Goal: Task Accomplishment & Management: Manage account settings

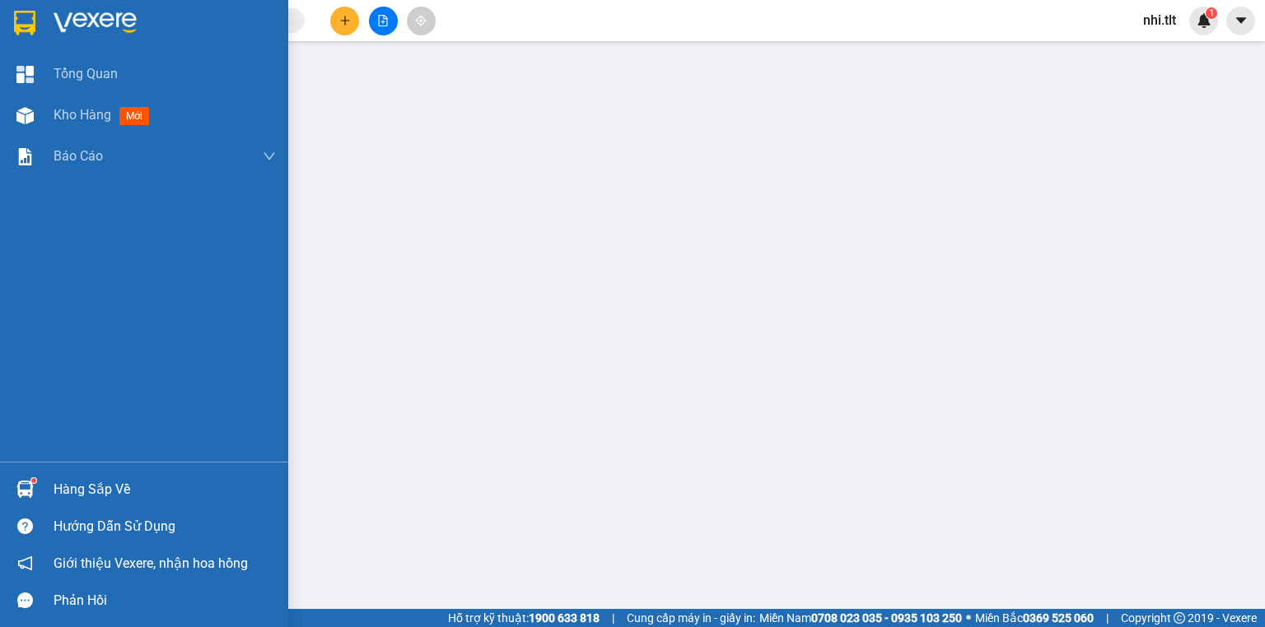
drag, startPoint x: 0, startPoint y: 0, endPoint x: 118, endPoint y: 602, distance: 613.4
click at [36, 482] on div at bounding box center [25, 489] width 29 height 29
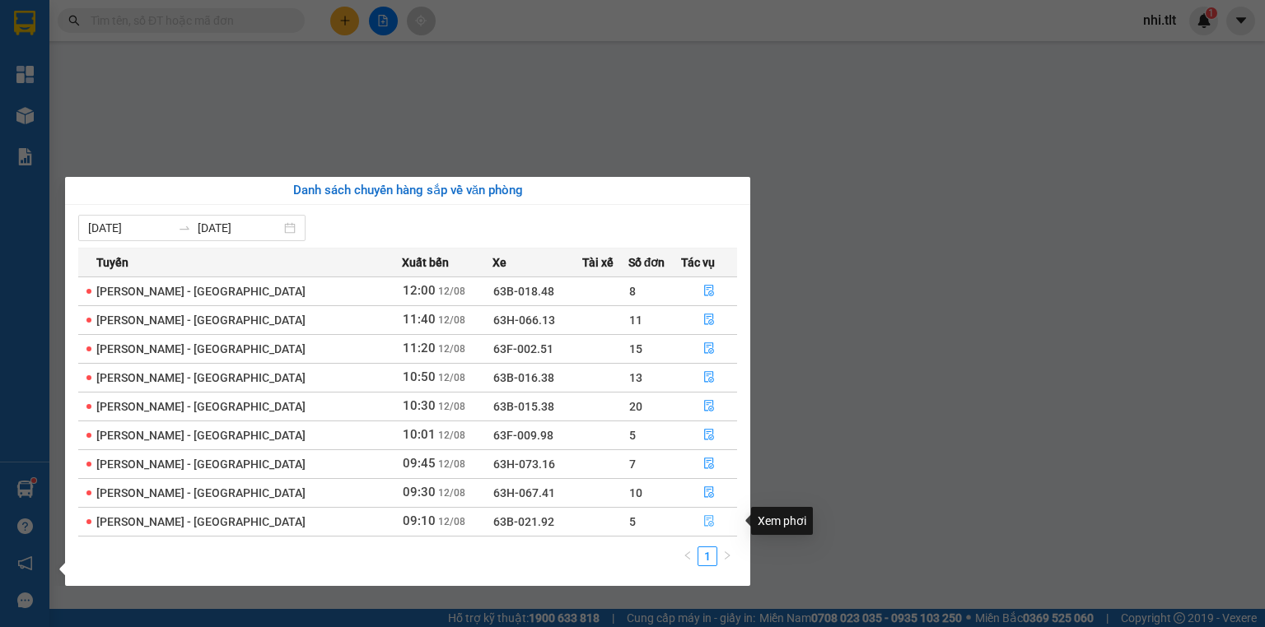
click at [703, 517] on icon "file-done" at bounding box center [709, 521] width 12 height 12
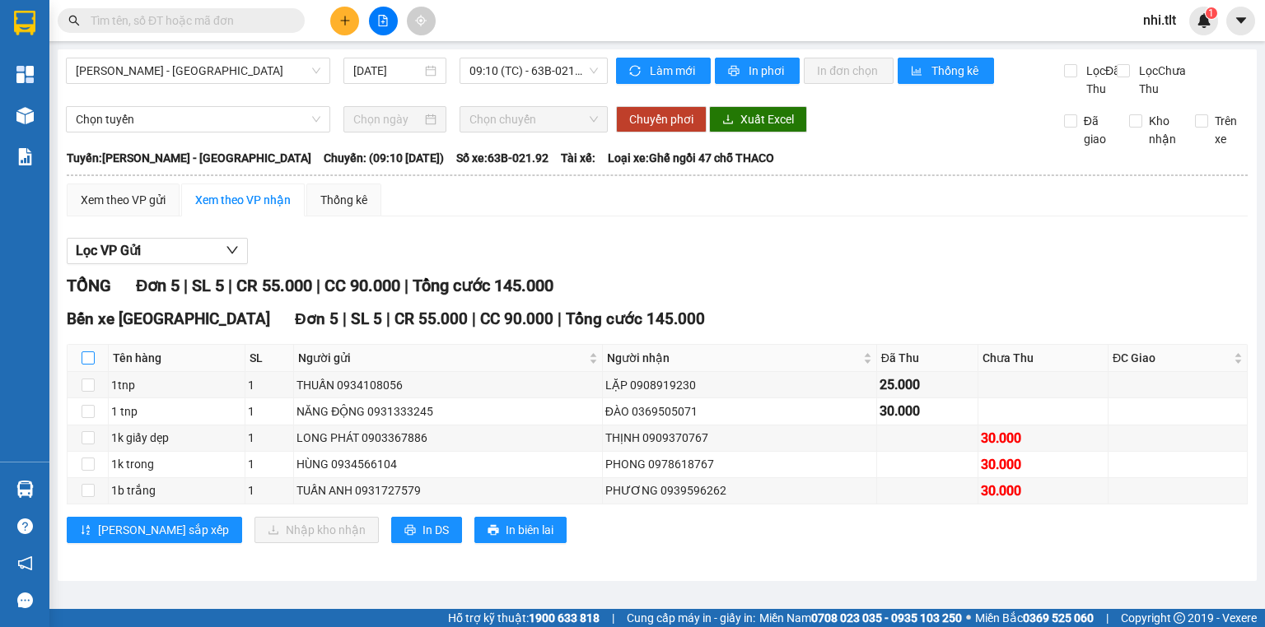
click at [83, 365] on input "checkbox" at bounding box center [88, 358] width 13 height 13
checkbox input "true"
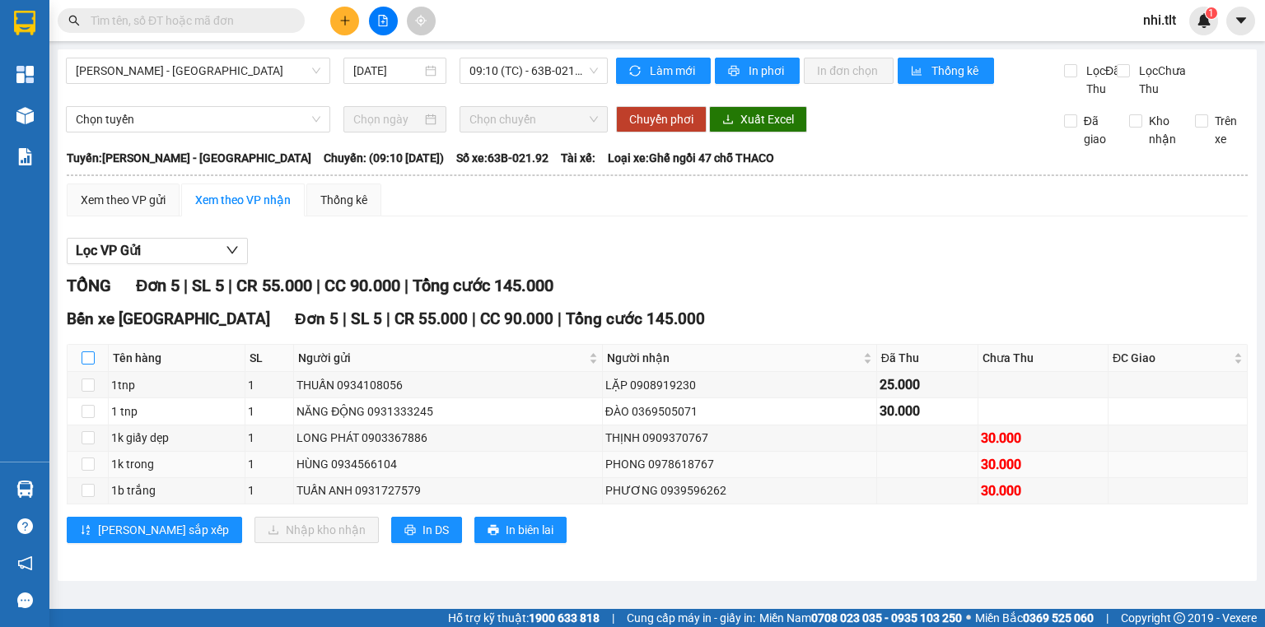
checkbox input "true"
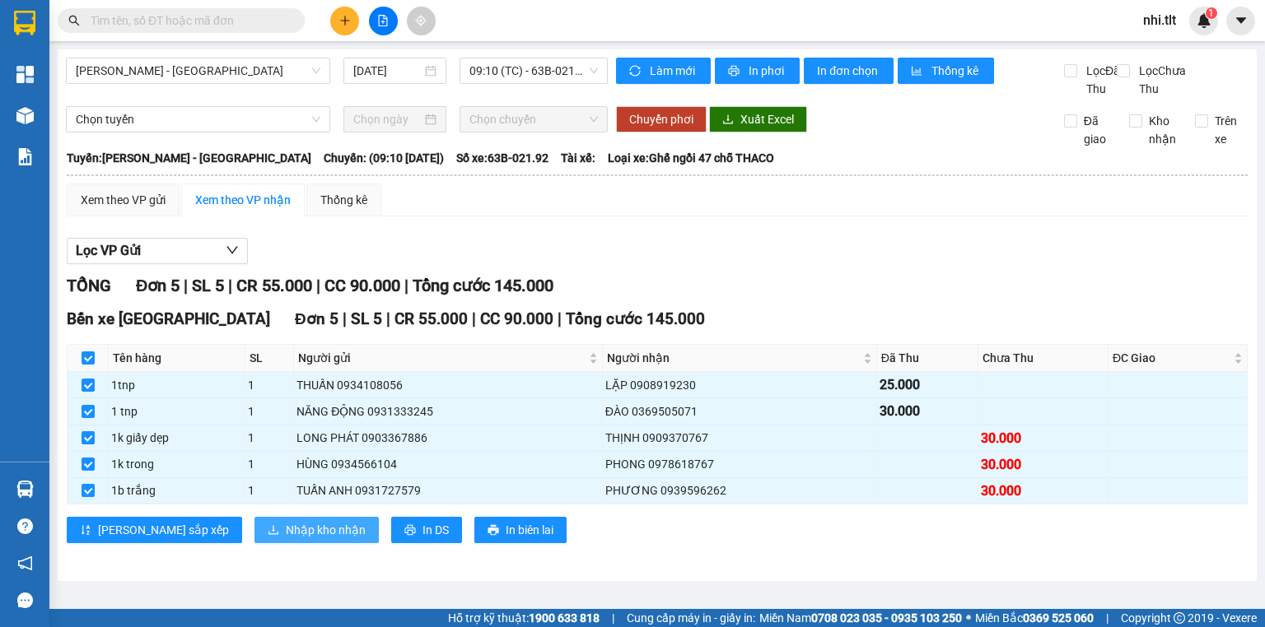
click at [286, 539] on span "Nhập kho nhận" at bounding box center [326, 530] width 80 height 18
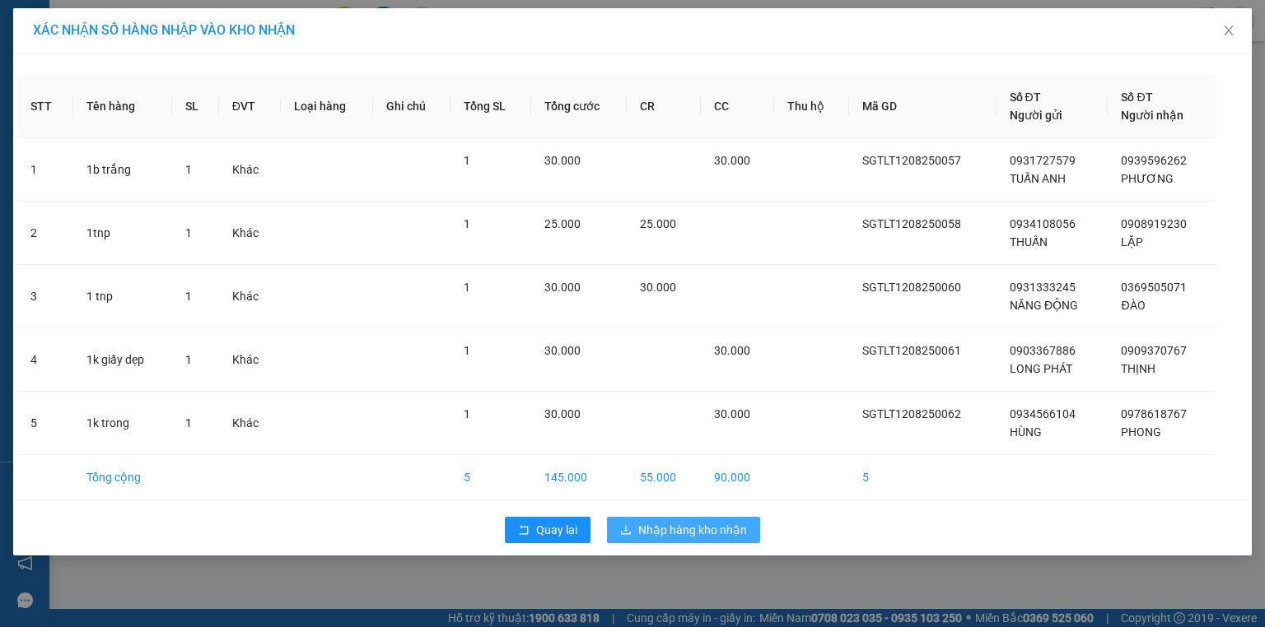
click at [707, 524] on span "Nhập hàng kho nhận" at bounding box center [692, 530] width 109 height 18
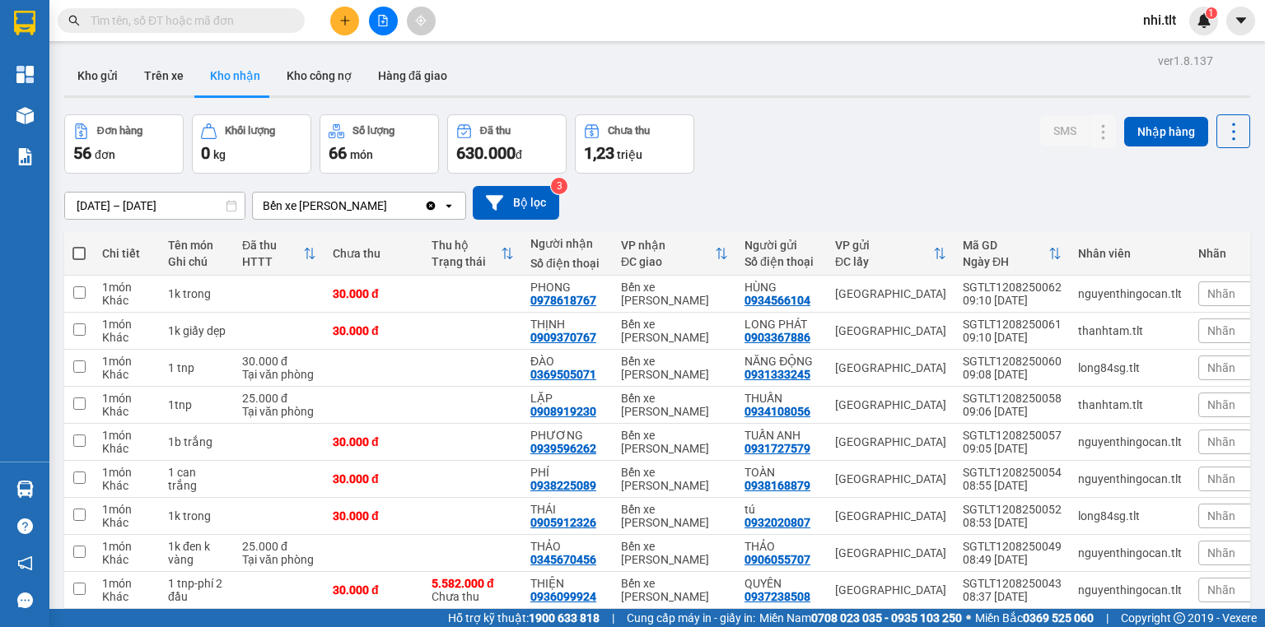
click at [212, 26] on input "text" at bounding box center [188, 21] width 194 height 18
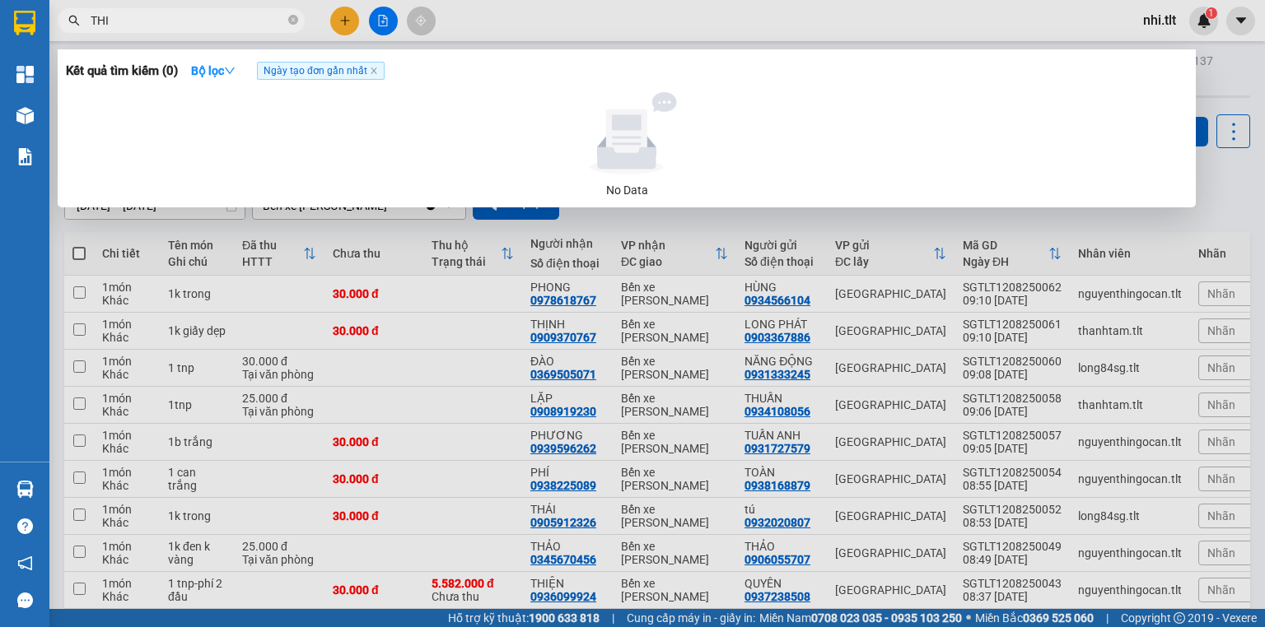
type input "THIJ"
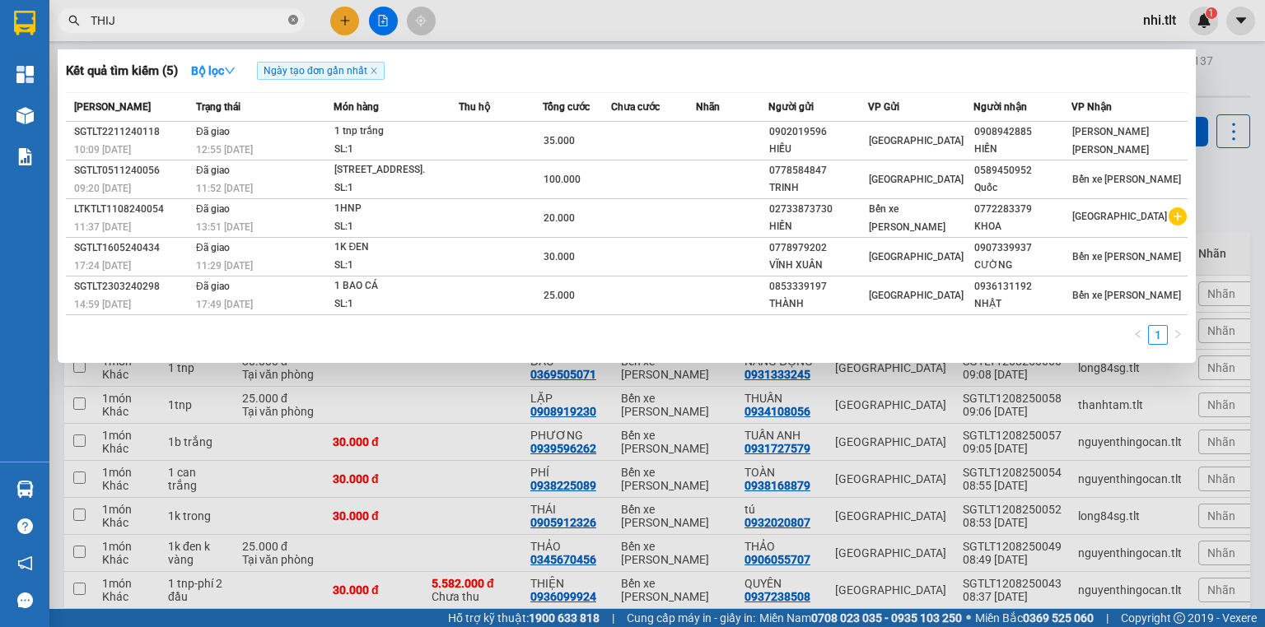
click at [291, 19] on icon "close-circle" at bounding box center [293, 20] width 10 height 10
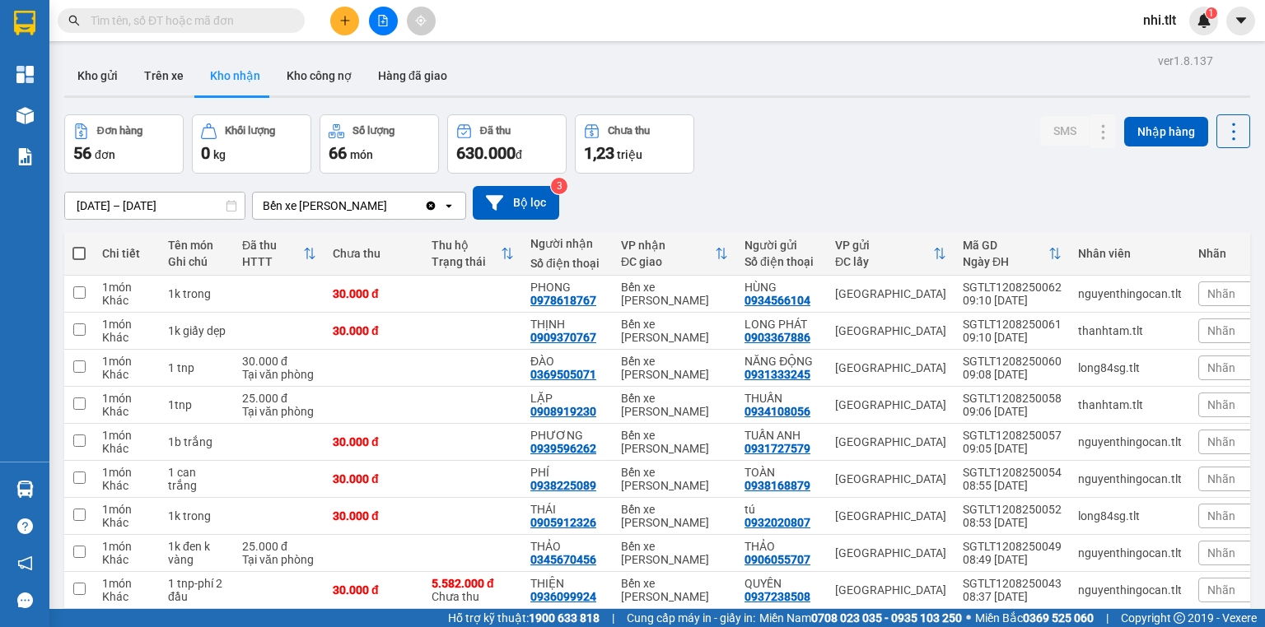
click at [230, 20] on input "text" at bounding box center [188, 21] width 194 height 18
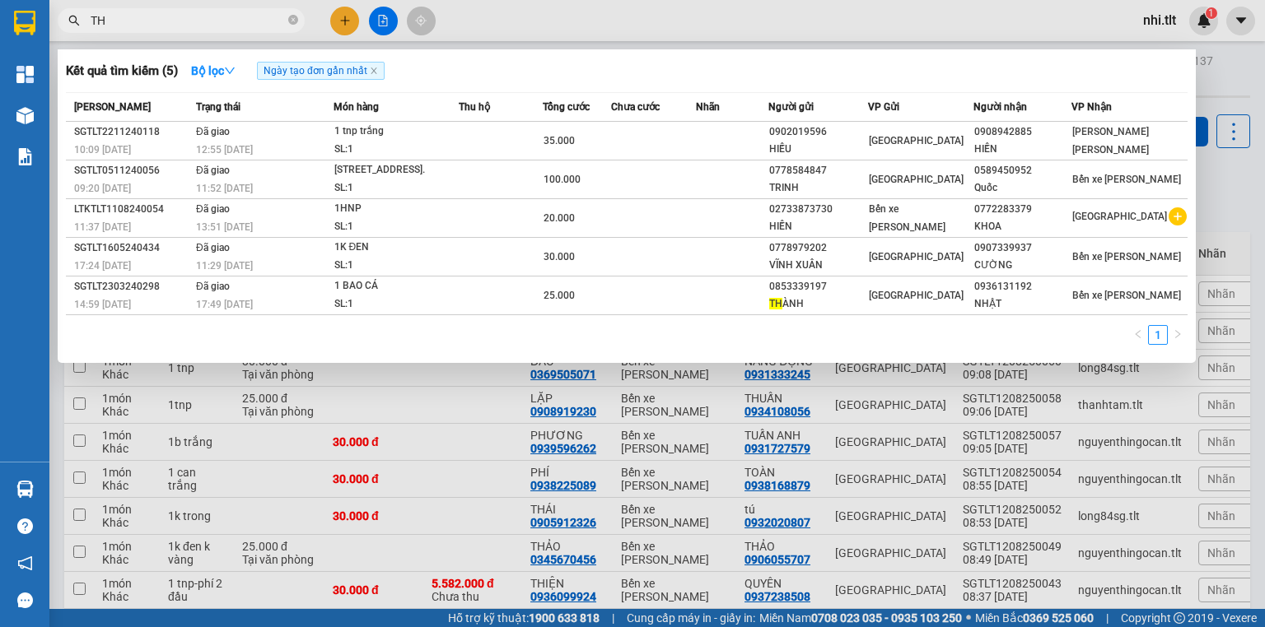
type input "THỊ"
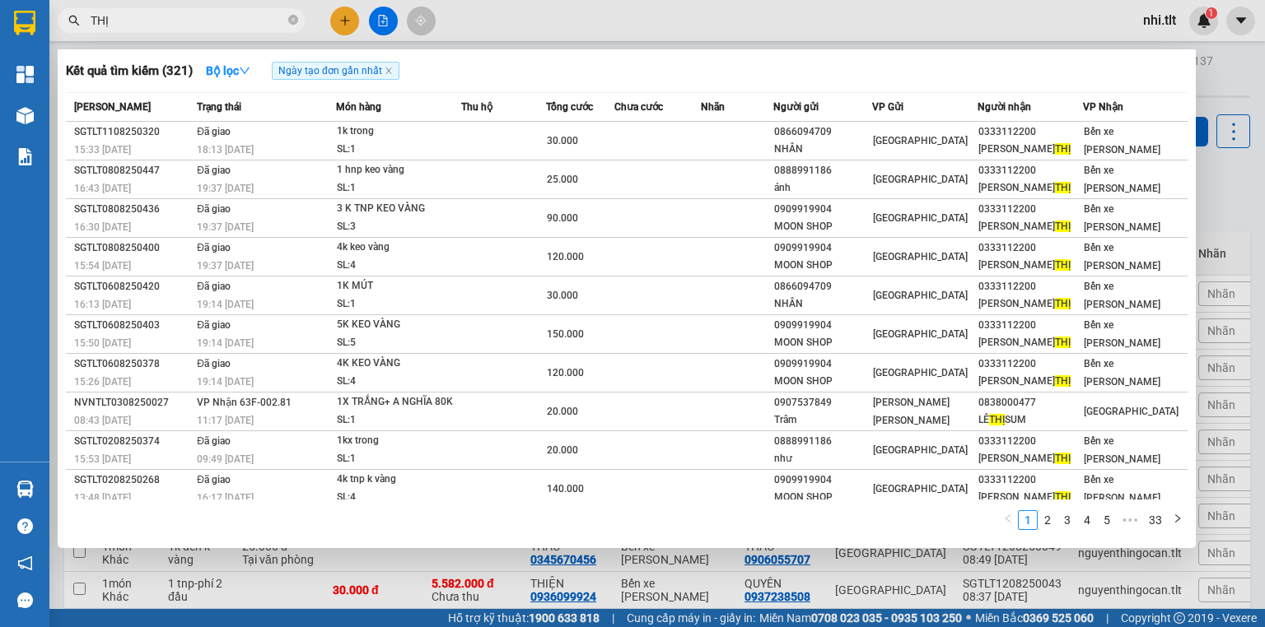
click at [281, 23] on span "THỊ" at bounding box center [181, 20] width 247 height 25
click at [293, 20] on icon "close-circle" at bounding box center [293, 20] width 10 height 10
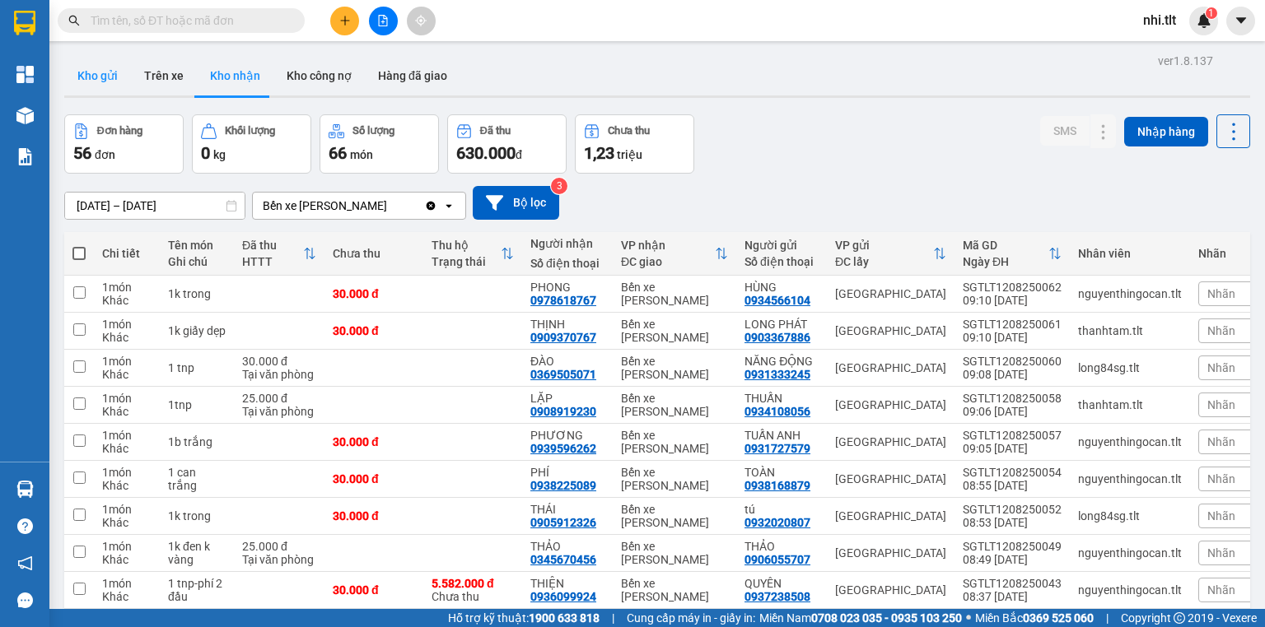
click at [104, 71] on button "Kho gửi" at bounding box center [97, 76] width 67 height 40
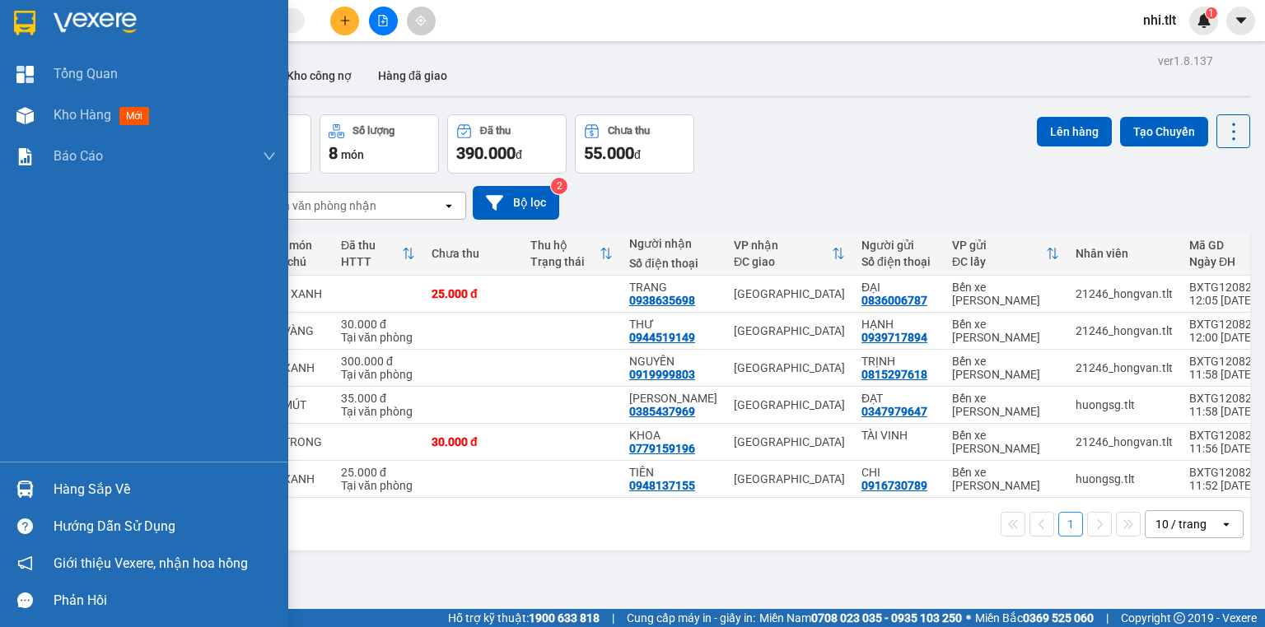
click at [53, 483] on div "Hàng sắp về" at bounding box center [144, 489] width 288 height 37
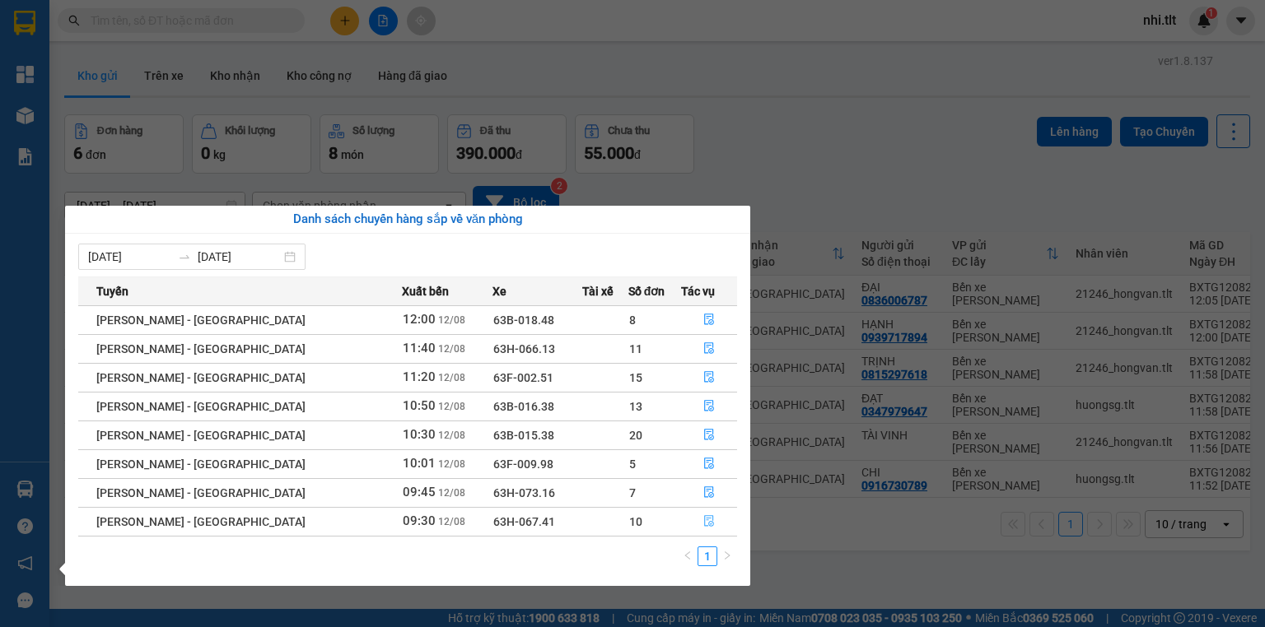
click at [703, 520] on icon "file-done" at bounding box center [709, 521] width 12 height 12
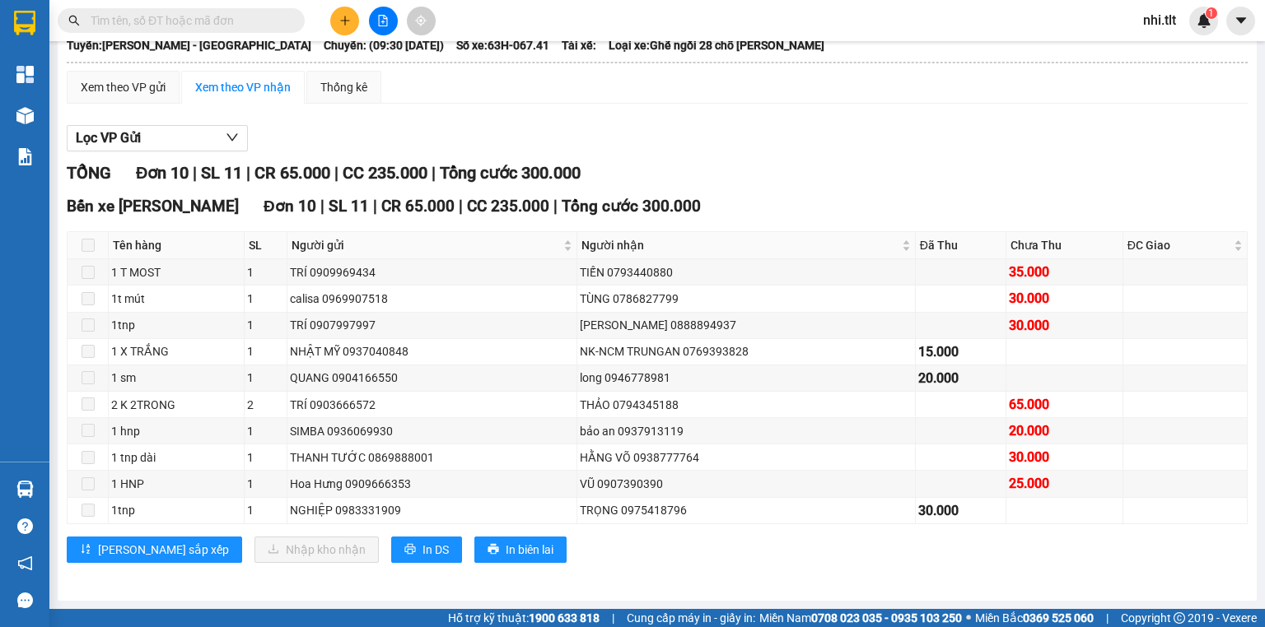
scroll to position [127, 0]
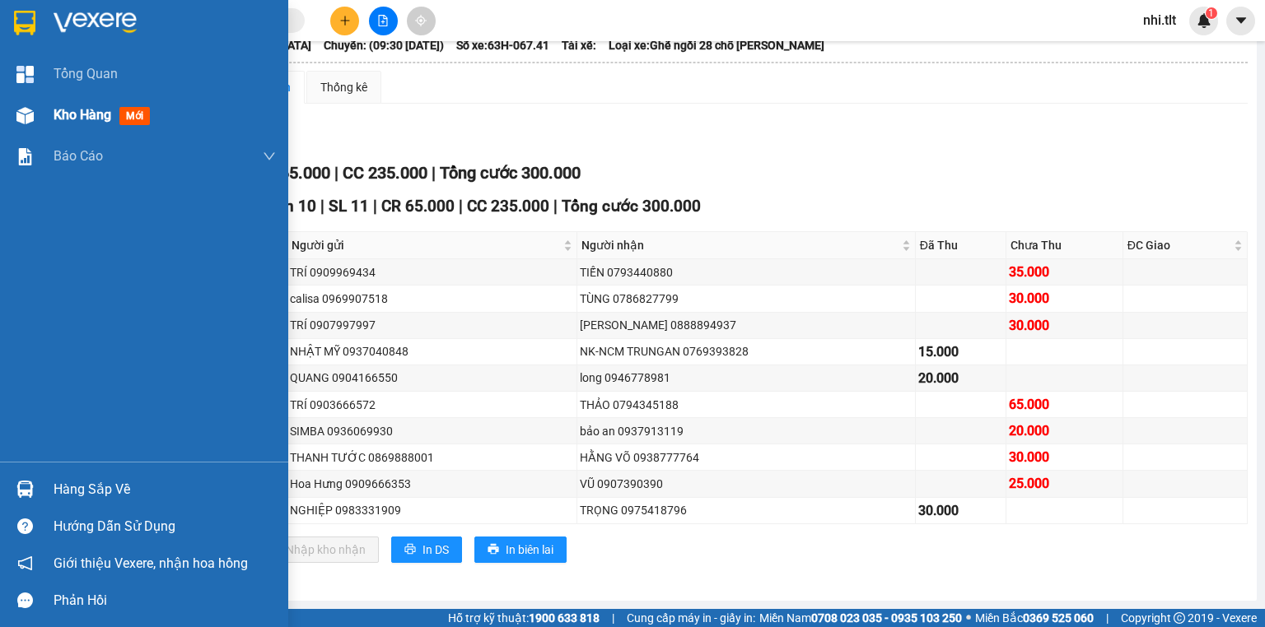
click at [24, 108] on img at bounding box center [24, 115] width 17 height 17
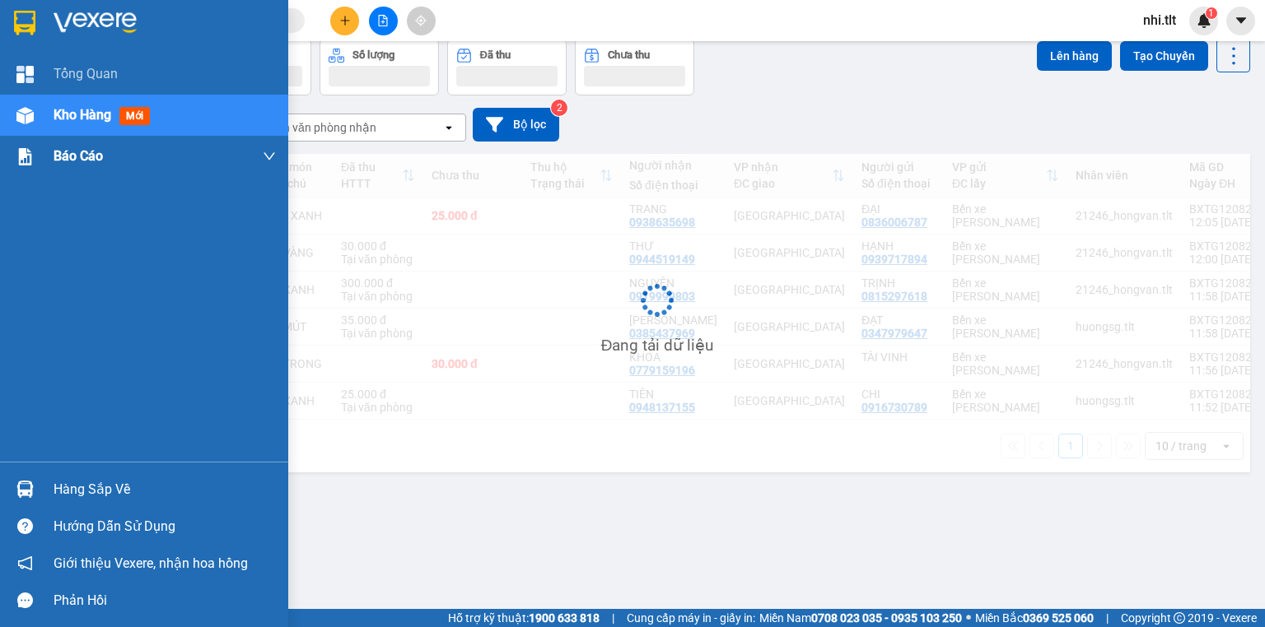
scroll to position [76, 0]
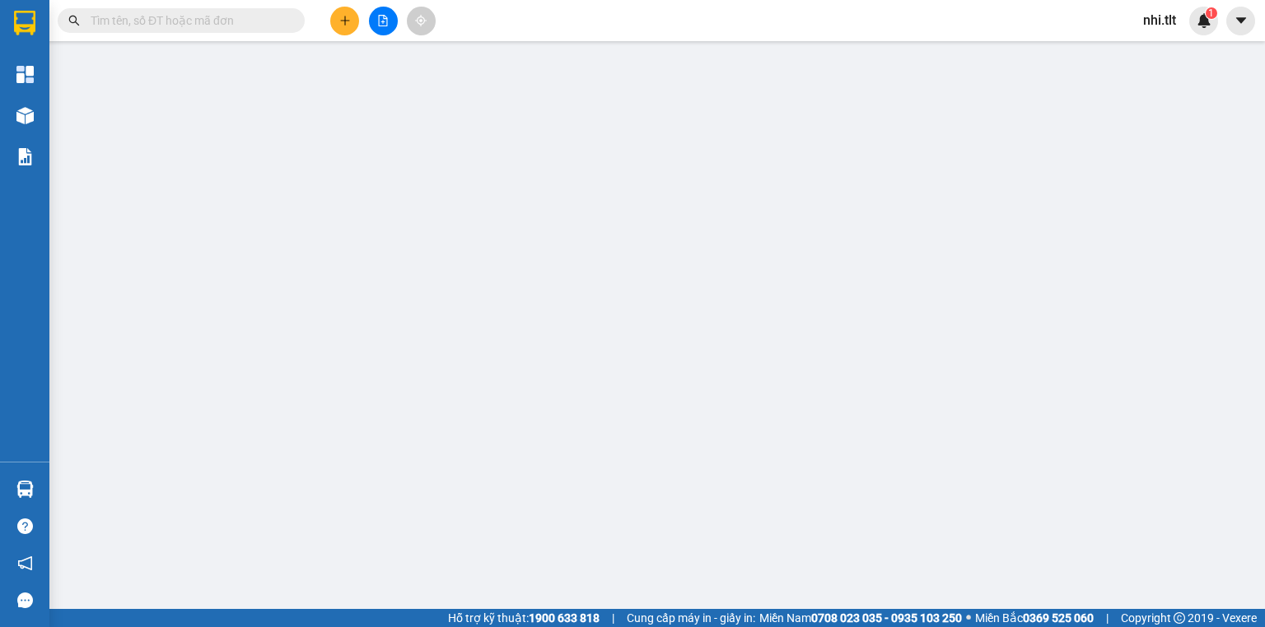
click at [267, 26] on input "text" at bounding box center [188, 21] width 194 height 18
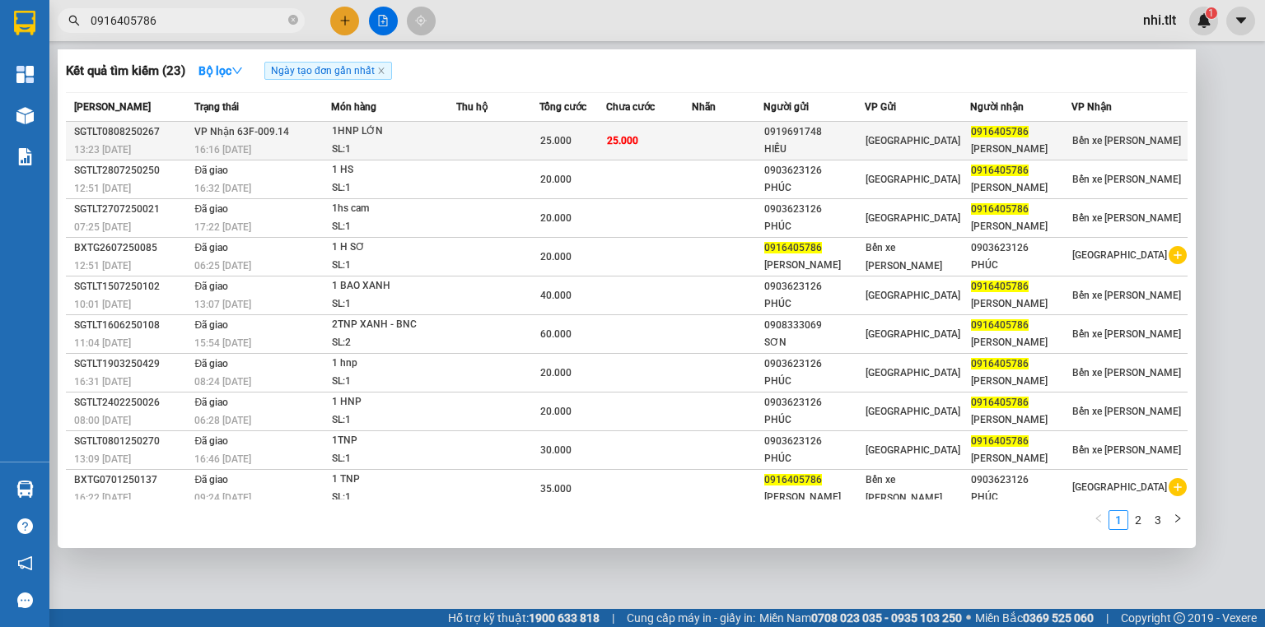
type input "0916405786"
click at [465, 139] on td at bounding box center [497, 141] width 83 height 39
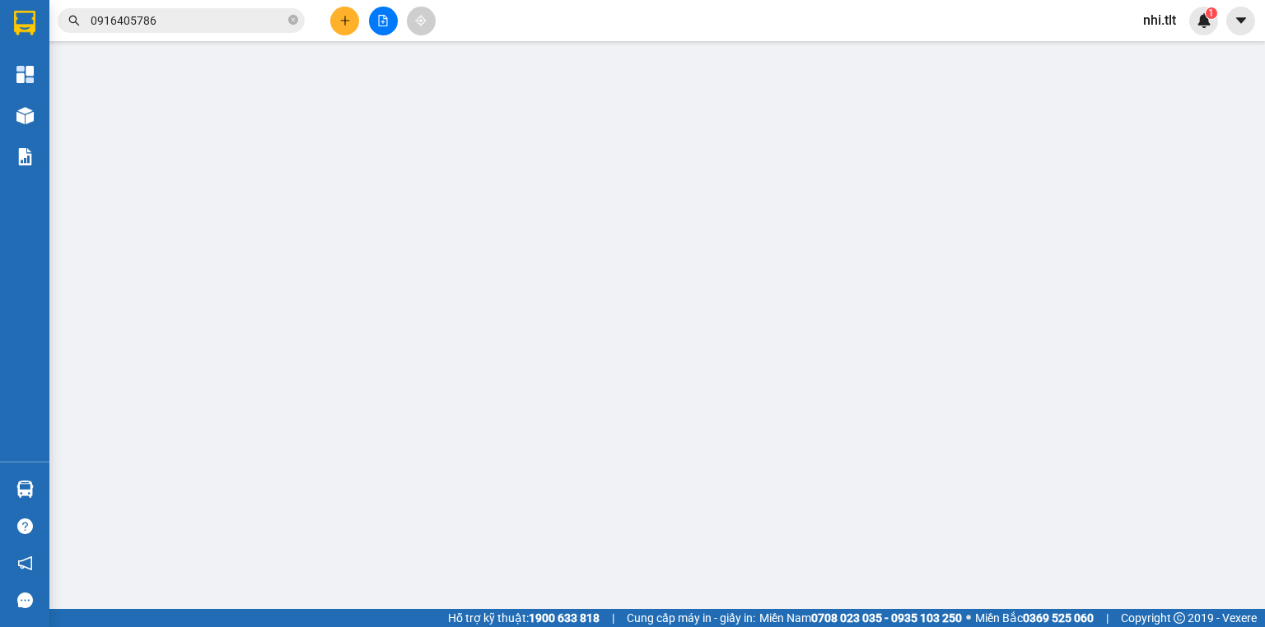
type input "0919691748"
type input "HIẾU"
type input "0916405786"
type input "MINH LONG"
type input "25.000"
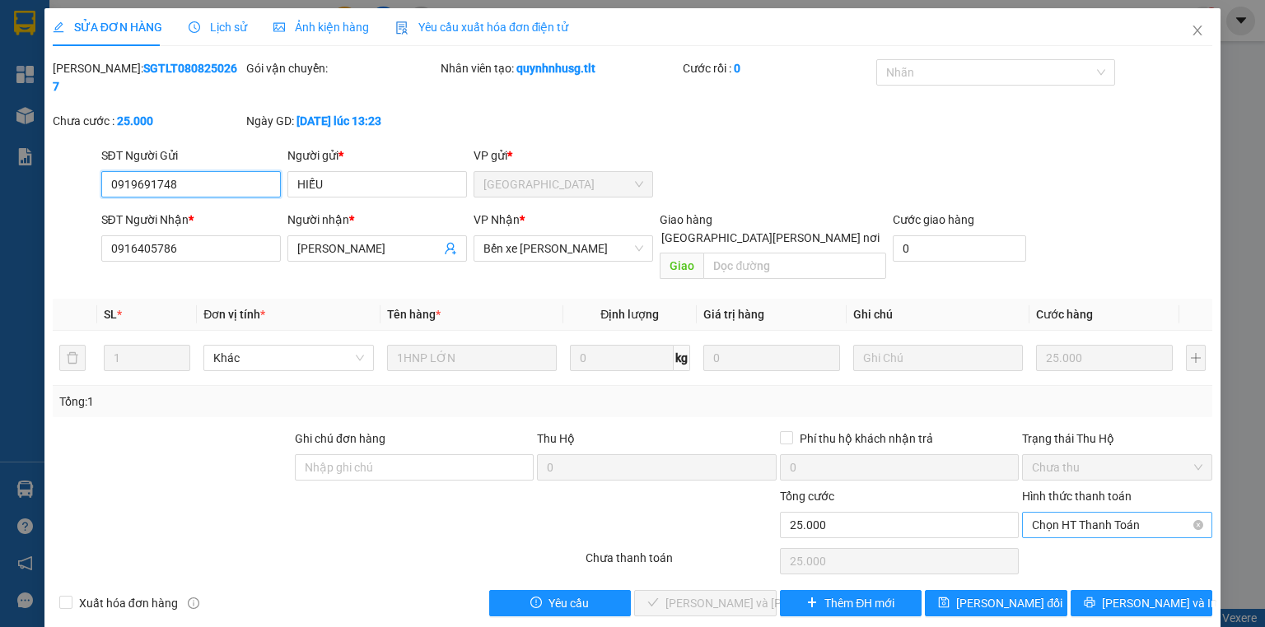
click at [1051, 513] on span "Chọn HT Thanh Toán" at bounding box center [1117, 525] width 170 height 25
drag, startPoint x: 1064, startPoint y: 514, endPoint x: 987, endPoint y: 515, distance: 76.6
click at [1064, 515] on div "Tại văn phòng" at bounding box center [1117, 521] width 170 height 18
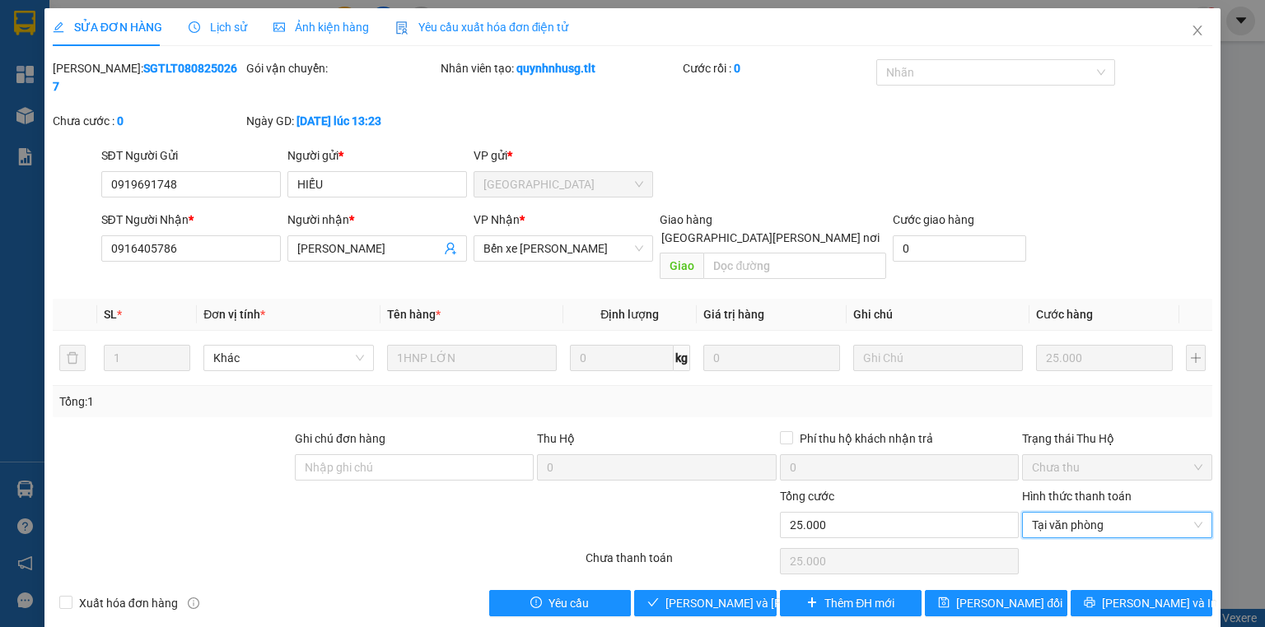
type input "0"
click at [721, 595] on span "Lưu và Giao hàng" at bounding box center [776, 604] width 222 height 18
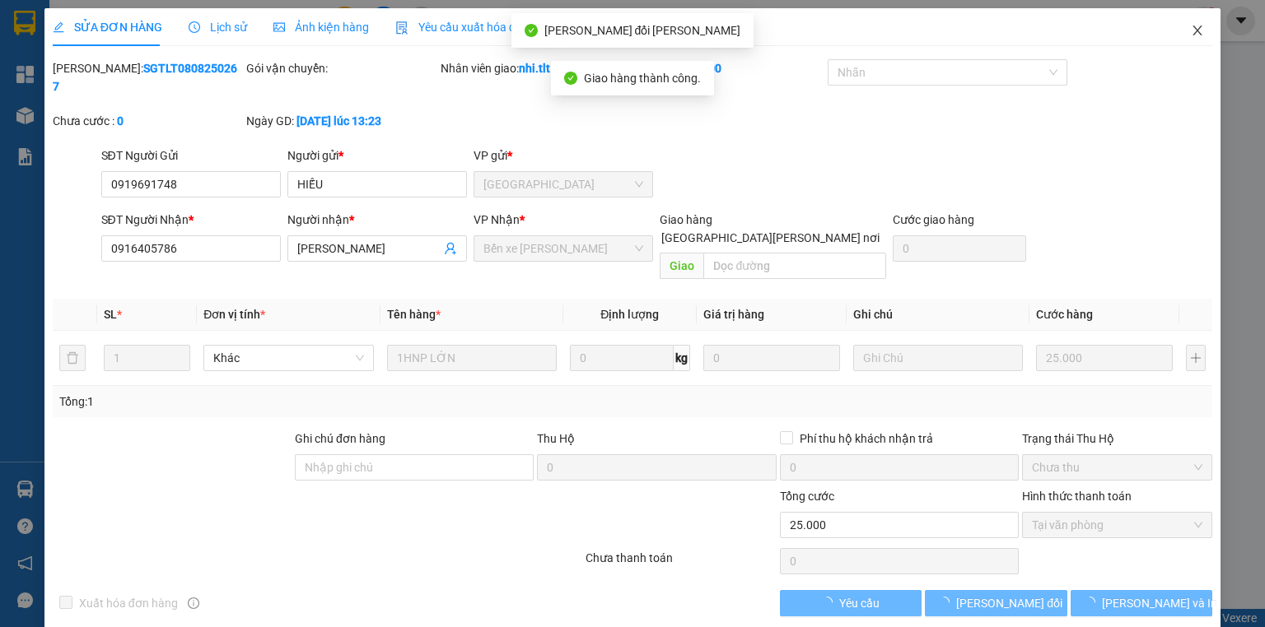
click at [1196, 28] on icon "close" at bounding box center [1197, 30] width 13 height 13
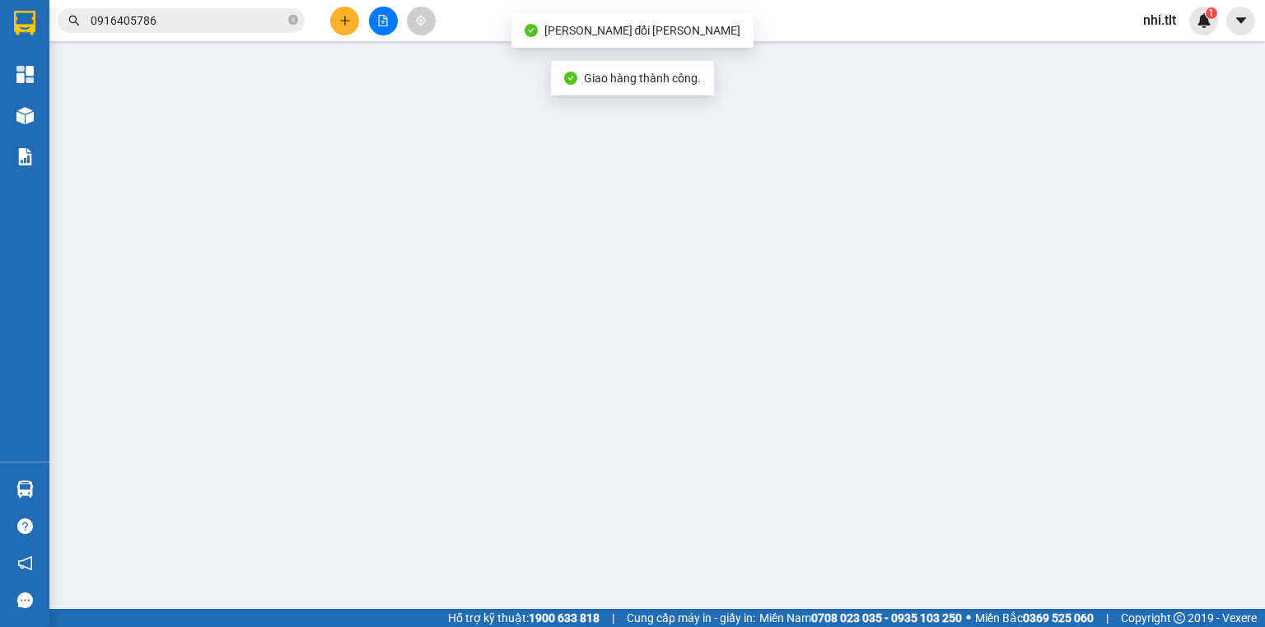
click at [209, 16] on input "0916405786" at bounding box center [188, 21] width 194 height 18
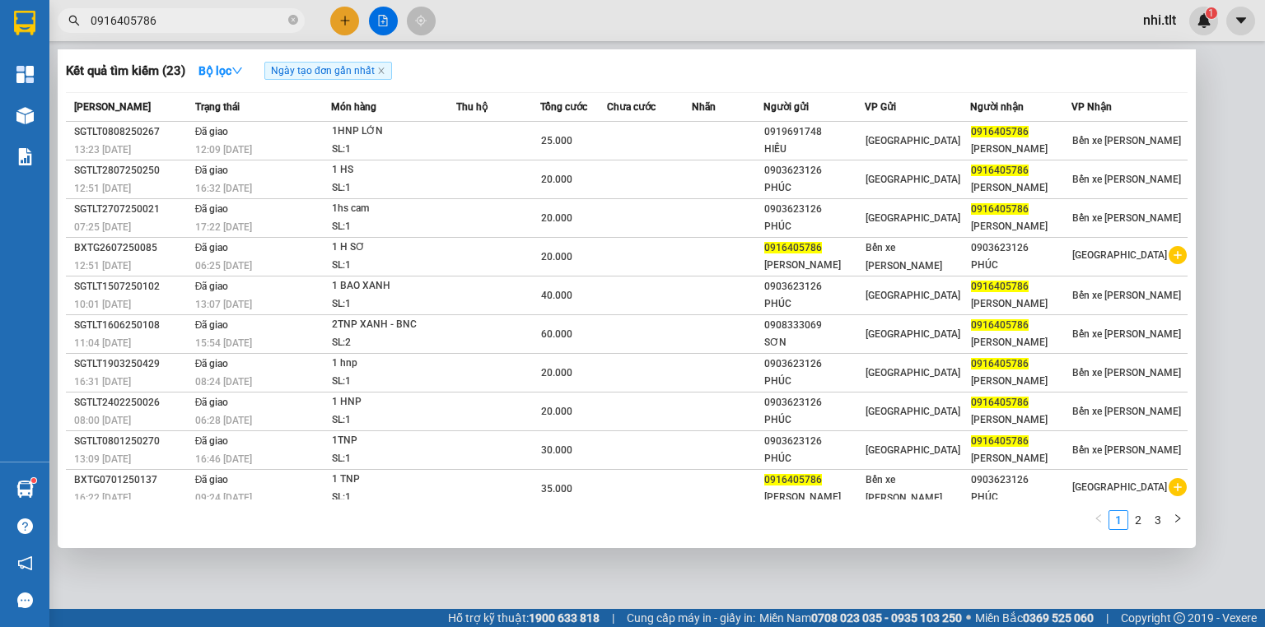
click at [271, 21] on input "0916405786" at bounding box center [188, 21] width 194 height 18
click at [288, 20] on icon "close-circle" at bounding box center [293, 20] width 10 height 10
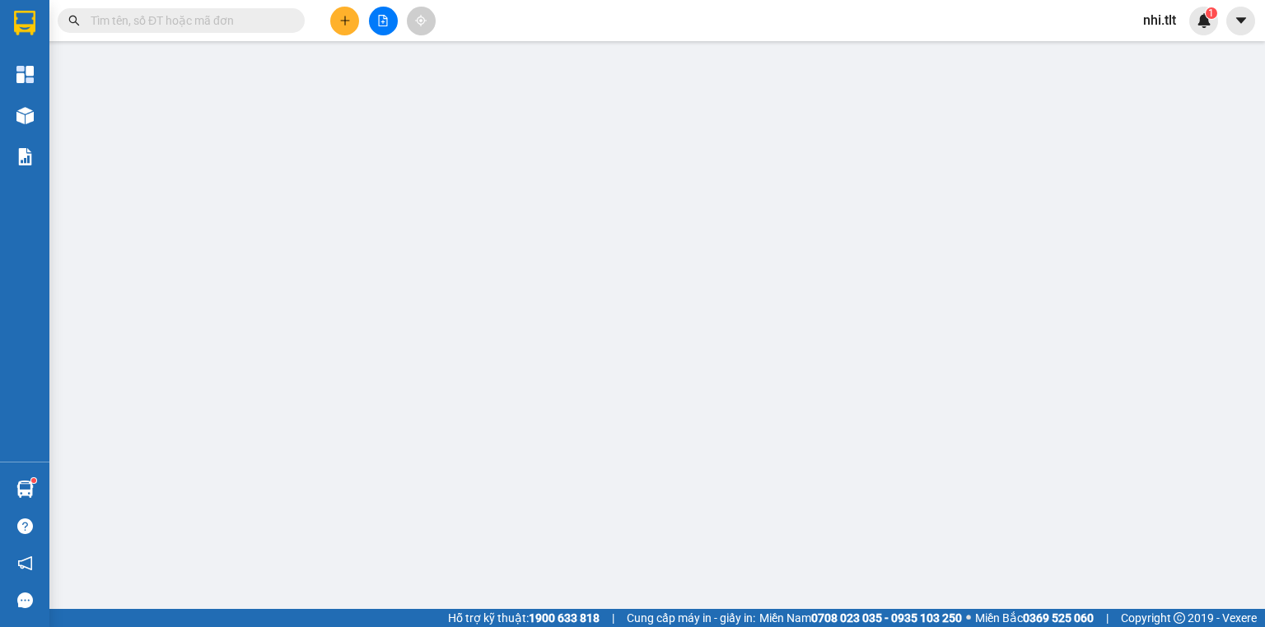
click at [268, 21] on input "text" at bounding box center [188, 21] width 194 height 18
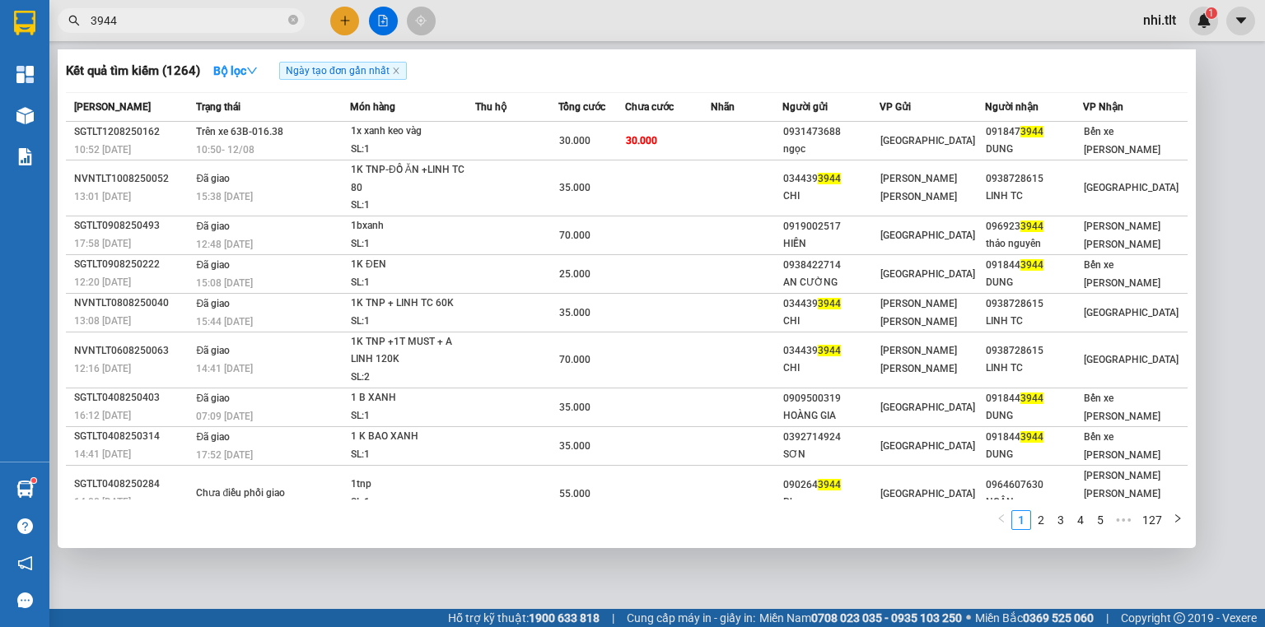
type input "3944"
click at [294, 21] on icon "close-circle" at bounding box center [293, 20] width 10 height 10
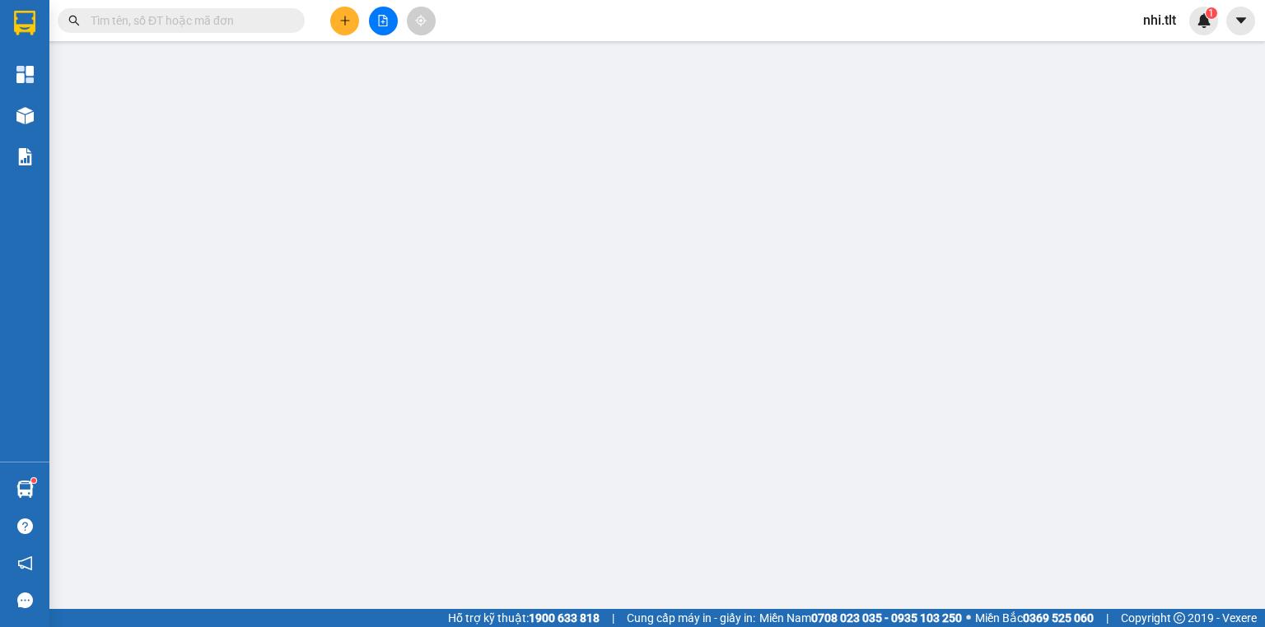
click at [273, 14] on input "text" at bounding box center [188, 21] width 194 height 18
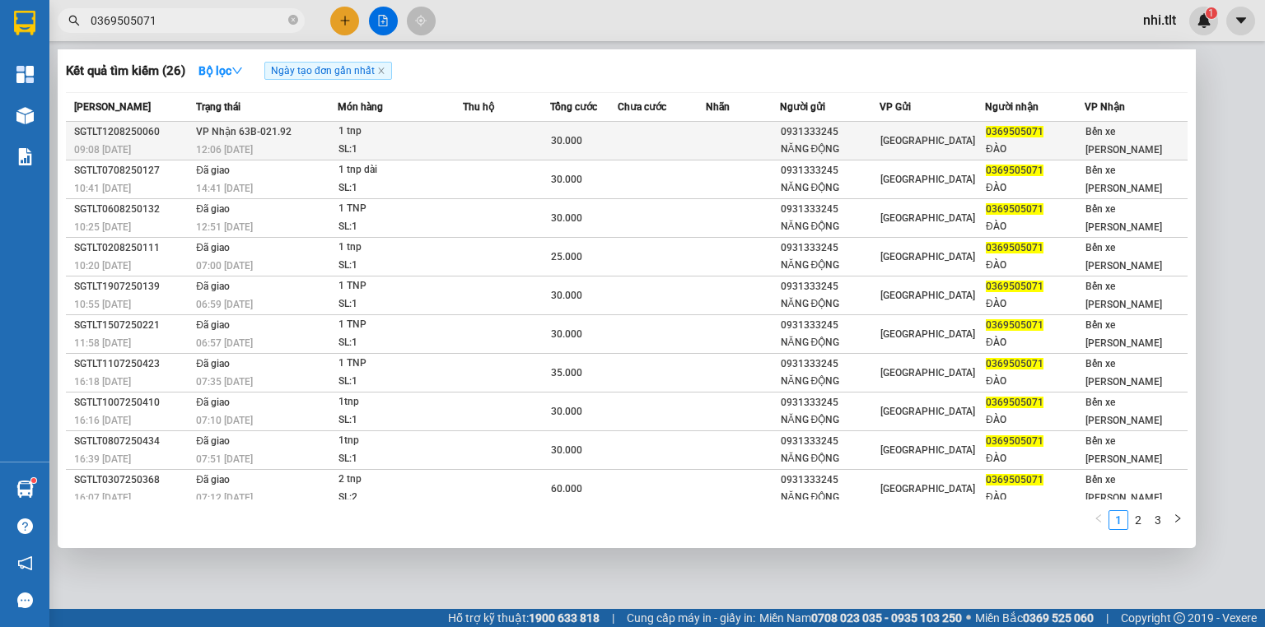
type input "0369505071"
click at [417, 127] on div "1 tnp" at bounding box center [400, 132] width 124 height 18
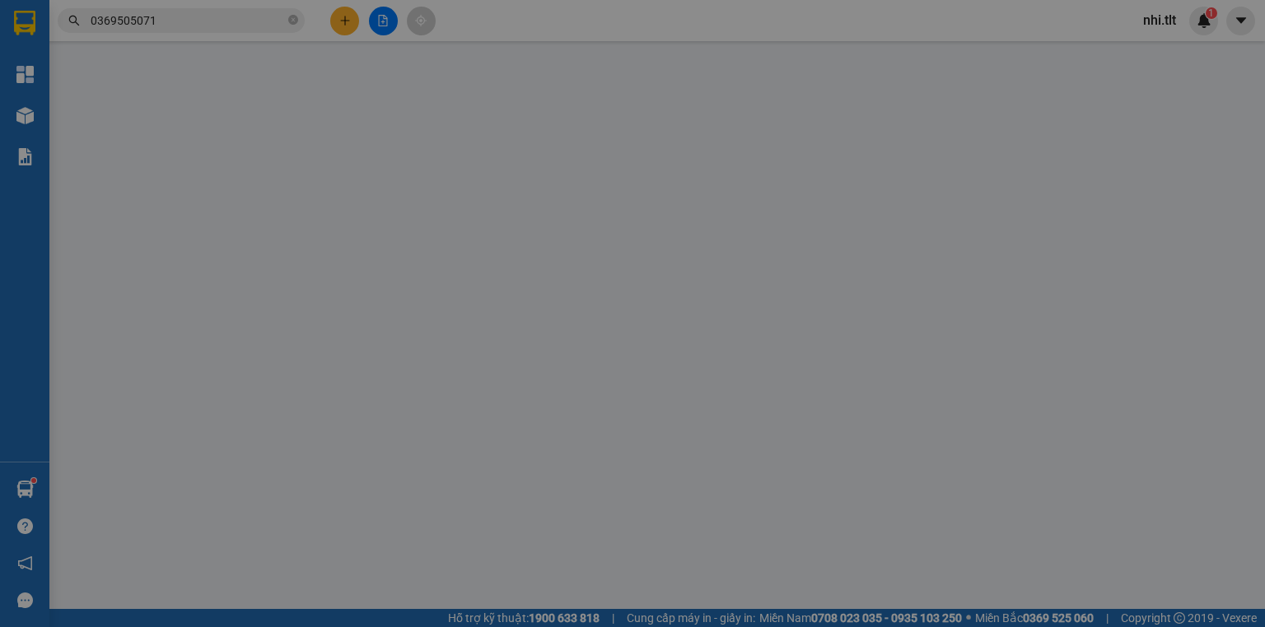
type input "0931333245"
type input "NĂNG ĐỘNG"
type input "0369505071"
type input "ĐÀO"
type input "30.000"
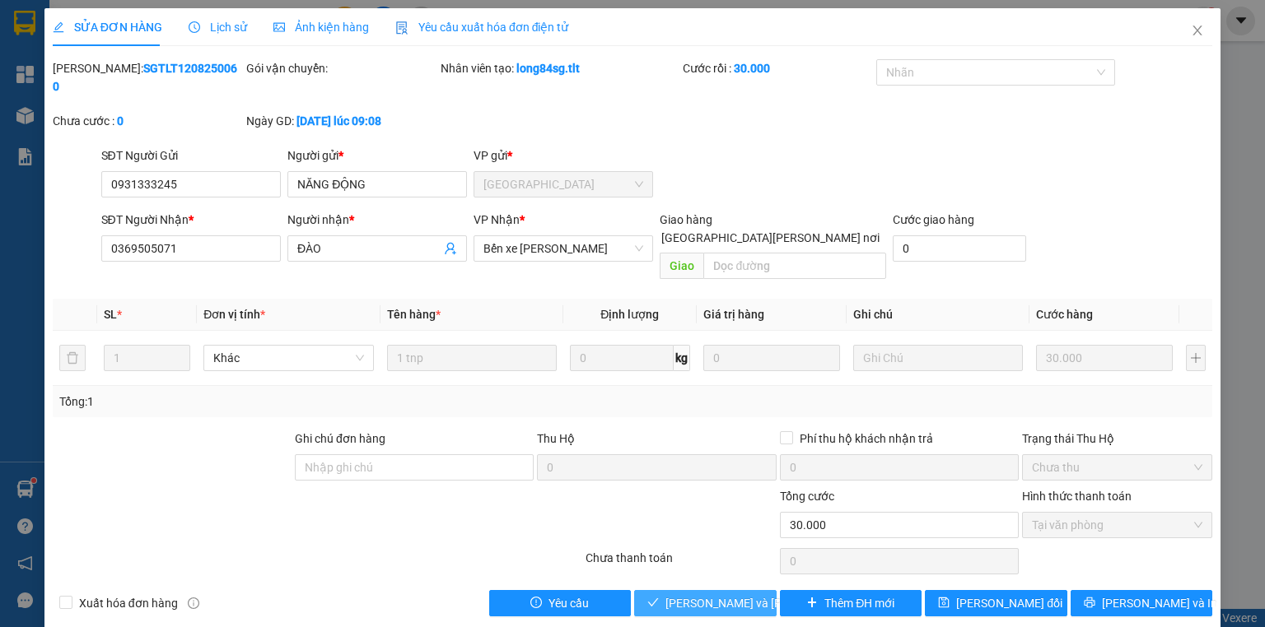
click at [744, 595] on span "Lưu và Giao hàng" at bounding box center [776, 604] width 222 height 18
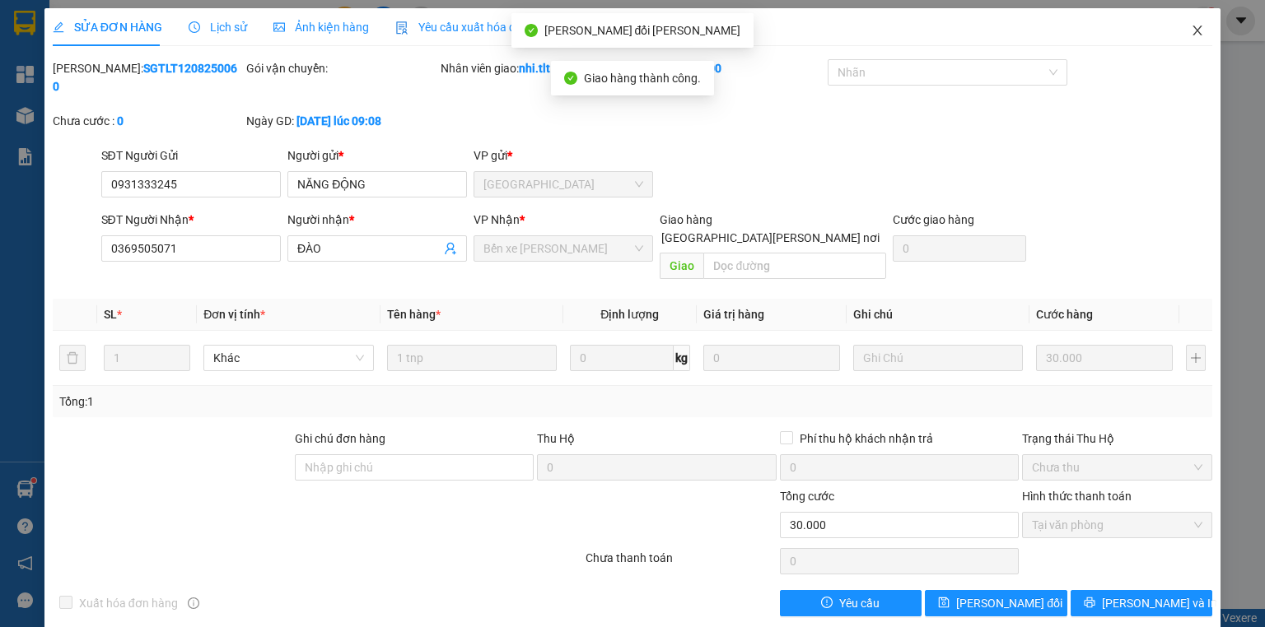
click at [1196, 30] on icon "close" at bounding box center [1197, 31] width 9 height 10
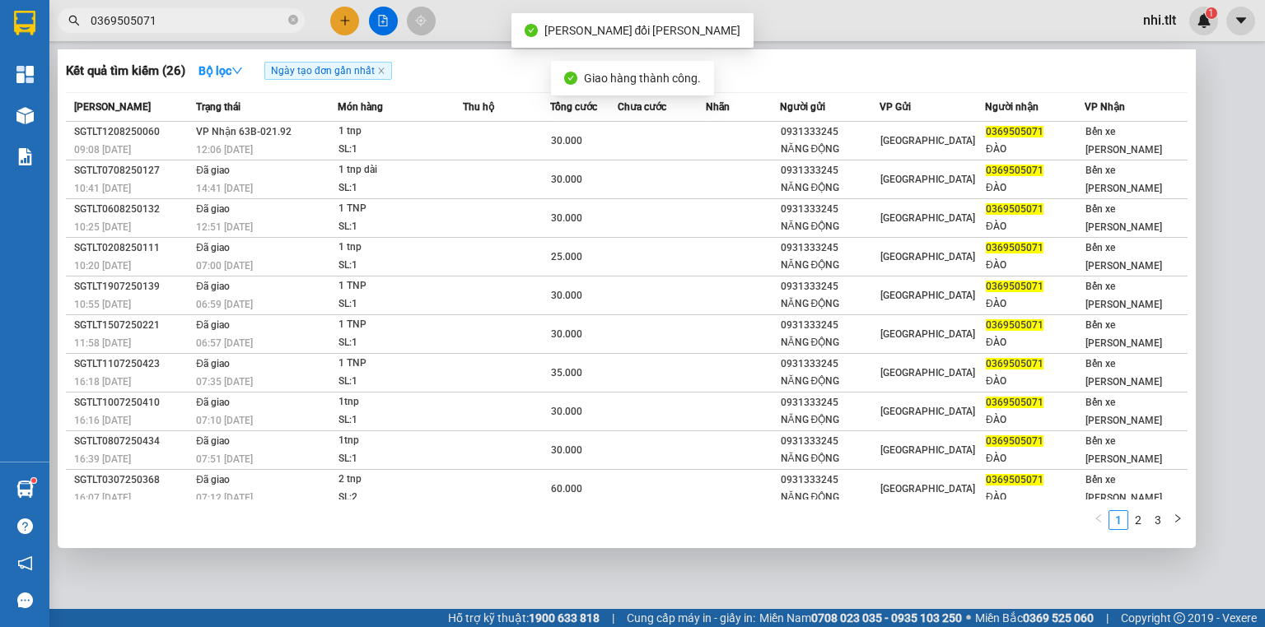
click at [186, 14] on input "0369505071" at bounding box center [188, 21] width 194 height 18
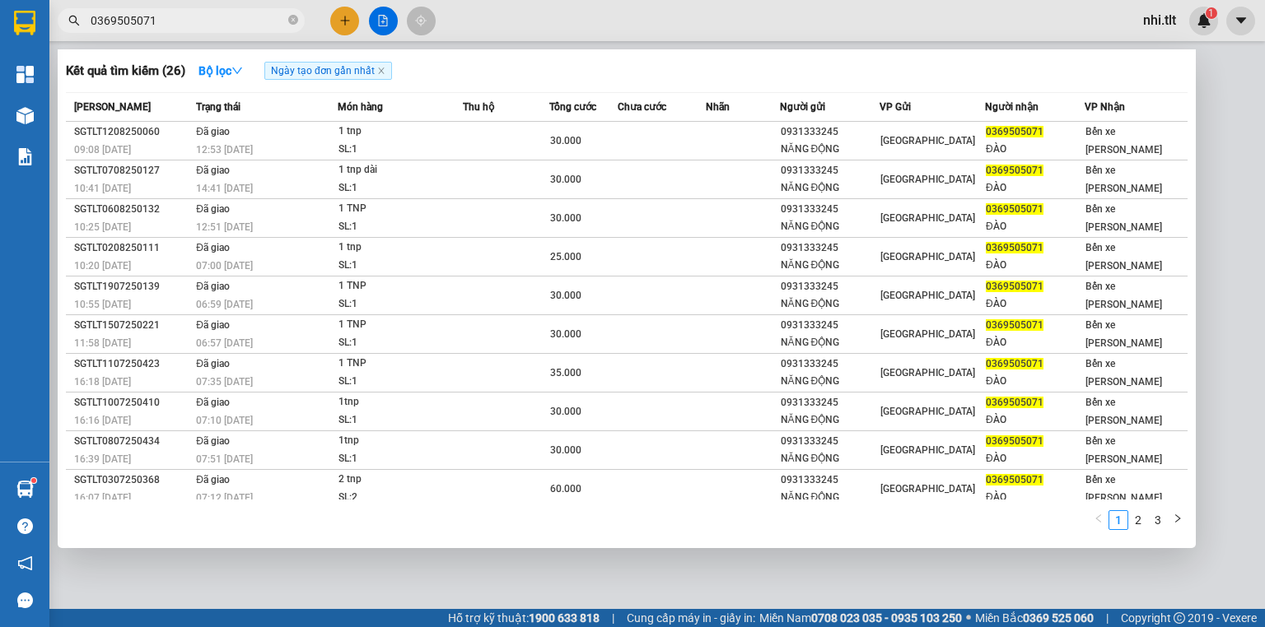
click at [247, 26] on input "0369505071" at bounding box center [188, 21] width 194 height 18
click at [343, 20] on div at bounding box center [632, 313] width 1265 height 627
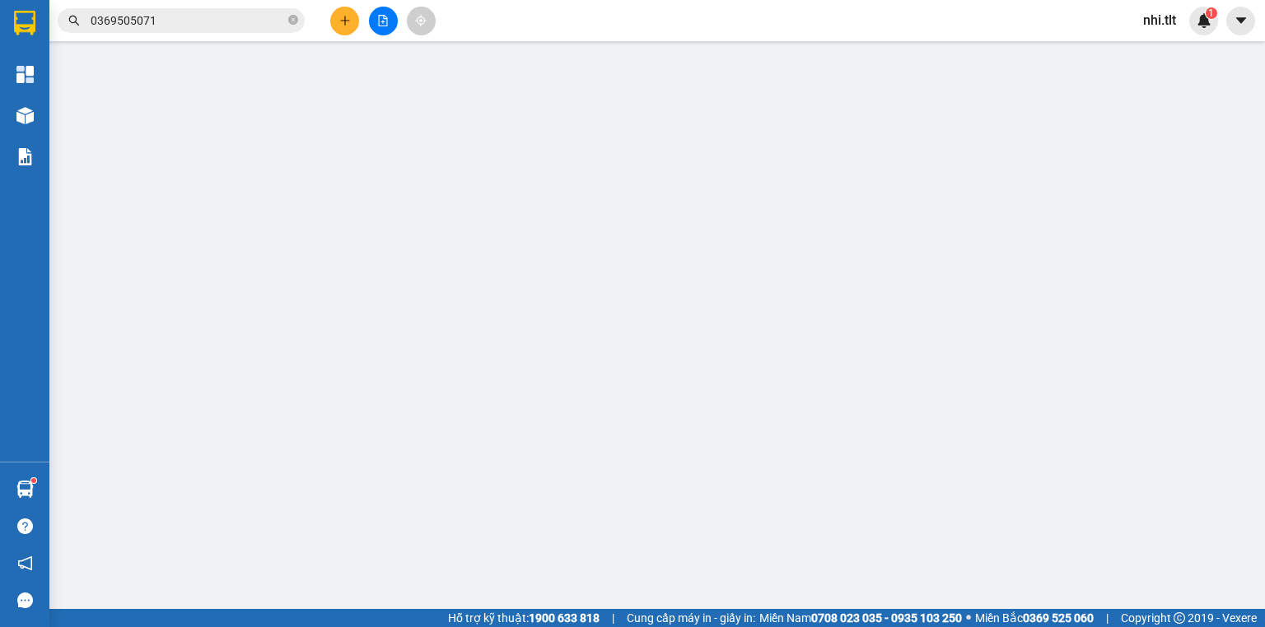
click at [343, 20] on icon "plus" at bounding box center [345, 21] width 12 height 12
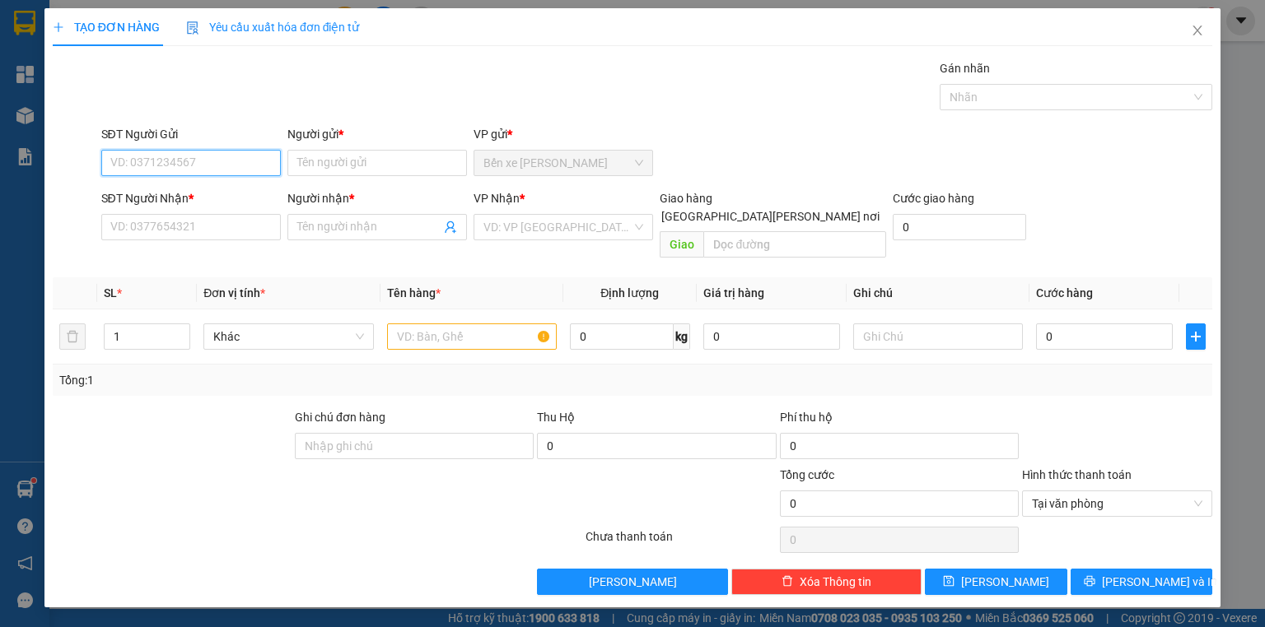
click at [211, 170] on input "SĐT Người Gửi" at bounding box center [191, 163] width 180 height 26
click at [171, 231] on input "SĐT Người Nhận *" at bounding box center [191, 227] width 180 height 26
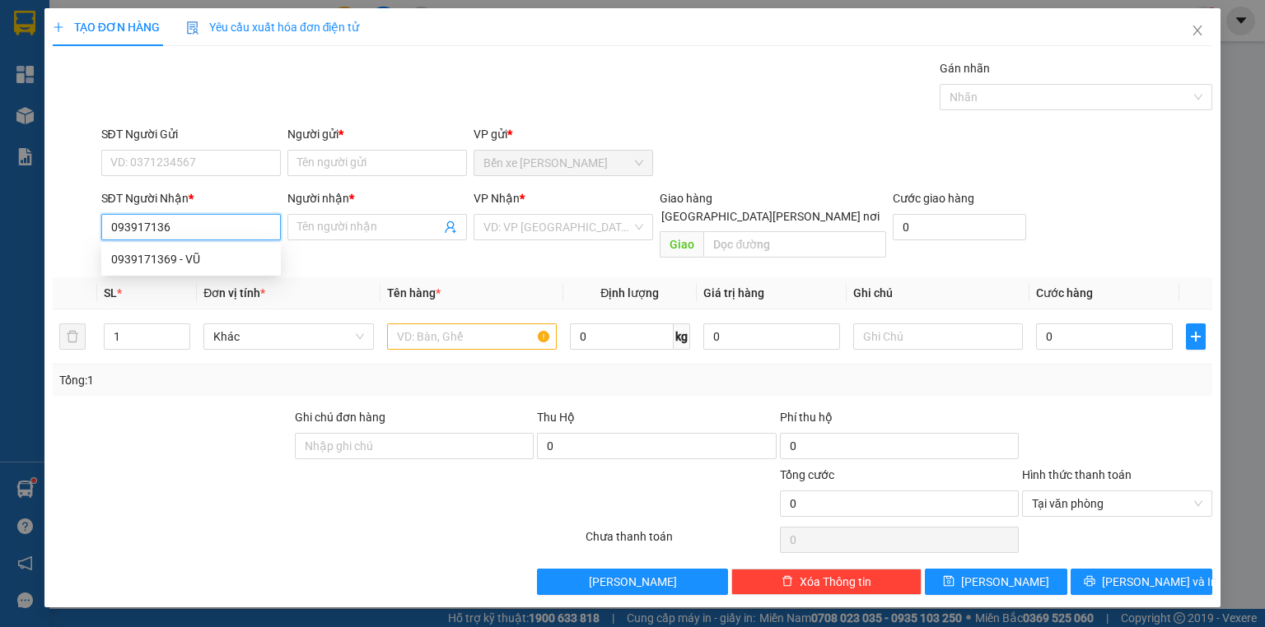
type input "0939171369"
click at [162, 260] on div "0939171369 - VŨ" at bounding box center [191, 259] width 160 height 18
type input "VŨ"
type input "0939171369"
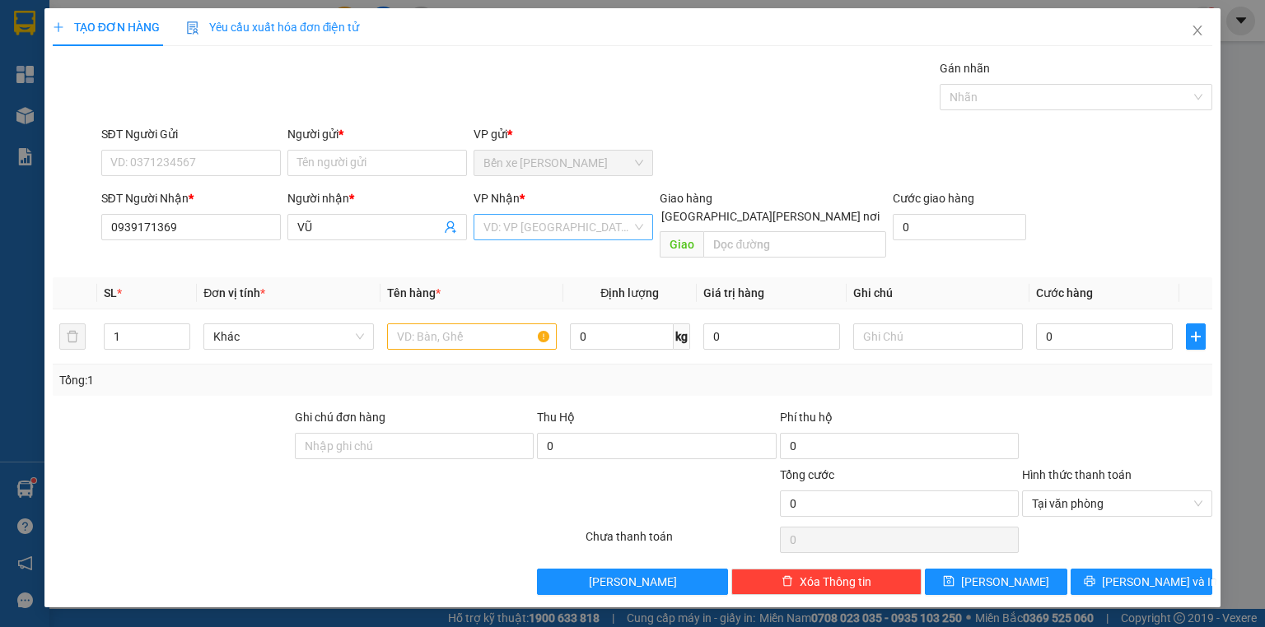
click at [553, 231] on input "search" at bounding box center [557, 227] width 148 height 25
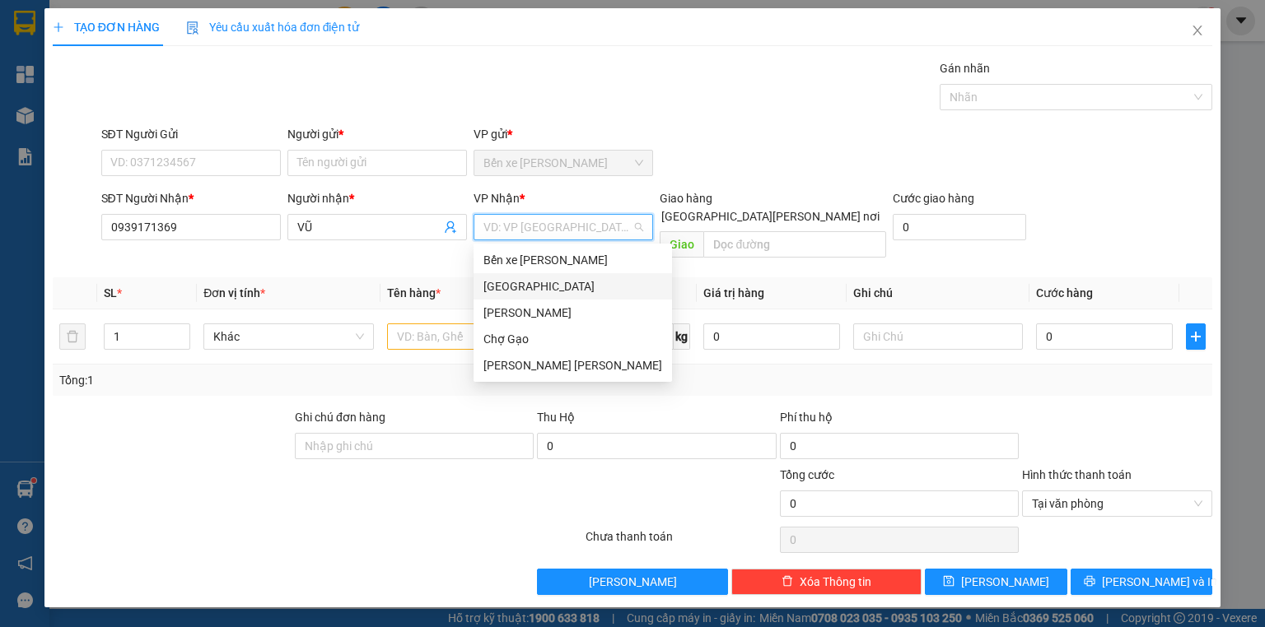
click at [537, 285] on div "[GEOGRAPHIC_DATA]" at bounding box center [572, 287] width 179 height 18
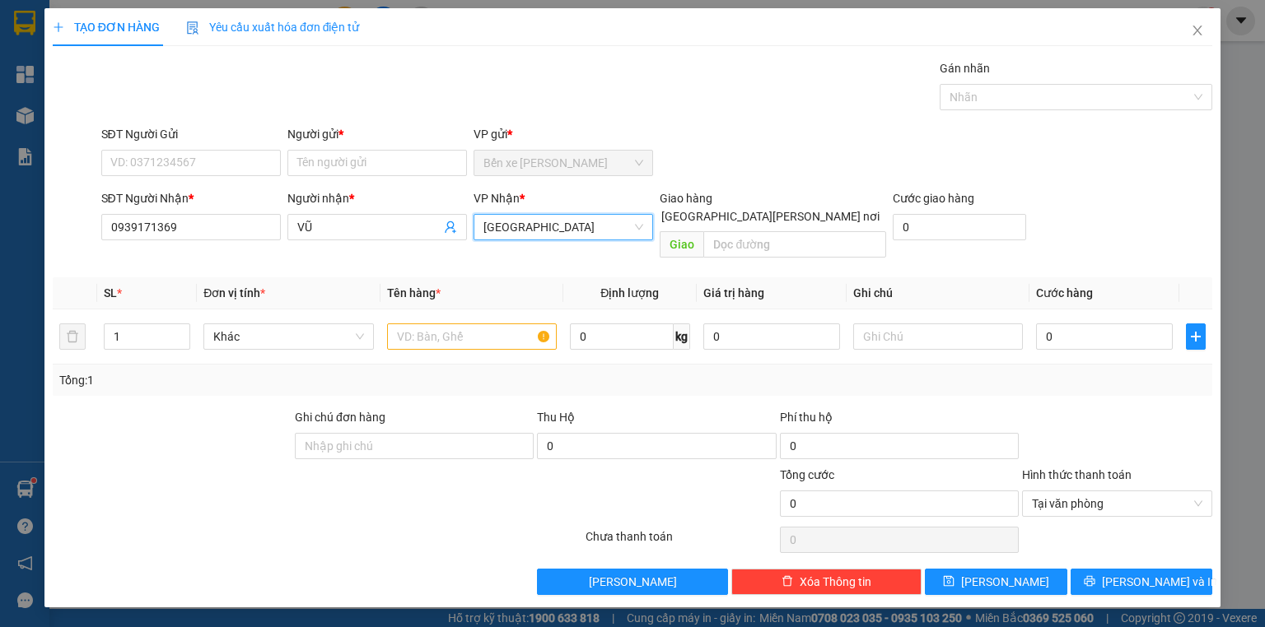
click at [653, 210] on input "[GEOGRAPHIC_DATA] tận nơi" at bounding box center [647, 216] width 12 height 12
checkbox input "true"
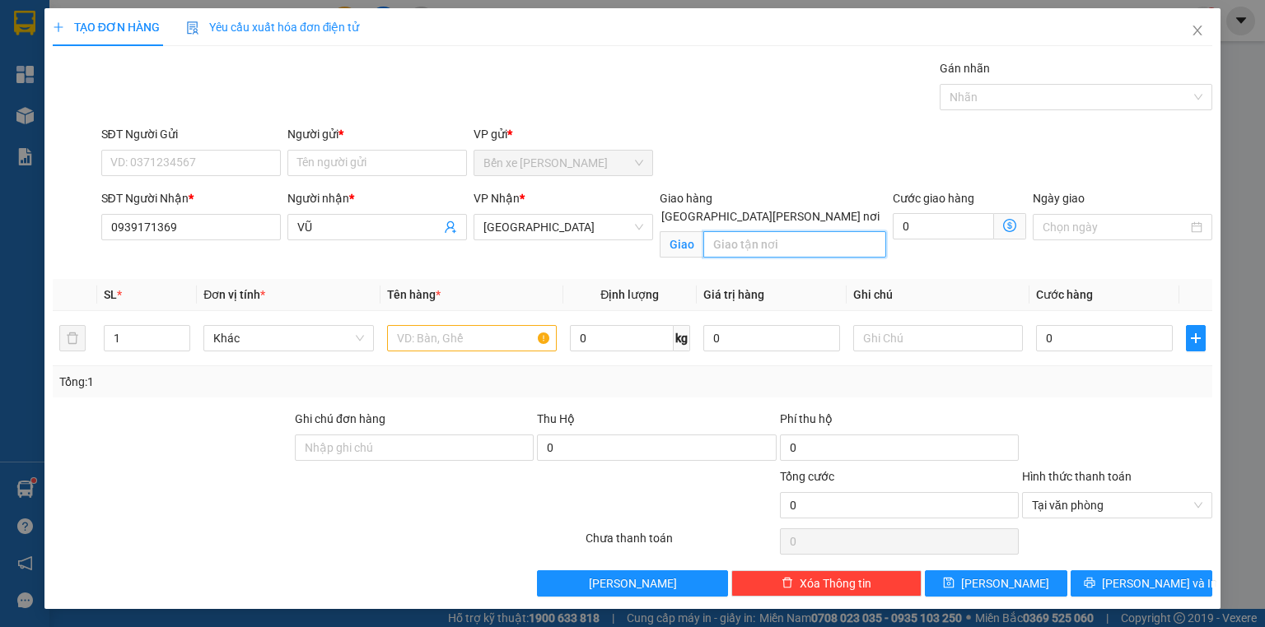
click at [786, 231] on input "text" at bounding box center [794, 244] width 183 height 26
type input "BV NHI ĐỒNG 1"
click at [478, 336] on input "text" at bounding box center [472, 338] width 170 height 26
type input "1X VÀNG+A BẢO"
click at [711, 231] on input "BV NHI ĐỒNG 1" at bounding box center [794, 244] width 183 height 26
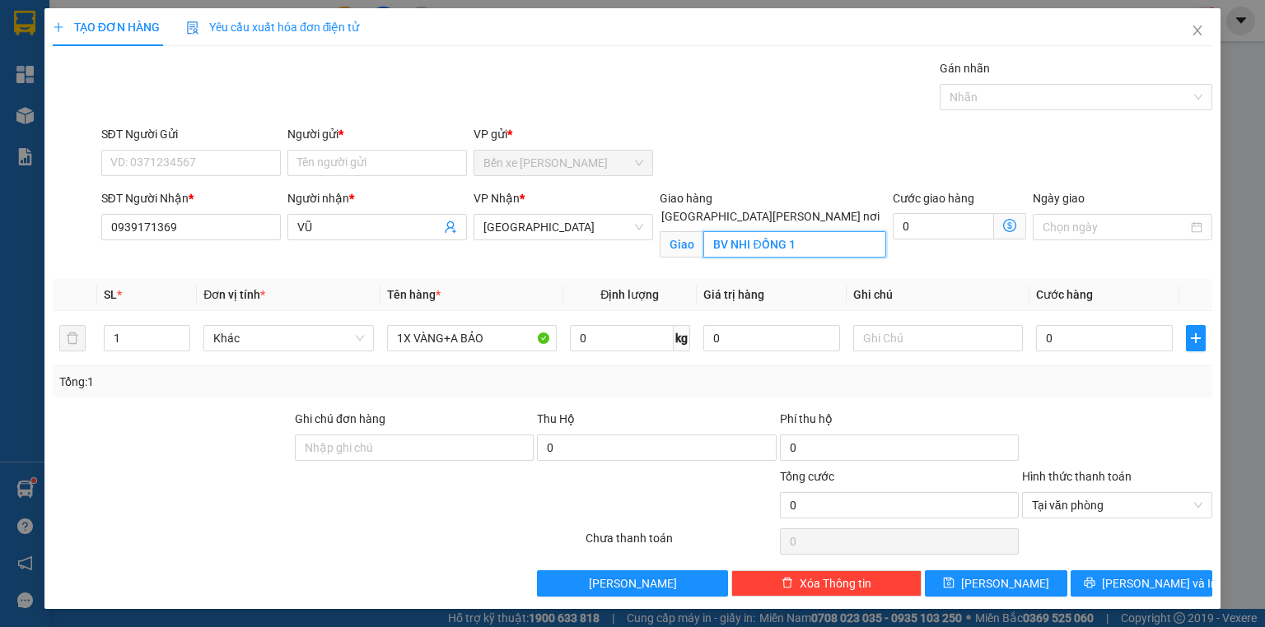
click at [711, 231] on input "BV NHI ĐỒNG 1" at bounding box center [794, 244] width 183 height 26
type input "CỔNG 2 BV NHI ĐỒNG 1"
click at [240, 163] on input "SĐT Người Gửi" at bounding box center [191, 163] width 180 height 26
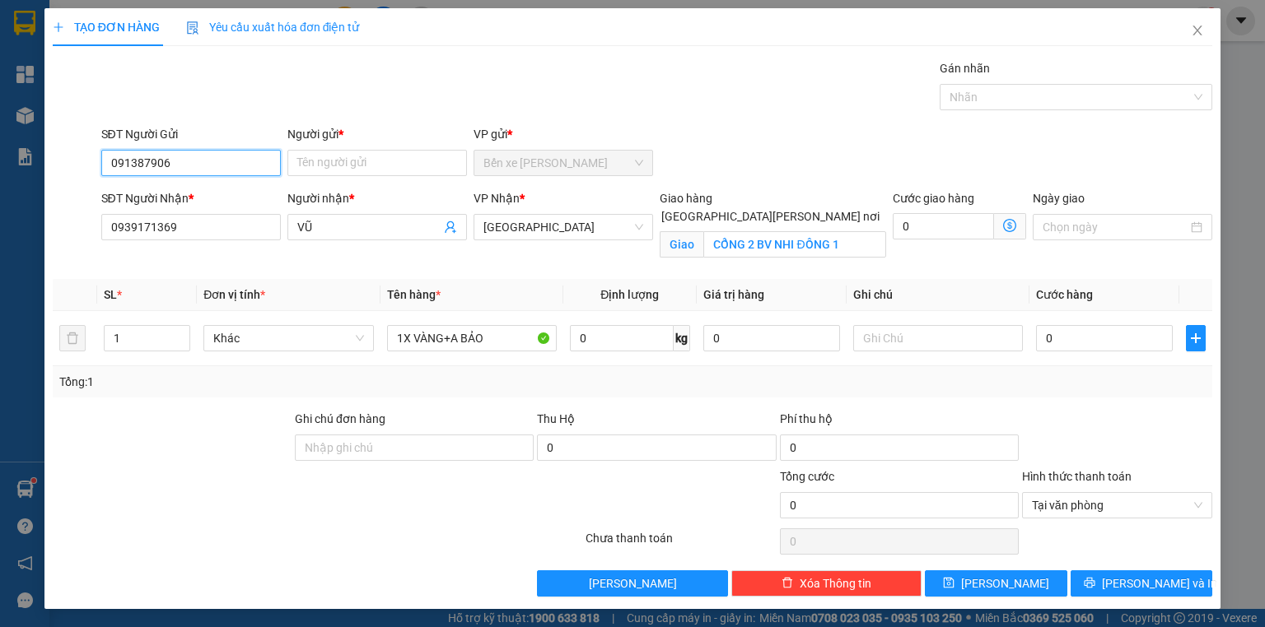
type input "0913879063"
click at [243, 187] on div "0913879063 - ĐIỆP" at bounding box center [191, 195] width 160 height 18
type input "ĐIỆP"
type input "0913879063"
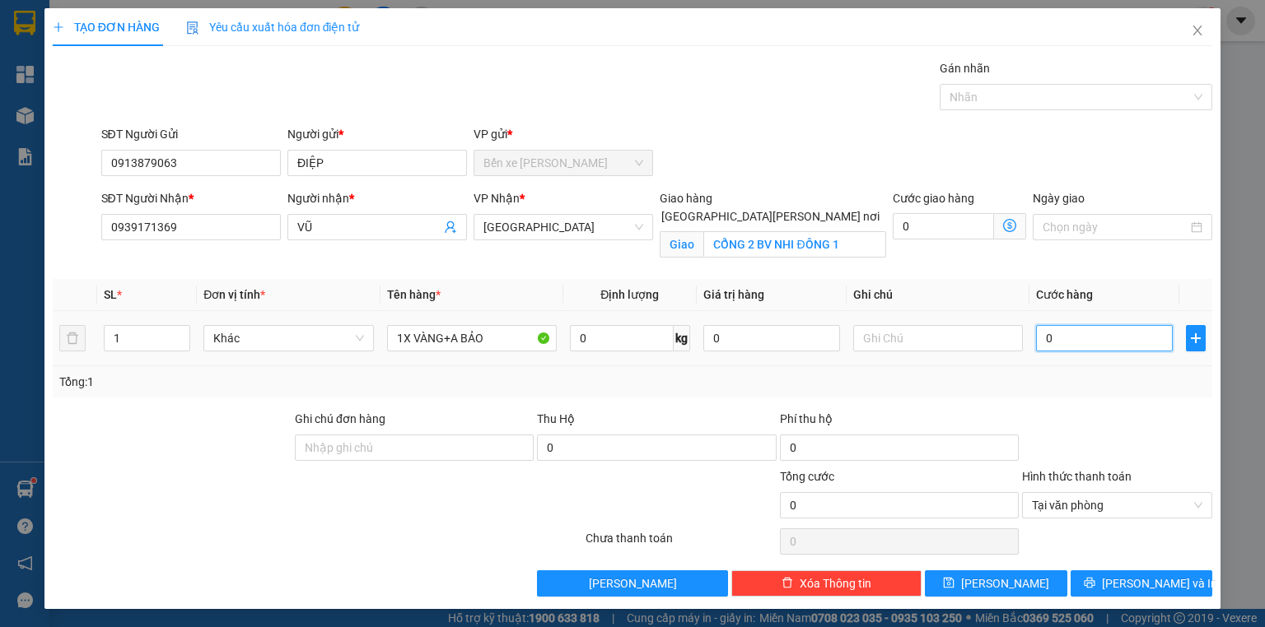
click at [1089, 337] on input "0" at bounding box center [1104, 338] width 137 height 26
type input "2"
type input "25"
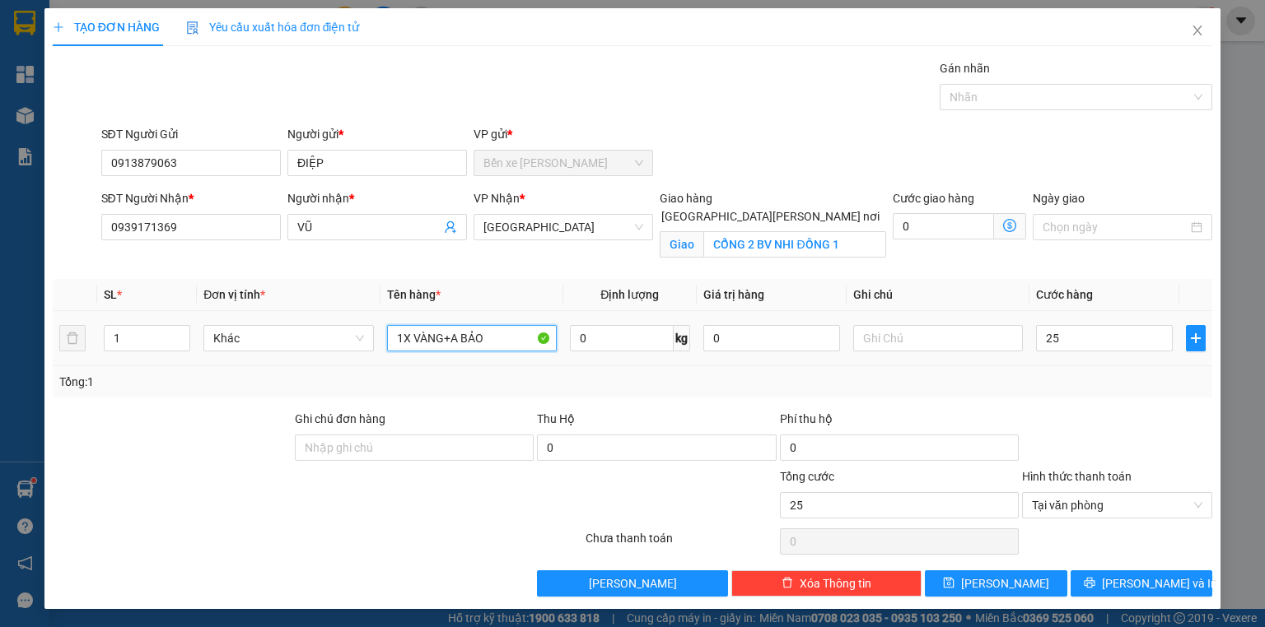
type input "25.000"
click at [513, 335] on input "1X VÀNG+A BẢO" at bounding box center [472, 338] width 170 height 26
type input "1X VÀNG+A BẢO 30"
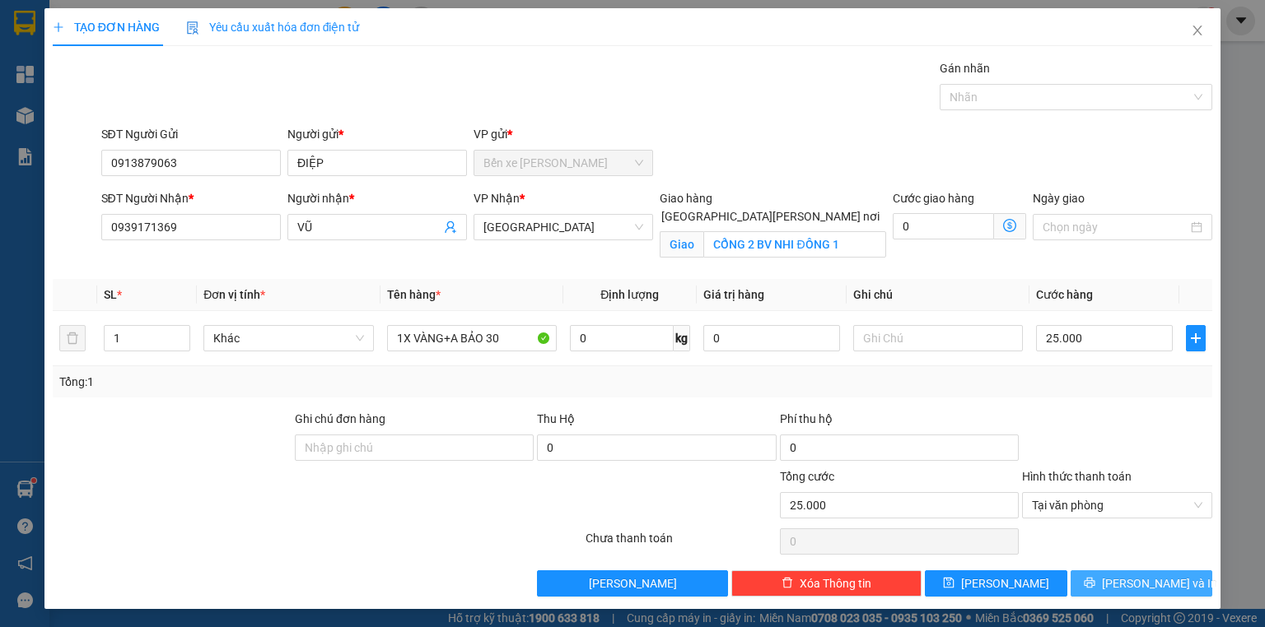
click at [1131, 587] on span "[PERSON_NAME] và In" at bounding box center [1159, 584] width 115 height 18
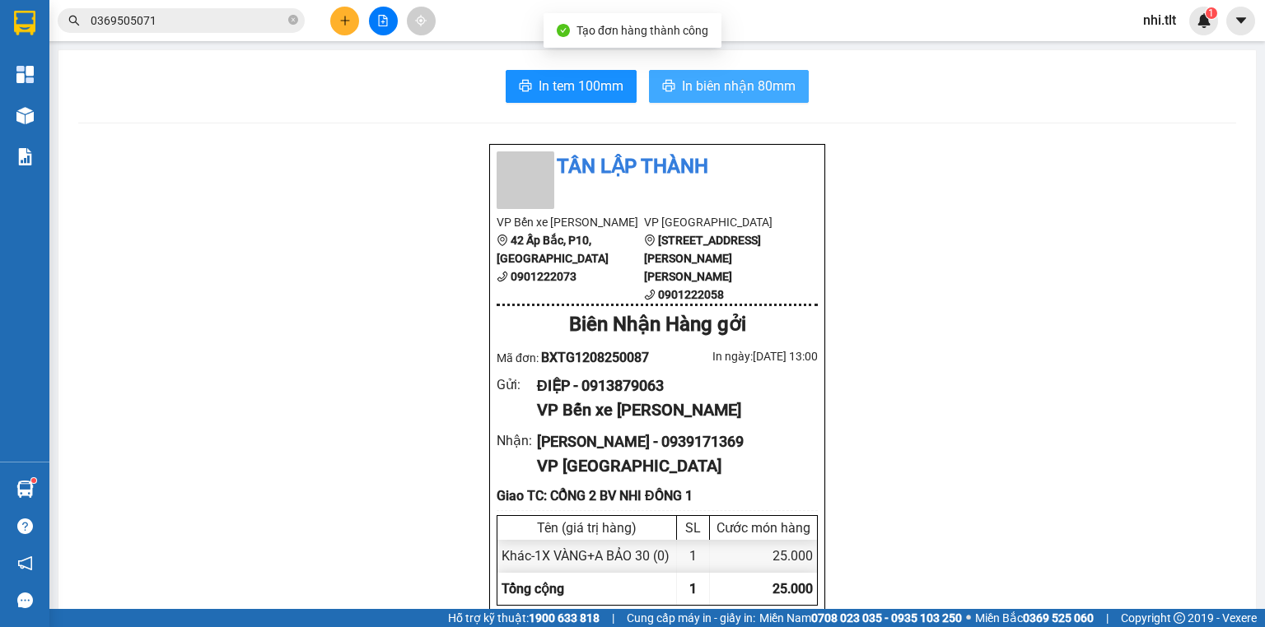
click at [735, 92] on span "In biên nhận 80mm" at bounding box center [739, 86] width 114 height 21
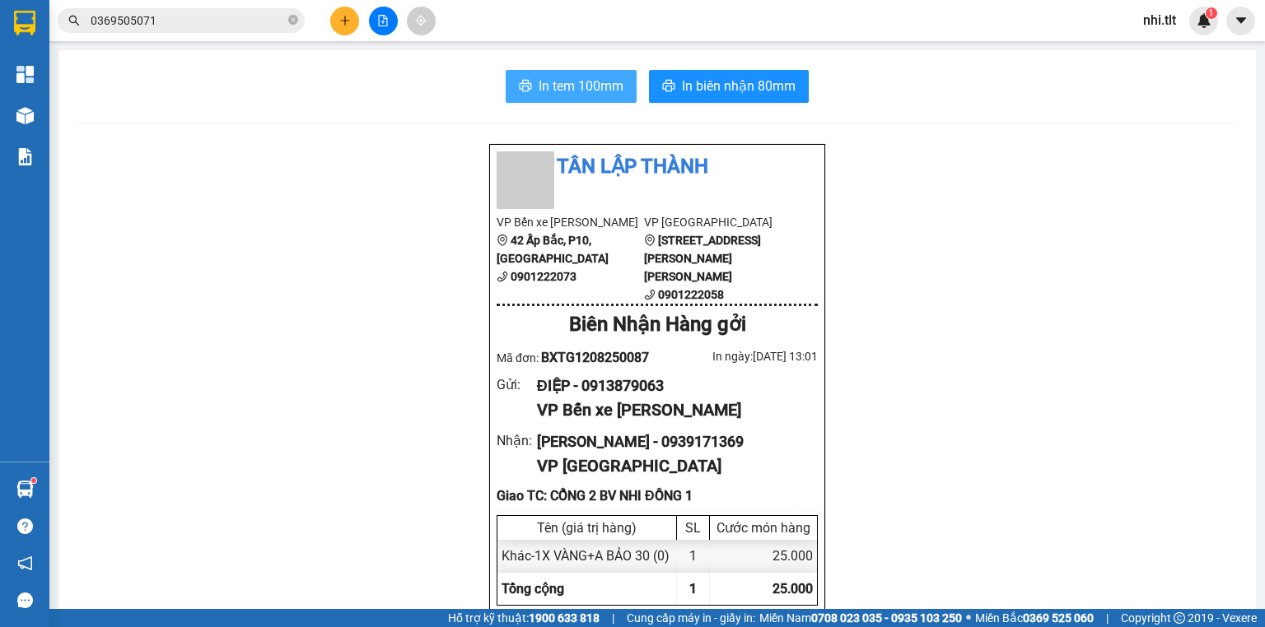
click at [603, 73] on button "In tem 100mm" at bounding box center [571, 86] width 131 height 33
click at [596, 81] on span "In tem 100mm" at bounding box center [581, 86] width 85 height 21
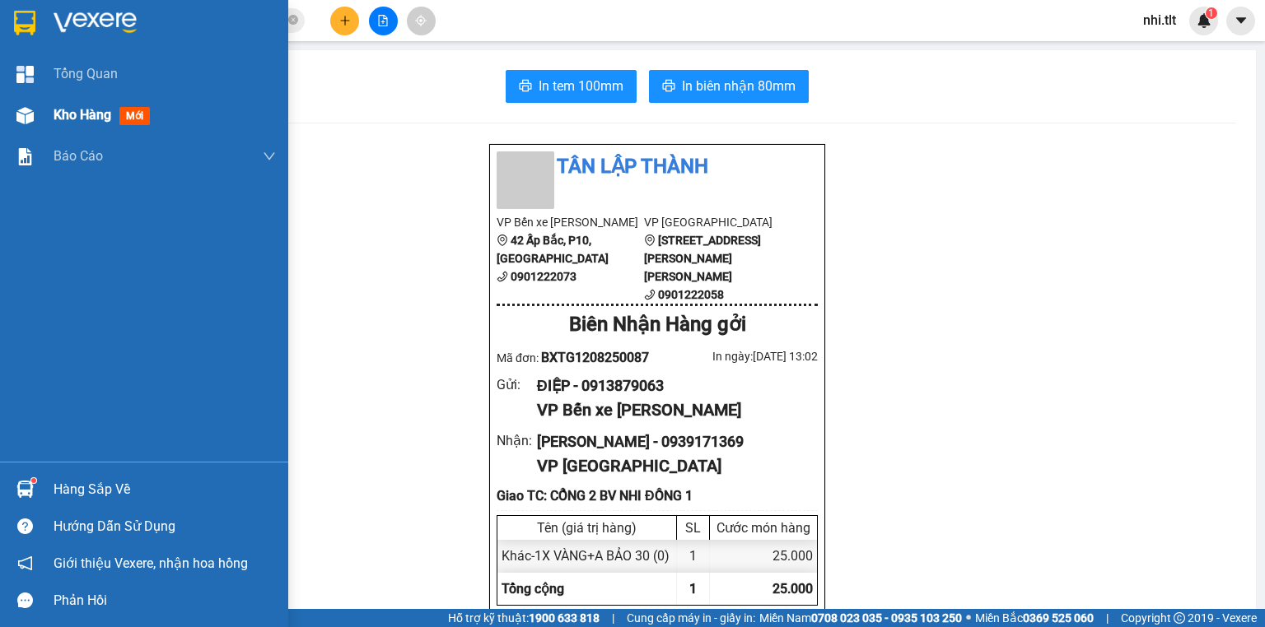
click at [37, 116] on div at bounding box center [25, 115] width 29 height 29
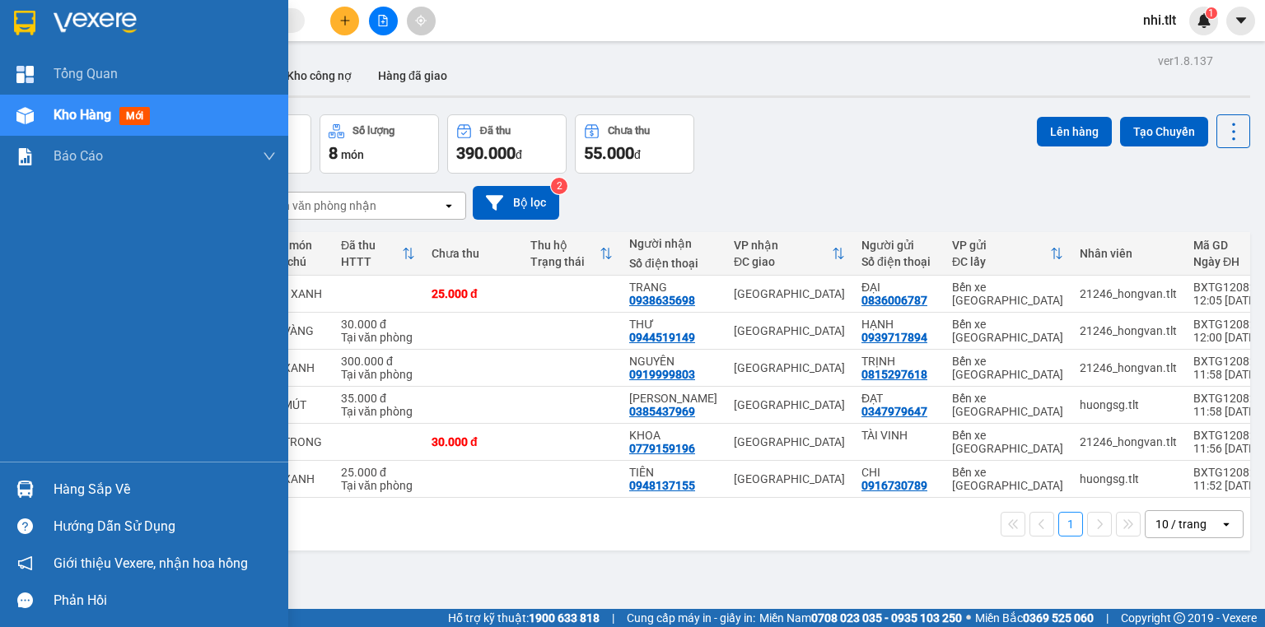
click at [42, 487] on div "Hàng sắp về" at bounding box center [144, 489] width 288 height 37
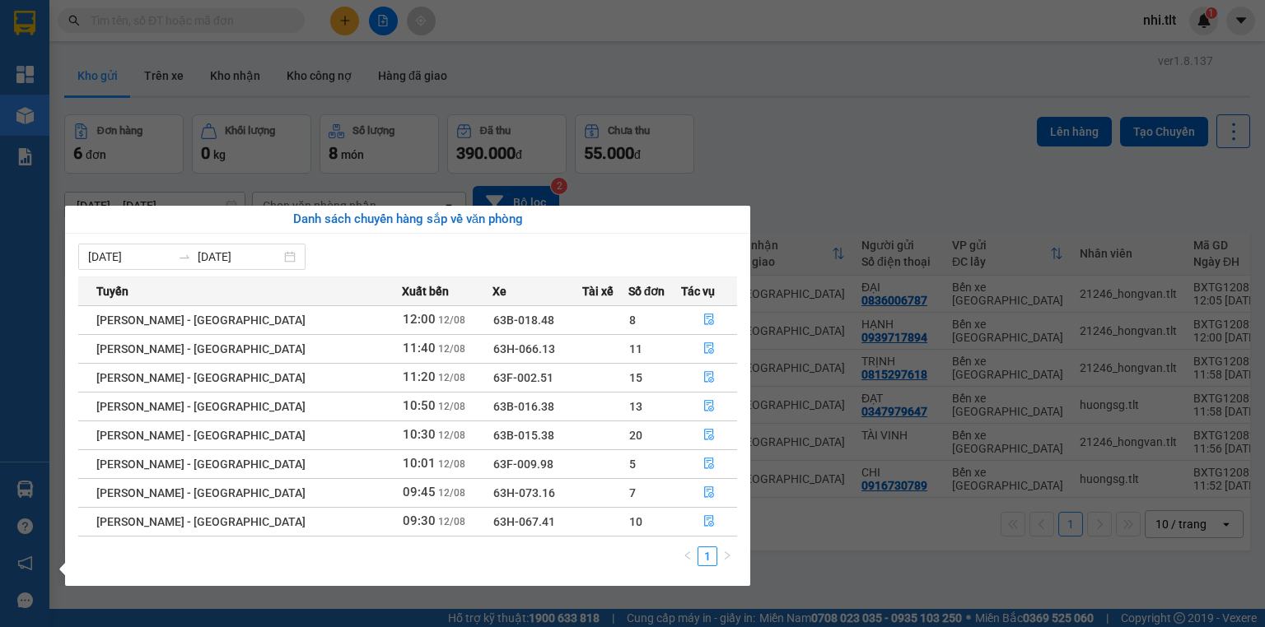
click at [878, 148] on section "Kết quả tìm kiếm ( 0 ) Bộ lọc Ngày tạo đơn gần nhất No Data nhi.tlt 1 Tổng Quan…" at bounding box center [632, 313] width 1265 height 627
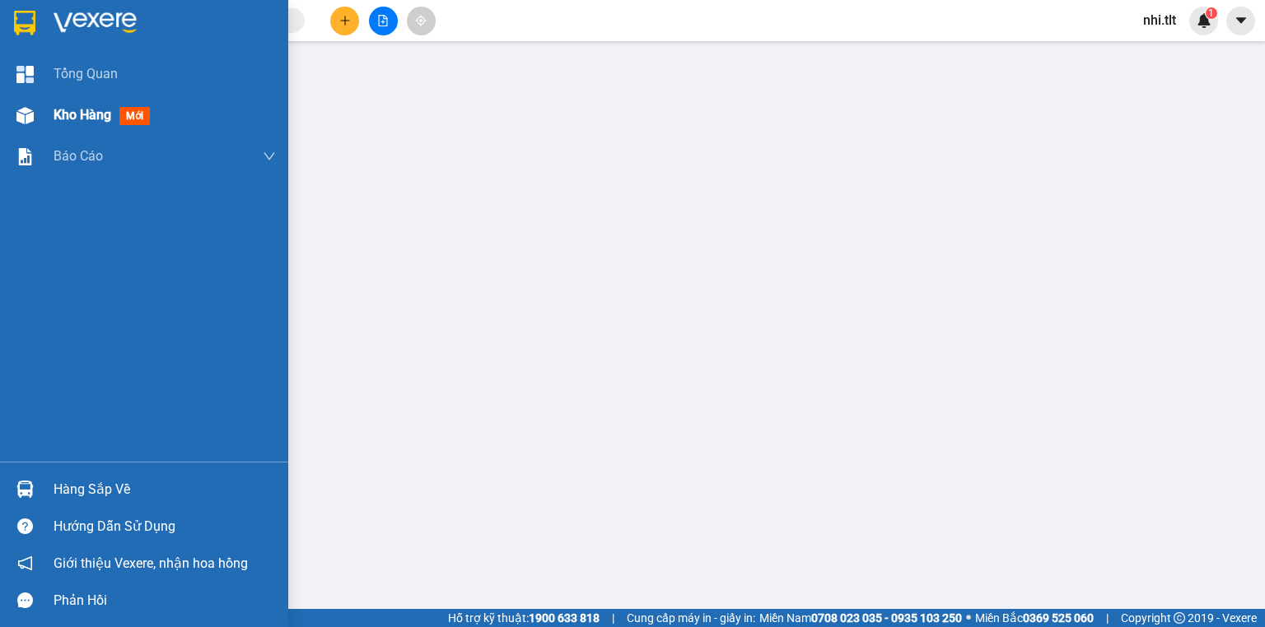
click at [37, 115] on div at bounding box center [25, 115] width 29 height 29
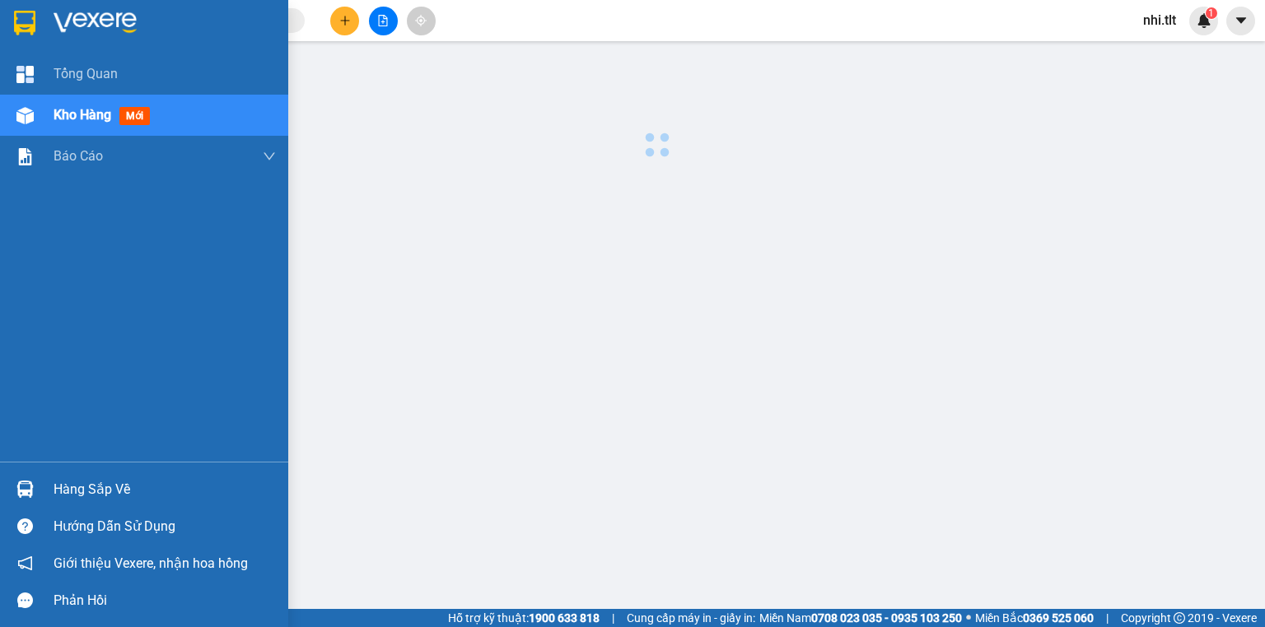
click at [37, 115] on div at bounding box center [25, 115] width 29 height 29
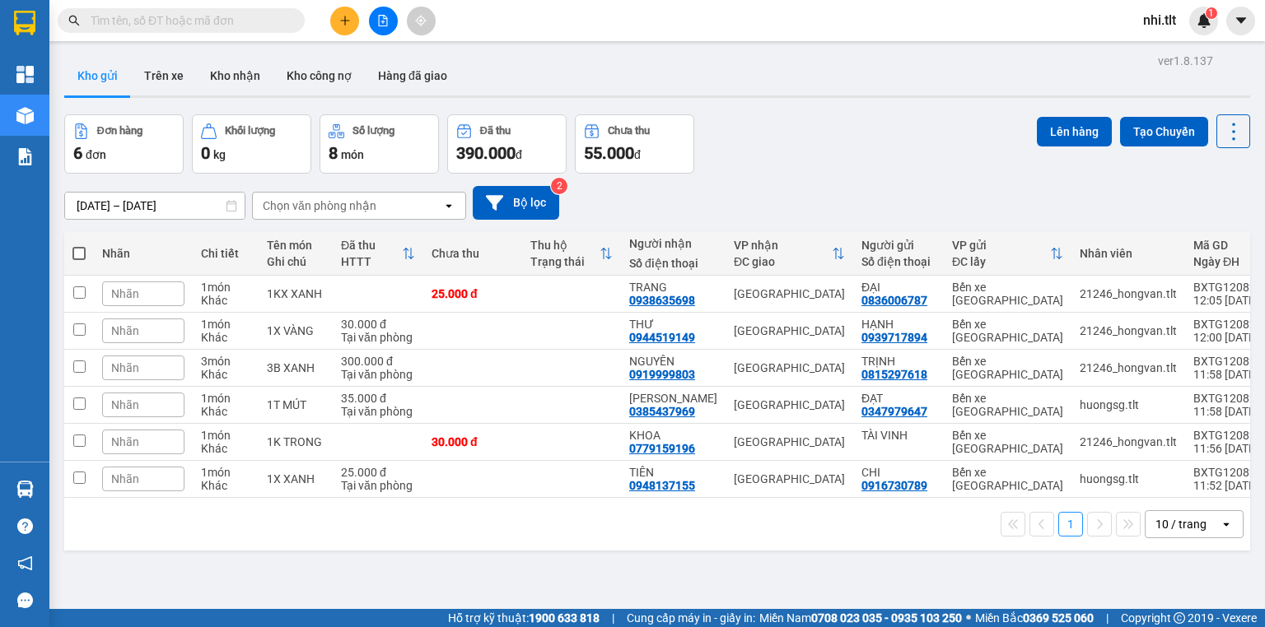
click at [76, 257] on span at bounding box center [78, 253] width 13 height 13
click at [79, 245] on input "checkbox" at bounding box center [79, 245] width 0 height 0
checkbox input "true"
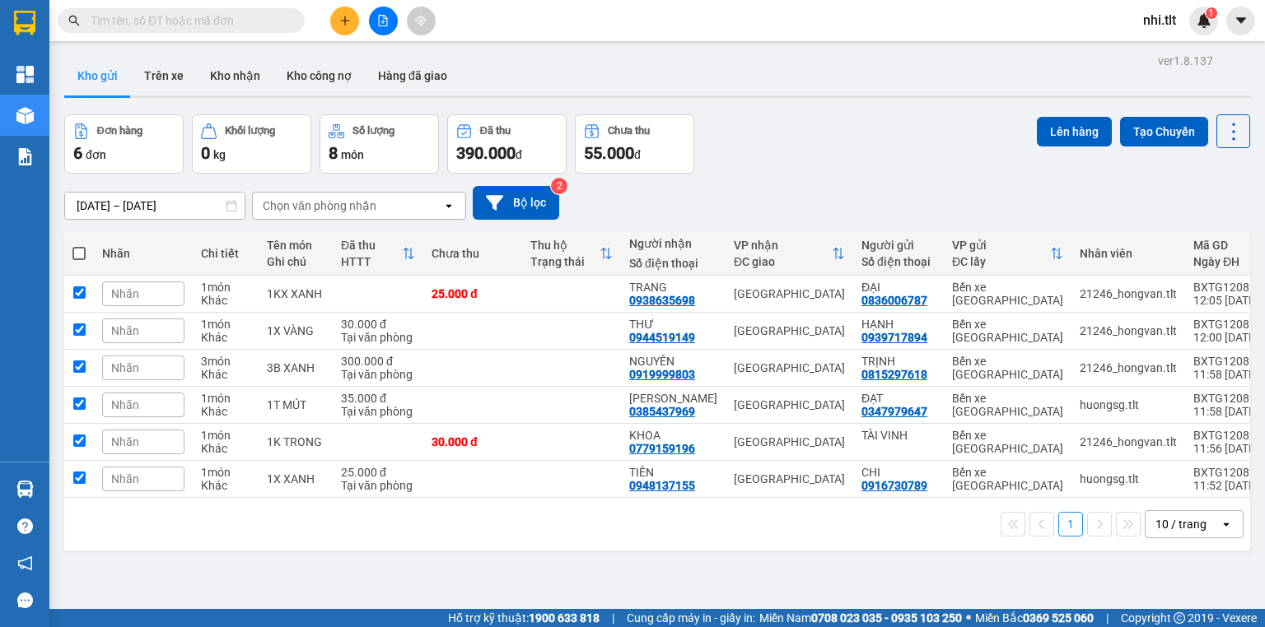
checkbox input "true"
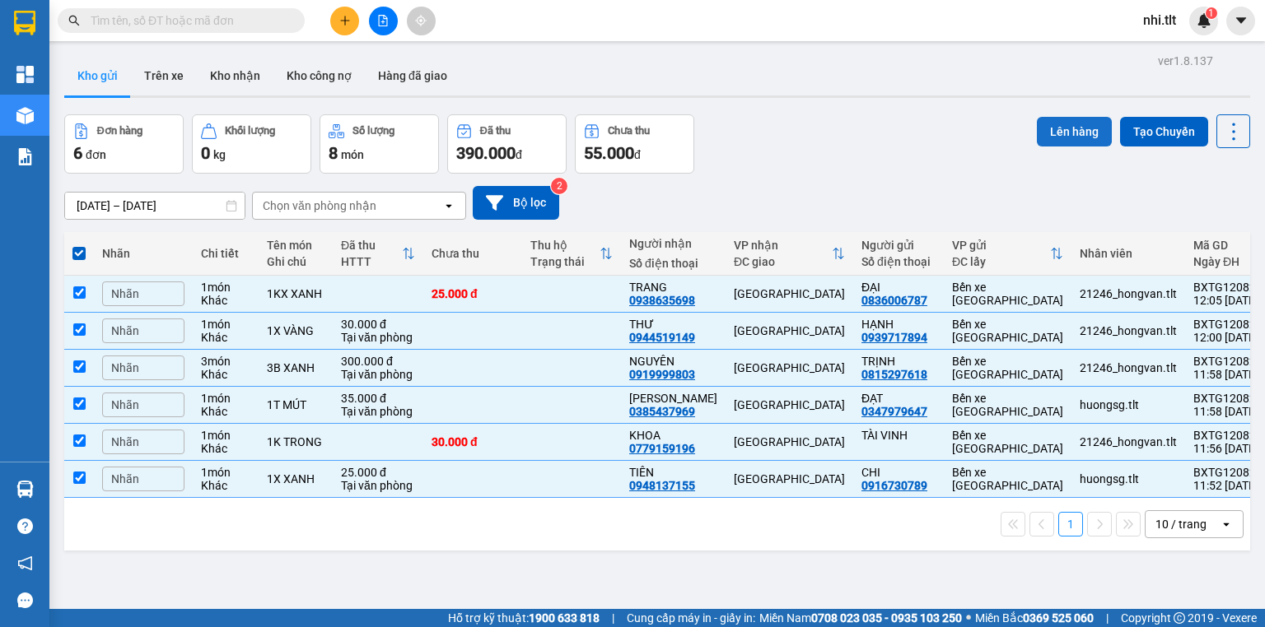
click at [1061, 133] on button "Lên hàng" at bounding box center [1074, 132] width 75 height 30
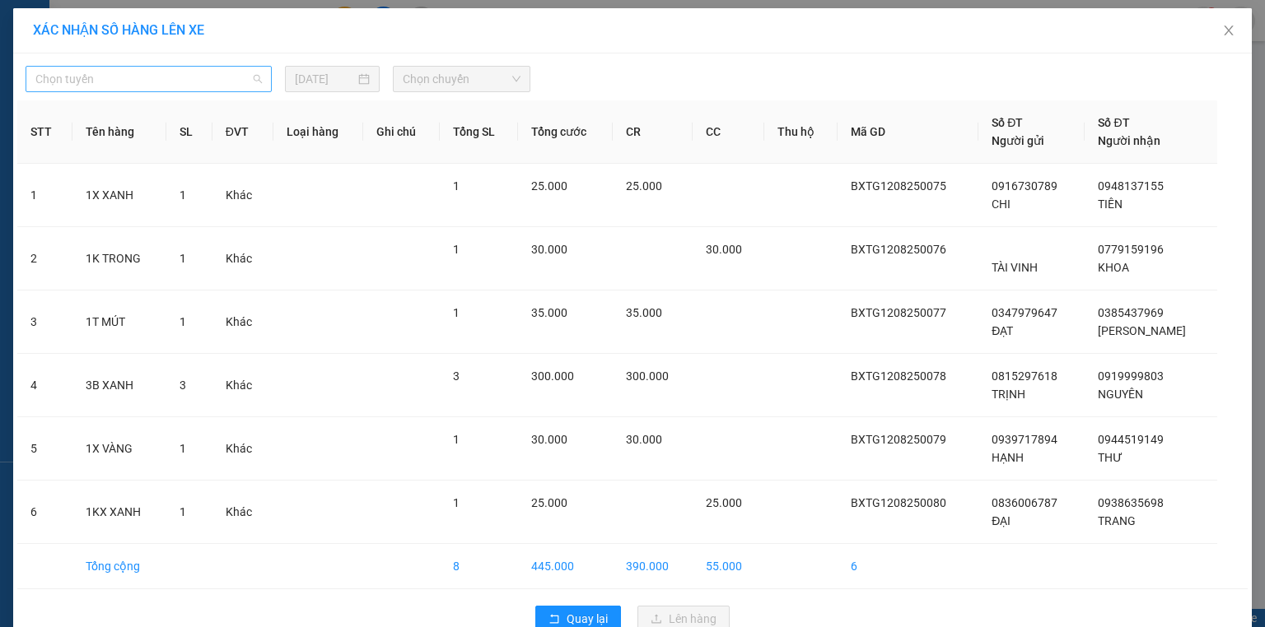
drag, startPoint x: 201, startPoint y: 79, endPoint x: 199, endPoint y: 120, distance: 41.2
click at [201, 80] on span "Chọn tuyến" at bounding box center [148, 79] width 226 height 25
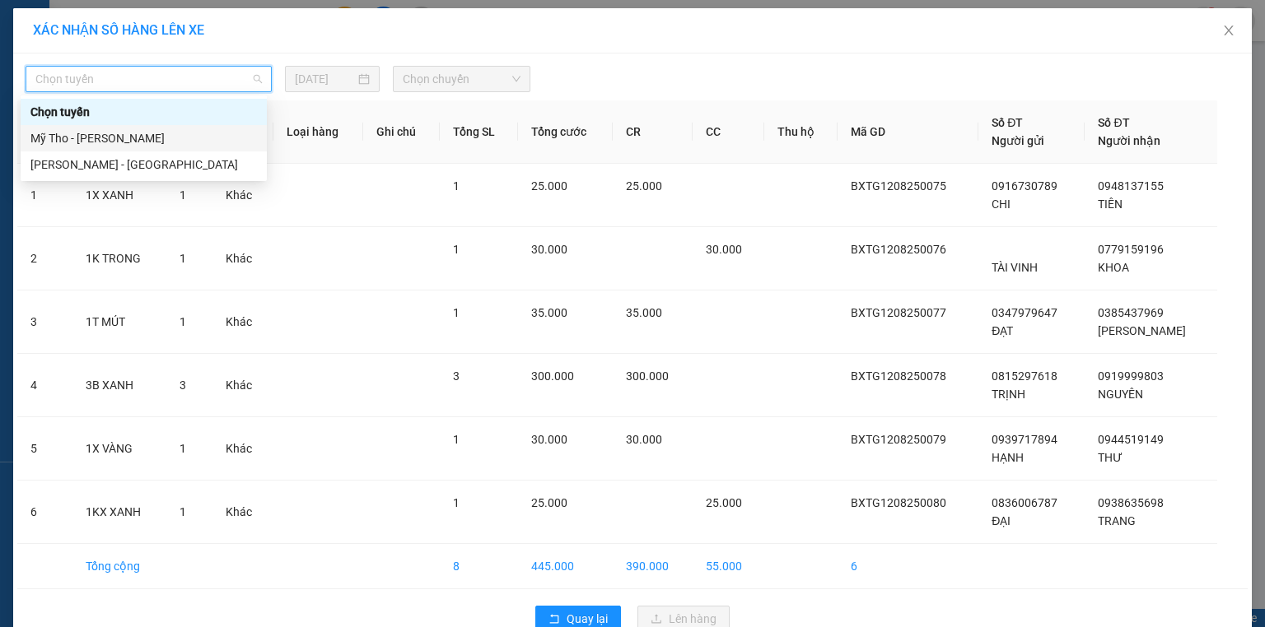
click at [201, 135] on div "Mỹ Tho - Hồ Chí Minh" at bounding box center [143, 138] width 226 height 18
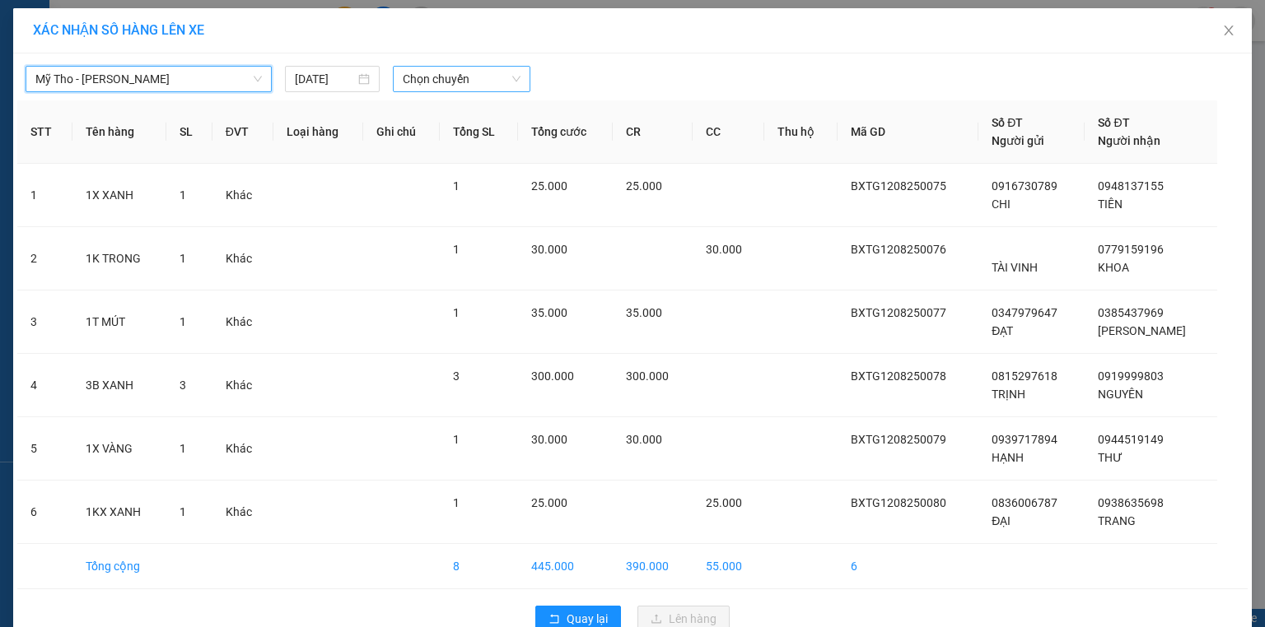
click at [405, 80] on span "Chọn chuyến" at bounding box center [462, 79] width 119 height 25
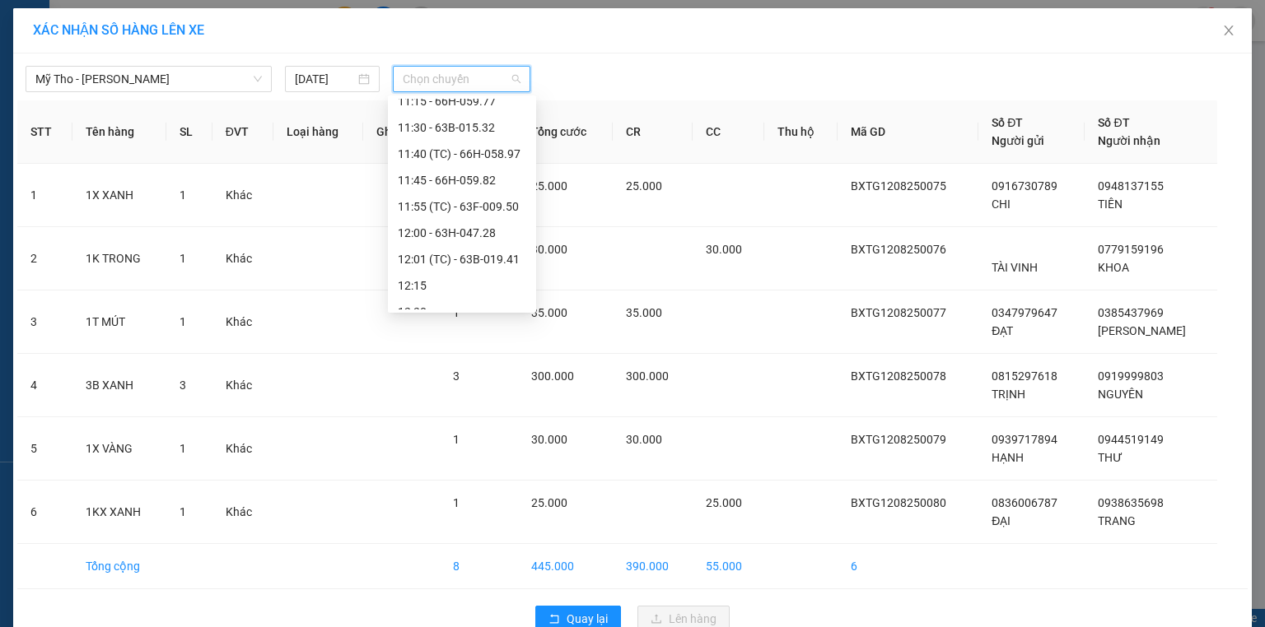
scroll to position [1252, 0]
click at [434, 153] on div "11:40 (TC) - 66H-058.97" at bounding box center [462, 151] width 128 height 18
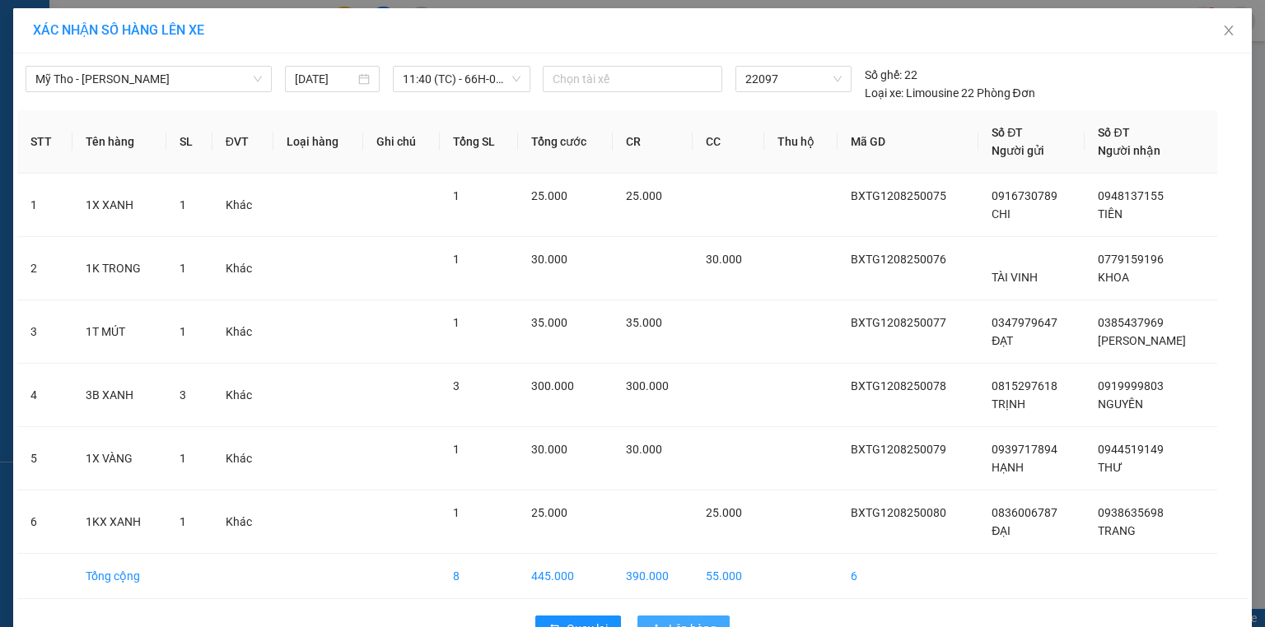
click at [685, 616] on button "Lên hàng" at bounding box center [683, 629] width 92 height 26
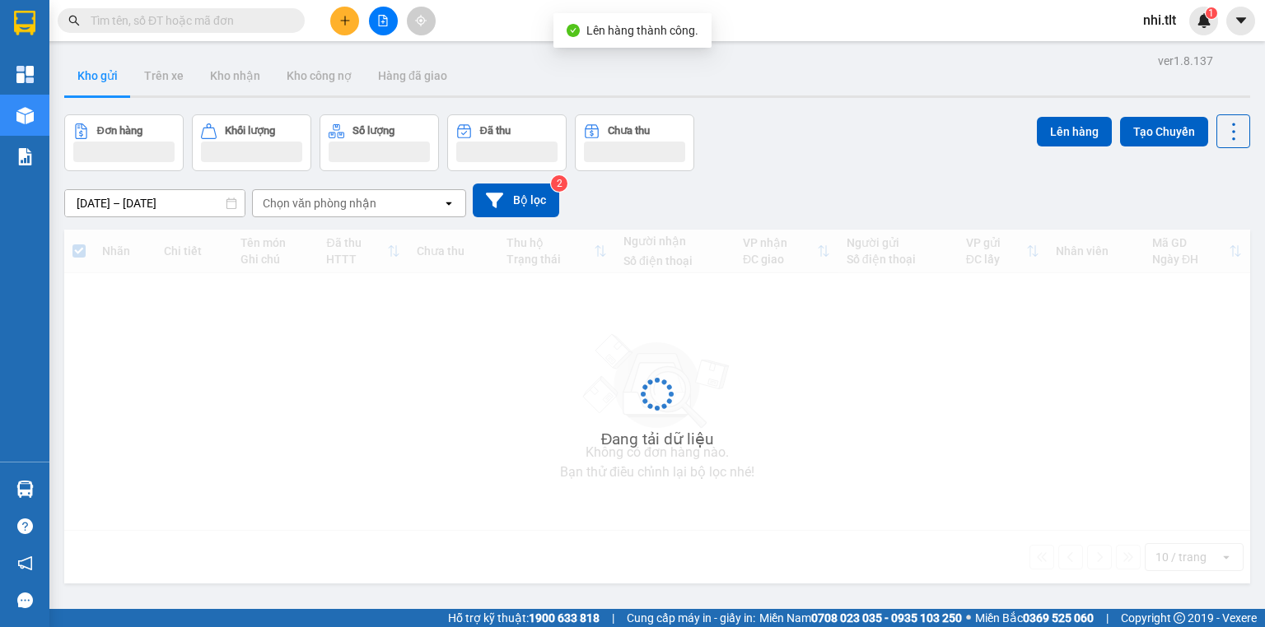
click at [379, 21] on icon "file-add" at bounding box center [383, 21] width 12 height 12
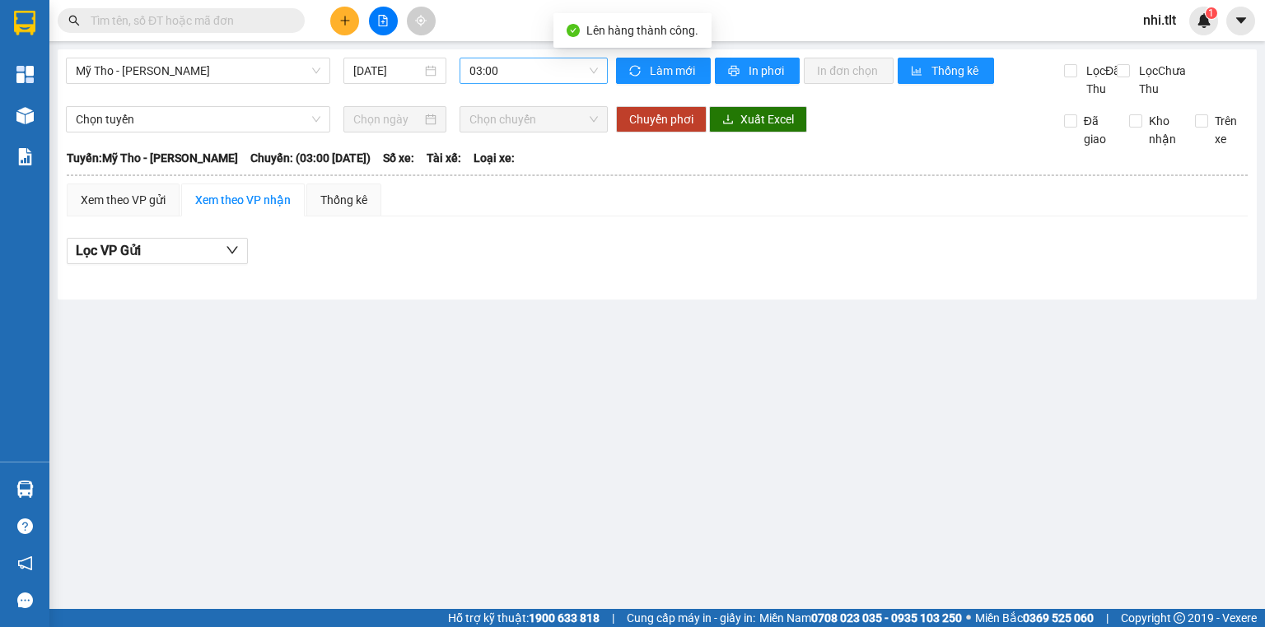
click at [517, 72] on span "03:00" at bounding box center [533, 70] width 129 height 25
type input "897"
click at [539, 100] on div "11:40 (TC) - 66H-058.97" at bounding box center [533, 104] width 128 height 18
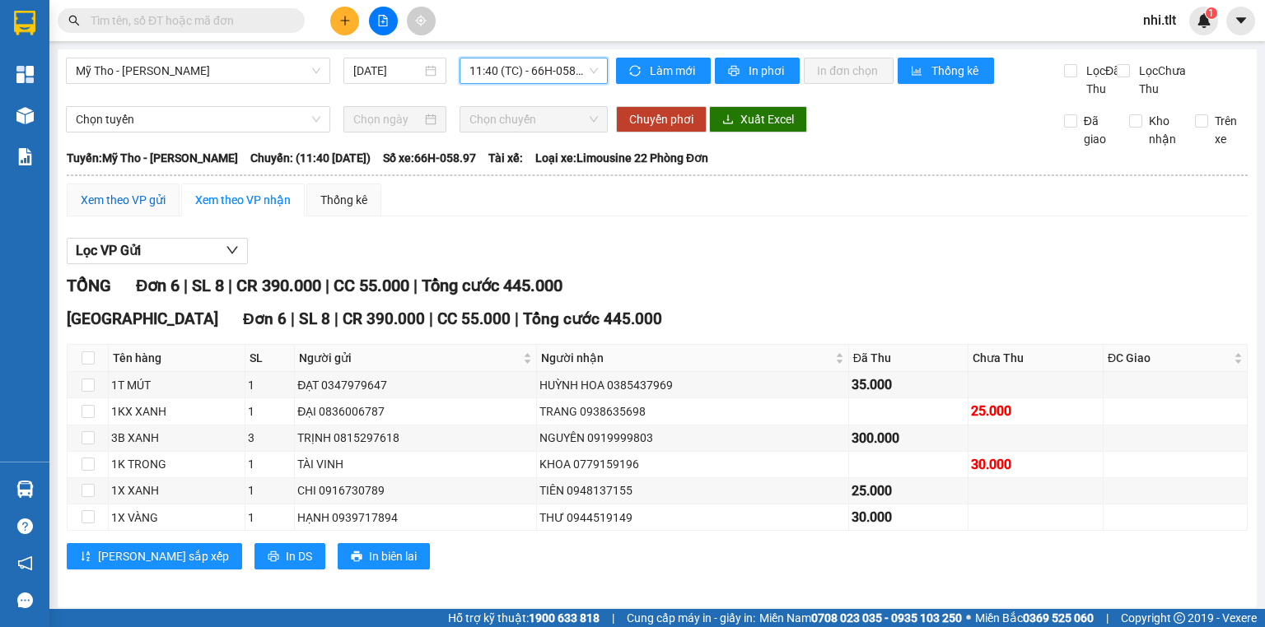
drag, startPoint x: 122, startPoint y: 215, endPoint x: 352, endPoint y: 254, distance: 233.8
click at [122, 209] on div "Xem theo VP gửi" at bounding box center [123, 200] width 85 height 18
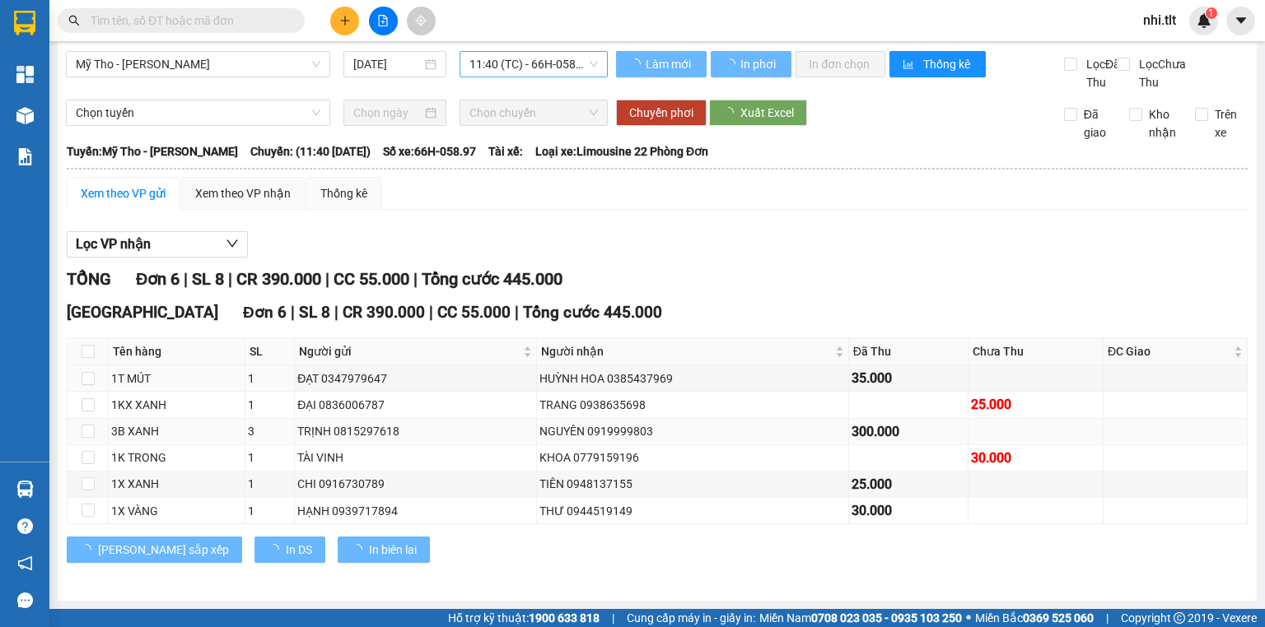
scroll to position [22, 0]
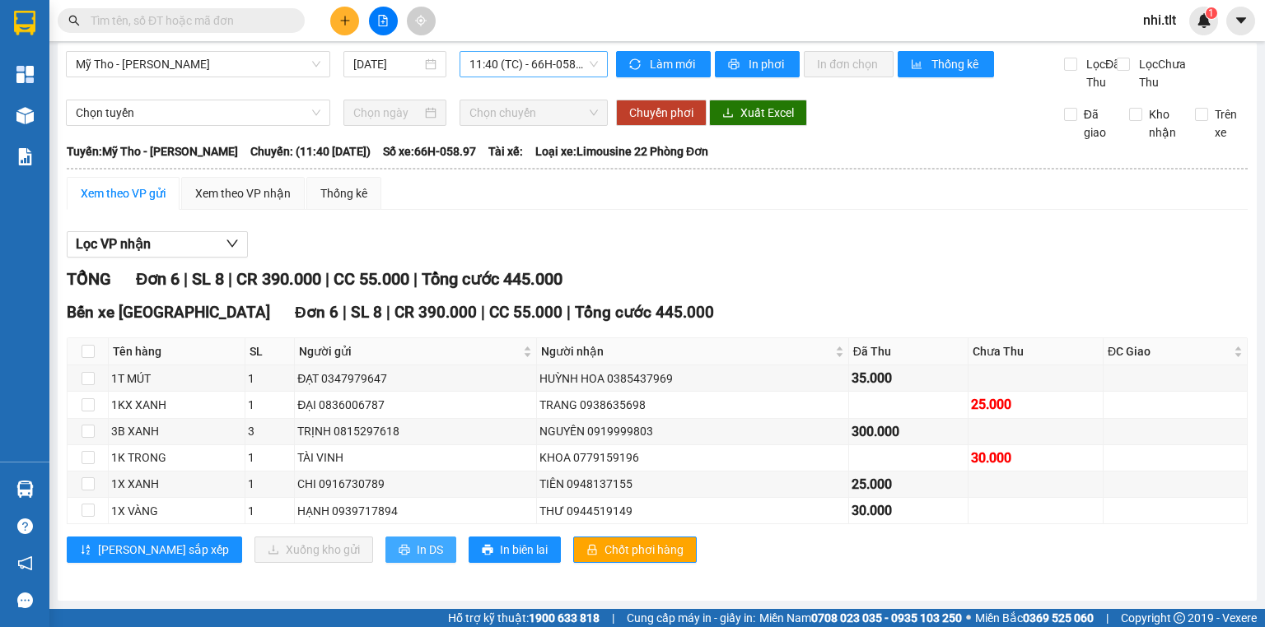
click at [399, 548] on icon "printer" at bounding box center [404, 550] width 11 height 11
drag, startPoint x: 595, startPoint y: 553, endPoint x: 501, endPoint y: 505, distance: 105.7
click at [604, 553] on span "Chốt phơi hàng" at bounding box center [643, 550] width 79 height 18
click at [240, 194] on div "Xem theo VP nhận" at bounding box center [243, 193] width 96 height 18
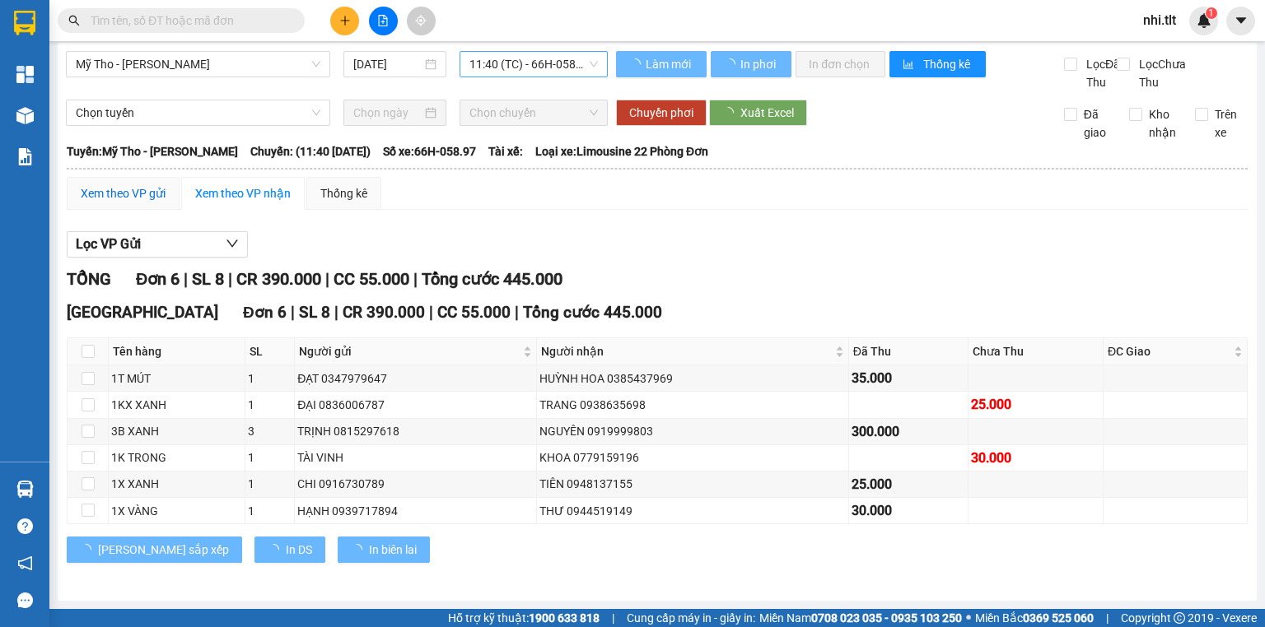
click at [138, 191] on div "Xem theo VP gửi" at bounding box center [123, 193] width 85 height 18
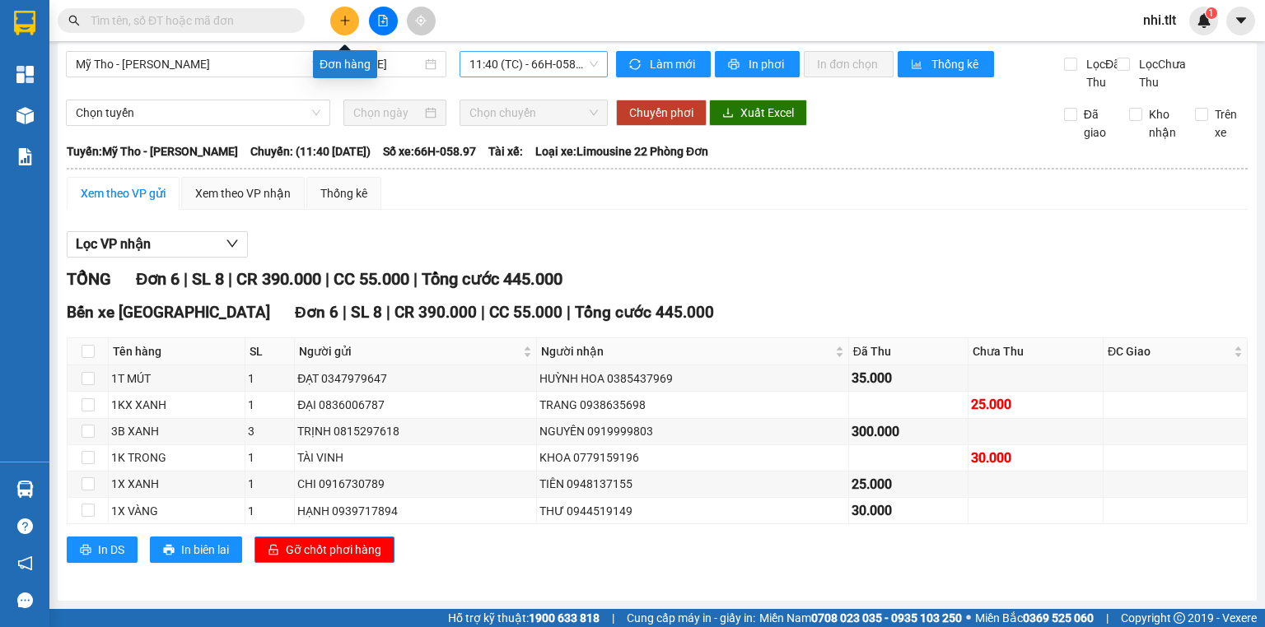
click at [339, 30] on button at bounding box center [344, 21] width 29 height 29
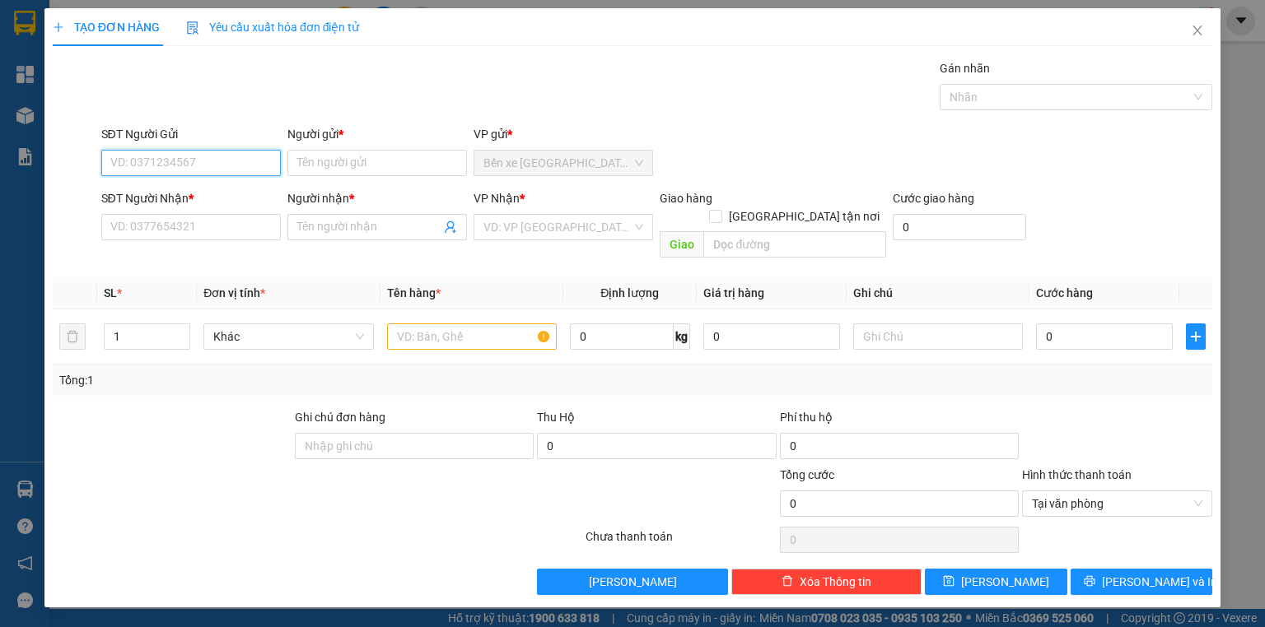
click at [244, 161] on input "SĐT Người Gửi" at bounding box center [191, 163] width 180 height 26
click at [243, 198] on div "0368833775 - NGỌC TÀI" at bounding box center [192, 195] width 162 height 18
type input "0368833775"
type input "NGỌC TÀI"
type input "0368833775"
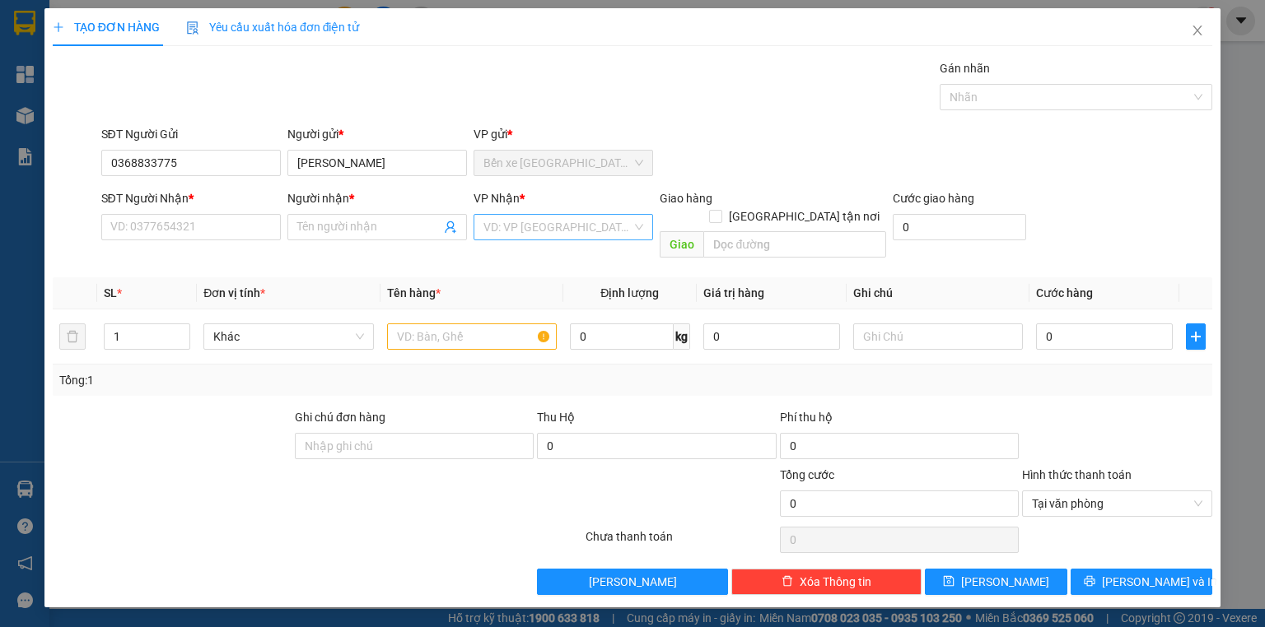
click at [532, 231] on input "search" at bounding box center [557, 227] width 148 height 25
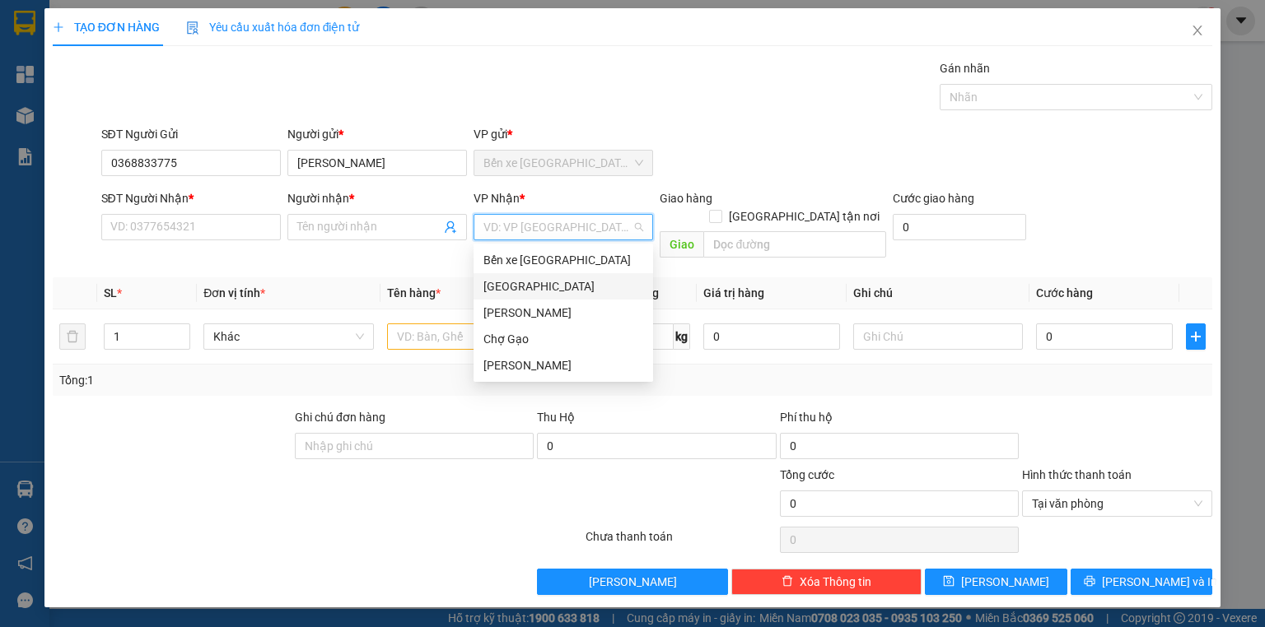
click at [510, 287] on div "[GEOGRAPHIC_DATA]" at bounding box center [563, 287] width 160 height 18
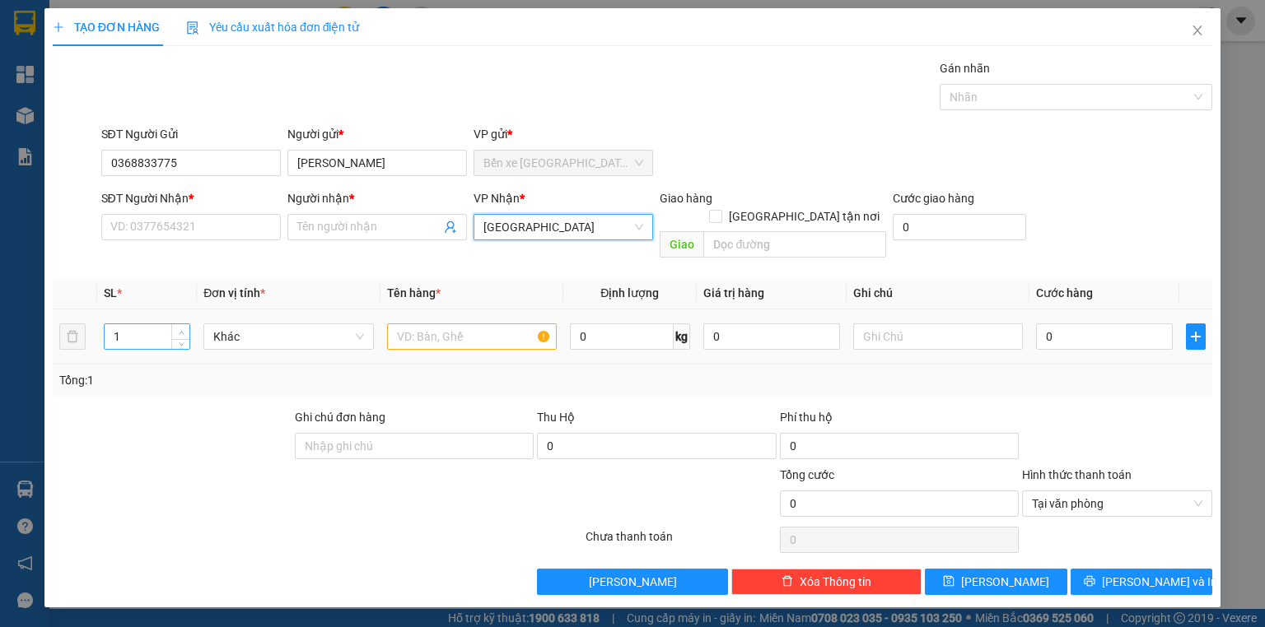
type input "2"
click at [176, 328] on span "up" at bounding box center [181, 333] width 10 height 10
click at [481, 324] on input "text" at bounding box center [472, 337] width 170 height 26
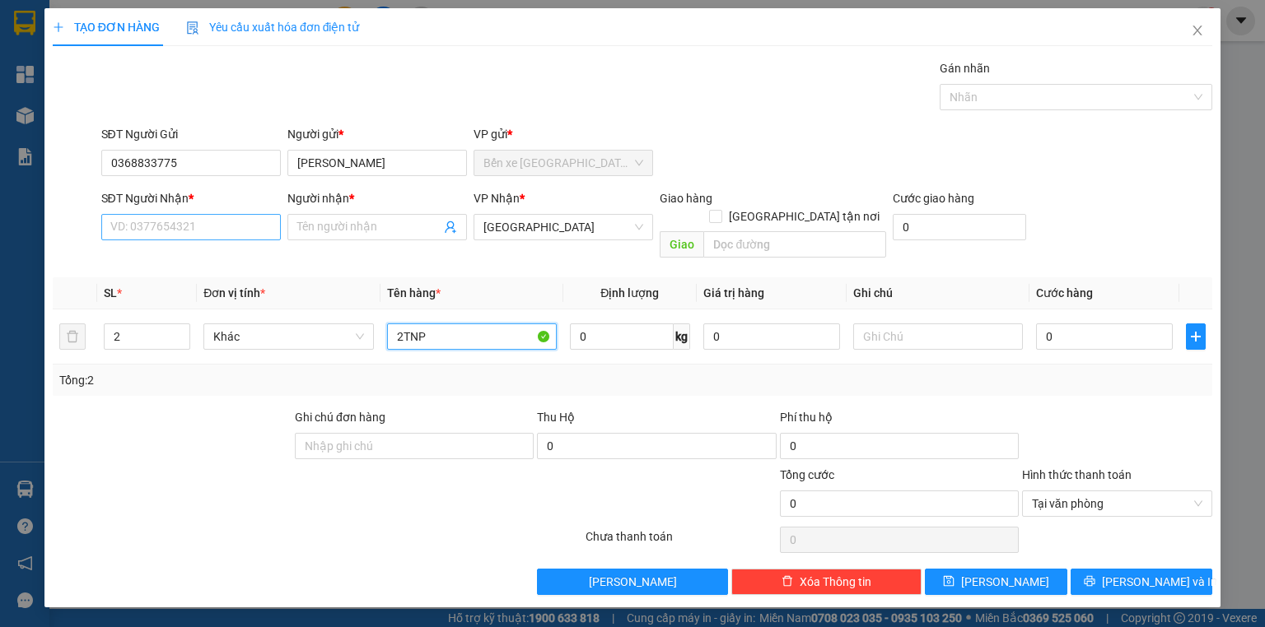
type input "2TNP"
click at [254, 225] on input "SĐT Người Nhận *" at bounding box center [191, 227] width 180 height 26
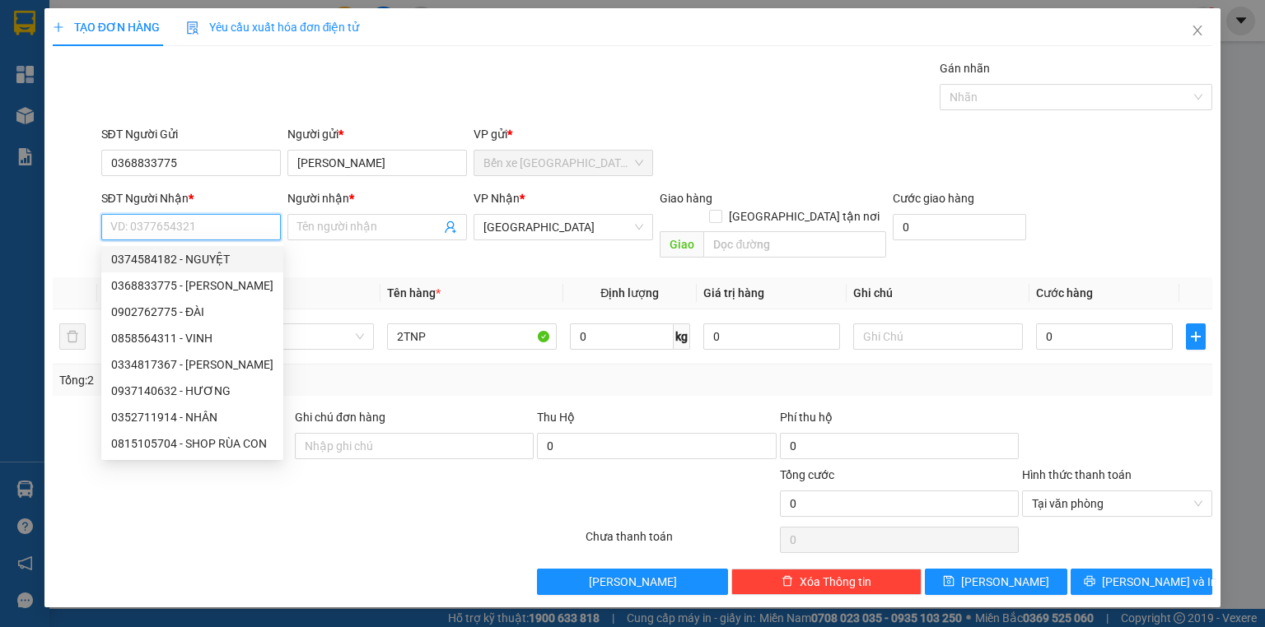
click at [235, 230] on input "SĐT Người Nhận *" at bounding box center [191, 227] width 180 height 26
click at [224, 413] on div "0352711914 - NHÂN" at bounding box center [192, 417] width 162 height 18
type input "0352711914"
type input "NHÂN"
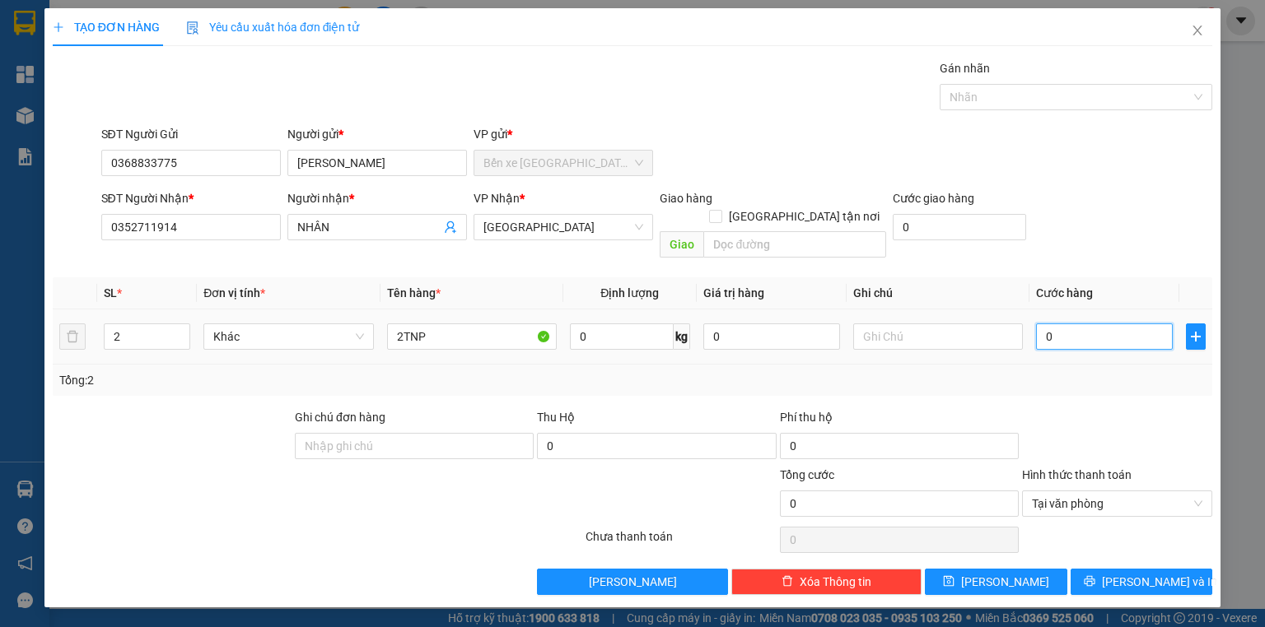
click at [1058, 324] on input "0" at bounding box center [1104, 337] width 137 height 26
type input "1"
type input "12"
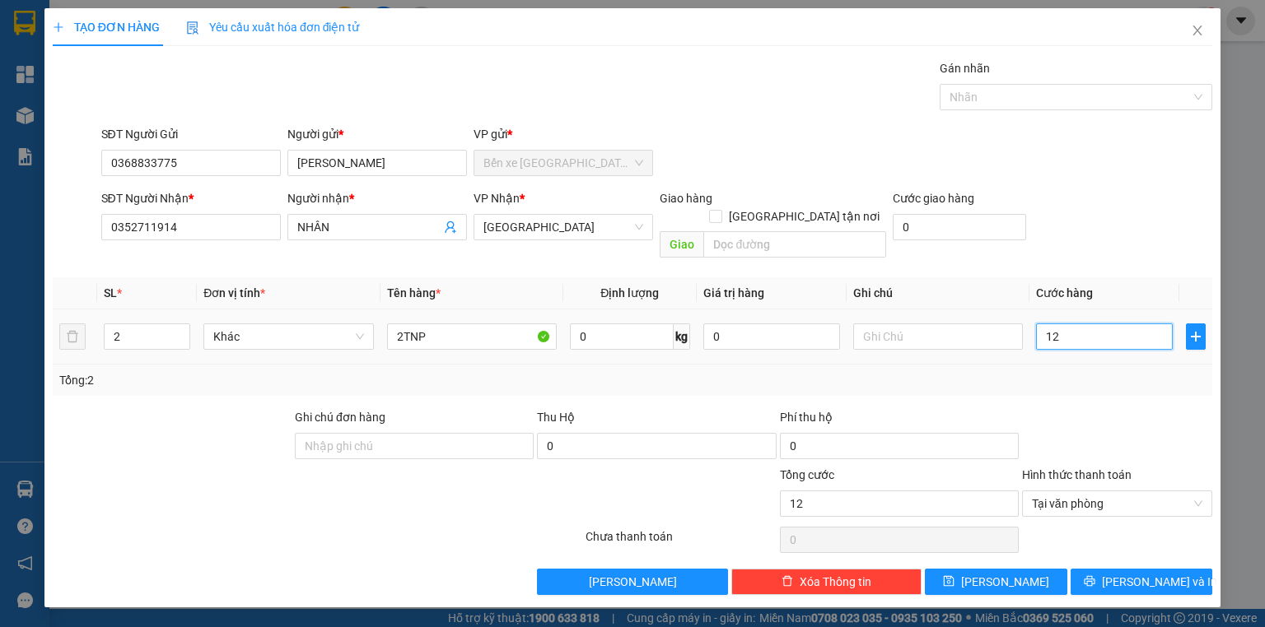
type input "120"
drag, startPoint x: 1196, startPoint y: 487, endPoint x: 1136, endPoint y: 520, distance: 68.5
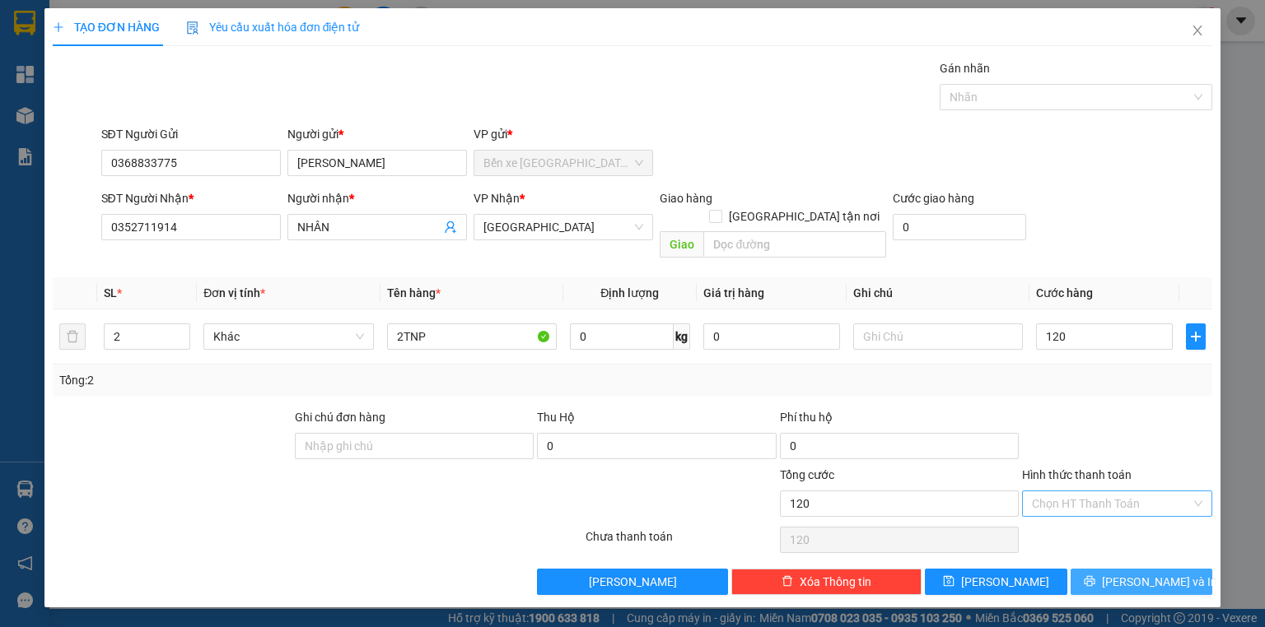
type input "120.000"
click at [1130, 573] on span "[PERSON_NAME] và In" at bounding box center [1159, 582] width 115 height 18
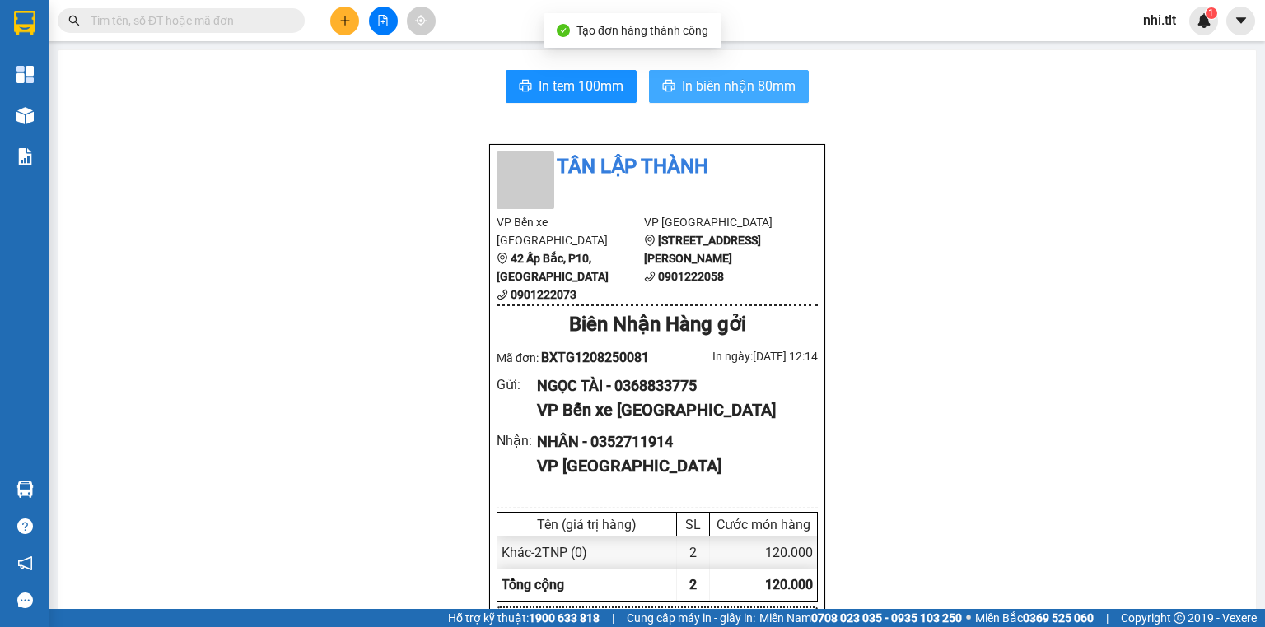
click at [729, 85] on span "In biên nhận 80mm" at bounding box center [739, 86] width 114 height 21
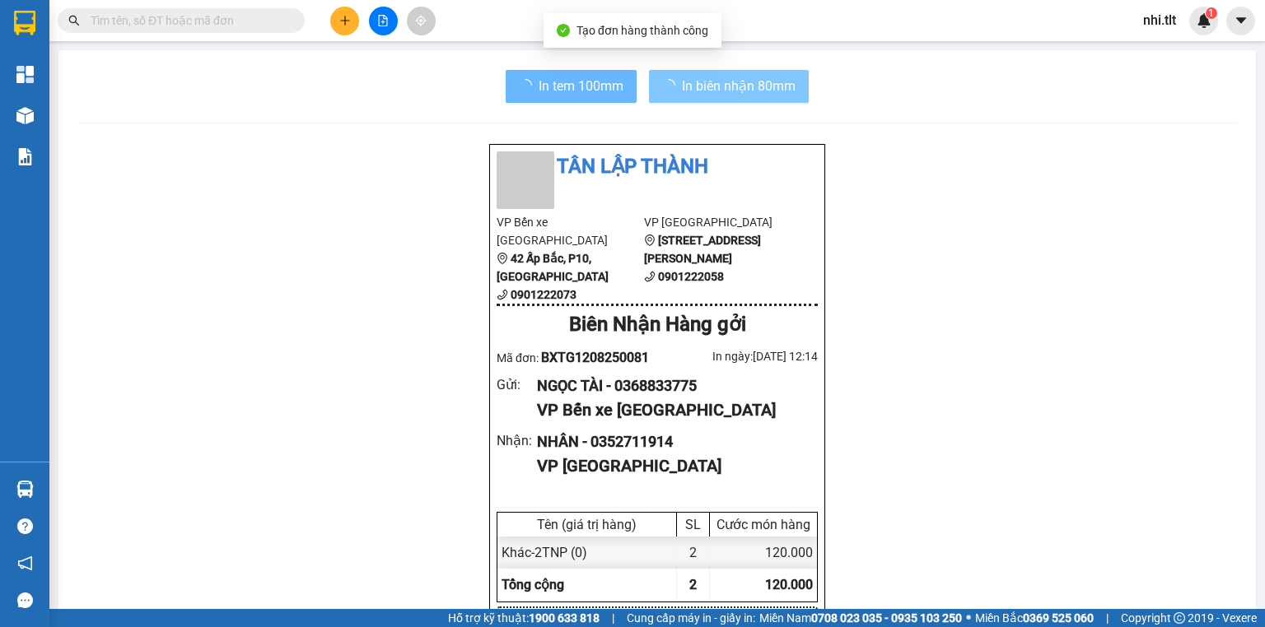
click at [729, 85] on span "In biên nhận 80mm" at bounding box center [739, 86] width 114 height 21
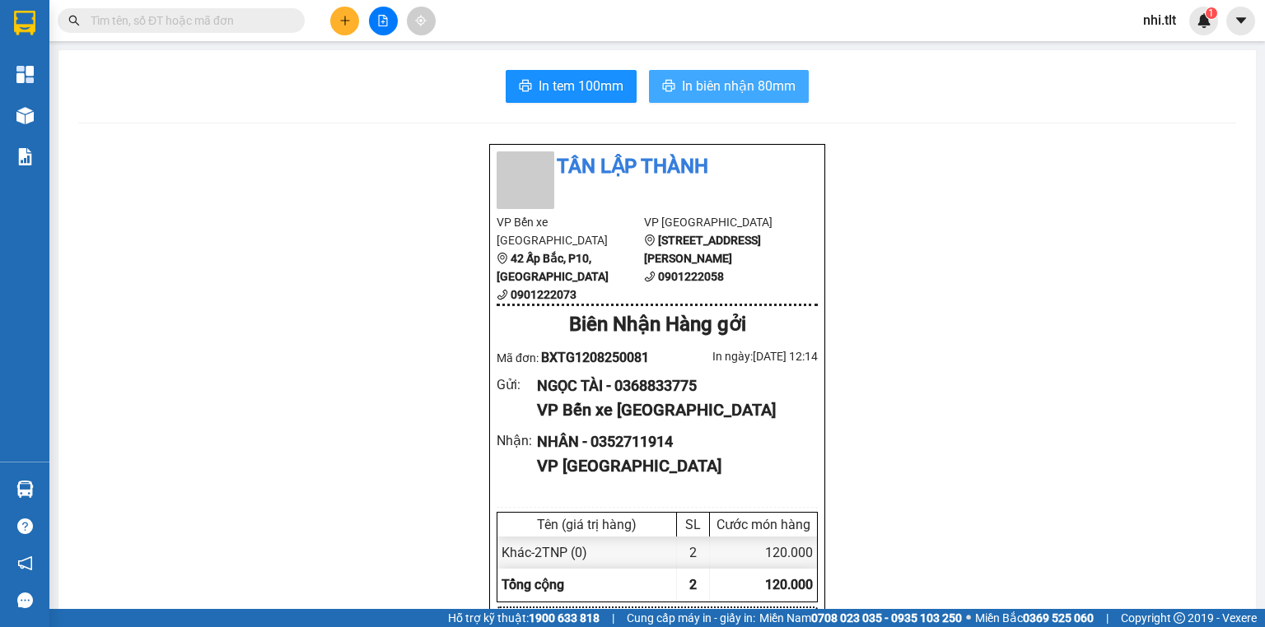
click at [735, 85] on span "In biên nhận 80mm" at bounding box center [739, 86] width 114 height 21
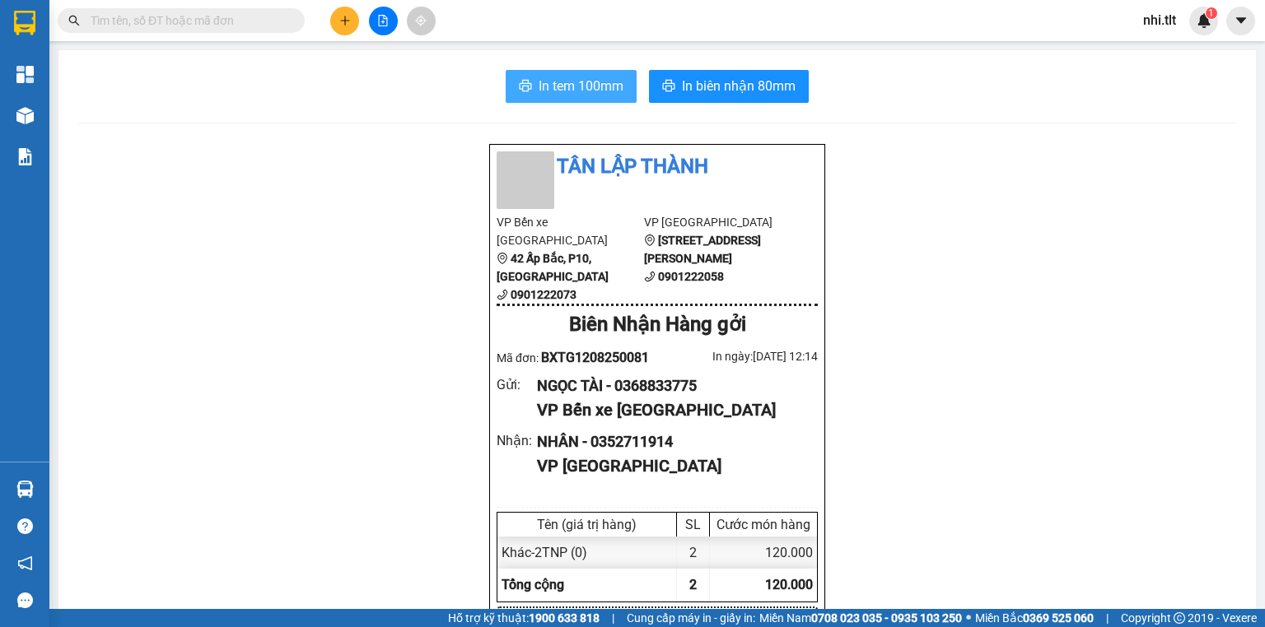
click at [583, 76] on span "In tem 100mm" at bounding box center [581, 86] width 85 height 21
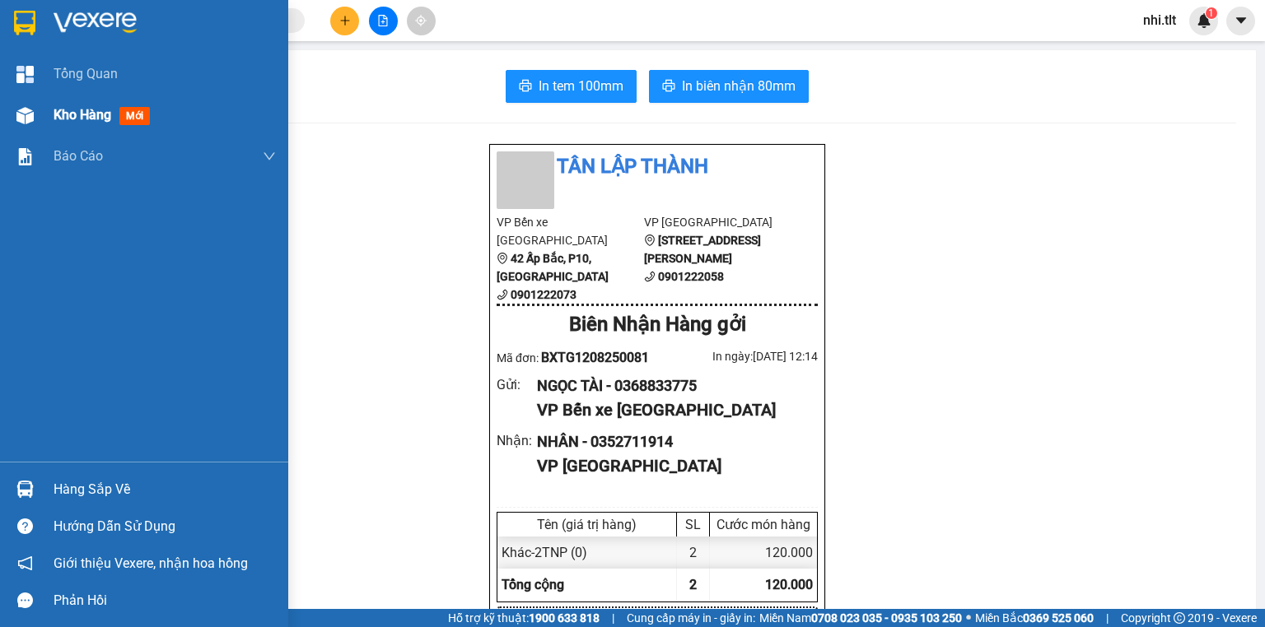
click at [37, 105] on div at bounding box center [25, 115] width 29 height 29
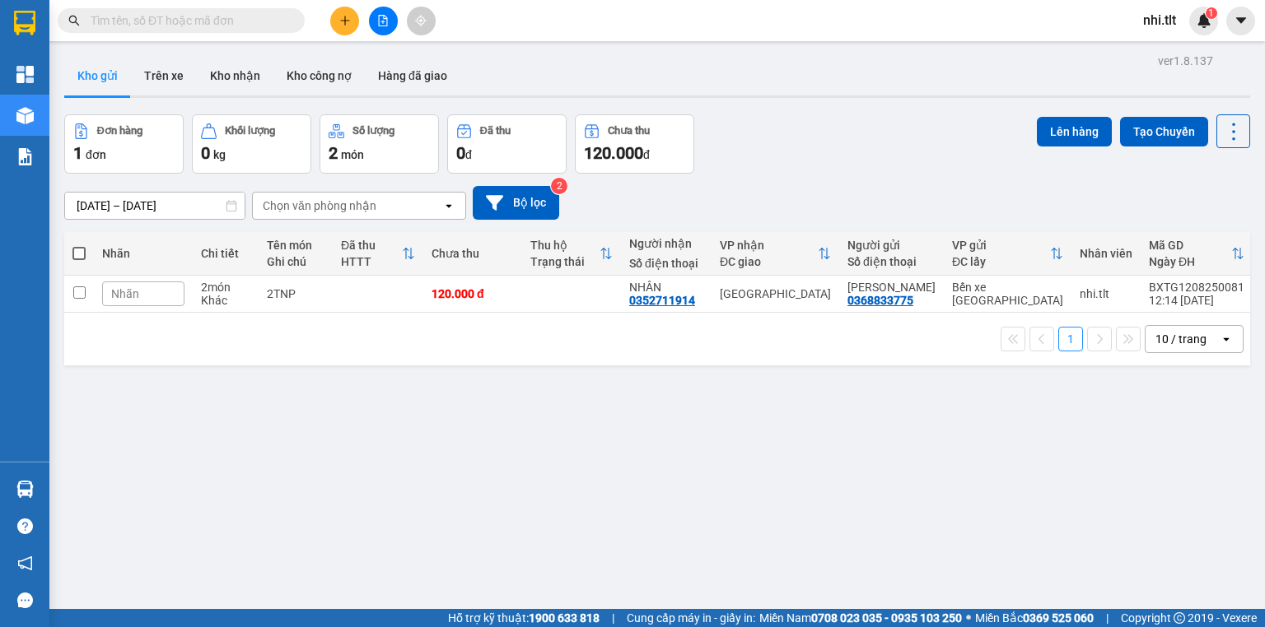
click at [234, 17] on input "text" at bounding box center [188, 21] width 194 height 18
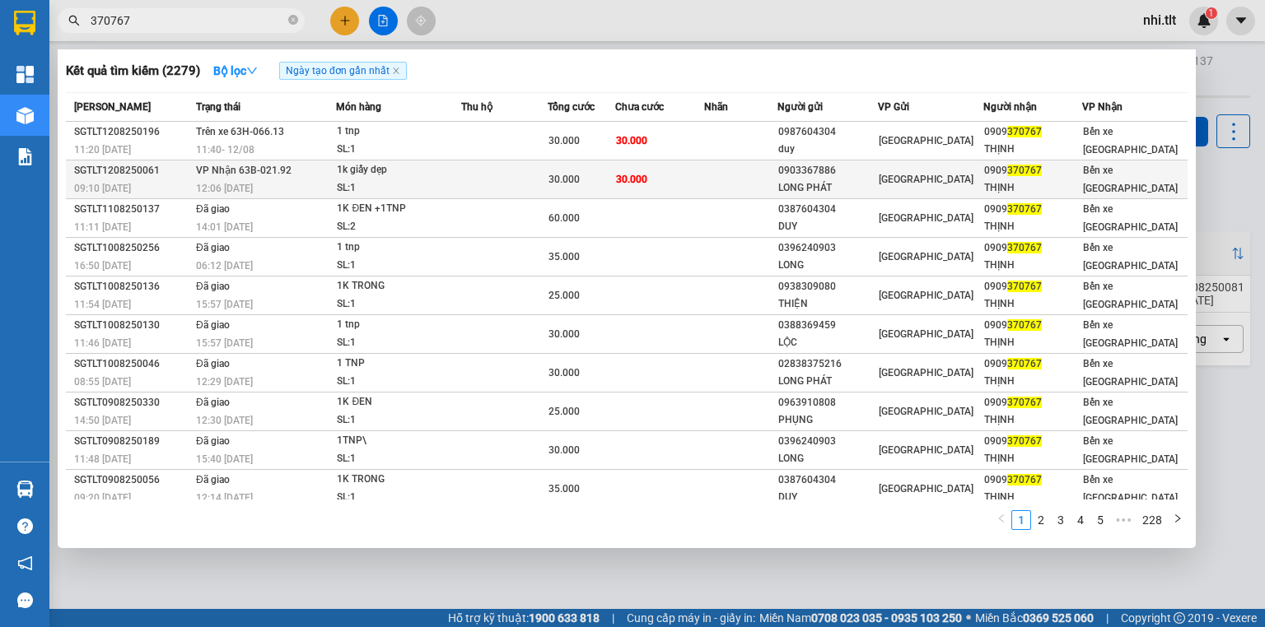
type input "370767"
click at [502, 180] on td at bounding box center [504, 180] width 86 height 39
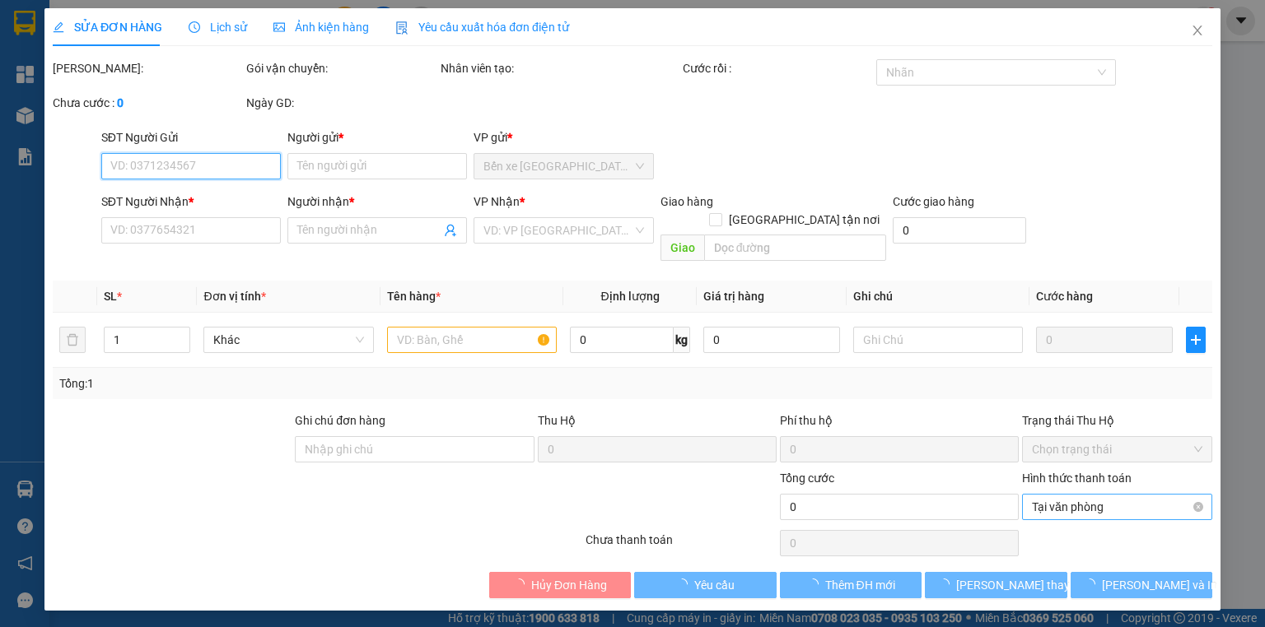
type input "0903367886"
type input "LONG PHÁT"
type input "0909370767"
type input "THỊNH"
type input "30.000"
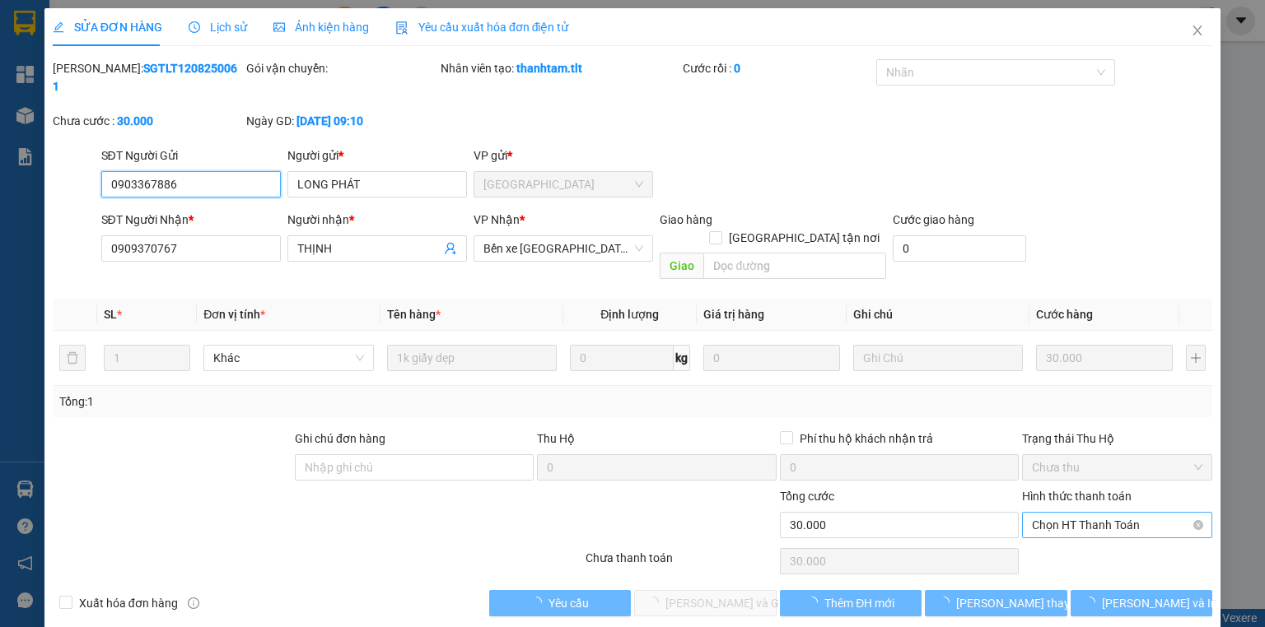
click at [1039, 513] on span "Chọn HT Thanh Toán" at bounding box center [1117, 525] width 170 height 25
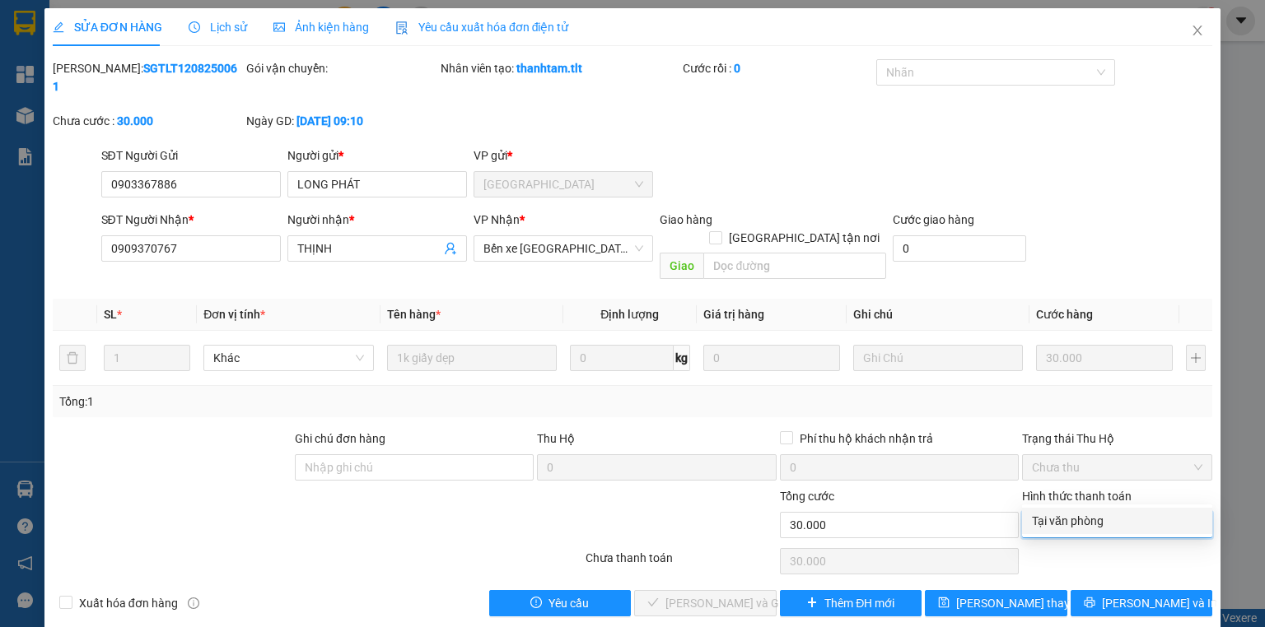
drag, startPoint x: 1047, startPoint y: 520, endPoint x: 889, endPoint y: 530, distance: 158.4
click at [1042, 520] on div "Tại văn phòng" at bounding box center [1117, 521] width 170 height 18
type input "0"
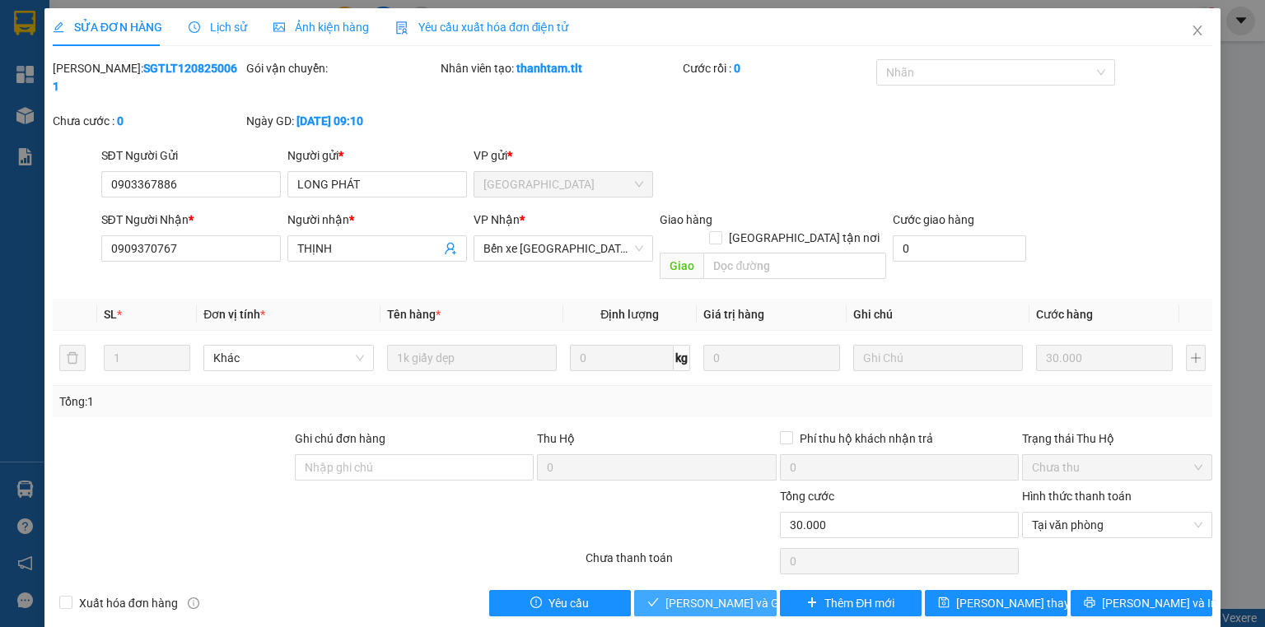
click at [710, 595] on span "[PERSON_NAME] và Giao hàng" at bounding box center [744, 604] width 158 height 18
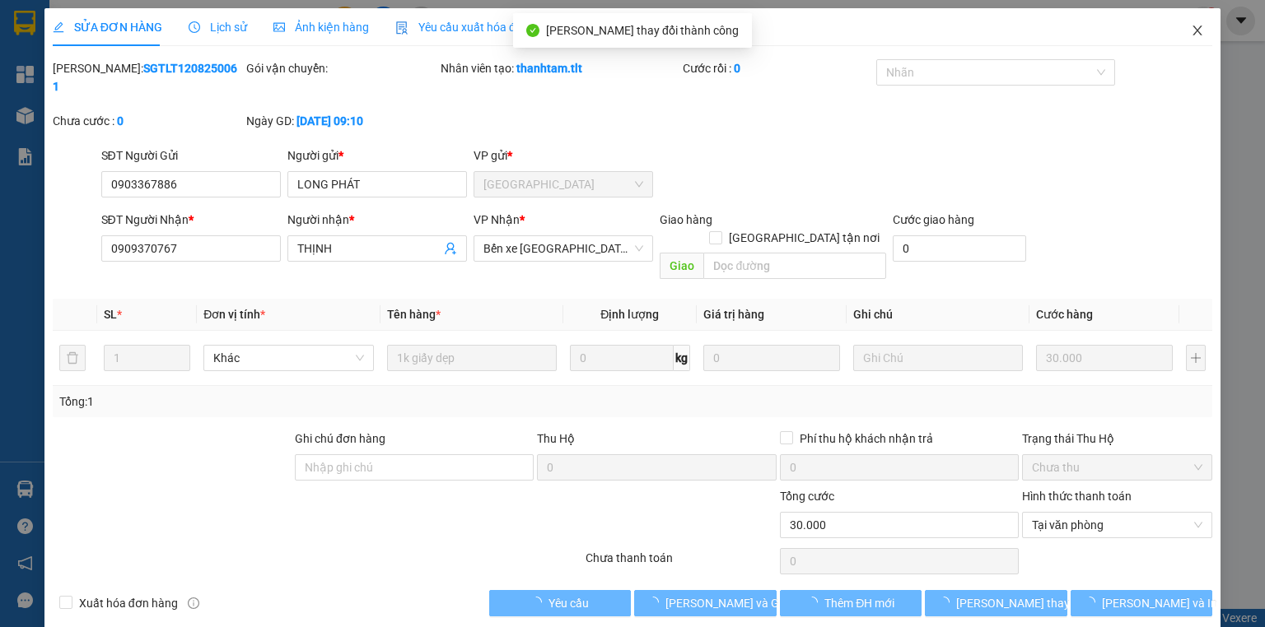
click at [1199, 26] on icon "close" at bounding box center [1197, 30] width 13 height 13
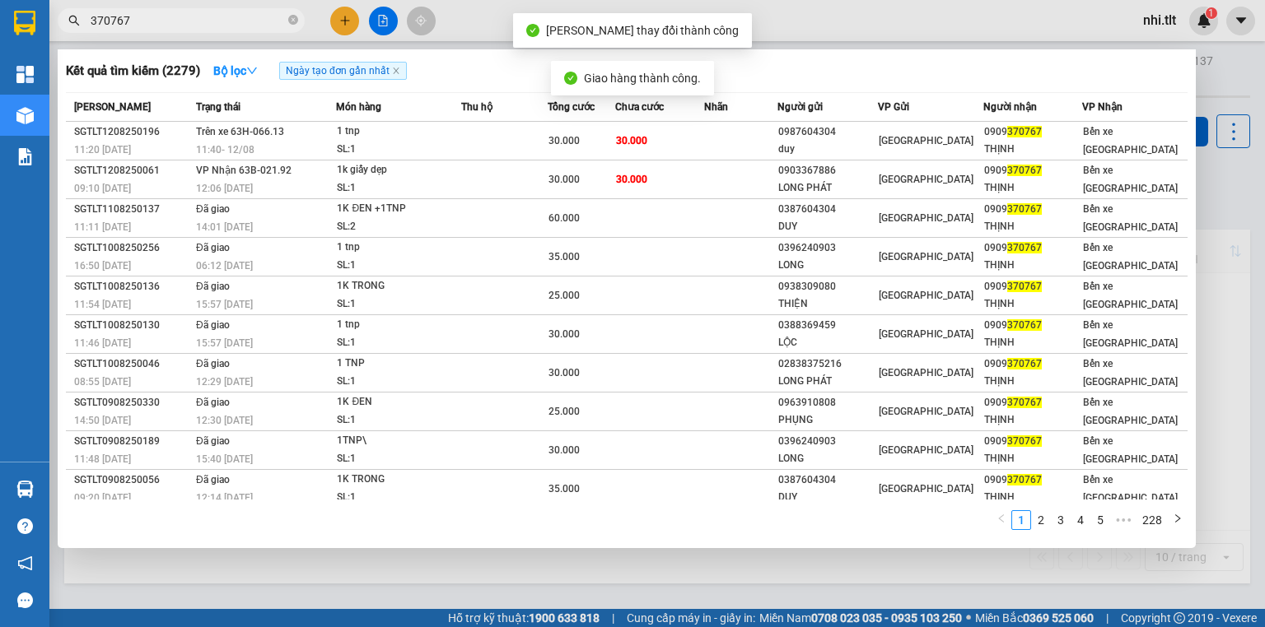
click at [234, 16] on input "370767" at bounding box center [188, 21] width 194 height 18
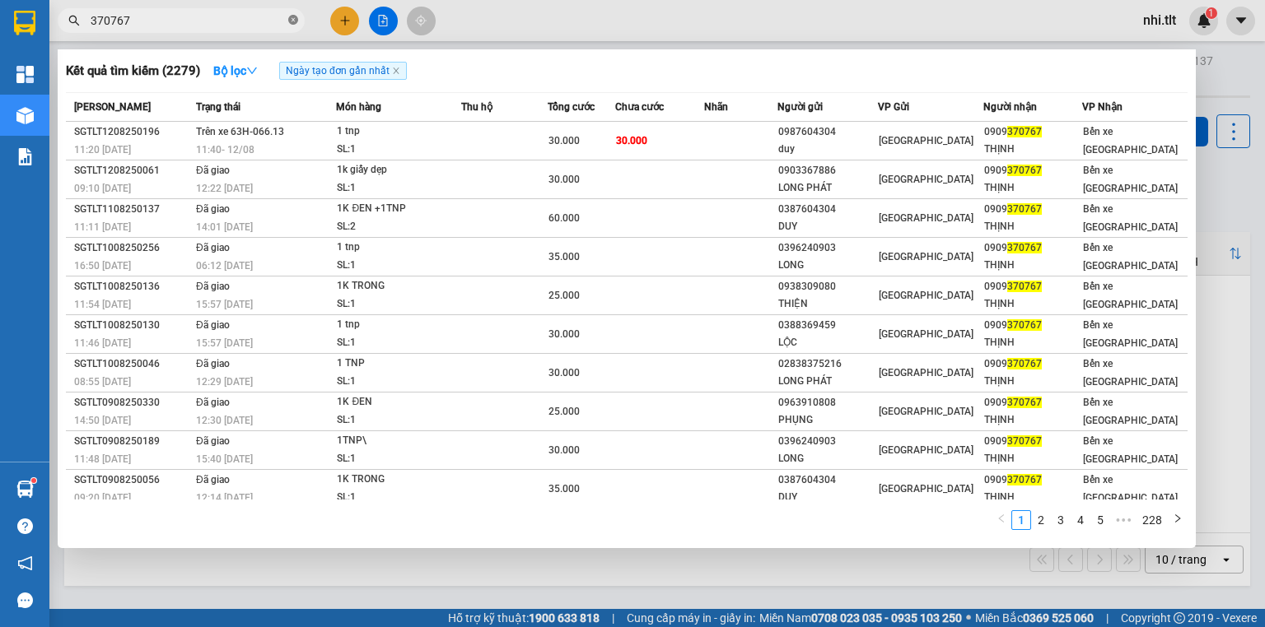
click at [292, 23] on icon "close-circle" at bounding box center [293, 20] width 10 height 10
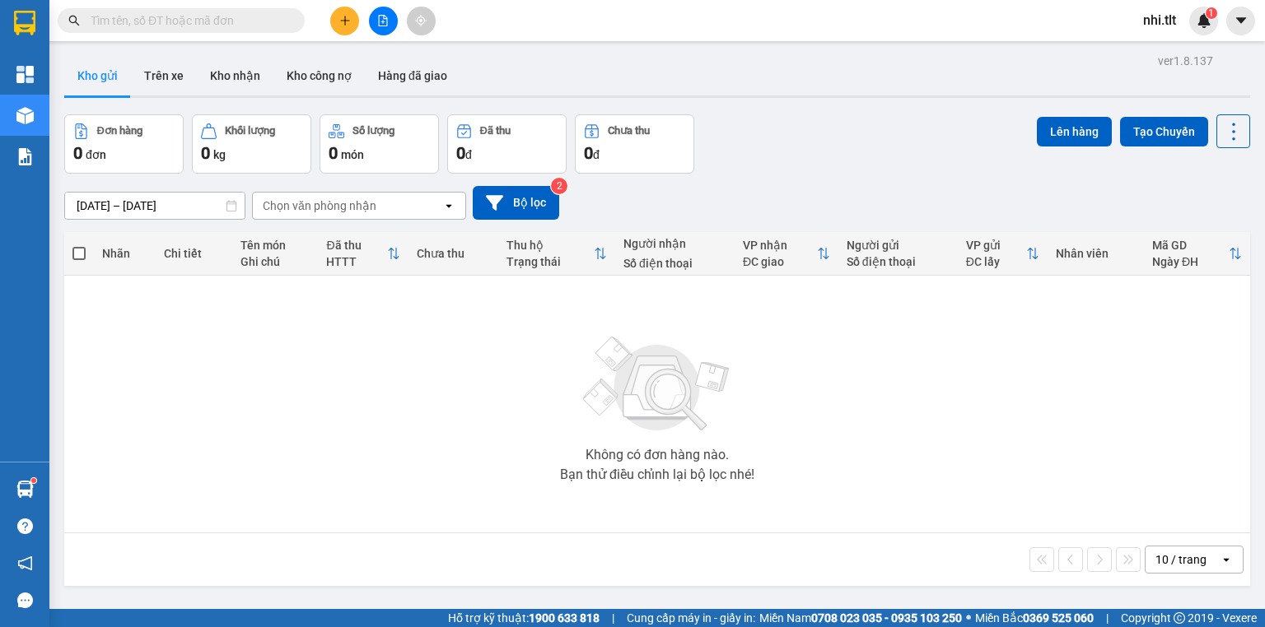
click at [268, 22] on input "text" at bounding box center [188, 21] width 194 height 18
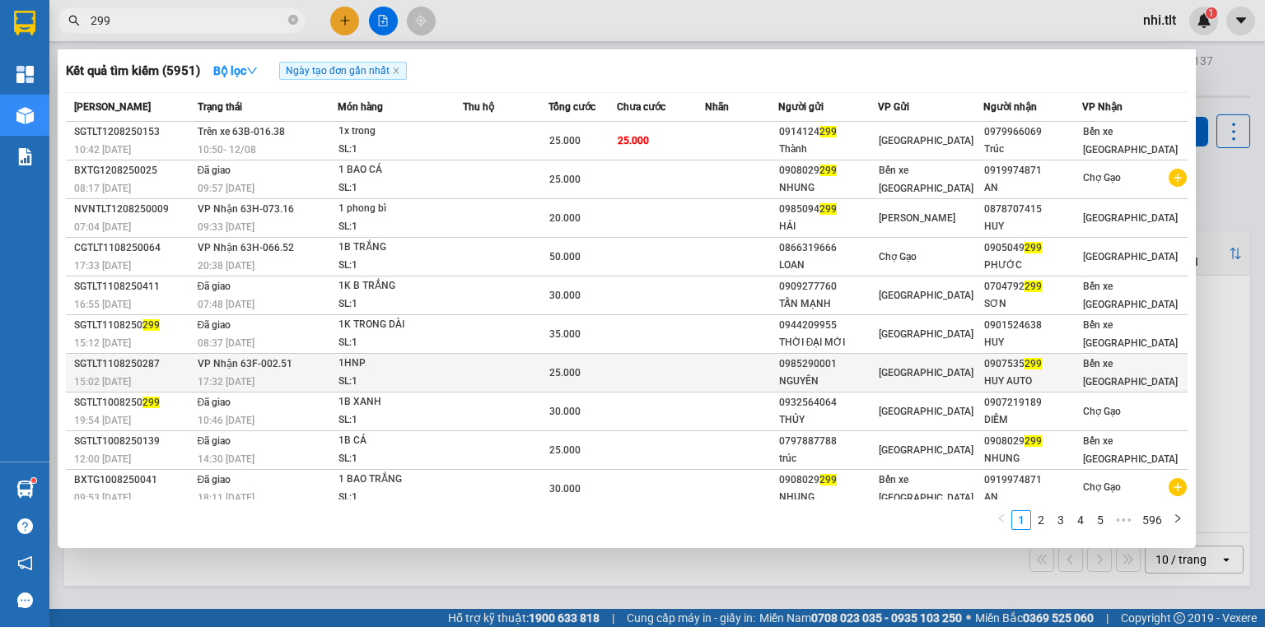
type input "299"
click at [468, 361] on td at bounding box center [506, 373] width 86 height 39
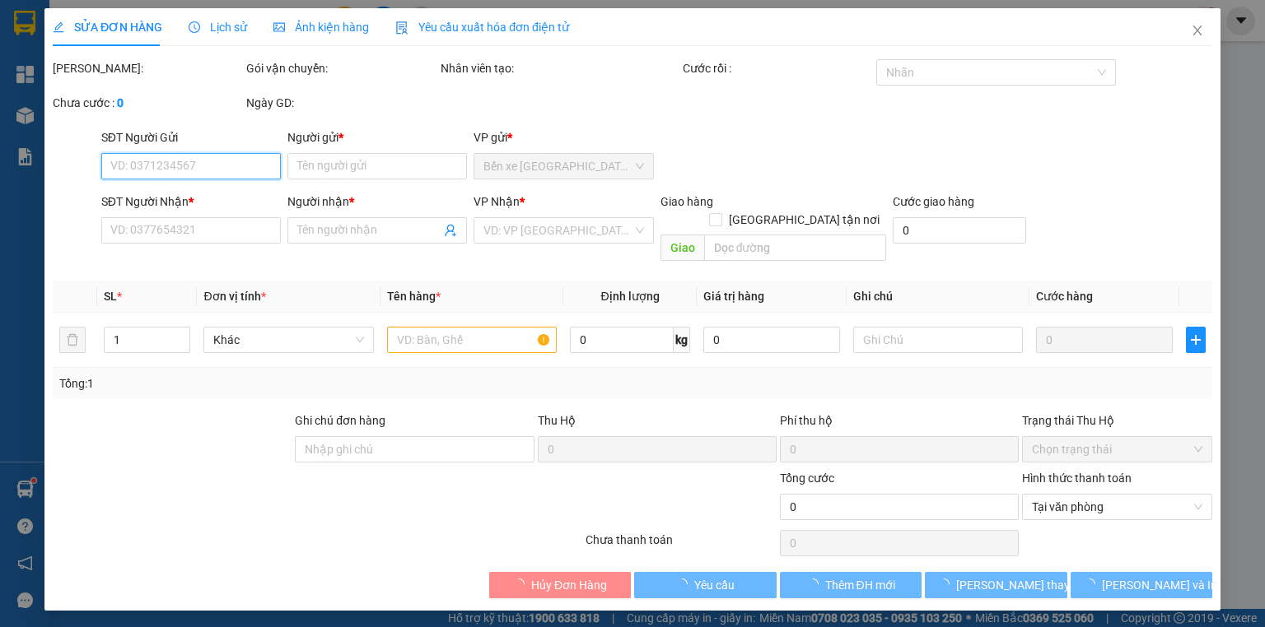
type input "0985290001"
type input "NGUYÊN"
type input "0907535299"
type input "HUY AUTO"
type input "ƯỚT SẴN"
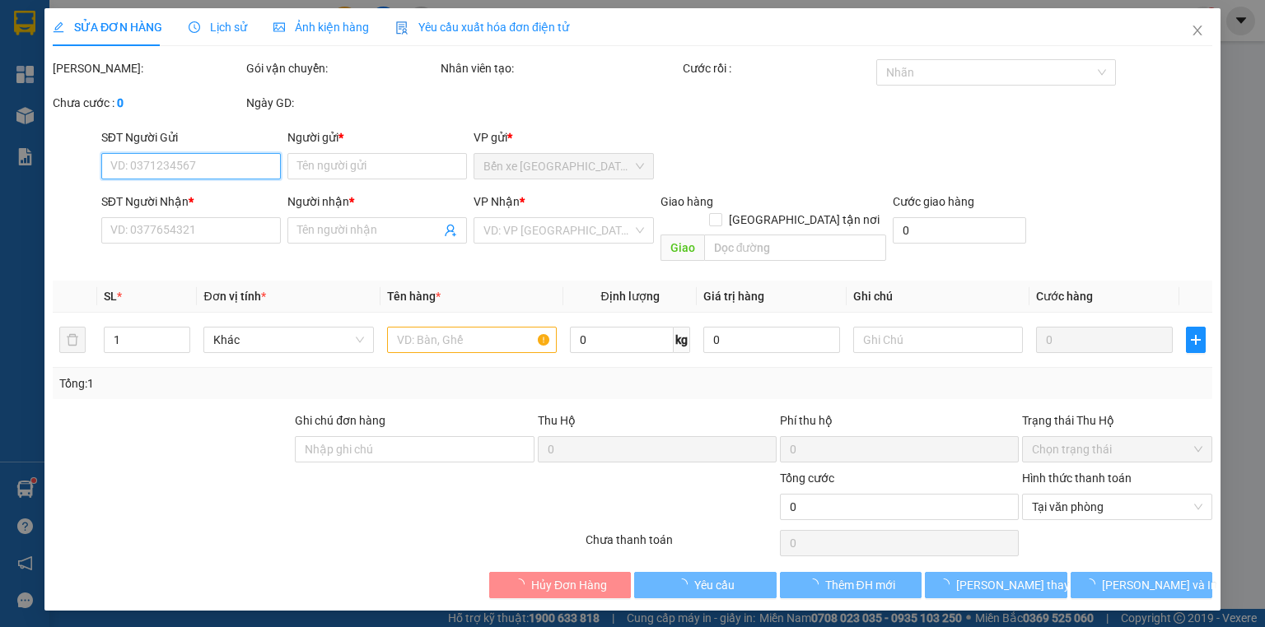
type input "25.000"
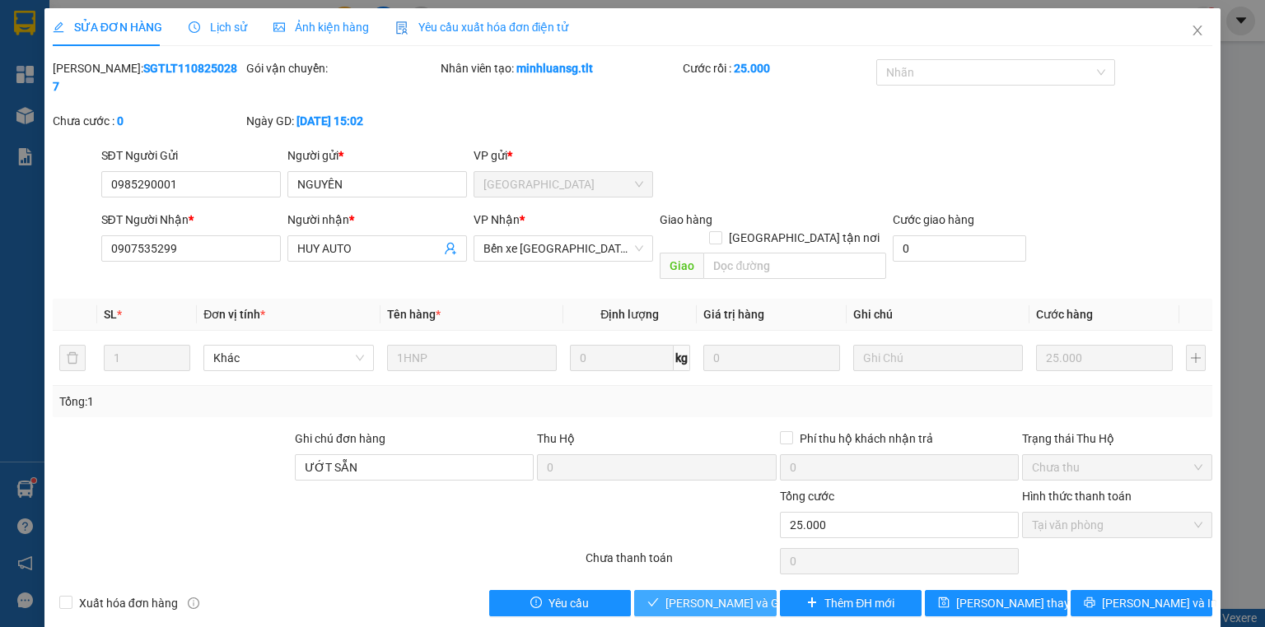
click at [683, 595] on span "[PERSON_NAME] và Giao hàng" at bounding box center [744, 604] width 158 height 18
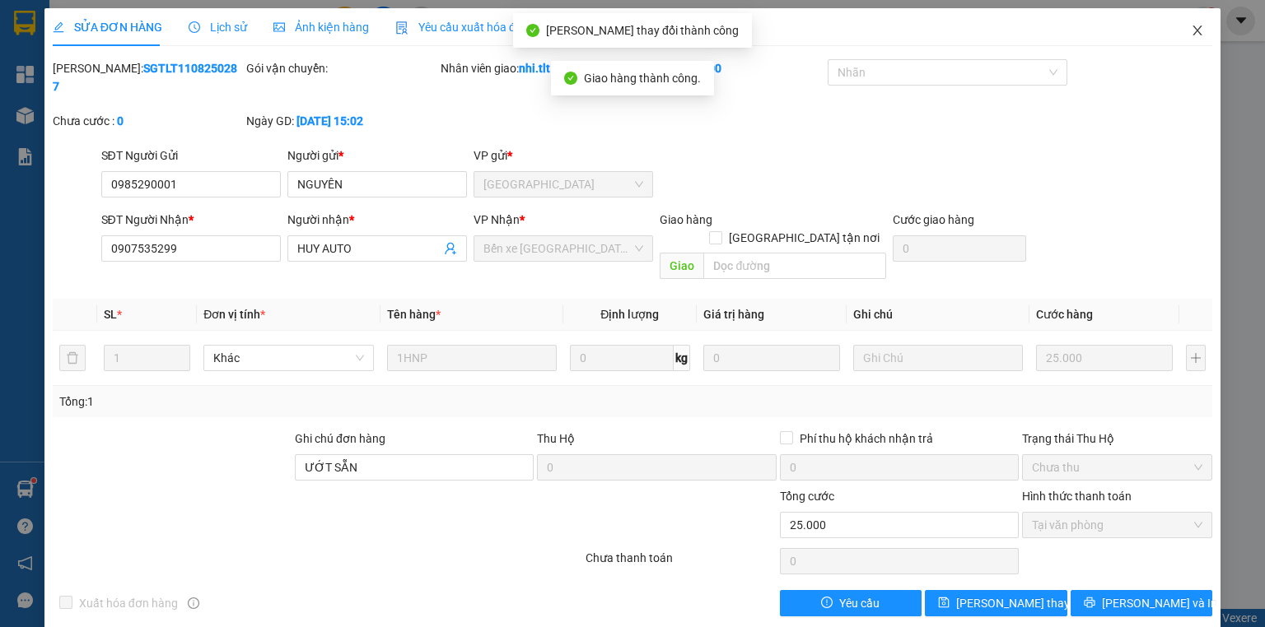
click at [1197, 27] on icon "close" at bounding box center [1197, 30] width 13 height 13
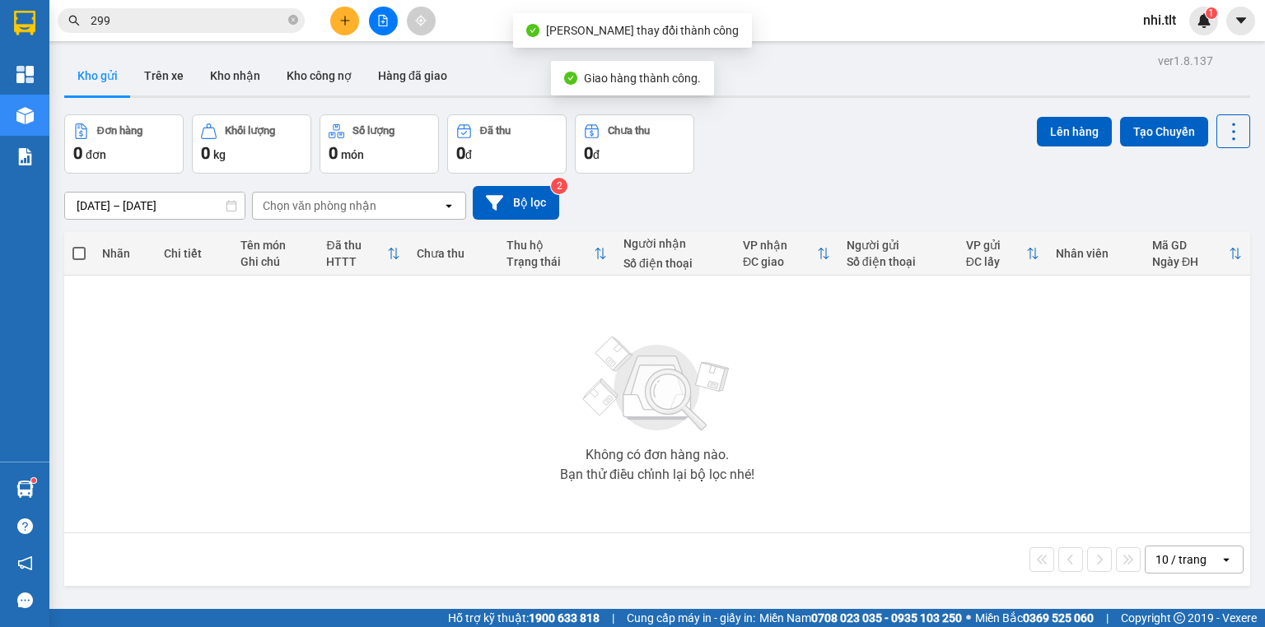
click at [244, 16] on input "299" at bounding box center [188, 21] width 194 height 18
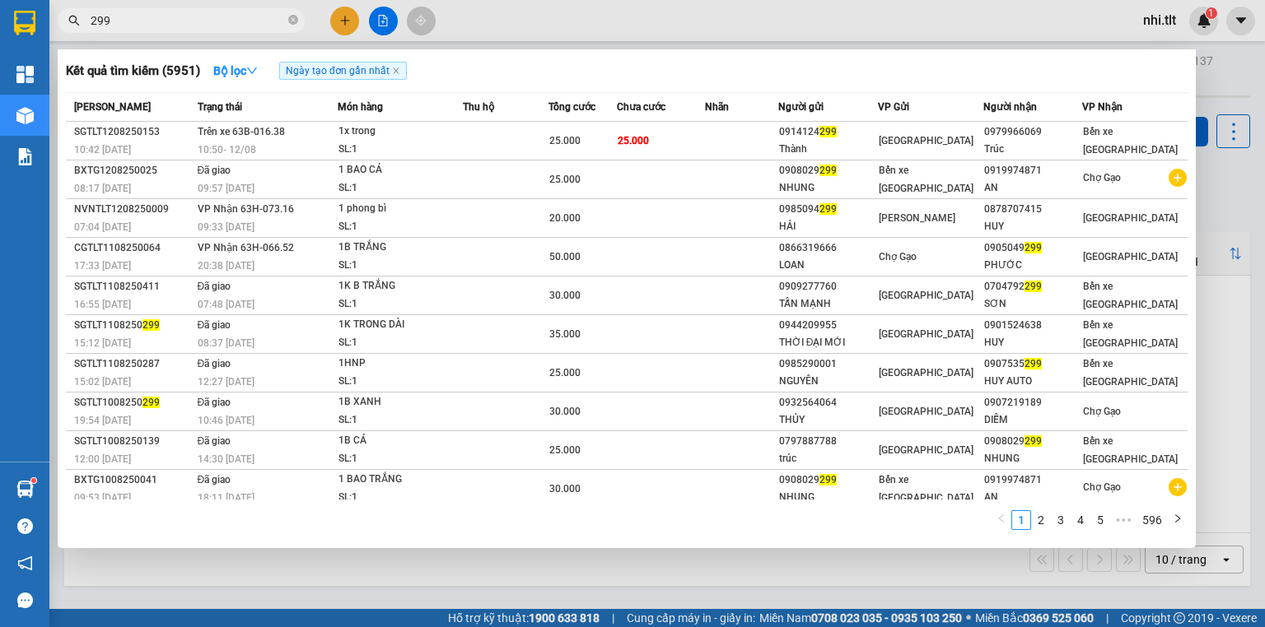
click at [170, 23] on input "299" at bounding box center [188, 21] width 194 height 18
click at [245, 16] on input "299" at bounding box center [188, 21] width 194 height 18
click at [292, 20] on icon "close-circle" at bounding box center [293, 20] width 10 height 10
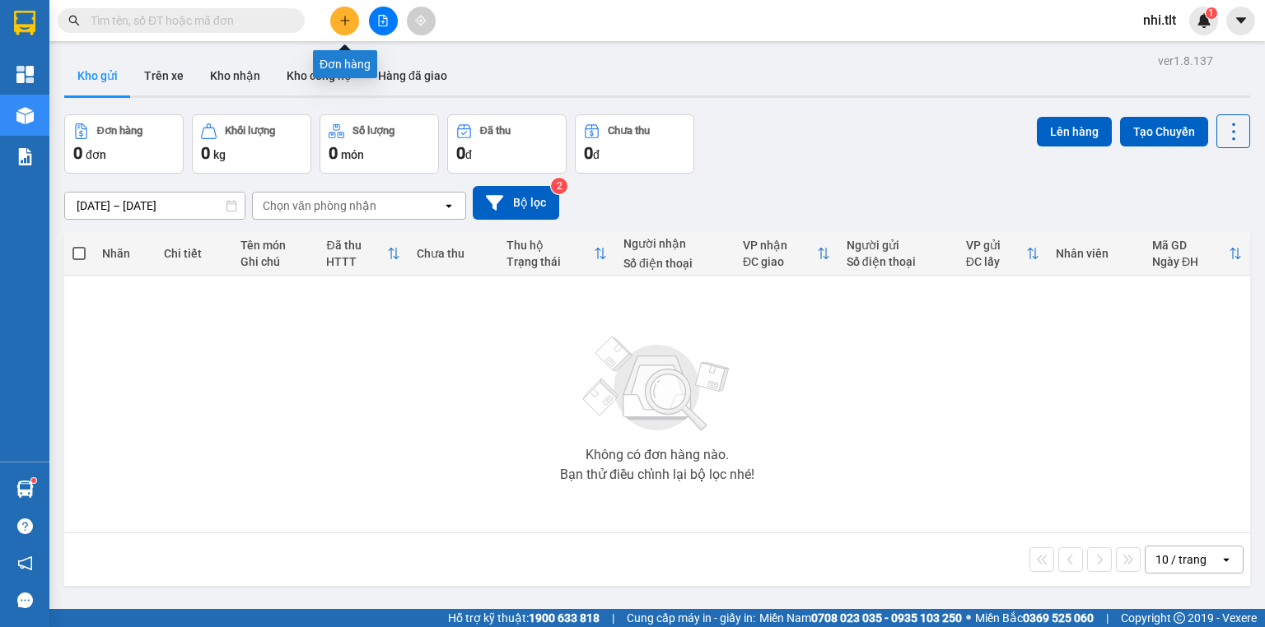
click at [336, 10] on button at bounding box center [344, 21] width 29 height 29
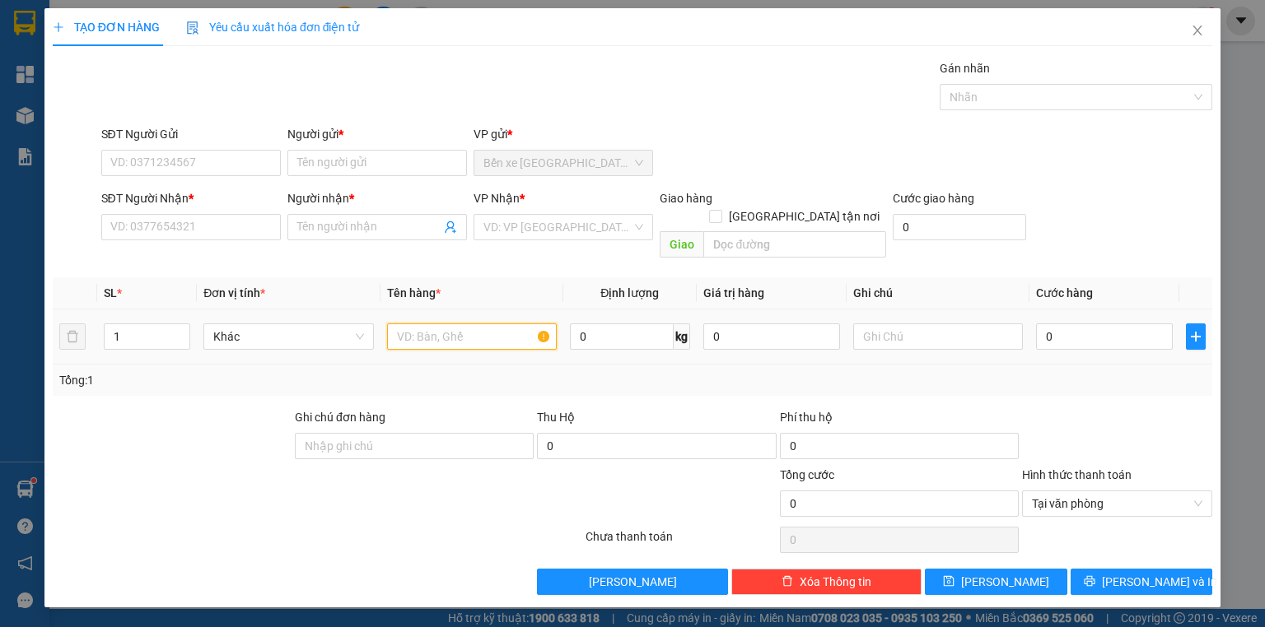
click at [449, 324] on input "text" at bounding box center [472, 337] width 170 height 26
type input "1X XÁM"
click at [251, 158] on input "SĐT Người Gửi" at bounding box center [191, 163] width 180 height 26
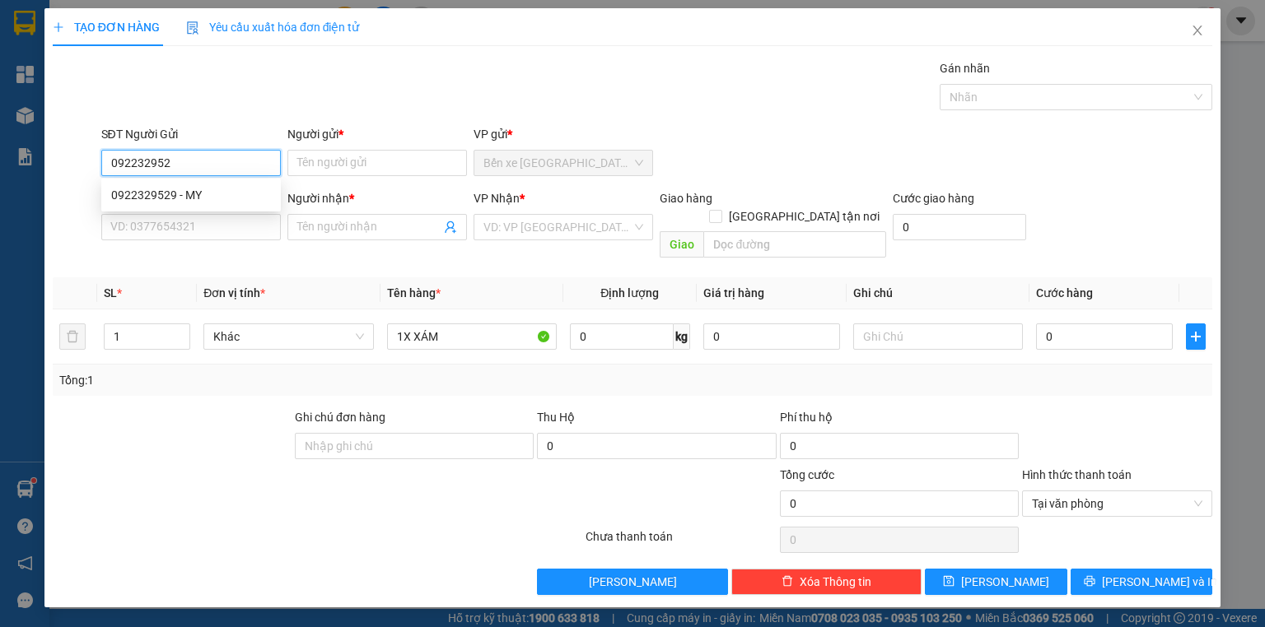
type input "0922329529"
click at [226, 188] on div "0922329529 - MY" at bounding box center [191, 195] width 160 height 18
type input "MY"
type input "0922329529"
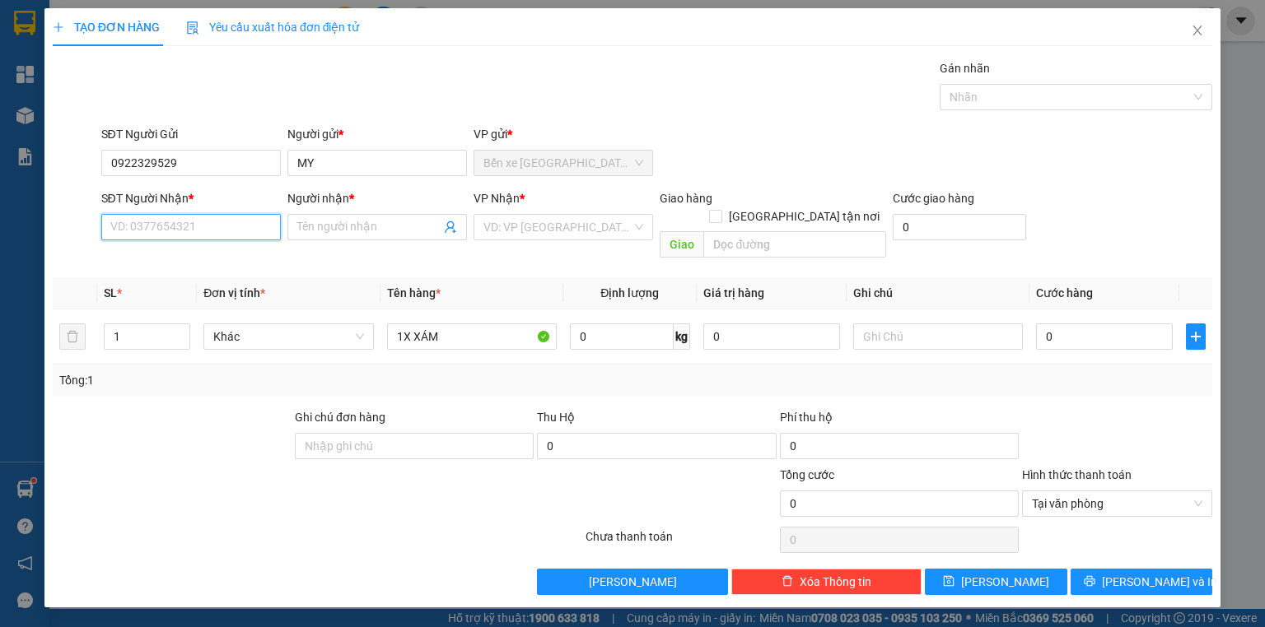
click at [244, 222] on input "SĐT Người Nhận *" at bounding box center [191, 227] width 180 height 26
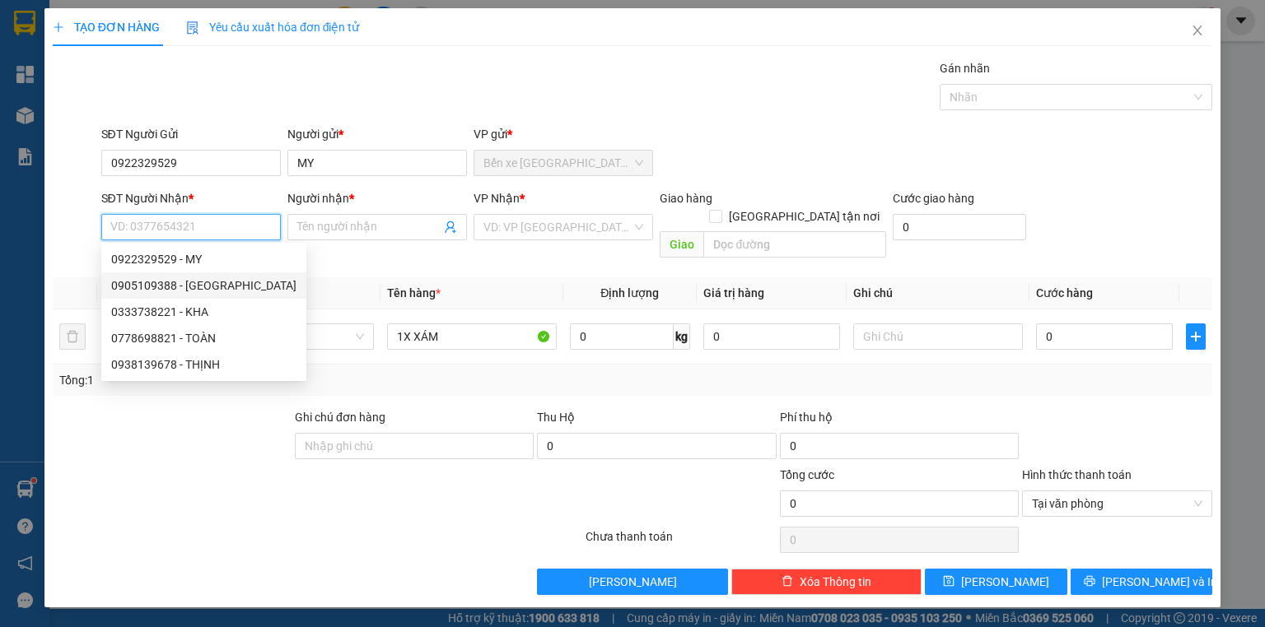
click at [234, 288] on div "0905109388 - châu anh" at bounding box center [203, 286] width 185 height 18
type input "0905109388"
type input "châu anh"
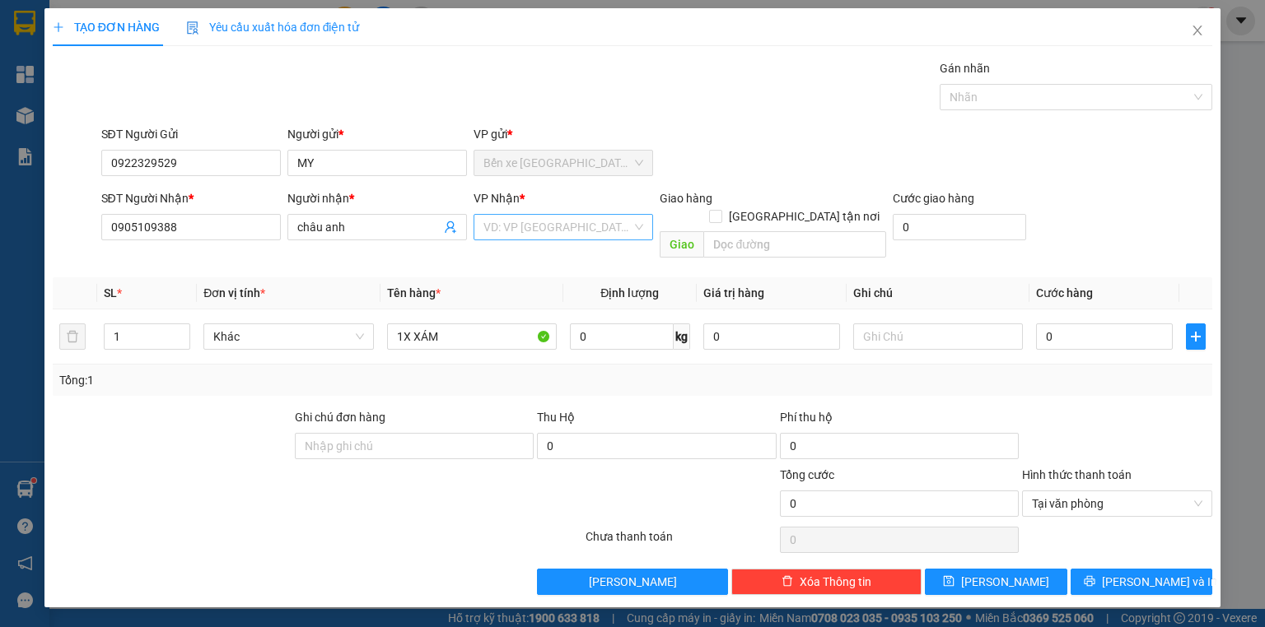
click at [526, 227] on input "search" at bounding box center [557, 227] width 148 height 25
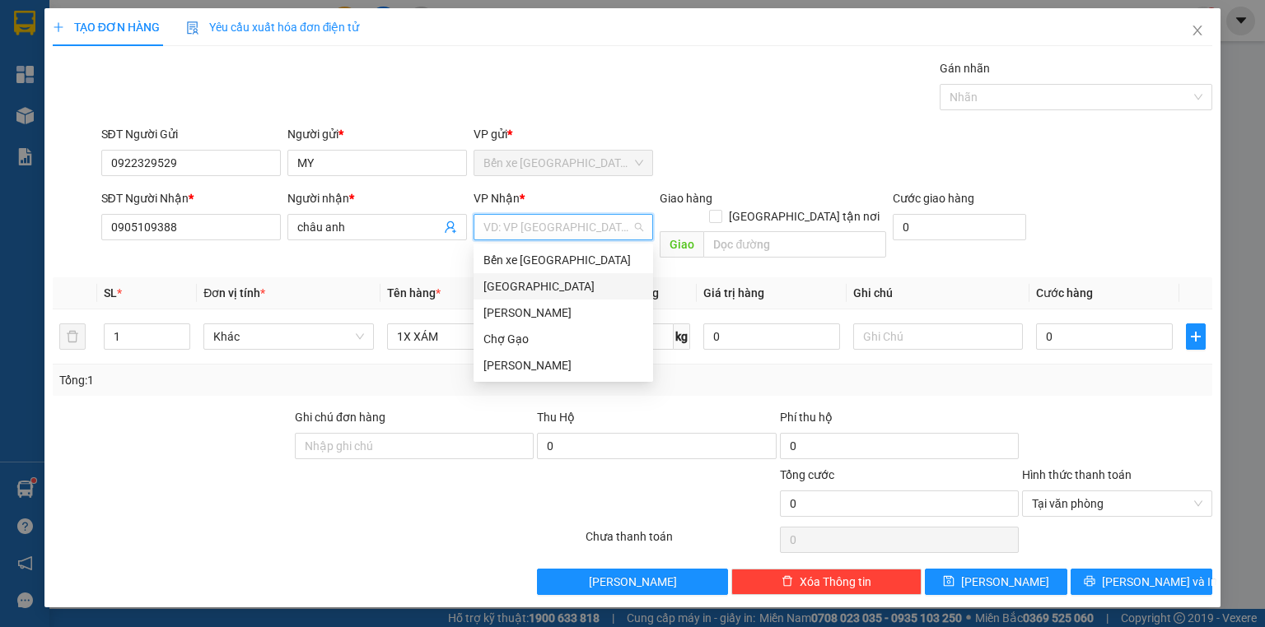
click at [541, 276] on div "[GEOGRAPHIC_DATA]" at bounding box center [563, 286] width 180 height 26
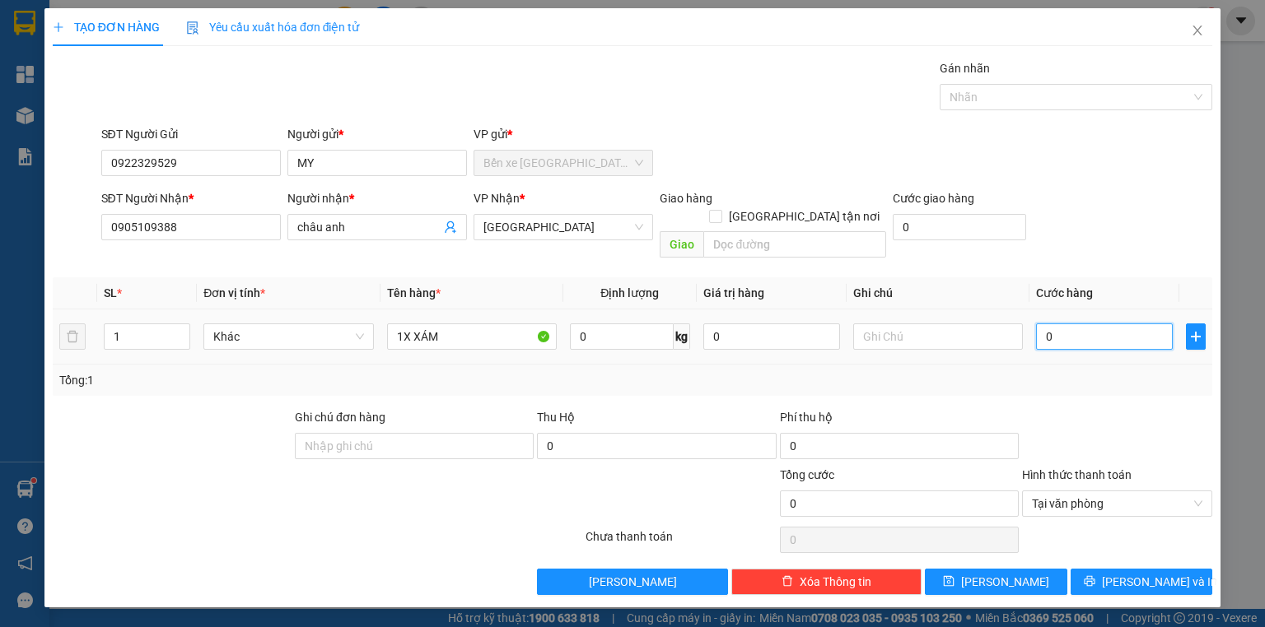
click at [1070, 324] on input "0" at bounding box center [1104, 337] width 137 height 26
type input "2"
type input "25"
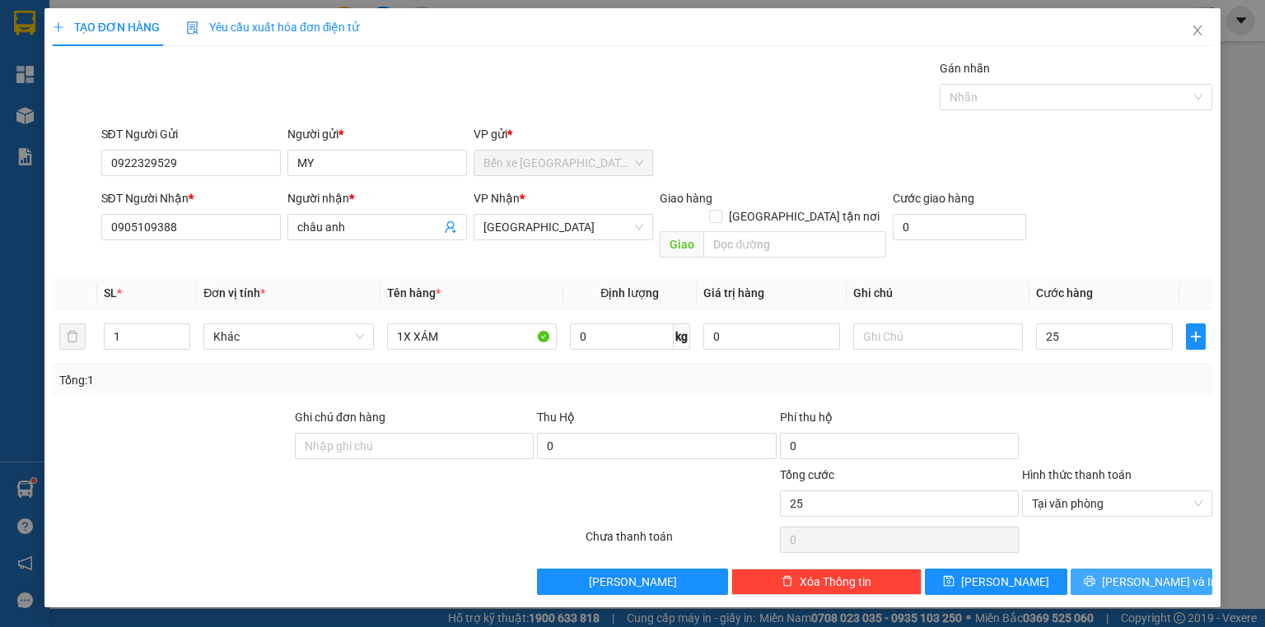
click at [1108, 569] on button "[PERSON_NAME] và In" at bounding box center [1141, 582] width 142 height 26
type input "25.000"
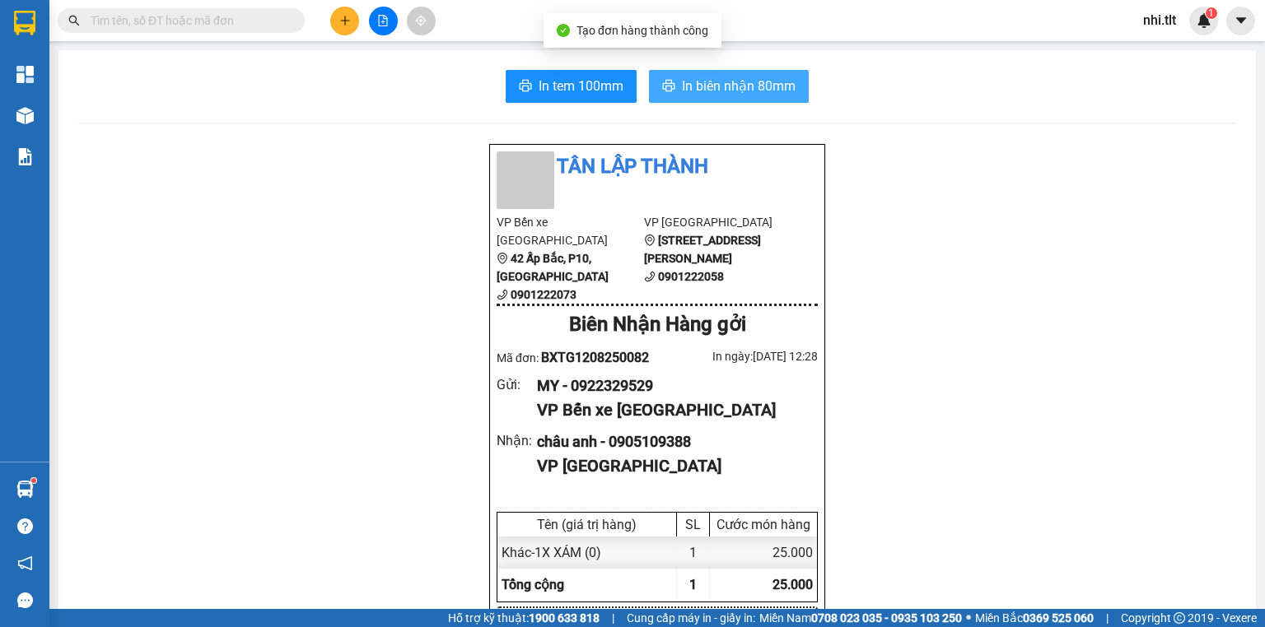
click at [728, 86] on span "In biên nhận 80mm" at bounding box center [739, 86] width 114 height 21
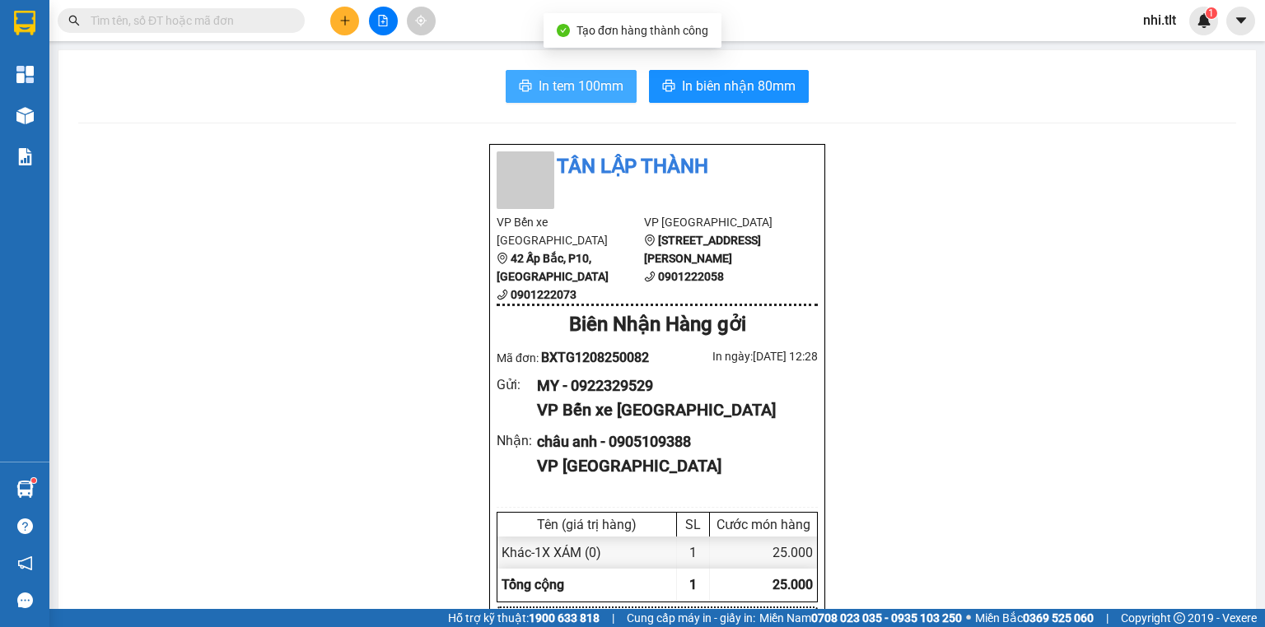
click at [593, 82] on span "In tem 100mm" at bounding box center [581, 86] width 85 height 21
click at [352, 26] on button at bounding box center [344, 21] width 29 height 29
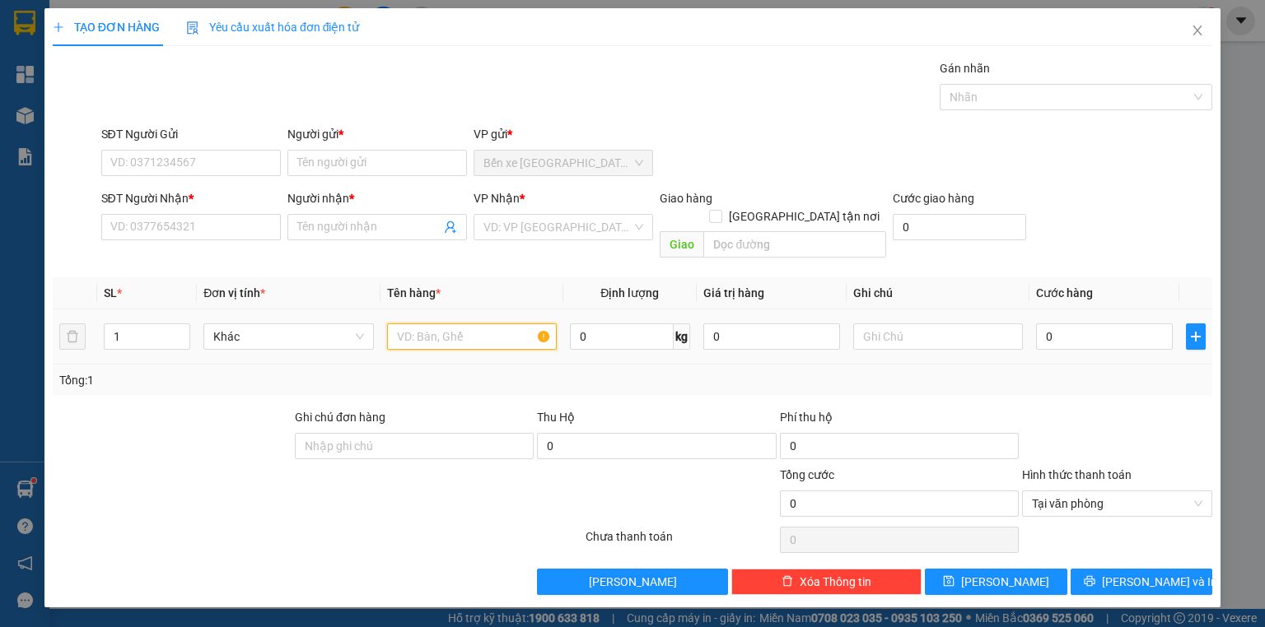
click at [440, 324] on input "text" at bounding box center [472, 337] width 170 height 26
type input "1X TRONG"
click at [1055, 324] on input "0" at bounding box center [1104, 337] width 137 height 26
type input "2"
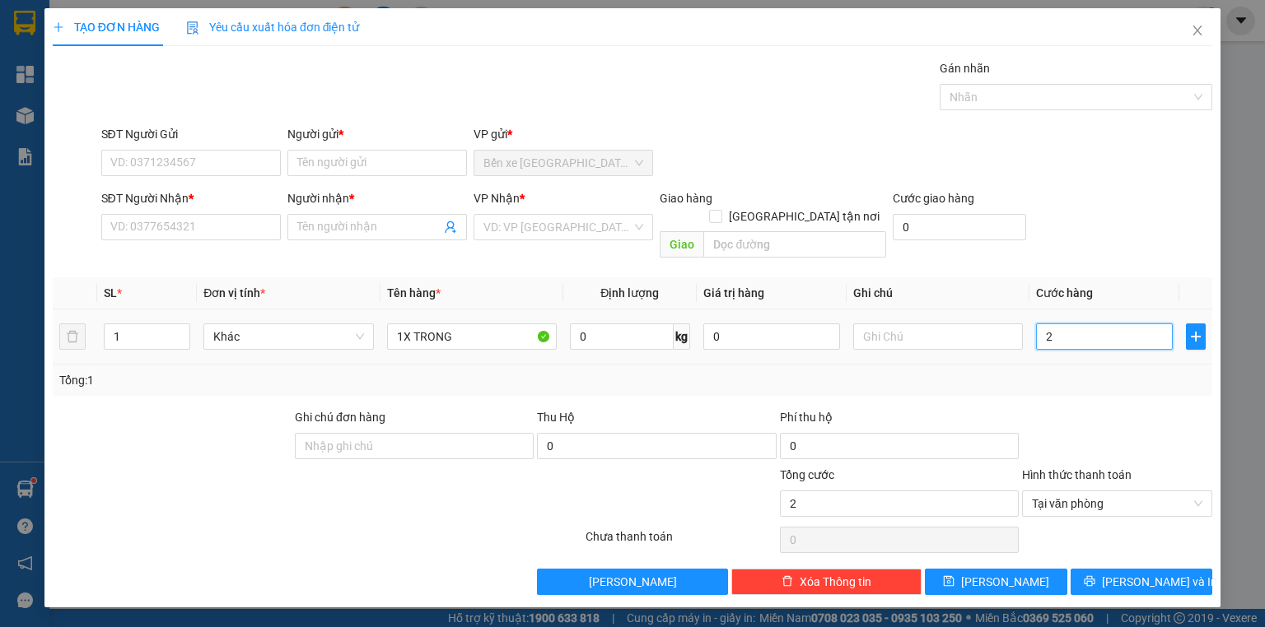
type input "25"
type input "25.000"
click at [547, 224] on input "search" at bounding box center [557, 227] width 148 height 25
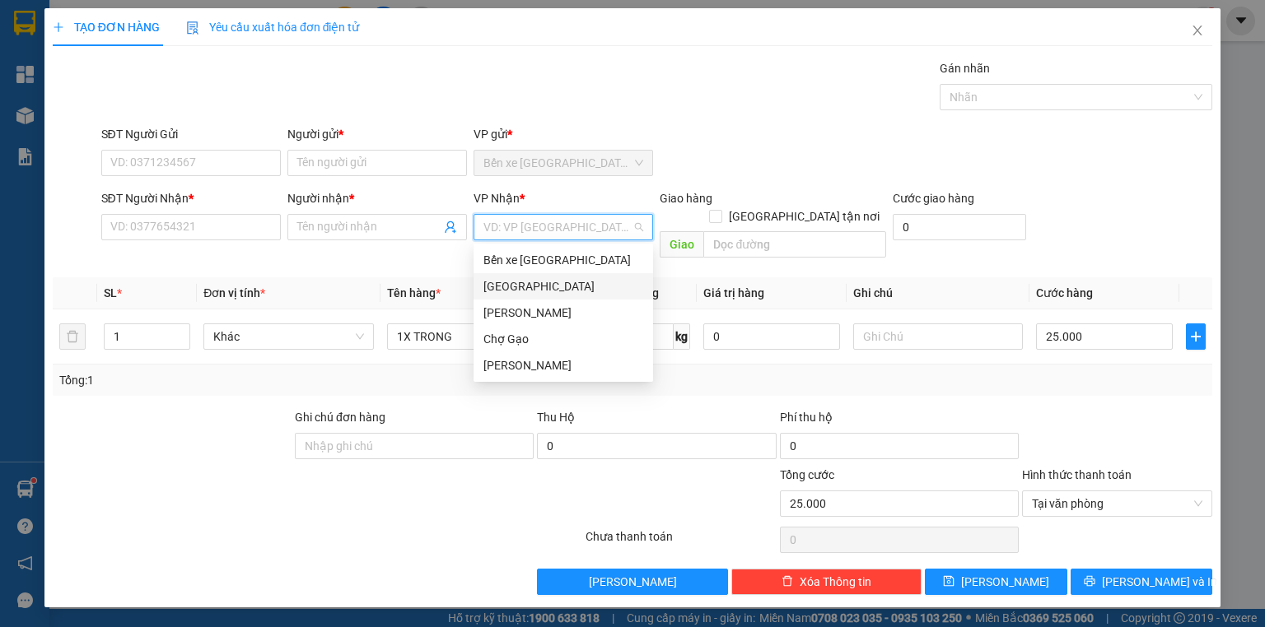
drag, startPoint x: 543, startPoint y: 281, endPoint x: 435, endPoint y: 260, distance: 109.8
click at [542, 281] on div "[GEOGRAPHIC_DATA]" at bounding box center [563, 287] width 160 height 18
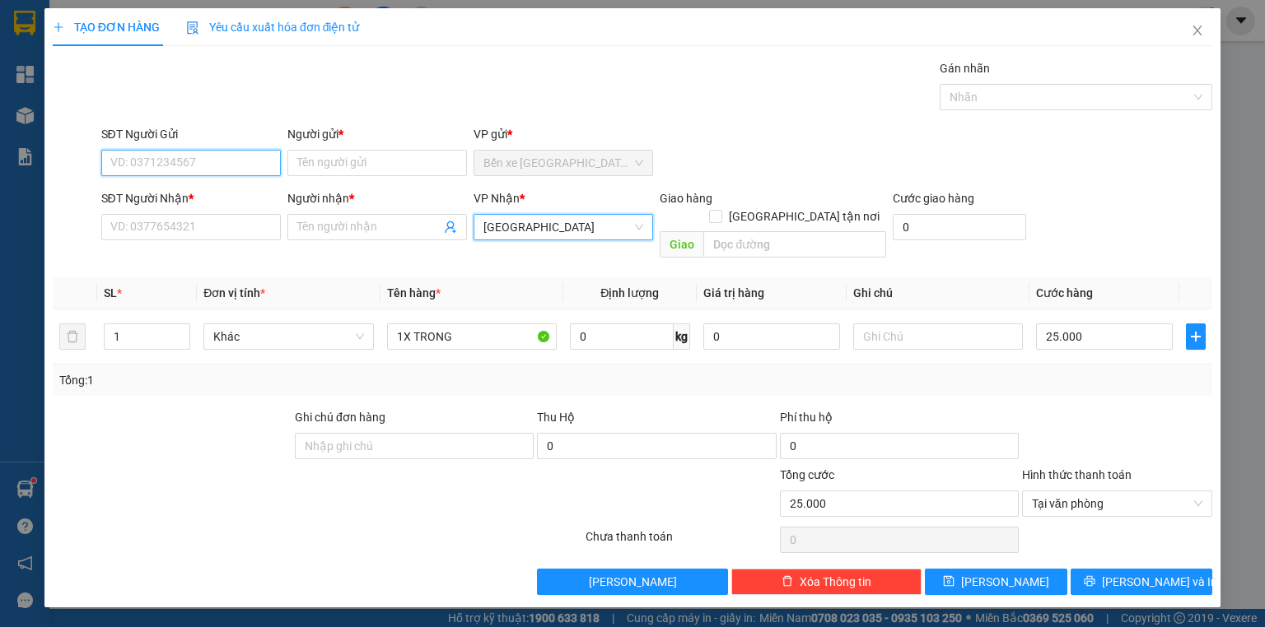
drag, startPoint x: 214, startPoint y: 158, endPoint x: 201, endPoint y: 158, distance: 13.2
click at [209, 158] on input "SĐT Người Gửi" at bounding box center [191, 163] width 180 height 26
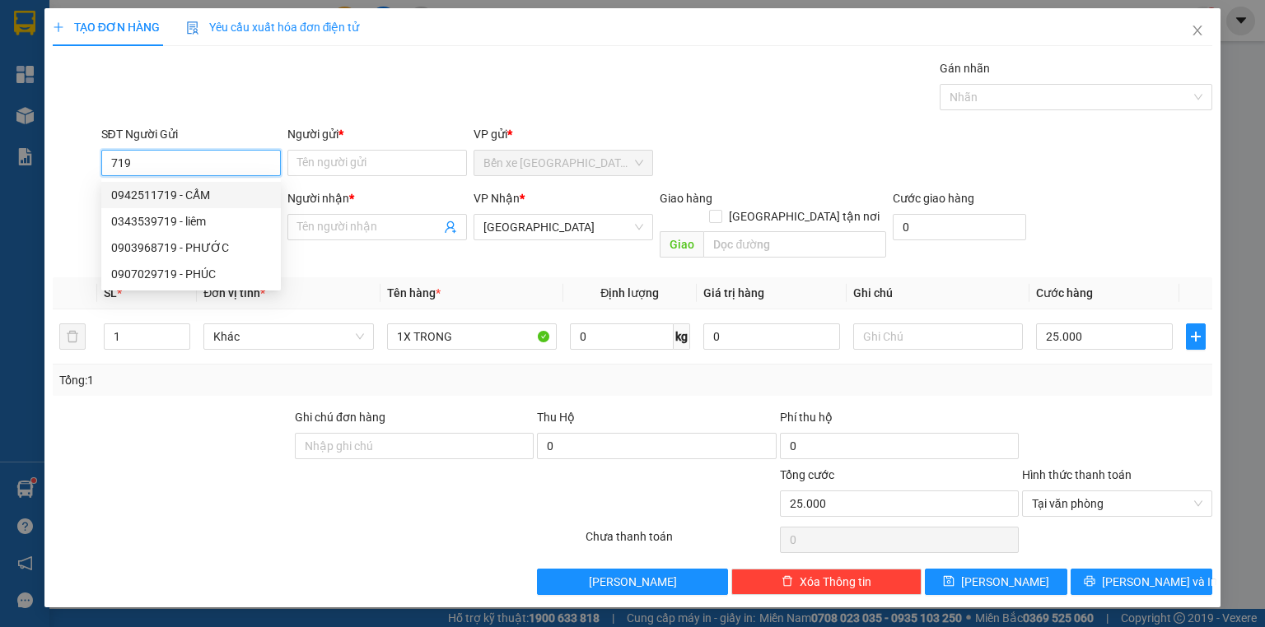
click at [202, 189] on div "0942511719 - CẨM" at bounding box center [191, 195] width 160 height 18
type input "0942511719"
type input "CẨM"
type input "0942511719"
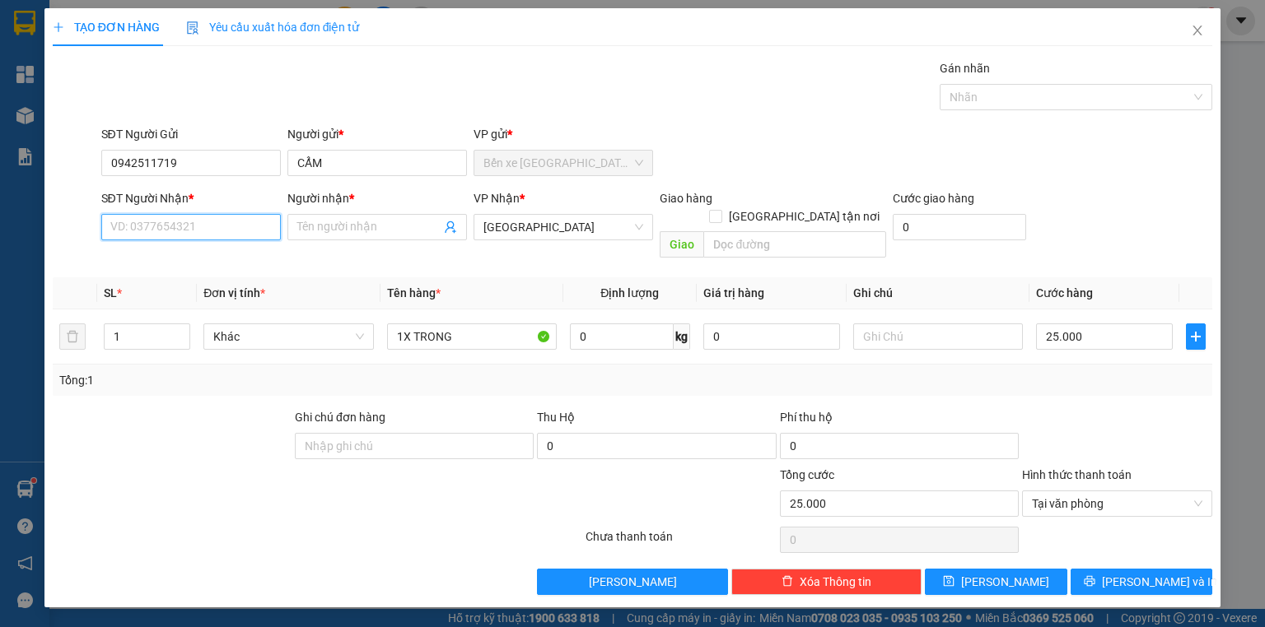
click at [217, 221] on input "SĐT Người Nhận *" at bounding box center [191, 227] width 180 height 26
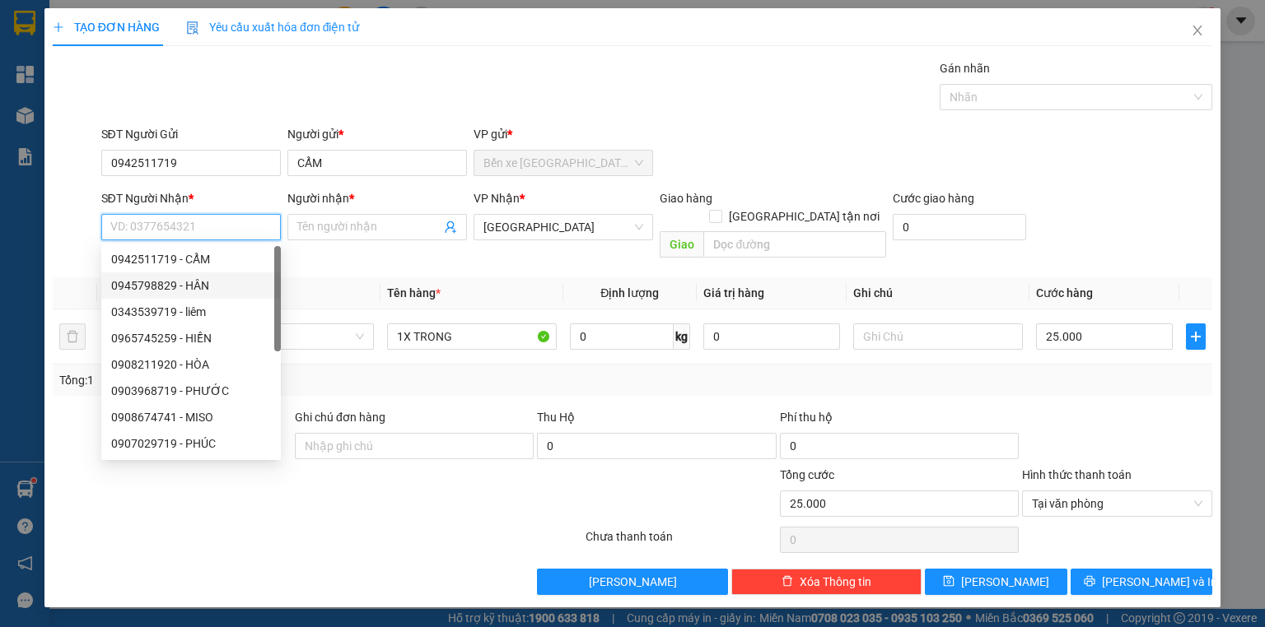
click at [225, 280] on div "0945798829 - HÂN" at bounding box center [191, 286] width 160 height 18
type input "0945798829"
type input "HÂN"
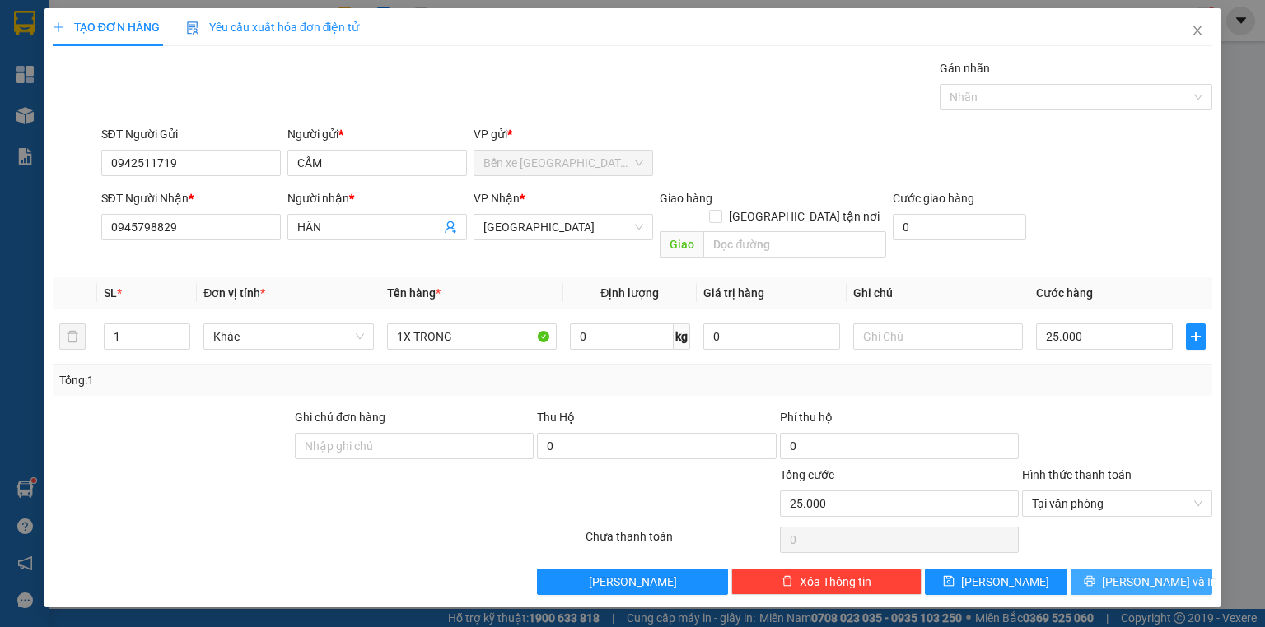
click at [1178, 569] on button "[PERSON_NAME] và In" at bounding box center [1141, 582] width 142 height 26
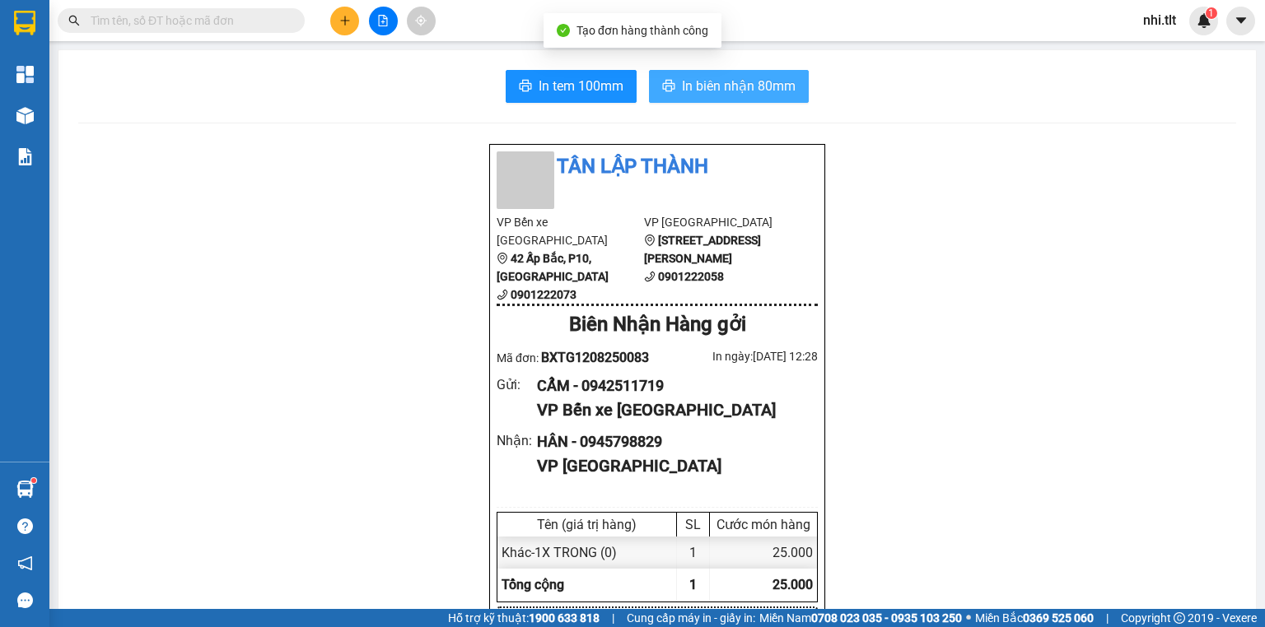
click at [739, 83] on span "In biên nhận 80mm" at bounding box center [739, 86] width 114 height 21
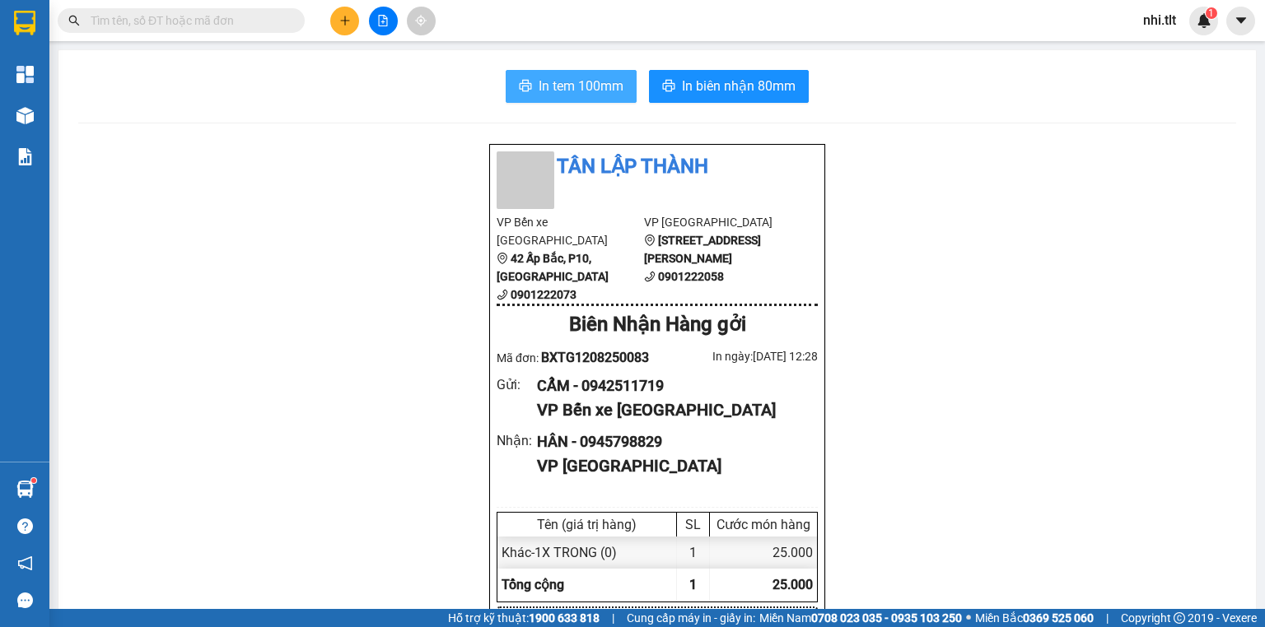
click at [614, 82] on span "In tem 100mm" at bounding box center [581, 86] width 85 height 21
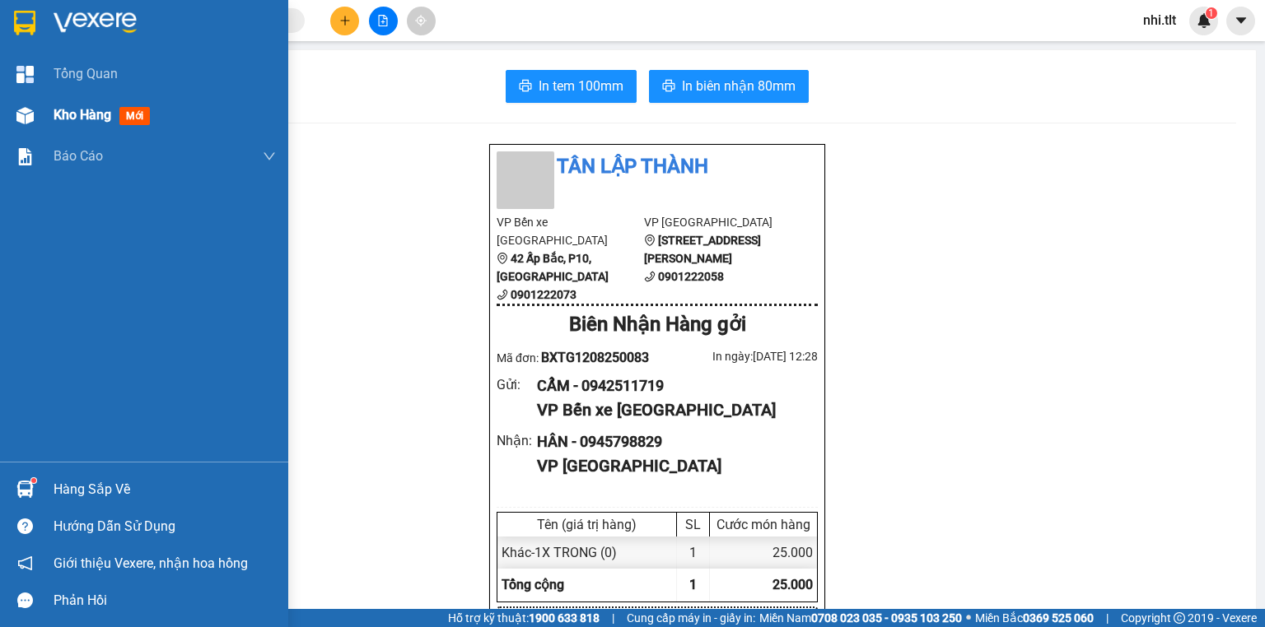
click at [40, 109] on div "Kho hàng mới" at bounding box center [144, 115] width 288 height 41
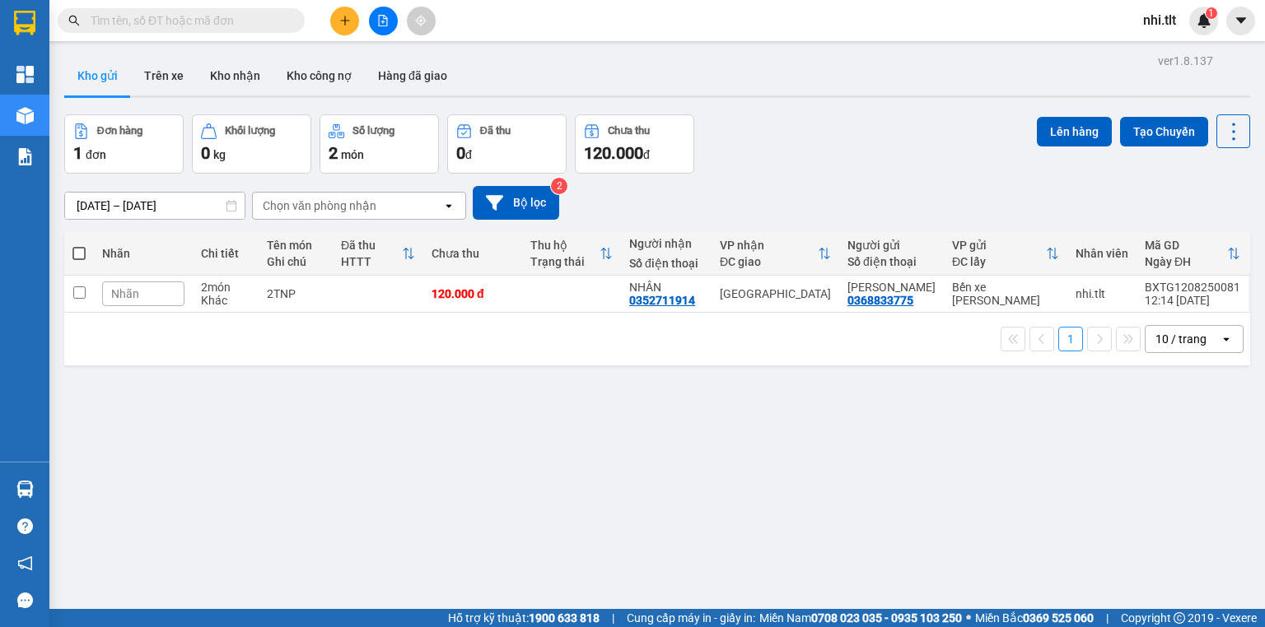
click at [77, 249] on span at bounding box center [78, 253] width 13 height 13
click at [79, 245] on input "checkbox" at bounding box center [79, 245] width 0 height 0
checkbox input "true"
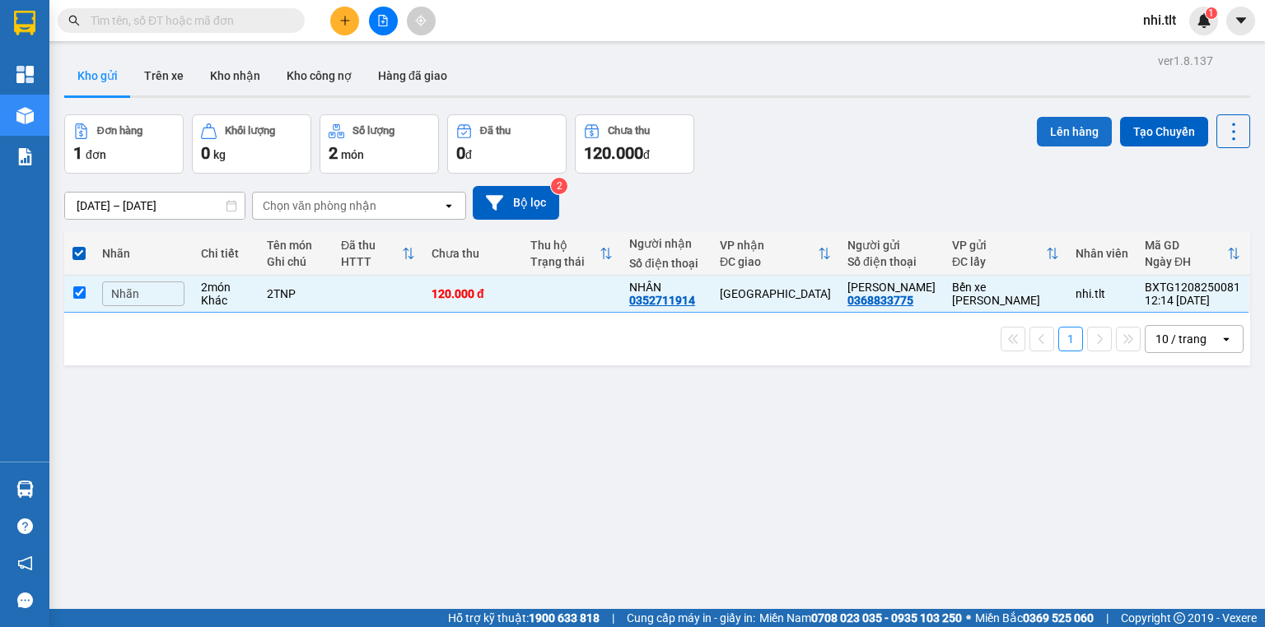
click at [1039, 132] on button "Lên hàng" at bounding box center [1074, 132] width 75 height 30
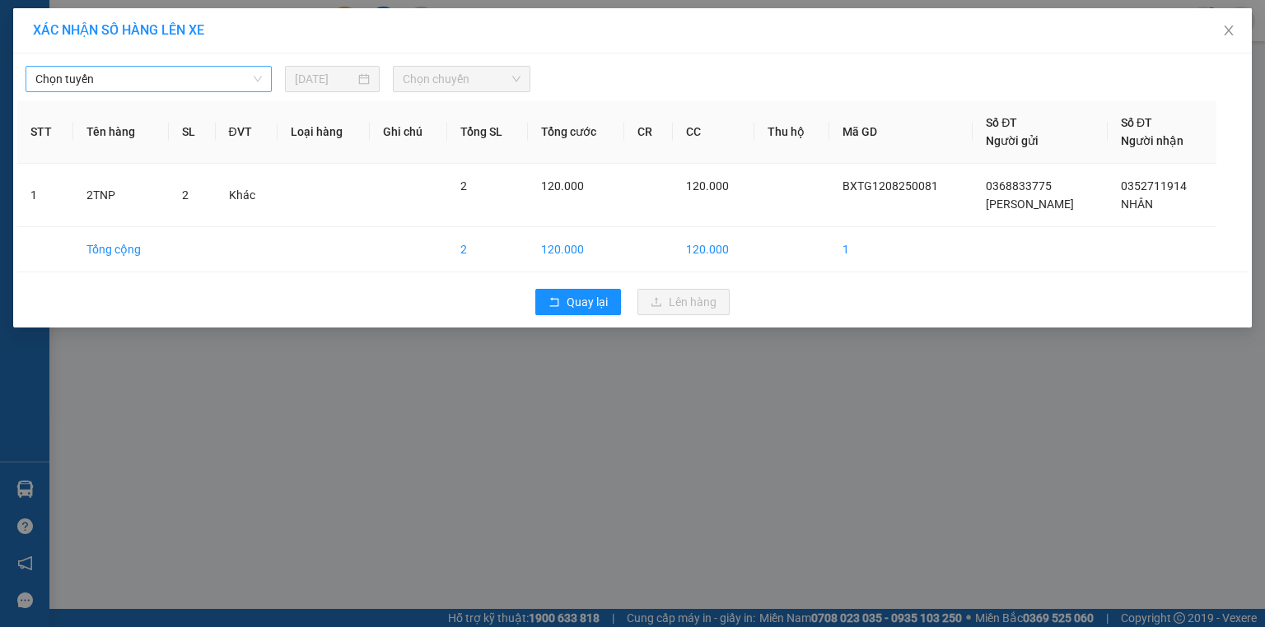
click at [160, 76] on span "Chọn tuyến" at bounding box center [148, 79] width 226 height 25
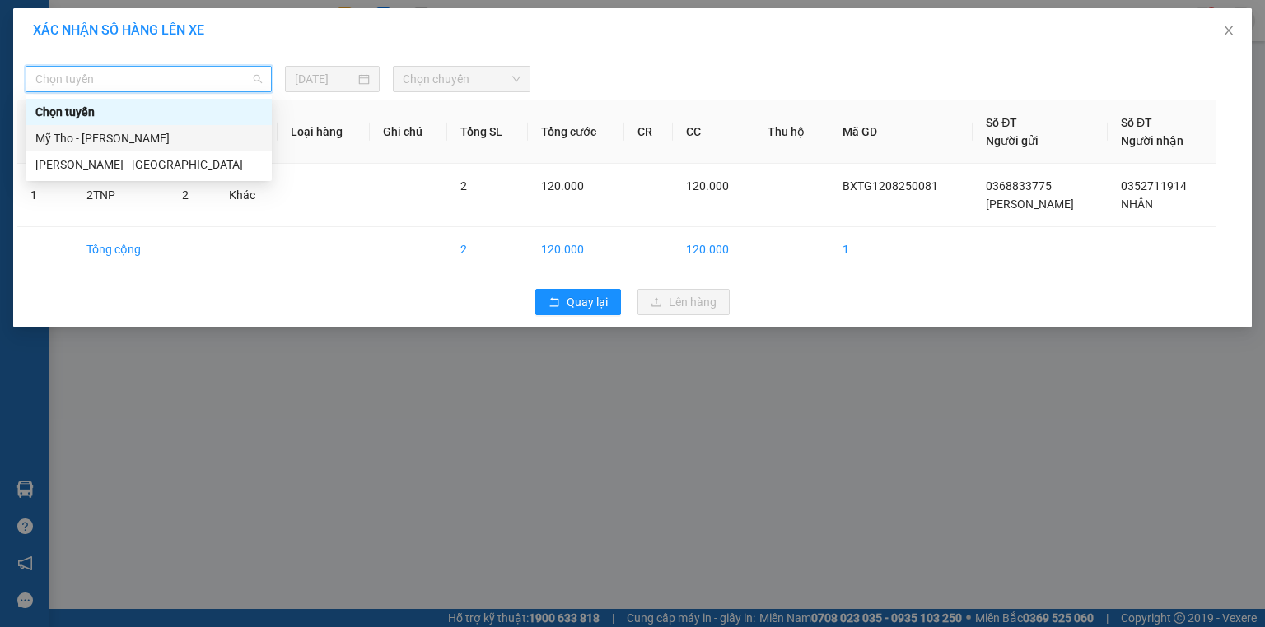
drag, startPoint x: 180, startPoint y: 145, endPoint x: 346, endPoint y: 117, distance: 167.9
click at [181, 144] on div "Mỹ Tho - [PERSON_NAME]" at bounding box center [148, 138] width 226 height 18
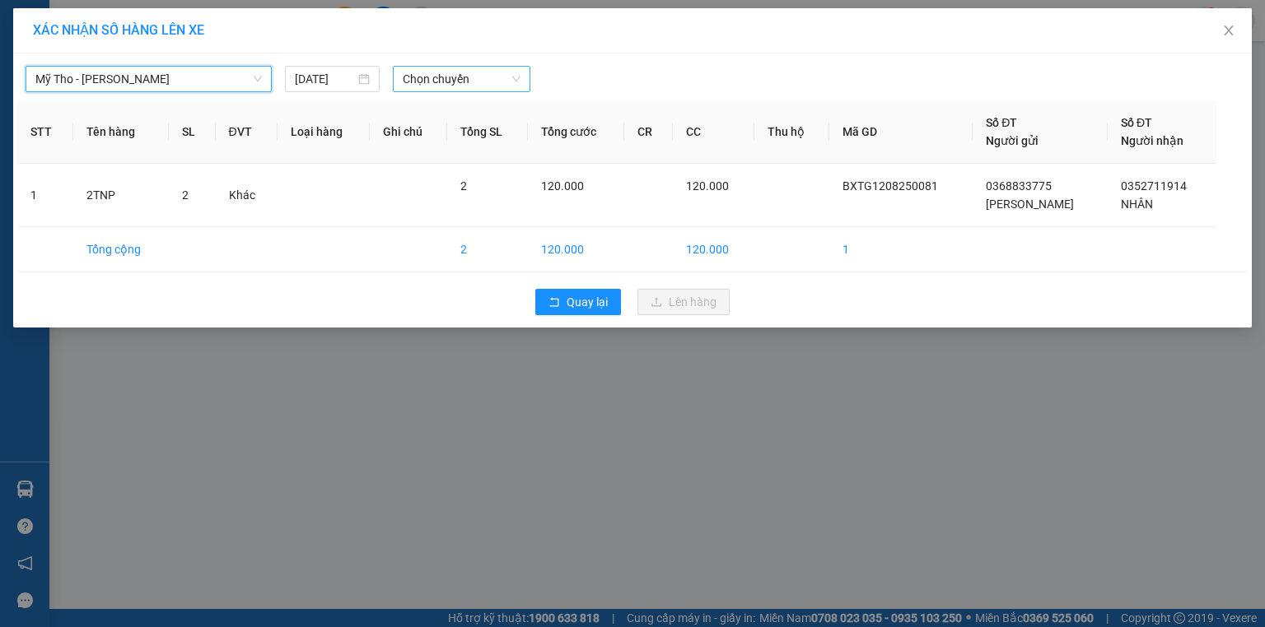
click at [468, 86] on span "Chọn chuyến" at bounding box center [462, 79] width 119 height 25
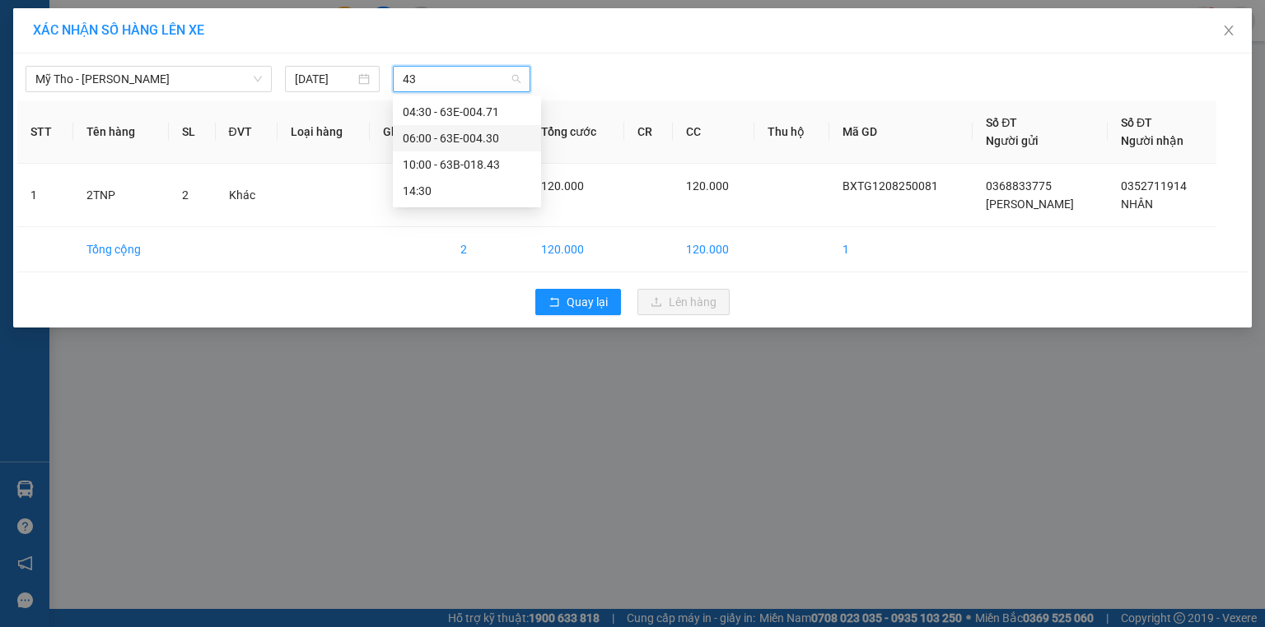
type input "4"
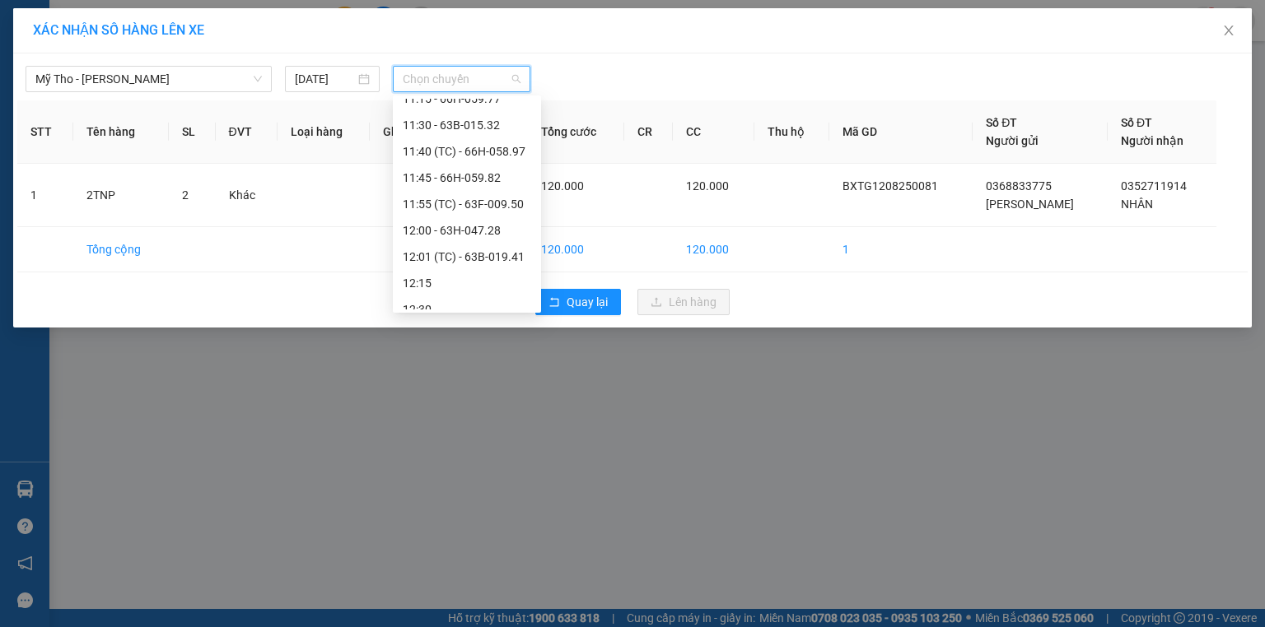
scroll to position [1318, 0]
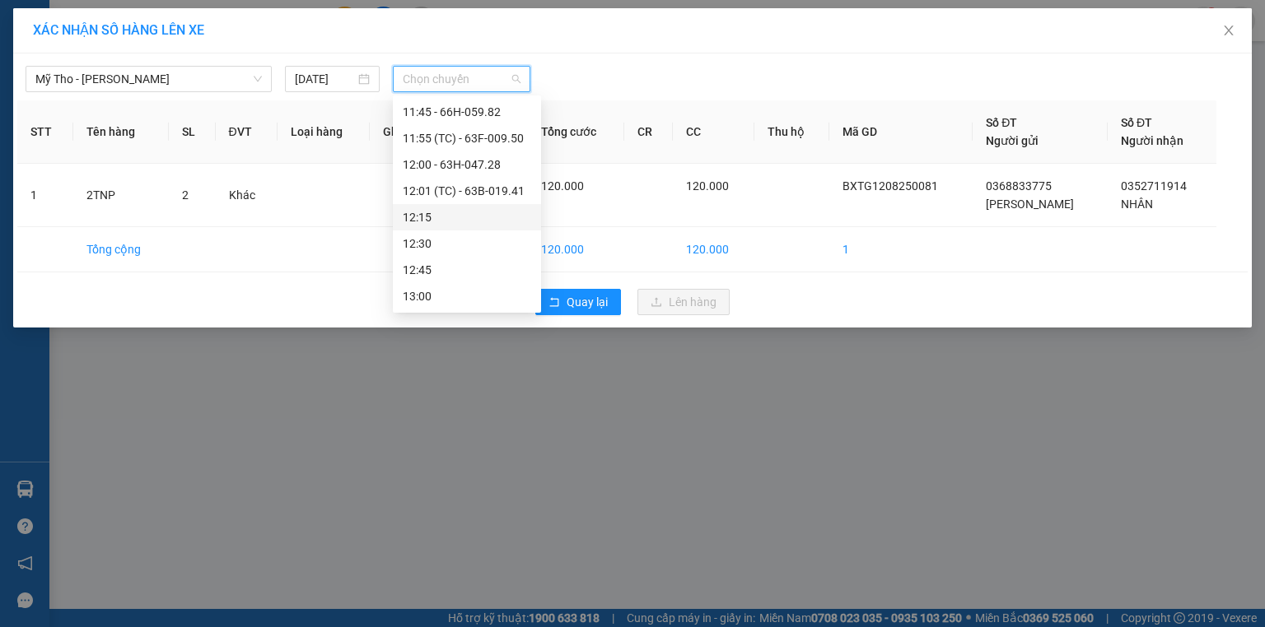
click at [493, 221] on div "12:15" at bounding box center [467, 217] width 128 height 18
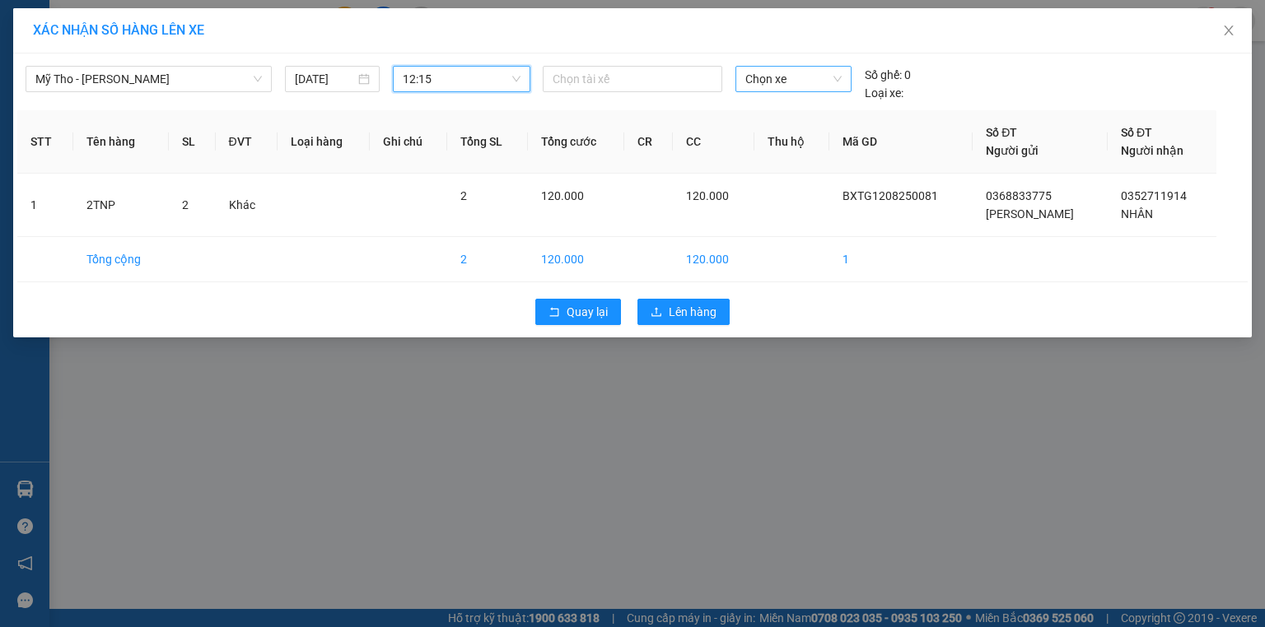
click at [767, 80] on span "Chọn xe" at bounding box center [793, 79] width 96 height 25
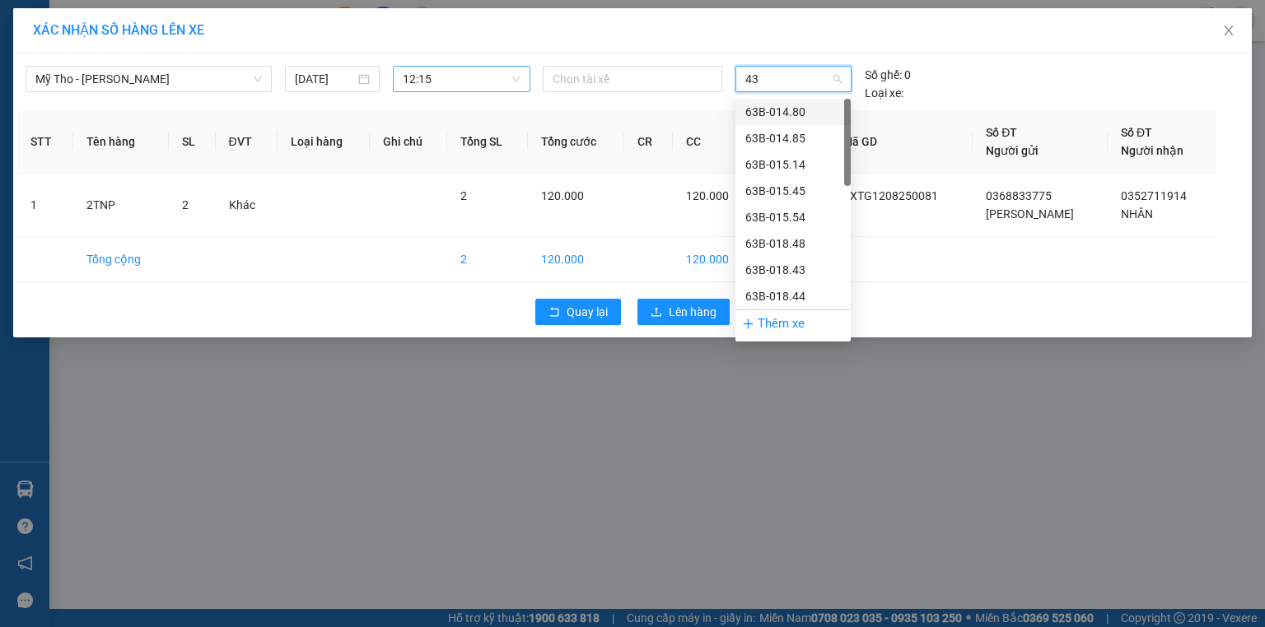
type input "430"
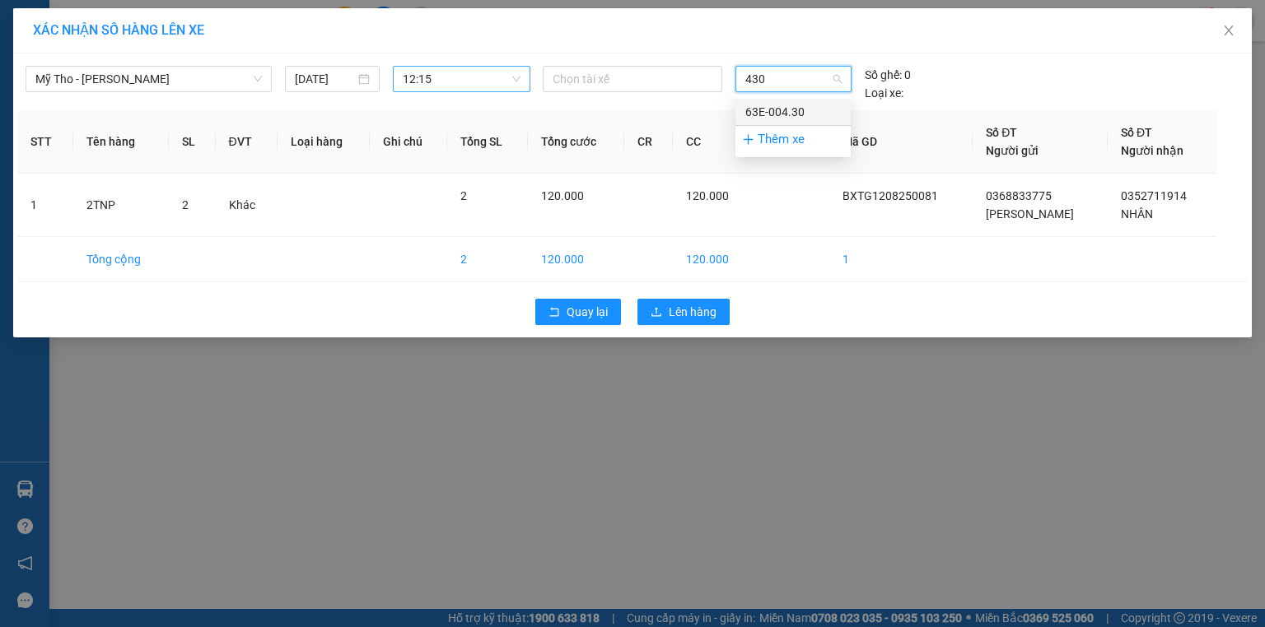
click at [784, 118] on div "63E-004.30" at bounding box center [793, 112] width 96 height 18
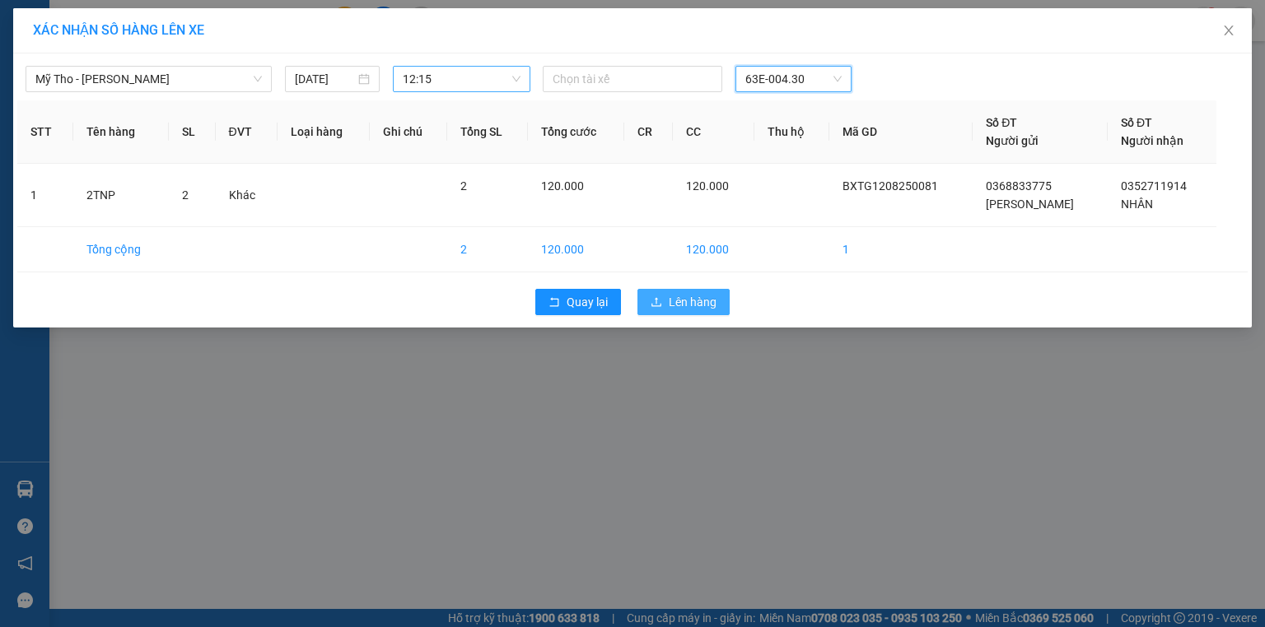
click at [703, 300] on span "Lên hàng" at bounding box center [693, 302] width 48 height 18
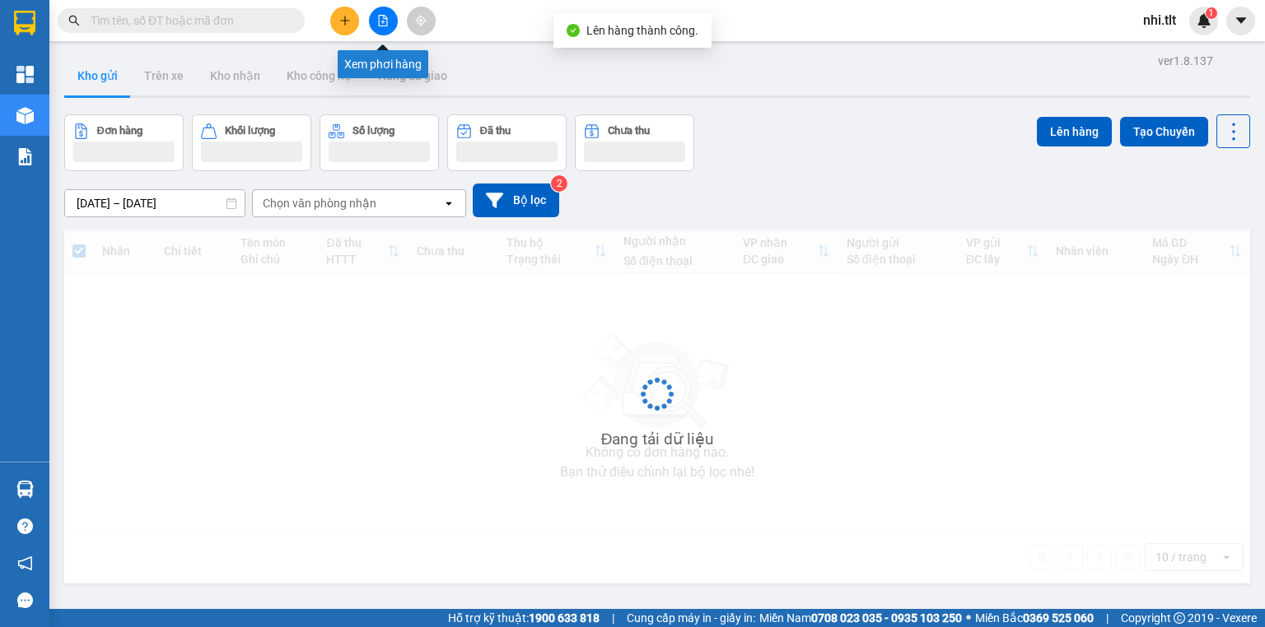
click at [386, 17] on icon "file-add" at bounding box center [383, 21] width 9 height 12
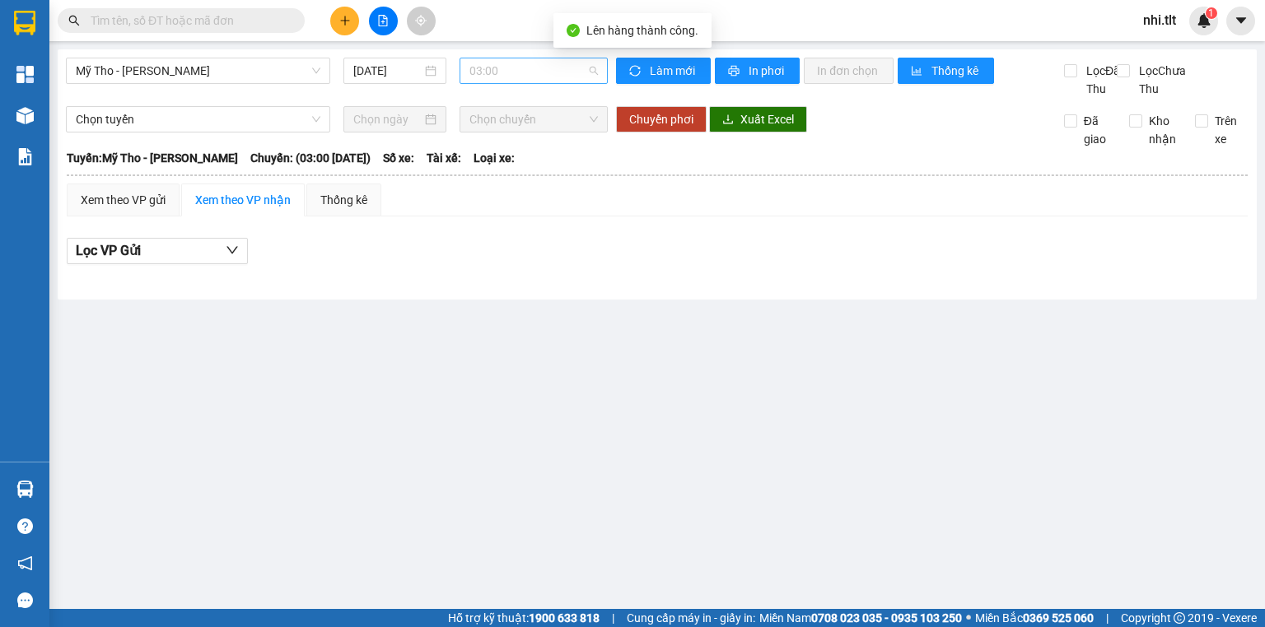
click at [543, 75] on span "03:00" at bounding box center [533, 70] width 129 height 25
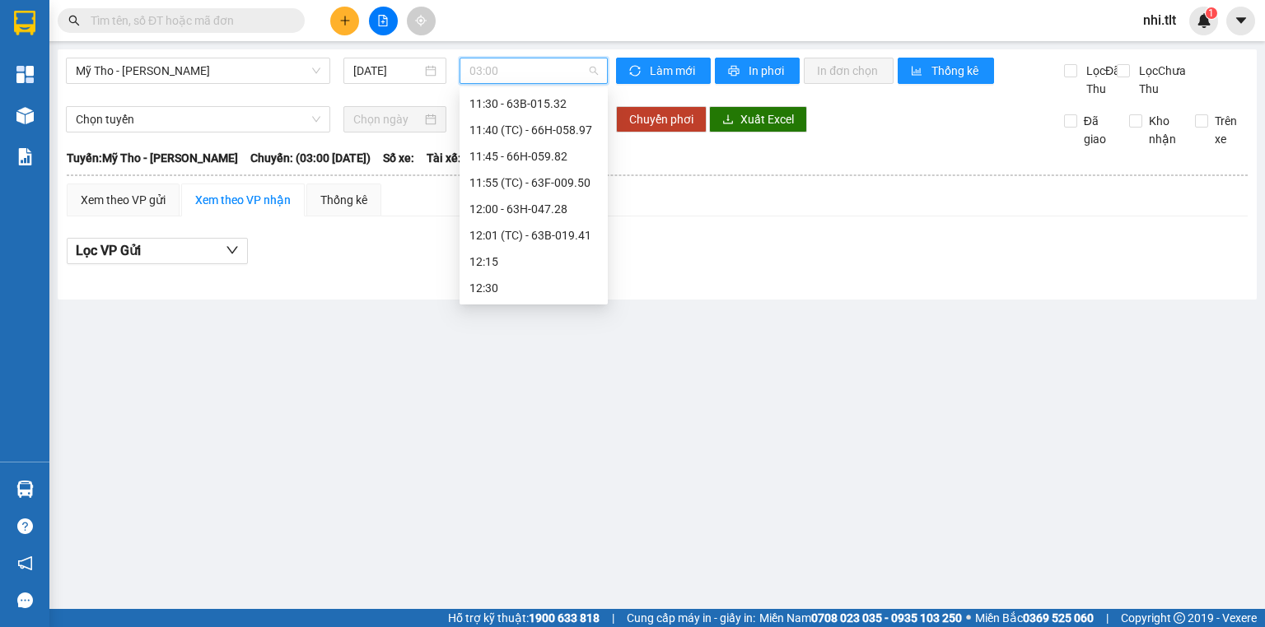
scroll to position [1383, 0]
click at [553, 140] on div "12:15" at bounding box center [533, 143] width 128 height 18
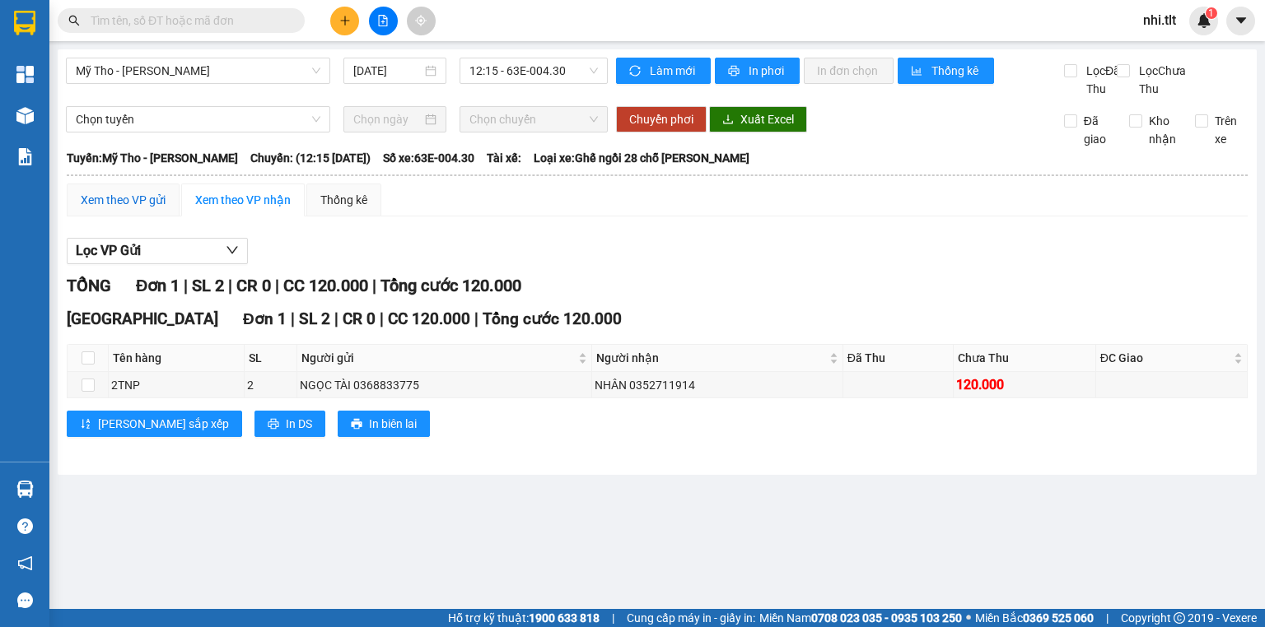
drag, startPoint x: 142, startPoint y: 217, endPoint x: 287, endPoint y: 289, distance: 160.9
click at [143, 209] on div "Xem theo VP gửi" at bounding box center [123, 200] width 85 height 18
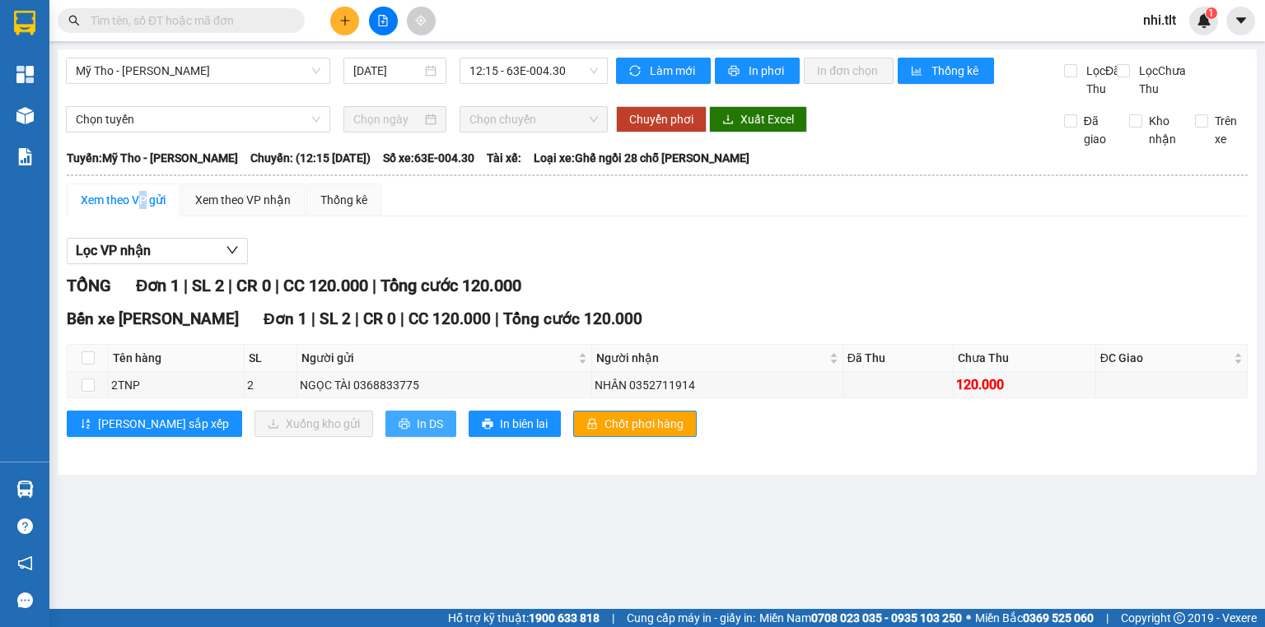
click at [417, 433] on span "In DS" at bounding box center [430, 424] width 26 height 18
drag, startPoint x: 556, startPoint y: 439, endPoint x: 535, endPoint y: 433, distance: 21.4
click at [604, 433] on span "Chốt phơi hàng" at bounding box center [643, 424] width 79 height 18
drag, startPoint x: 254, startPoint y: 221, endPoint x: 168, endPoint y: 214, distance: 85.9
click at [253, 209] on div "Xem theo VP nhận" at bounding box center [243, 200] width 96 height 18
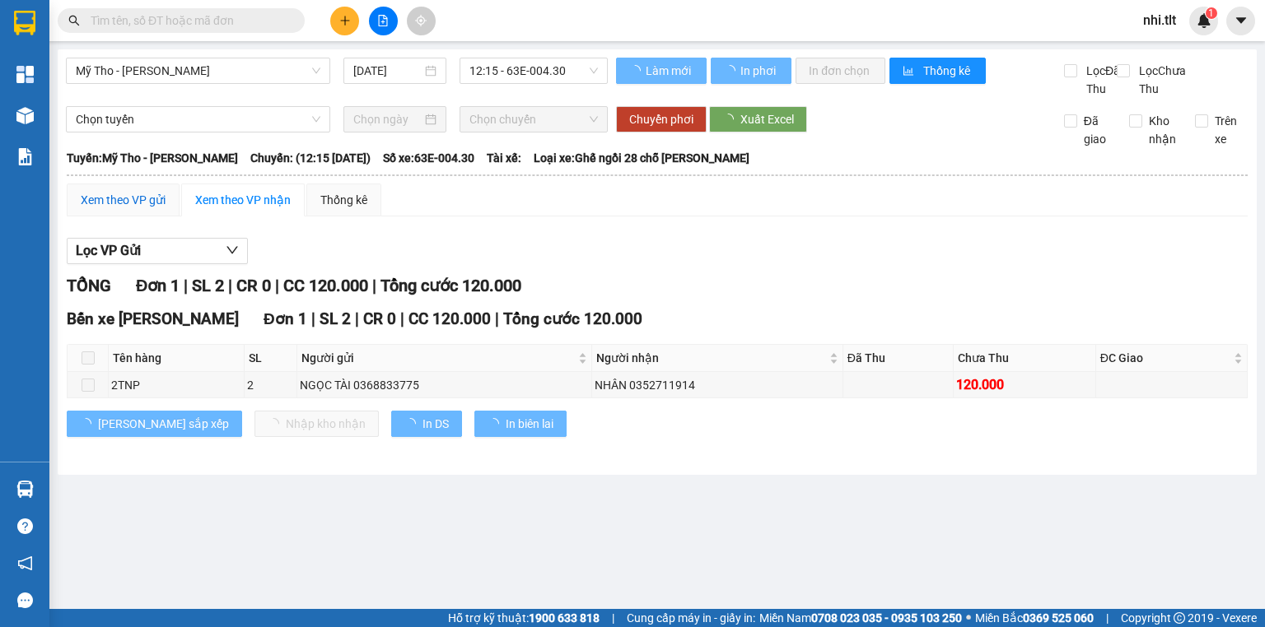
click at [147, 209] on div "Xem theo VP gửi" at bounding box center [123, 200] width 85 height 18
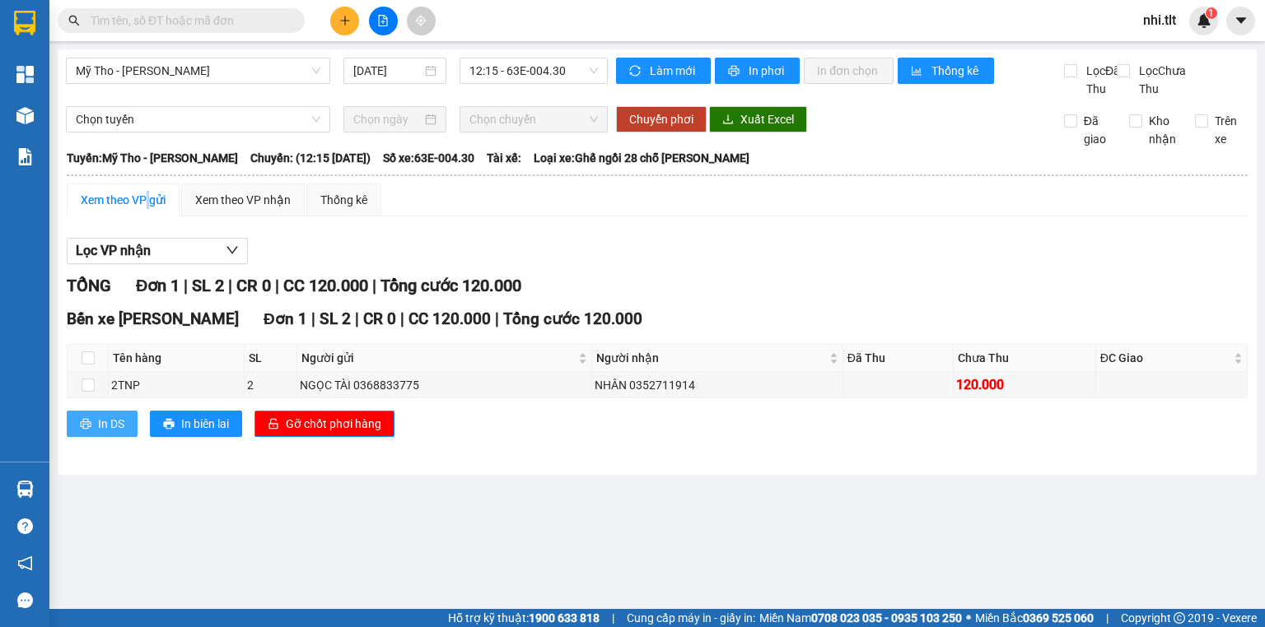
drag, startPoint x: 110, startPoint y: 441, endPoint x: 405, endPoint y: 340, distance: 311.4
click at [110, 433] on span "In DS" at bounding box center [111, 424] width 26 height 18
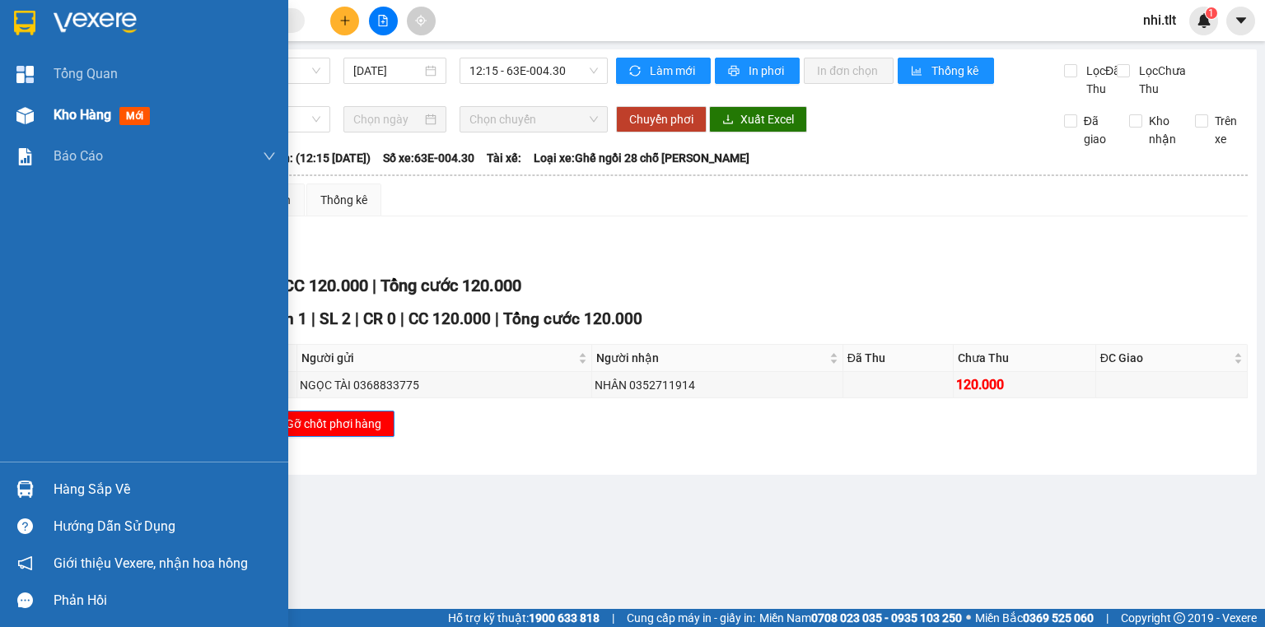
click at [48, 115] on div "Kho hàng mới" at bounding box center [144, 115] width 288 height 41
drag, startPoint x: 48, startPoint y: 115, endPoint x: 123, endPoint y: 142, distance: 79.7
click at [48, 116] on div "Kho hàng mới" at bounding box center [144, 115] width 288 height 41
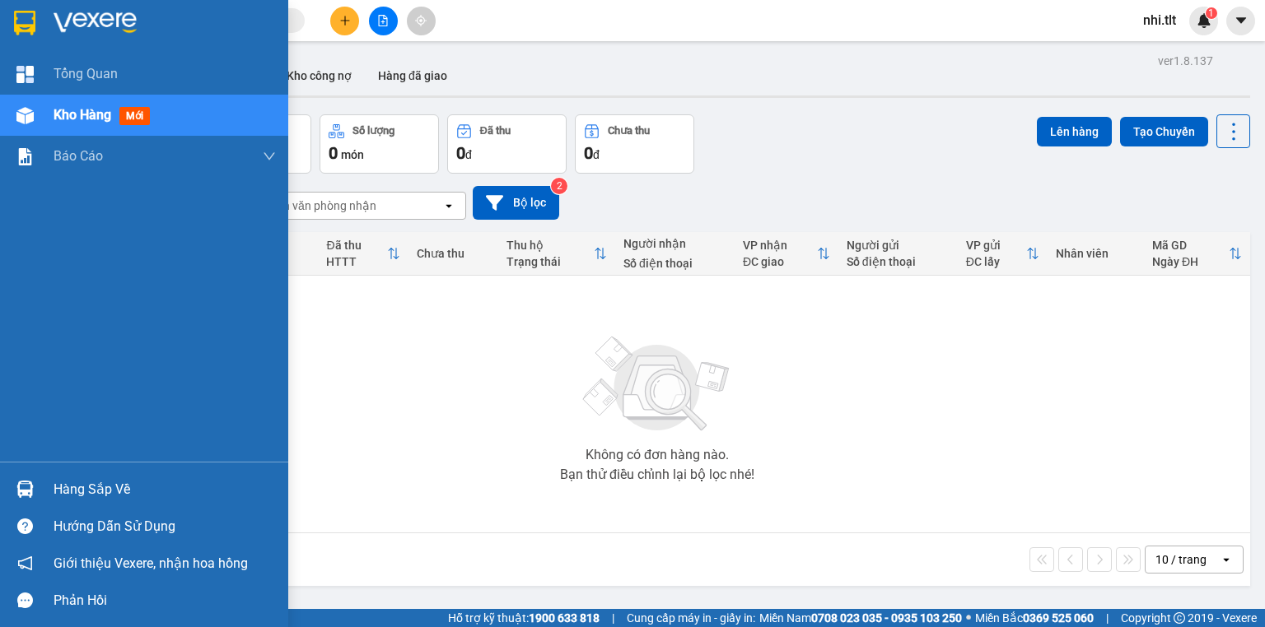
click at [44, 483] on div "Hàng sắp về" at bounding box center [144, 489] width 288 height 37
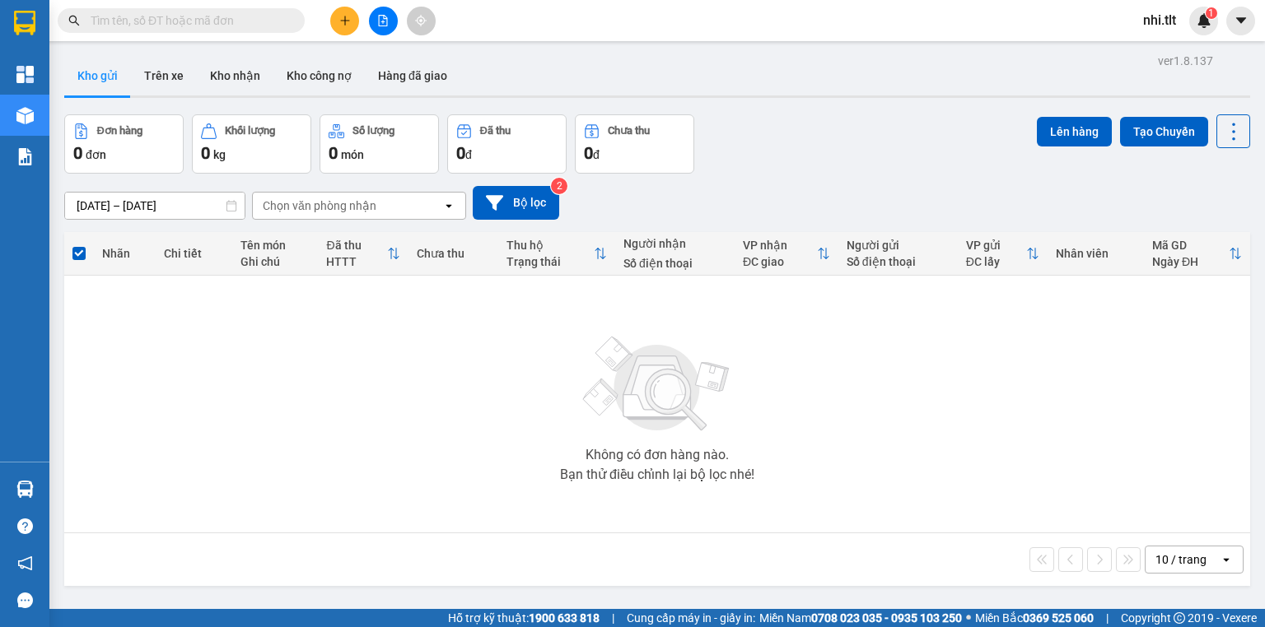
drag, startPoint x: 876, startPoint y: 417, endPoint x: 376, endPoint y: 218, distance: 537.8
click at [858, 415] on section "Kết quả tìm kiếm ( 0 ) Bộ lọc Ngày tạo đơn gần nhất No Data nhi.tlt 1 Tổng Quan…" at bounding box center [632, 313] width 1265 height 627
click at [259, 13] on input "text" at bounding box center [188, 21] width 194 height 18
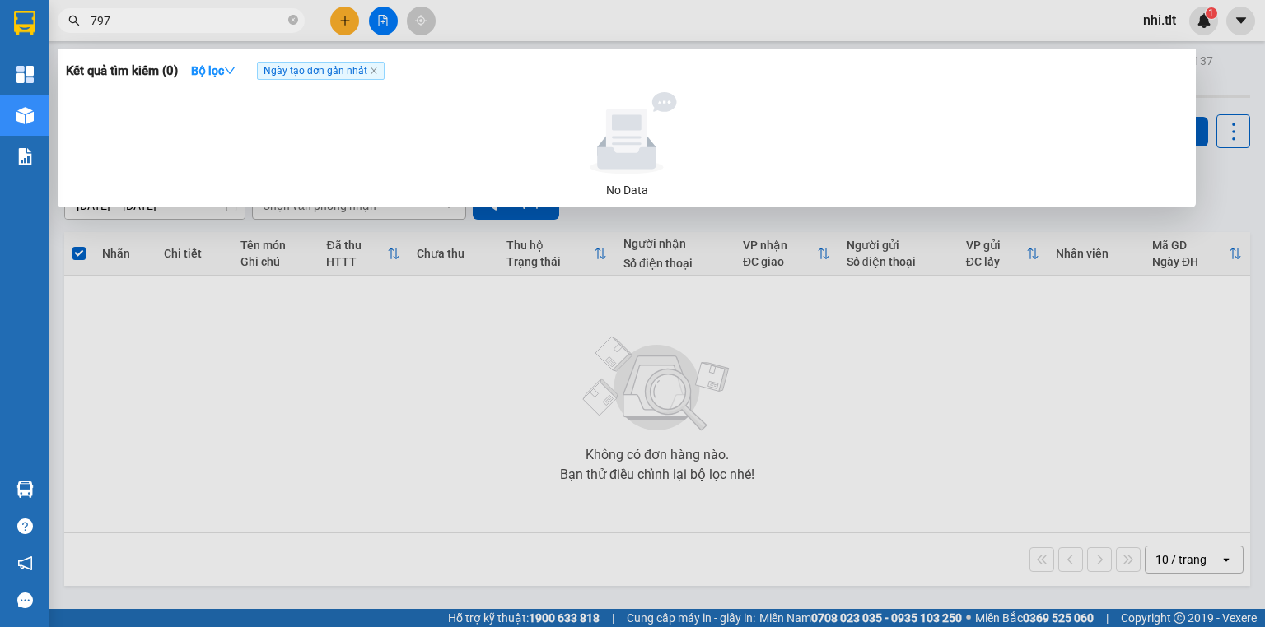
type input "7979"
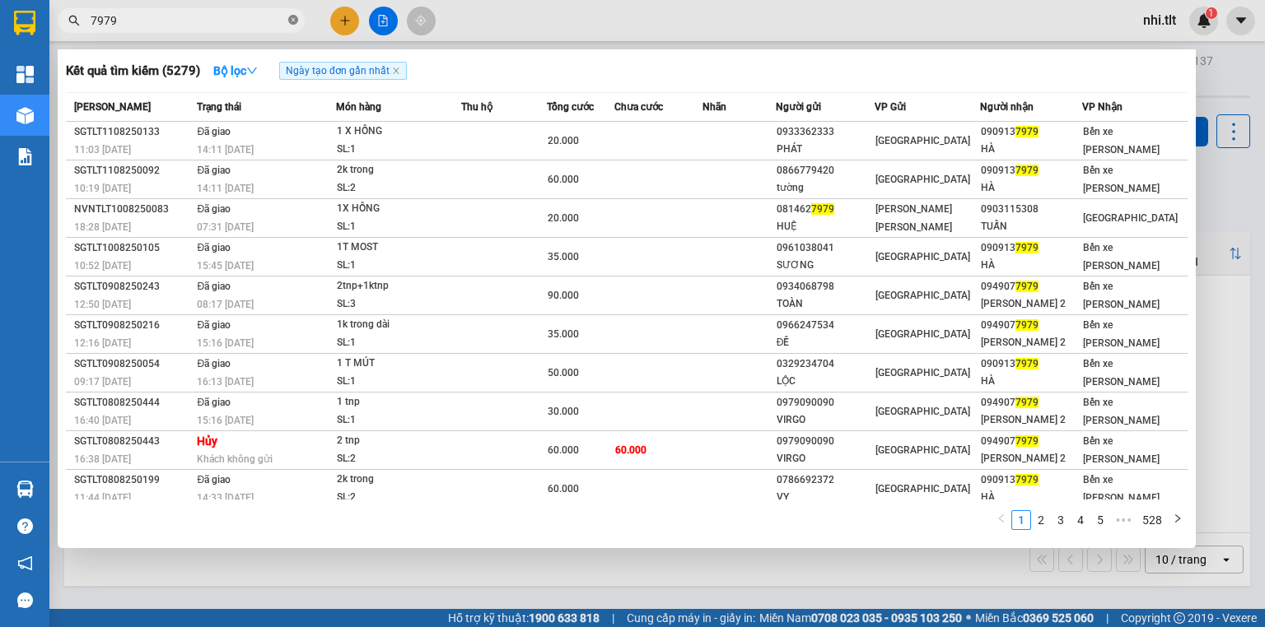
click at [288, 19] on icon "close-circle" at bounding box center [293, 20] width 10 height 10
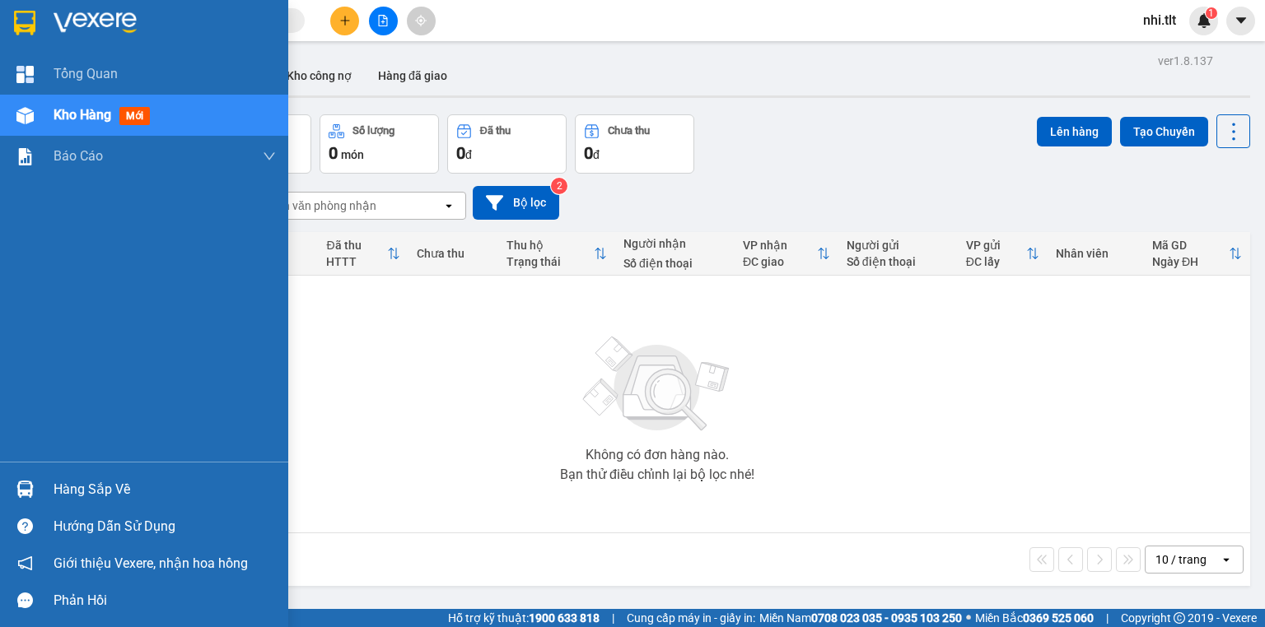
click at [33, 491] on img at bounding box center [24, 489] width 17 height 17
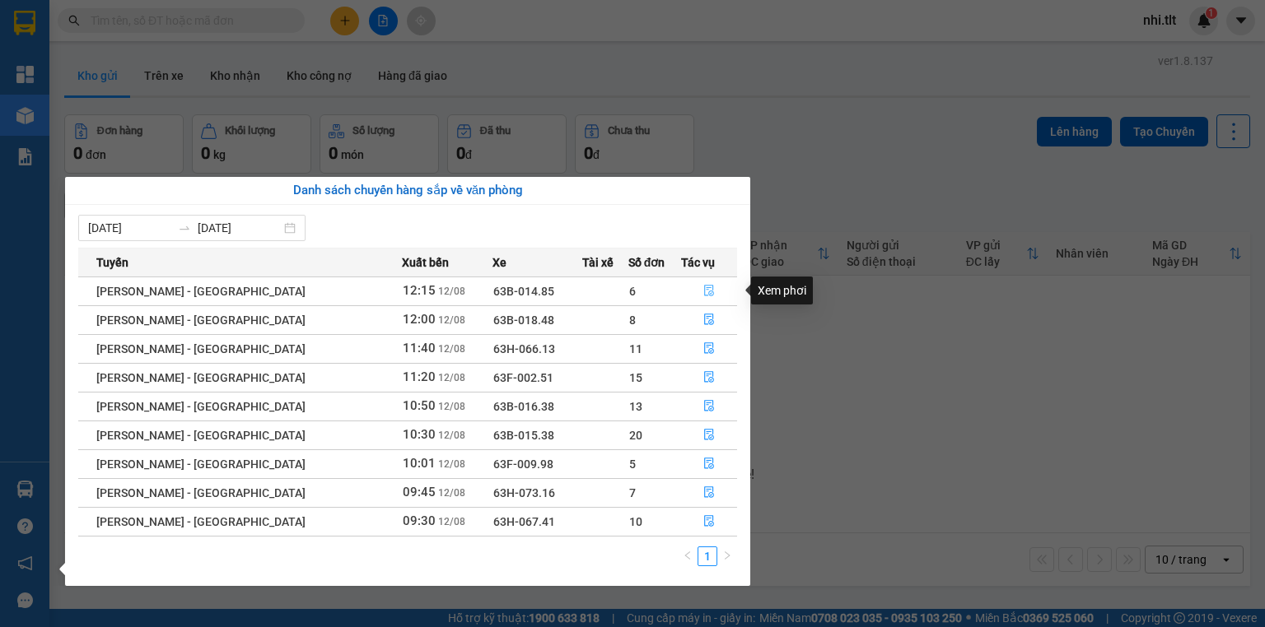
click at [705, 291] on icon "file-done" at bounding box center [709, 292] width 10 height 12
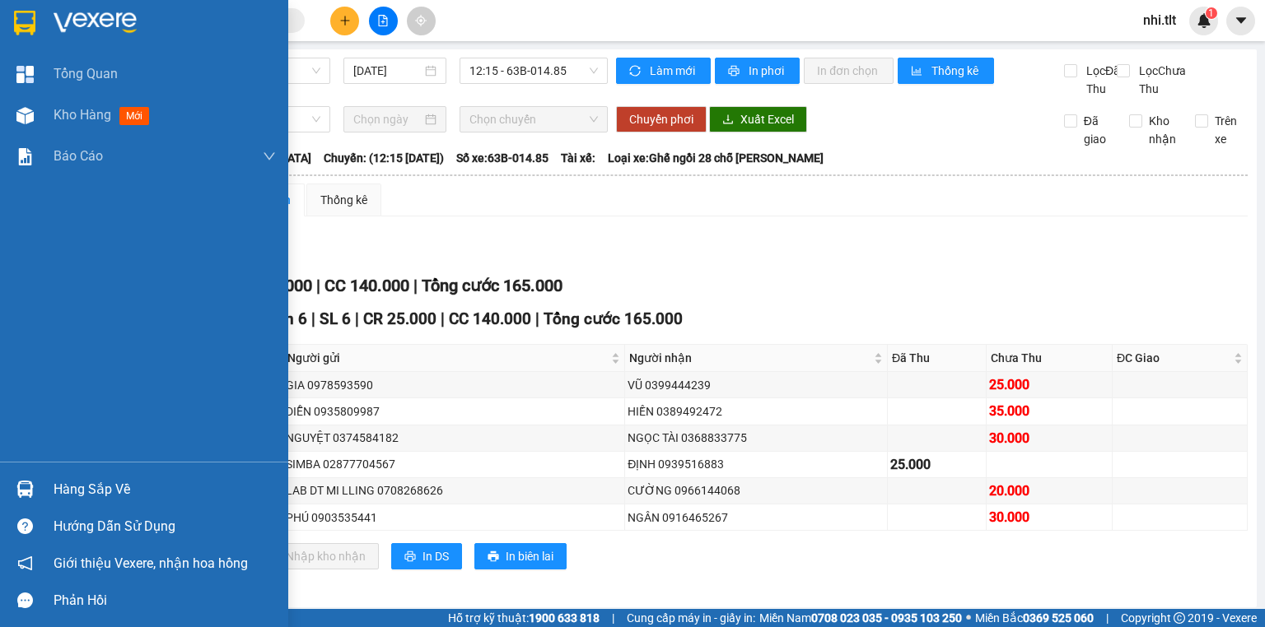
drag, startPoint x: 21, startPoint y: 491, endPoint x: 63, endPoint y: 488, distance: 41.2
click at [22, 491] on img at bounding box center [24, 489] width 17 height 17
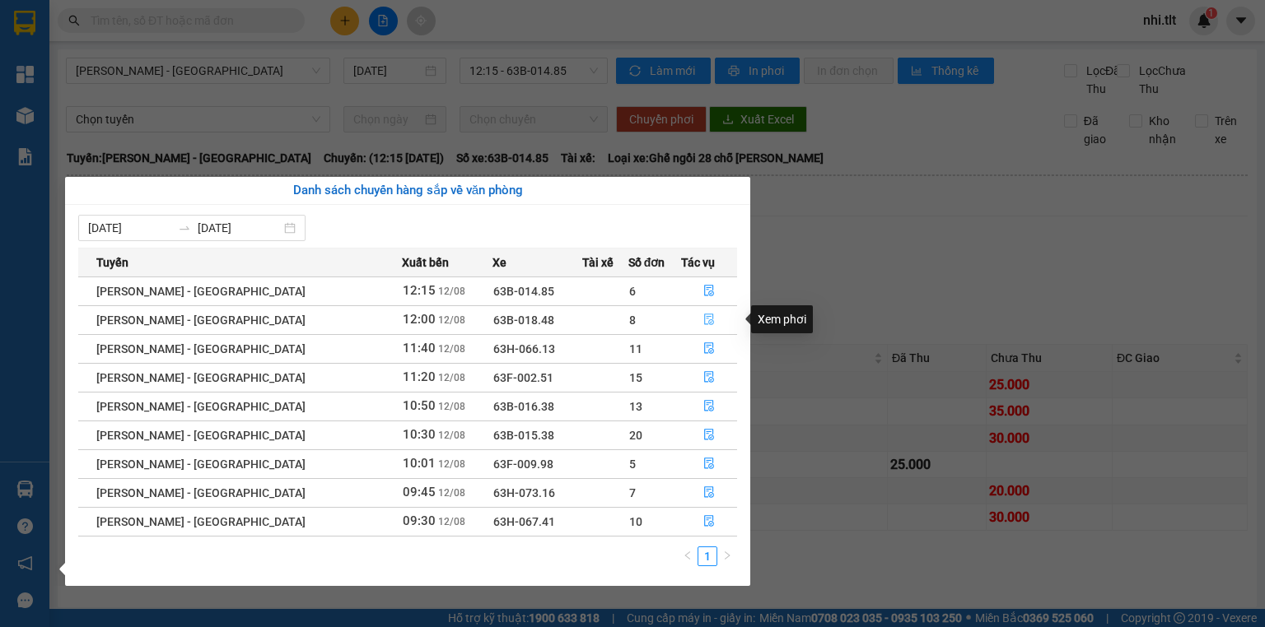
click at [704, 320] on icon "file-done" at bounding box center [709, 321] width 10 height 12
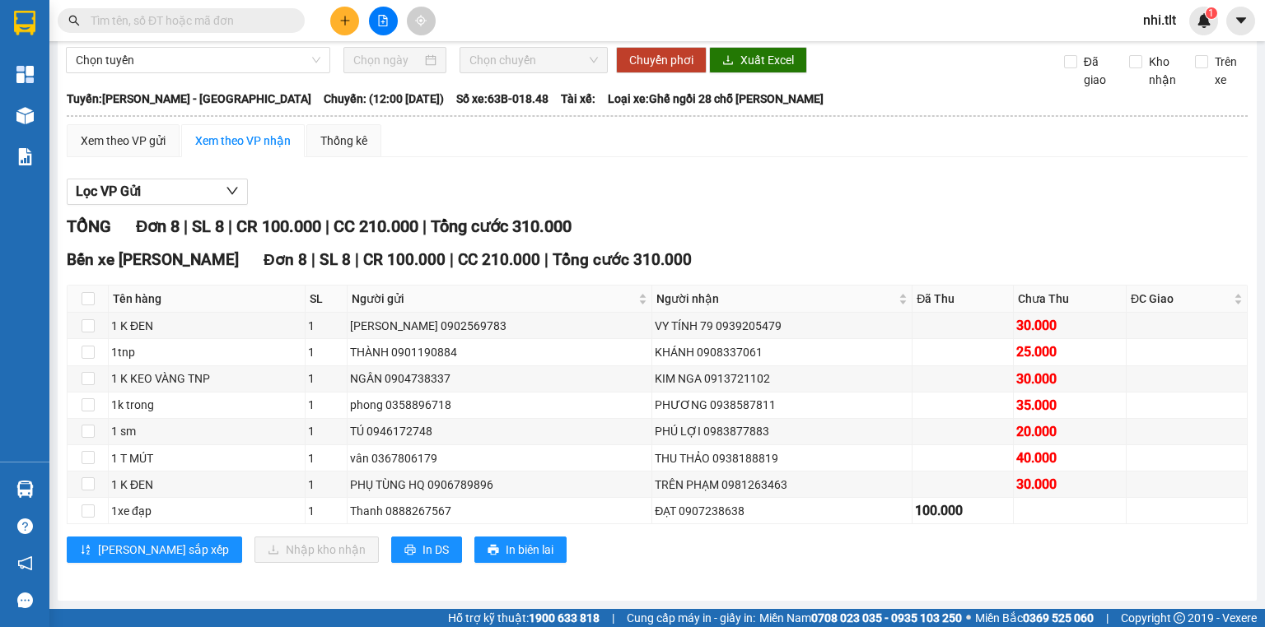
scroll to position [74, 0]
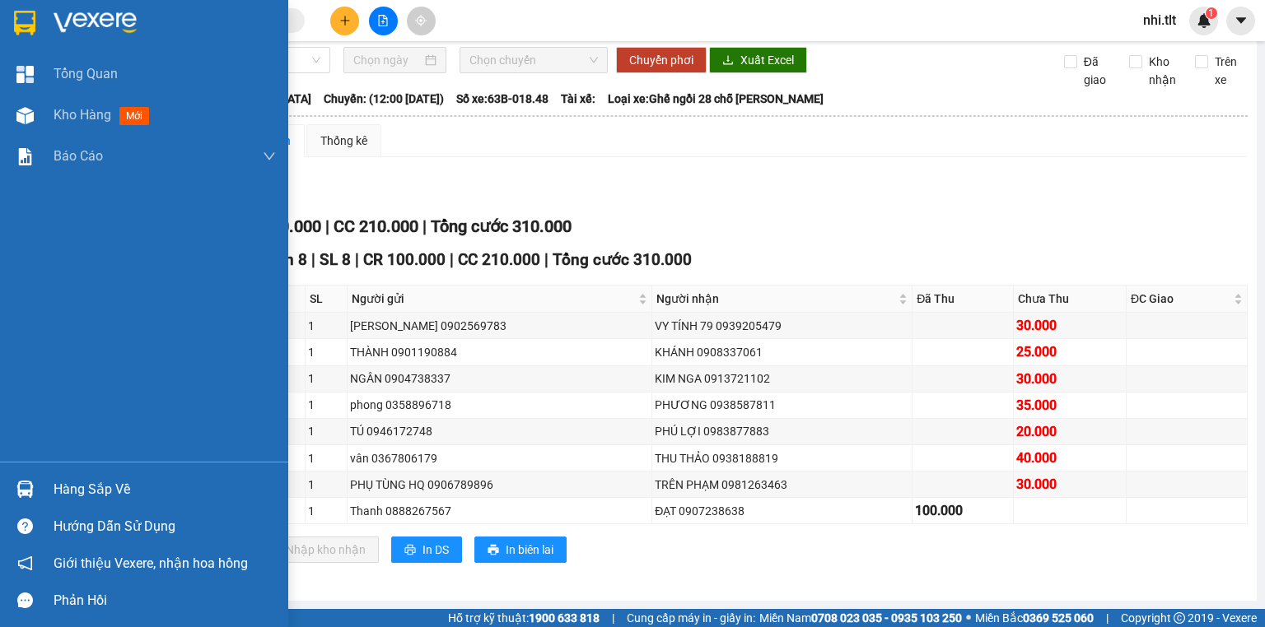
click at [28, 496] on img at bounding box center [24, 489] width 17 height 17
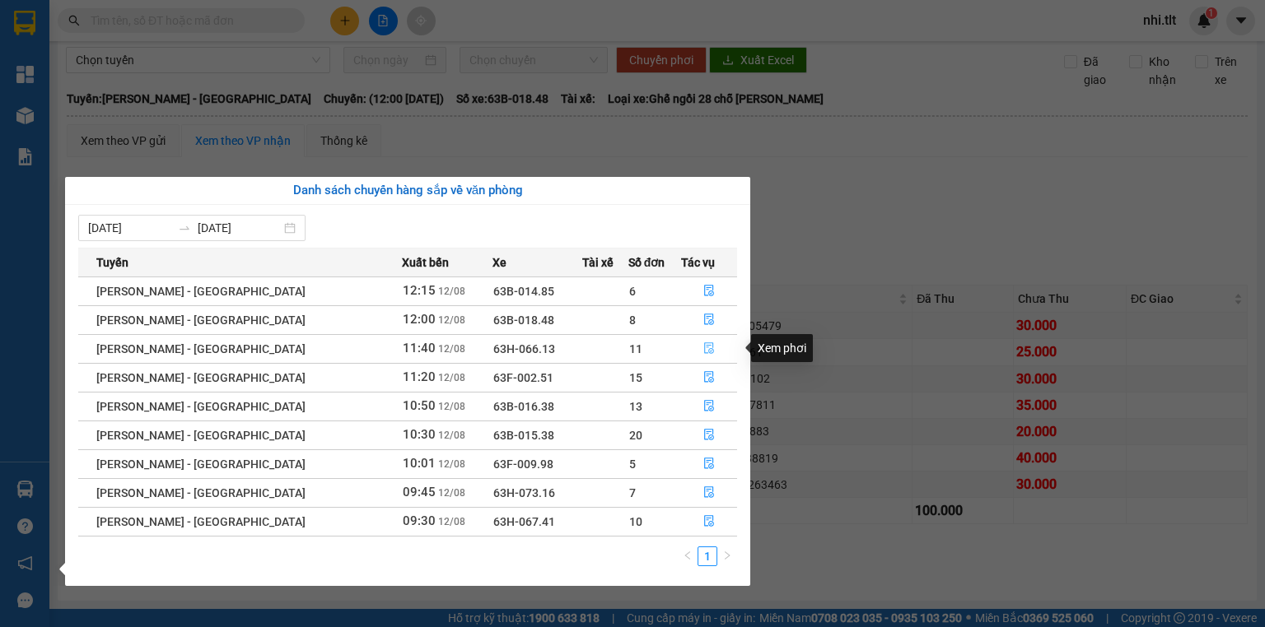
click at [703, 349] on icon "file-done" at bounding box center [709, 349] width 12 height 12
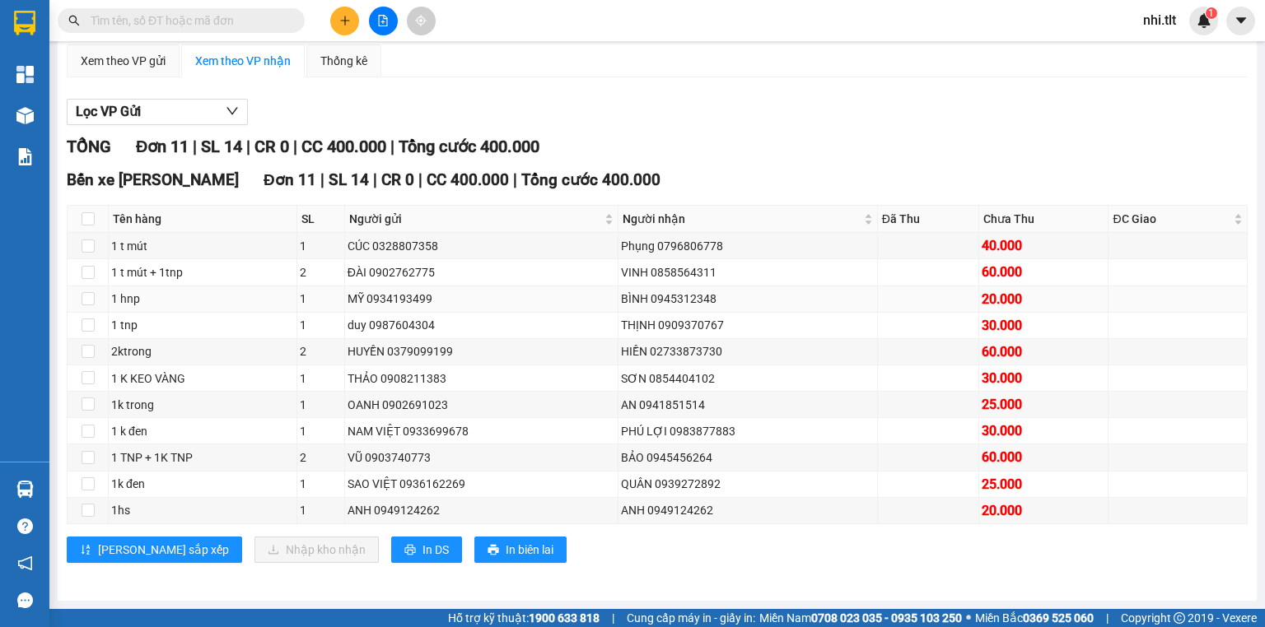
scroll to position [153, 0]
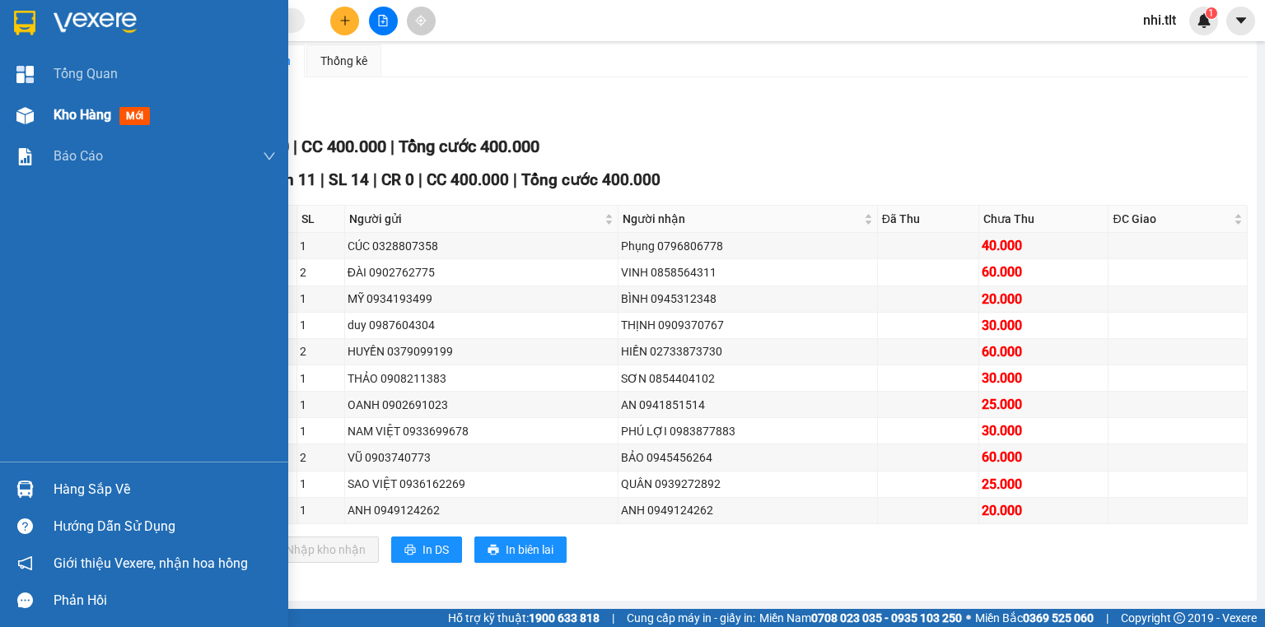
click at [44, 109] on div "Kho hàng mới" at bounding box center [144, 115] width 288 height 41
drag, startPoint x: 44, startPoint y: 109, endPoint x: 64, endPoint y: 69, distance: 44.6
click at [43, 109] on div "Kho hàng mới" at bounding box center [144, 115] width 288 height 41
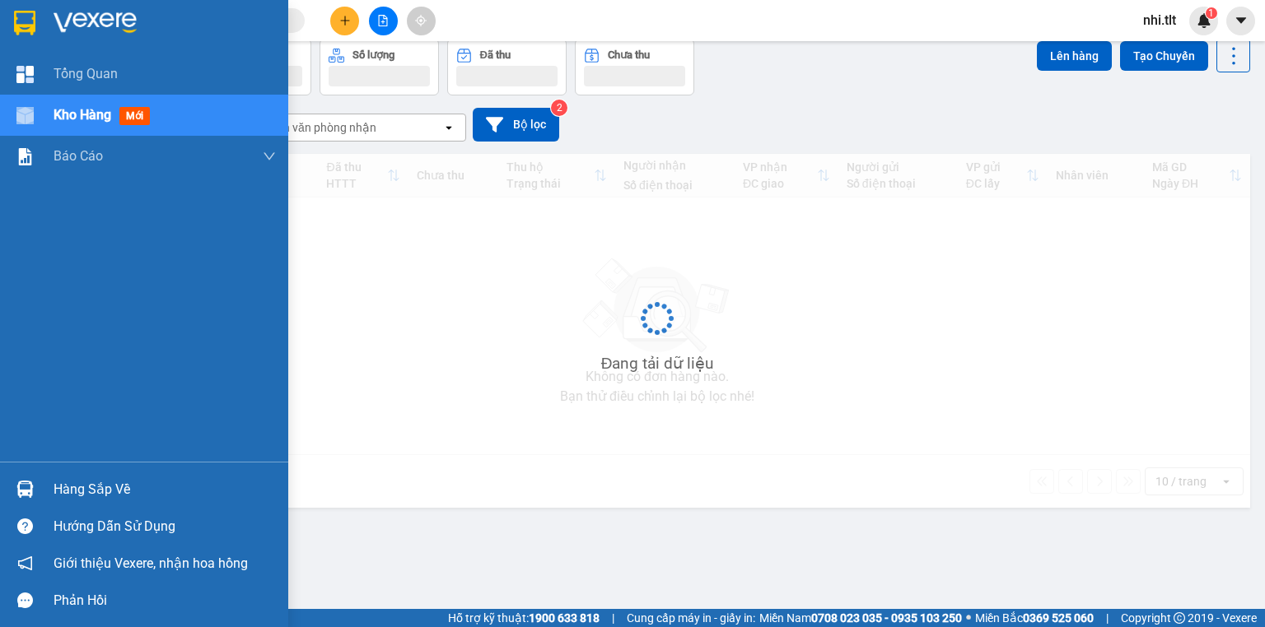
scroll to position [76, 0]
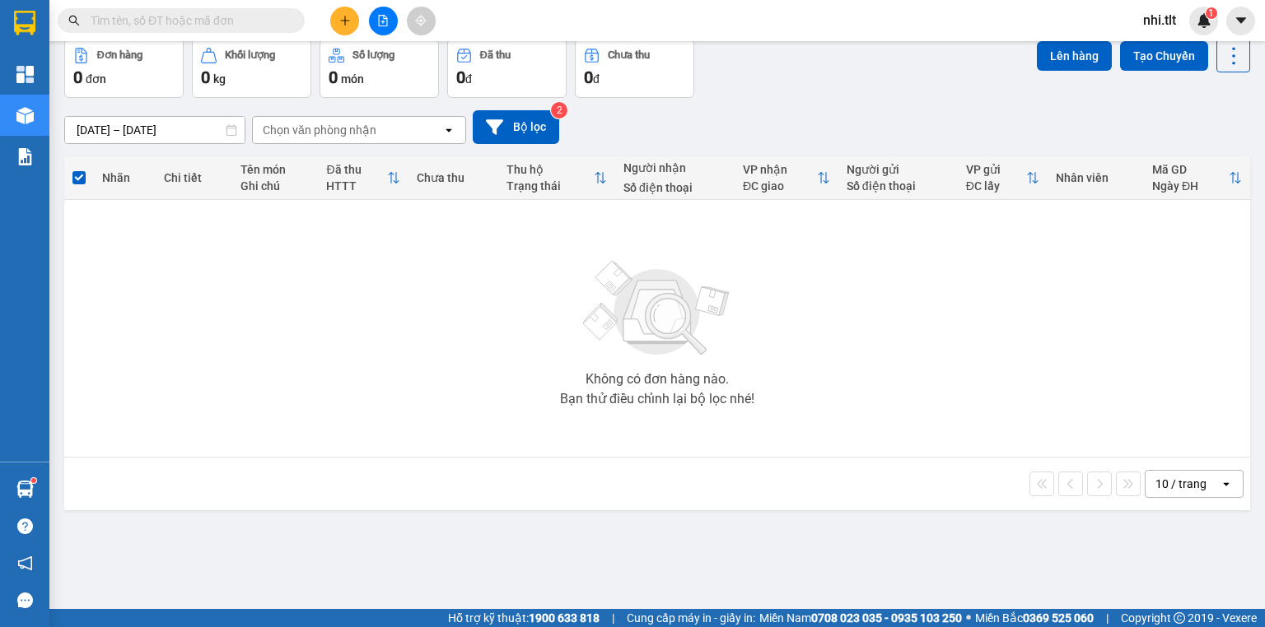
click at [243, 16] on input "text" at bounding box center [188, 21] width 194 height 18
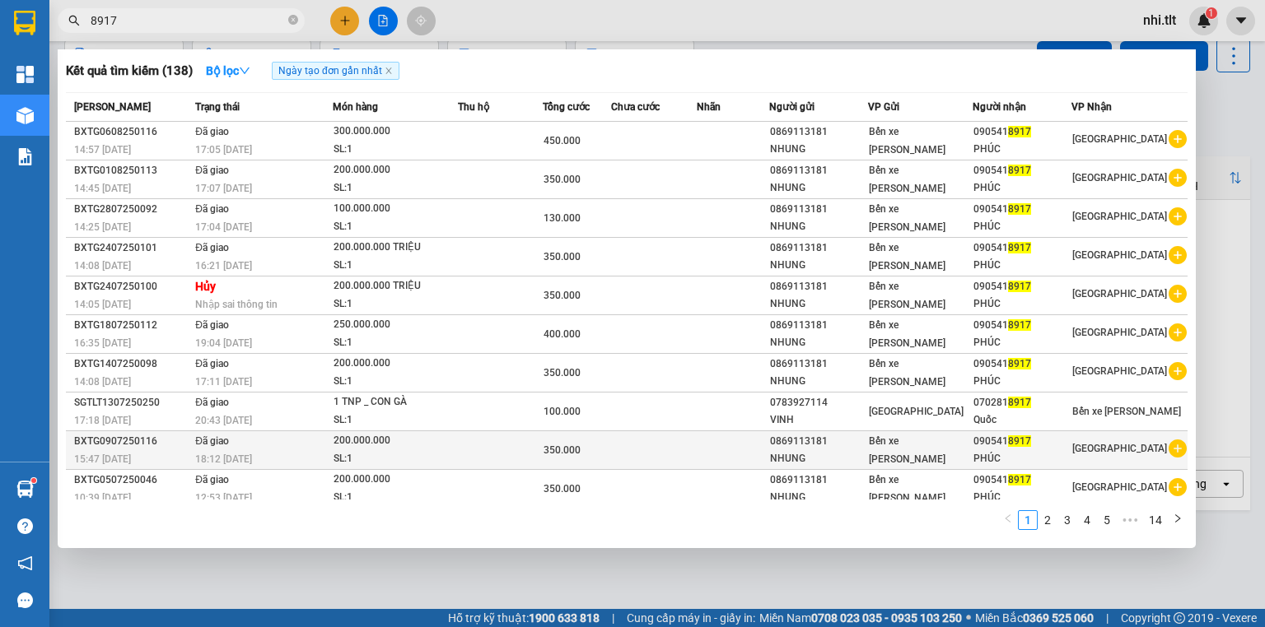
scroll to position [3, 0]
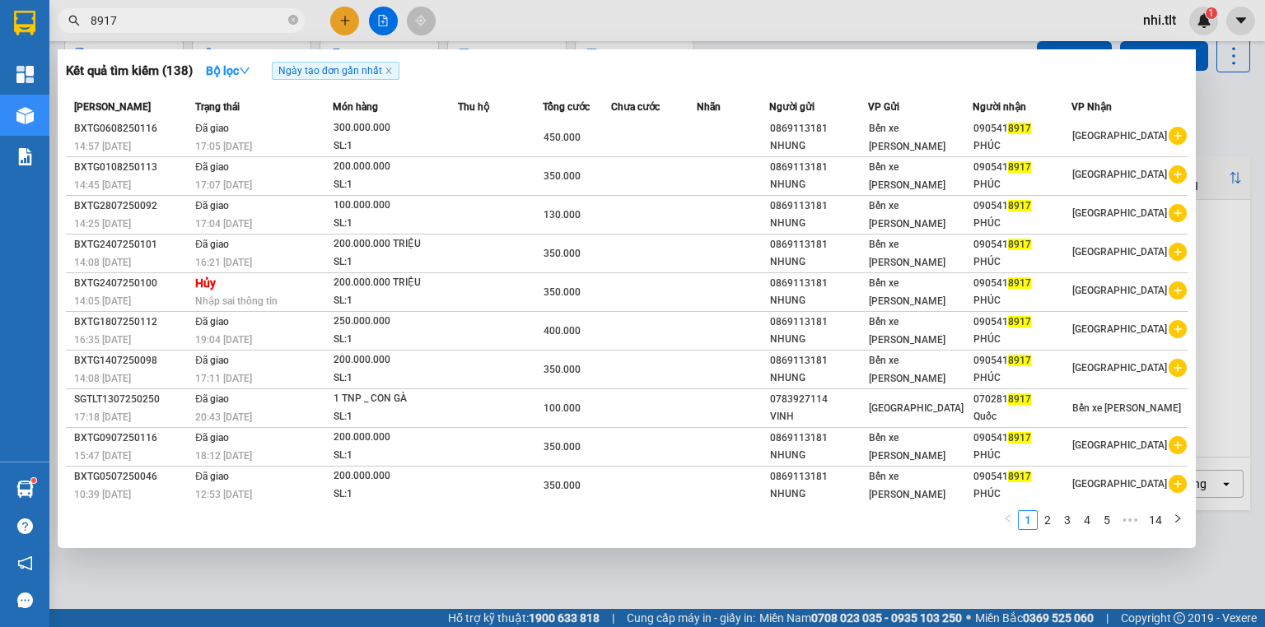
type input "8917"
click at [208, 27] on input "8917" at bounding box center [188, 21] width 194 height 18
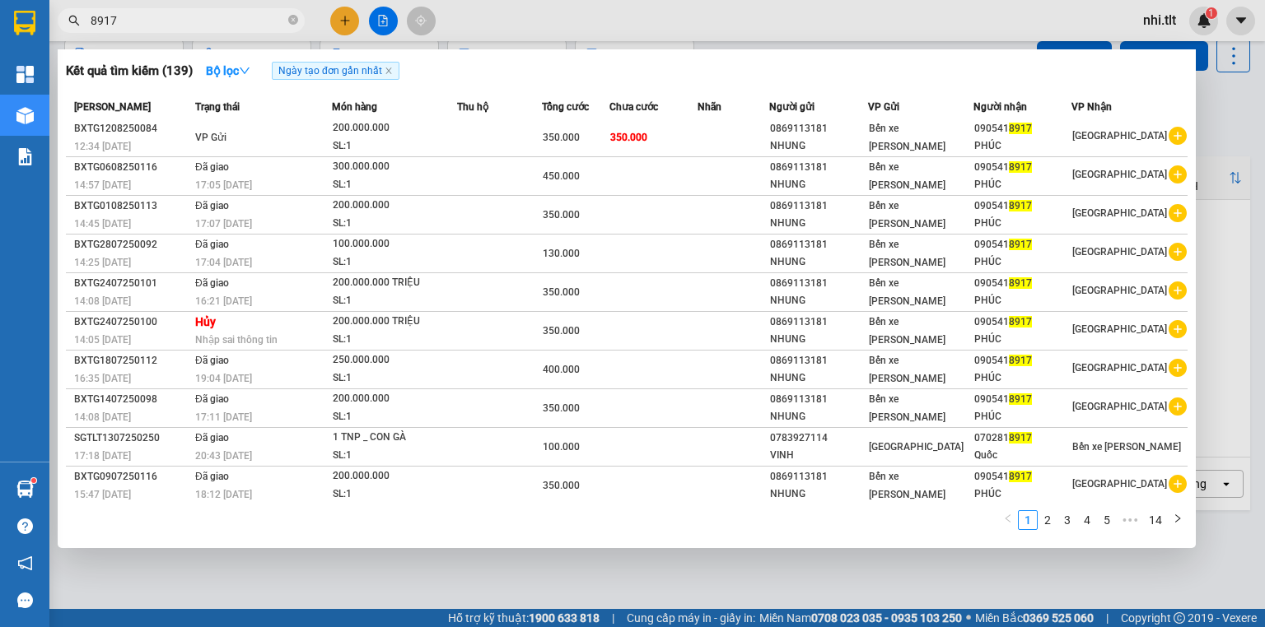
click at [247, 16] on input "8917" at bounding box center [188, 21] width 194 height 18
drag, startPoint x: 256, startPoint y: 567, endPoint x: 175, endPoint y: 564, distance: 80.7
click at [249, 567] on div at bounding box center [632, 313] width 1265 height 627
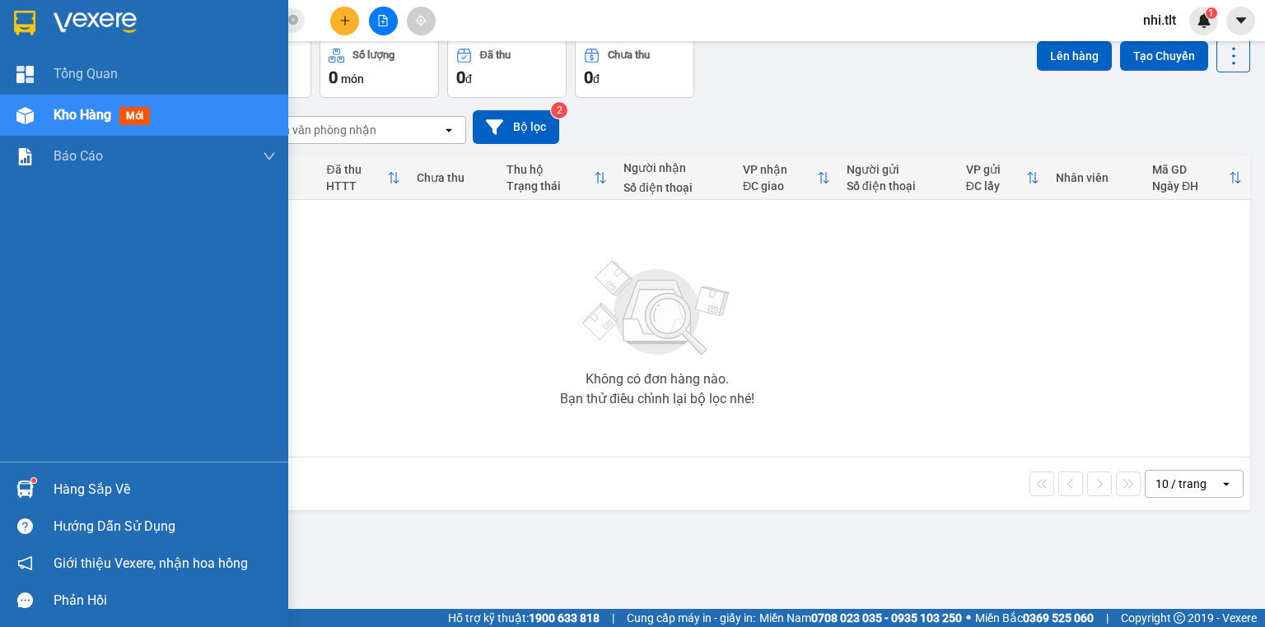
click at [13, 483] on div at bounding box center [25, 489] width 29 height 29
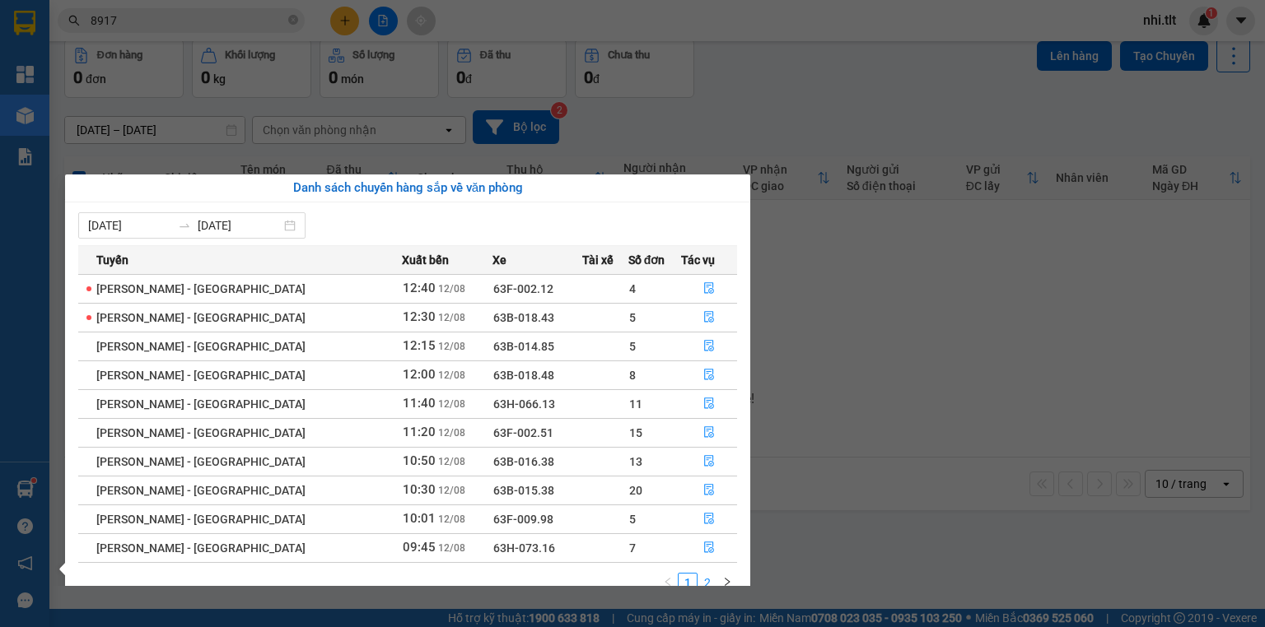
click at [702, 579] on link "2" at bounding box center [707, 583] width 18 height 18
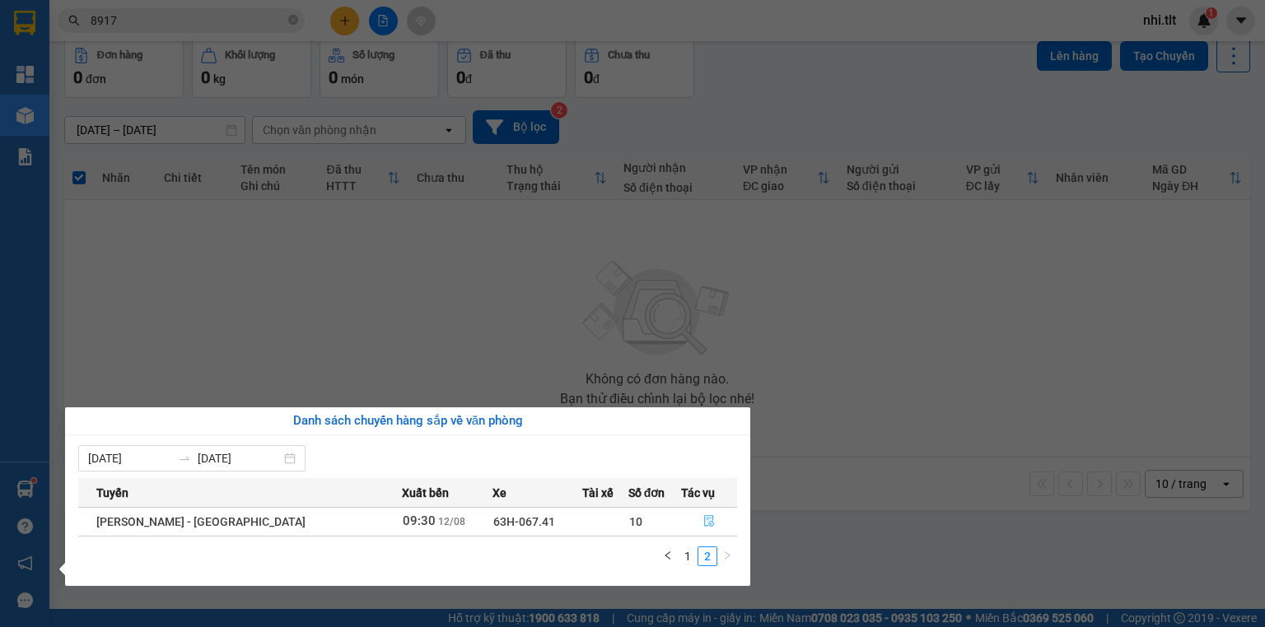
click at [703, 525] on icon "file-done" at bounding box center [709, 521] width 12 height 12
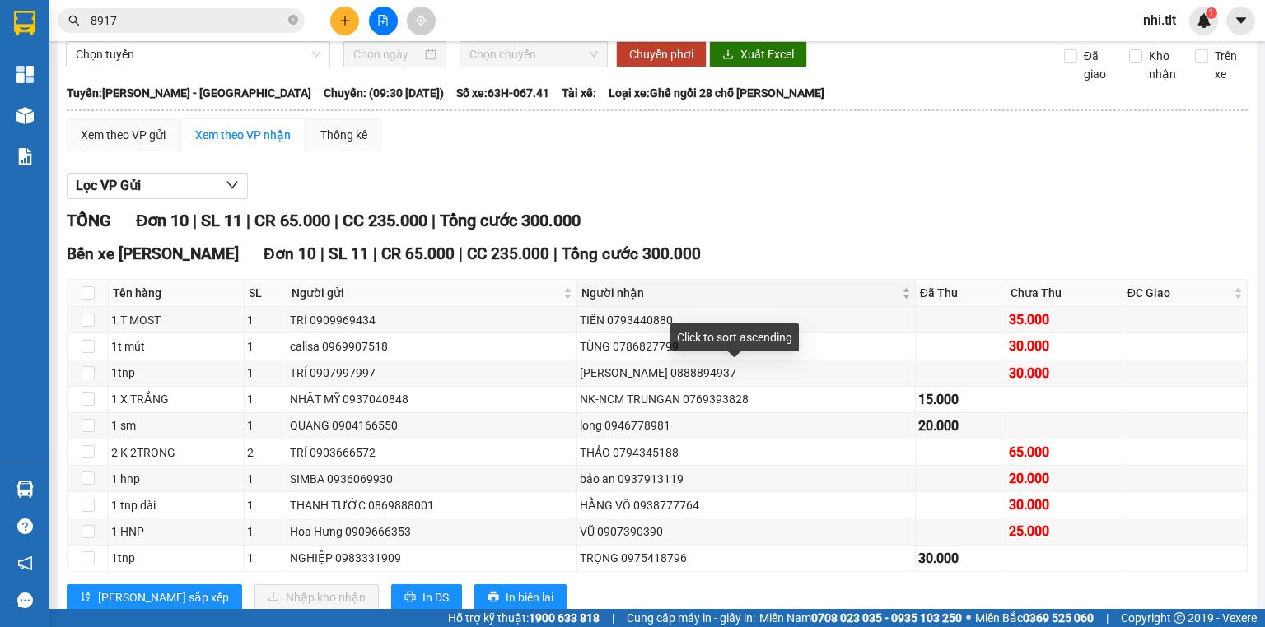
scroll to position [127, 0]
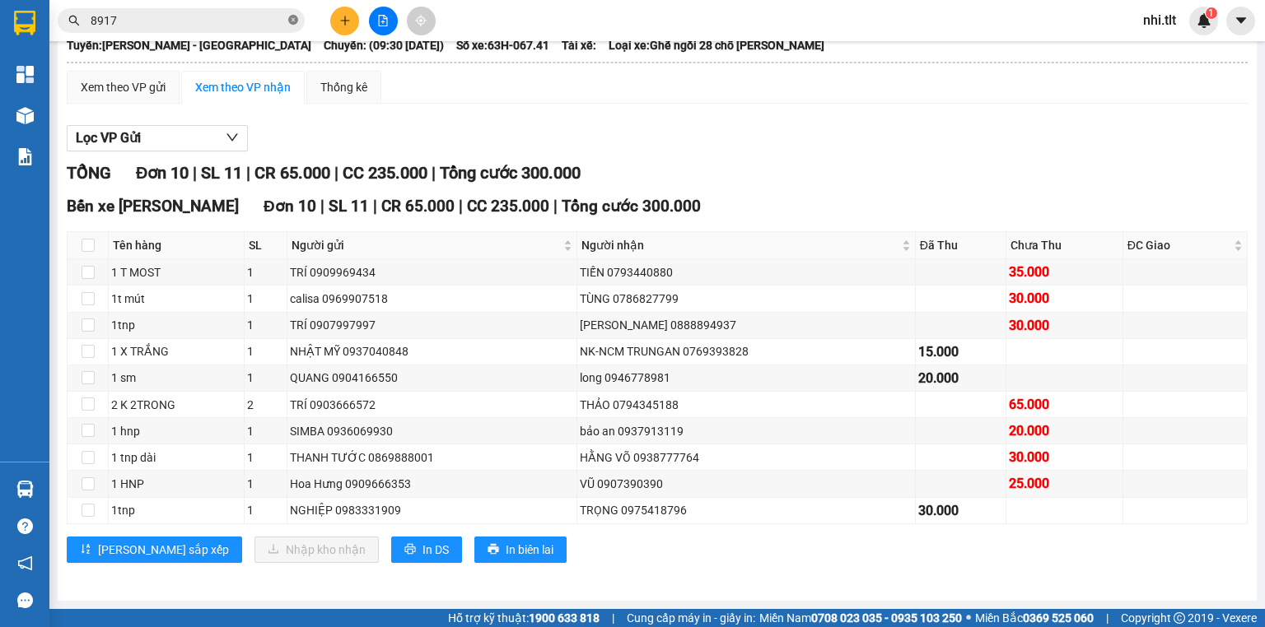
click at [293, 21] on icon "close-circle" at bounding box center [293, 20] width 10 height 10
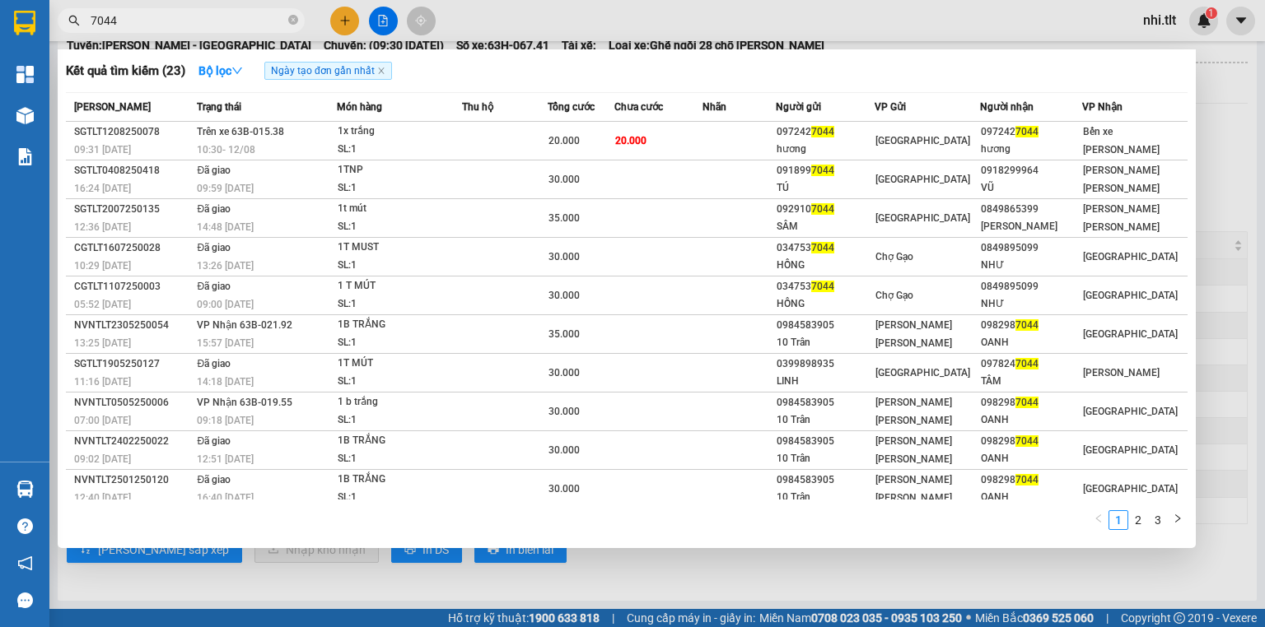
type input "7044"
click at [642, 576] on div at bounding box center [632, 313] width 1265 height 627
click at [242, 23] on input "7044" at bounding box center [188, 21] width 194 height 18
click at [472, 21] on div at bounding box center [632, 313] width 1265 height 627
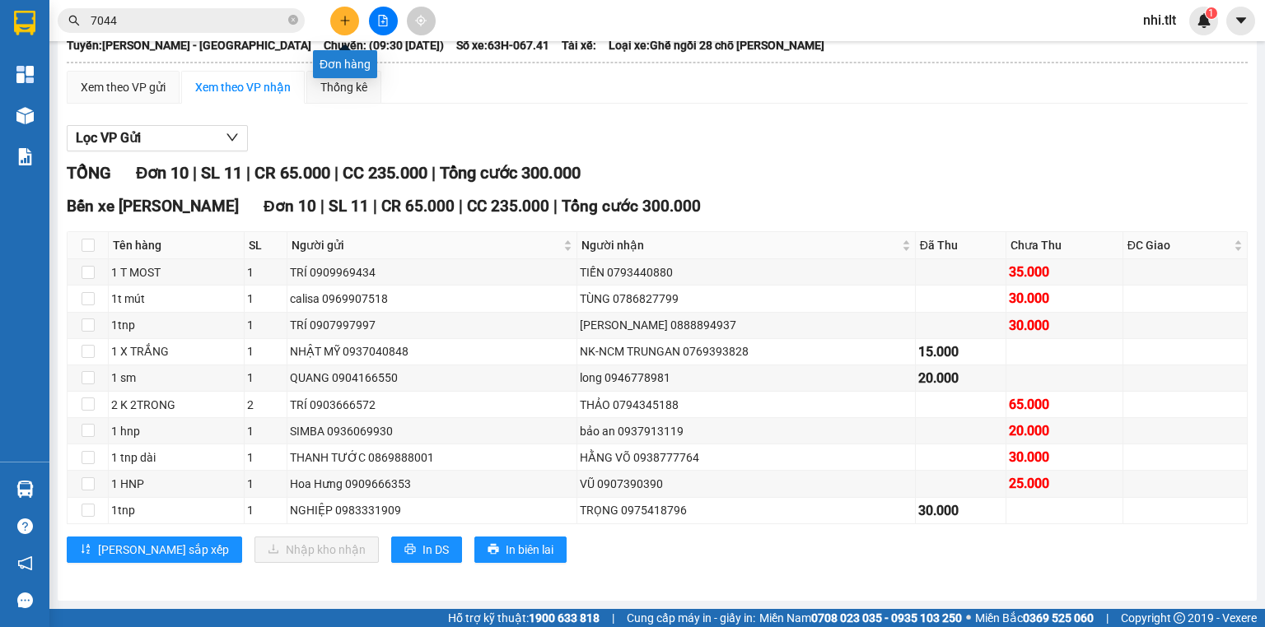
click at [348, 13] on button at bounding box center [344, 21] width 29 height 29
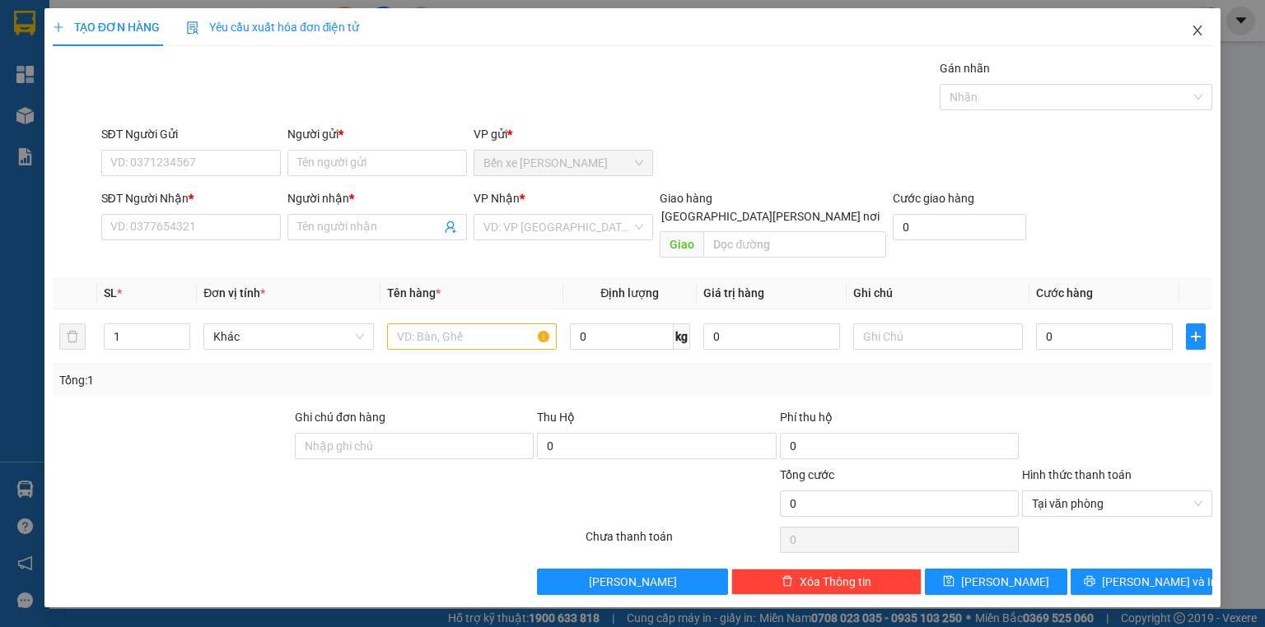
click at [1200, 26] on icon "close" at bounding box center [1197, 30] width 13 height 13
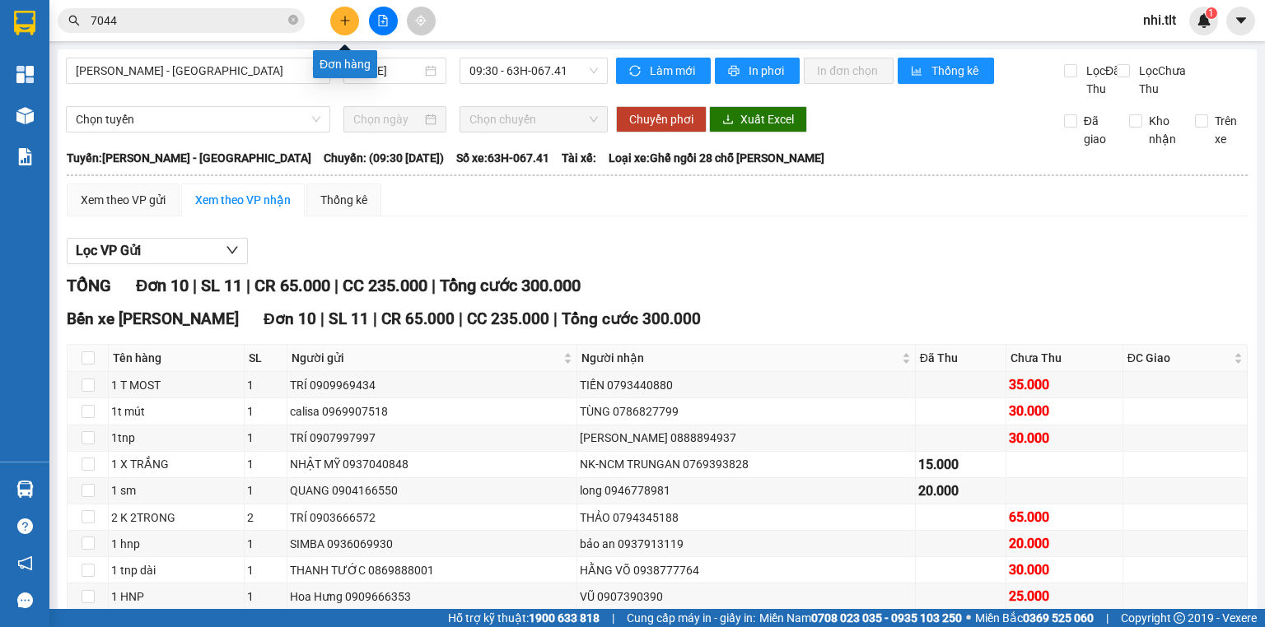
click at [343, 21] on icon "plus" at bounding box center [345, 21] width 12 height 12
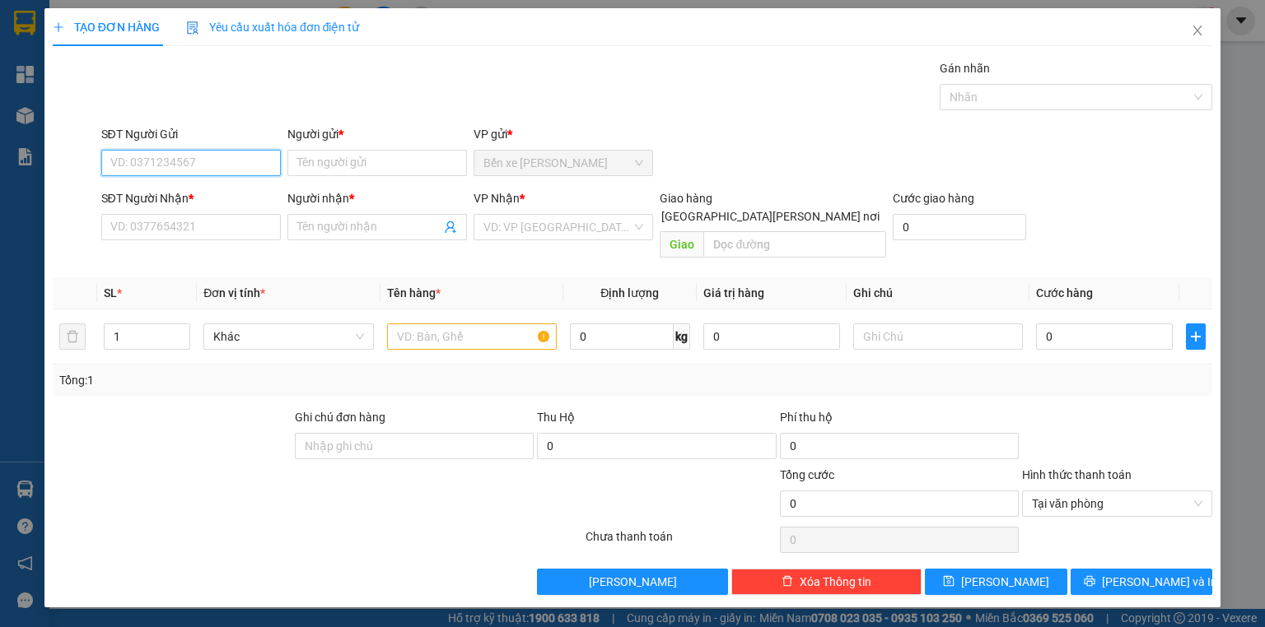
click at [219, 167] on input "SĐT Người Gửi" at bounding box center [191, 163] width 180 height 26
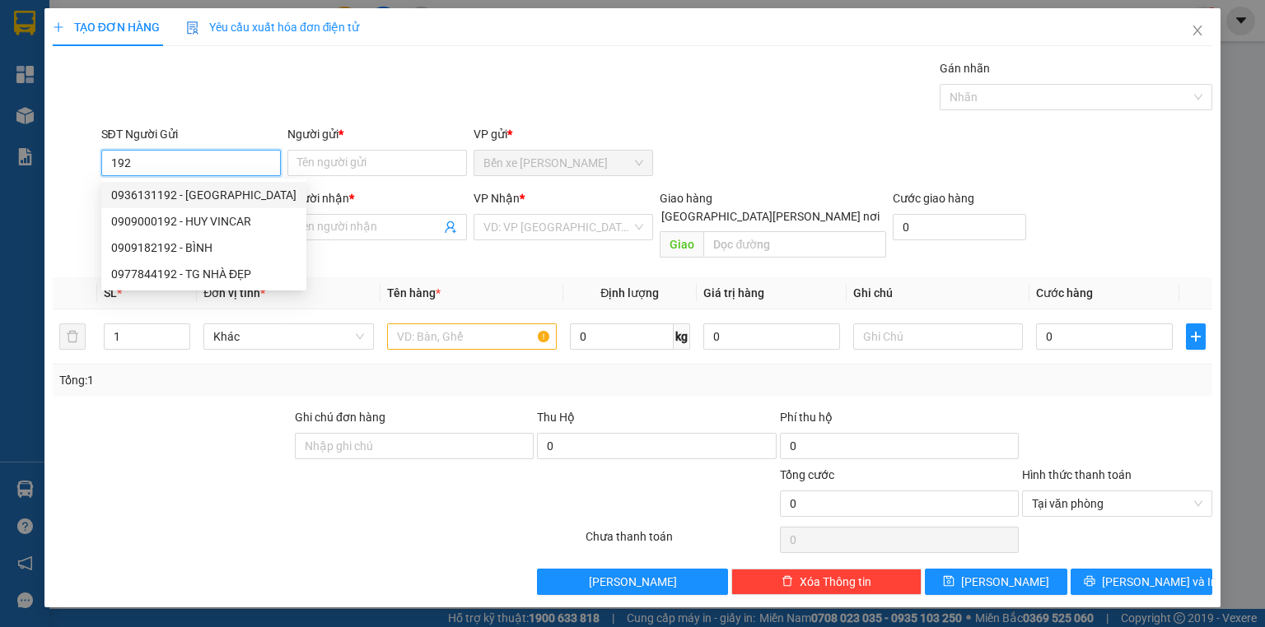
click at [219, 188] on div "0936131192 - NHẬT" at bounding box center [203, 195] width 185 height 18
type input "0936131192"
type input "NHẬT"
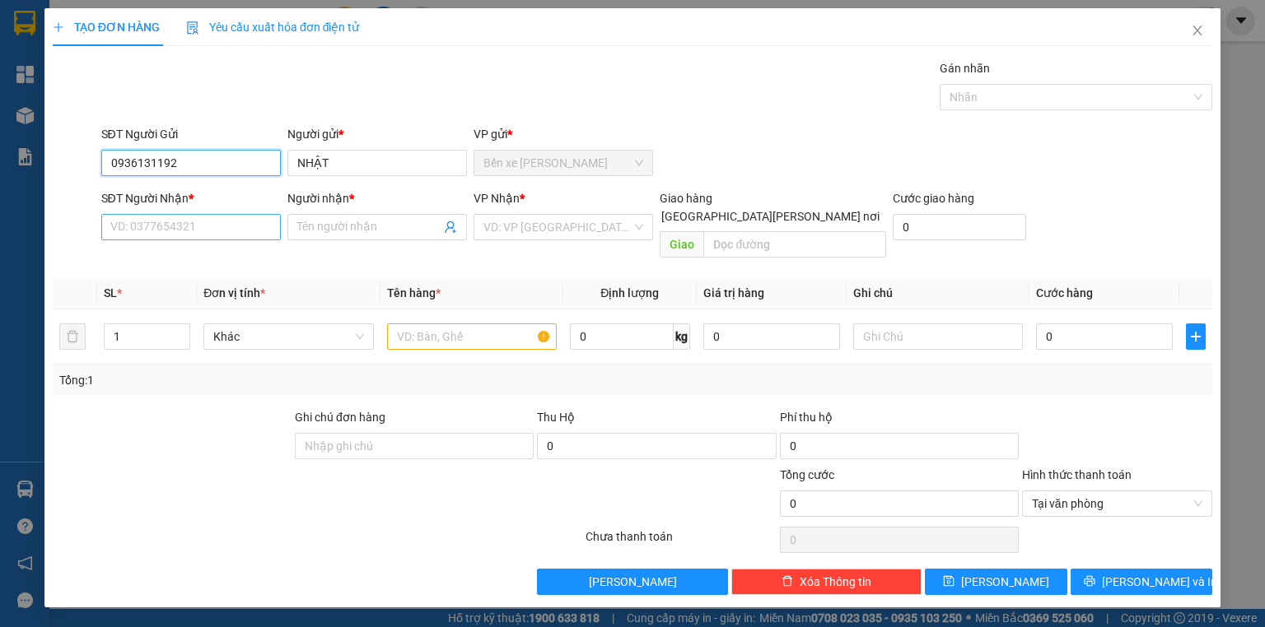
type input "0936131192"
click at [236, 221] on input "SĐT Người Nhận *" at bounding box center [191, 227] width 180 height 26
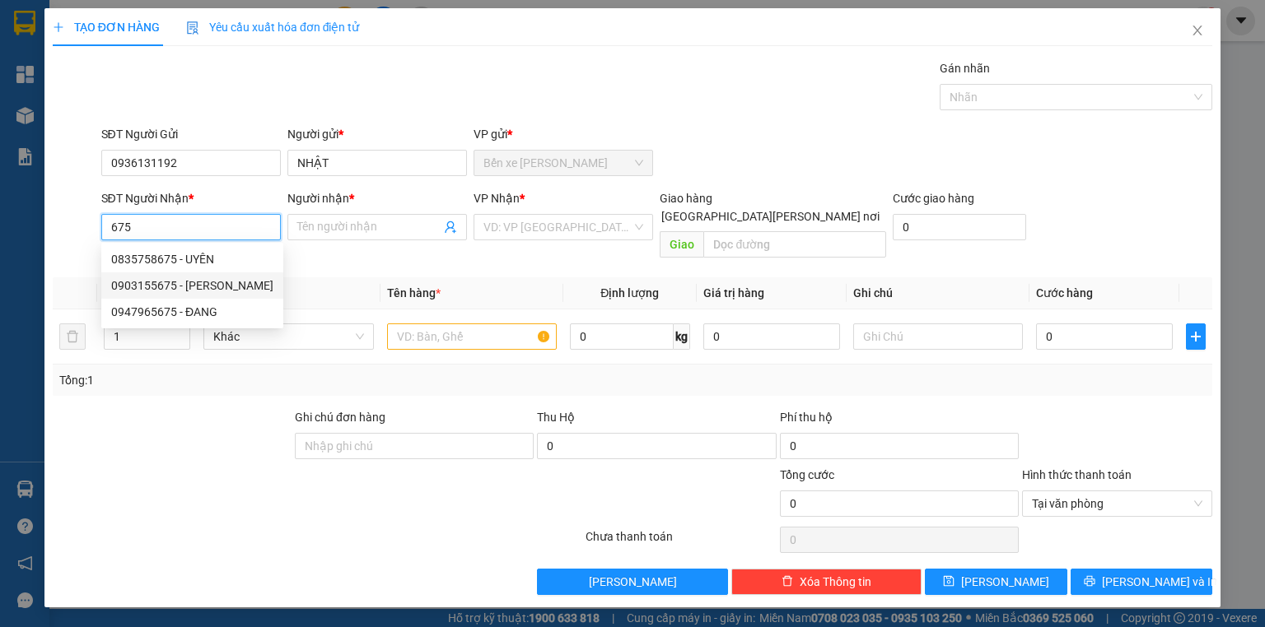
click at [240, 286] on div "0903155675 - Thanh" at bounding box center [192, 286] width 162 height 18
type input "0903155675"
type input "[PERSON_NAME]"
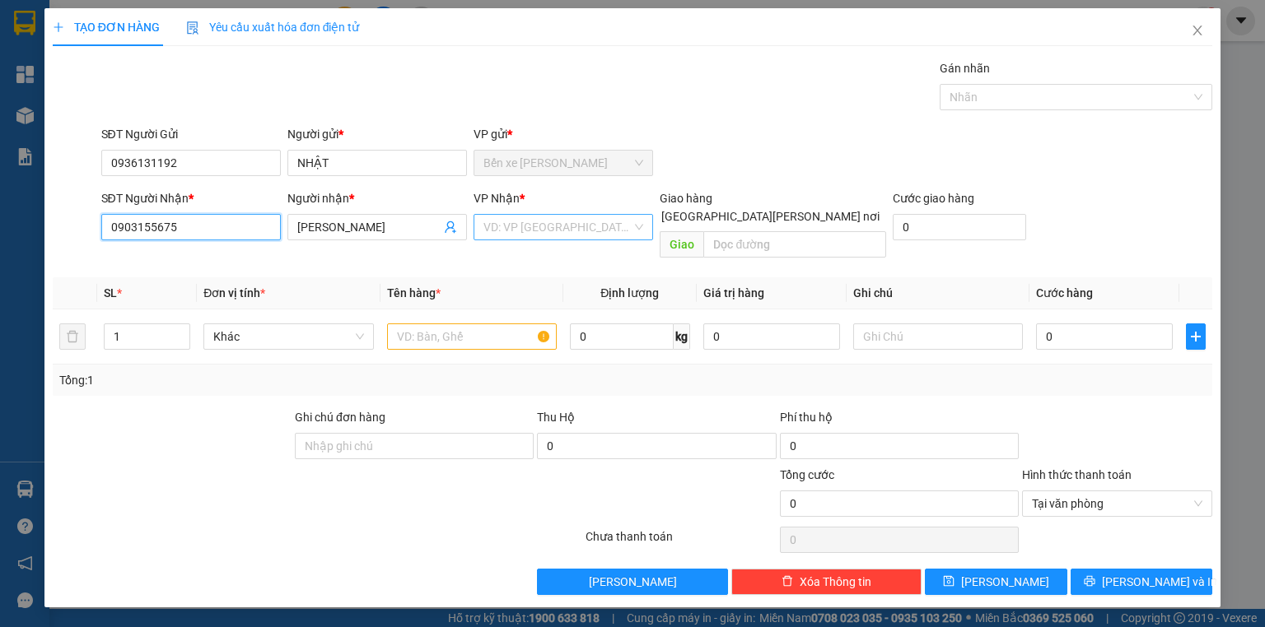
type input "0903155675"
click at [555, 236] on input "search" at bounding box center [557, 227] width 148 height 25
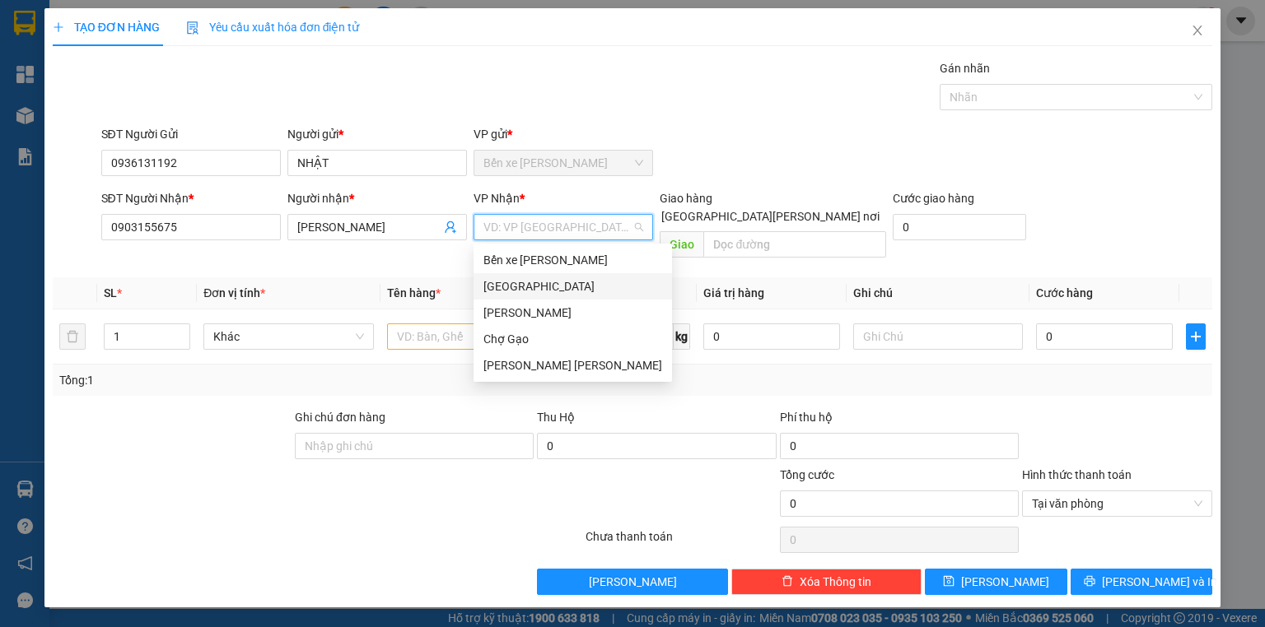
click at [526, 280] on div "[GEOGRAPHIC_DATA]" at bounding box center [572, 287] width 179 height 18
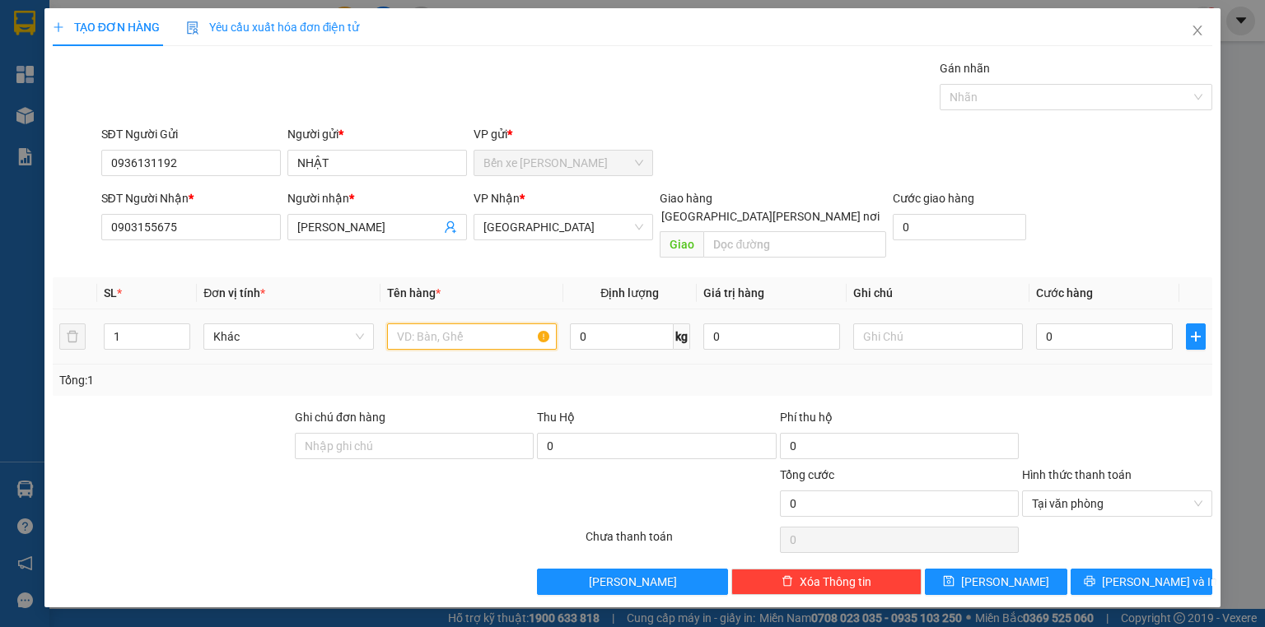
click at [489, 327] on input "text" at bounding box center [472, 337] width 170 height 26
type input "1B CÁ"
click at [1070, 324] on input "0" at bounding box center [1104, 337] width 137 height 26
type input "2"
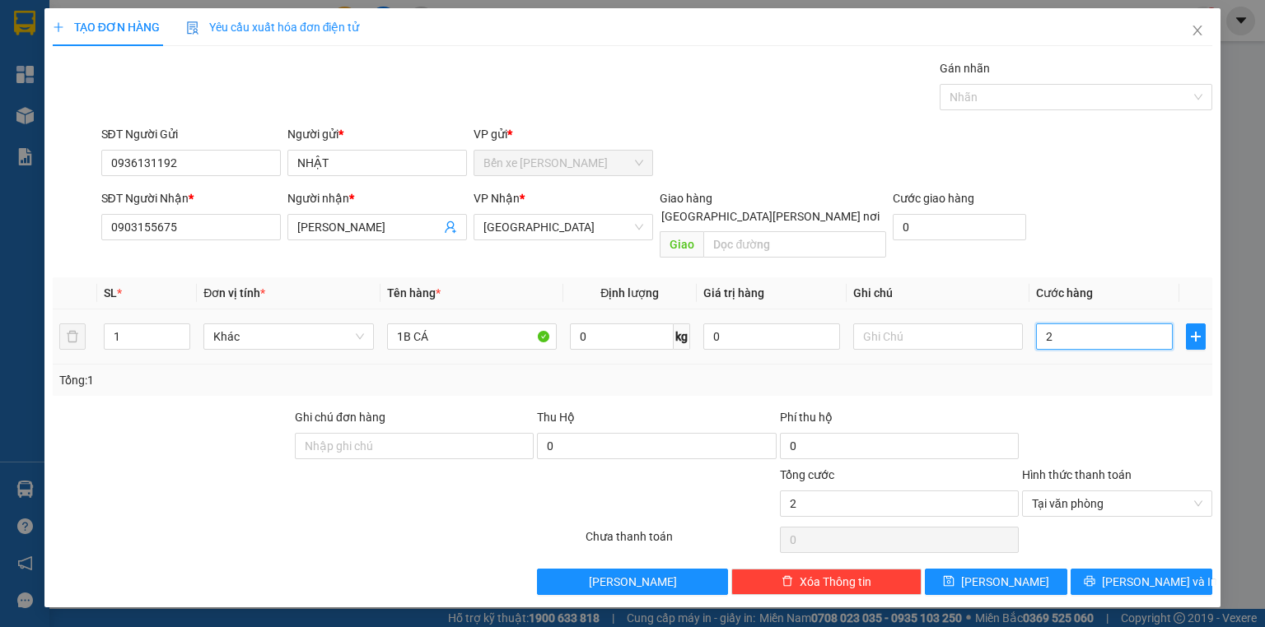
type input "25"
type input "25.000"
click at [1136, 573] on span "[PERSON_NAME] và In" at bounding box center [1159, 582] width 115 height 18
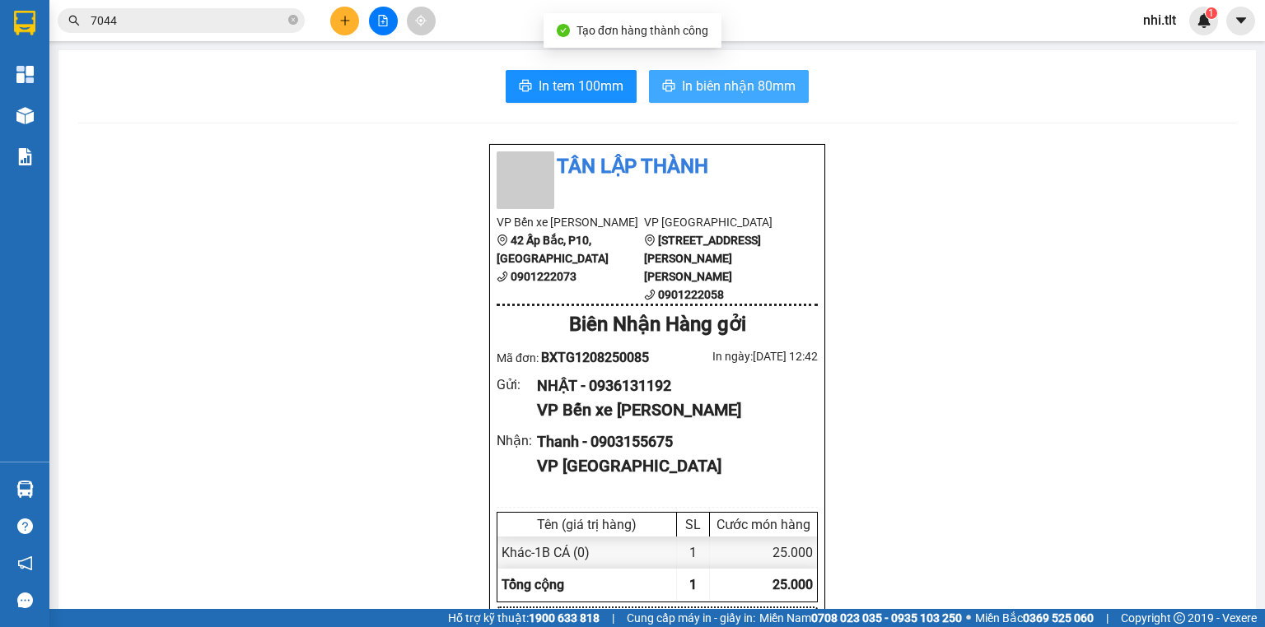
click at [682, 83] on span "In biên nhận 80mm" at bounding box center [739, 86] width 114 height 21
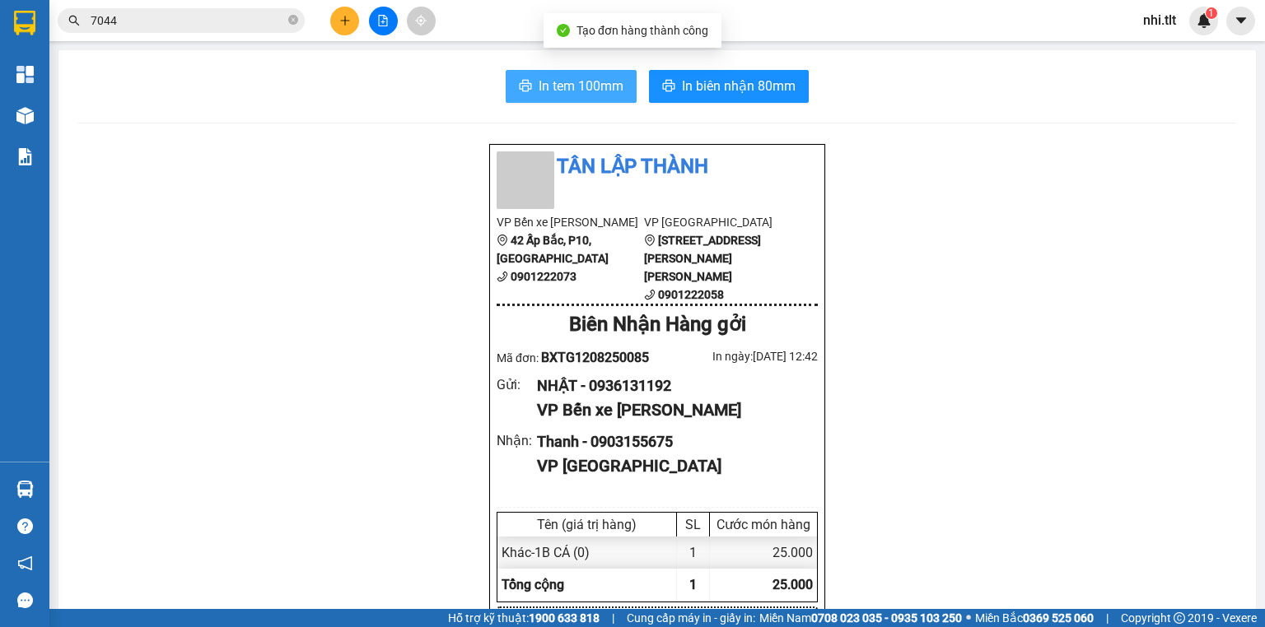
click at [573, 77] on span "In tem 100mm" at bounding box center [581, 86] width 85 height 21
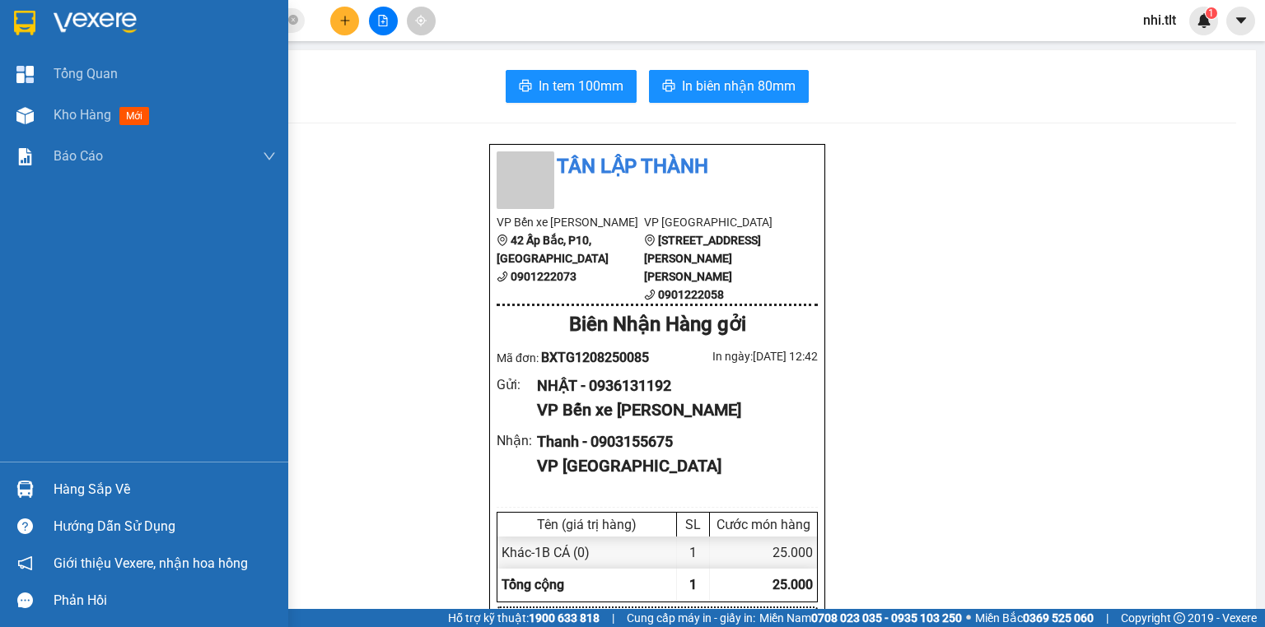
click at [56, 497] on div "Hàng sắp về" at bounding box center [165, 490] width 222 height 25
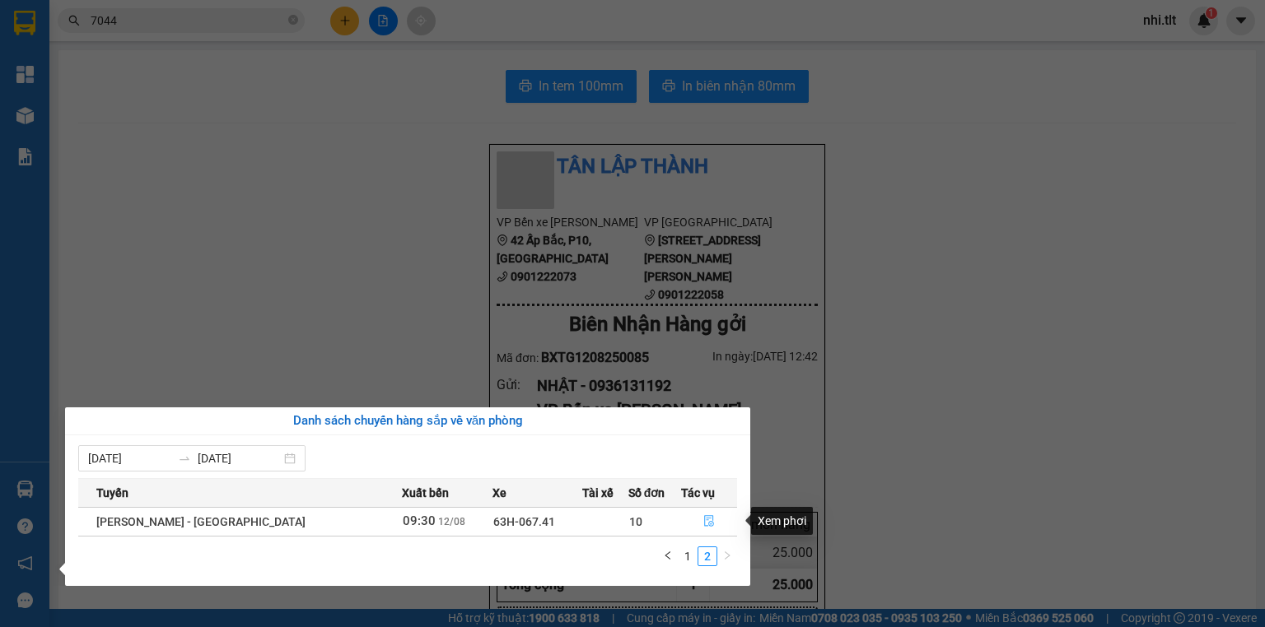
click at [703, 523] on icon "file-done" at bounding box center [709, 521] width 12 height 12
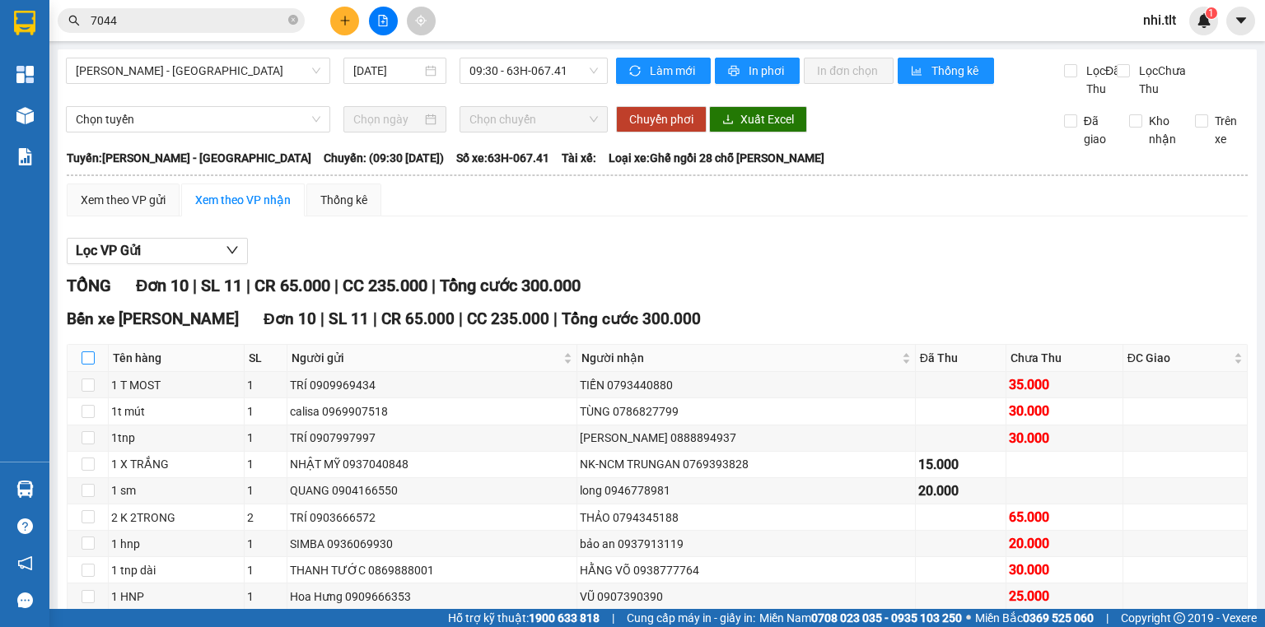
click at [84, 365] on input "checkbox" at bounding box center [88, 358] width 13 height 13
checkbox input "true"
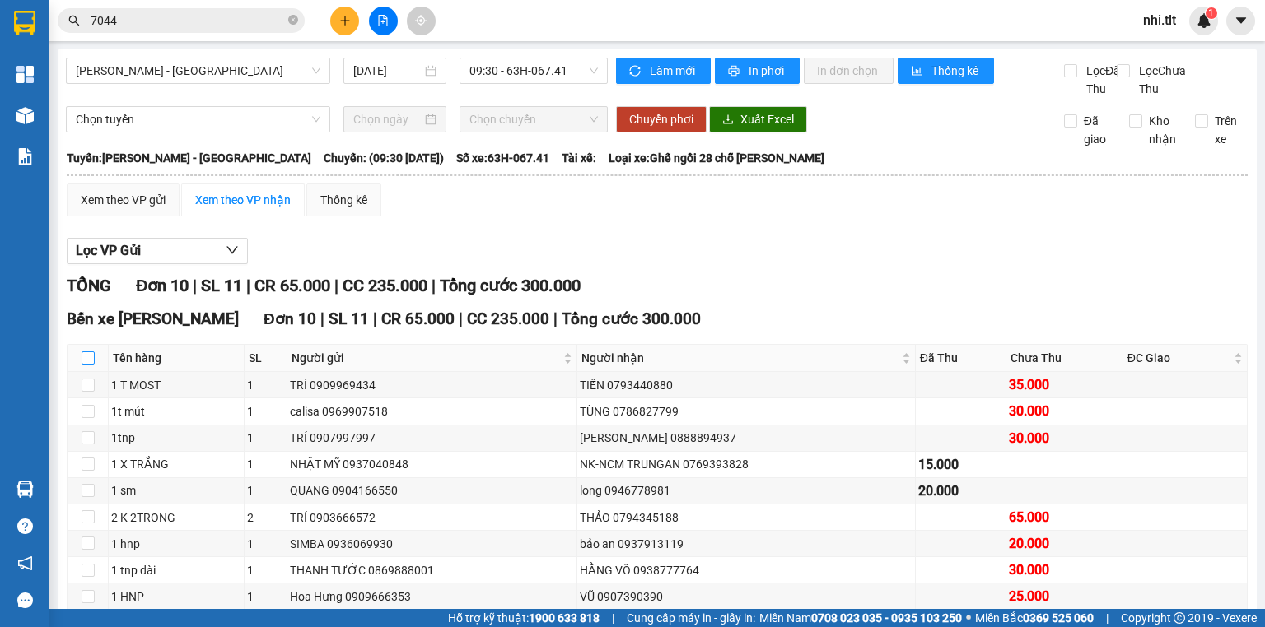
checkbox input "true"
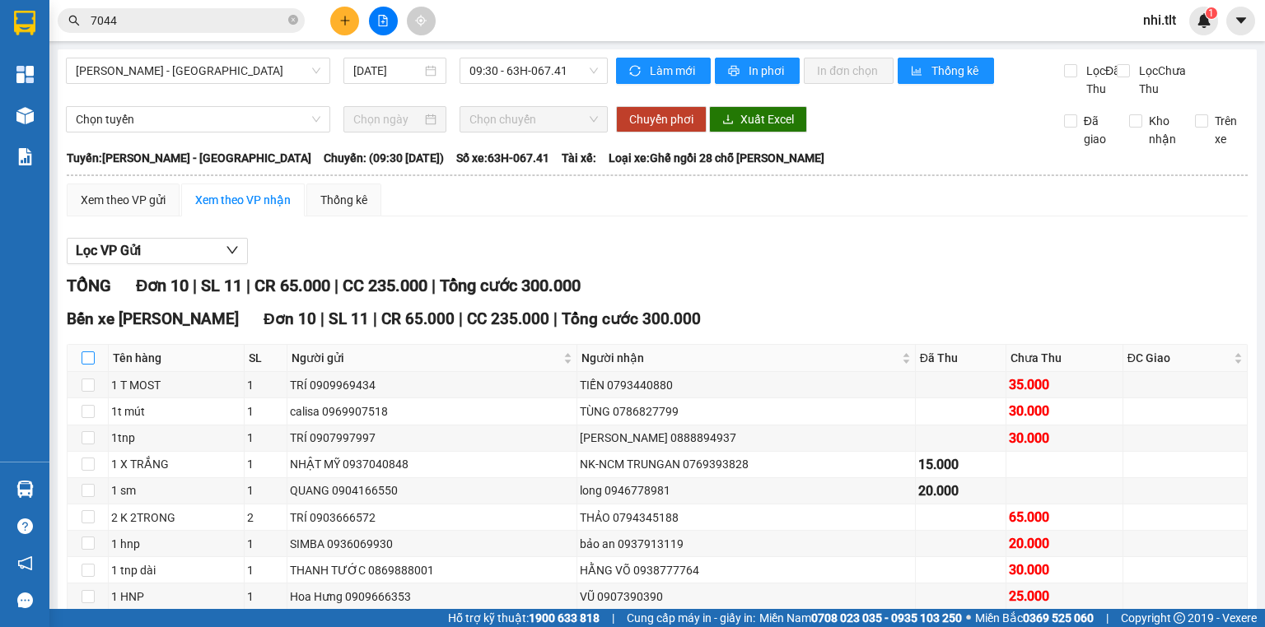
checkbox input "true"
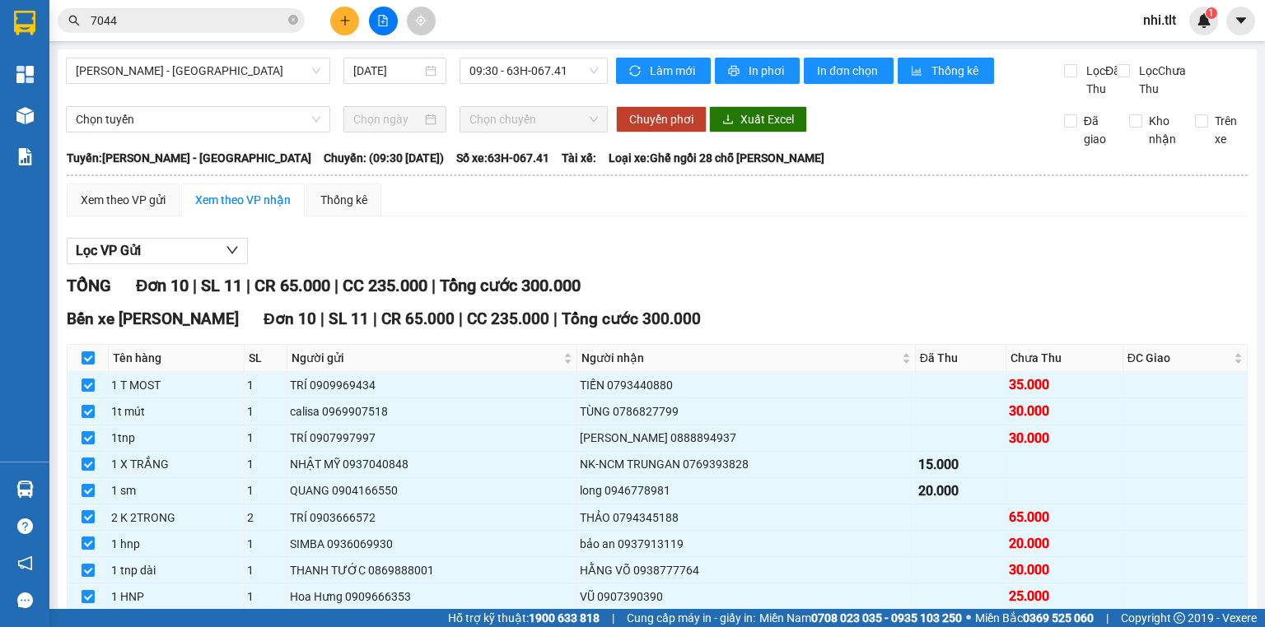
scroll to position [127, 0]
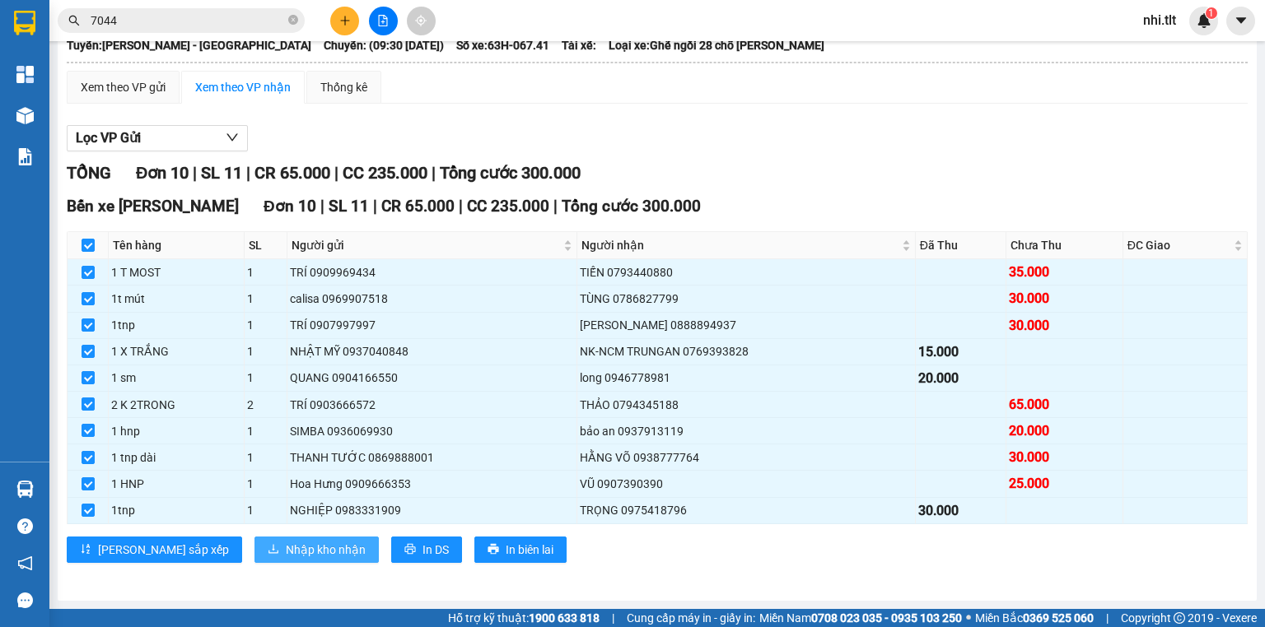
click at [286, 547] on span "Nhập kho nhận" at bounding box center [326, 550] width 80 height 18
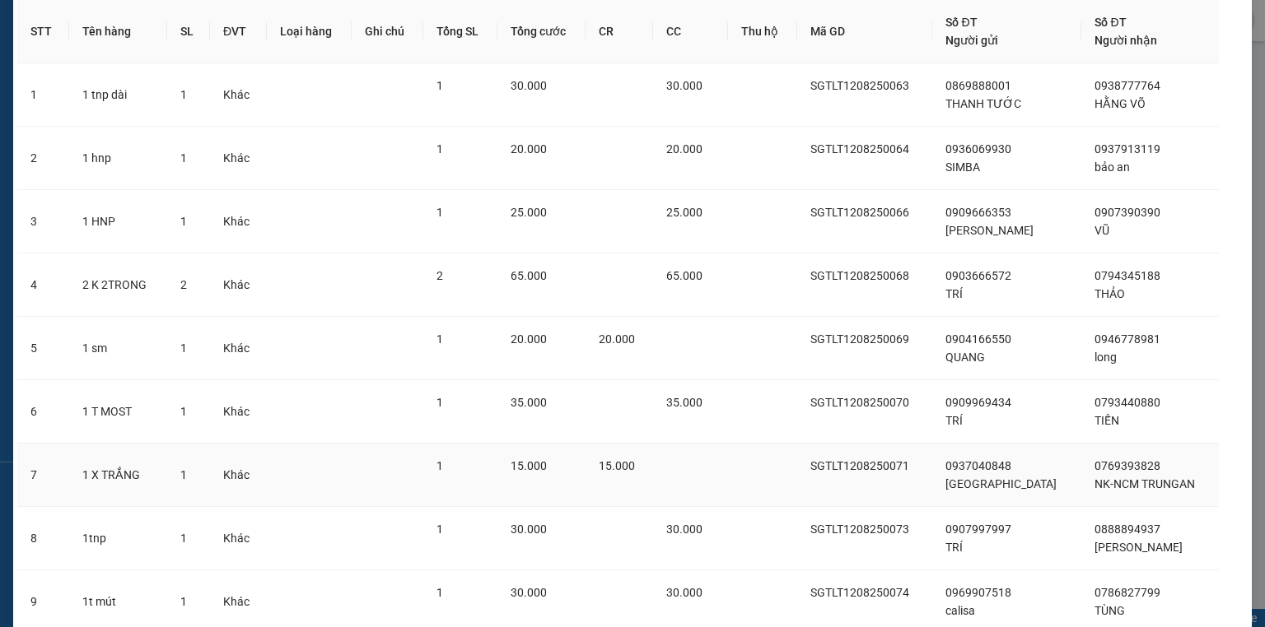
scroll to position [263, 0]
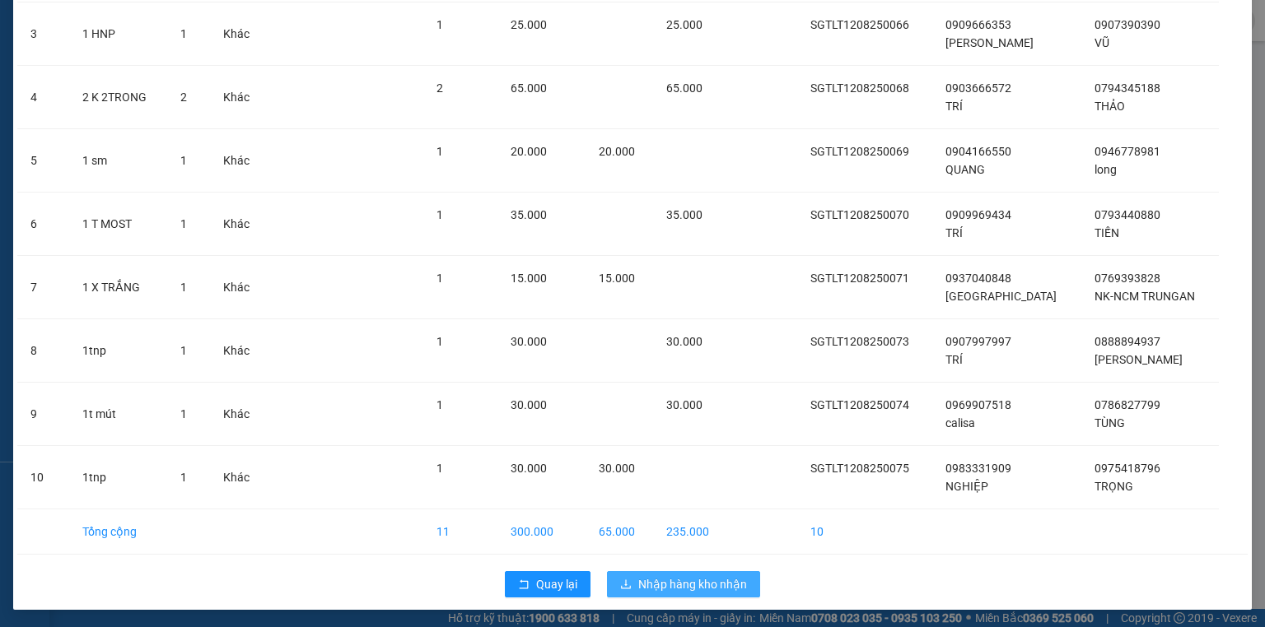
click at [709, 580] on span "Nhập hàng kho nhận" at bounding box center [692, 585] width 109 height 18
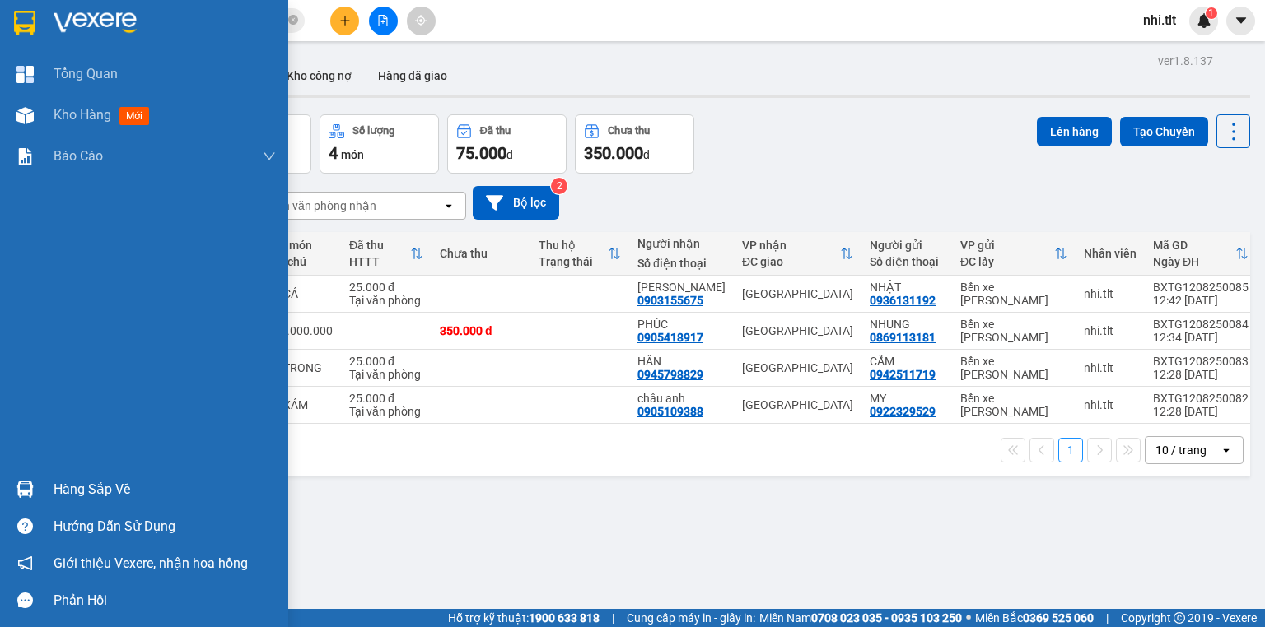
click at [14, 487] on div at bounding box center [25, 489] width 29 height 29
click at [22, 477] on div "Tổng Quan Kho hàng mới Báo cáo Báo cáo dòng tiền (Nhân Viên) Doanh số tạo đơn t…" at bounding box center [144, 313] width 288 height 627
click at [22, 478] on div at bounding box center [25, 489] width 29 height 29
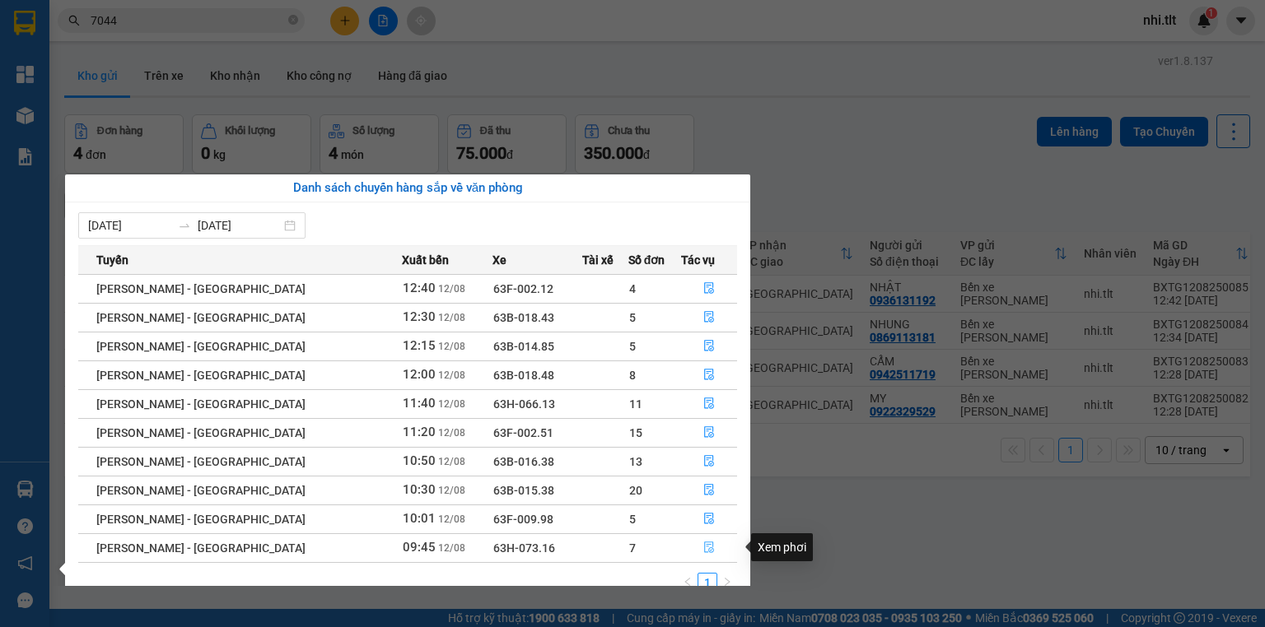
click at [703, 547] on icon "file-done" at bounding box center [709, 548] width 12 height 12
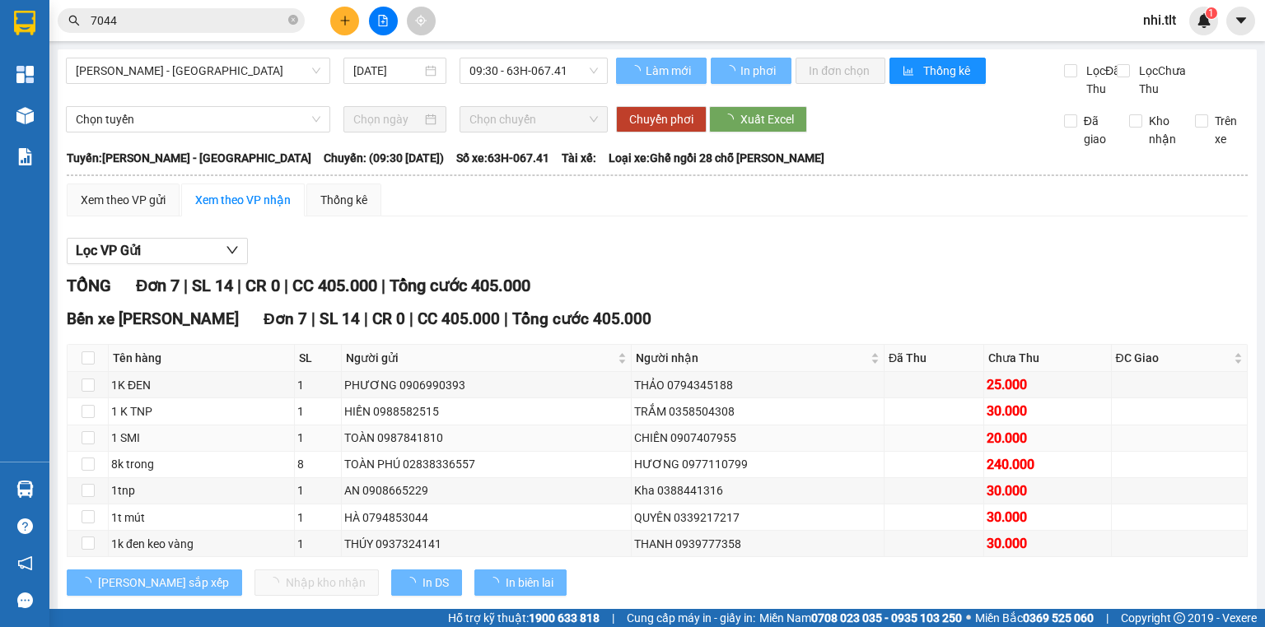
scroll to position [49, 0]
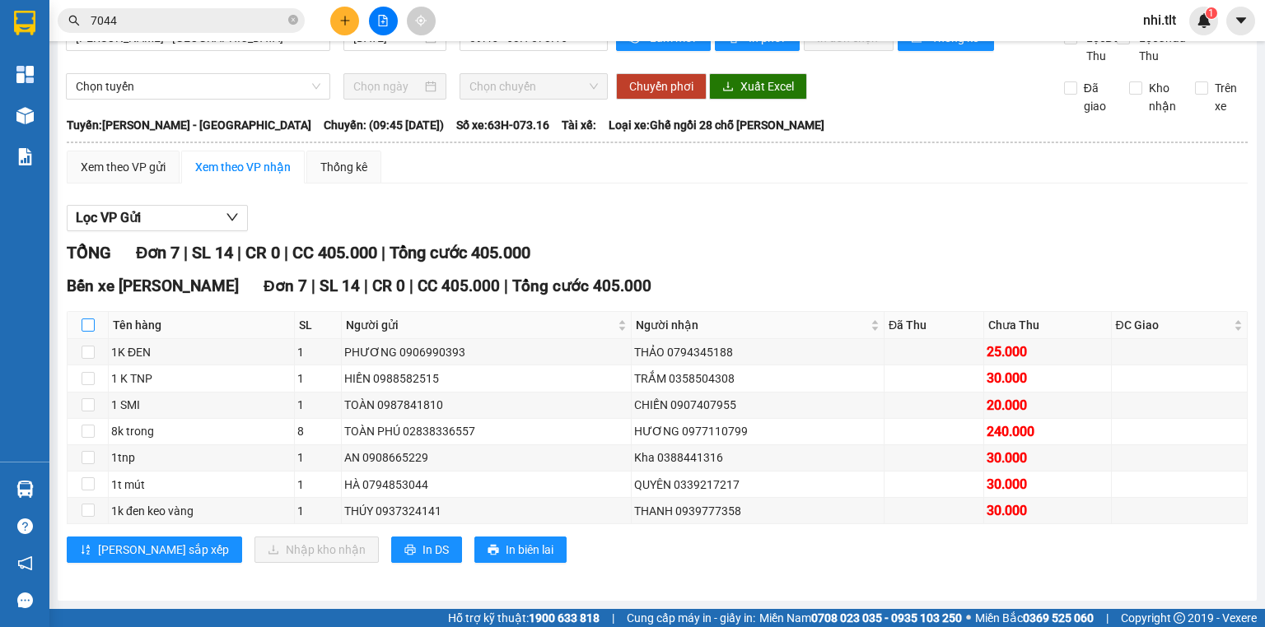
click at [86, 329] on input "checkbox" at bounding box center [88, 325] width 13 height 13
checkbox input "true"
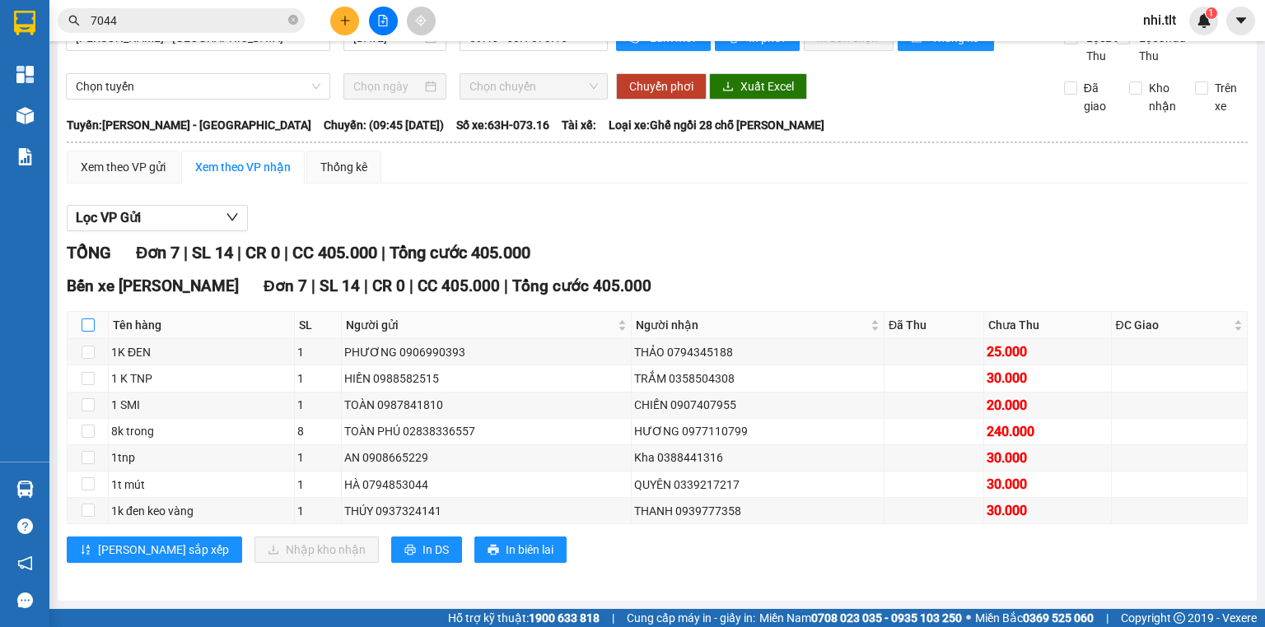
checkbox input "true"
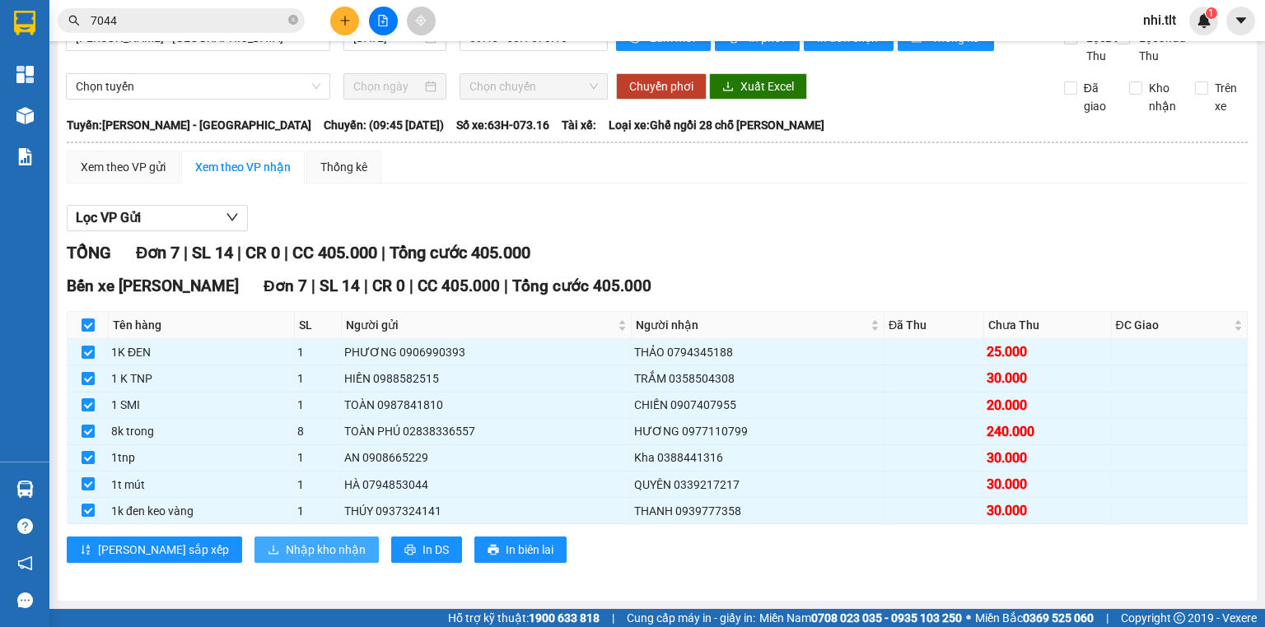
click at [286, 552] on span "Nhập kho nhận" at bounding box center [326, 550] width 80 height 18
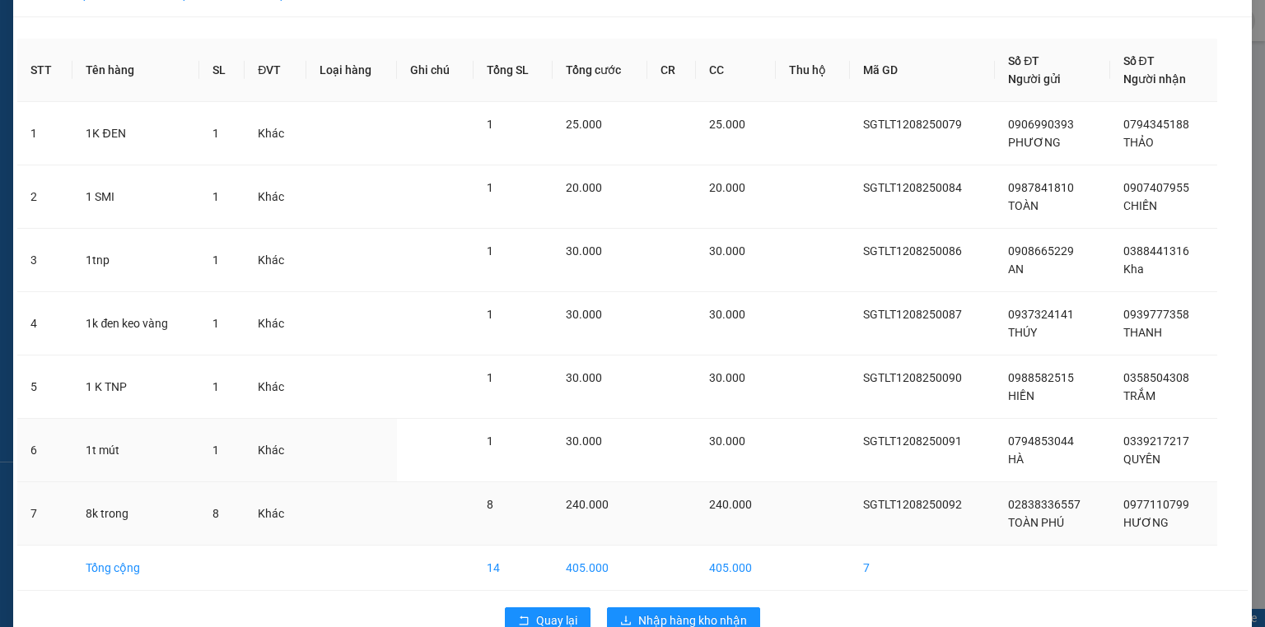
scroll to position [72, 0]
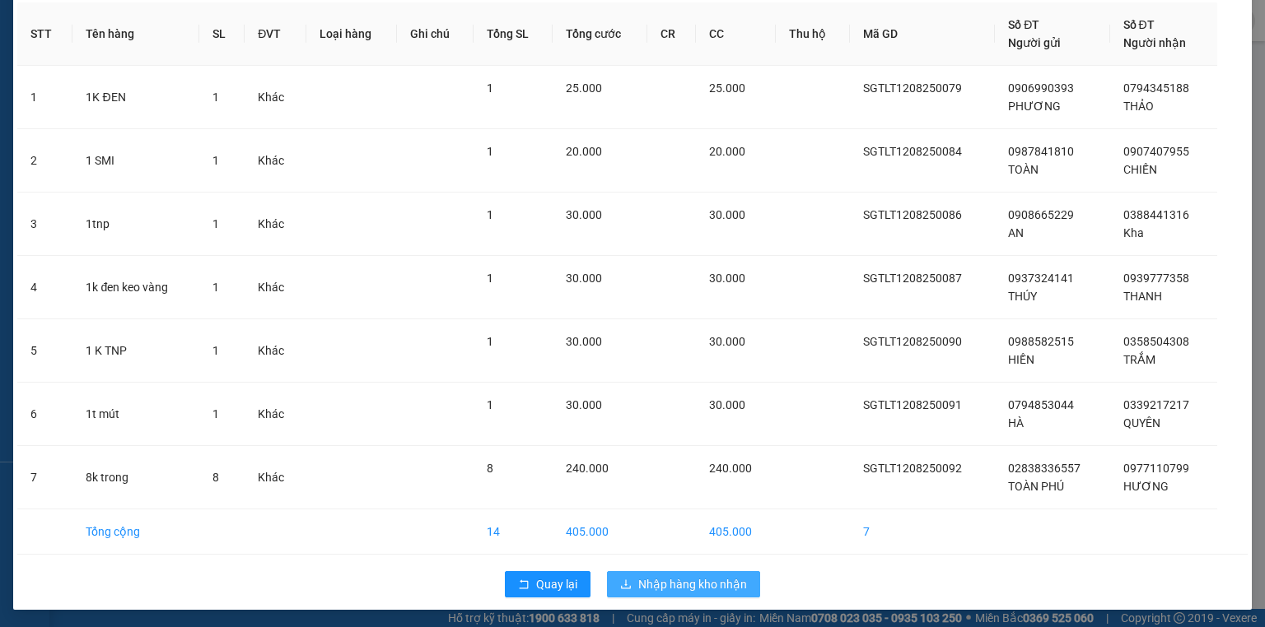
click at [719, 584] on span "Nhập hàng kho nhận" at bounding box center [692, 585] width 109 height 18
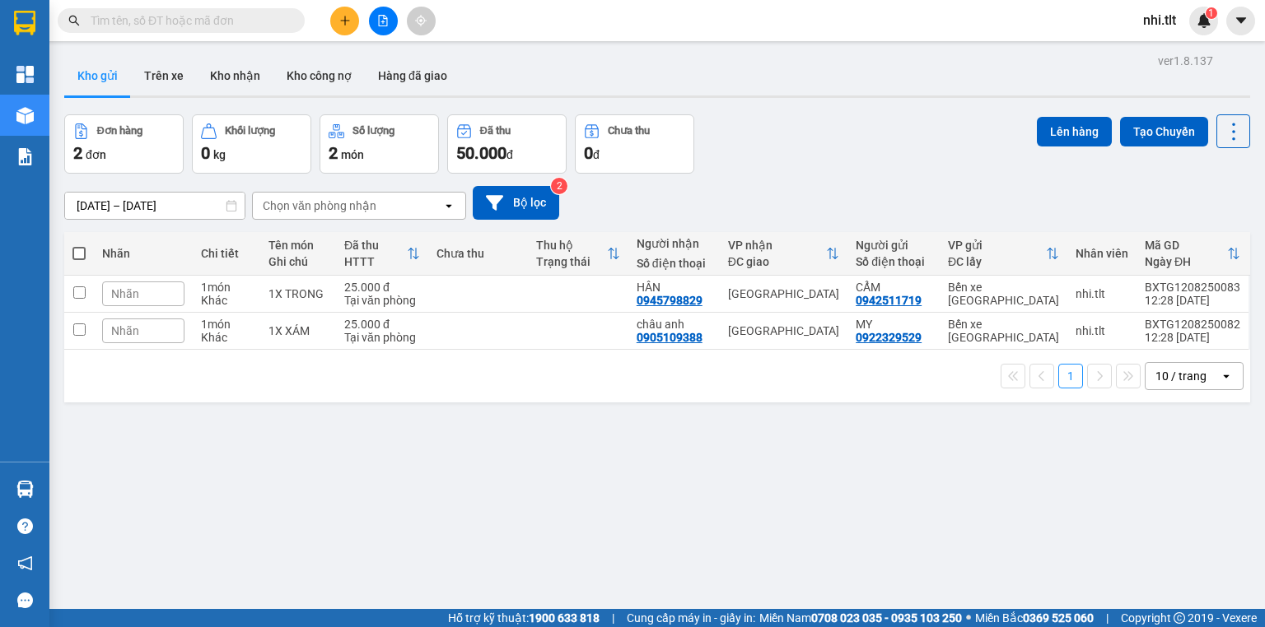
click at [249, 21] on input "text" at bounding box center [188, 21] width 194 height 18
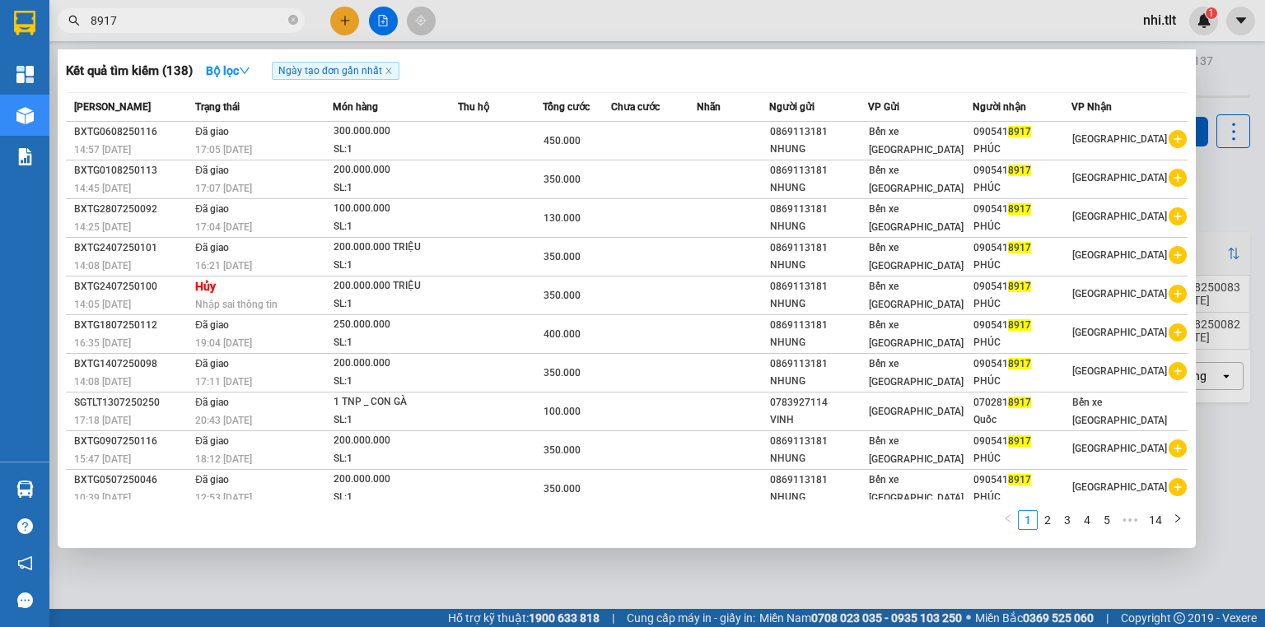
type input "8917"
click at [342, 16] on div at bounding box center [632, 313] width 1265 height 627
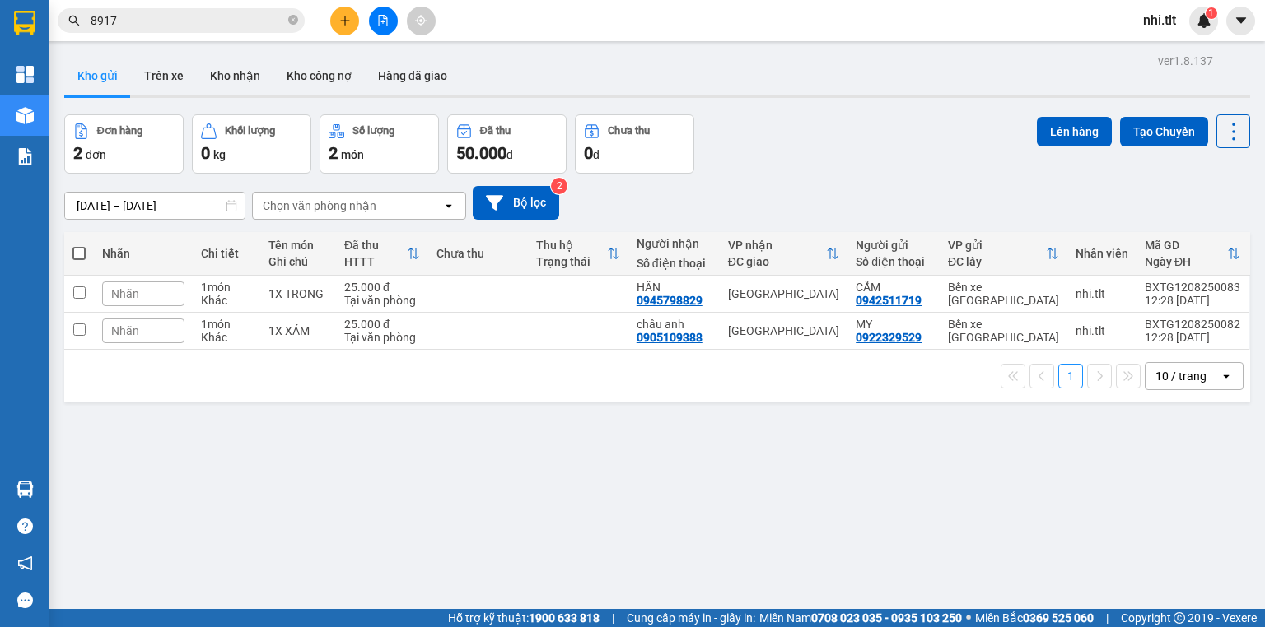
click at [342, 16] on icon "plus" at bounding box center [345, 21] width 12 height 12
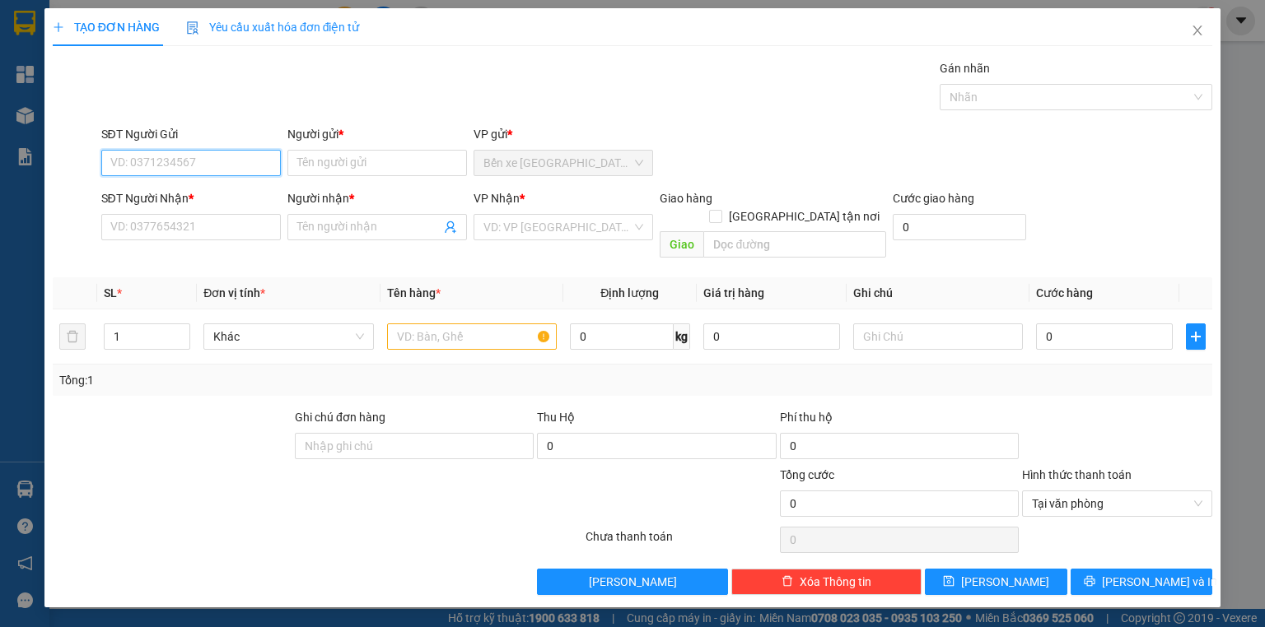
click at [237, 158] on input "SĐT Người Gửi" at bounding box center [191, 163] width 180 height 26
click at [232, 198] on div "0869113181 - NHUNG" at bounding box center [191, 195] width 160 height 18
type input "0869113181"
type input "NHUNG"
type input "0869113181"
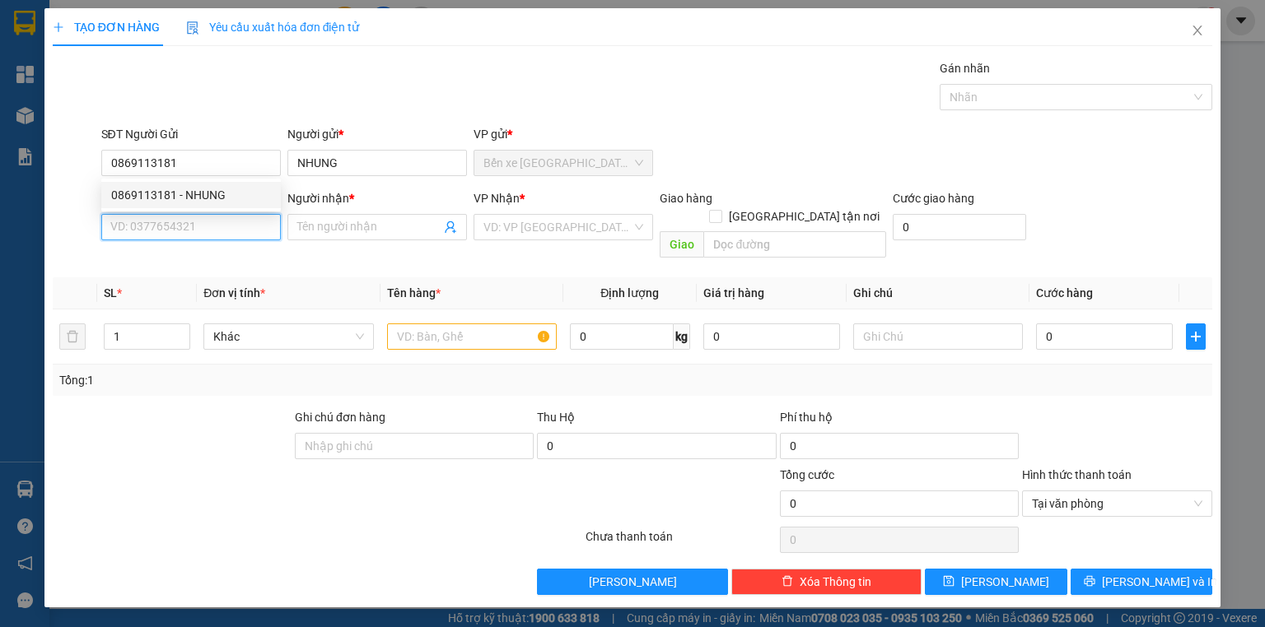
click at [236, 229] on input "SĐT Người Nhận *" at bounding box center [191, 227] width 180 height 26
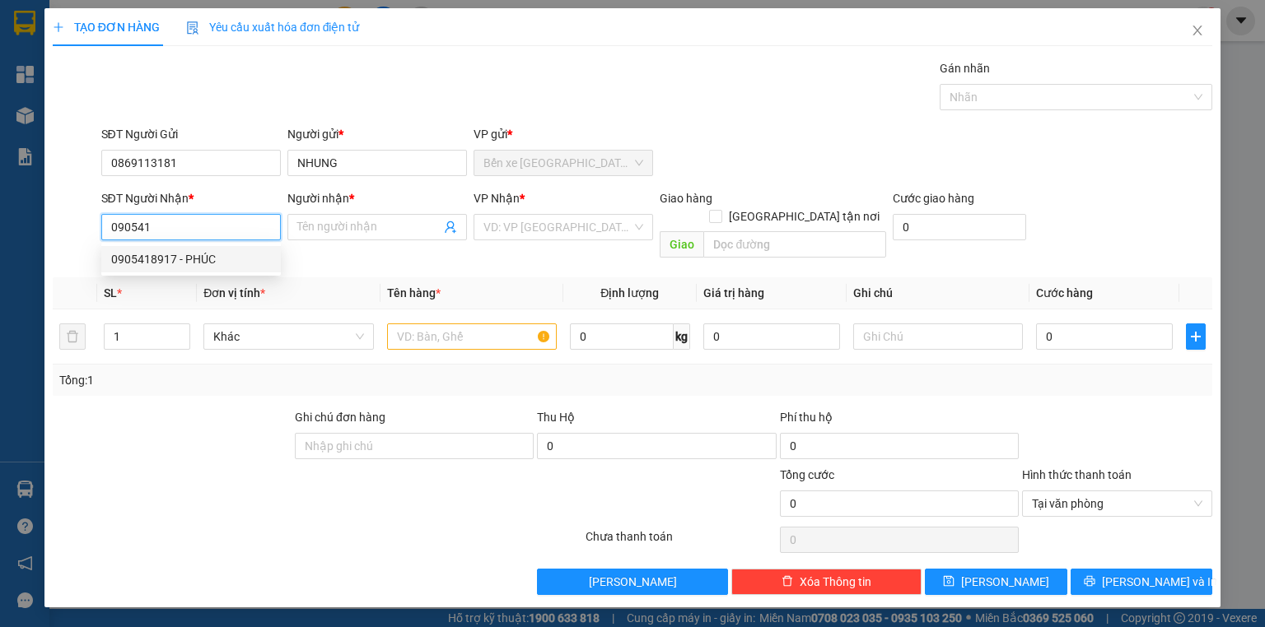
click at [208, 264] on div "0905418917 - PHÚC" at bounding box center [191, 259] width 160 height 18
type input "0905418917"
type input "PHÚC"
type input "0905418917"
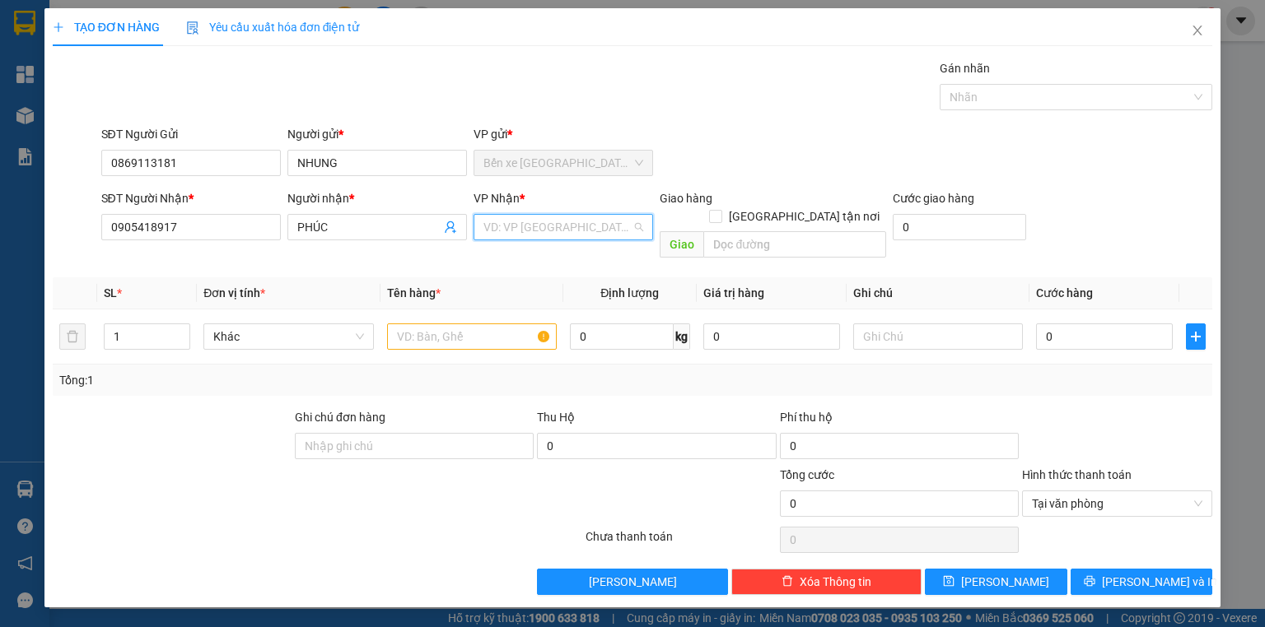
click at [506, 228] on input "search" at bounding box center [557, 227] width 148 height 25
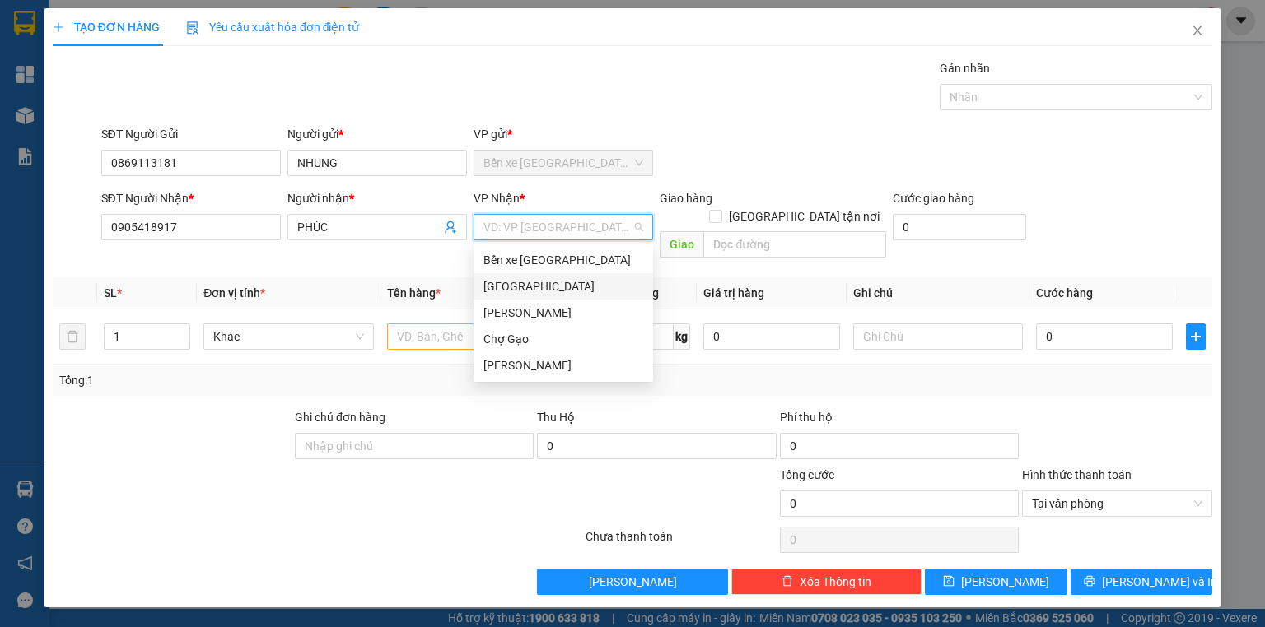
click at [505, 283] on div "[GEOGRAPHIC_DATA]" at bounding box center [563, 287] width 160 height 18
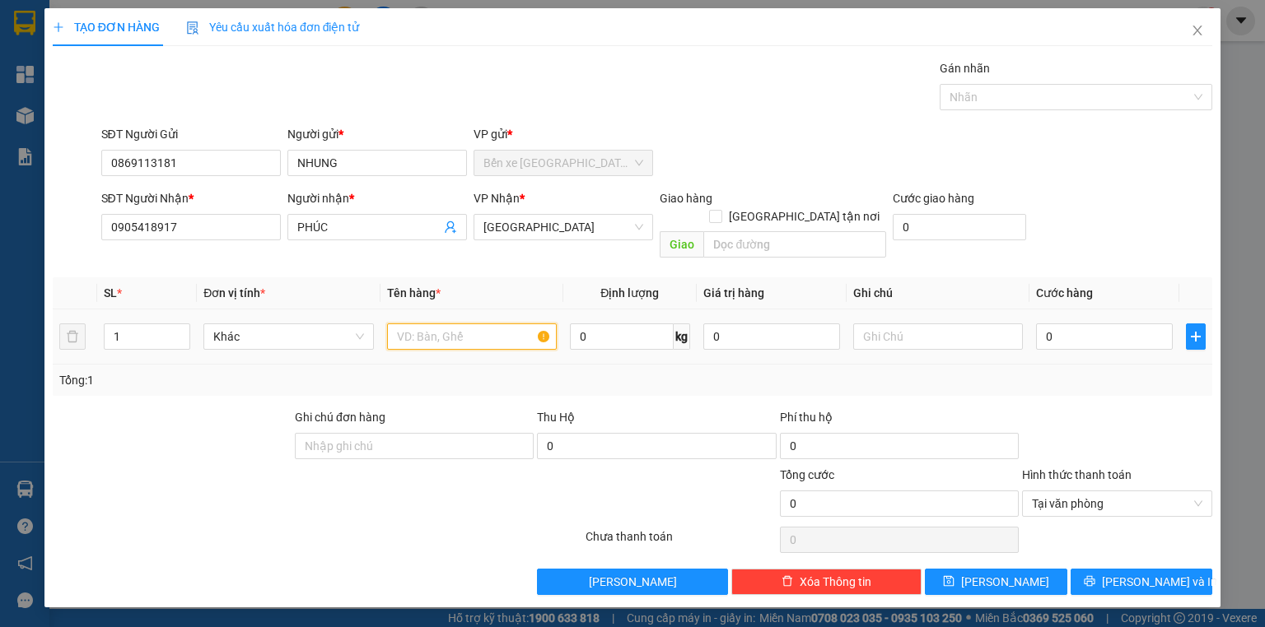
drag, startPoint x: 441, startPoint y: 315, endPoint x: 427, endPoint y: 309, distance: 16.2
click at [439, 324] on input "text" at bounding box center [472, 337] width 170 height 26
type input "200.000.000"
click at [1075, 326] on input "0" at bounding box center [1104, 337] width 137 height 26
type input "3"
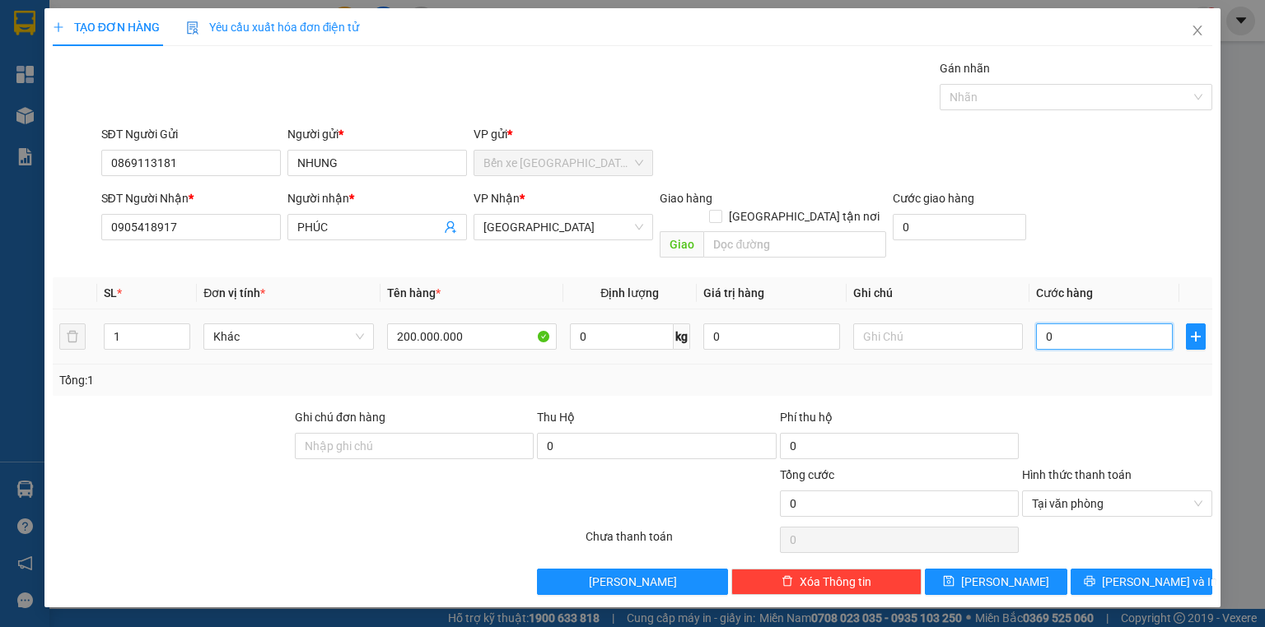
type input "3"
type input "35"
type input "350"
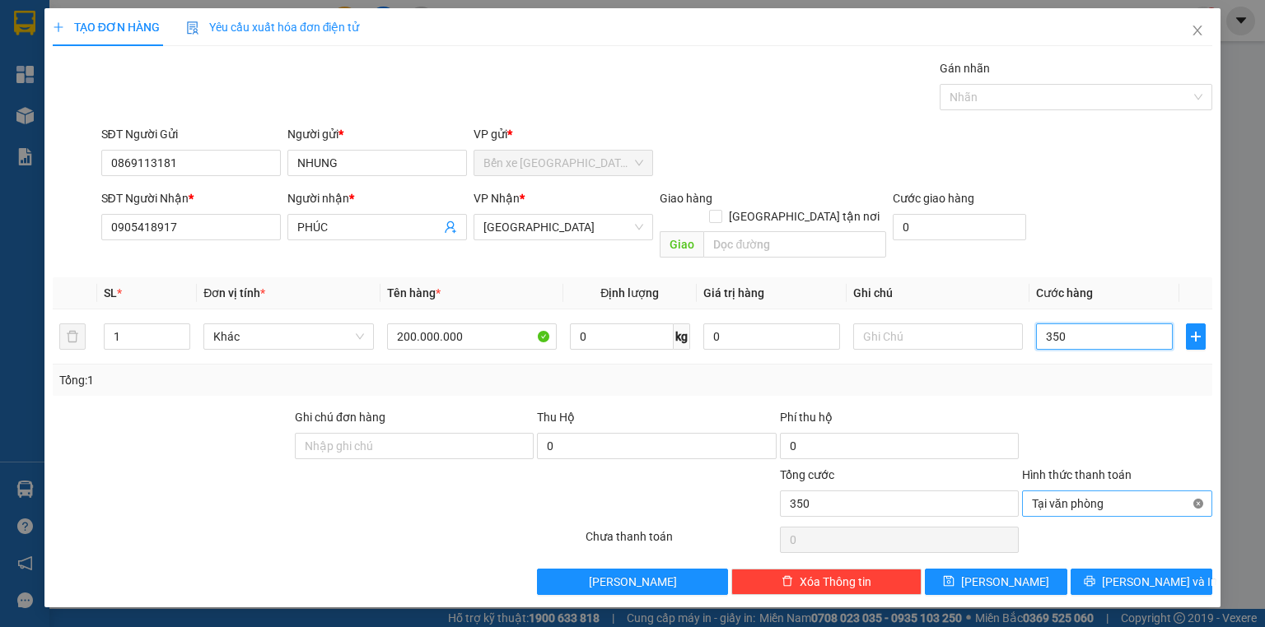
type input "350"
type input "350.000"
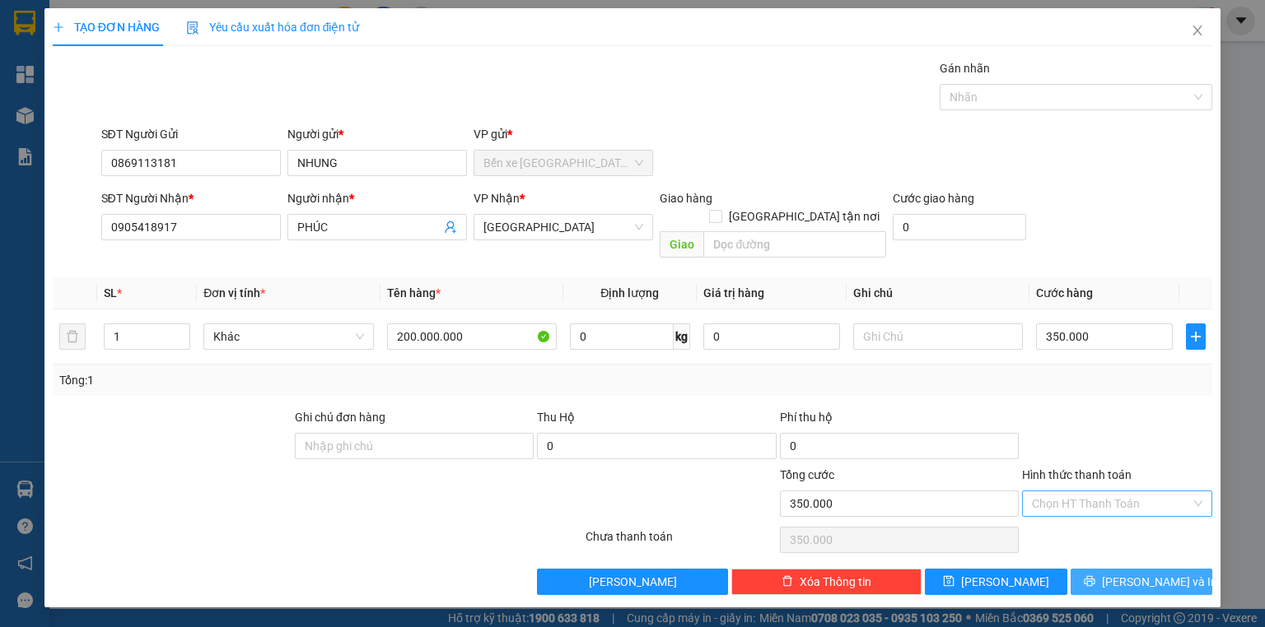
click at [1134, 573] on span "[PERSON_NAME] và In" at bounding box center [1159, 582] width 115 height 18
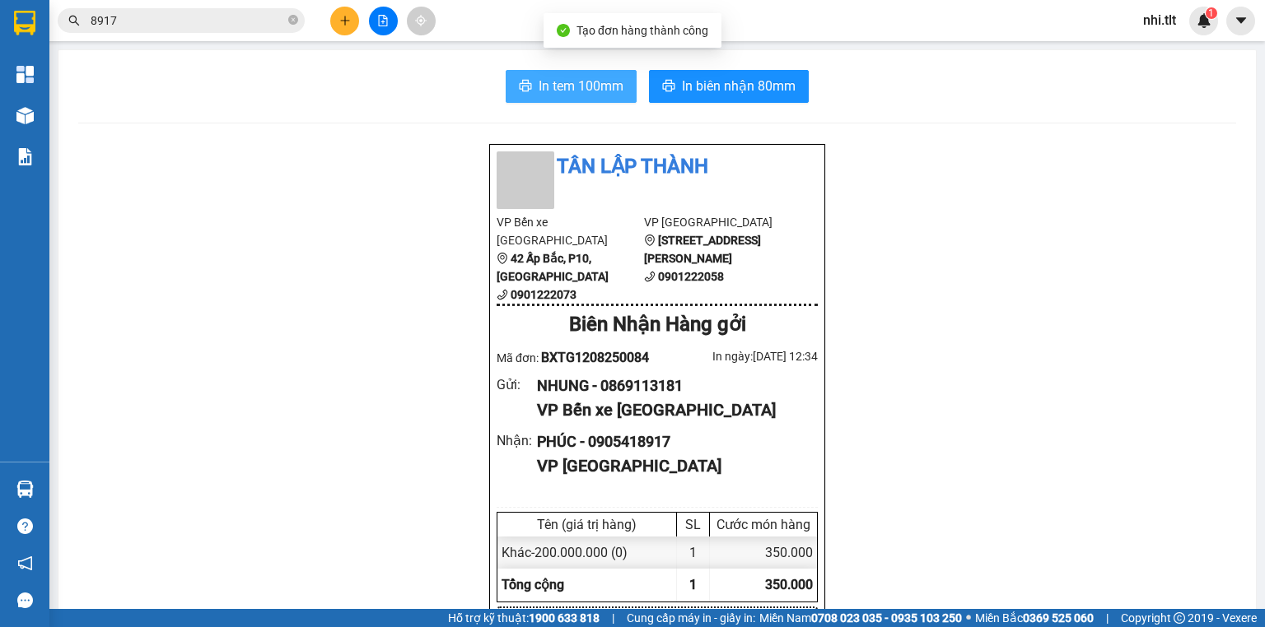
click at [590, 86] on span "In tem 100mm" at bounding box center [581, 86] width 85 height 21
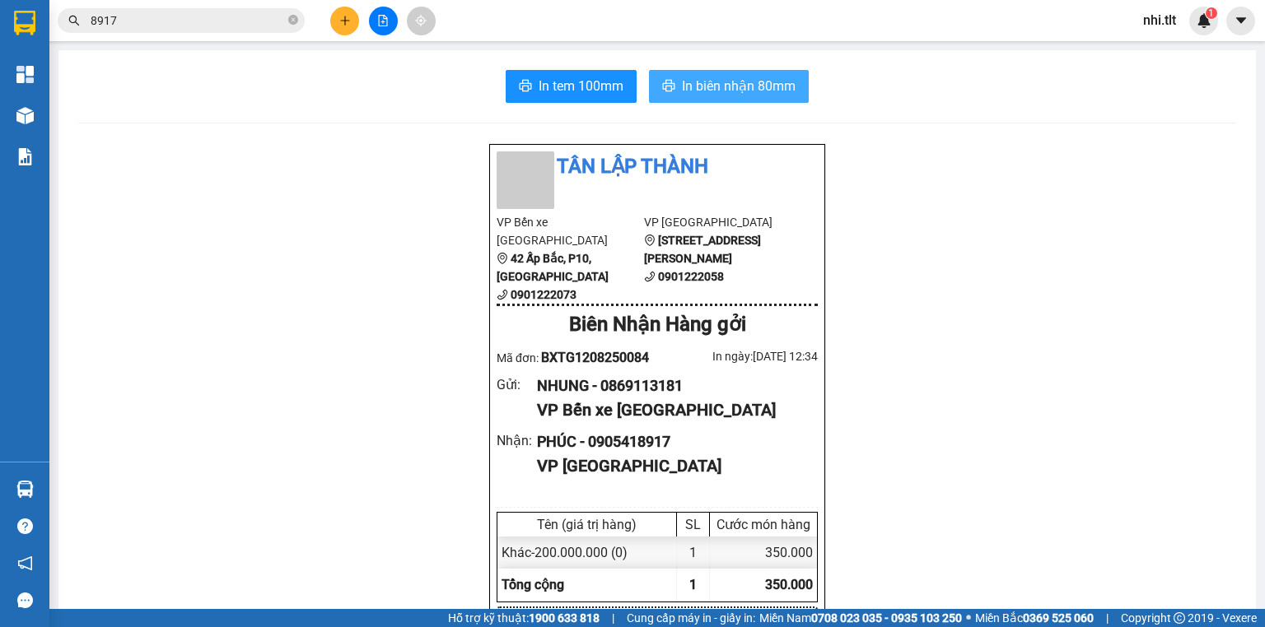
click at [690, 86] on span "In biên nhận 80mm" at bounding box center [739, 86] width 114 height 21
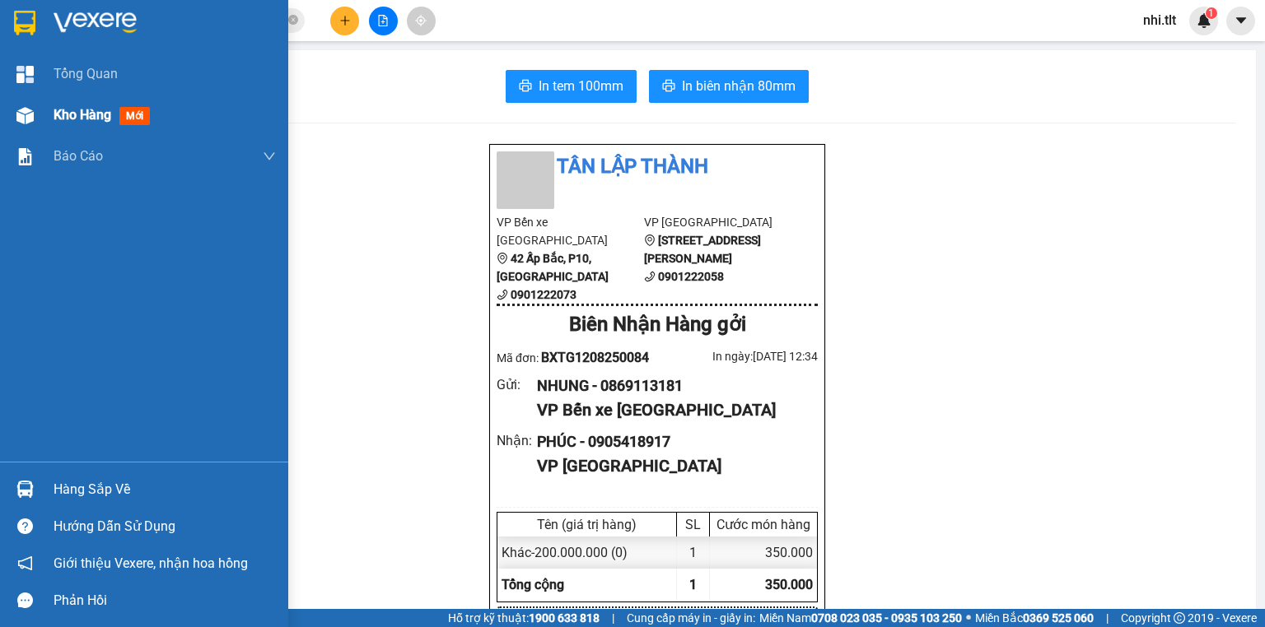
click at [30, 119] on img at bounding box center [24, 115] width 17 height 17
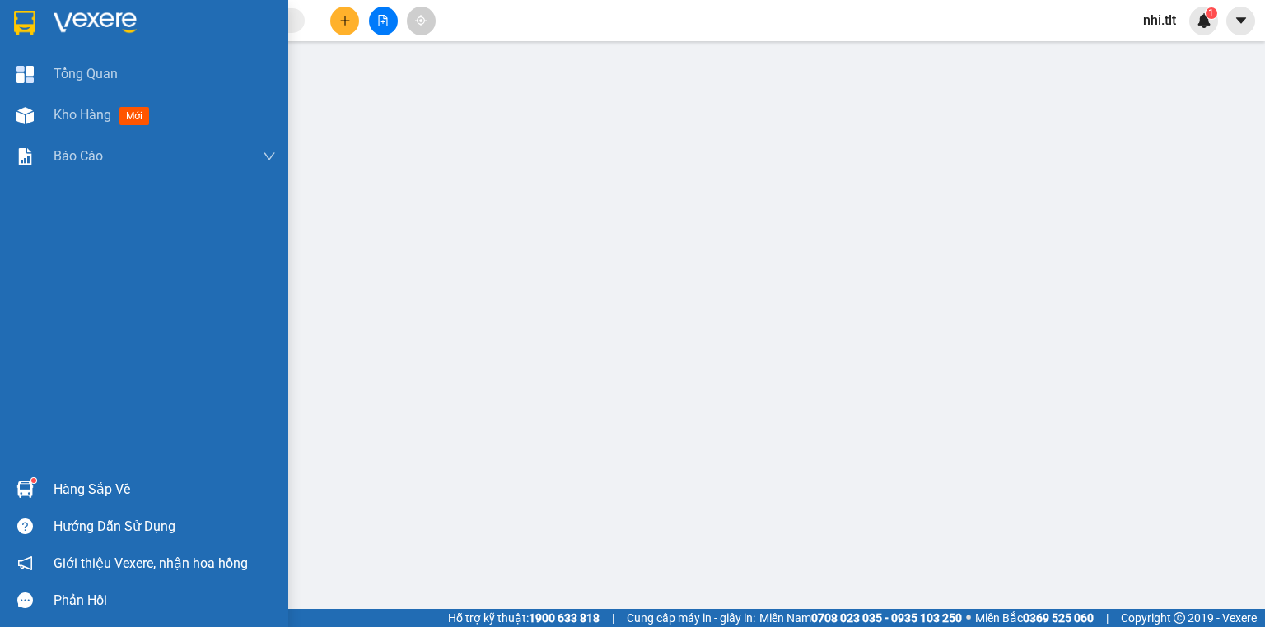
click at [23, 489] on img at bounding box center [24, 489] width 17 height 17
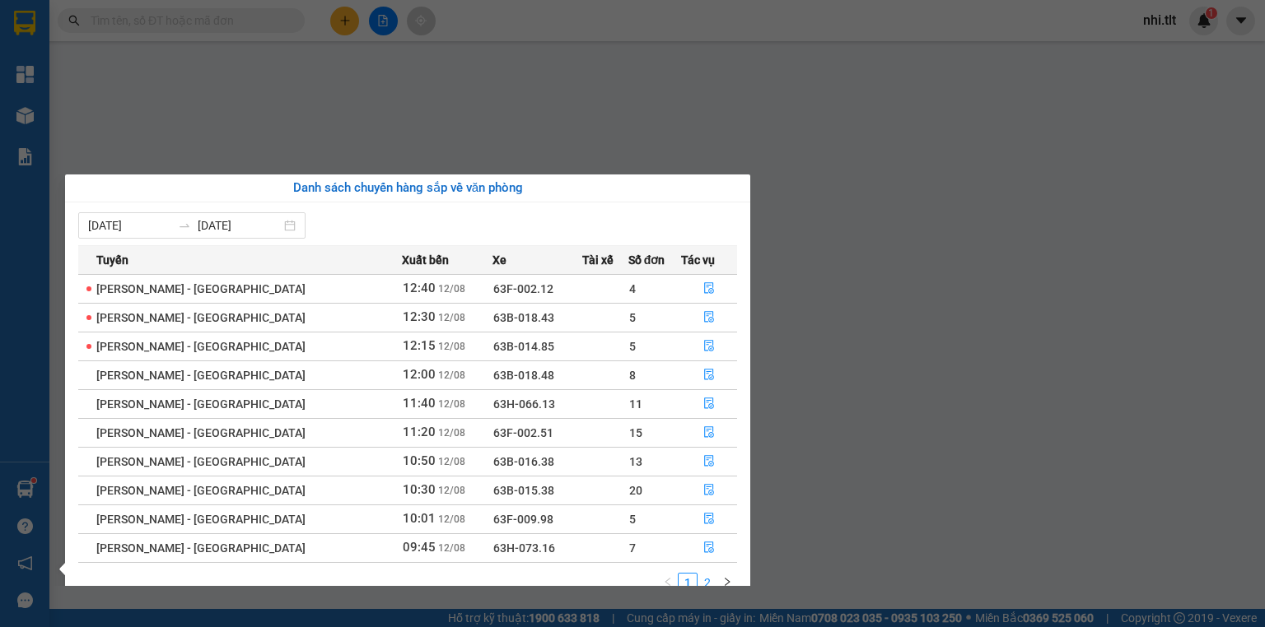
click at [708, 579] on link "2" at bounding box center [707, 583] width 18 height 18
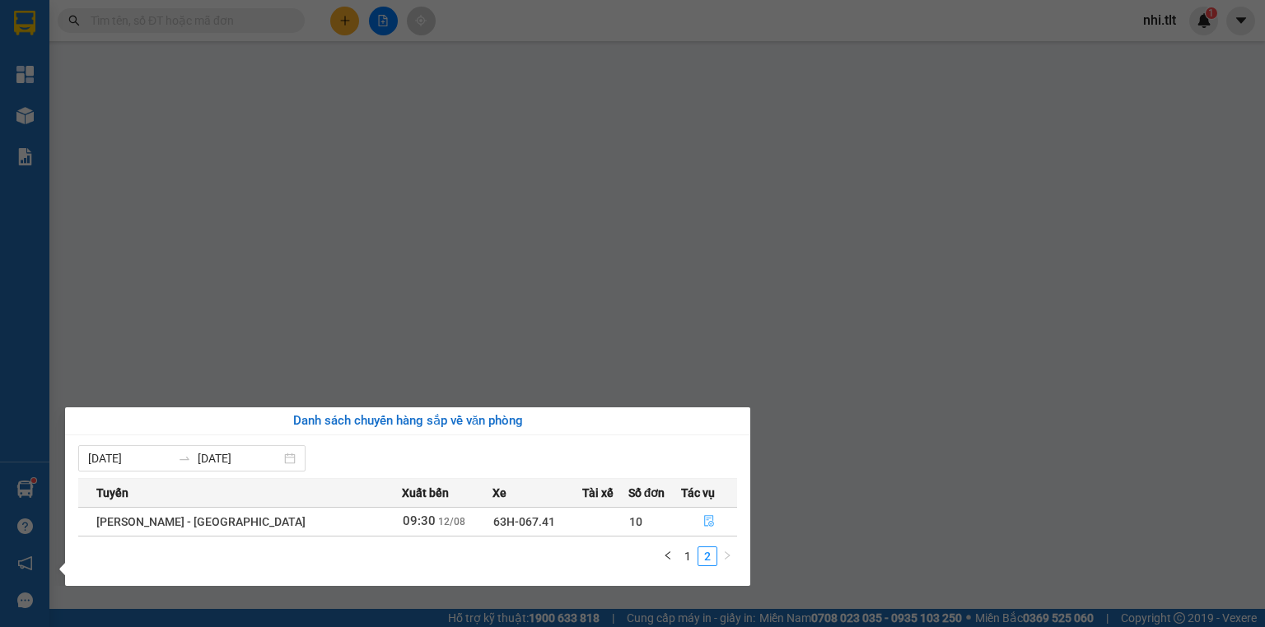
click at [703, 515] on icon "file-done" at bounding box center [709, 521] width 12 height 12
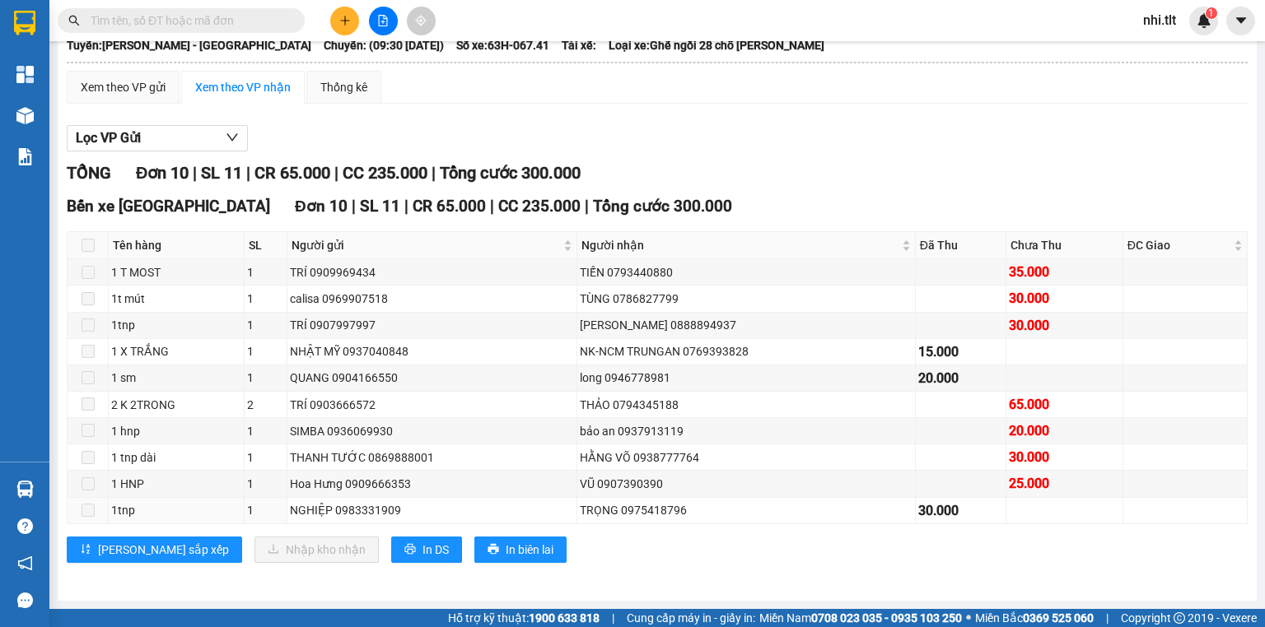
scroll to position [127, 0]
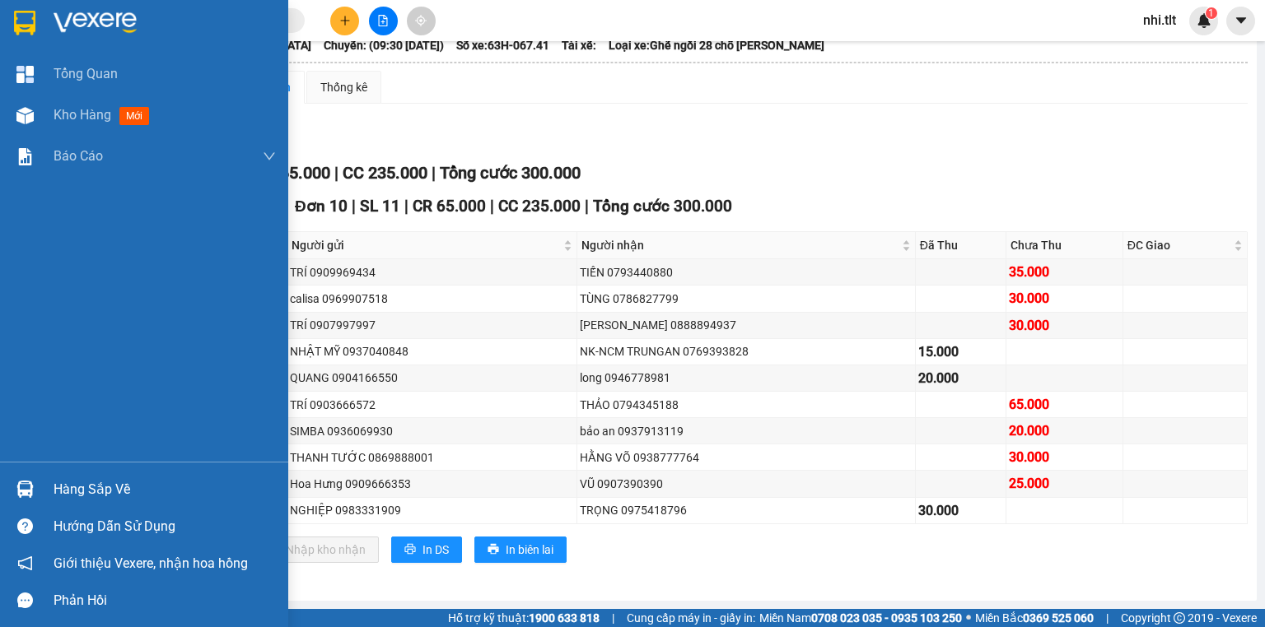
drag, startPoint x: 48, startPoint y: 99, endPoint x: 108, endPoint y: 508, distance: 413.6
click at [48, 99] on div "Kho hàng mới" at bounding box center [144, 115] width 288 height 41
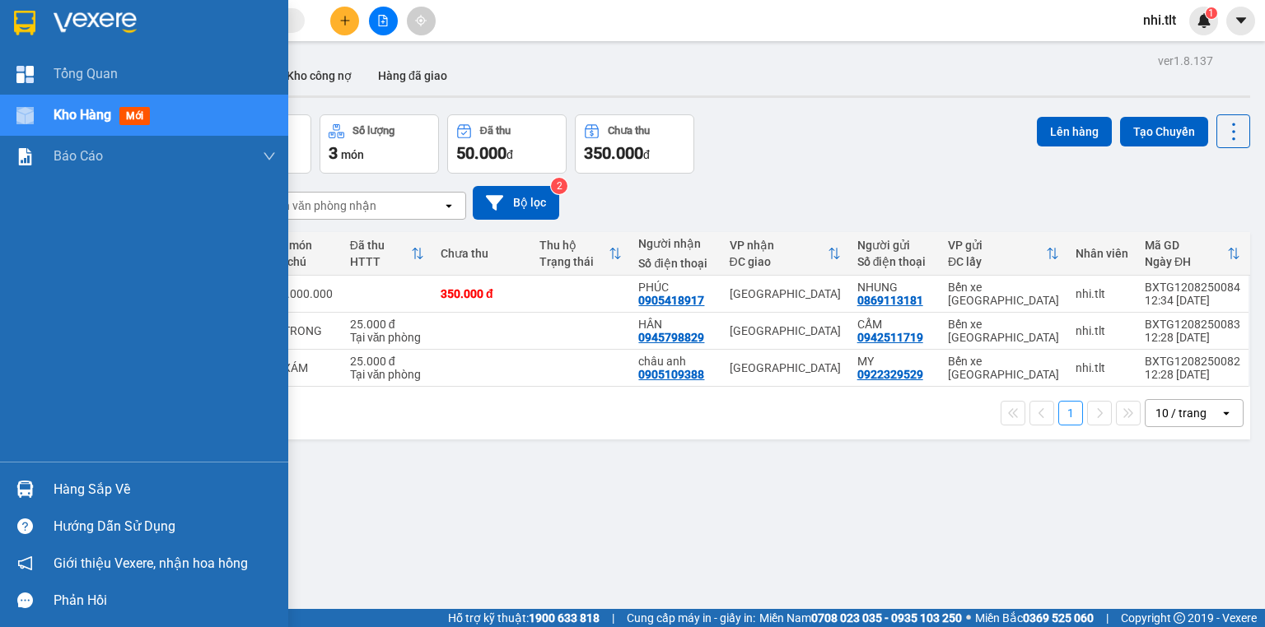
click at [79, 492] on div "Hàng sắp về" at bounding box center [165, 490] width 222 height 25
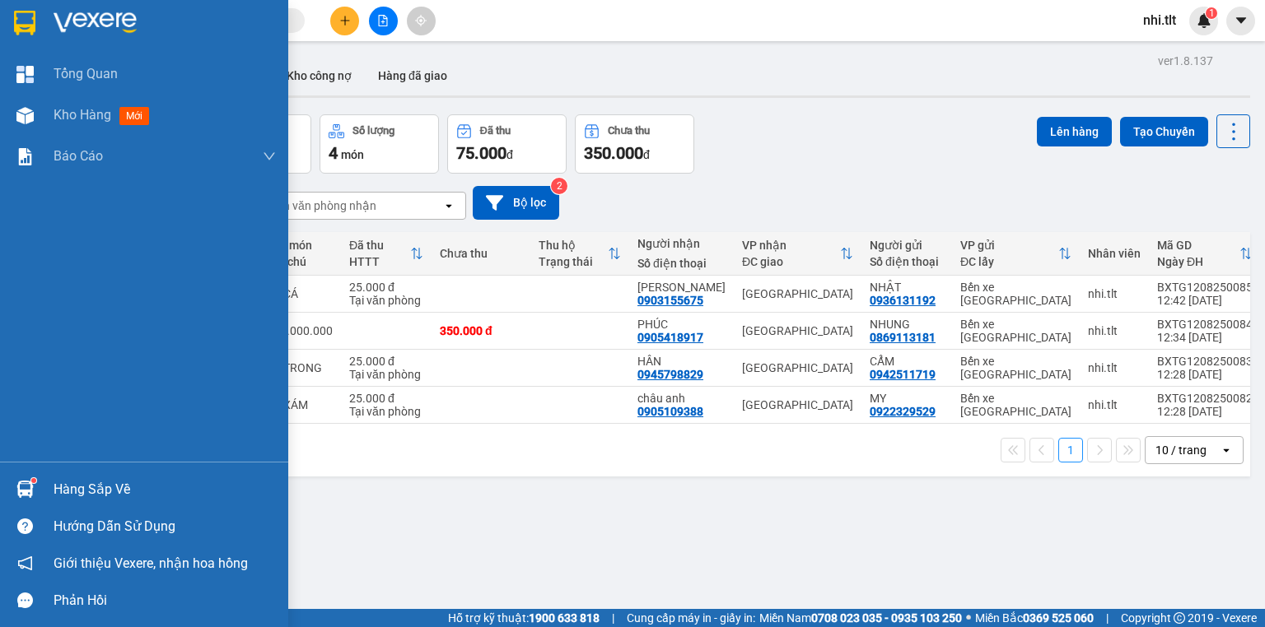
click at [26, 487] on img at bounding box center [24, 489] width 17 height 17
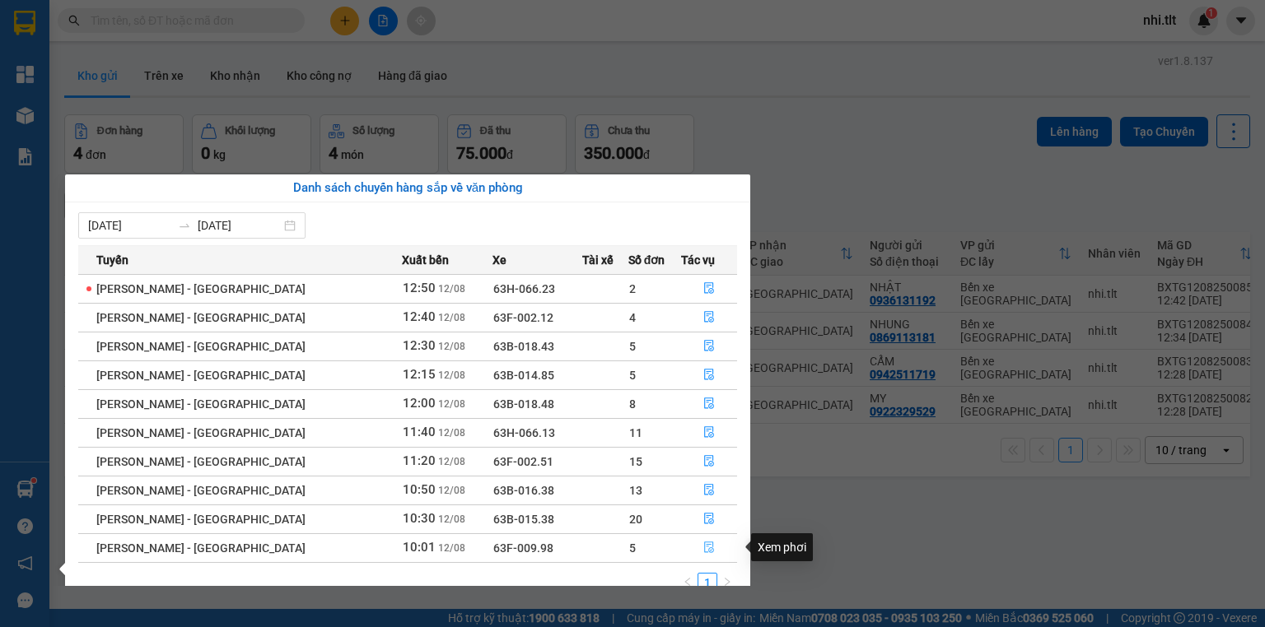
click at [710, 547] on button "button" at bounding box center [709, 548] width 54 height 26
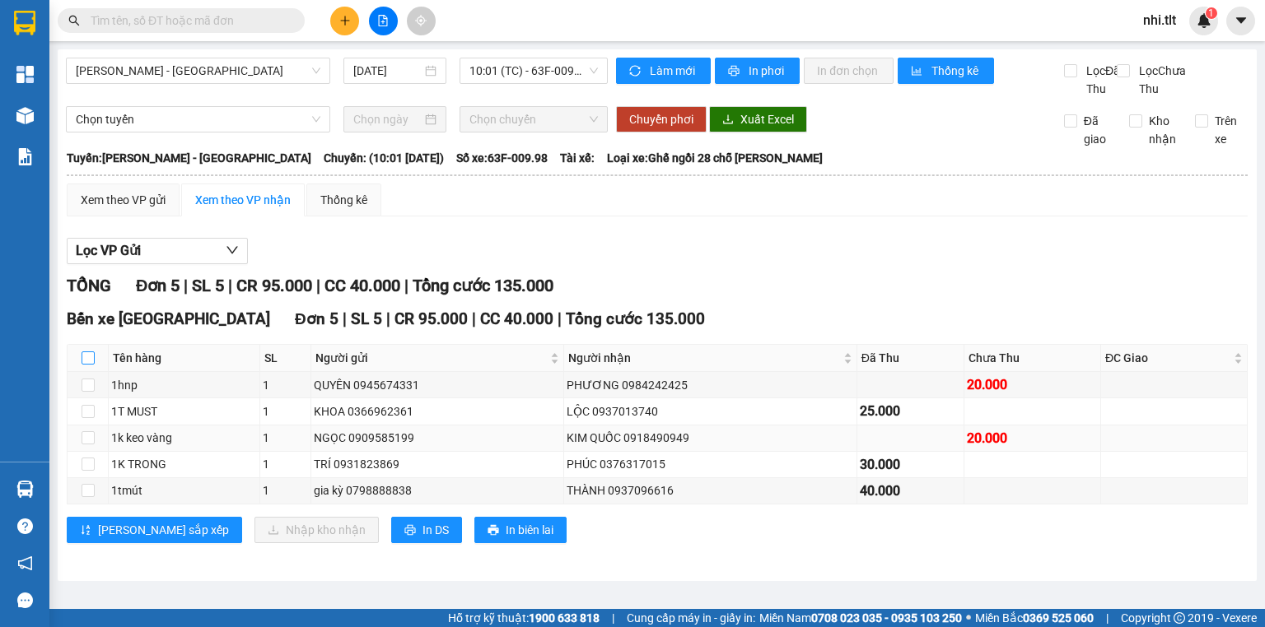
drag, startPoint x: 89, startPoint y: 374, endPoint x: 237, endPoint y: 455, distance: 168.8
click at [92, 365] on input "checkbox" at bounding box center [88, 358] width 13 height 13
checkbox input "true"
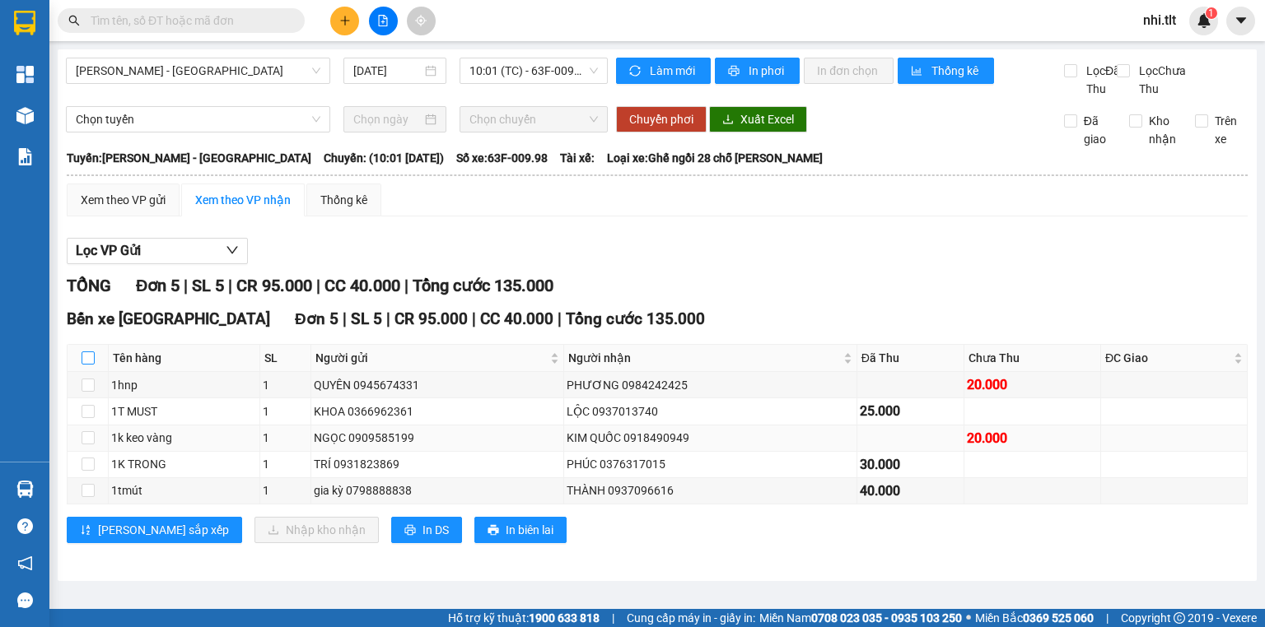
checkbox input "true"
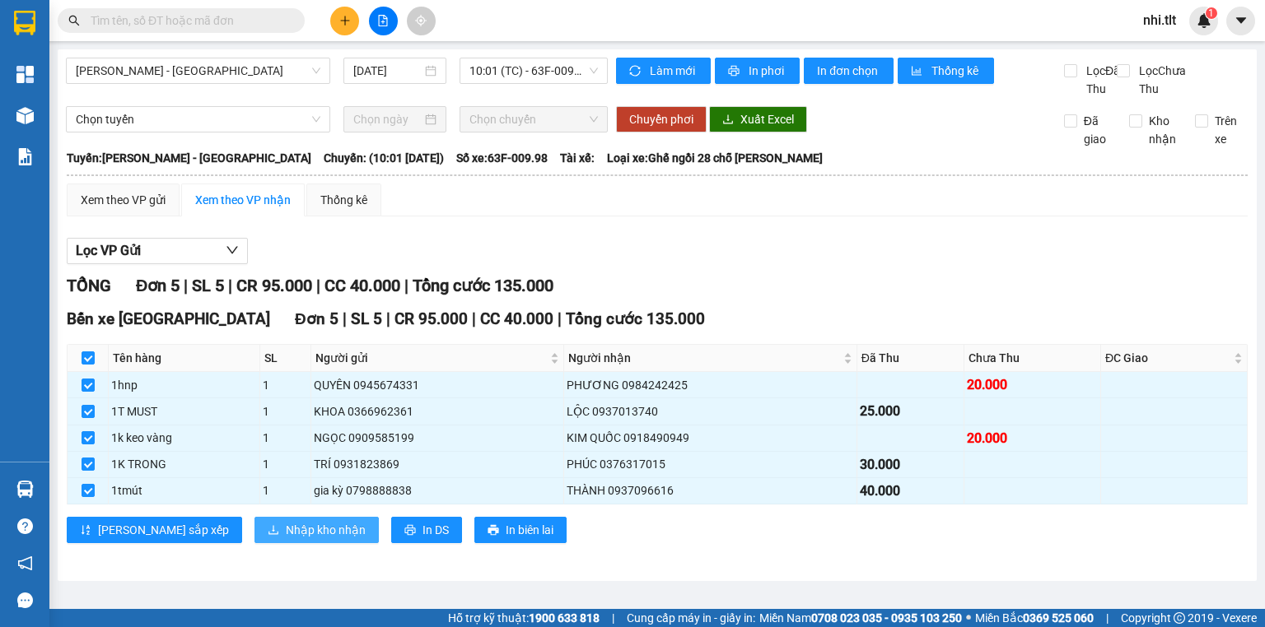
click at [286, 539] on span "Nhập kho nhận" at bounding box center [326, 530] width 80 height 18
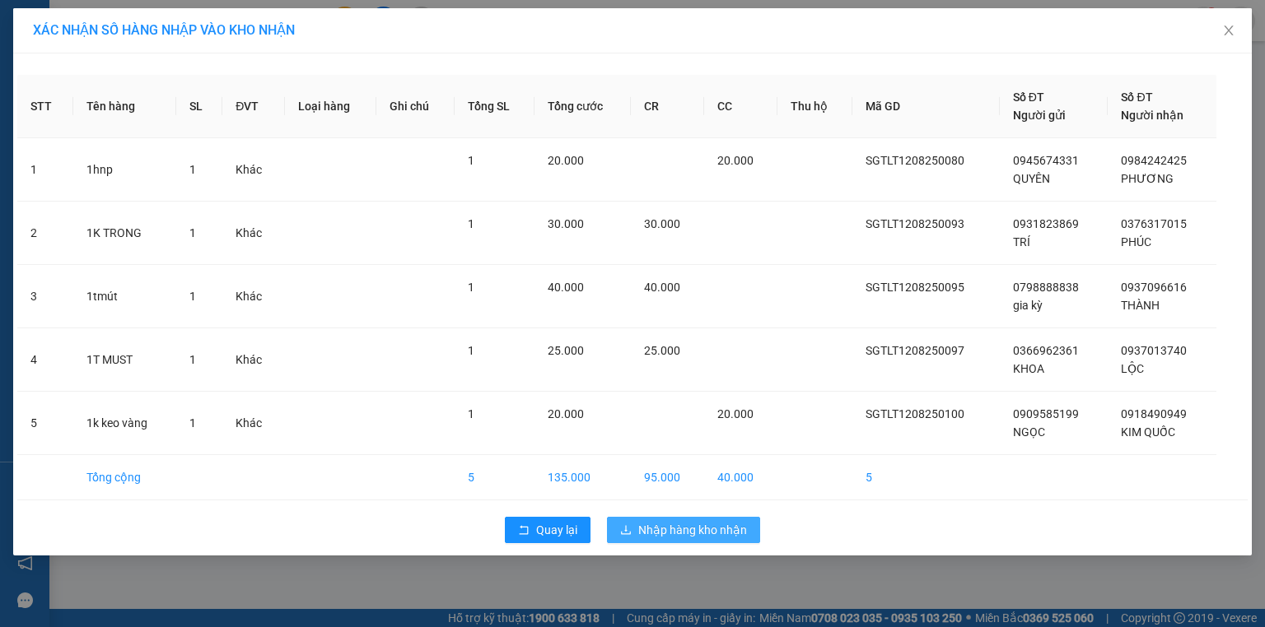
click at [688, 532] on span "Nhập hàng kho nhận" at bounding box center [692, 530] width 109 height 18
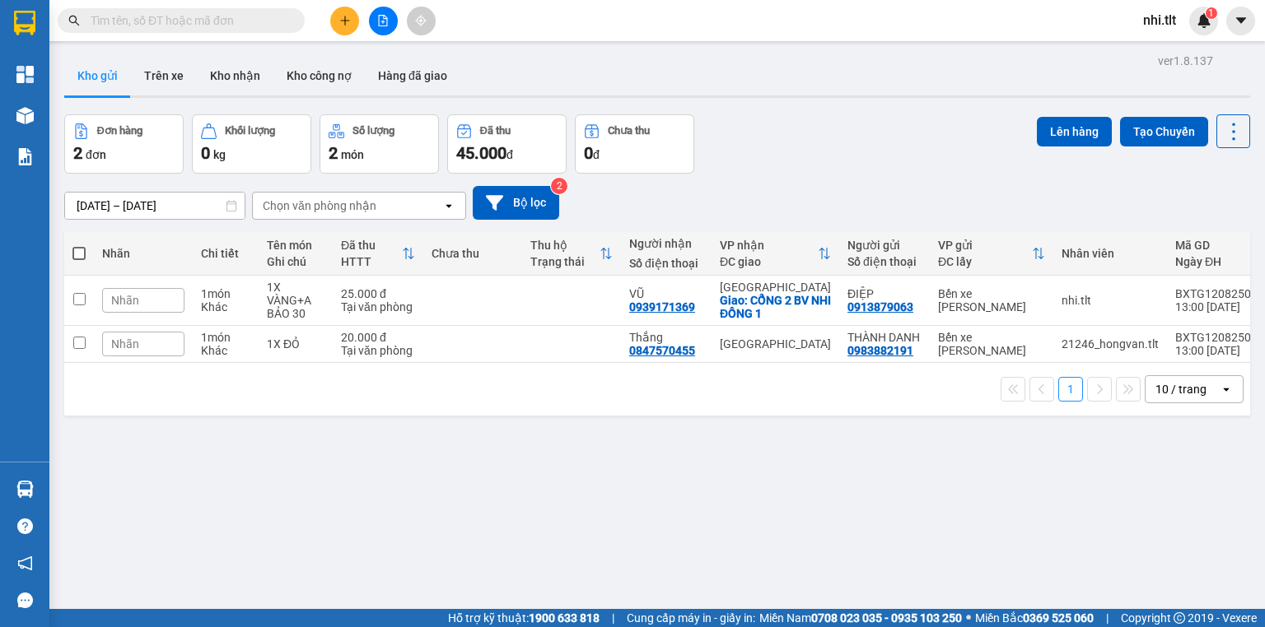
click at [212, 26] on input "text" at bounding box center [188, 21] width 194 height 18
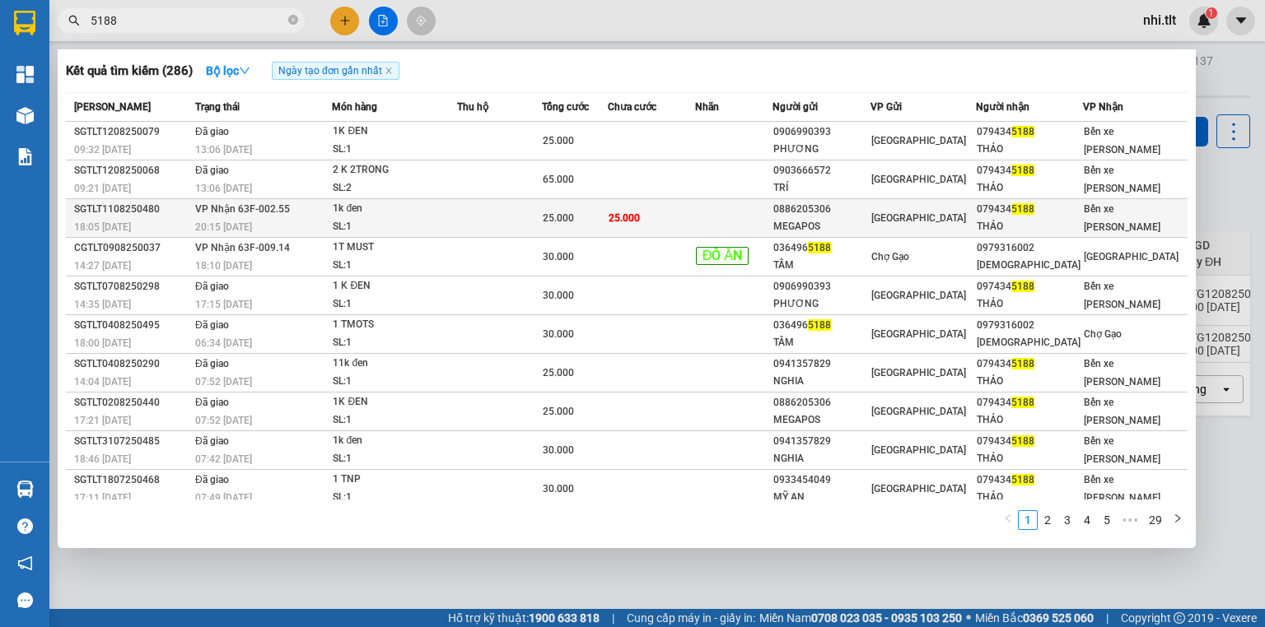
type input "5188"
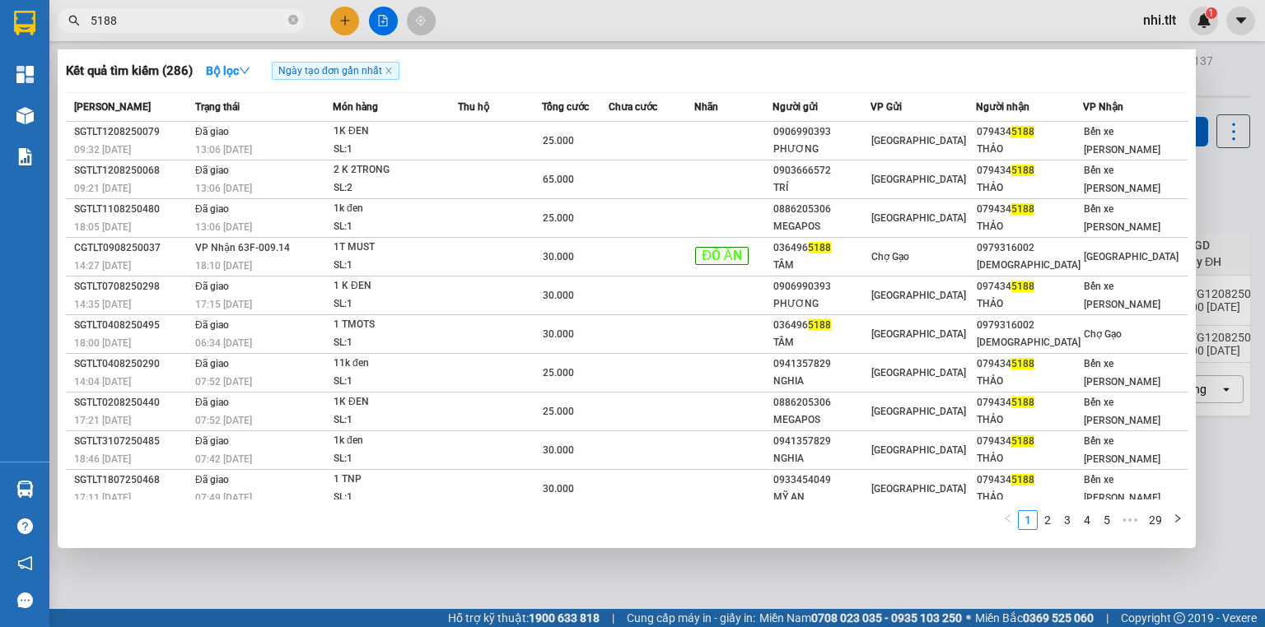
click at [343, 16] on div at bounding box center [632, 313] width 1265 height 627
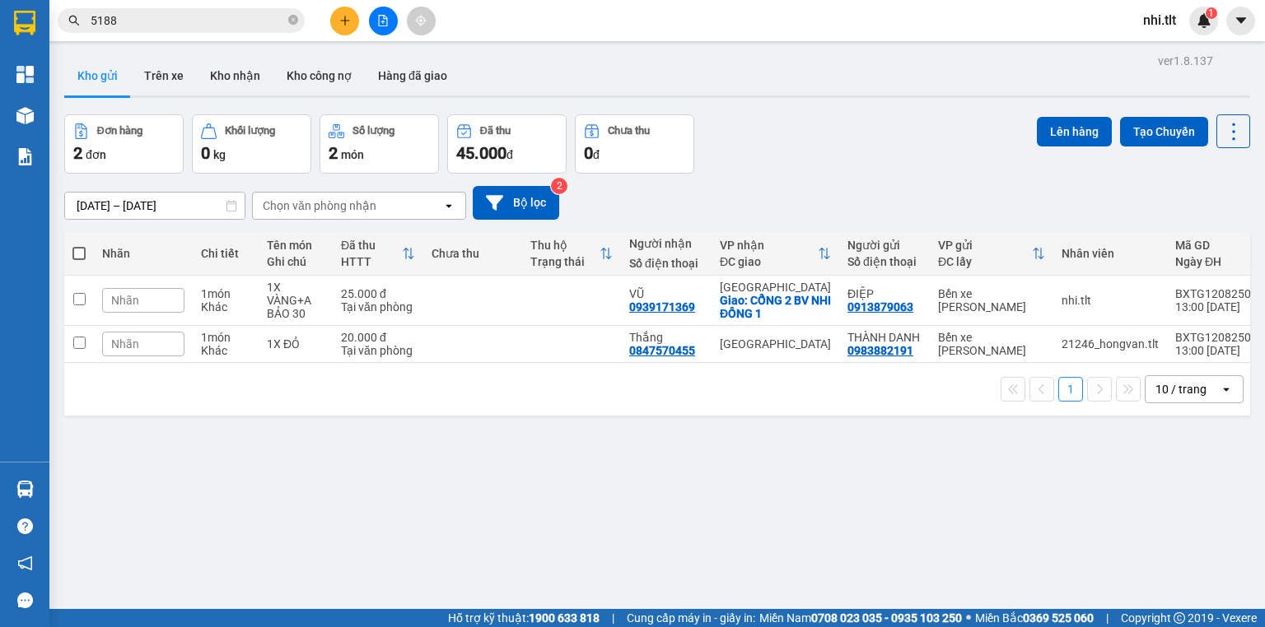
click at [343, 16] on icon "plus" at bounding box center [345, 21] width 12 height 12
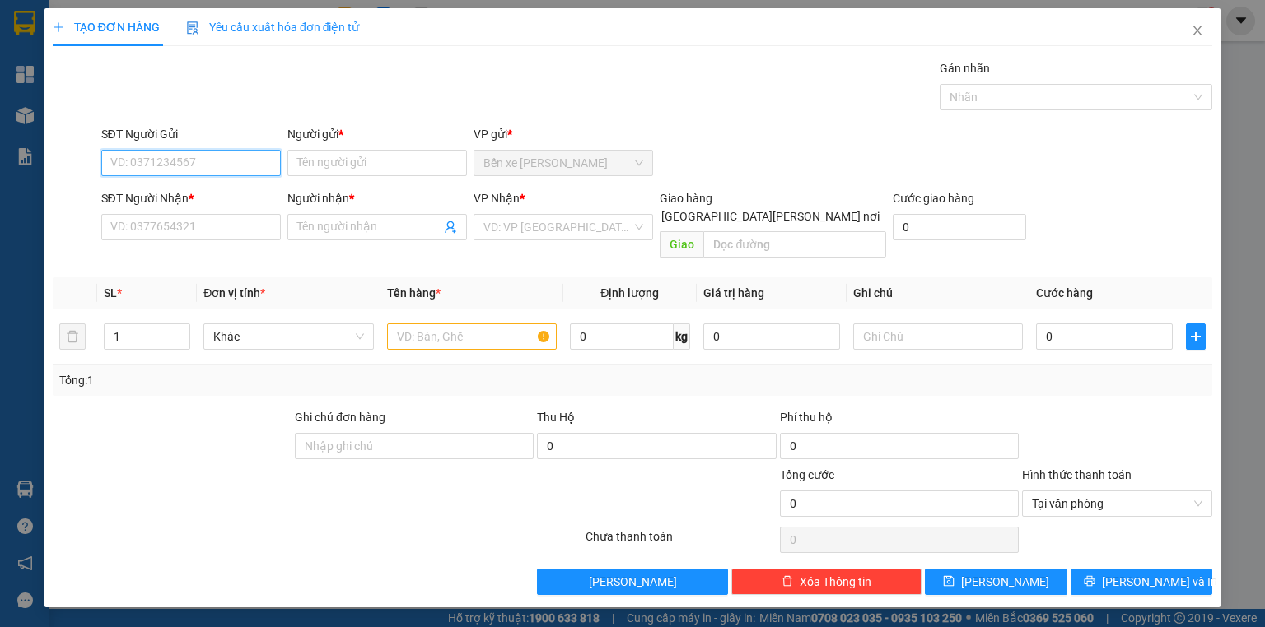
click at [231, 160] on input "SĐT Người Gửi" at bounding box center [191, 163] width 180 height 26
type input "0949613537"
click at [230, 186] on div "0949613537 - An" at bounding box center [191, 195] width 160 height 18
type input "An"
type input "0949613537"
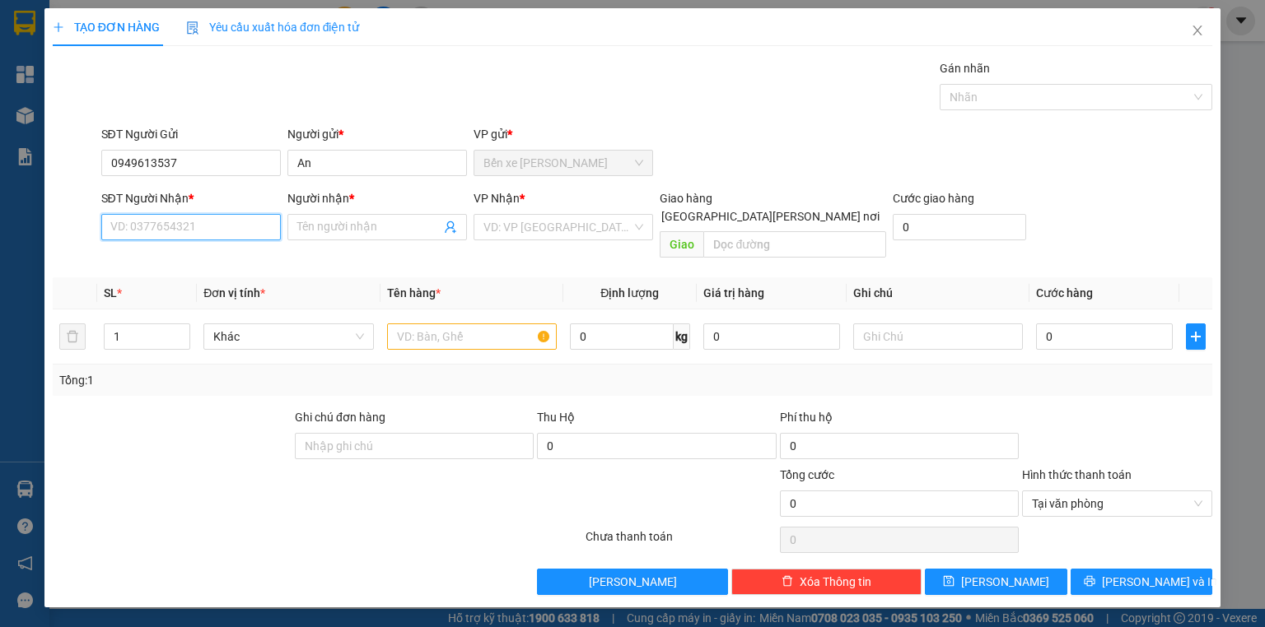
click at [231, 235] on input "SĐT Người Nhận *" at bounding box center [191, 227] width 180 height 26
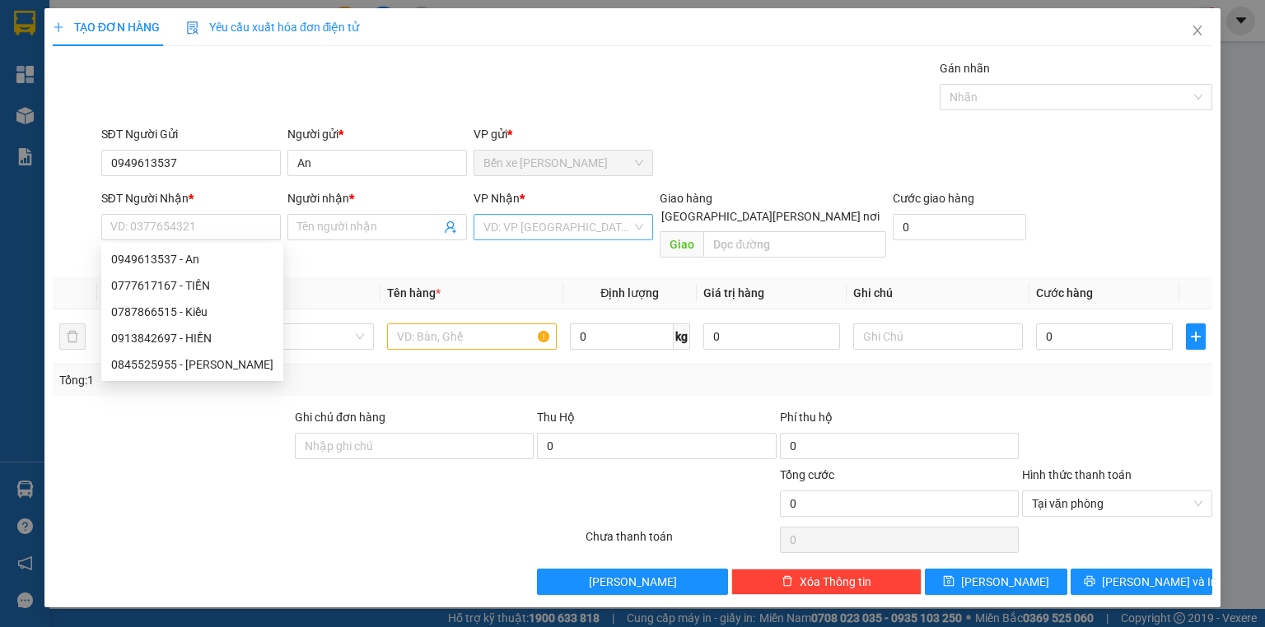
drag, startPoint x: 571, startPoint y: 231, endPoint x: 562, endPoint y: 239, distance: 11.1
click at [570, 231] on input "search" at bounding box center [557, 227] width 148 height 25
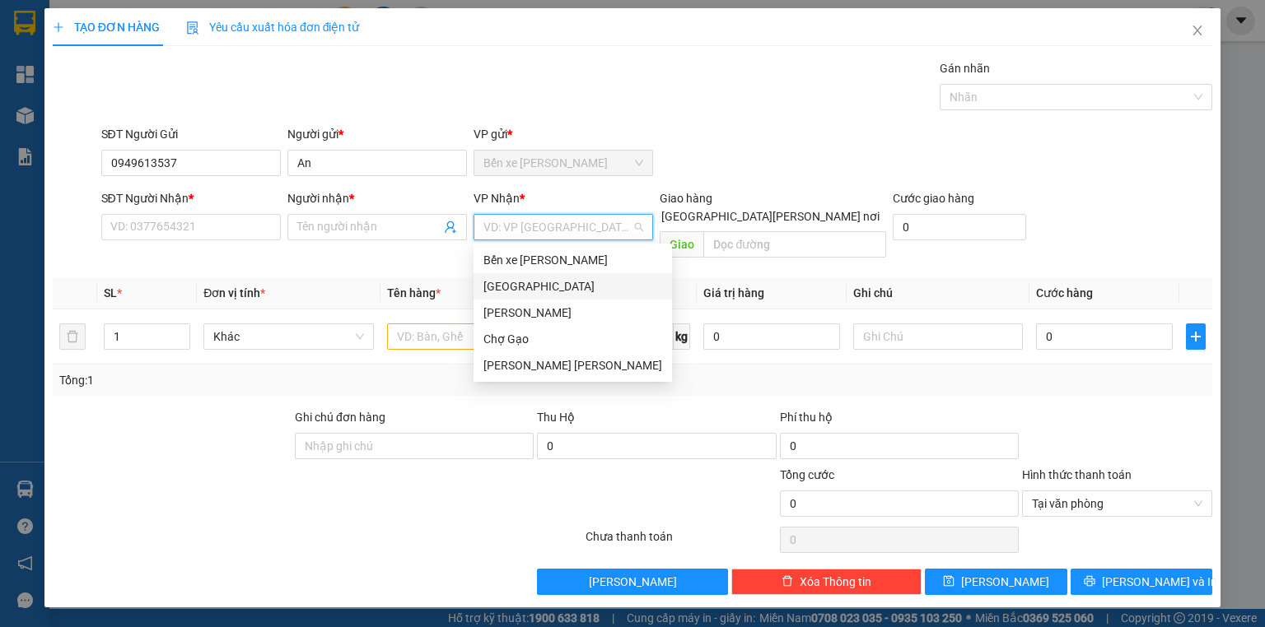
click at [547, 286] on div "[GEOGRAPHIC_DATA]" at bounding box center [572, 287] width 179 height 18
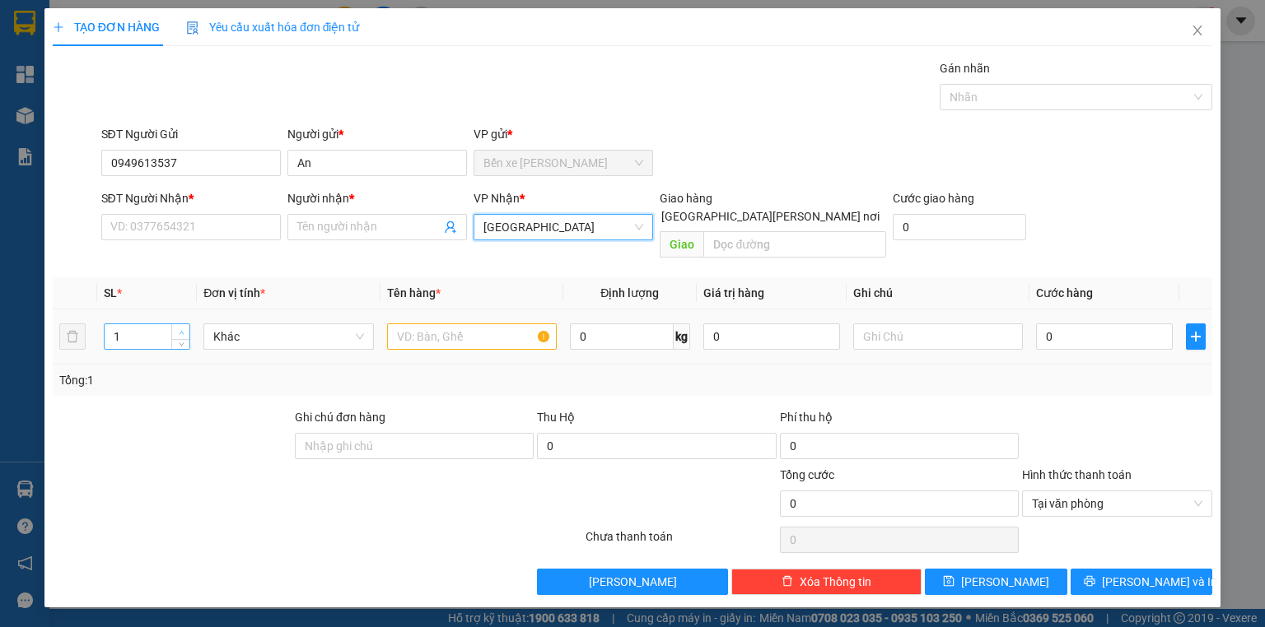
click at [182, 330] on icon "up" at bounding box center [182, 333] width 6 height 6
type input "2"
click at [451, 328] on input "text" at bounding box center [472, 337] width 170 height 26
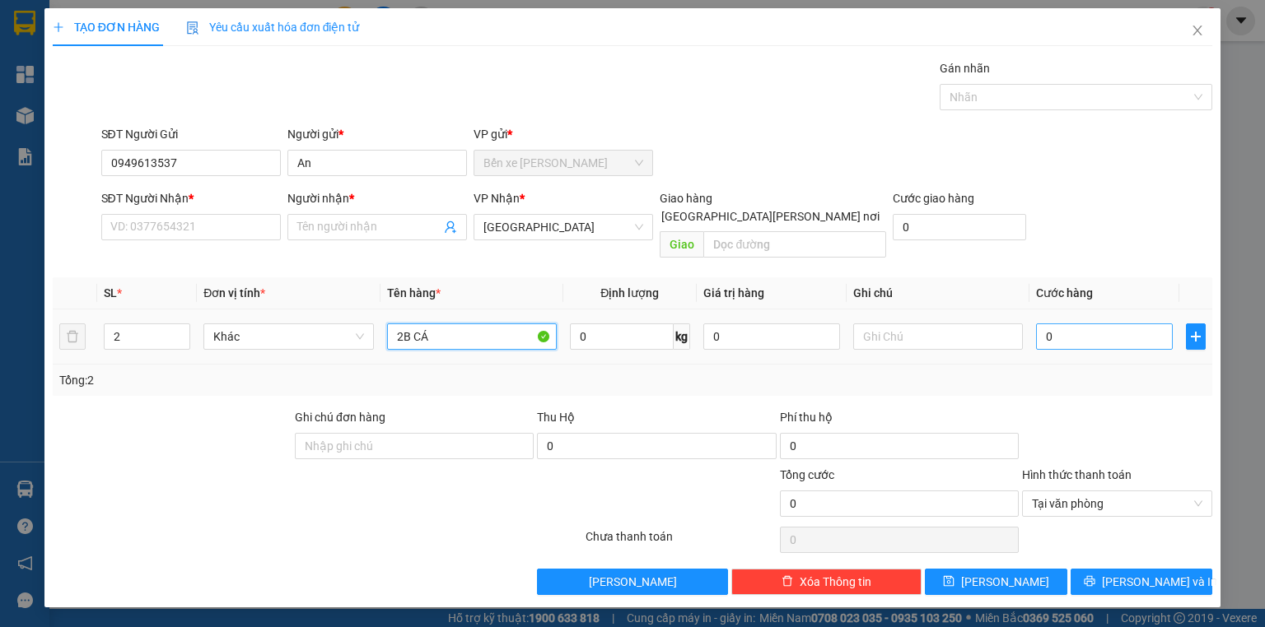
type input "2B CÁ"
click at [1078, 324] on input "0" at bounding box center [1104, 337] width 137 height 26
type input "5"
type input "50"
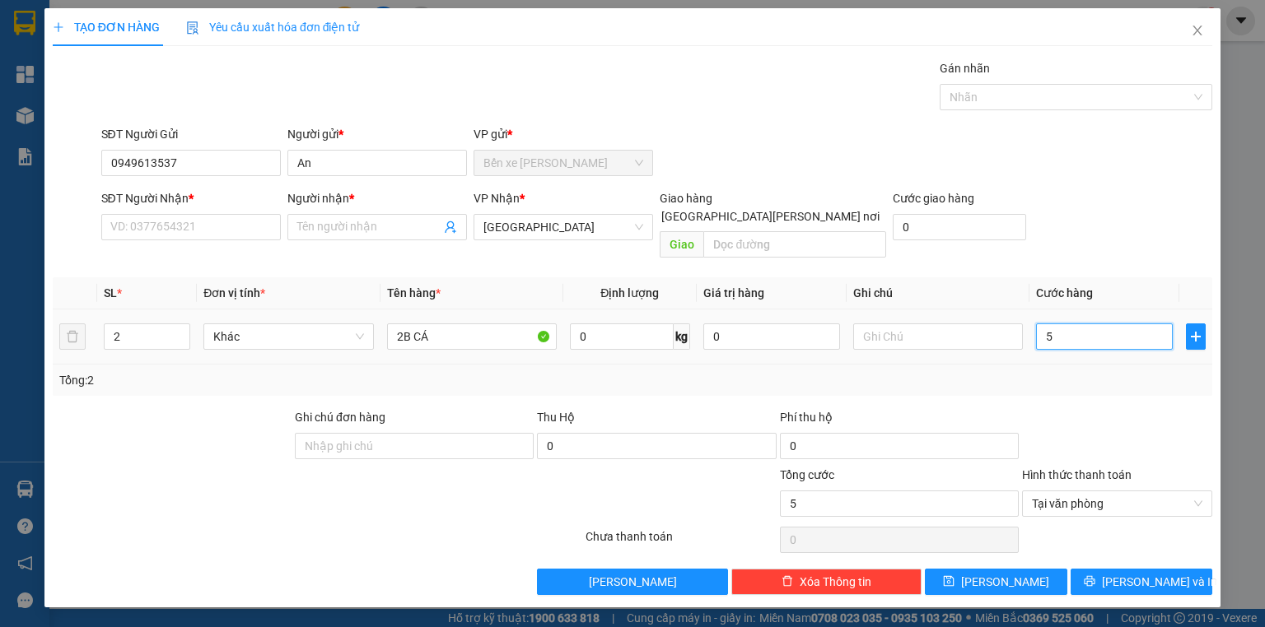
type input "50"
type input "50.000"
click at [244, 217] on input "SĐT Người Nhận *" at bounding box center [191, 227] width 180 height 26
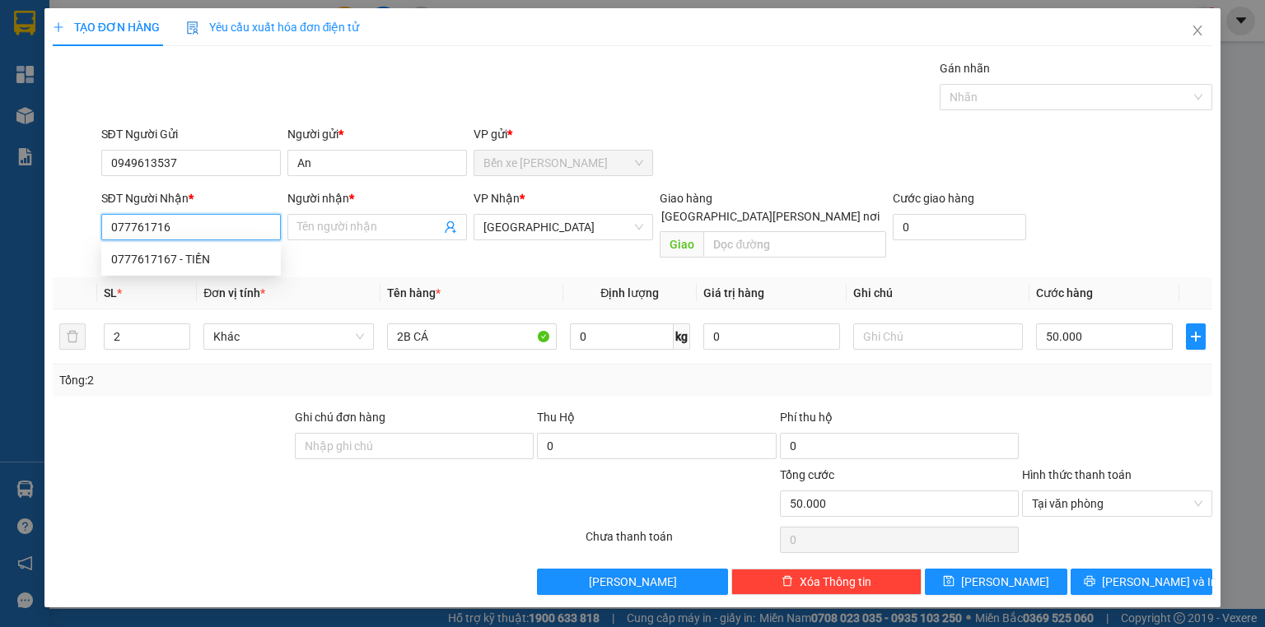
type input "0777617167"
click at [229, 254] on div "0777617167 - TIỀN" at bounding box center [191, 259] width 160 height 18
type input "TIỀN"
type input "50.000"
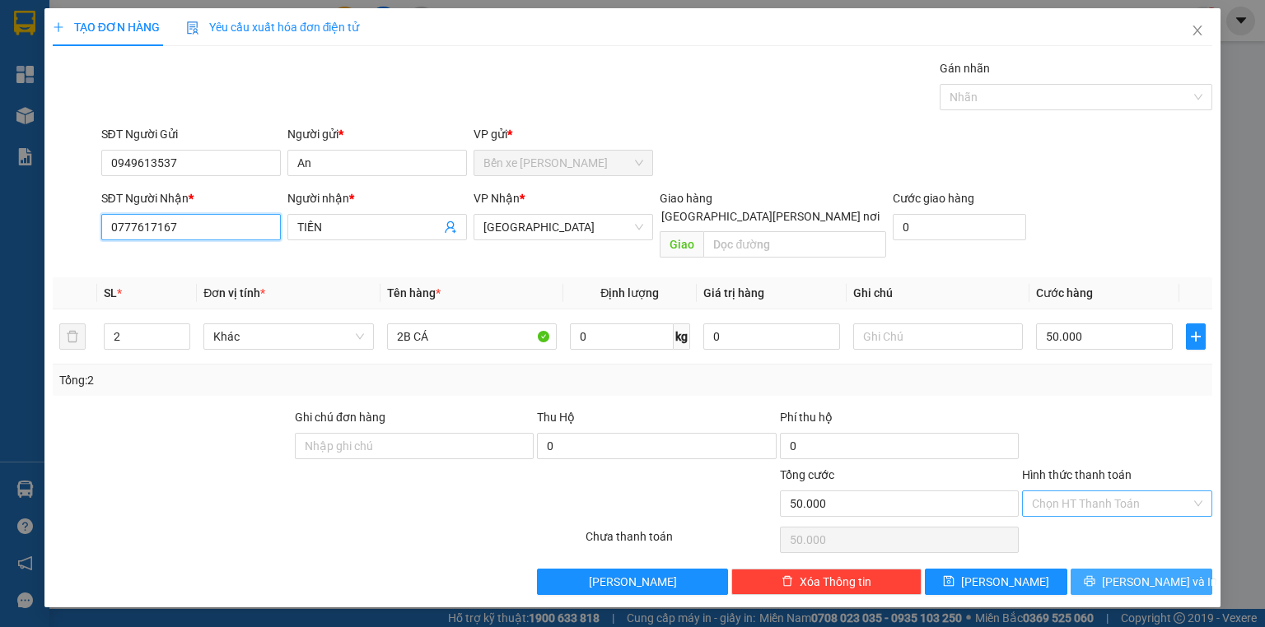
type input "0777617167"
click at [1173, 573] on span "[PERSON_NAME] và In" at bounding box center [1159, 582] width 115 height 18
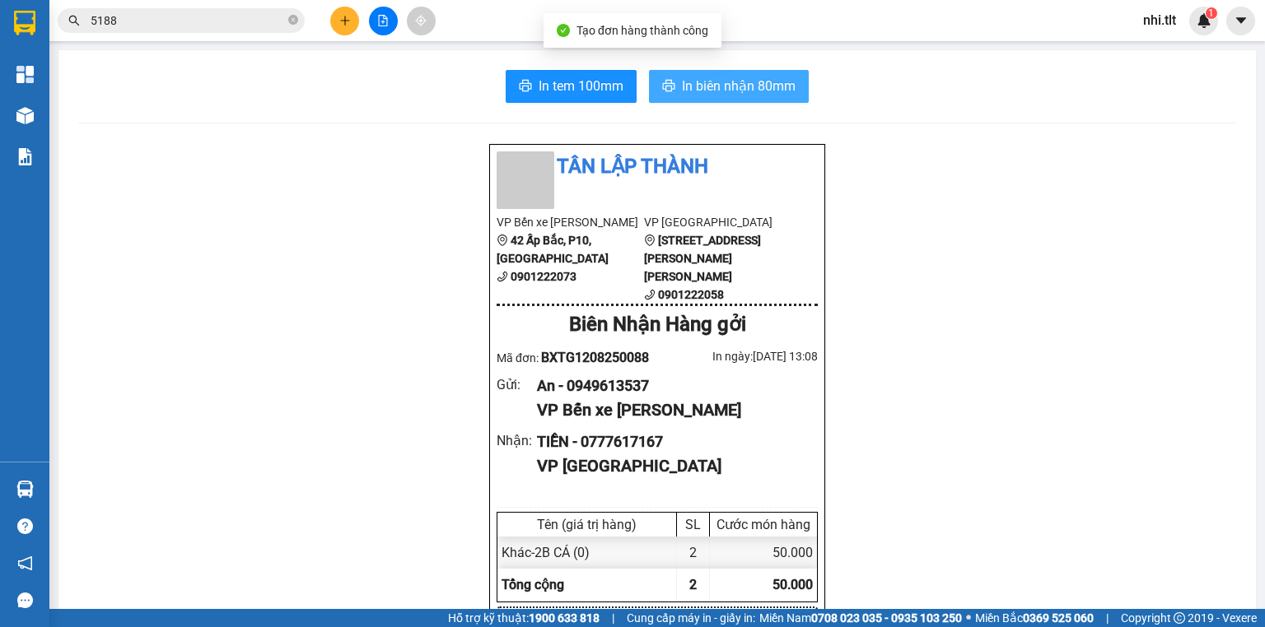
click at [685, 96] on span "In biên nhận 80mm" at bounding box center [739, 86] width 114 height 21
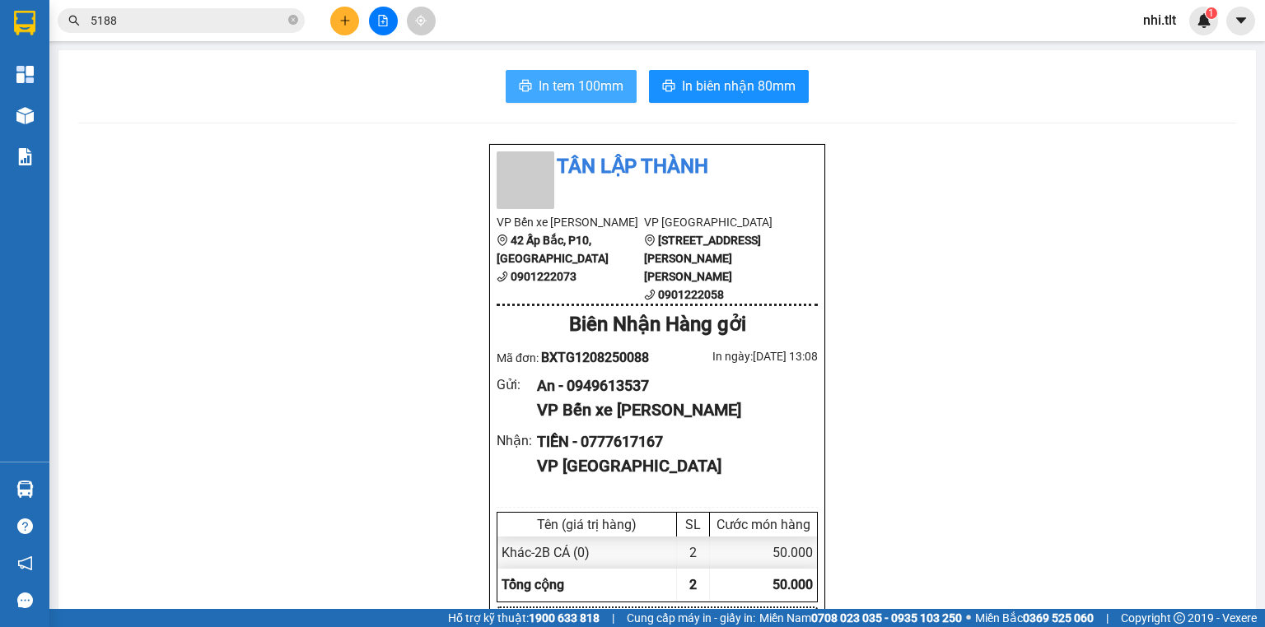
click at [570, 91] on span "In tem 100mm" at bounding box center [581, 86] width 85 height 21
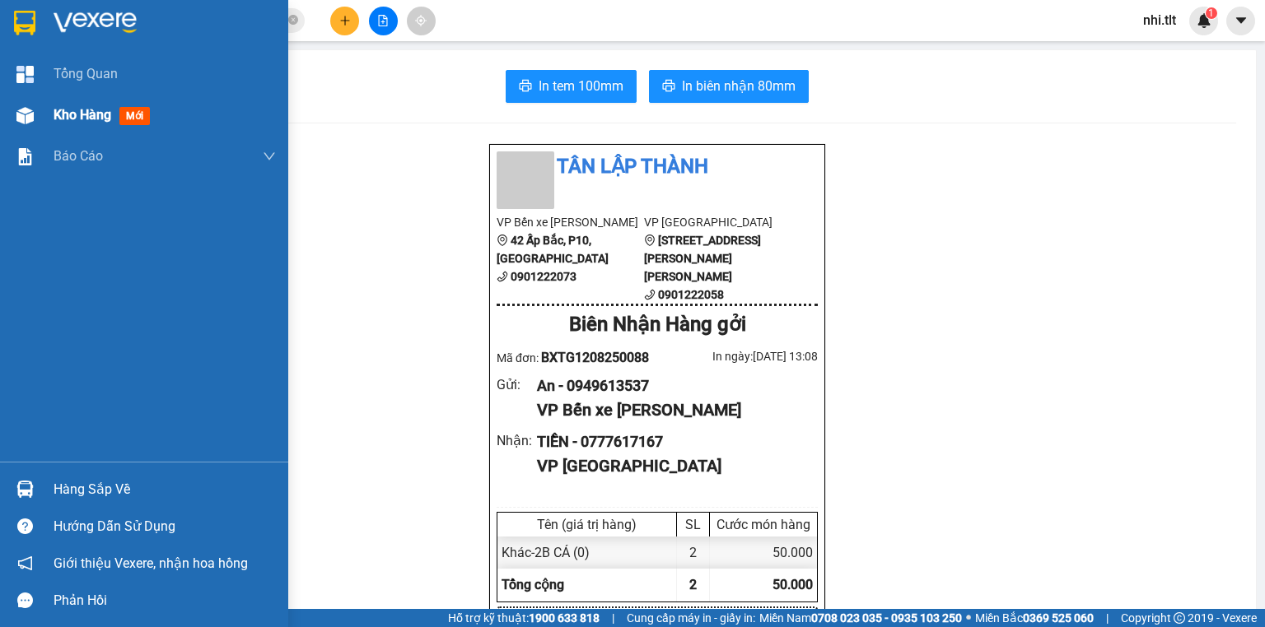
click at [52, 110] on div "Kho hàng mới" at bounding box center [144, 115] width 288 height 41
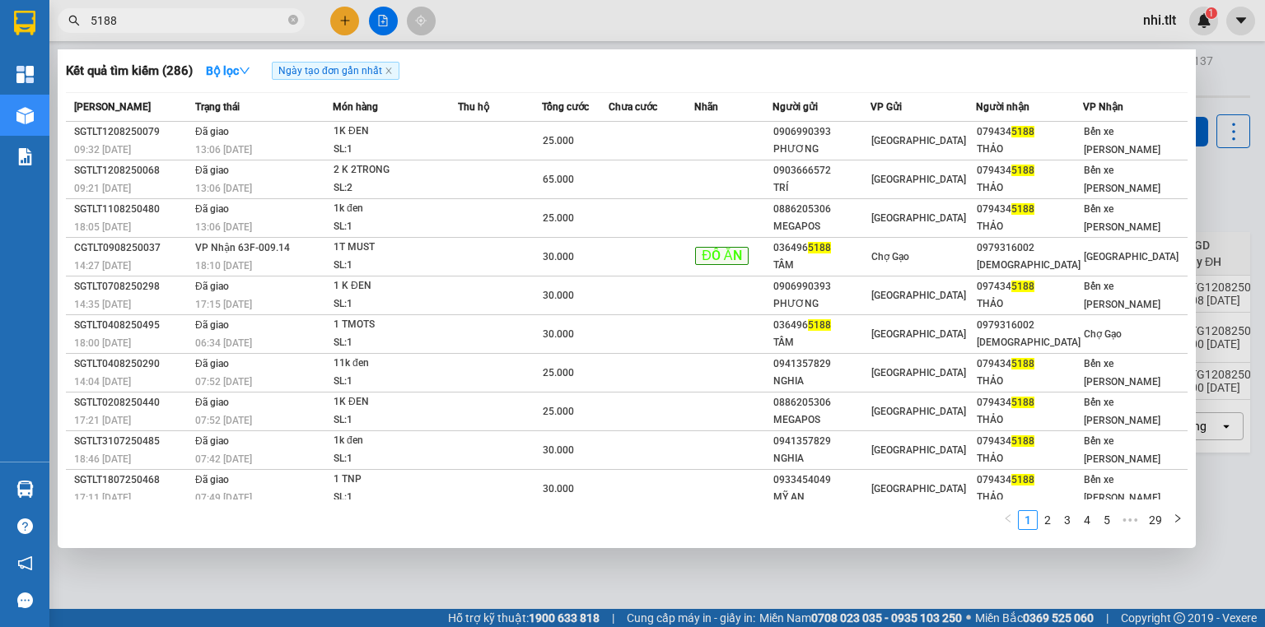
click at [269, 10] on span "5188" at bounding box center [181, 20] width 247 height 25
click at [274, 28] on input "5188" at bounding box center [188, 21] width 194 height 18
click at [740, 10] on div at bounding box center [632, 313] width 1265 height 627
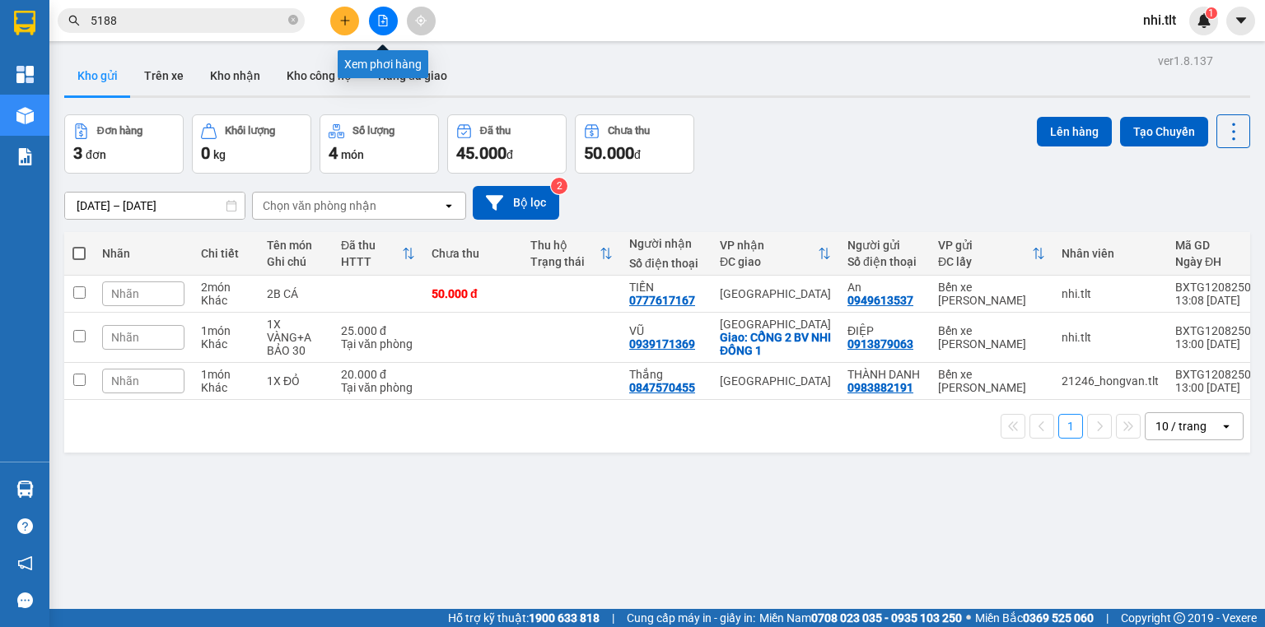
click at [375, 12] on button at bounding box center [383, 21] width 29 height 29
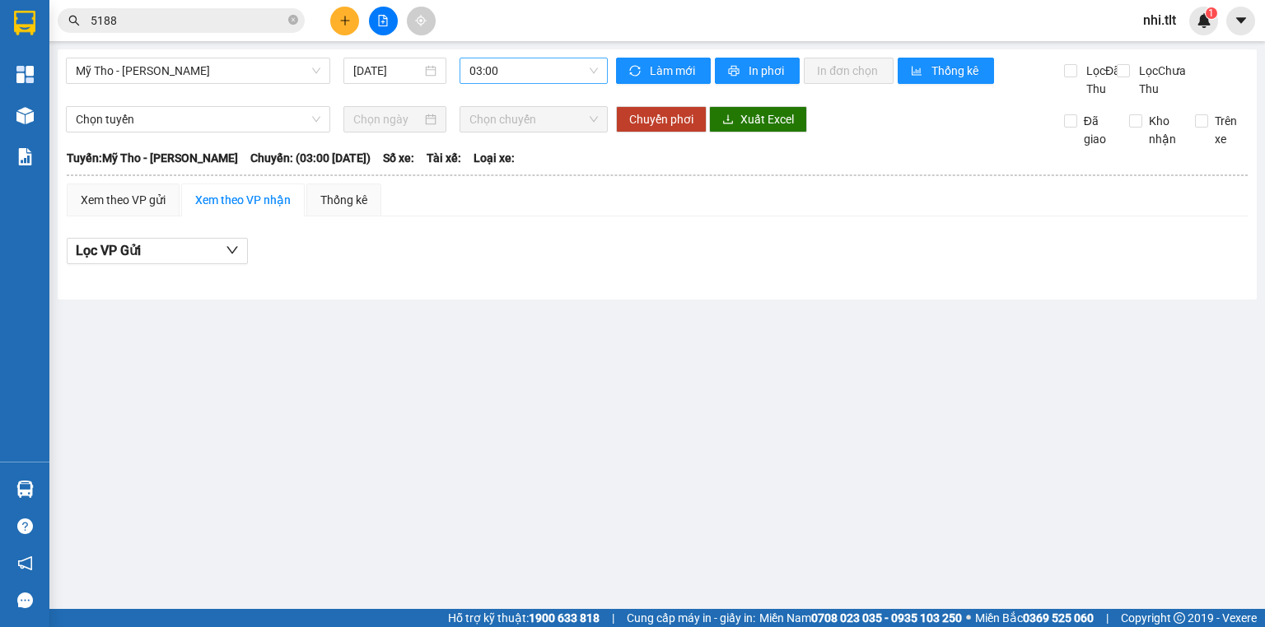
click at [492, 73] on span "03:00" at bounding box center [533, 70] width 129 height 25
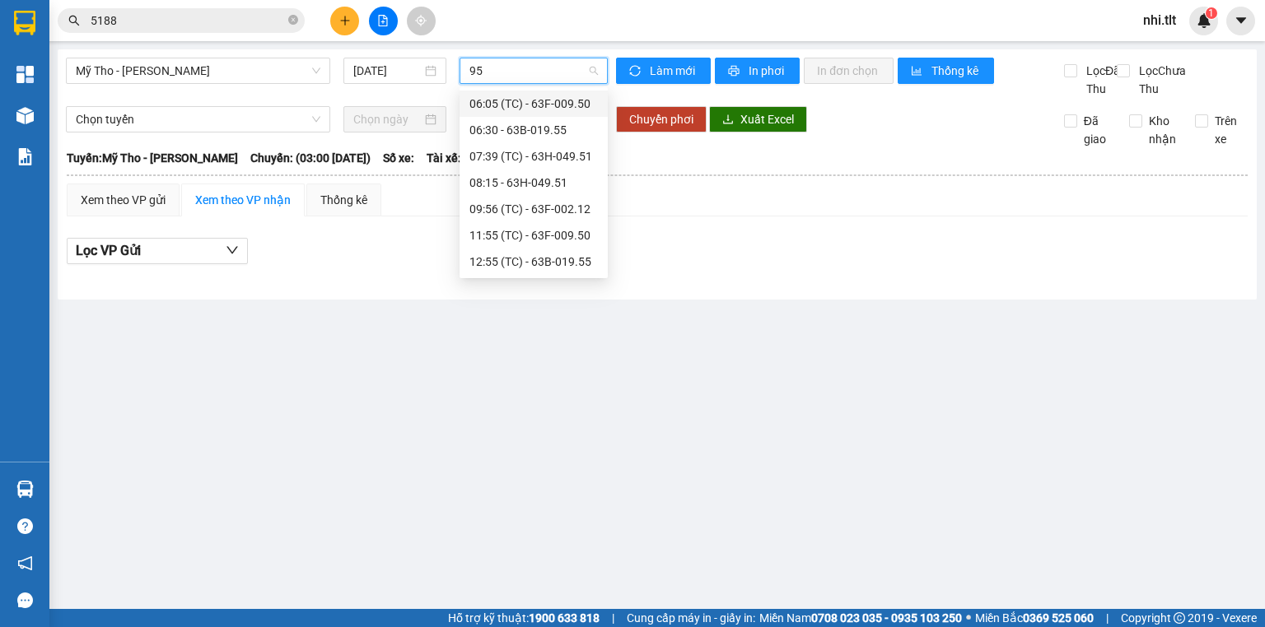
type input "955"
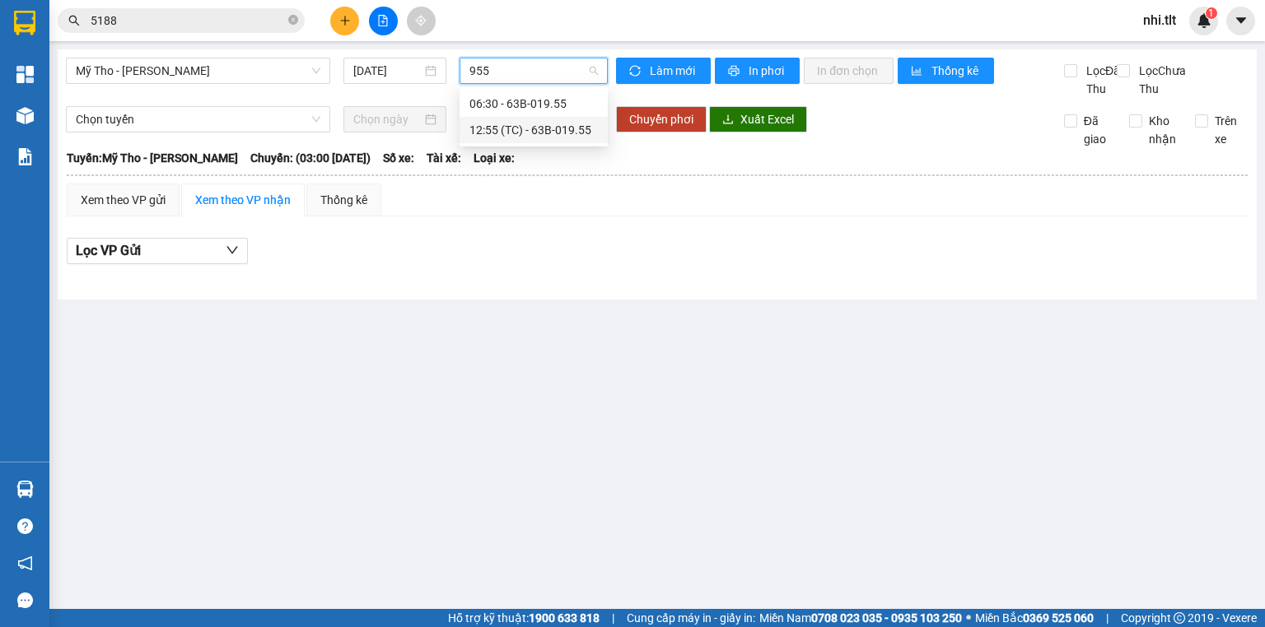
click at [534, 130] on div "12:55 (TC) - 63B-019.55" at bounding box center [533, 130] width 128 height 18
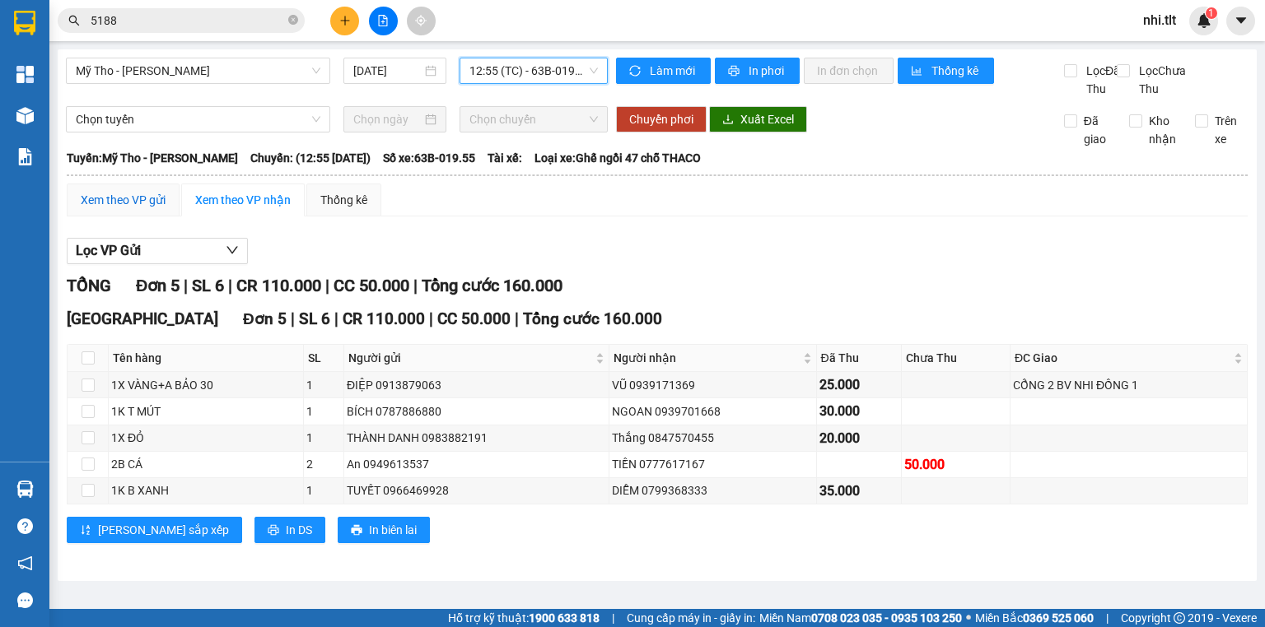
click at [153, 209] on div "Xem theo VP gửi" at bounding box center [123, 200] width 85 height 18
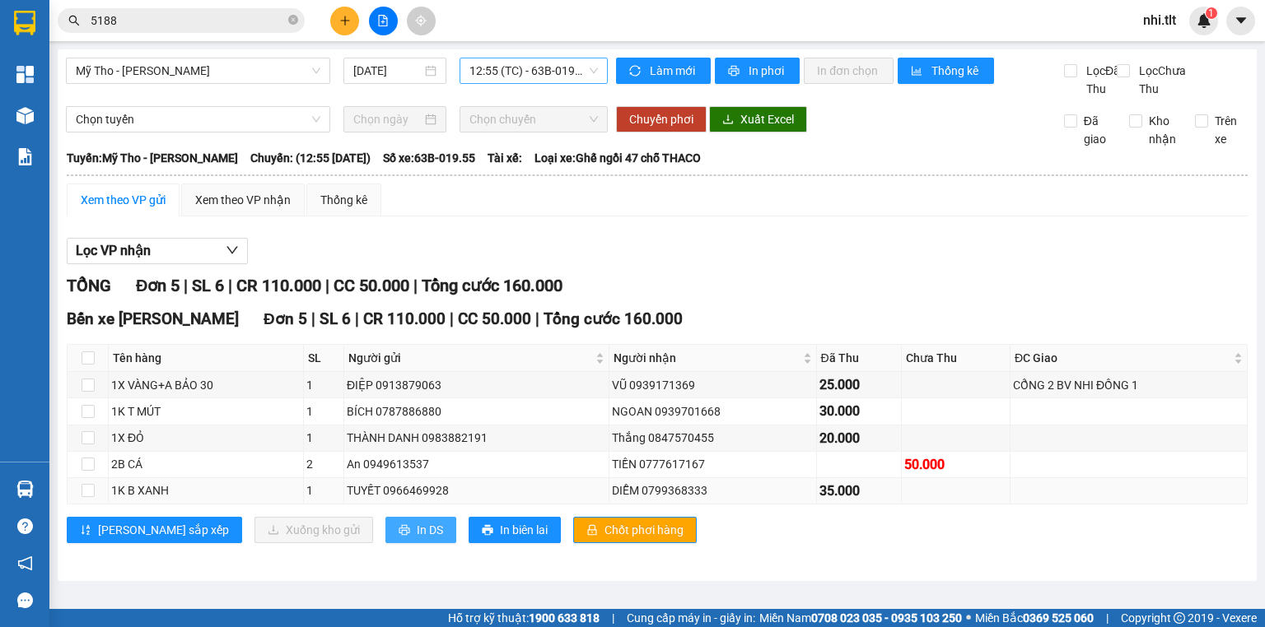
drag, startPoint x: 356, startPoint y: 543, endPoint x: 367, endPoint y: 507, distance: 38.0
click at [417, 539] on span "In DS" at bounding box center [430, 530] width 26 height 18
click at [573, 538] on button "Chốt phơi hàng" at bounding box center [635, 530] width 124 height 26
click at [254, 209] on div "Xem theo VP nhận" at bounding box center [243, 200] width 96 height 18
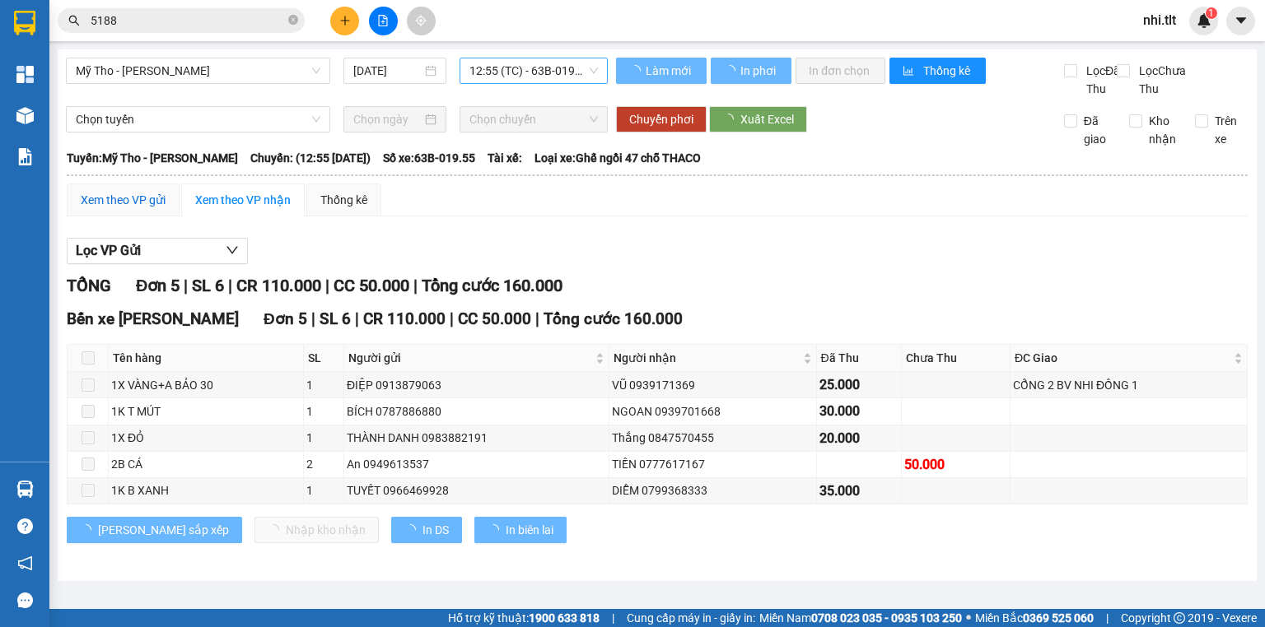
click at [146, 209] on div "Xem theo VP gửi" at bounding box center [123, 200] width 85 height 18
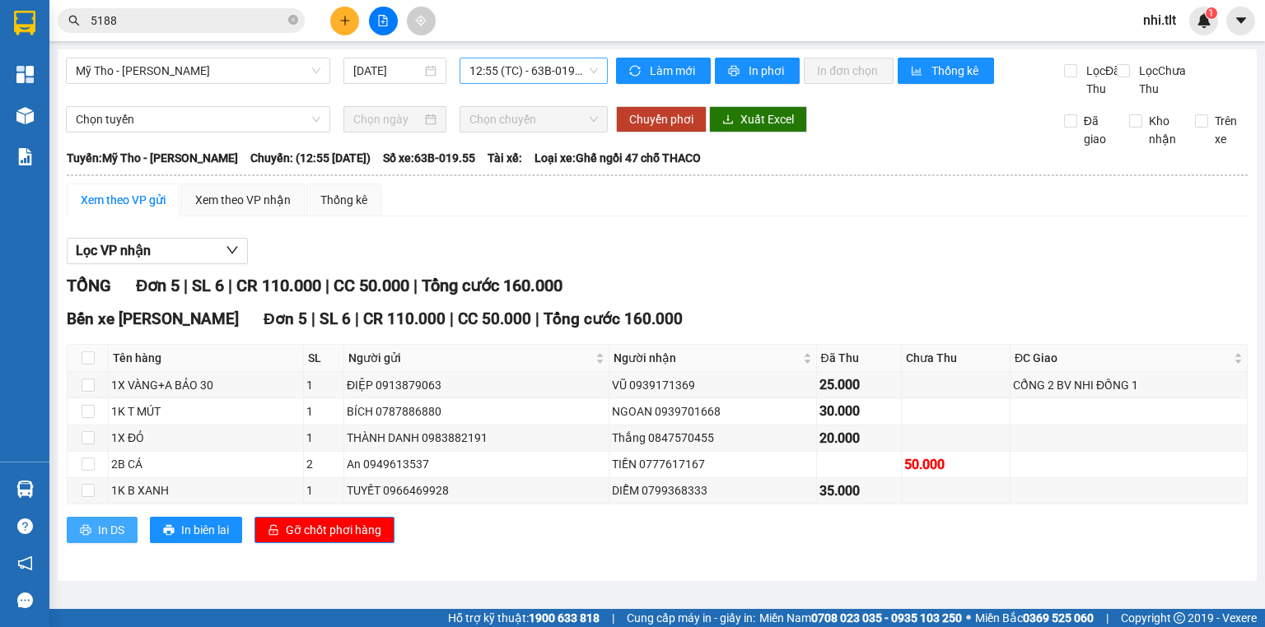
click at [92, 543] on button "In DS" at bounding box center [102, 530] width 71 height 26
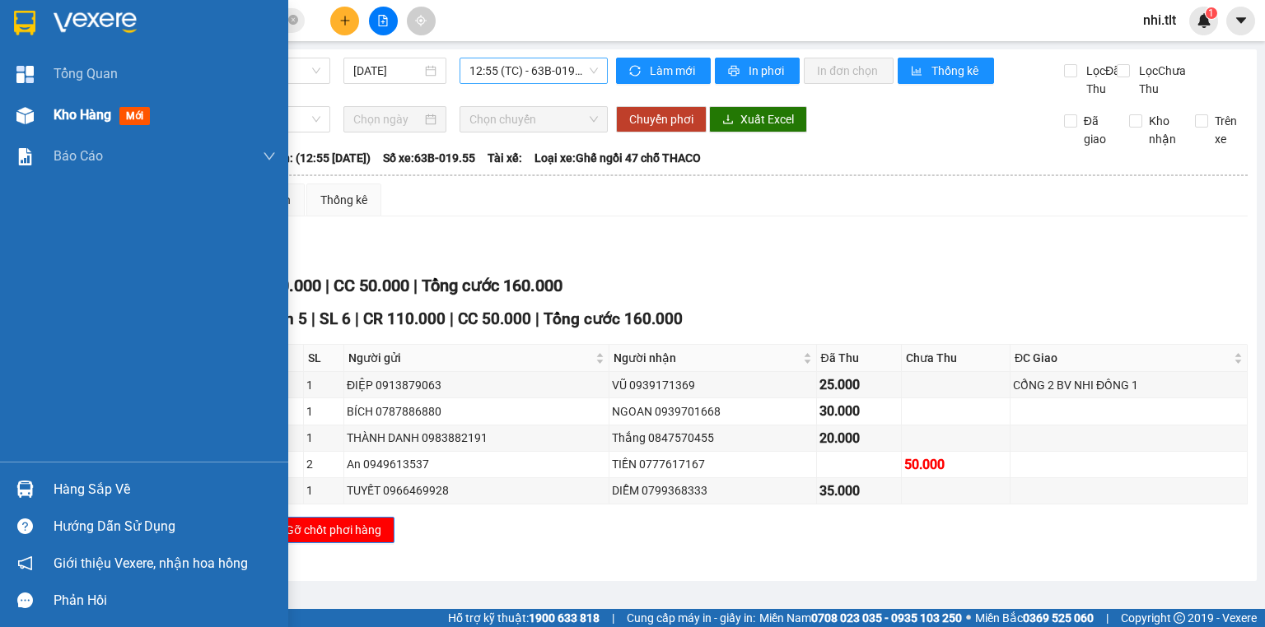
click at [35, 117] on div at bounding box center [25, 115] width 29 height 29
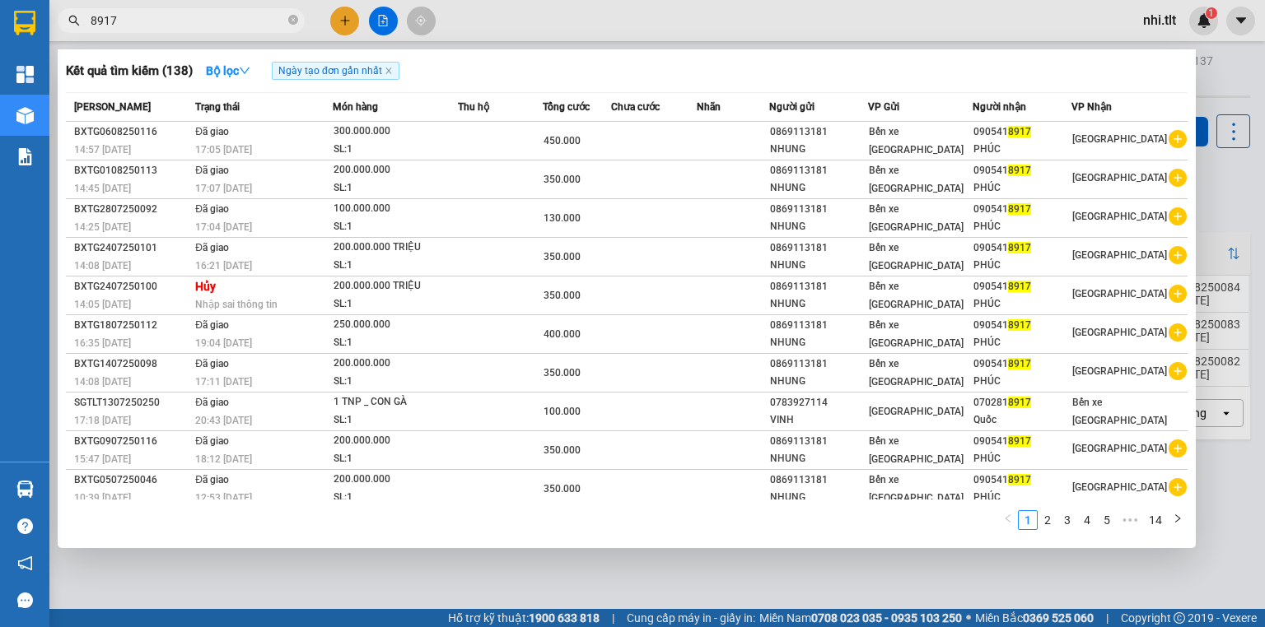
click at [272, 19] on input "8917" at bounding box center [188, 21] width 194 height 18
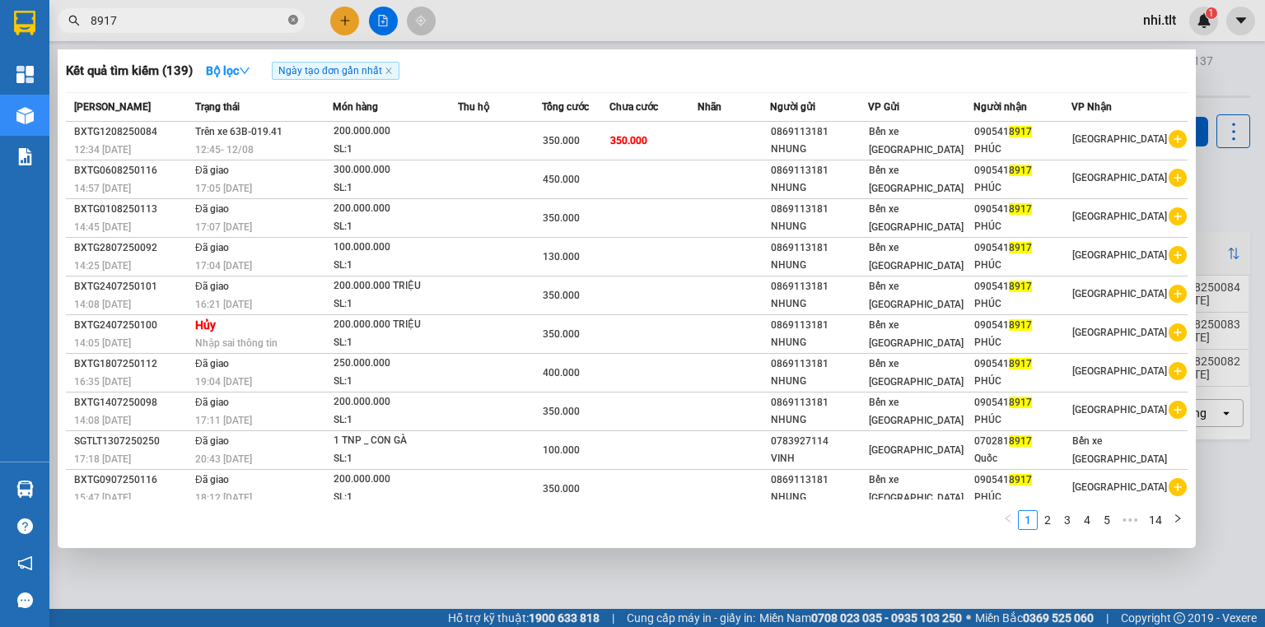
click at [296, 20] on icon "close-circle" at bounding box center [293, 20] width 10 height 10
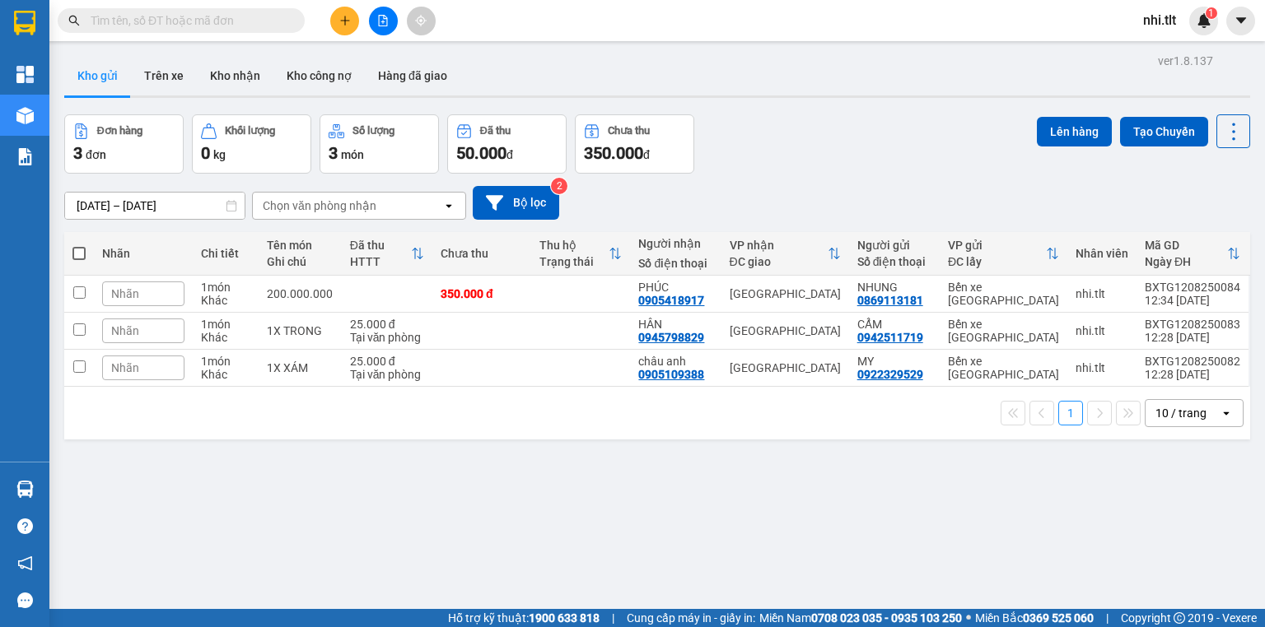
click at [263, 21] on input "text" at bounding box center [188, 21] width 194 height 18
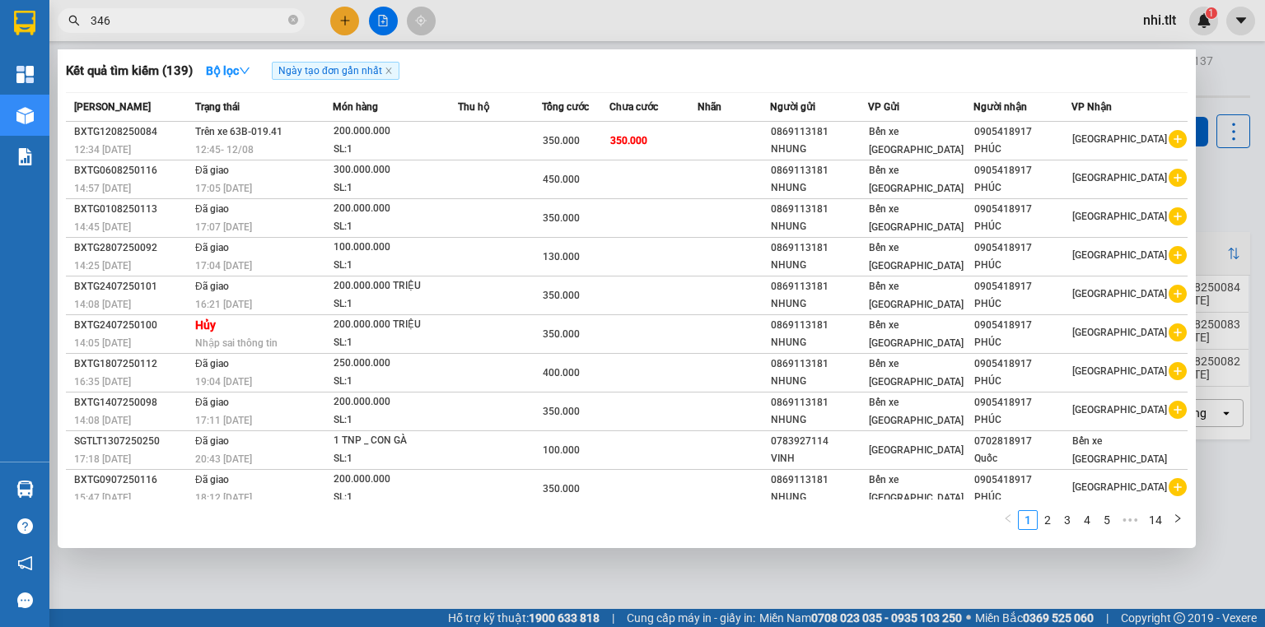
type input "3463"
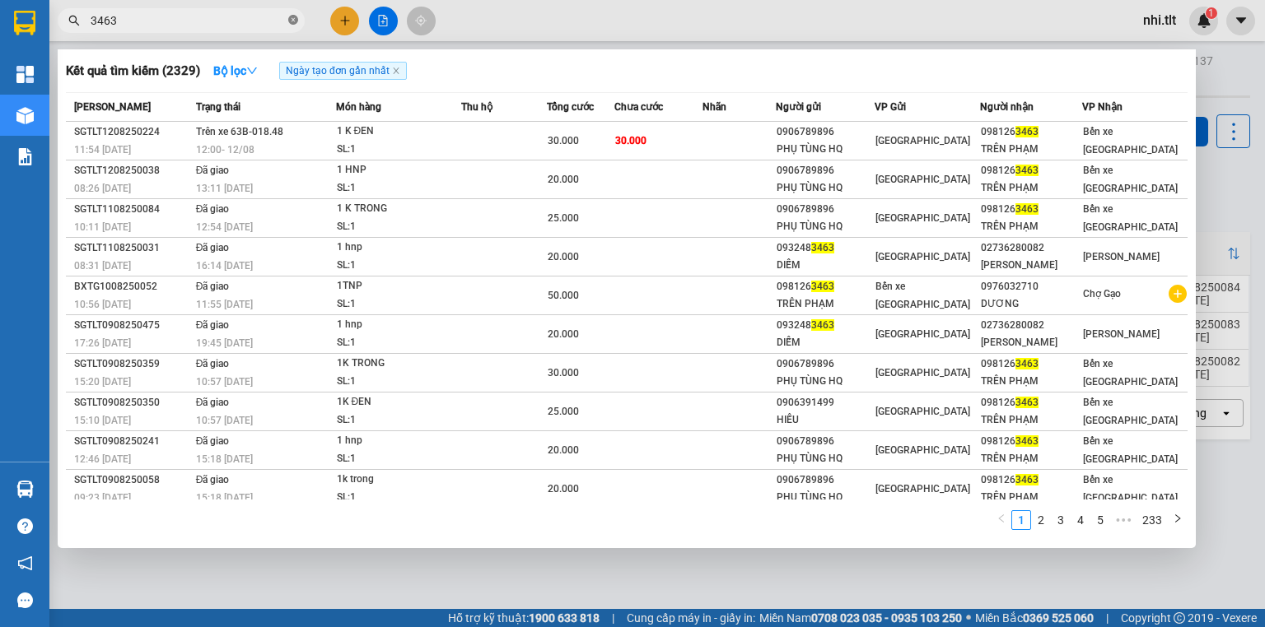
click at [290, 17] on icon "close-circle" at bounding box center [293, 20] width 10 height 10
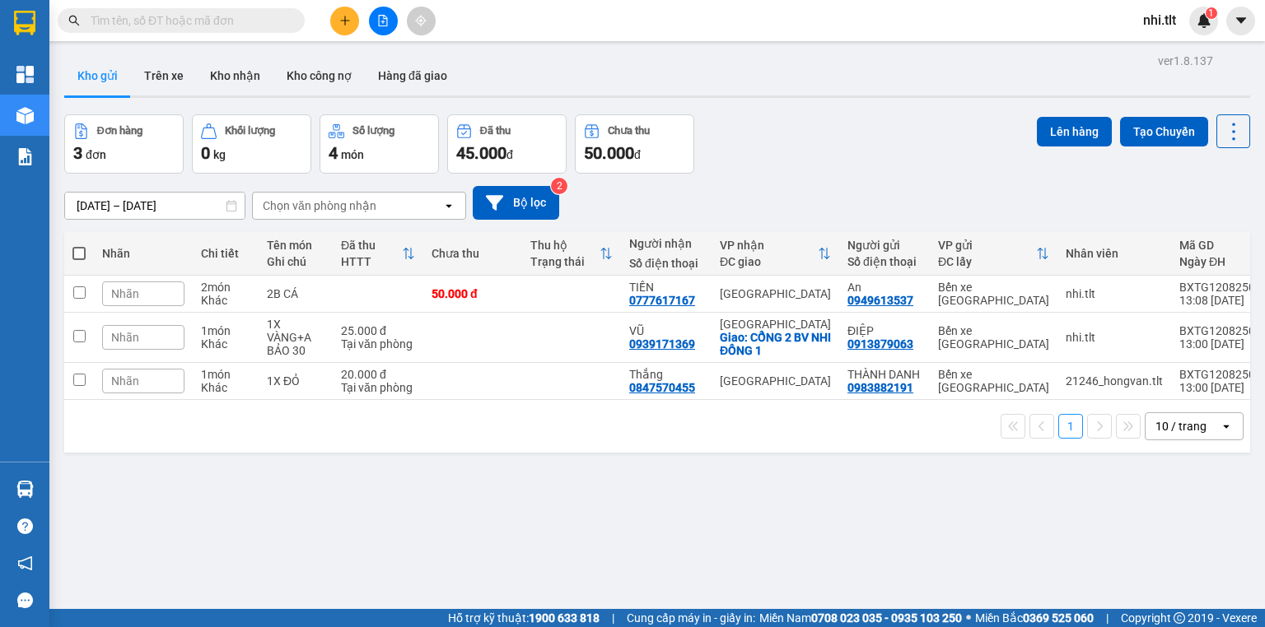
click at [79, 245] on label at bounding box center [78, 253] width 13 height 16
click at [79, 245] on input "checkbox" at bounding box center [79, 245] width 0 height 0
checkbox input "true"
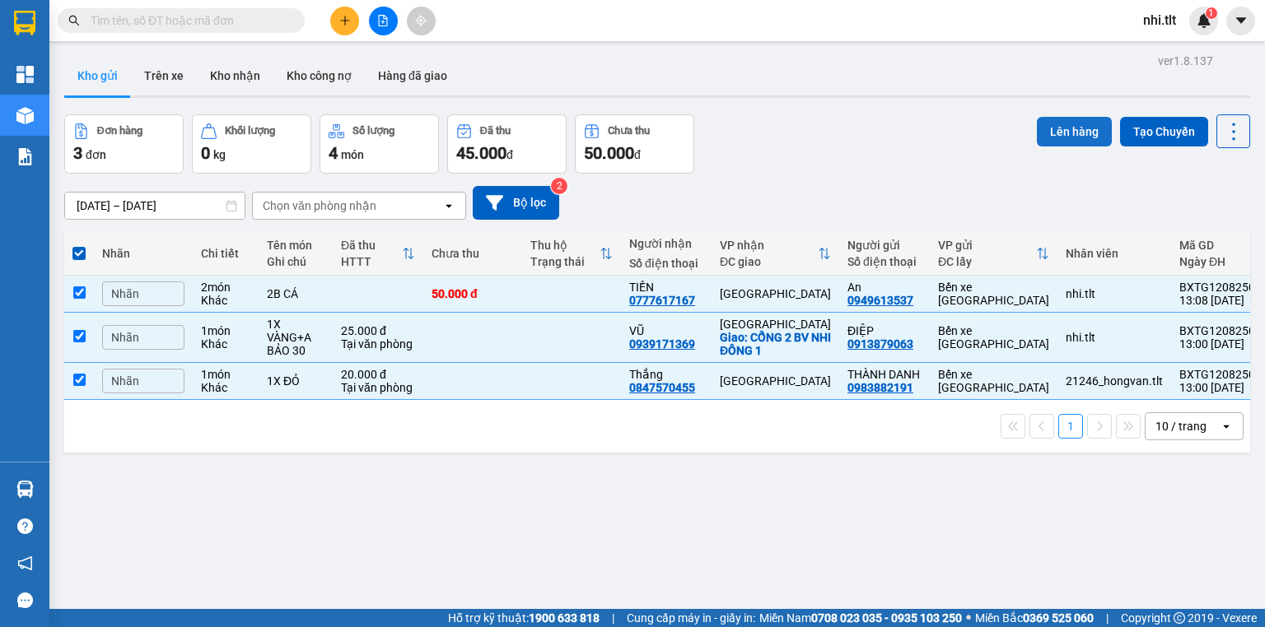
click at [1037, 133] on button "Lên hàng" at bounding box center [1074, 132] width 75 height 30
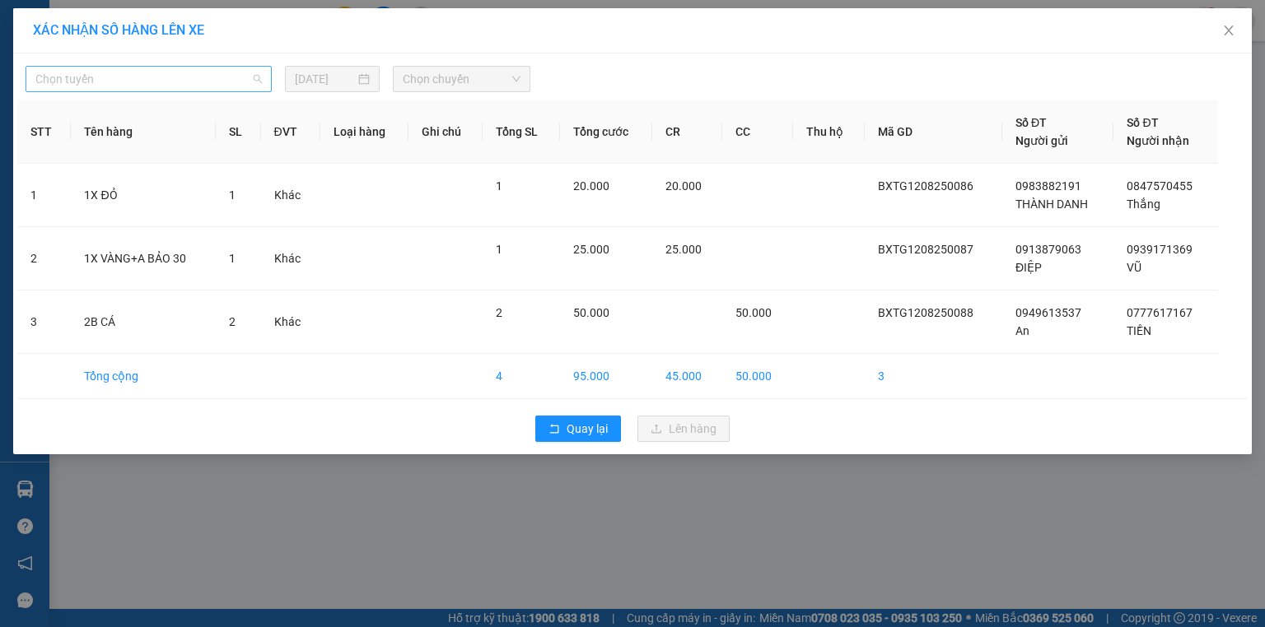
click at [140, 78] on span "Chọn tuyến" at bounding box center [148, 79] width 226 height 25
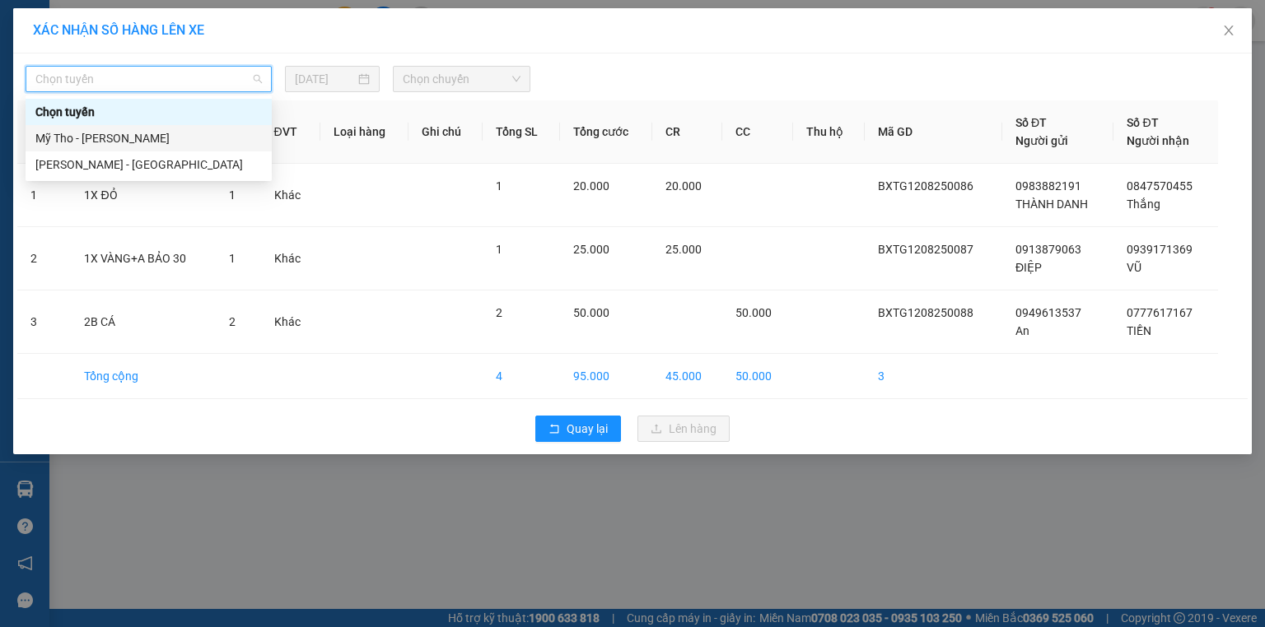
drag, startPoint x: 157, startPoint y: 139, endPoint x: 378, endPoint y: 112, distance: 222.4
click at [158, 139] on div "Mỹ Tho - Hồ Chí Minh" at bounding box center [148, 138] width 226 height 18
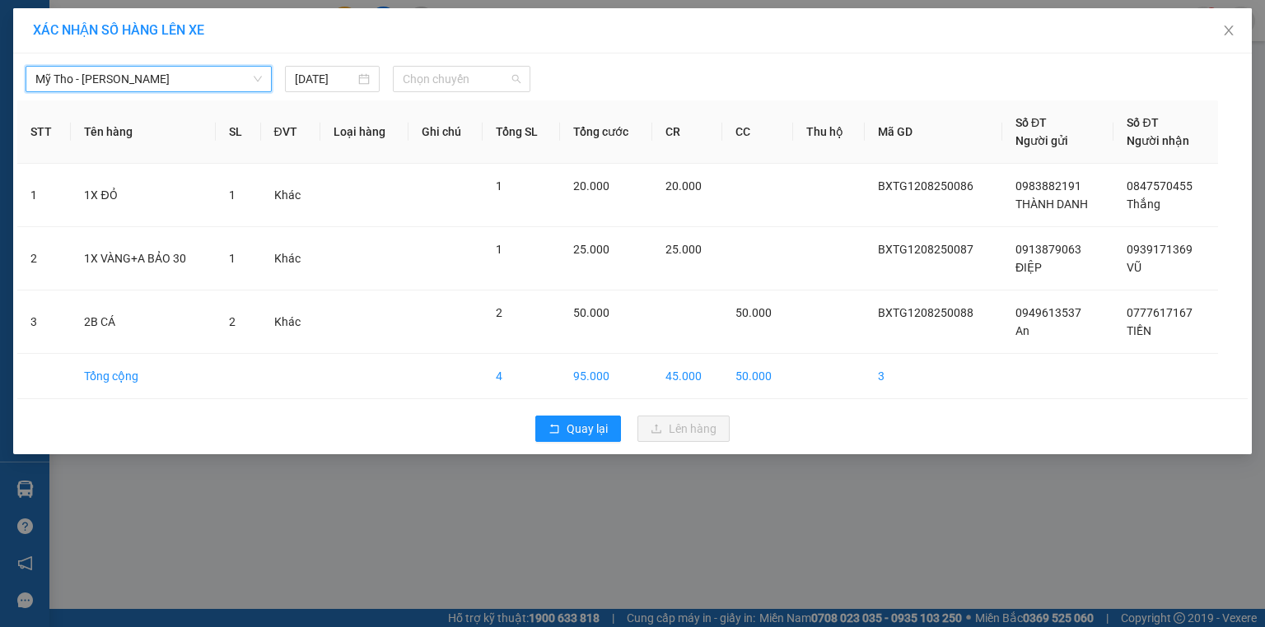
drag, startPoint x: 479, startPoint y: 80, endPoint x: 438, endPoint y: 227, distance: 153.0
click at [478, 83] on span "Chọn chuyến" at bounding box center [462, 79] width 119 height 25
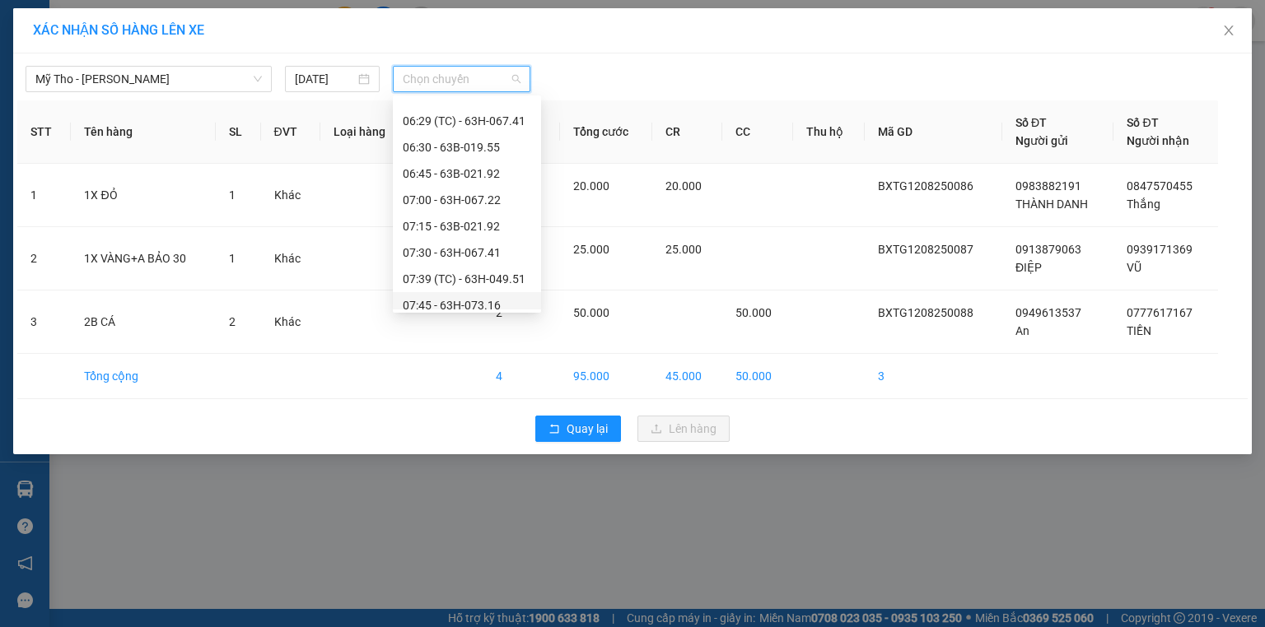
scroll to position [527, 0]
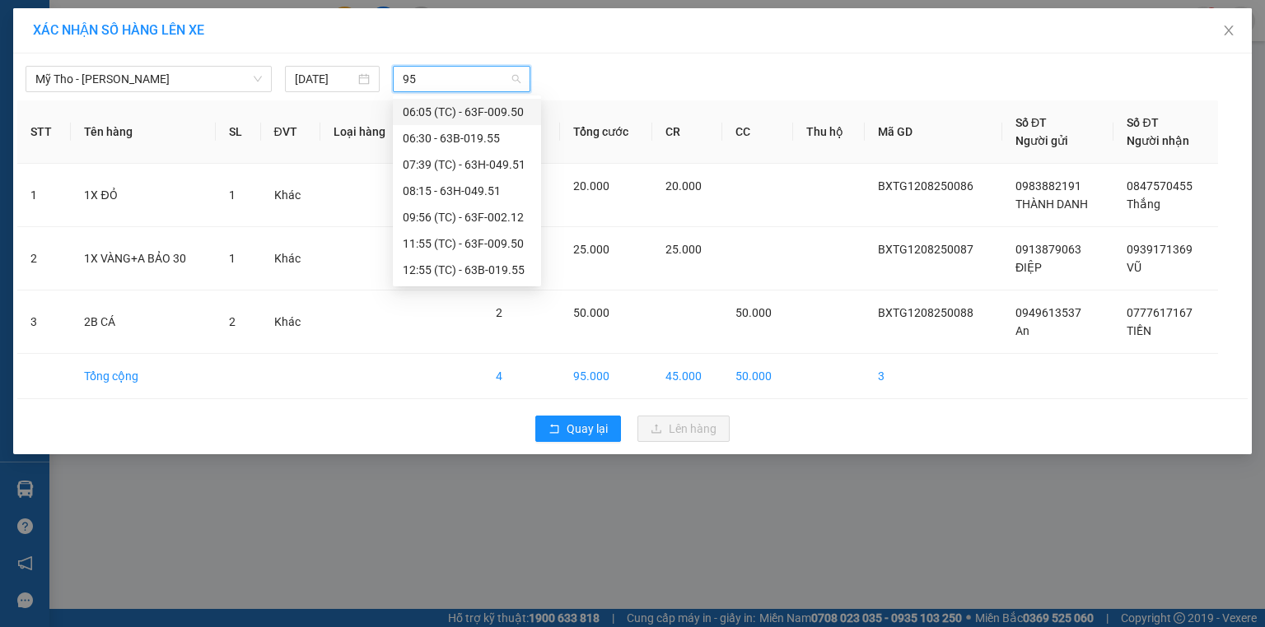
type input "955"
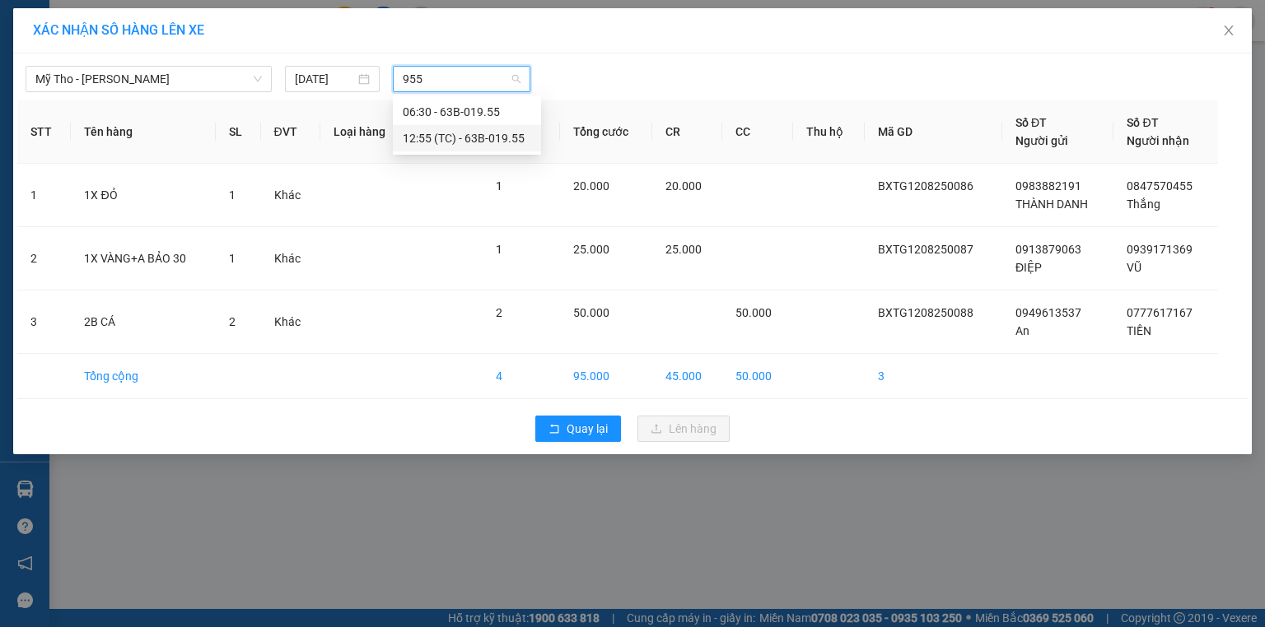
click at [511, 135] on div "12:55 (TC) - 63B-019.55" at bounding box center [467, 138] width 128 height 18
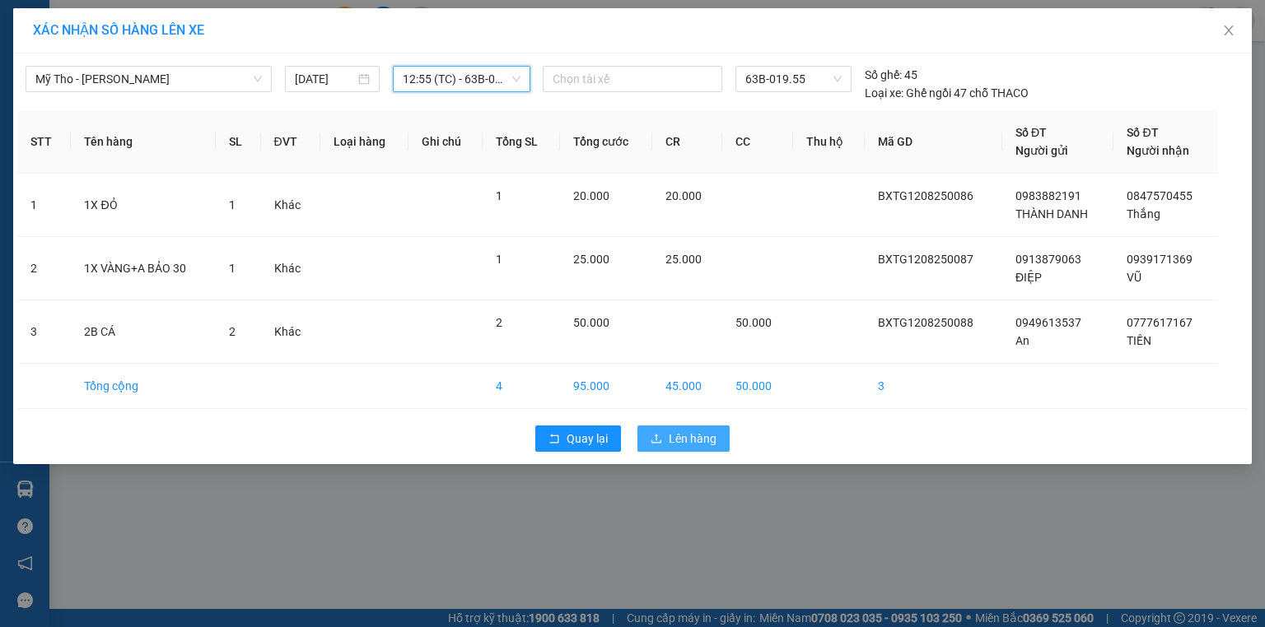
click at [696, 430] on span "Lên hàng" at bounding box center [693, 439] width 48 height 18
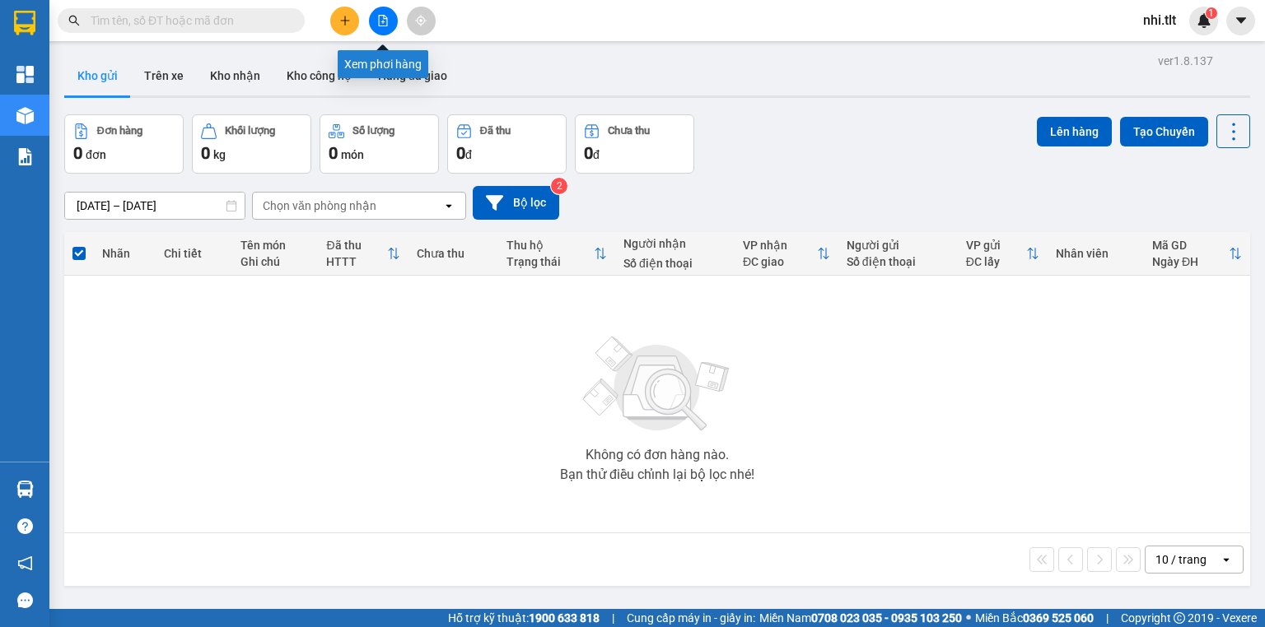
click at [390, 21] on button at bounding box center [383, 21] width 29 height 29
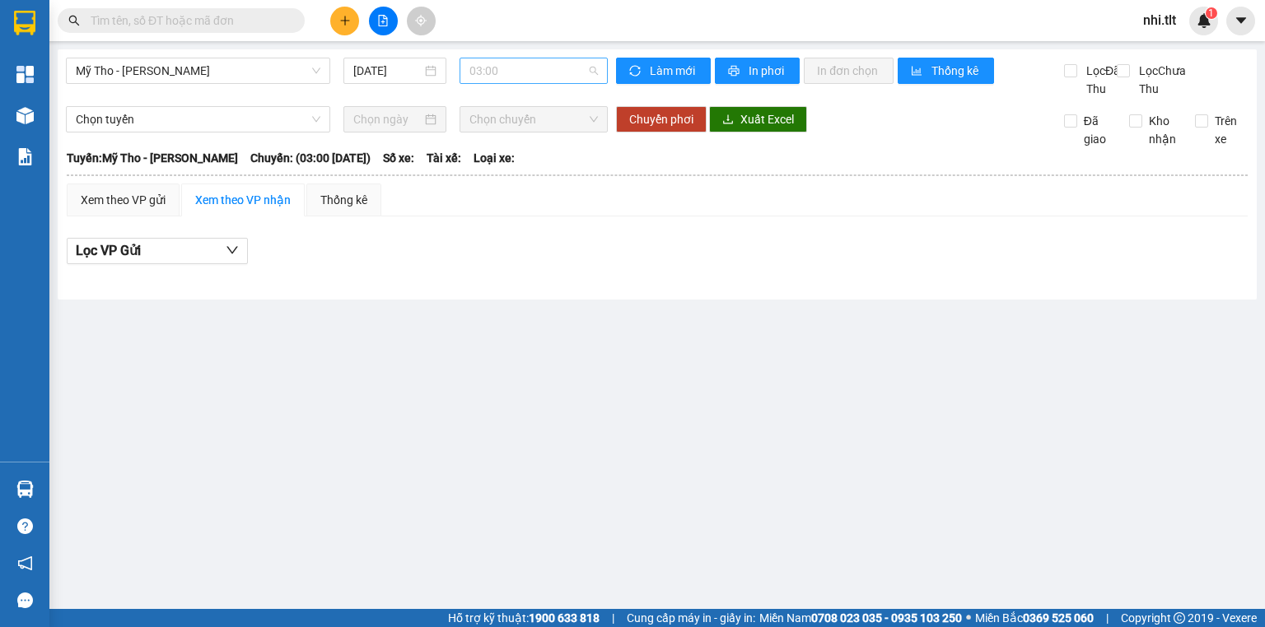
click at [521, 69] on span "03:00" at bounding box center [533, 70] width 129 height 25
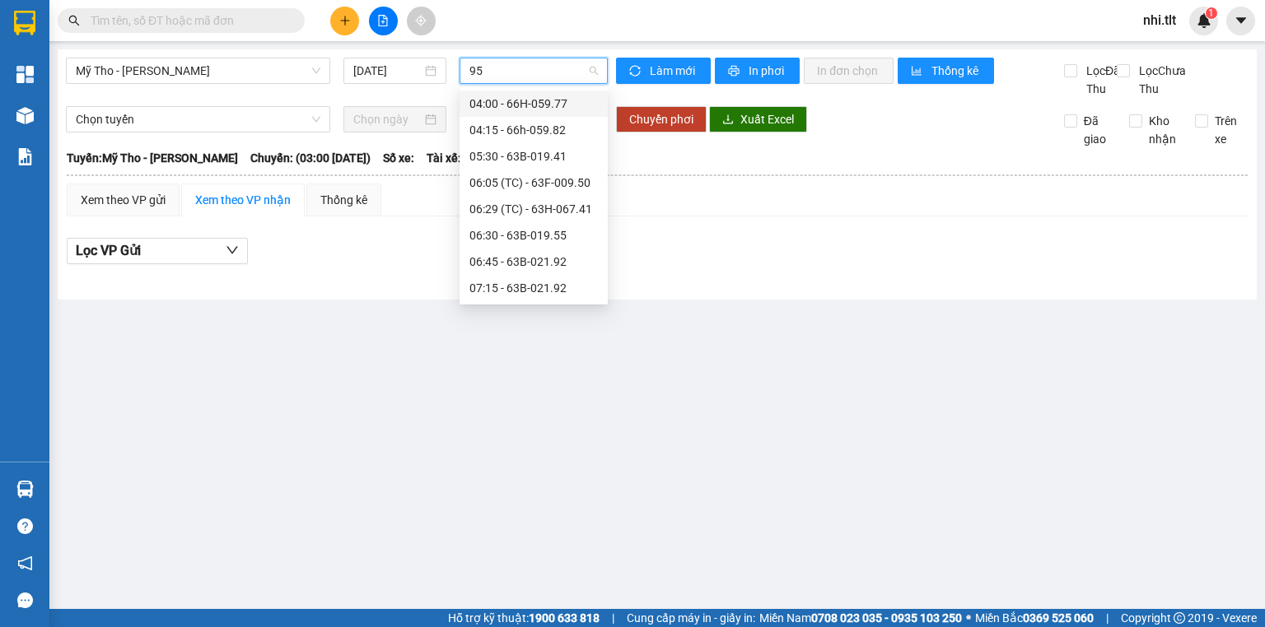
type input "955"
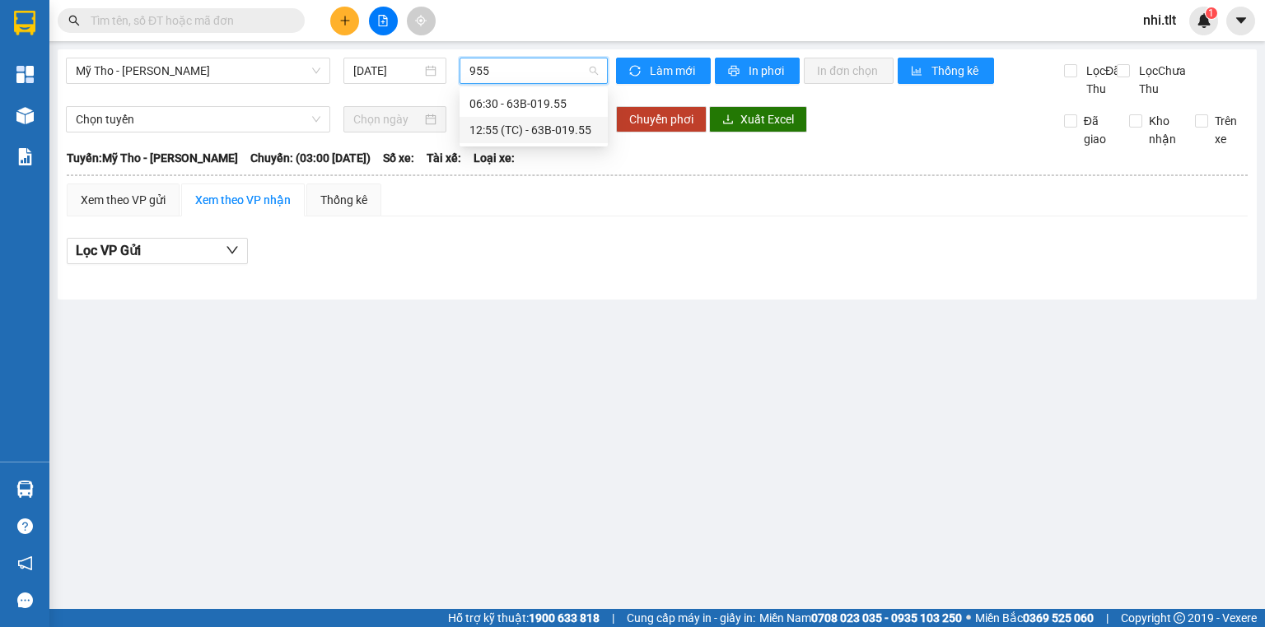
click at [560, 128] on div "12:55 (TC) - 63B-019.55" at bounding box center [533, 130] width 128 height 18
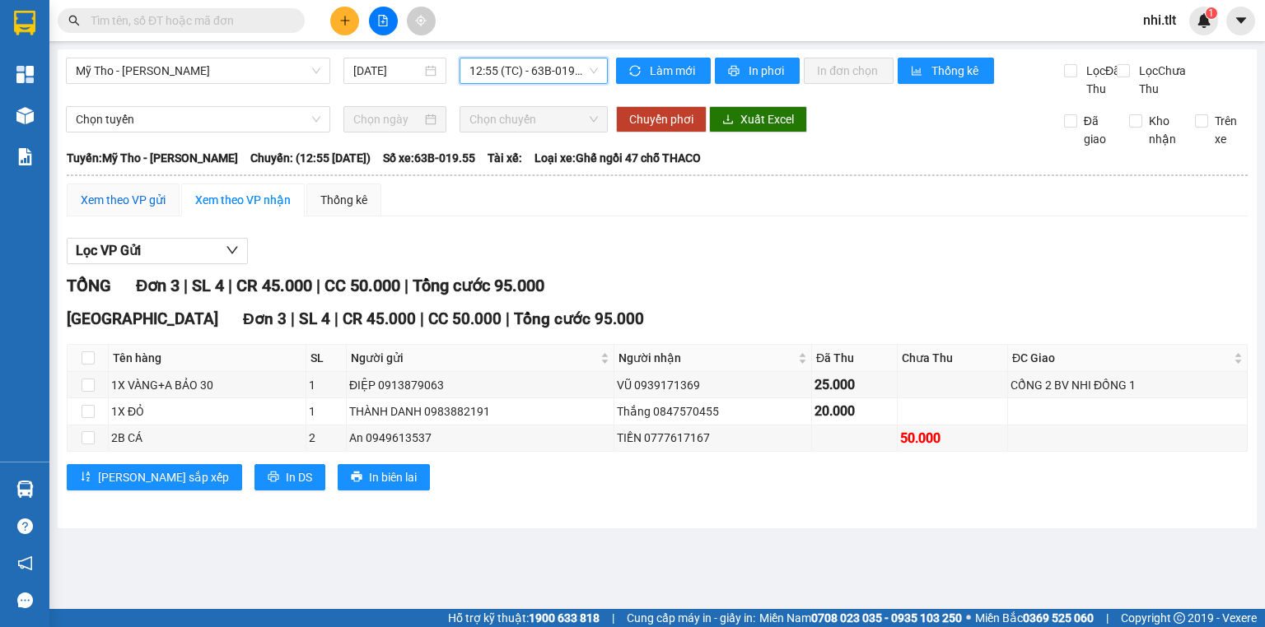
click at [115, 209] on div "Xem theo VP gửi" at bounding box center [123, 200] width 85 height 18
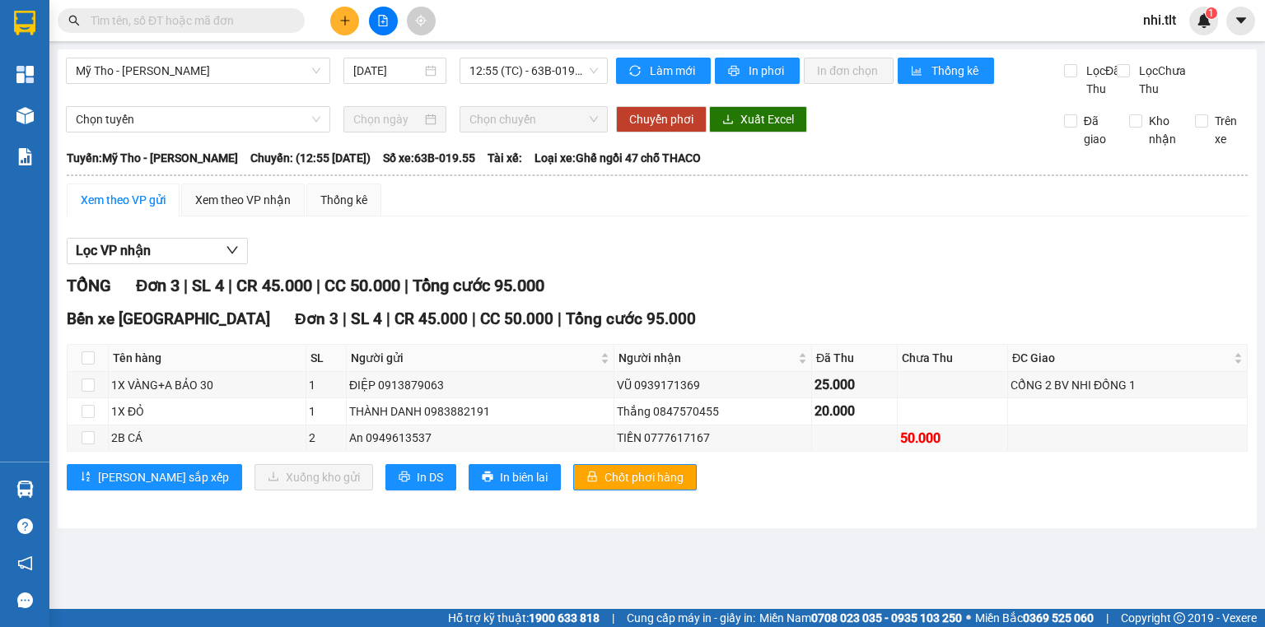
click at [249, 16] on input "text" at bounding box center [188, 21] width 194 height 18
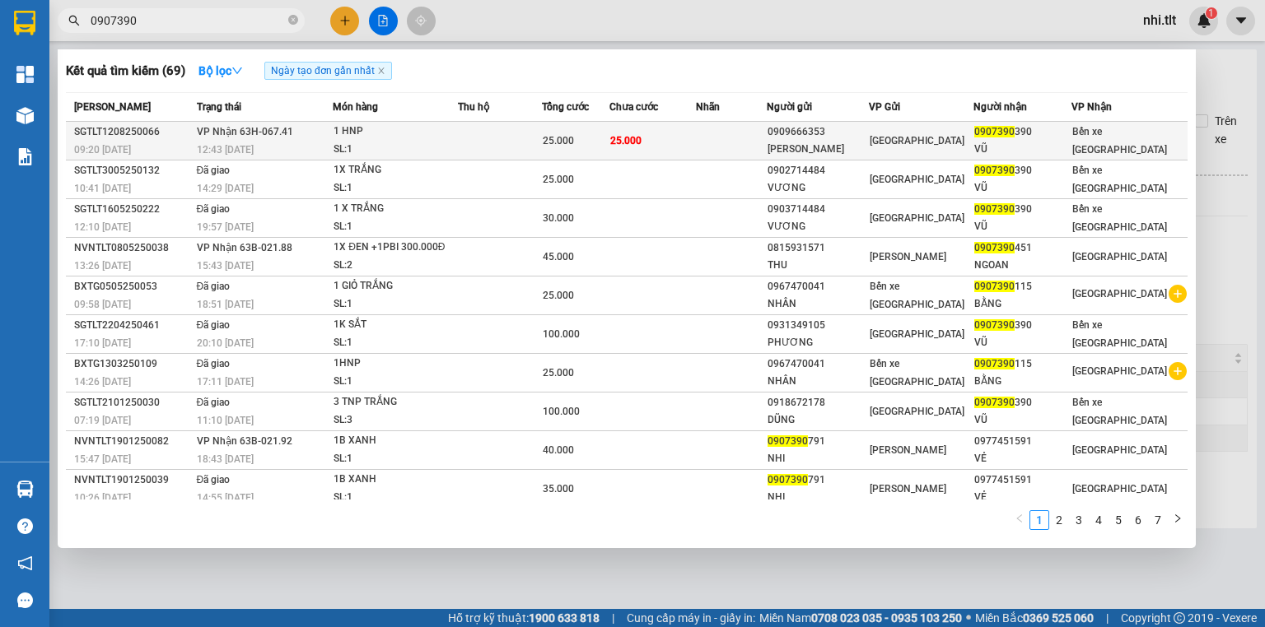
type input "0907390"
click at [469, 138] on td at bounding box center [500, 141] width 84 height 39
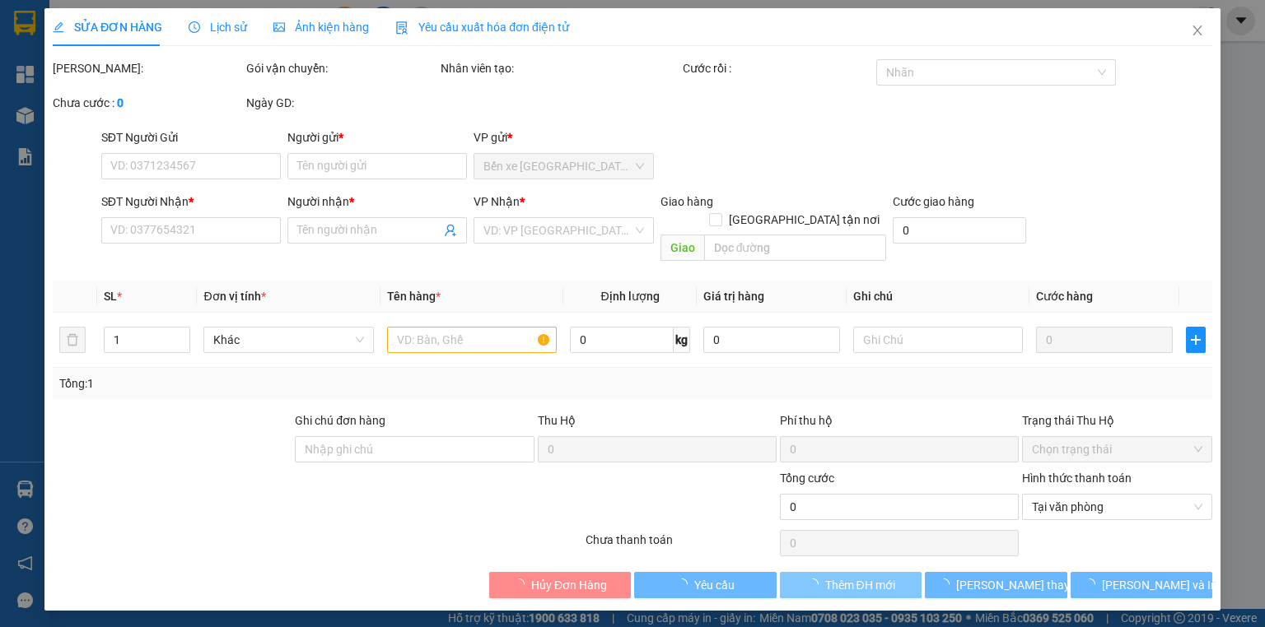
type input "0909666353"
type input "Hoa Hưng"
type input "0907390390"
type input "VŨ"
type input "25.000"
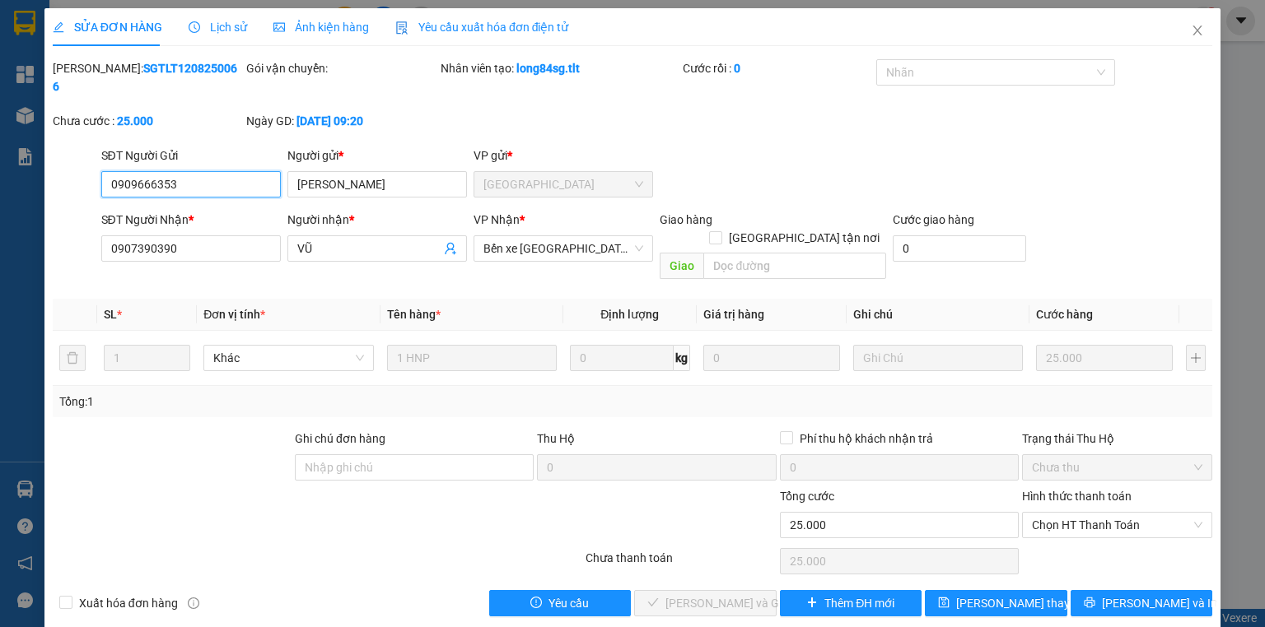
drag, startPoint x: 1065, startPoint y: 485, endPoint x: 1067, endPoint y: 502, distance: 17.5
click at [1065, 513] on span "Chọn HT Thanh Toán" at bounding box center [1117, 525] width 170 height 25
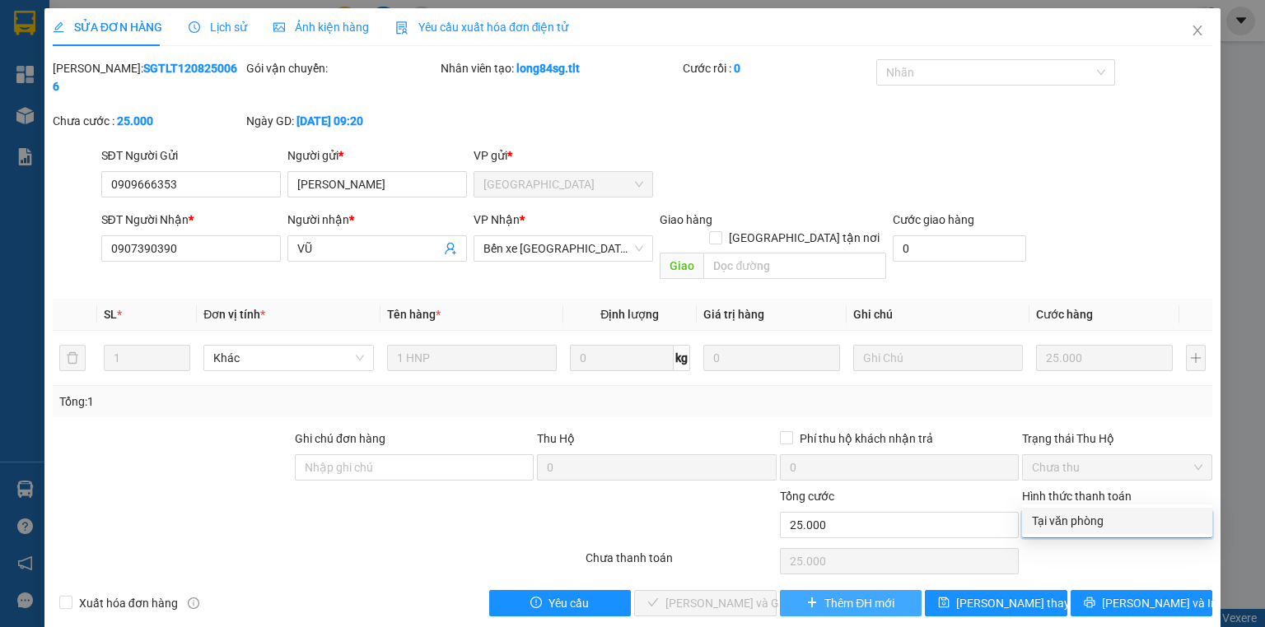
drag, startPoint x: 1065, startPoint y: 519, endPoint x: 781, endPoint y: 568, distance: 288.4
click at [1061, 520] on div "Tại văn phòng" at bounding box center [1117, 521] width 170 height 18
type input "0"
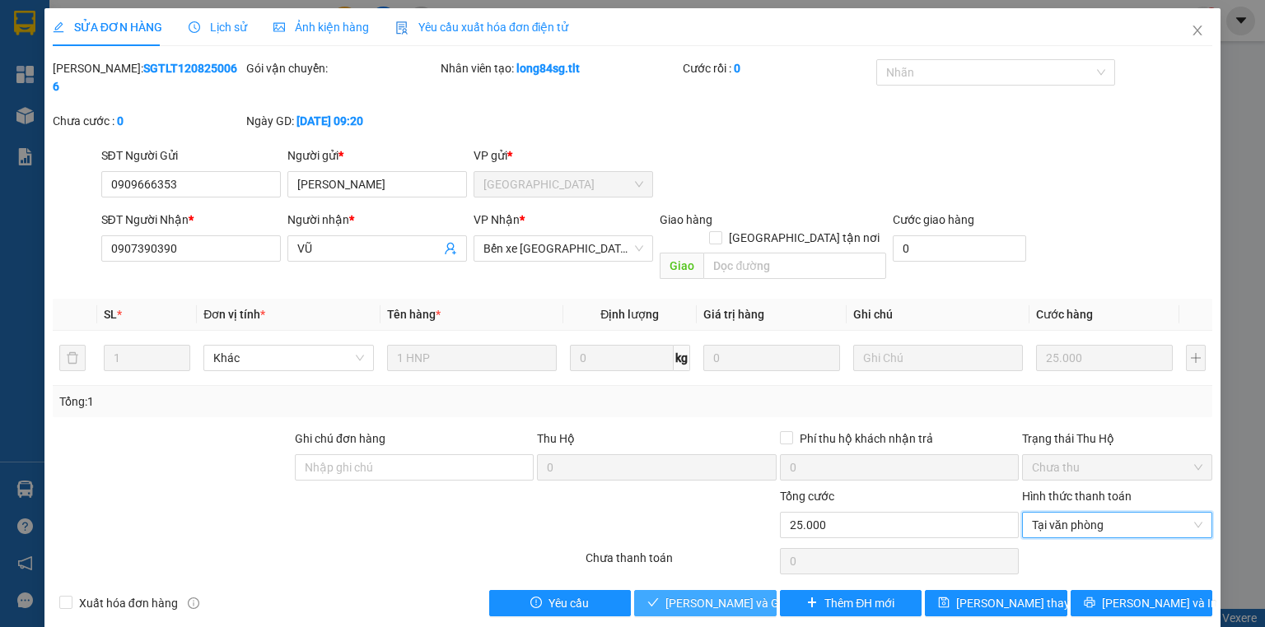
click at [737, 595] on span "Lưu và Giao hàng" at bounding box center [744, 604] width 158 height 18
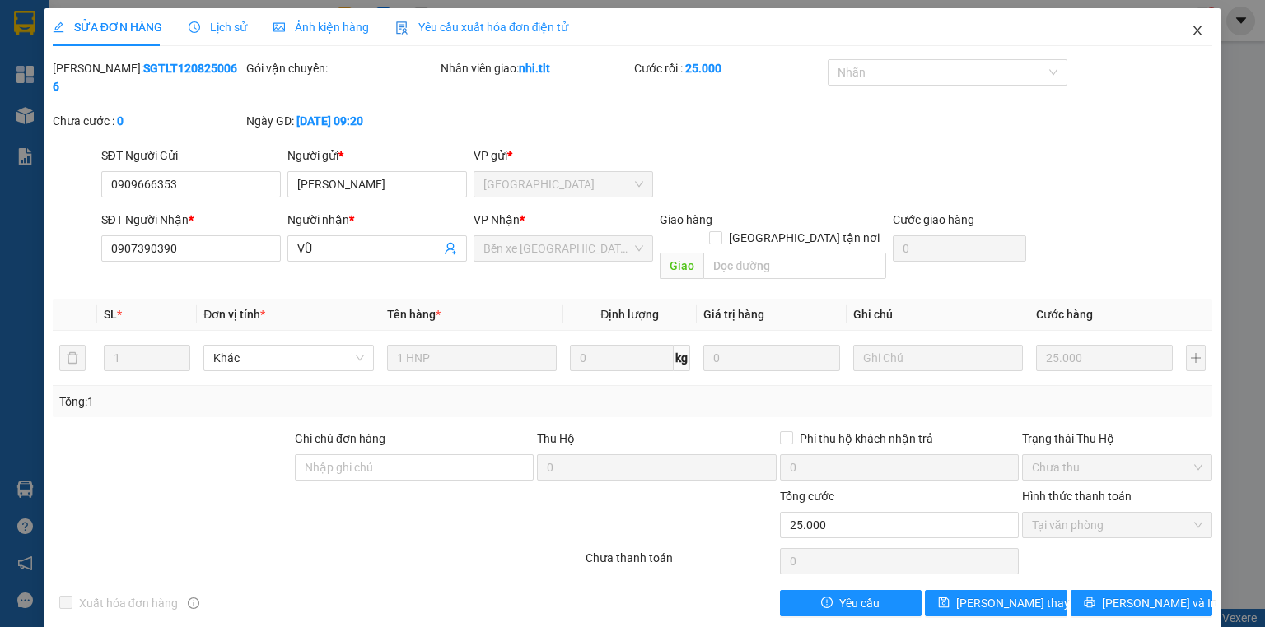
click at [1199, 27] on icon "close" at bounding box center [1197, 30] width 13 height 13
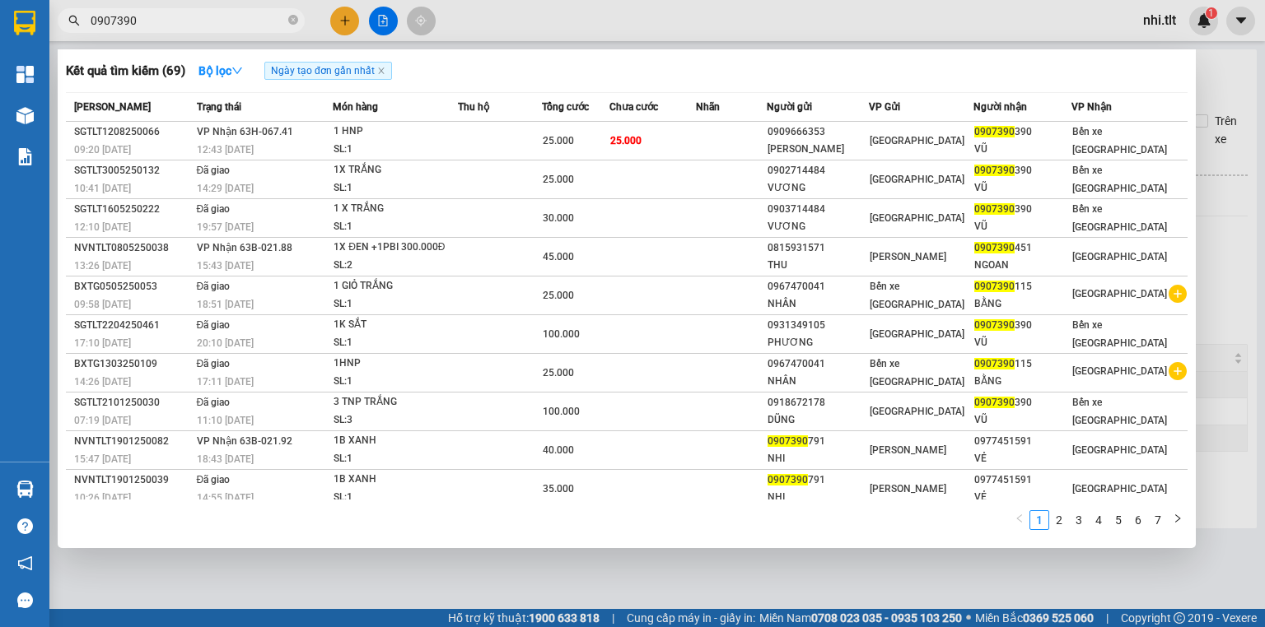
click at [181, 25] on input "0907390" at bounding box center [188, 21] width 194 height 18
drag, startPoint x: 533, startPoint y: 26, endPoint x: 394, endPoint y: 33, distance: 139.3
click at [523, 29] on div at bounding box center [632, 313] width 1265 height 627
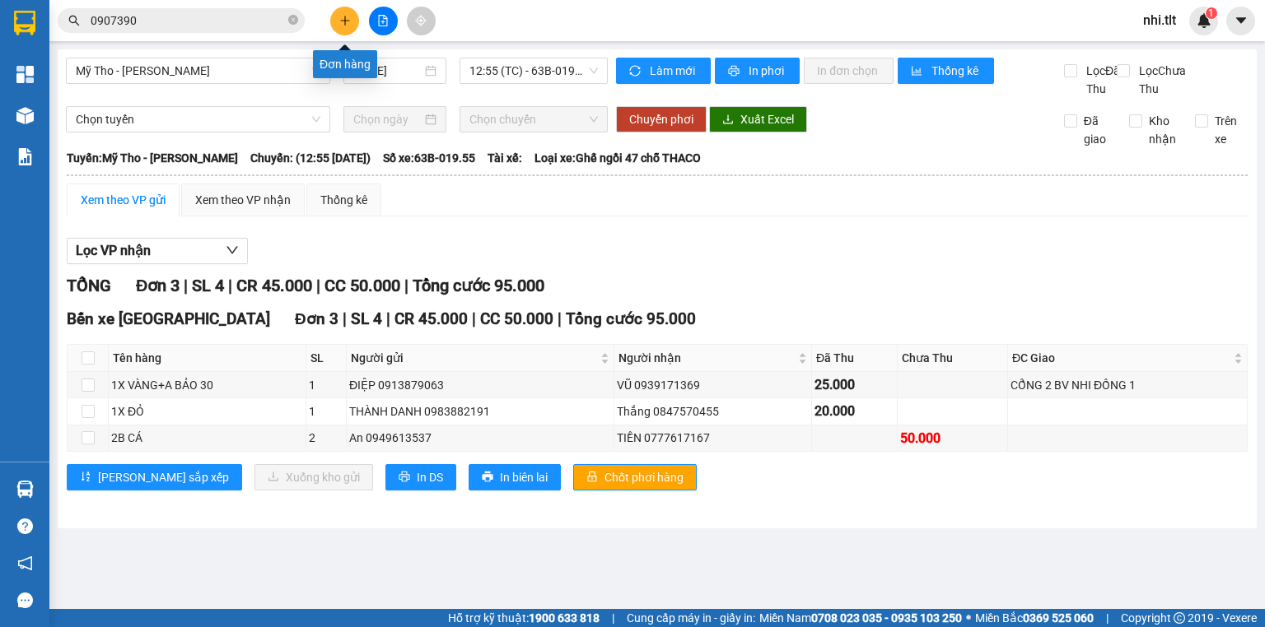
click at [346, 26] on button at bounding box center [344, 21] width 29 height 29
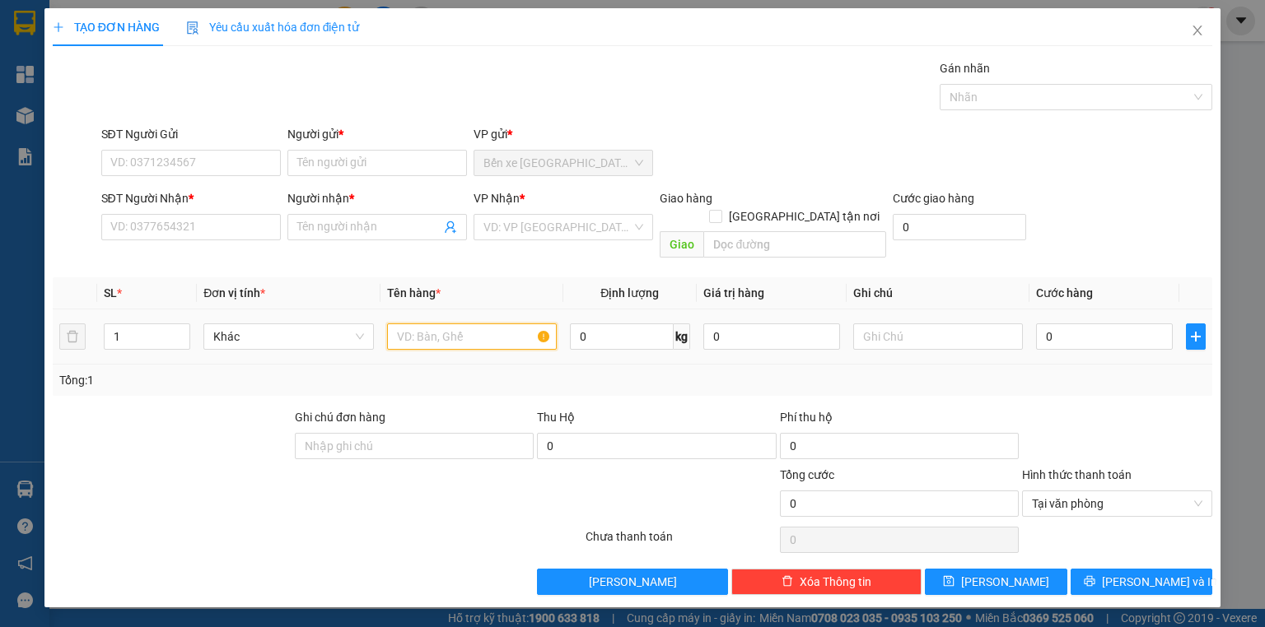
click at [459, 324] on input "text" at bounding box center [472, 337] width 170 height 26
type input "1K B XANH"
click at [1092, 324] on input "0" at bounding box center [1104, 337] width 137 height 26
type input "3"
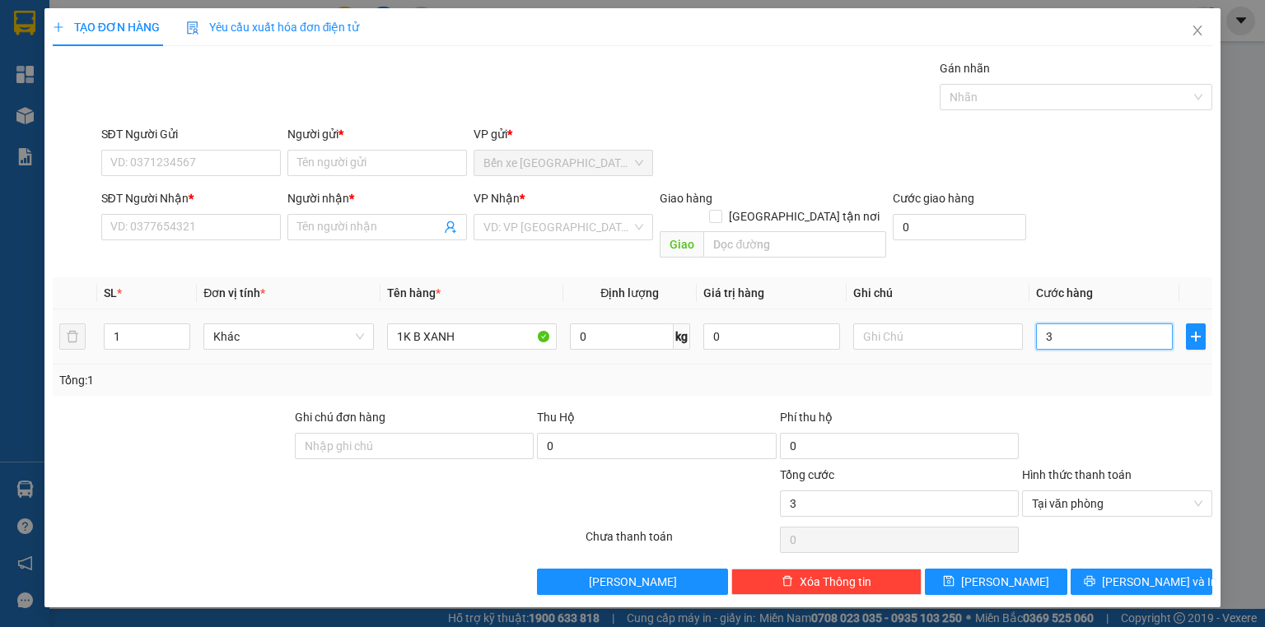
type input "35"
type input "35.000"
drag, startPoint x: 506, startPoint y: 221, endPoint x: 506, endPoint y: 271, distance: 50.2
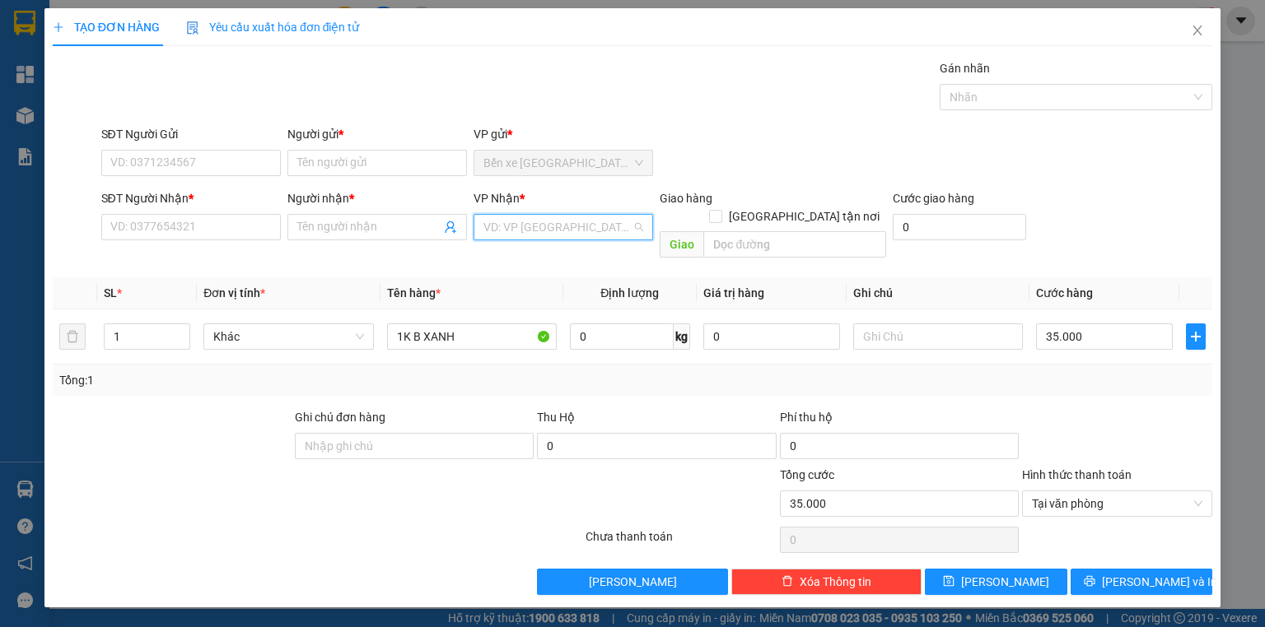
click at [506, 227] on input "search" at bounding box center [557, 227] width 148 height 25
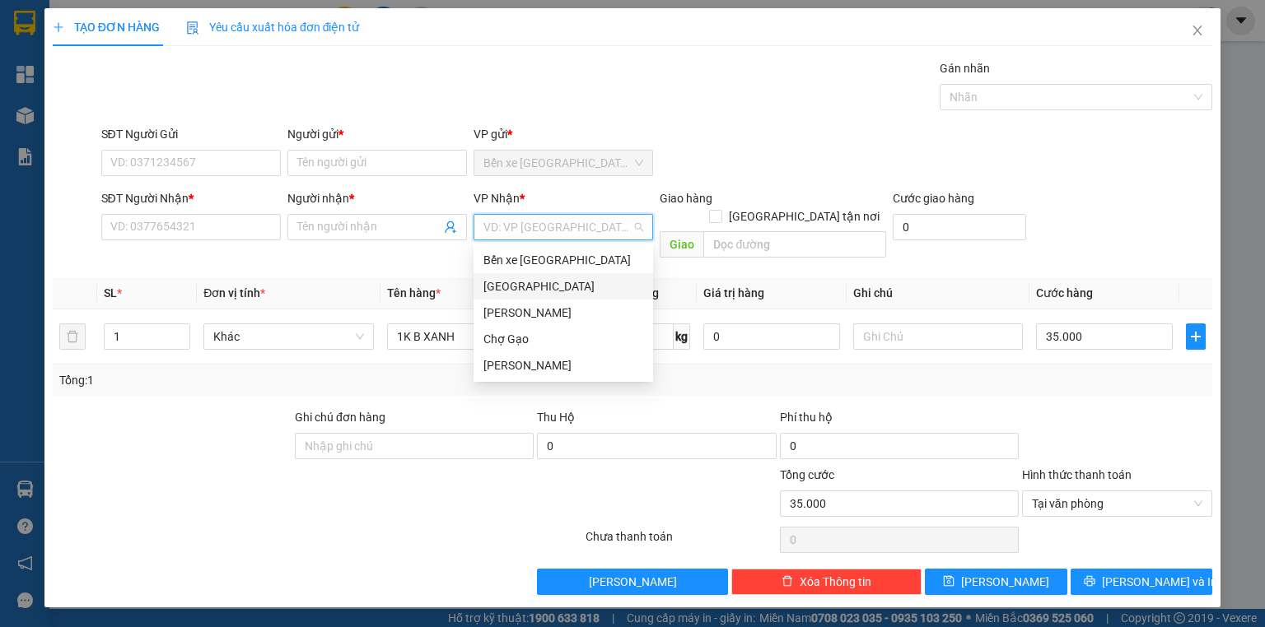
click at [511, 280] on div "[GEOGRAPHIC_DATA]" at bounding box center [563, 287] width 160 height 18
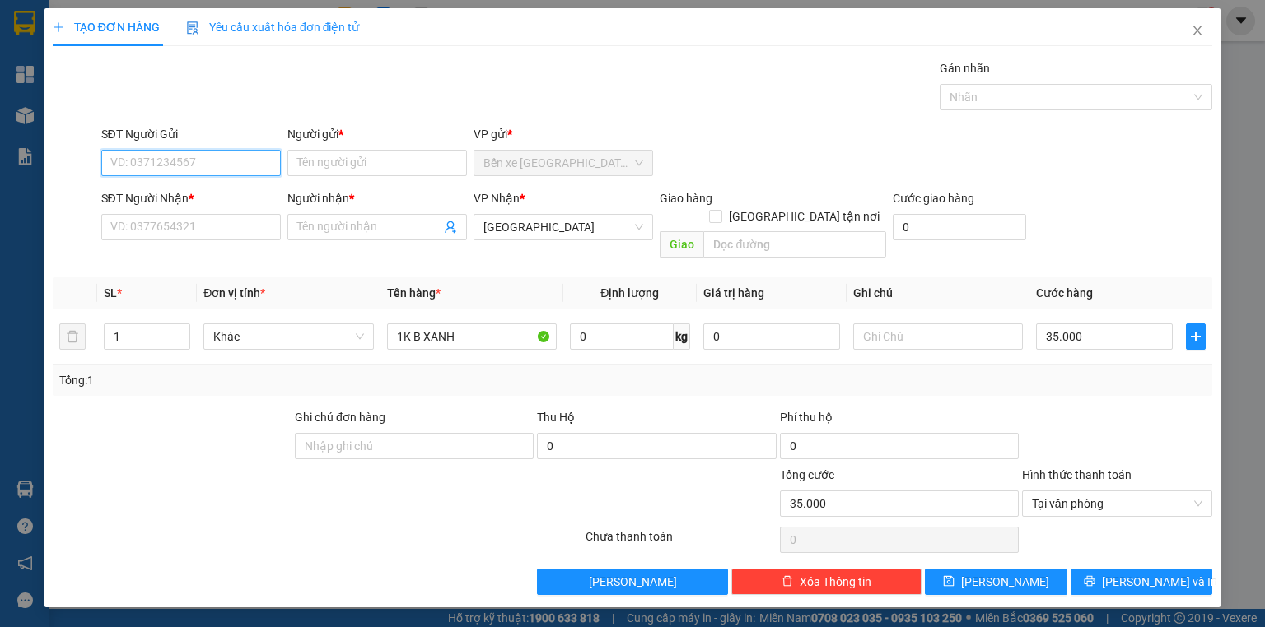
click at [178, 161] on input "SĐT Người Gửi" at bounding box center [191, 163] width 180 height 26
type input "0966469928"
click at [216, 198] on div "0966469928 - TUYẾT" at bounding box center [191, 195] width 160 height 18
type input "TUYẾT"
type input "0966469928"
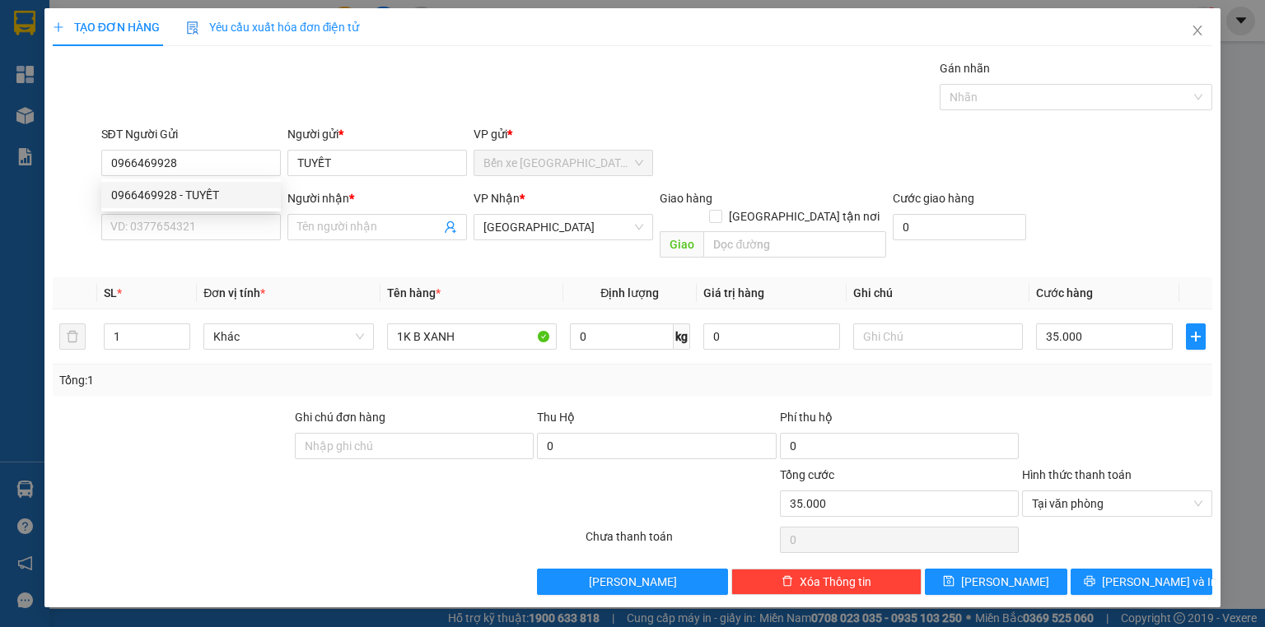
click at [223, 244] on div "SĐT Người Nhận * VD: 0377654321" at bounding box center [191, 218] width 180 height 58
click at [223, 231] on input "SĐT Người Nhận *" at bounding box center [191, 227] width 180 height 26
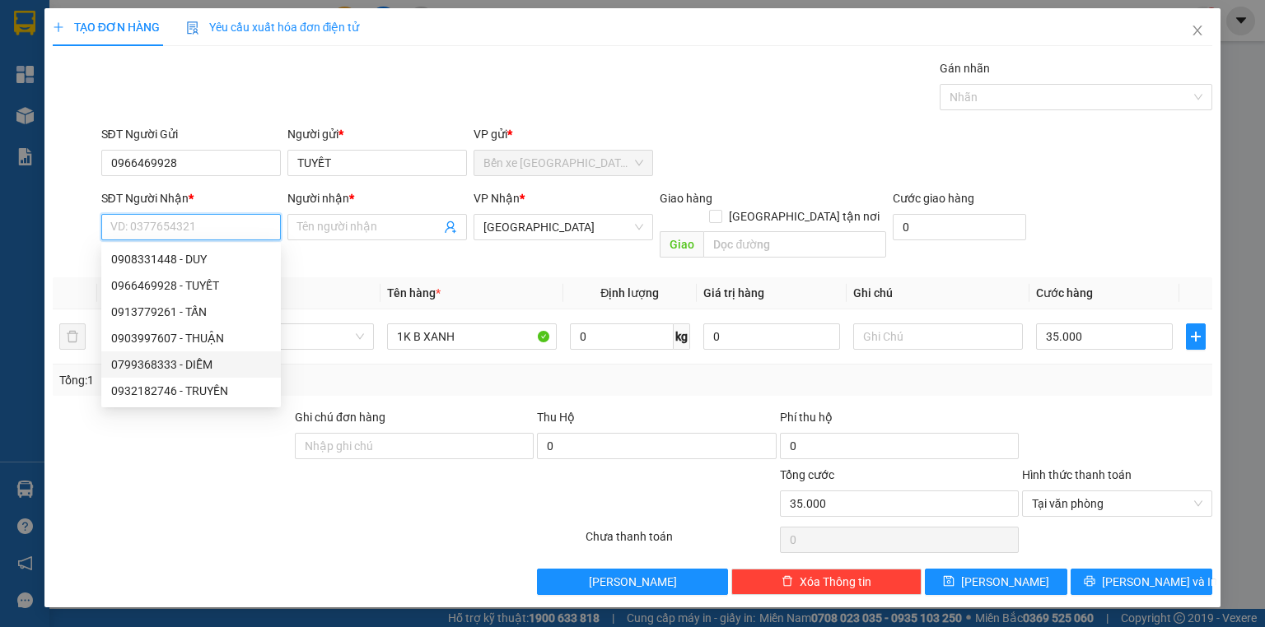
click at [220, 360] on div "0799368333 - DIỄM" at bounding box center [191, 365] width 160 height 18
type input "0799368333"
type input "DIỄM"
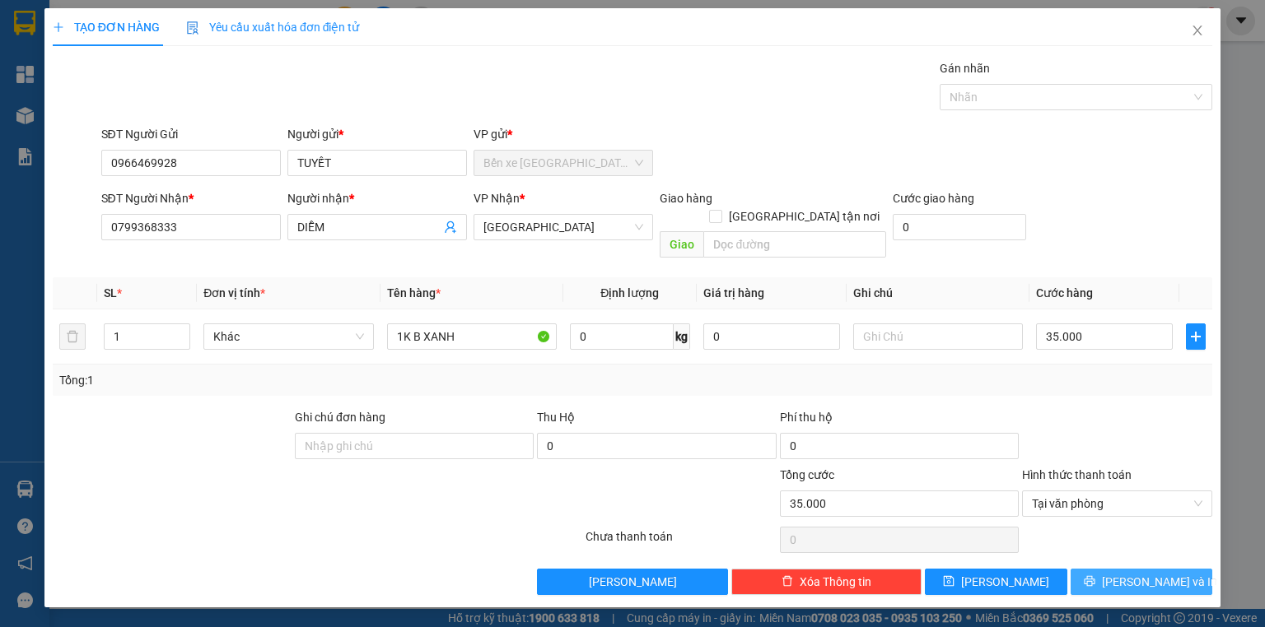
click at [1107, 569] on button "[PERSON_NAME] và In" at bounding box center [1141, 582] width 142 height 26
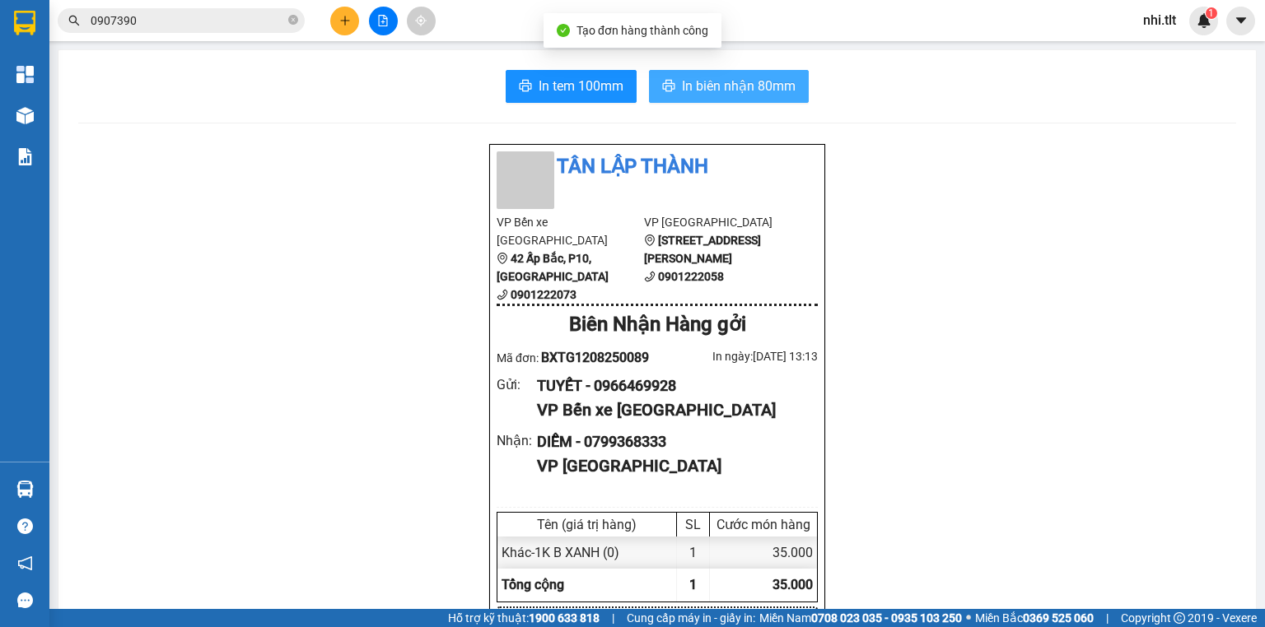
click at [748, 82] on span "In biên nhận 80mm" at bounding box center [739, 86] width 114 height 21
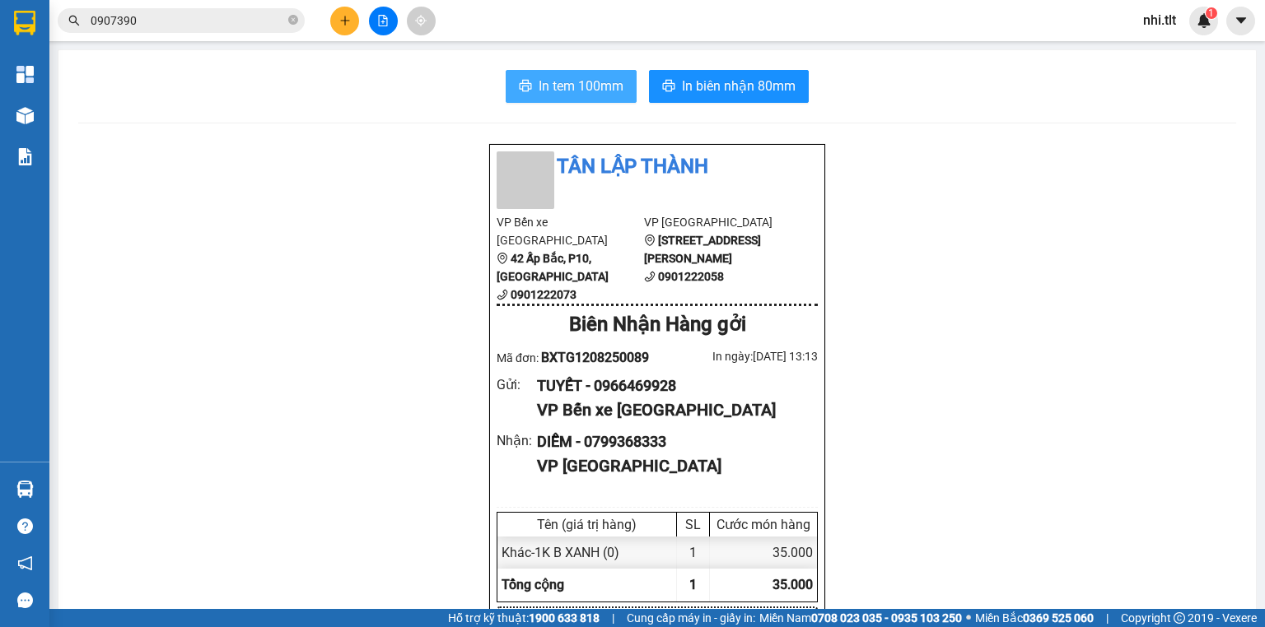
click at [586, 82] on span "In tem 100mm" at bounding box center [581, 86] width 85 height 21
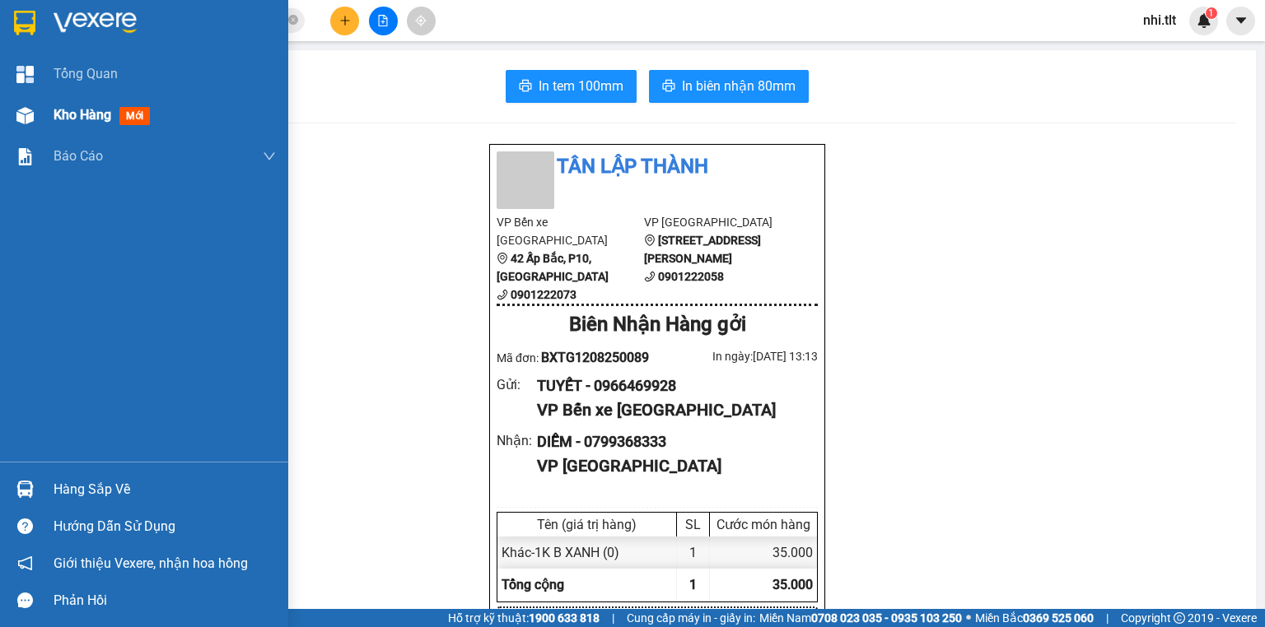
click at [27, 116] on img at bounding box center [24, 115] width 17 height 17
click at [30, 116] on img at bounding box center [24, 115] width 17 height 17
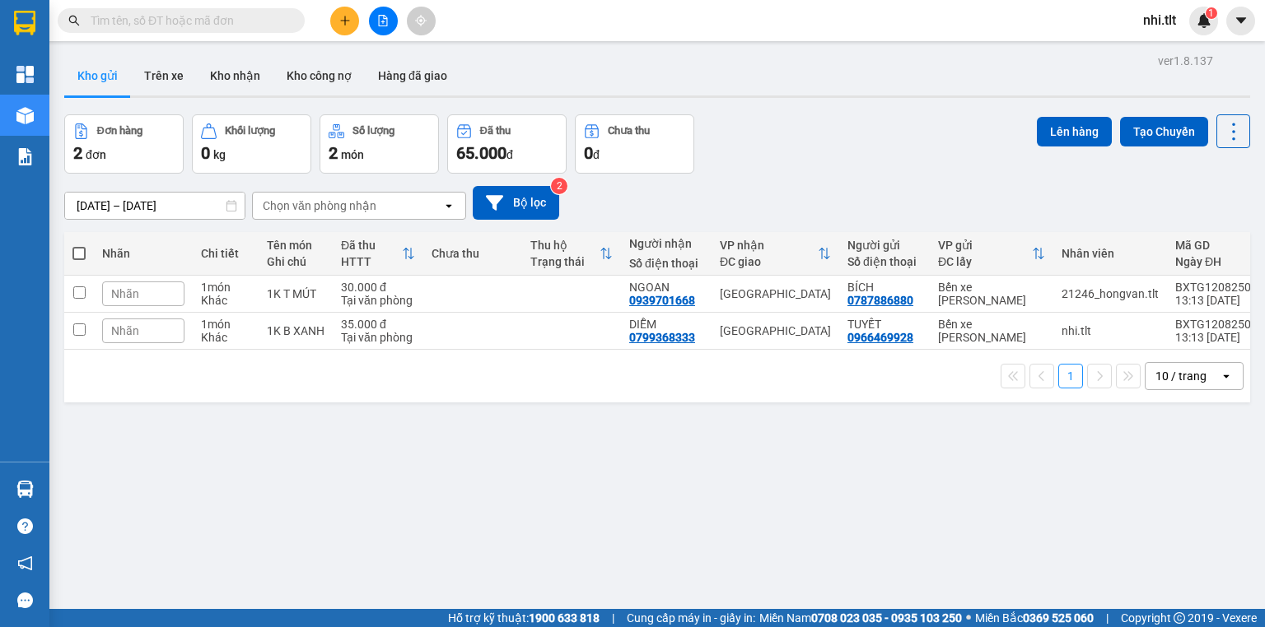
click at [79, 251] on span at bounding box center [78, 253] width 13 height 13
click at [79, 245] on input "checkbox" at bounding box center [79, 245] width 0 height 0
checkbox input "true"
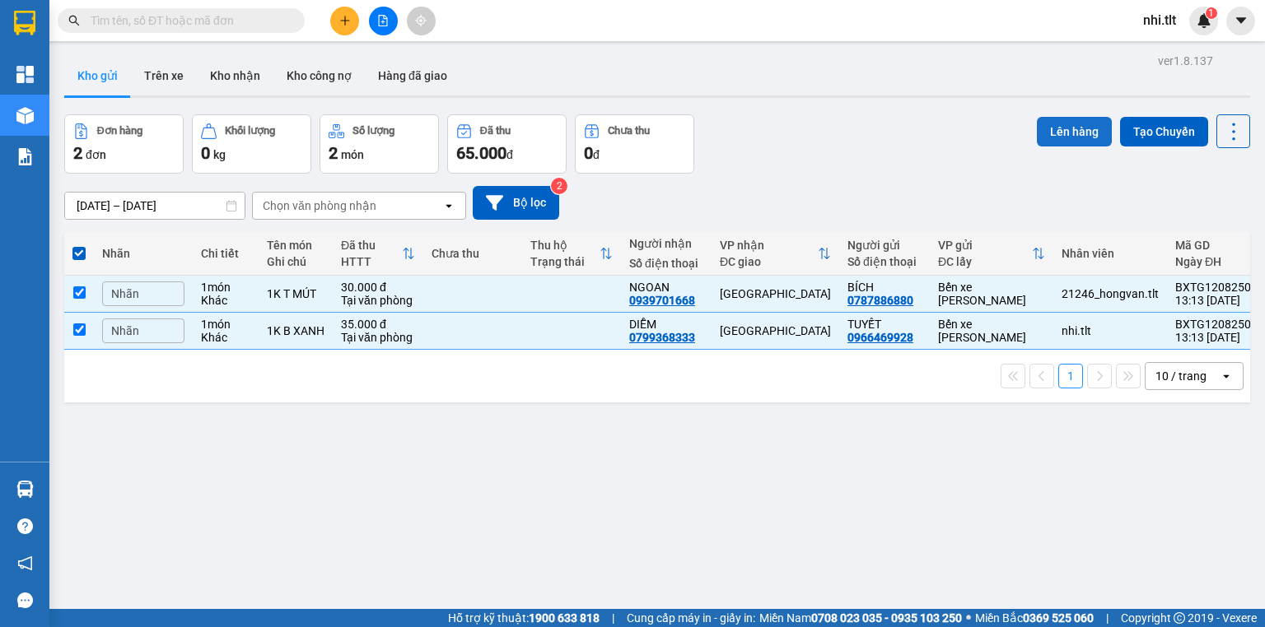
click at [1058, 137] on button "Lên hàng" at bounding box center [1074, 132] width 75 height 30
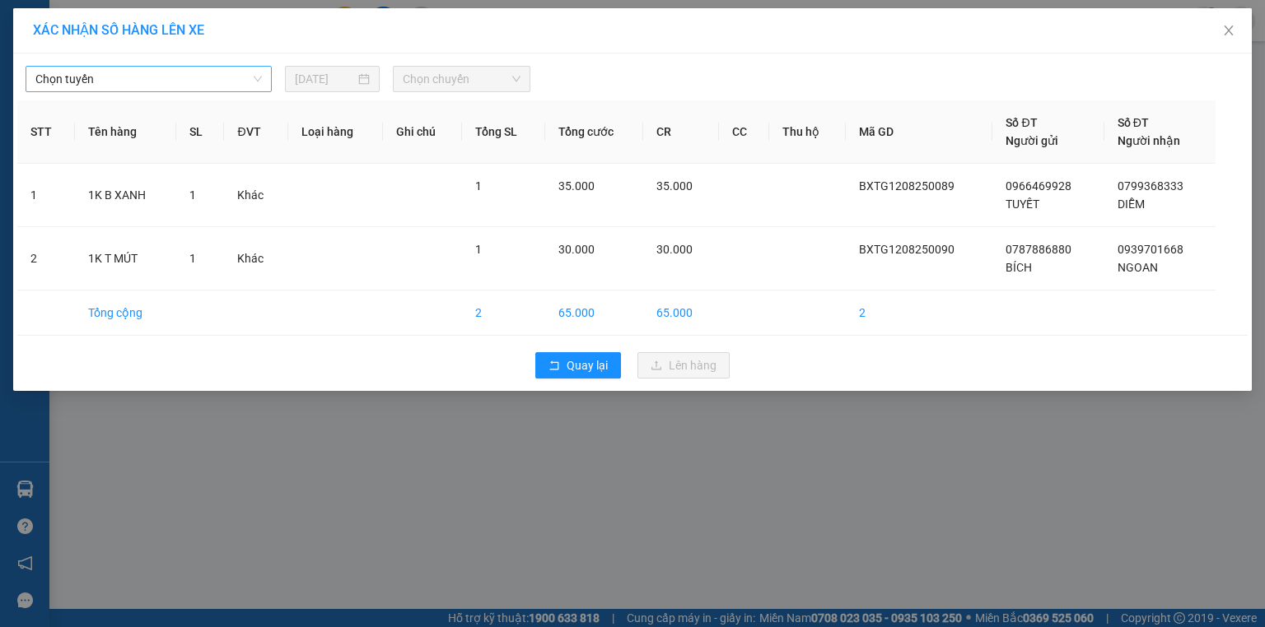
click at [191, 80] on span "Chọn tuyến" at bounding box center [148, 79] width 226 height 25
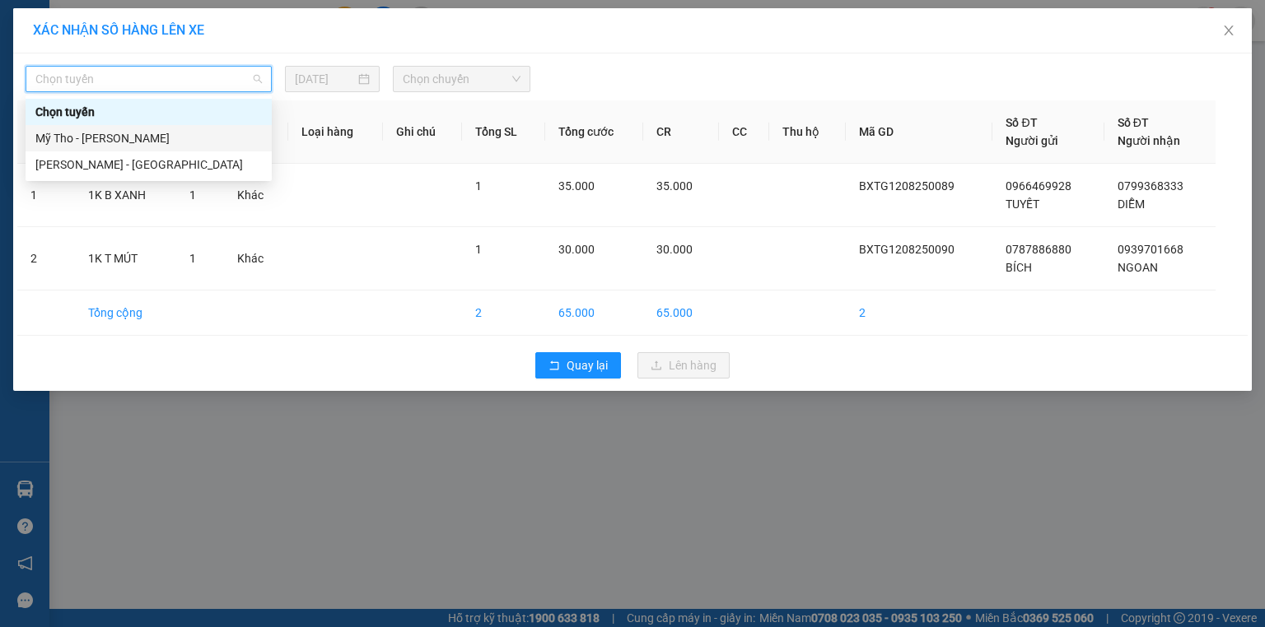
click at [192, 138] on div "Mỹ Tho - Hồ Chí Minh" at bounding box center [148, 138] width 226 height 18
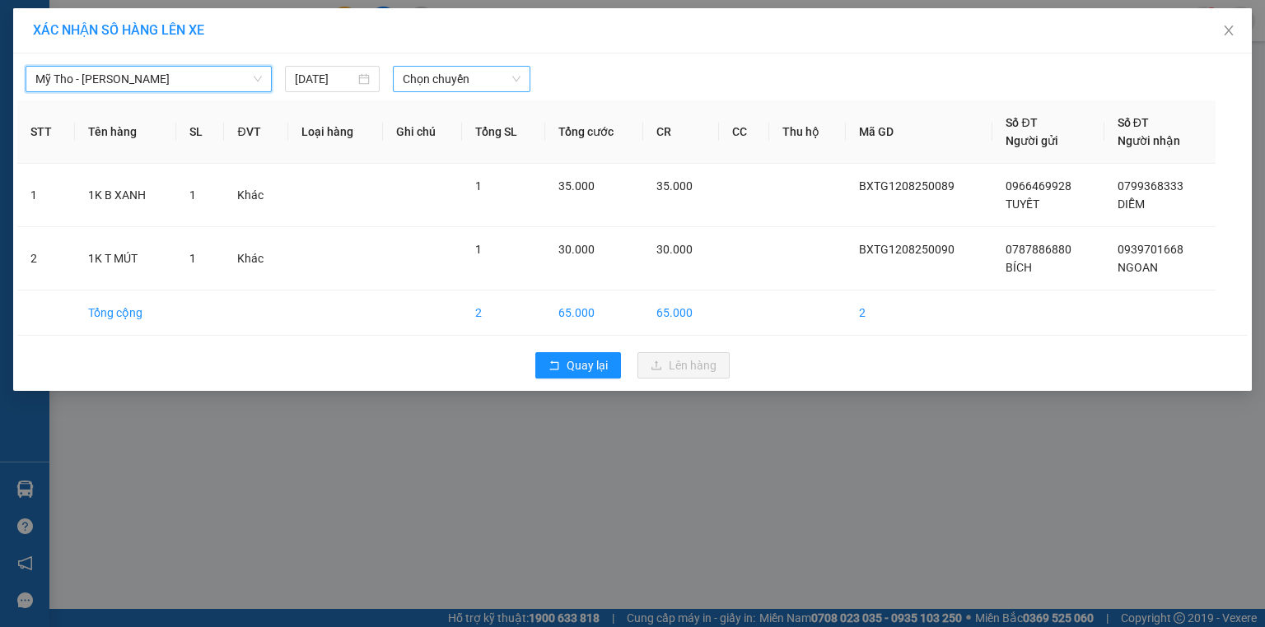
click at [468, 74] on span "Chọn chuyến" at bounding box center [462, 79] width 119 height 25
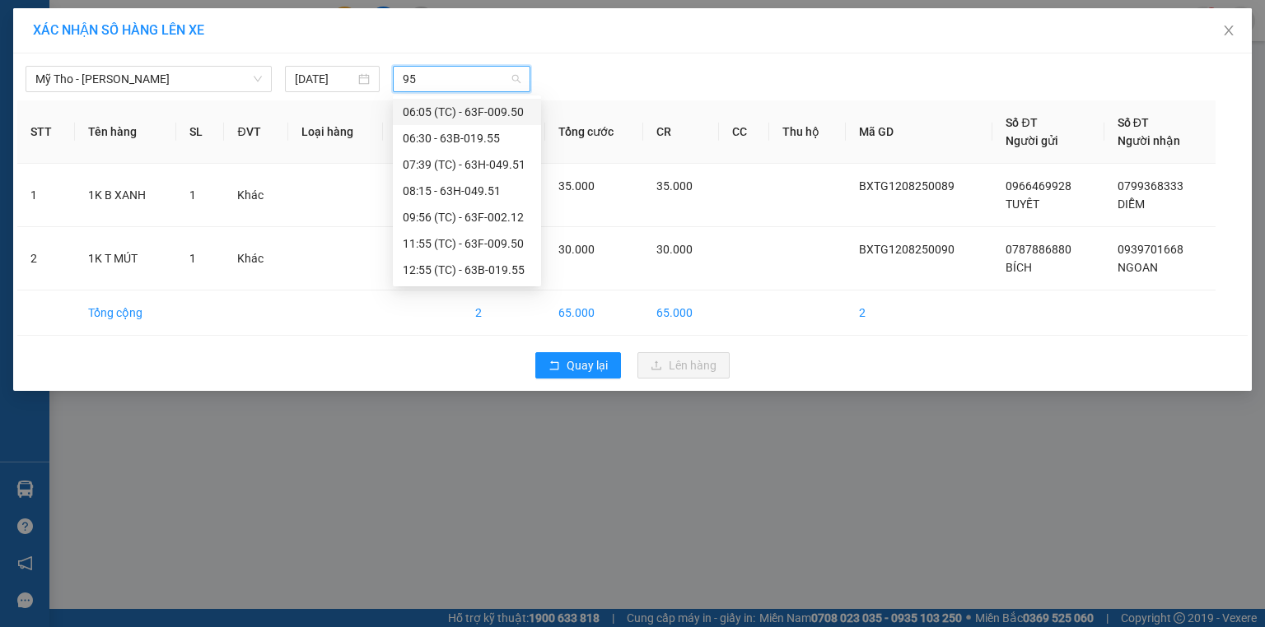
type input "955"
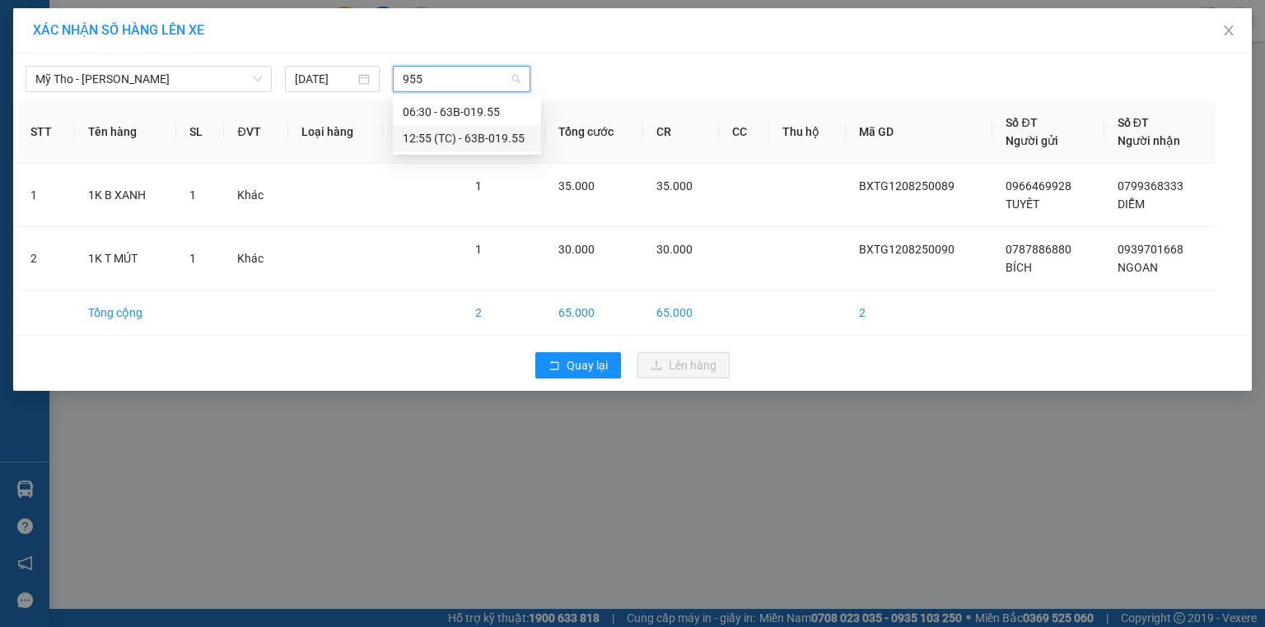
click at [495, 138] on div "12:55 (TC) - 63B-019.55" at bounding box center [467, 138] width 128 height 18
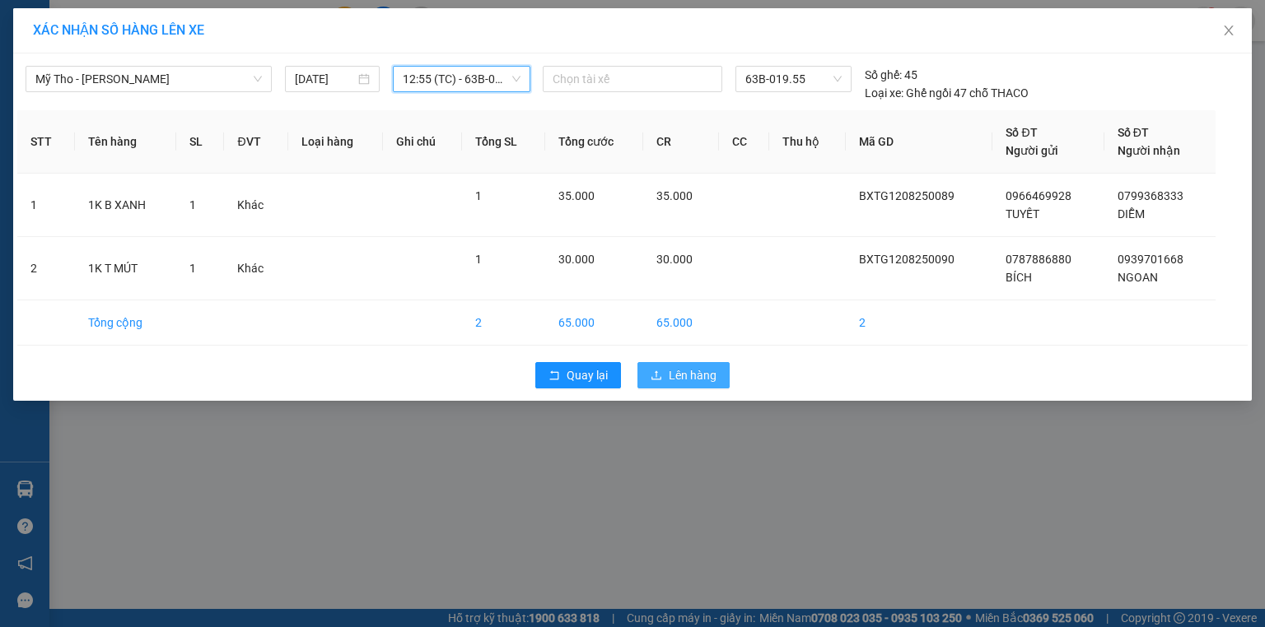
click at [691, 372] on span "Lên hàng" at bounding box center [693, 375] width 48 height 18
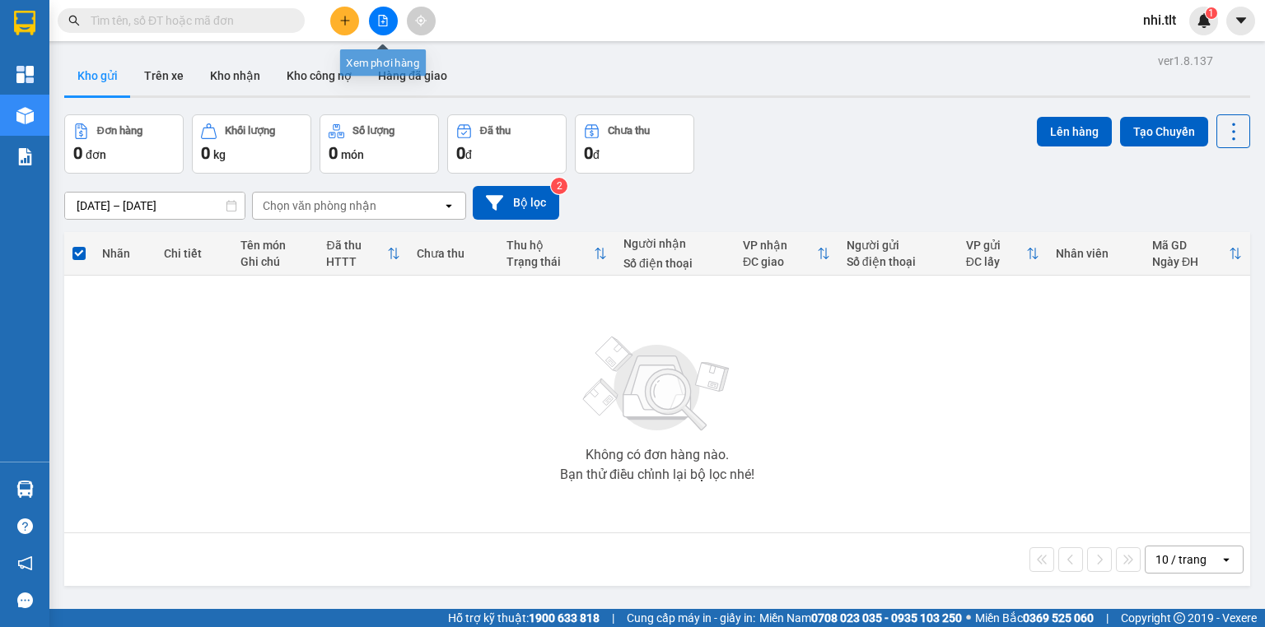
click at [379, 16] on icon "file-add" at bounding box center [383, 21] width 9 height 12
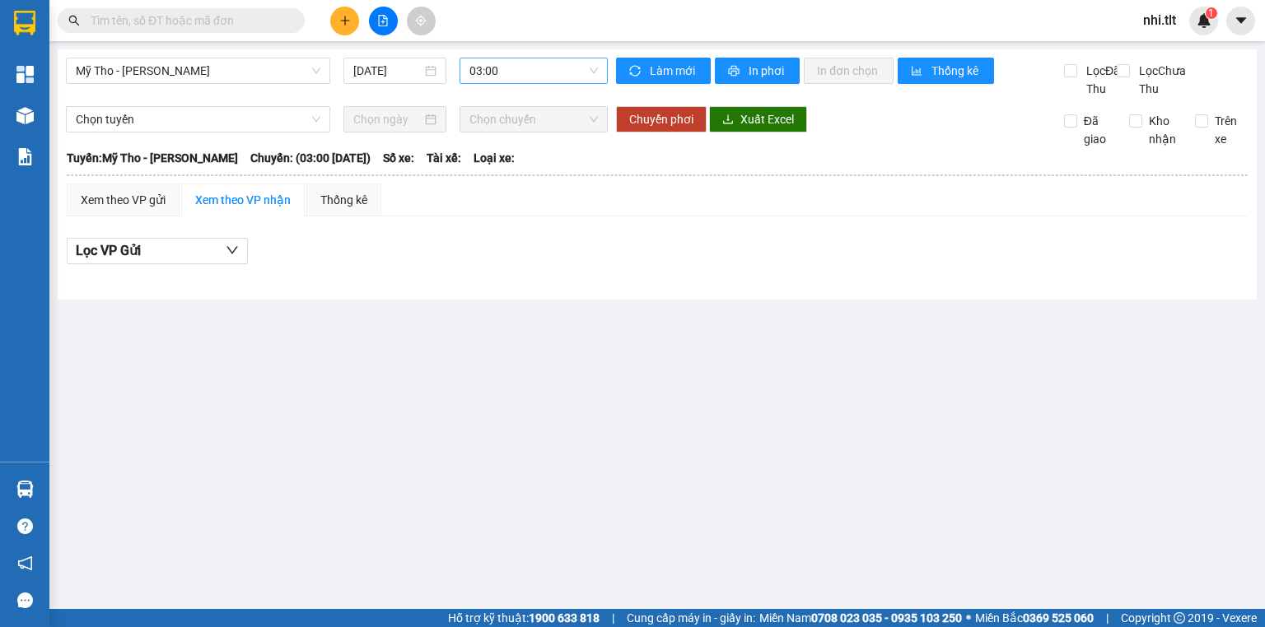
click at [514, 74] on span "03:00" at bounding box center [533, 70] width 129 height 25
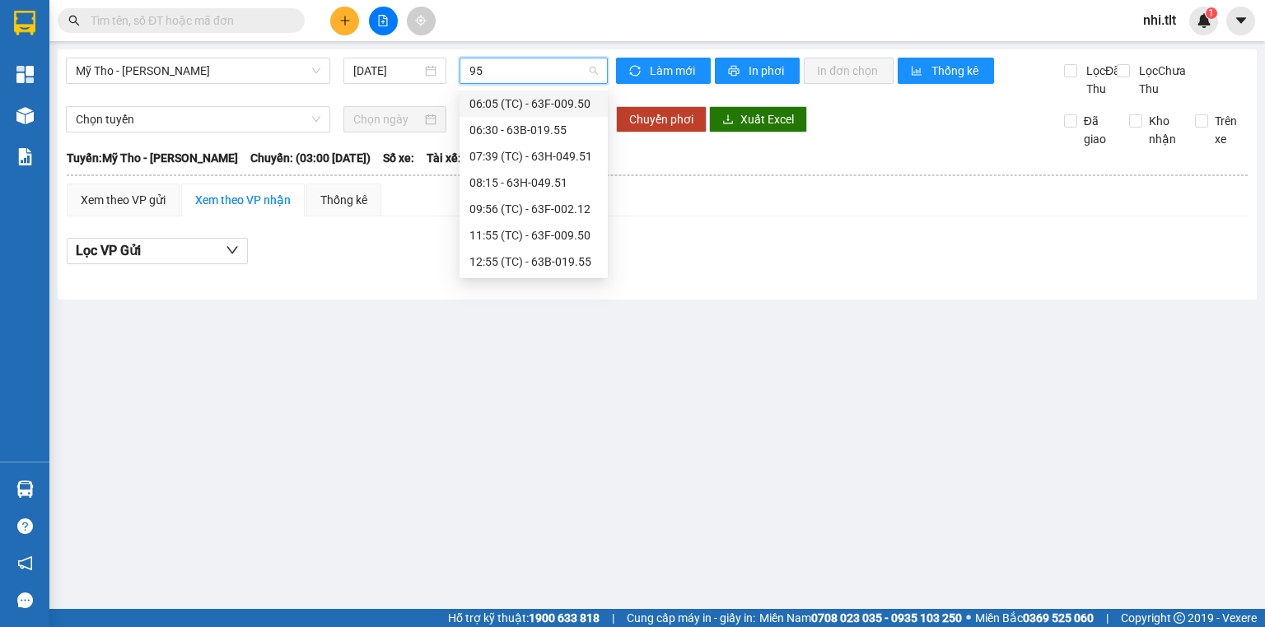
type input "955"
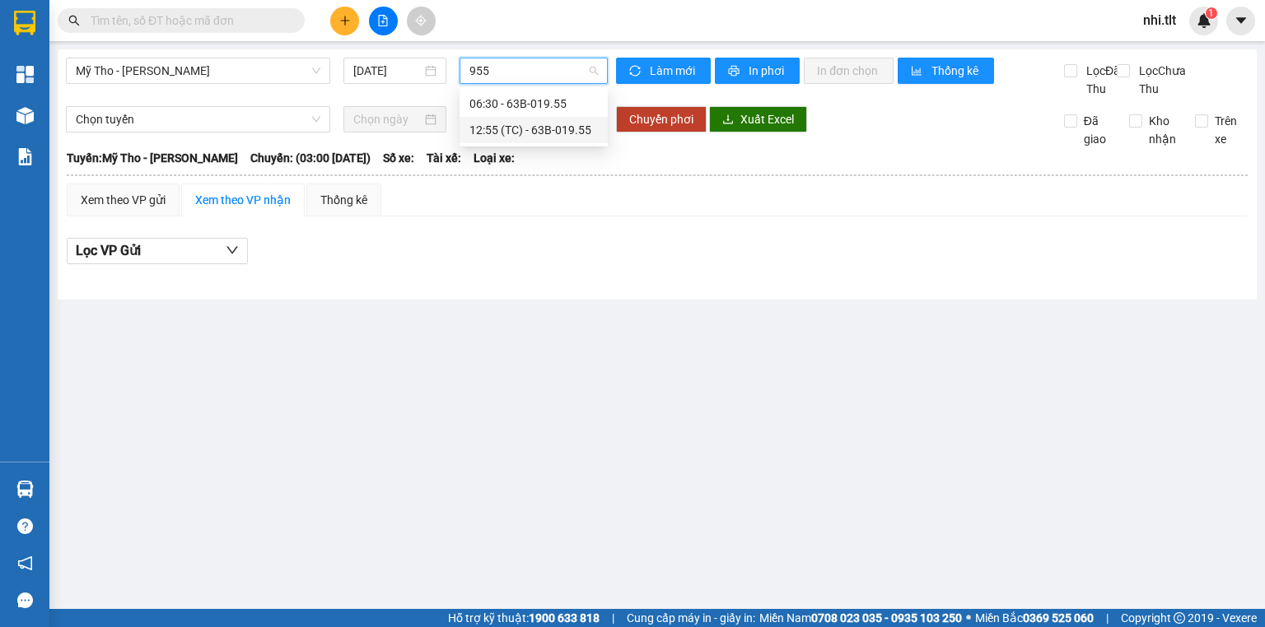
drag, startPoint x: 546, startPoint y: 125, endPoint x: 449, endPoint y: 156, distance: 101.8
click at [546, 126] on div "12:55 (TC) - 63B-019.55" at bounding box center [533, 130] width 128 height 18
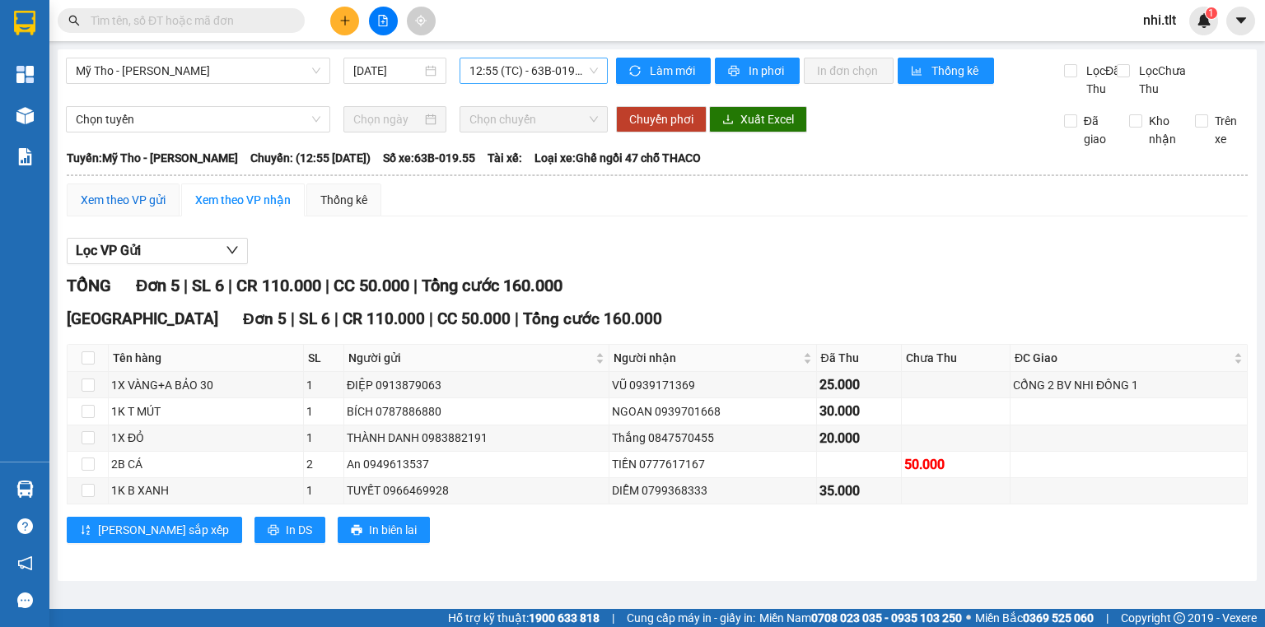
click at [153, 209] on div "Xem theo VP gửi" at bounding box center [123, 200] width 85 height 18
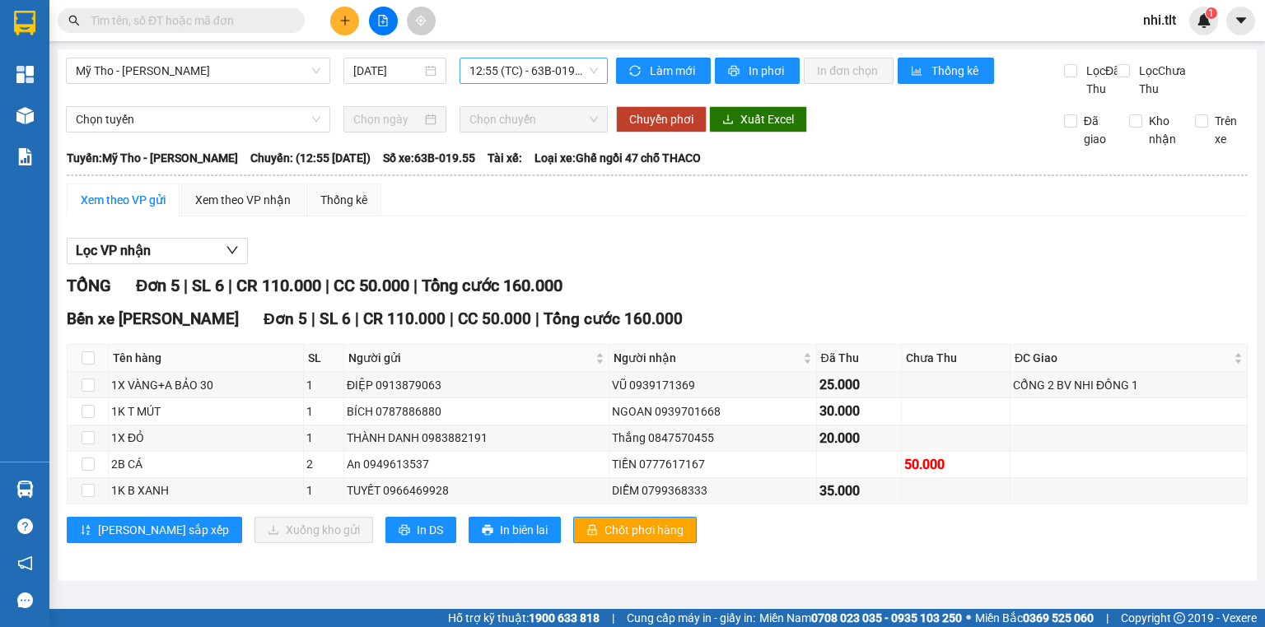
click at [270, 16] on input "text" at bounding box center [188, 21] width 194 height 18
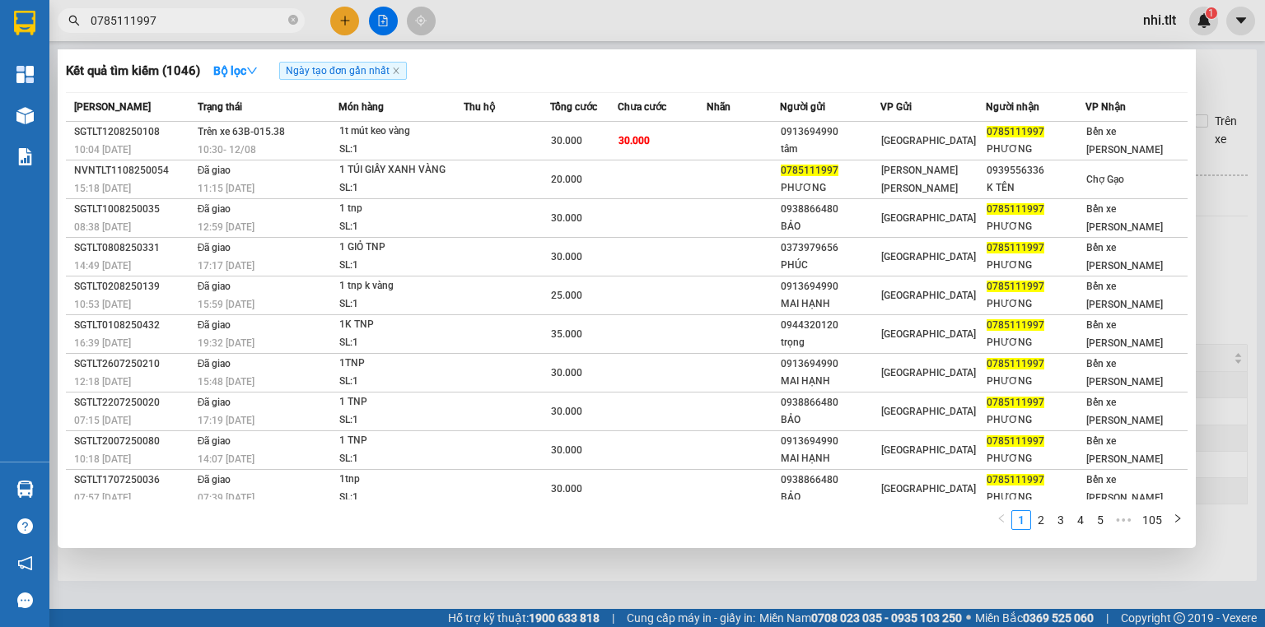
type input "0785111997"
click at [516, 22] on div at bounding box center [632, 313] width 1265 height 627
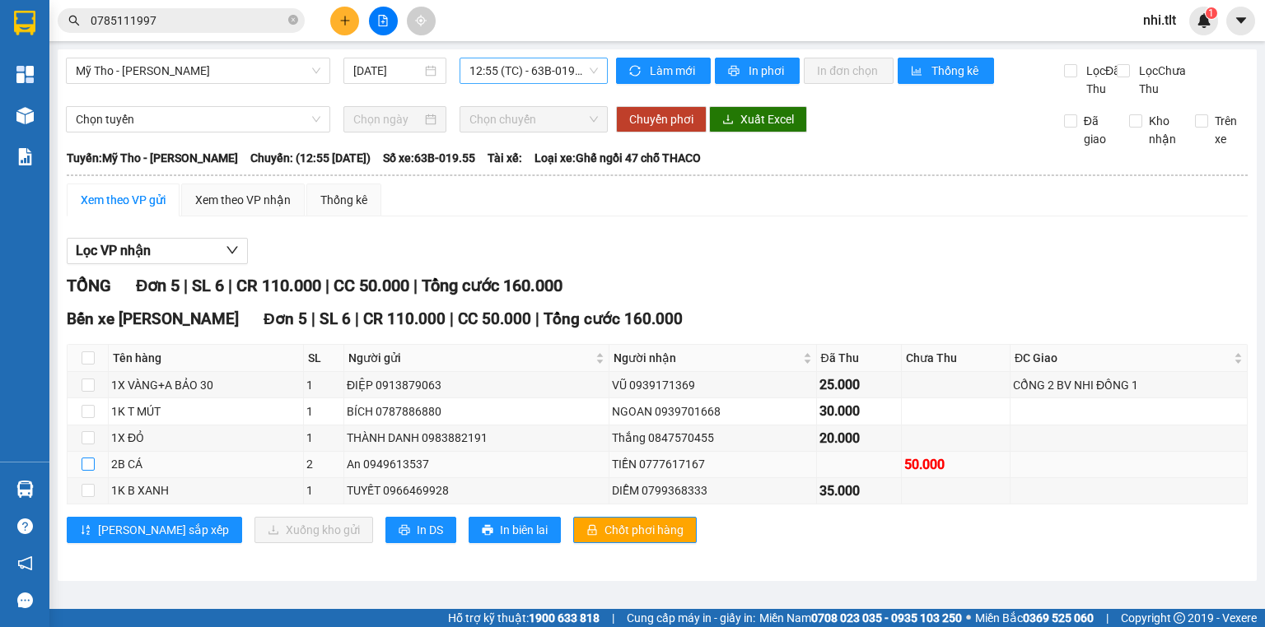
click at [89, 471] on input "checkbox" at bounding box center [88, 464] width 13 height 13
checkbox input "true"
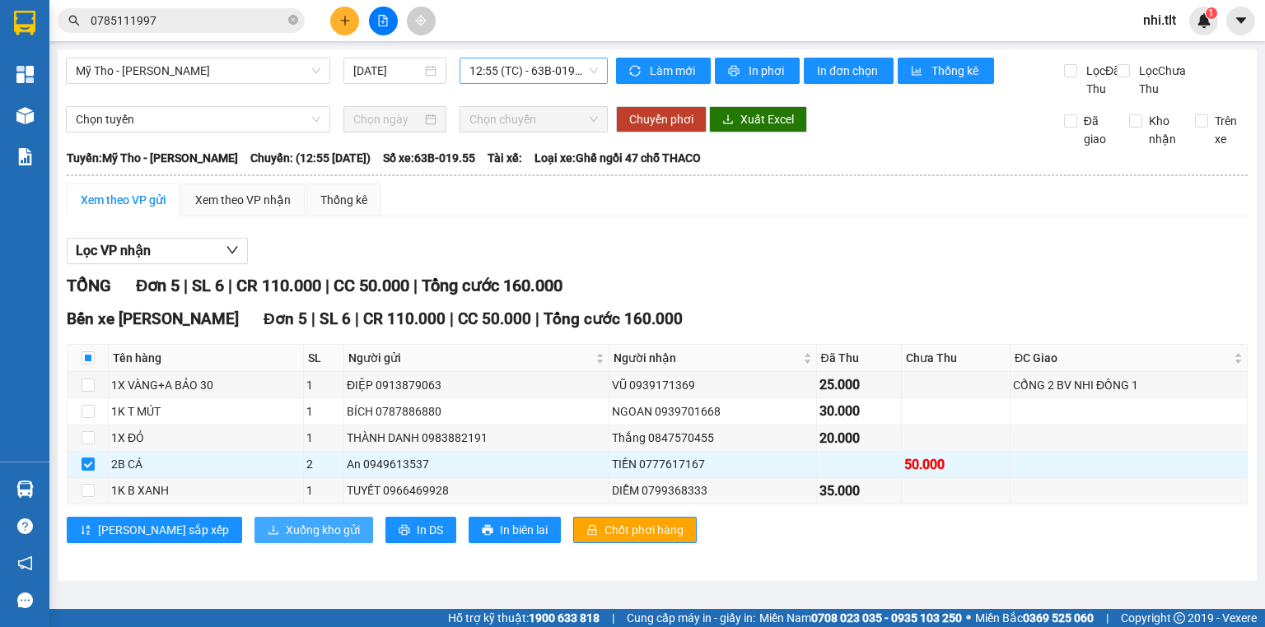
click at [286, 539] on span "Xuống kho gửi" at bounding box center [323, 530] width 74 height 18
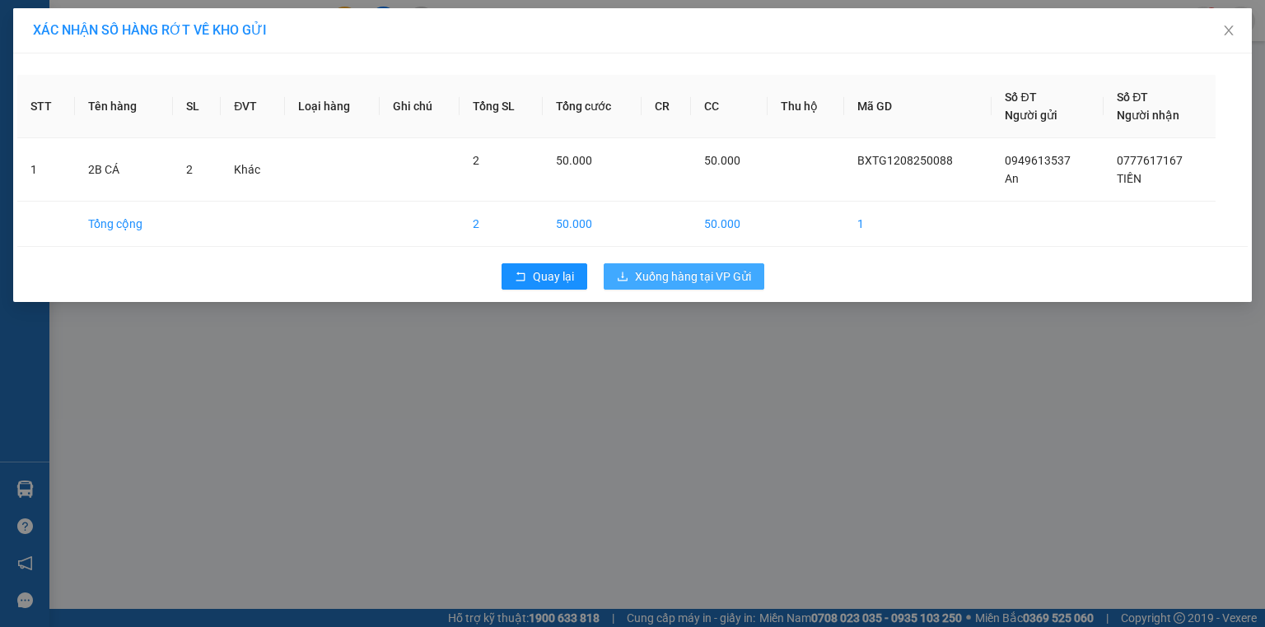
drag, startPoint x: 669, startPoint y: 278, endPoint x: 660, endPoint y: 271, distance: 10.5
click at [665, 273] on span "Xuống hàng tại VP Gửi" at bounding box center [693, 277] width 116 height 18
click at [691, 280] on span "Xuống hàng tại VP Gửi" at bounding box center [693, 277] width 116 height 18
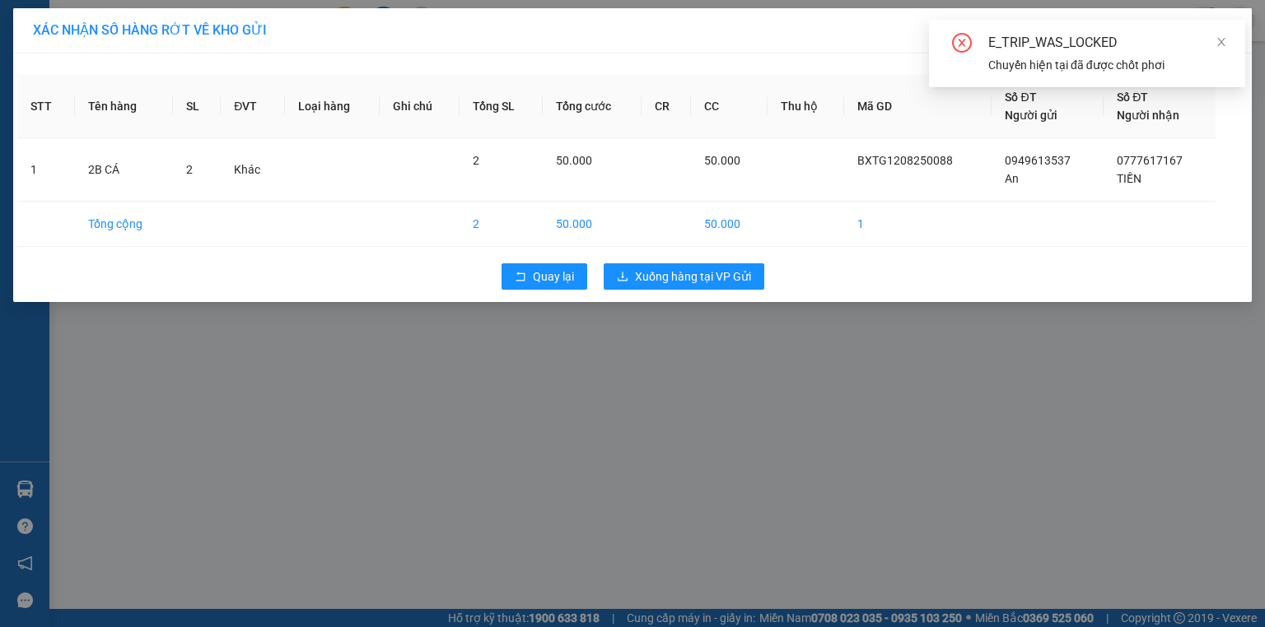
drag, startPoint x: 1229, startPoint y: 40, endPoint x: 1036, endPoint y: 119, distance: 208.3
click at [1219, 42] on div "E_TRIP_WAS_LOCKED Chuyến hiện tại đã được chốt phơi" at bounding box center [1087, 54] width 316 height 68
click at [546, 277] on span "Quay lại" at bounding box center [553, 277] width 41 height 18
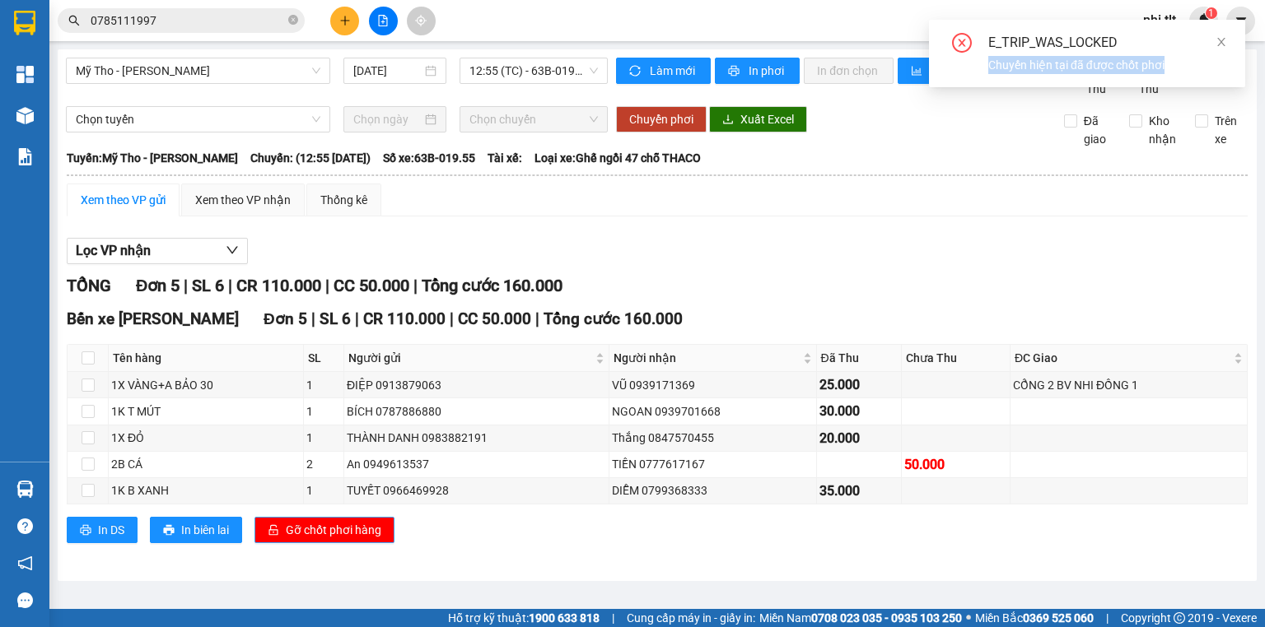
click at [329, 539] on span "Gỡ chốt phơi hàng" at bounding box center [334, 530] width 96 height 18
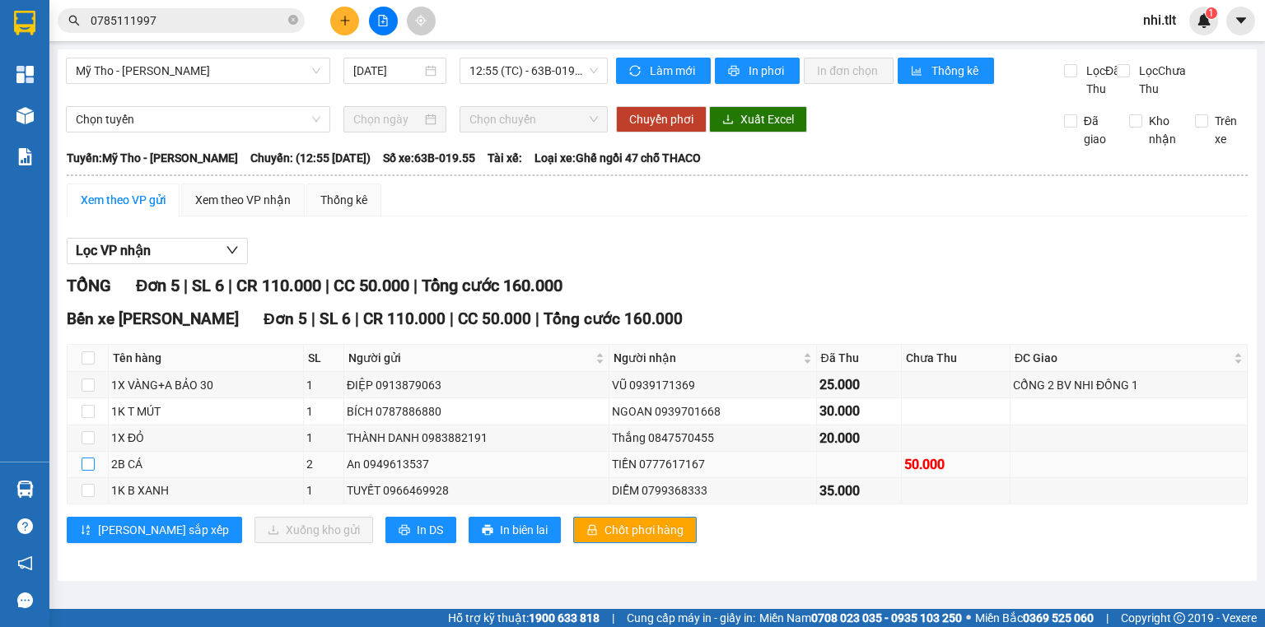
click at [89, 471] on input "checkbox" at bounding box center [88, 464] width 13 height 13
checkbox input "true"
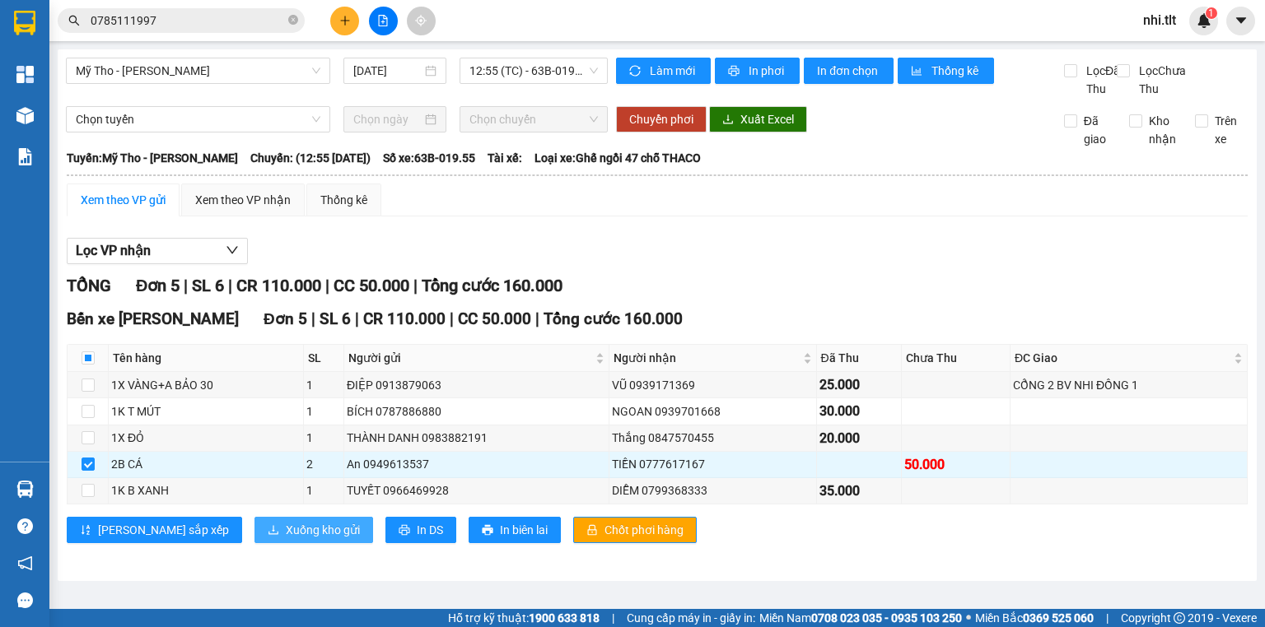
click at [254, 540] on button "Xuống kho gửi" at bounding box center [313, 530] width 119 height 26
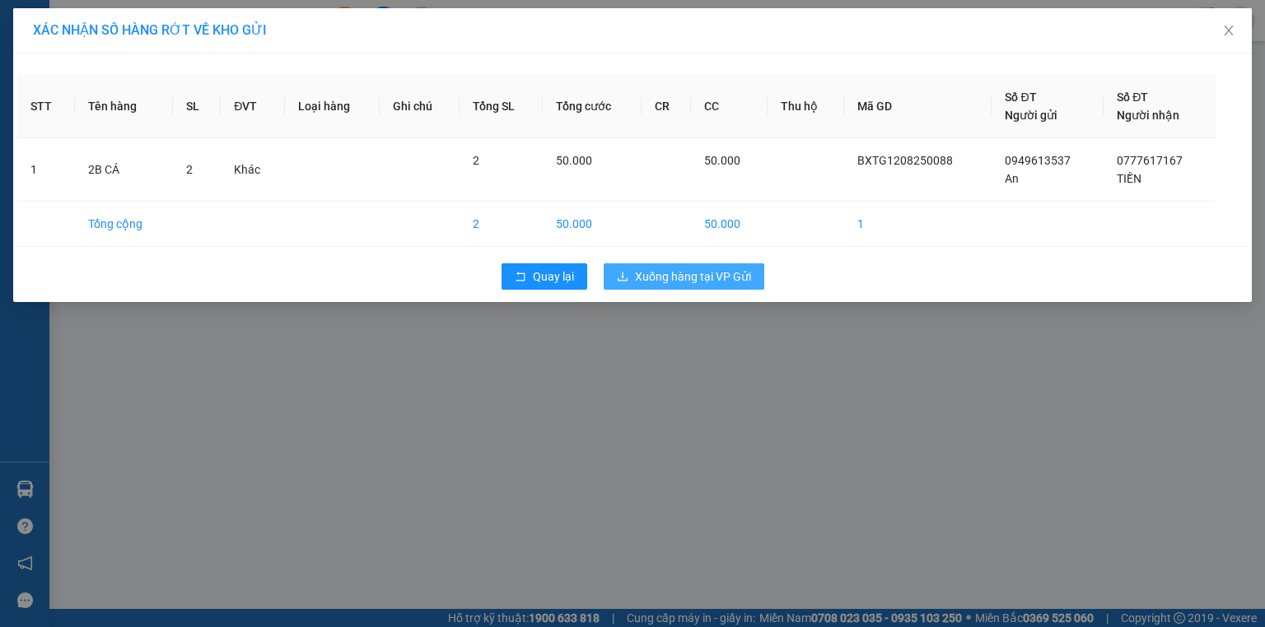
click at [735, 276] on span "Xuống hàng tại VP Gửi" at bounding box center [693, 277] width 116 height 18
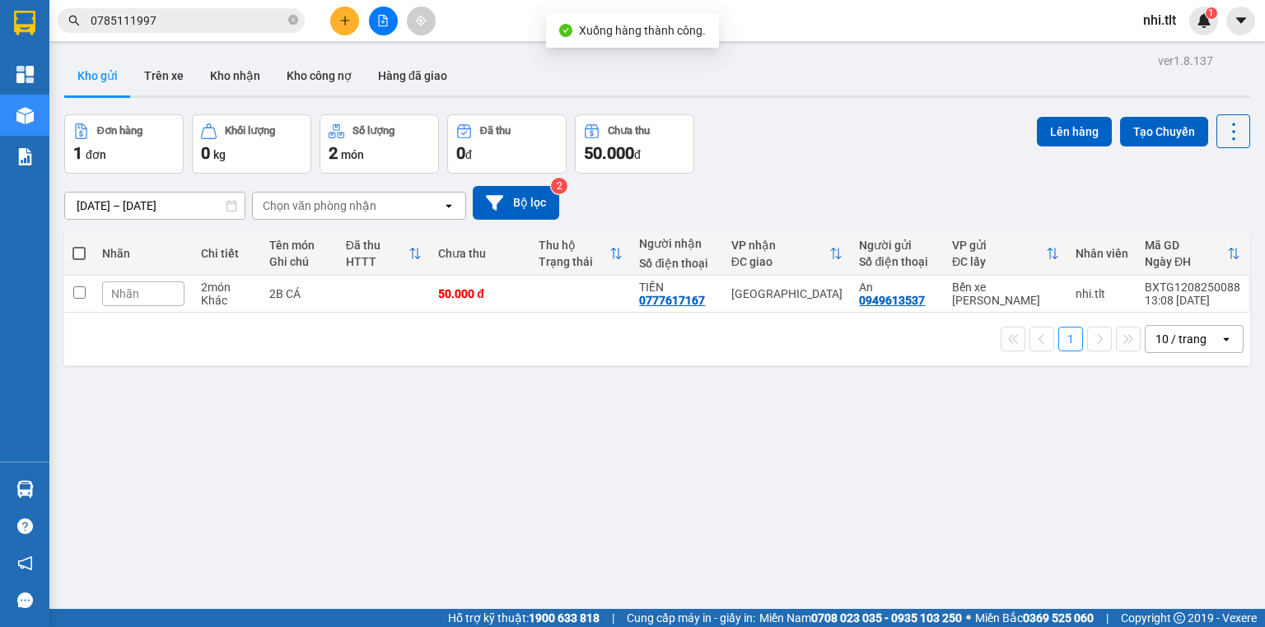
click at [382, 26] on icon "file-add" at bounding box center [383, 21] width 9 height 12
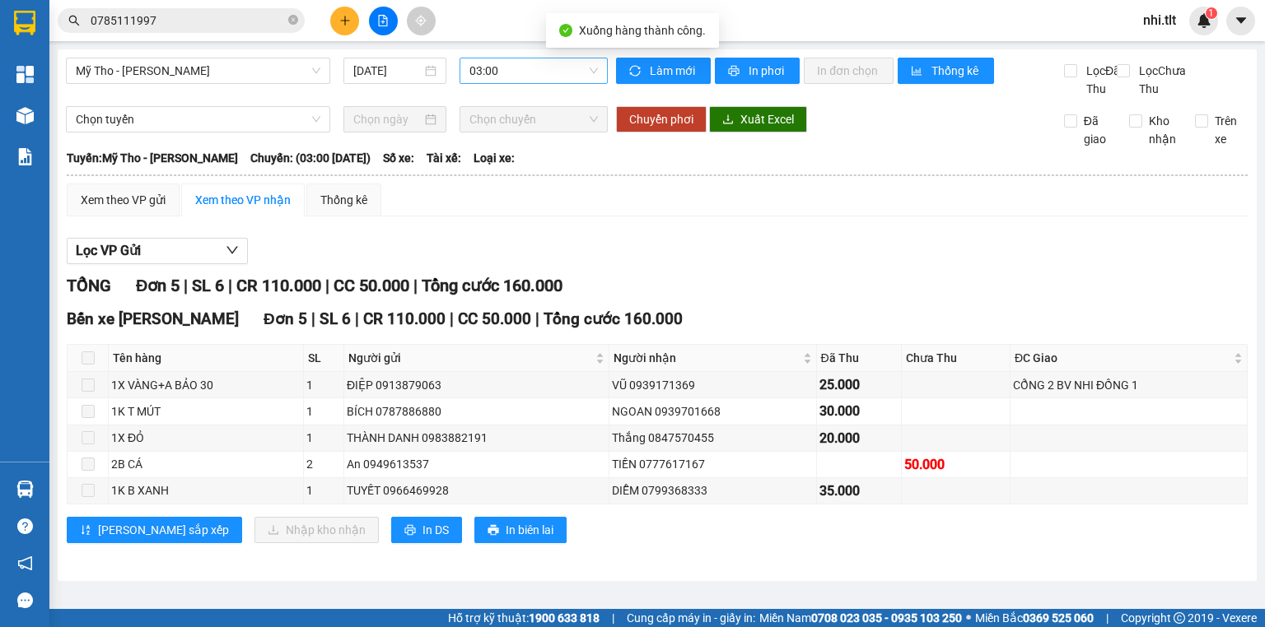
click at [514, 72] on span "03:00" at bounding box center [533, 70] width 129 height 25
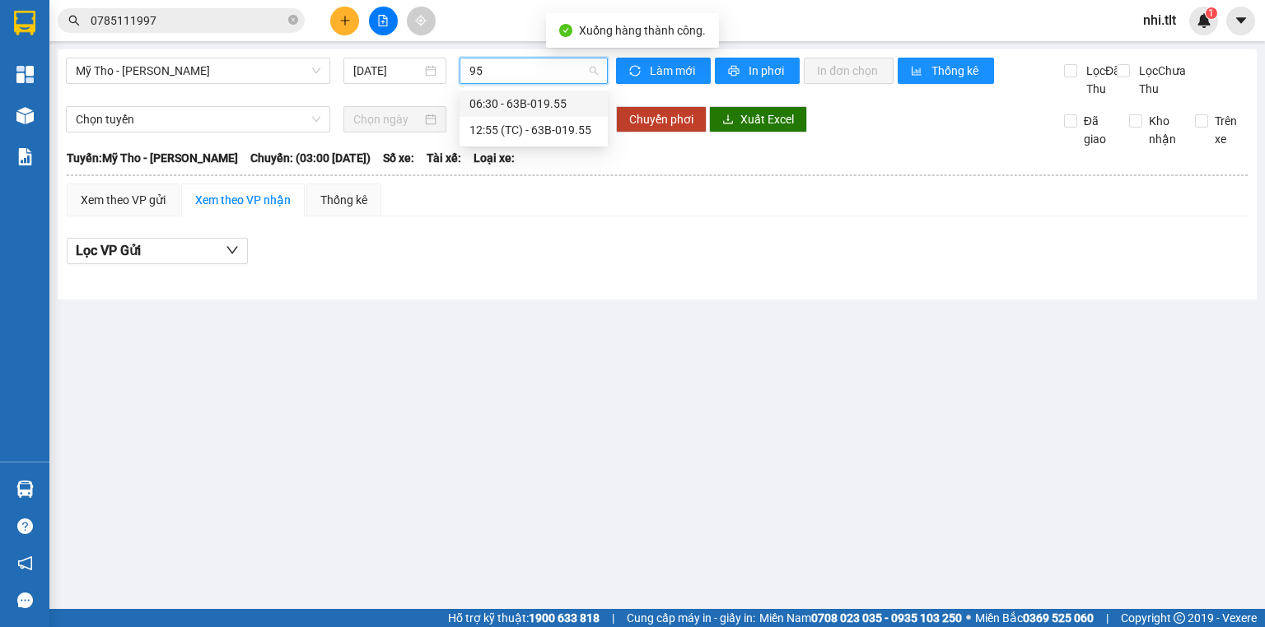
type input "955"
click at [528, 131] on div "12:55 (TC) - 63B-019.55" at bounding box center [533, 130] width 128 height 18
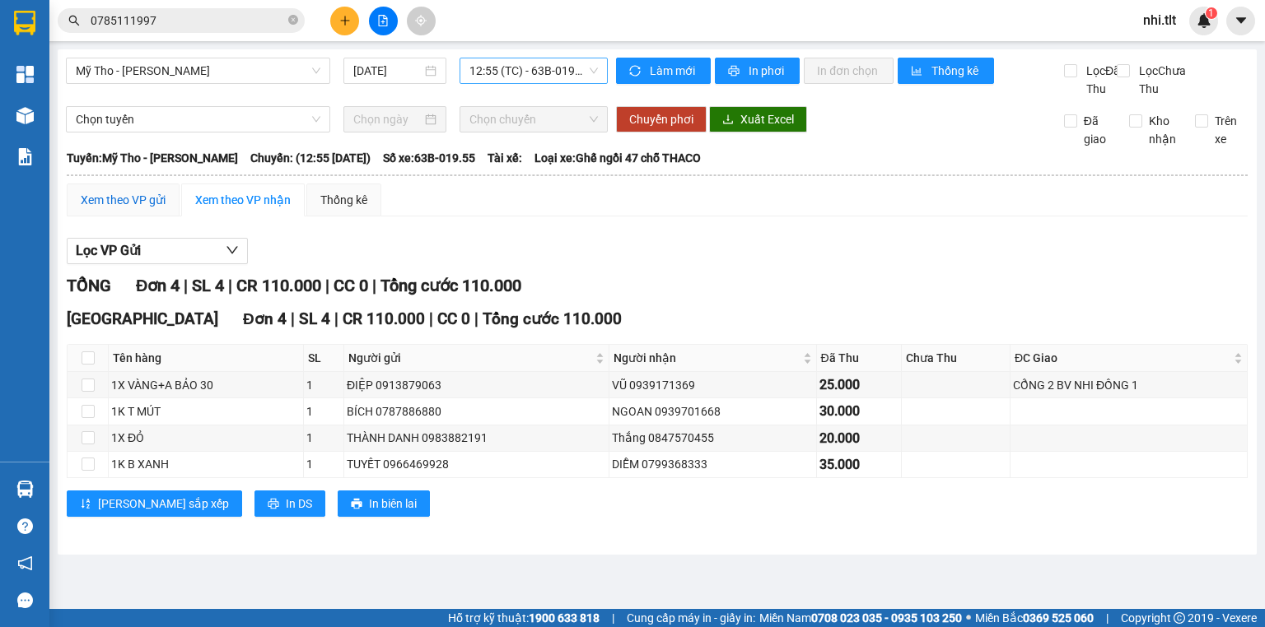
click at [135, 209] on div "Xem theo VP gửi" at bounding box center [123, 200] width 85 height 18
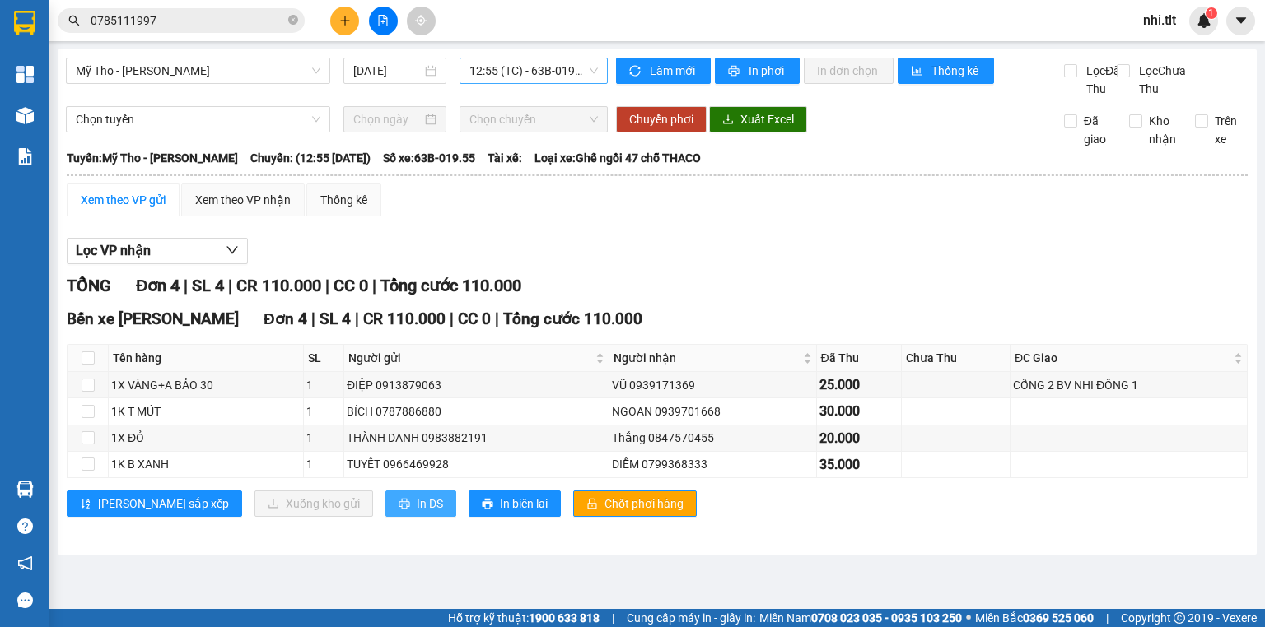
click at [385, 517] on button "In DS" at bounding box center [420, 504] width 71 height 26
drag, startPoint x: 259, startPoint y: 221, endPoint x: 186, endPoint y: 214, distance: 72.8
click at [249, 209] on div "Xem theo VP nhận" at bounding box center [243, 200] width 96 height 18
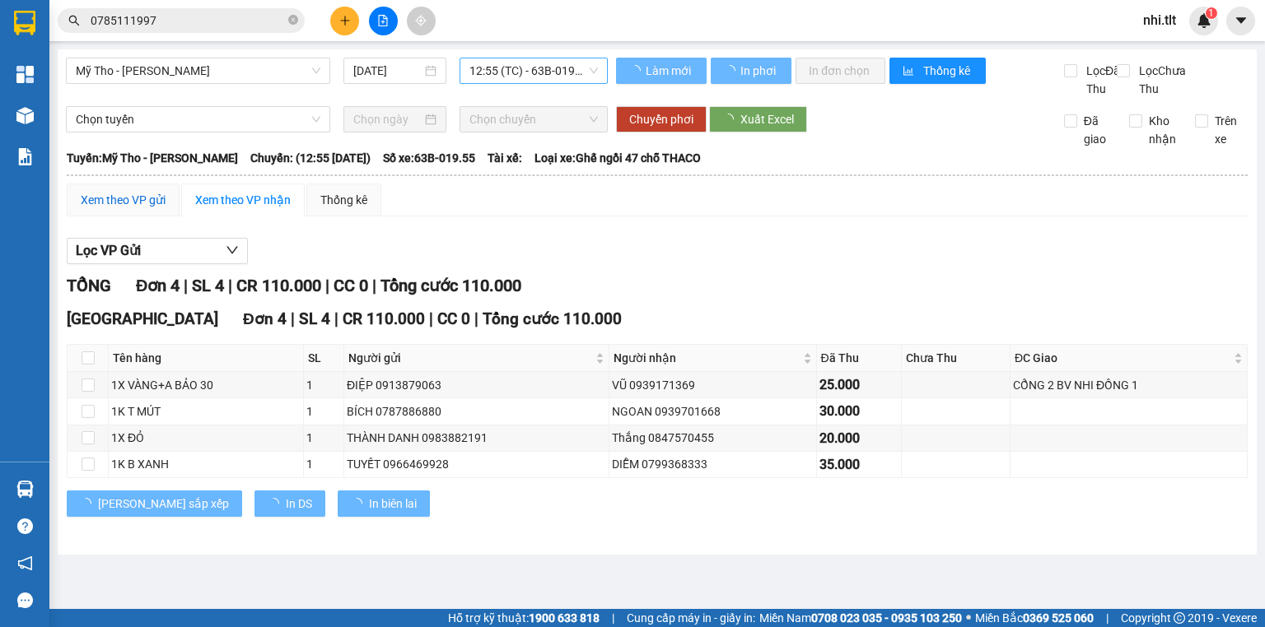
click at [147, 209] on div "Xem theo VP gửi" at bounding box center [123, 200] width 85 height 18
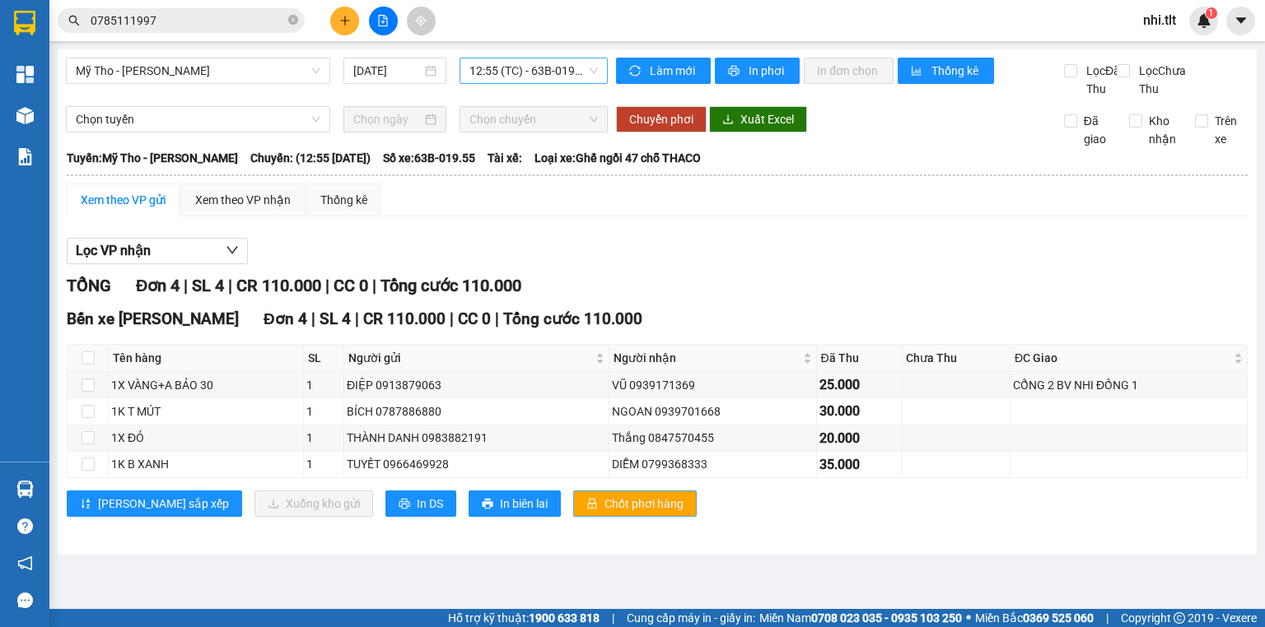
click at [604, 513] on span "Chốt phơi hàng" at bounding box center [643, 504] width 79 height 18
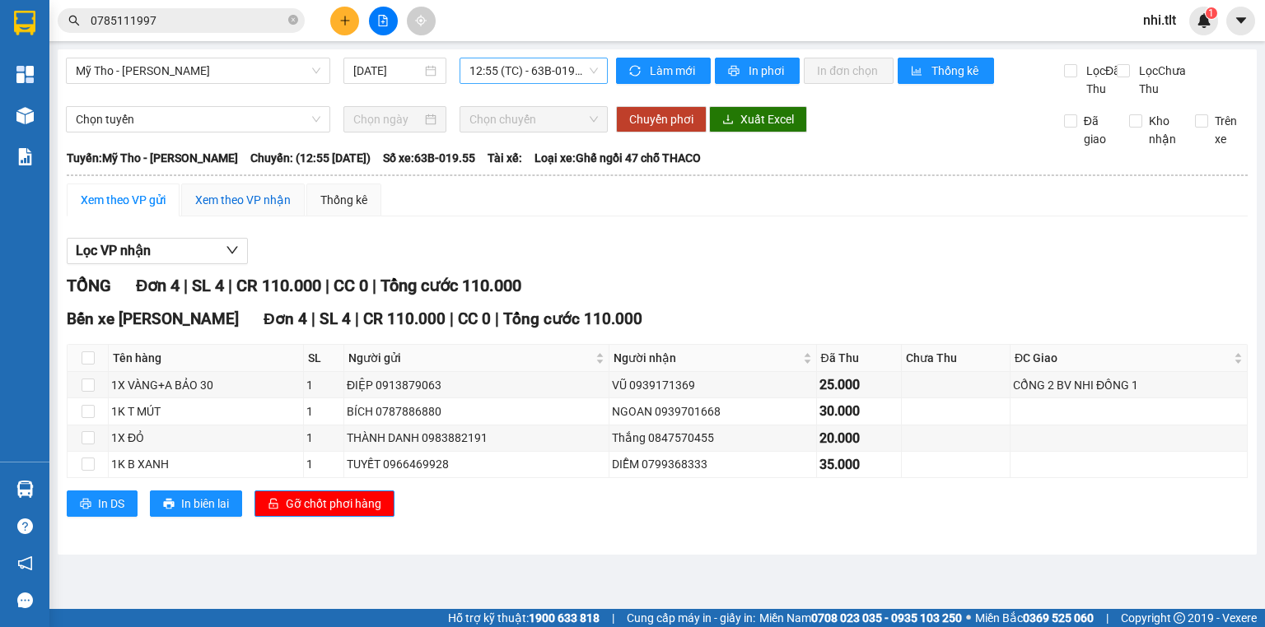
click at [222, 209] on div "Xem theo VP nhận" at bounding box center [243, 200] width 96 height 18
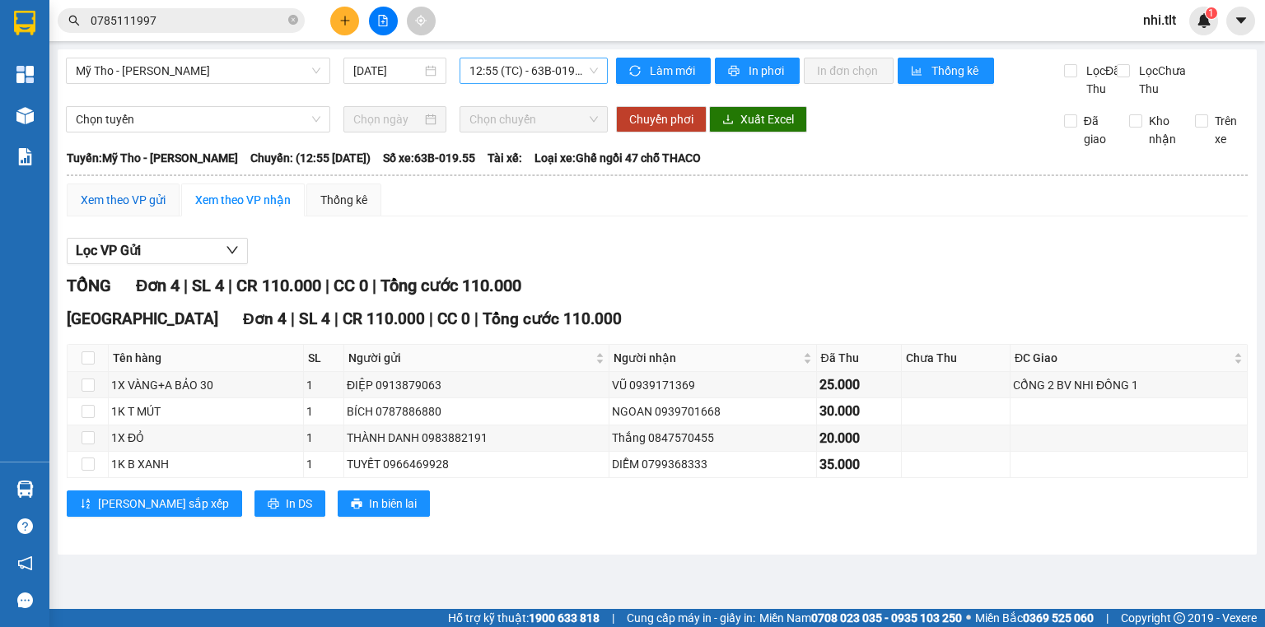
click at [149, 209] on div "Xem theo VP gửi" at bounding box center [123, 200] width 85 height 18
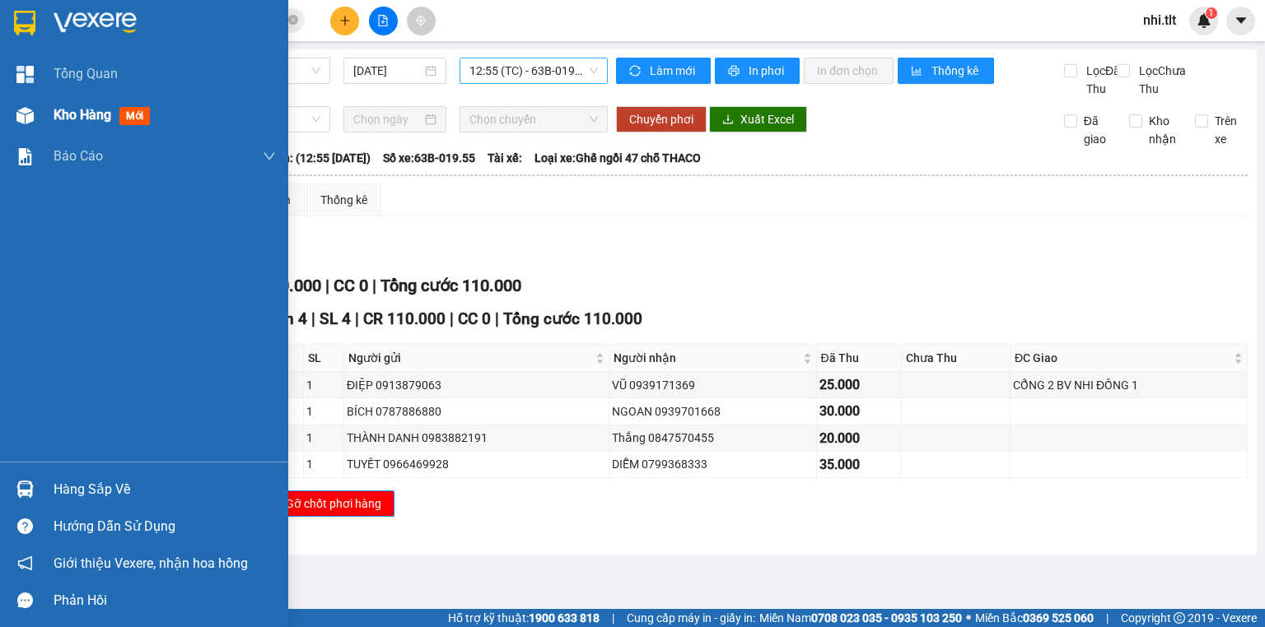
click at [38, 110] on div at bounding box center [25, 115] width 29 height 29
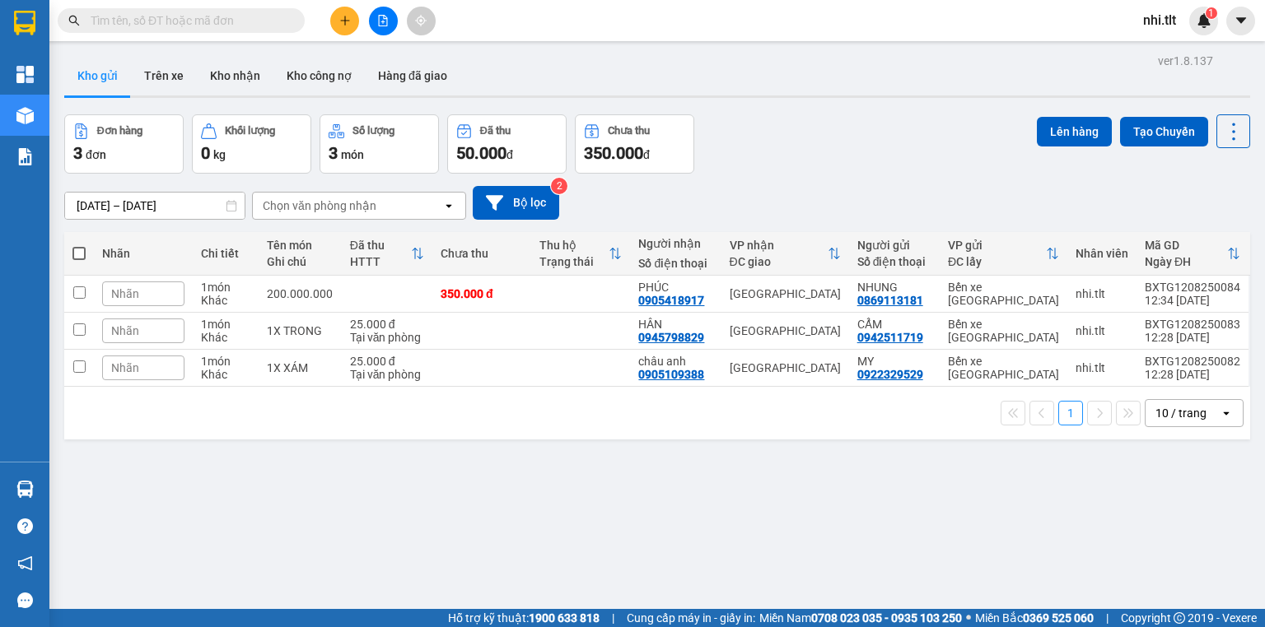
click at [730, 112] on section "Kết quả tìm kiếm ( 0 ) Bộ lọc Ngày tạo đơn gần nhất No Data nhi.tlt 1 Tổng Quan…" at bounding box center [632, 313] width 1265 height 627
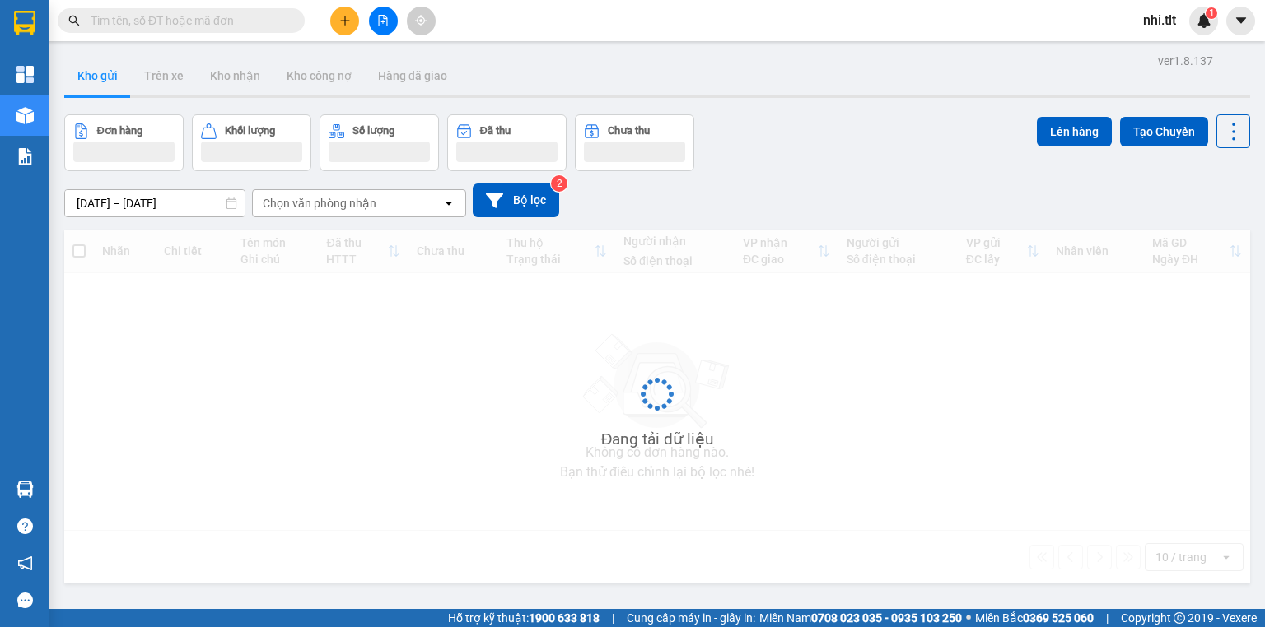
click at [248, 24] on input "text" at bounding box center [188, 21] width 194 height 18
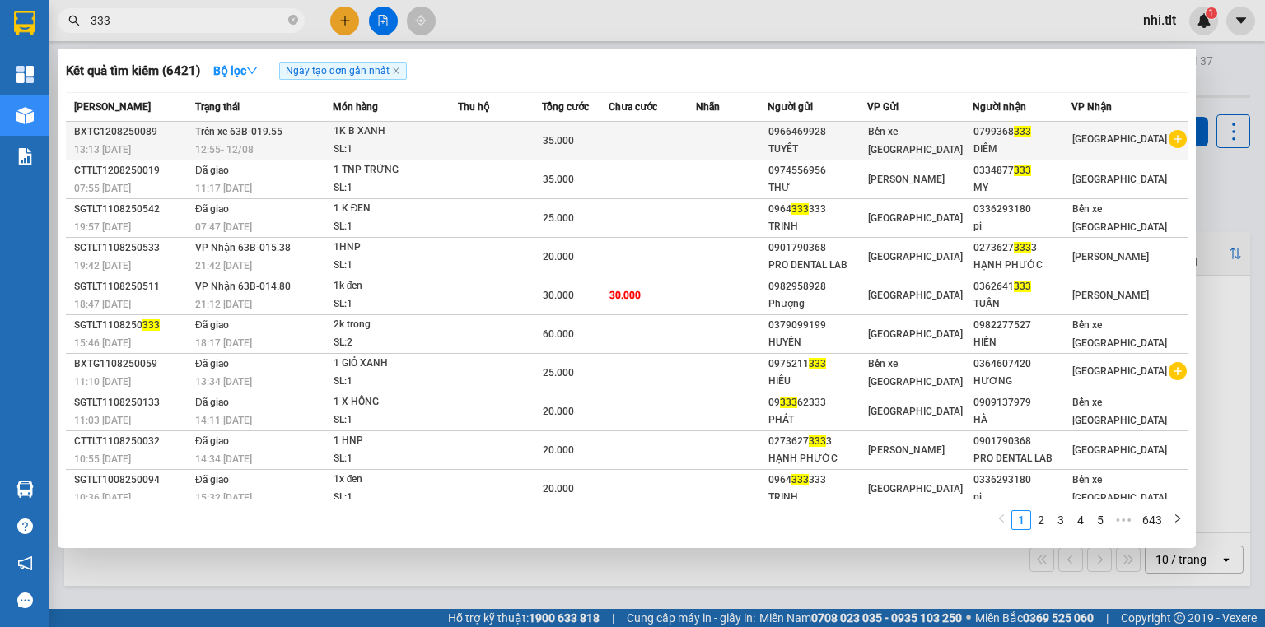
type input "333"
click at [466, 146] on td at bounding box center [500, 141] width 84 height 39
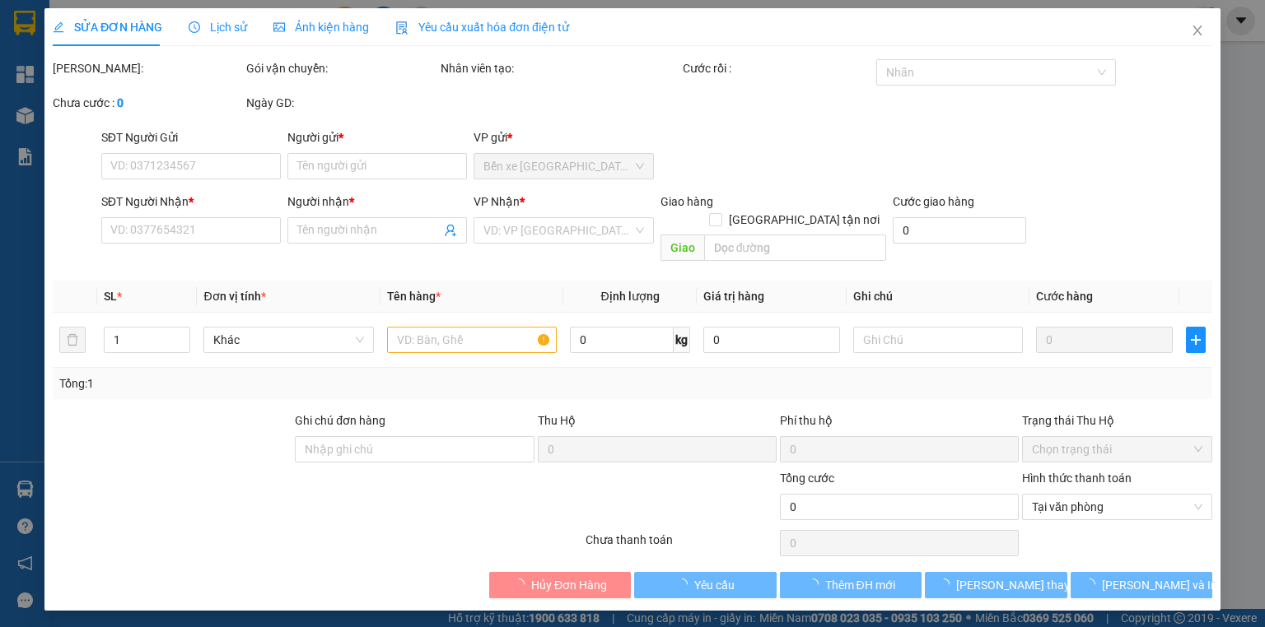
type input "0966469928"
type input "TUYẾT"
type input "0799368333"
type input "DIỄM"
type input "35.000"
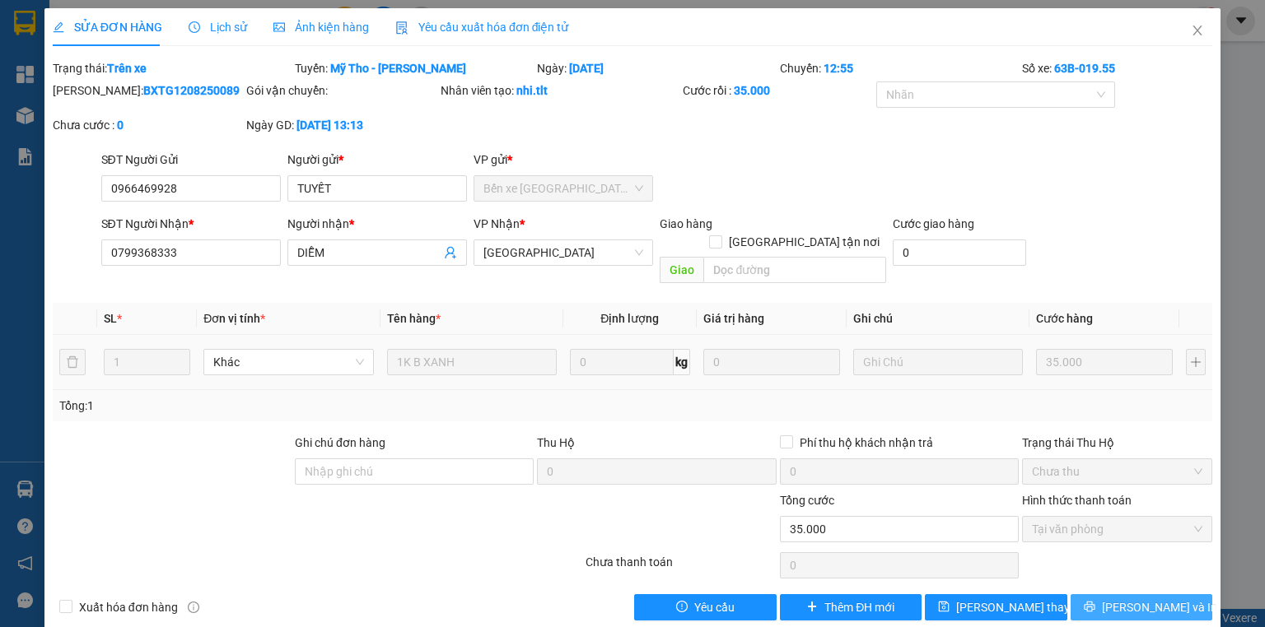
drag, startPoint x: 1126, startPoint y: 586, endPoint x: 721, endPoint y: 352, distance: 467.1
click at [1122, 599] on span "[PERSON_NAME] và In" at bounding box center [1159, 608] width 115 height 18
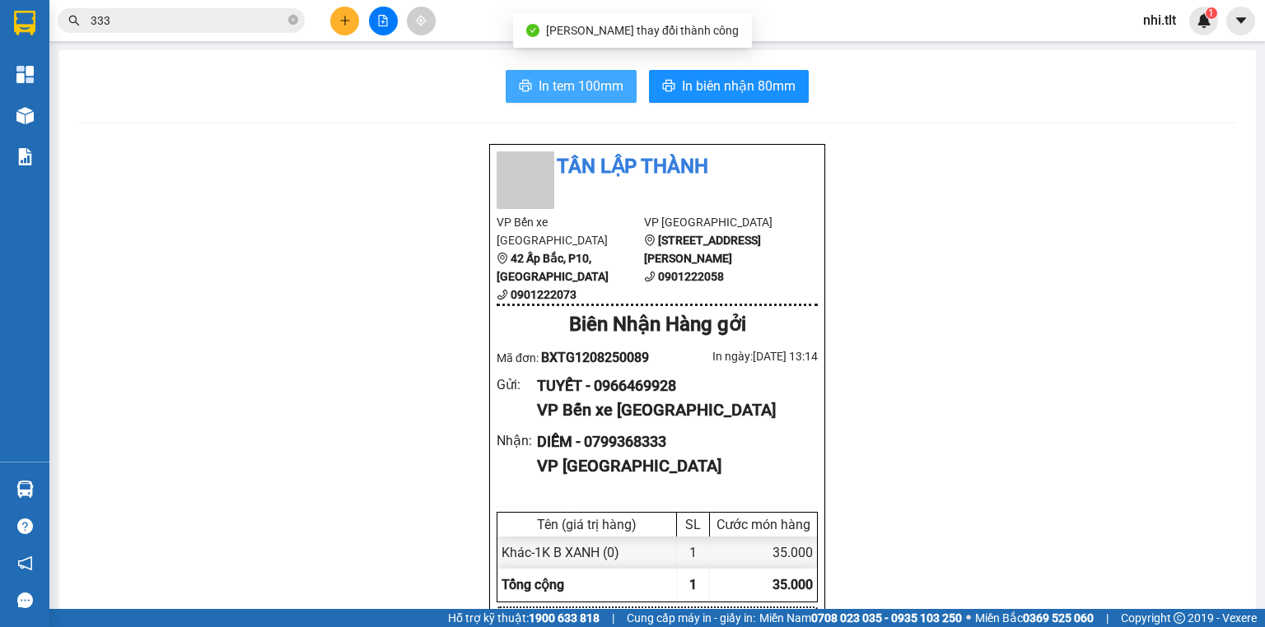
click at [550, 80] on span "In tem 100mm" at bounding box center [581, 86] width 85 height 21
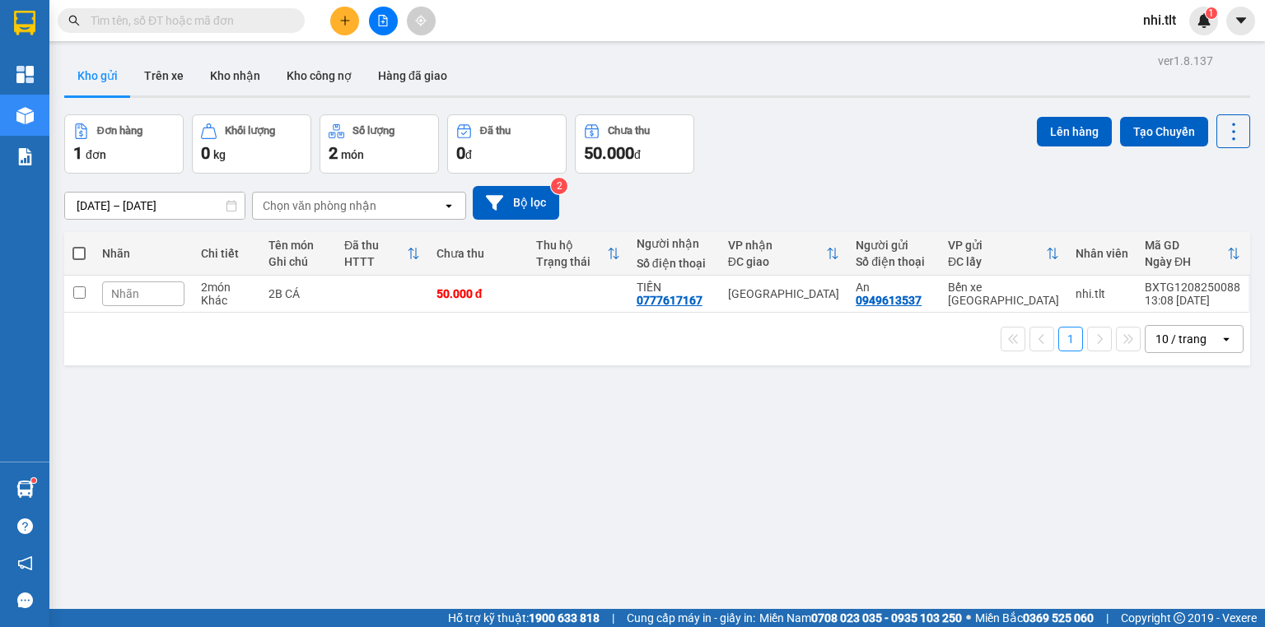
click at [254, 17] on input "text" at bounding box center [188, 21] width 194 height 18
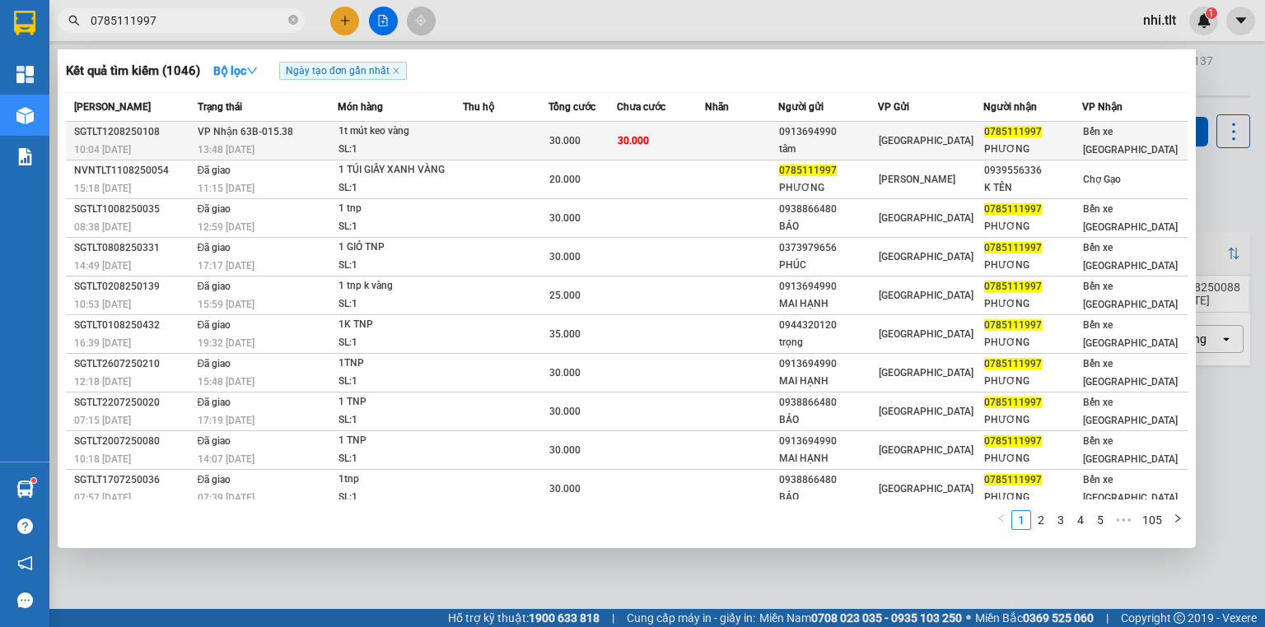
type input "0785111997"
click at [497, 133] on td at bounding box center [506, 141] width 86 height 39
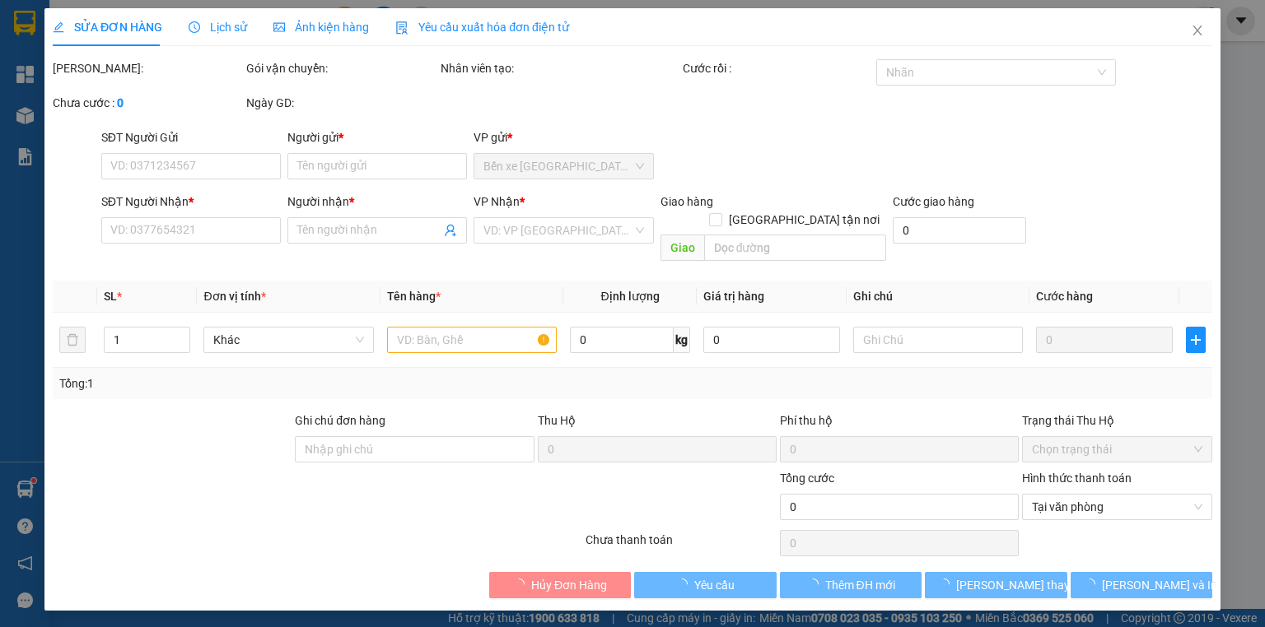
type input "0913694990"
type input "tâm"
type input "0785111997"
type input "PHƯƠNG"
type input "30.000"
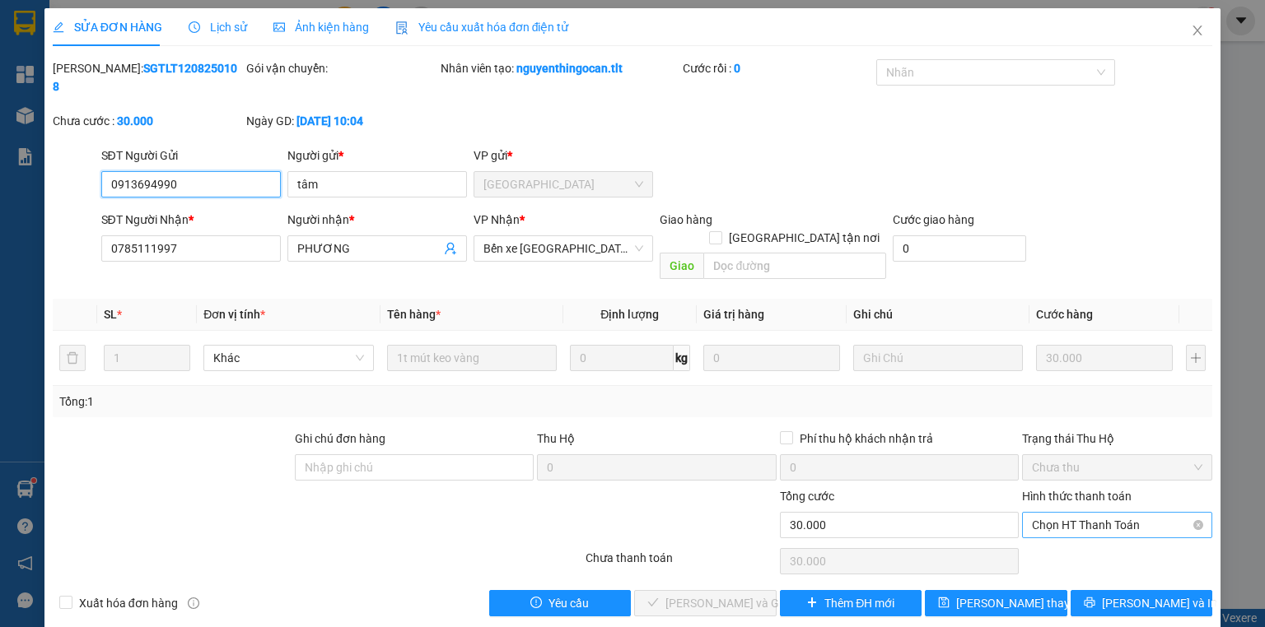
click at [1052, 513] on span "Chọn HT Thanh Toán" at bounding box center [1117, 525] width 170 height 25
drag, startPoint x: 1045, startPoint y: 516, endPoint x: 898, endPoint y: 529, distance: 147.1
click at [1029, 519] on div "Tại văn phòng" at bounding box center [1117, 521] width 190 height 26
type input "0"
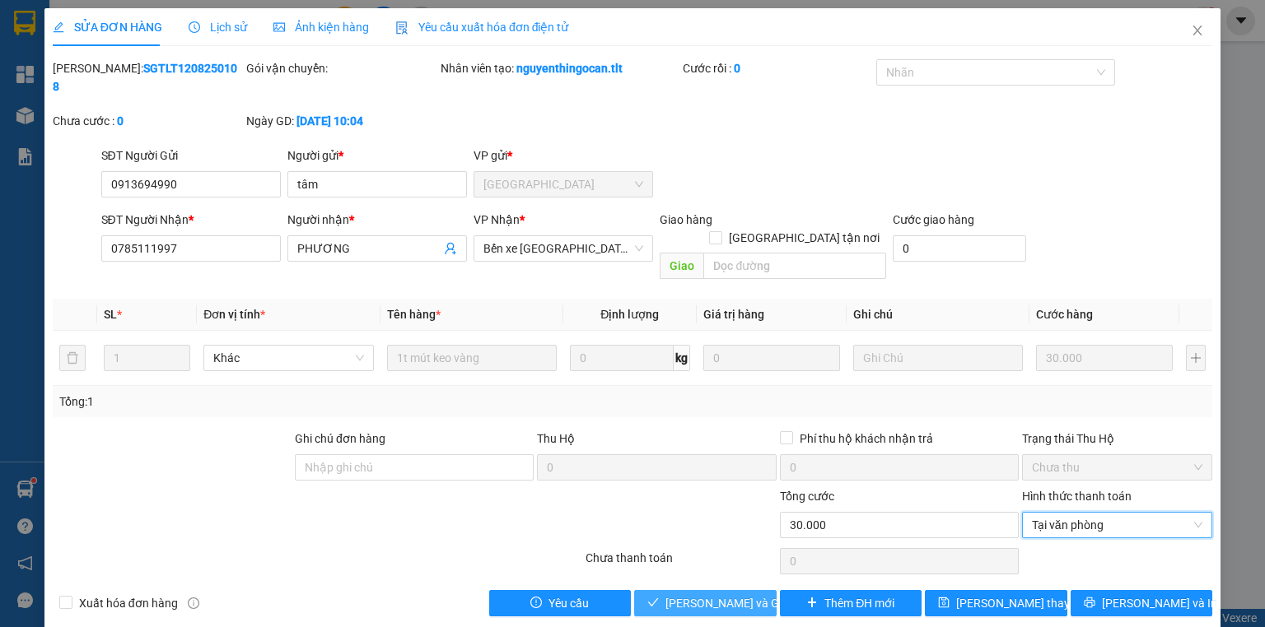
click at [729, 595] on span "[PERSON_NAME] và Giao hàng" at bounding box center [744, 604] width 158 height 18
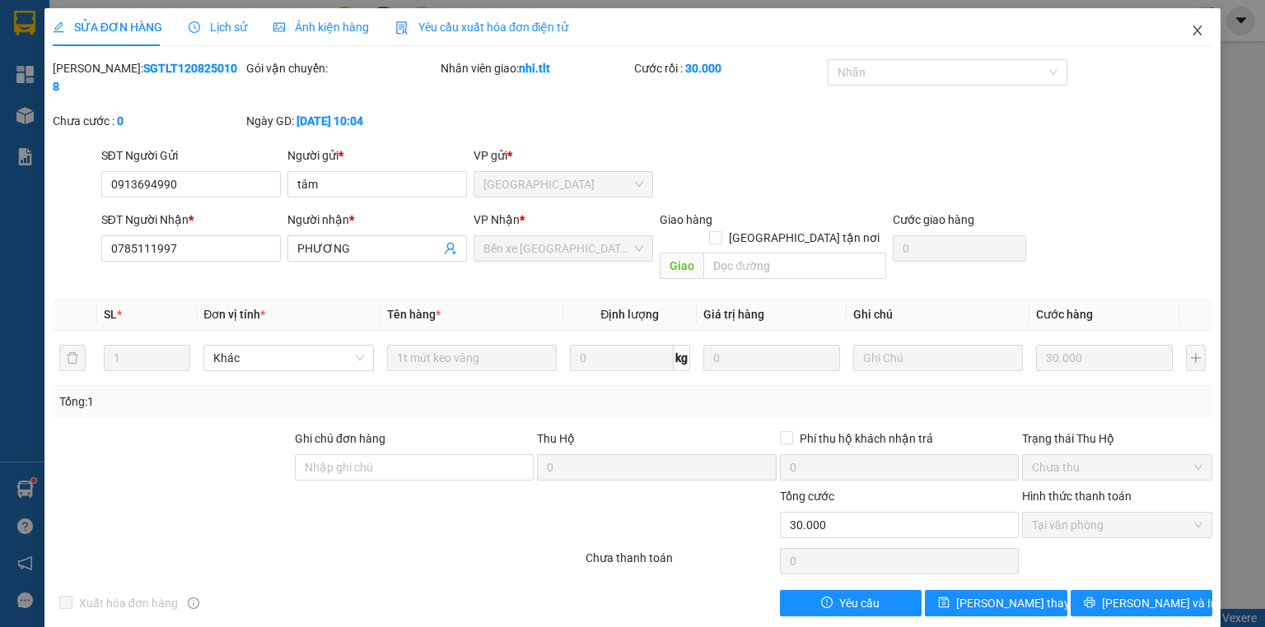
click at [1197, 30] on icon "close" at bounding box center [1197, 30] width 13 height 13
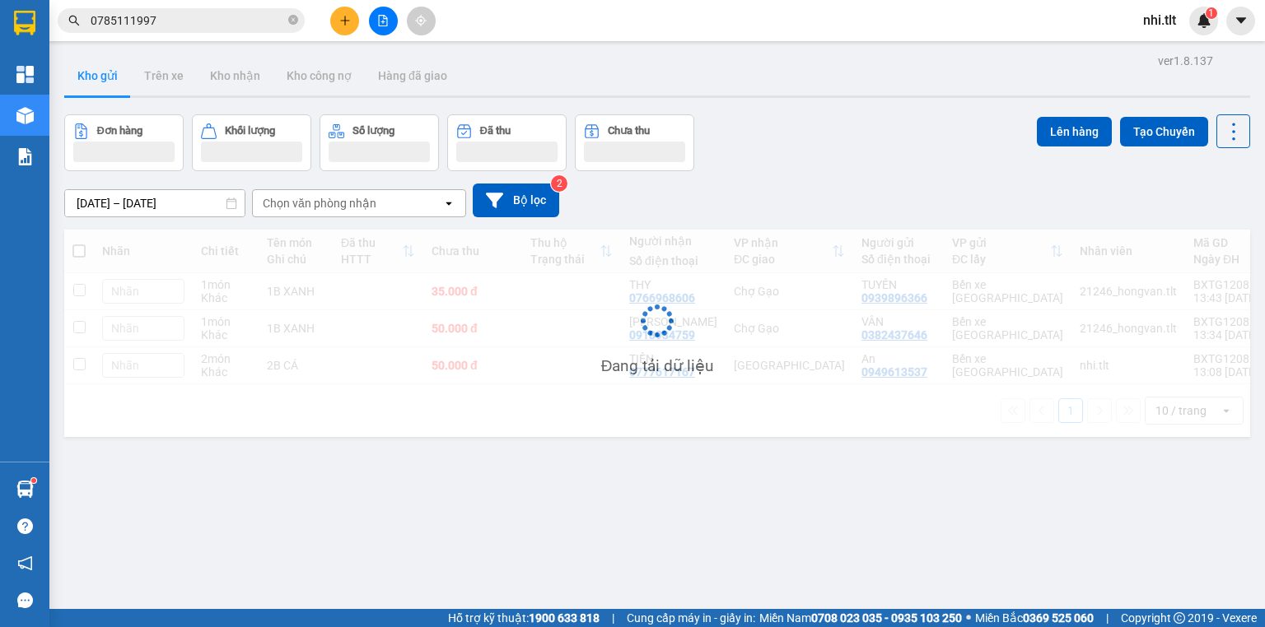
click at [206, 29] on input "0785111997" at bounding box center [188, 21] width 194 height 18
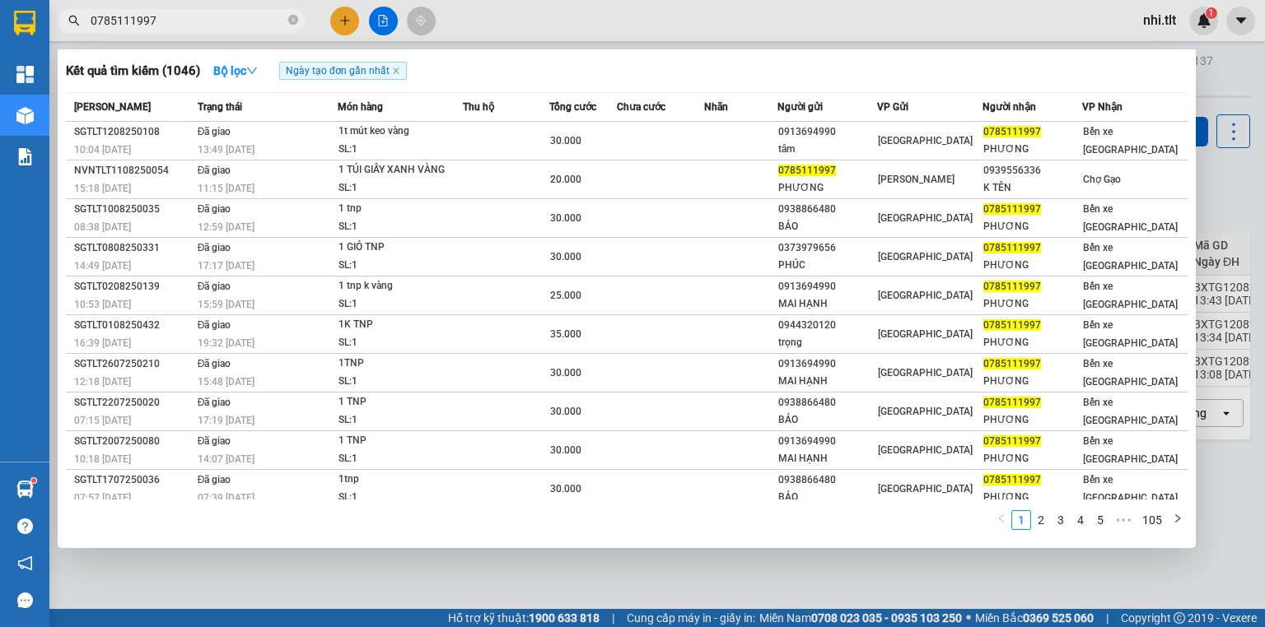
click at [231, 26] on input "0785111997" at bounding box center [188, 21] width 194 height 18
click at [585, 21] on div at bounding box center [632, 313] width 1265 height 627
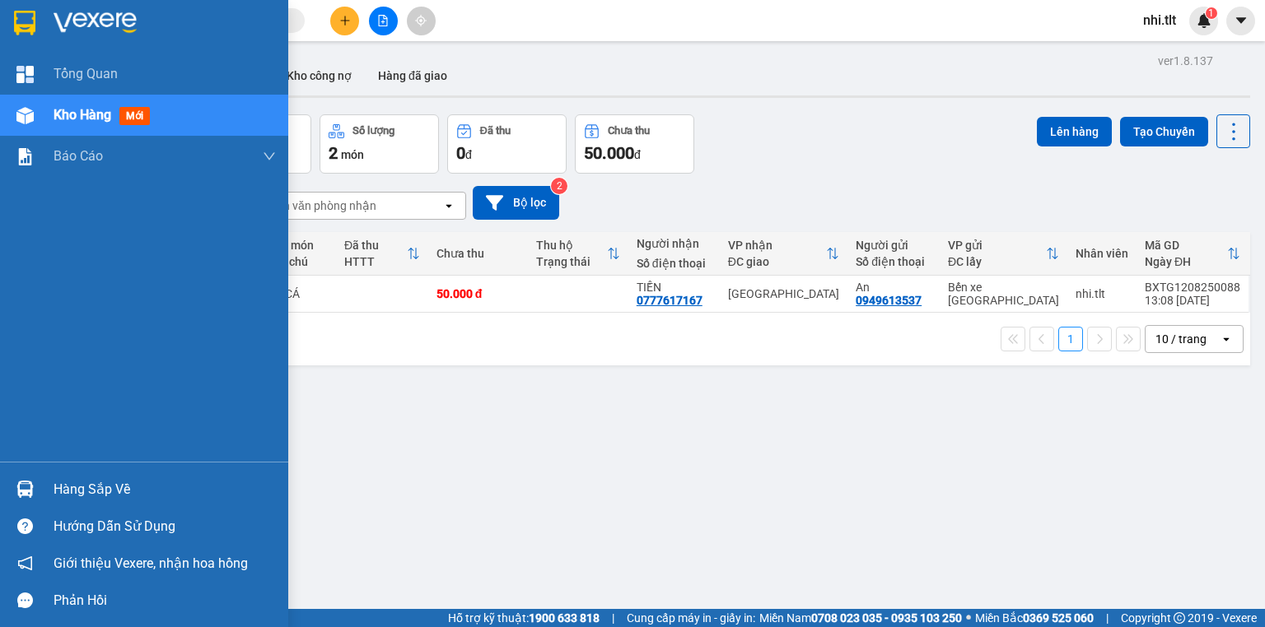
drag, startPoint x: 36, startPoint y: 487, endPoint x: 42, endPoint y: 501, distance: 15.1
click at [38, 487] on div at bounding box center [25, 489] width 29 height 29
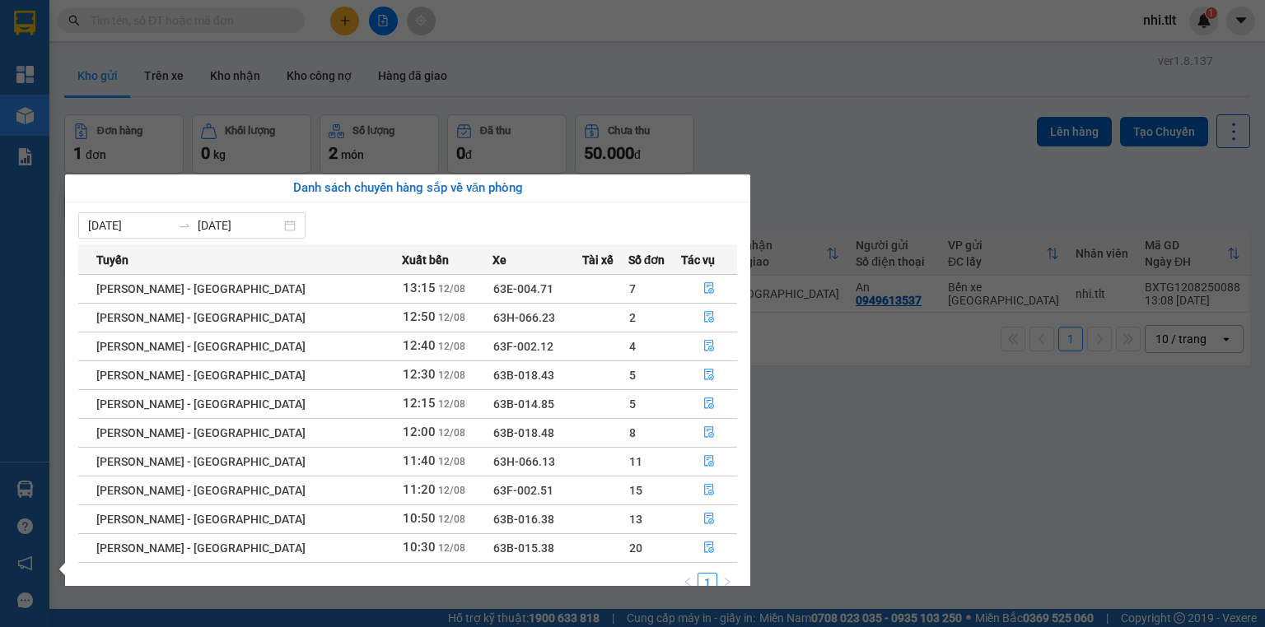
scroll to position [26, 0]
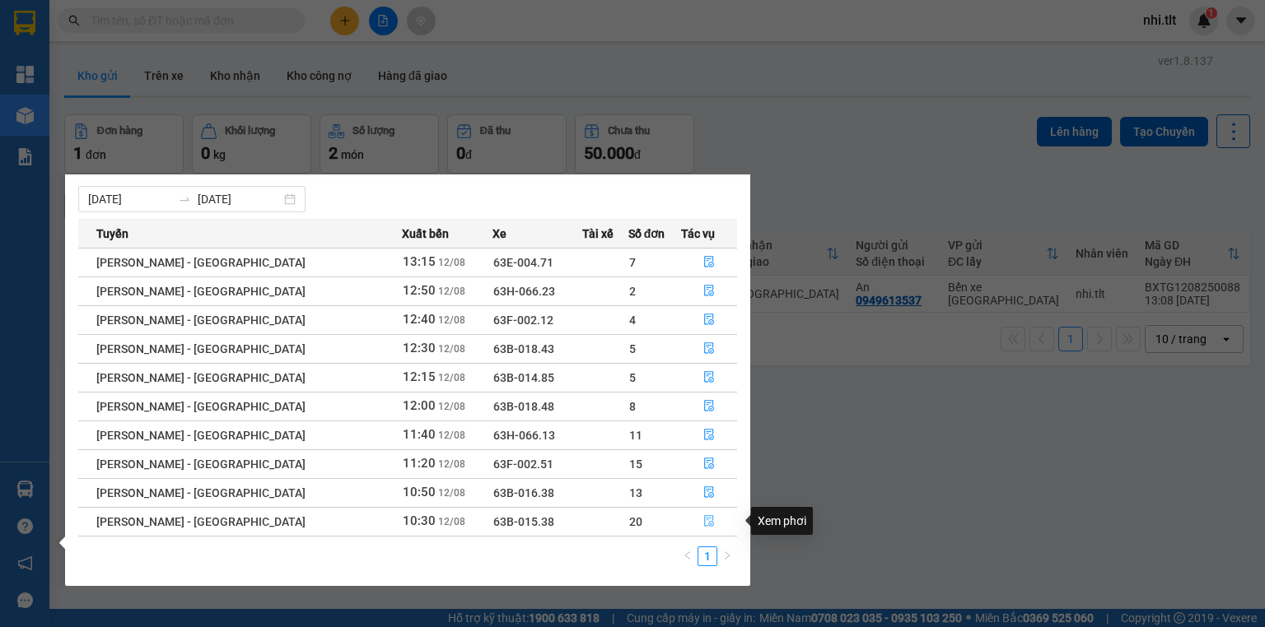
click at [703, 521] on icon "file-done" at bounding box center [709, 521] width 12 height 12
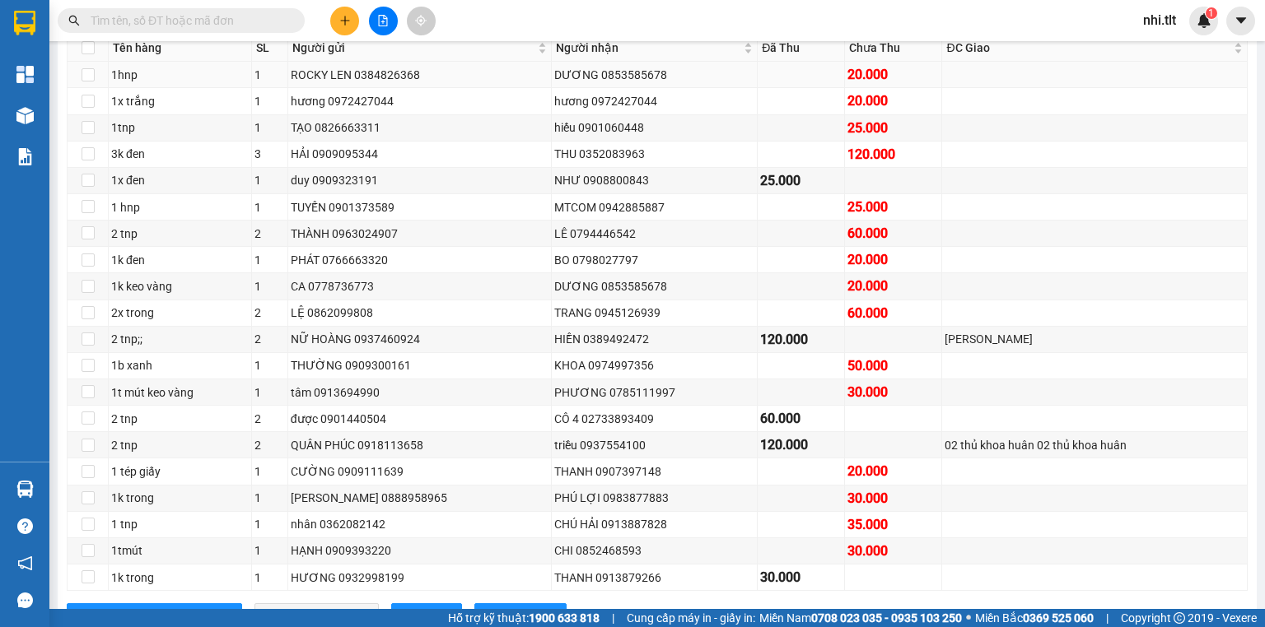
scroll to position [329, 0]
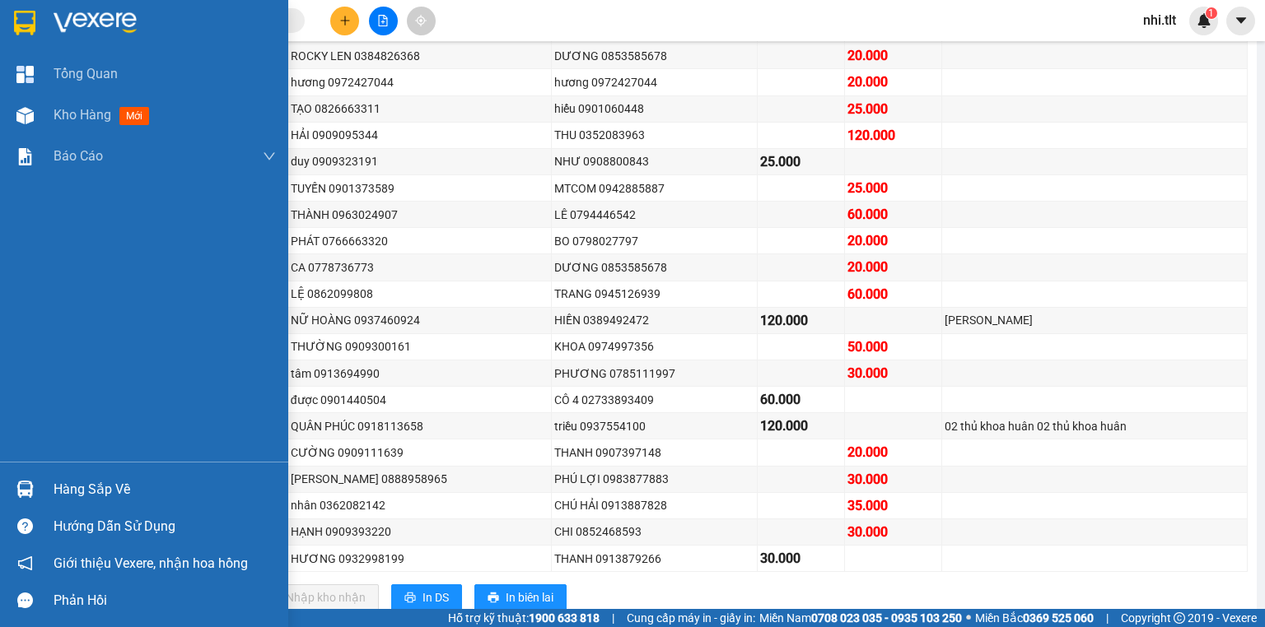
click at [44, 492] on div "Hàng sắp về" at bounding box center [144, 489] width 288 height 37
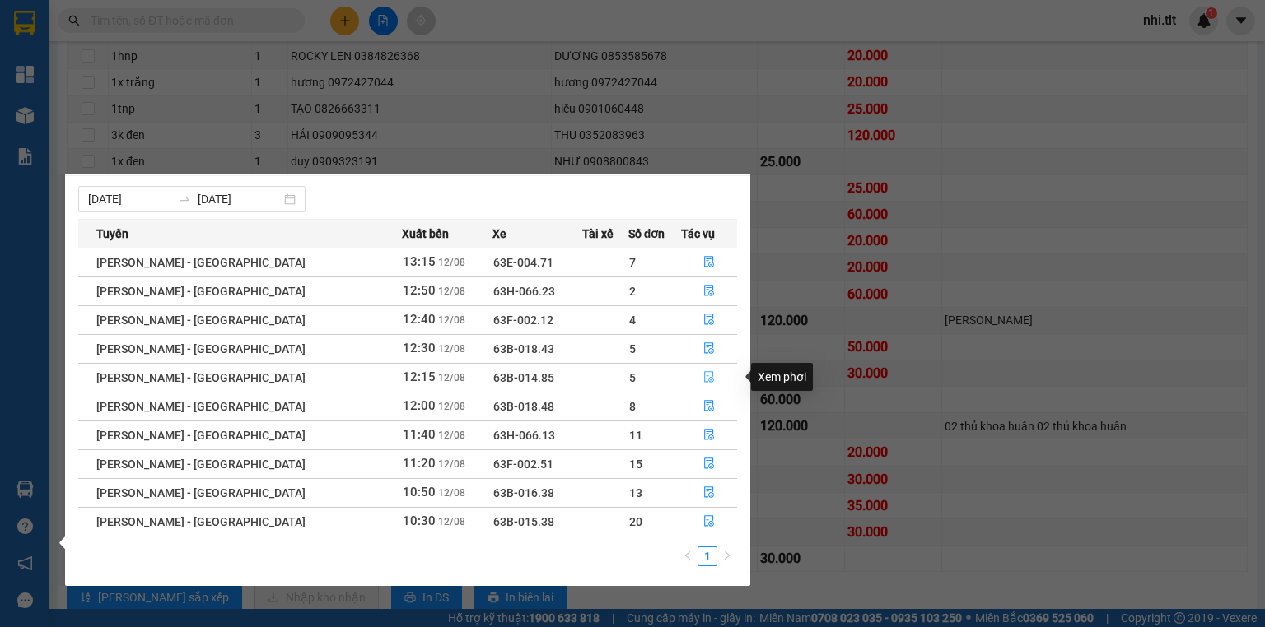
click at [703, 377] on icon "file-done" at bounding box center [709, 377] width 12 height 12
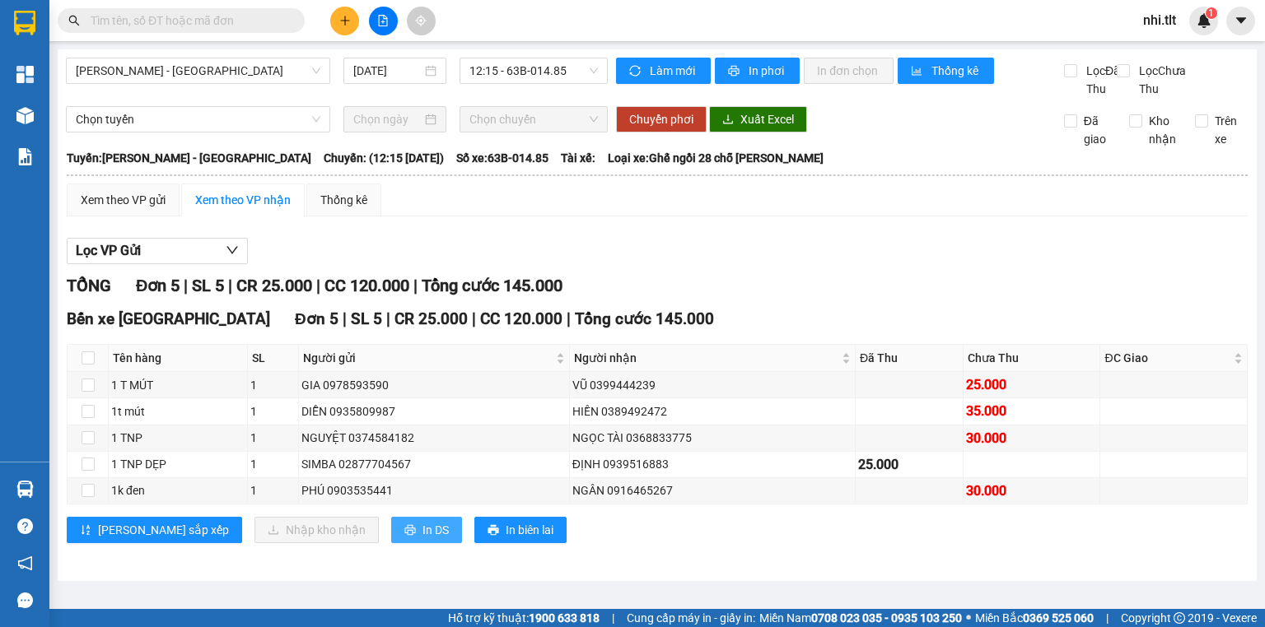
click at [422, 539] on span "In DS" at bounding box center [435, 530] width 26 height 18
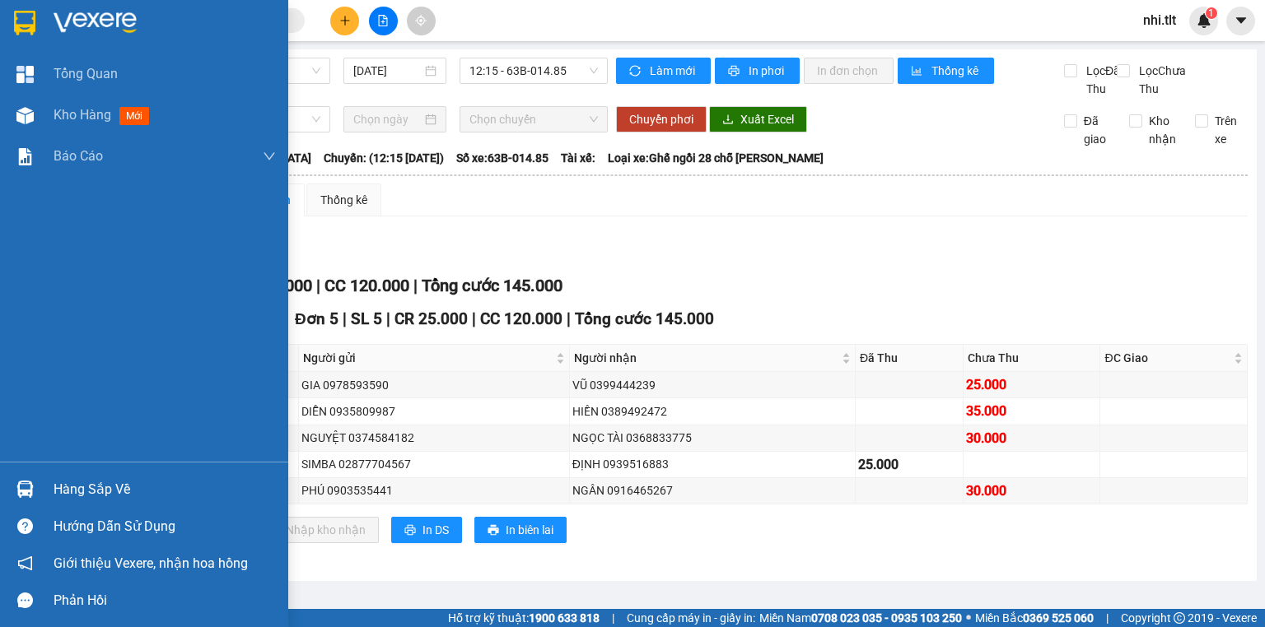
click at [36, 115] on div at bounding box center [25, 115] width 29 height 29
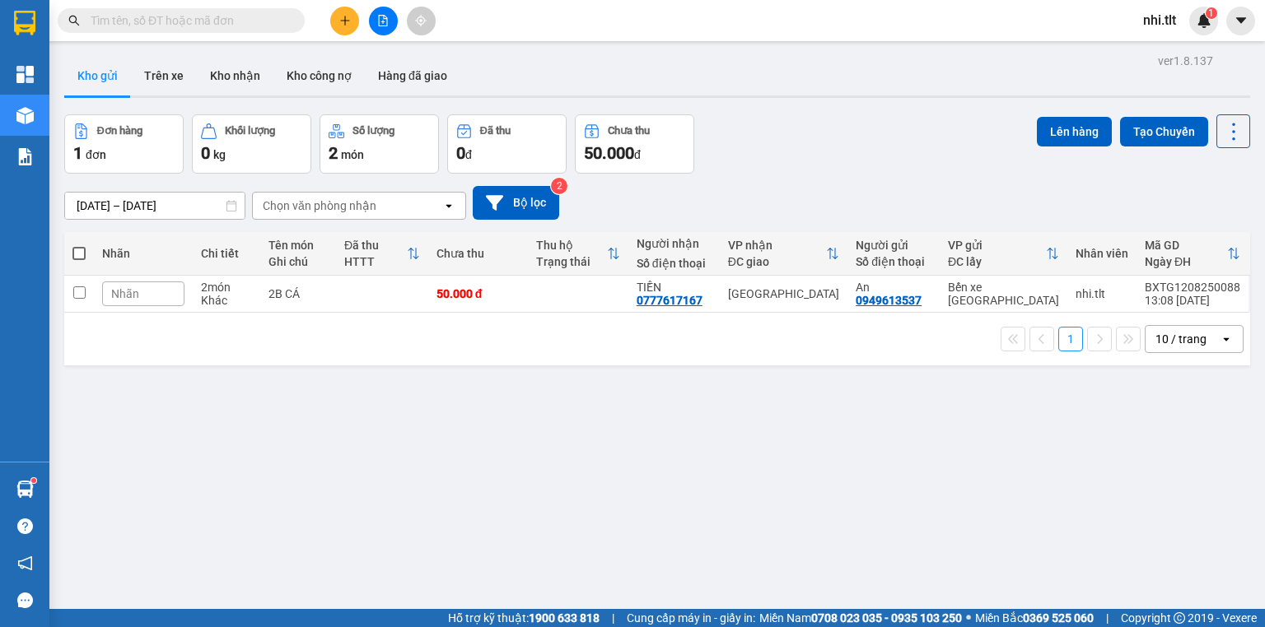
drag, startPoint x: 250, startPoint y: 26, endPoint x: 240, endPoint y: 30, distance: 10.3
click at [243, 30] on span at bounding box center [181, 20] width 247 height 25
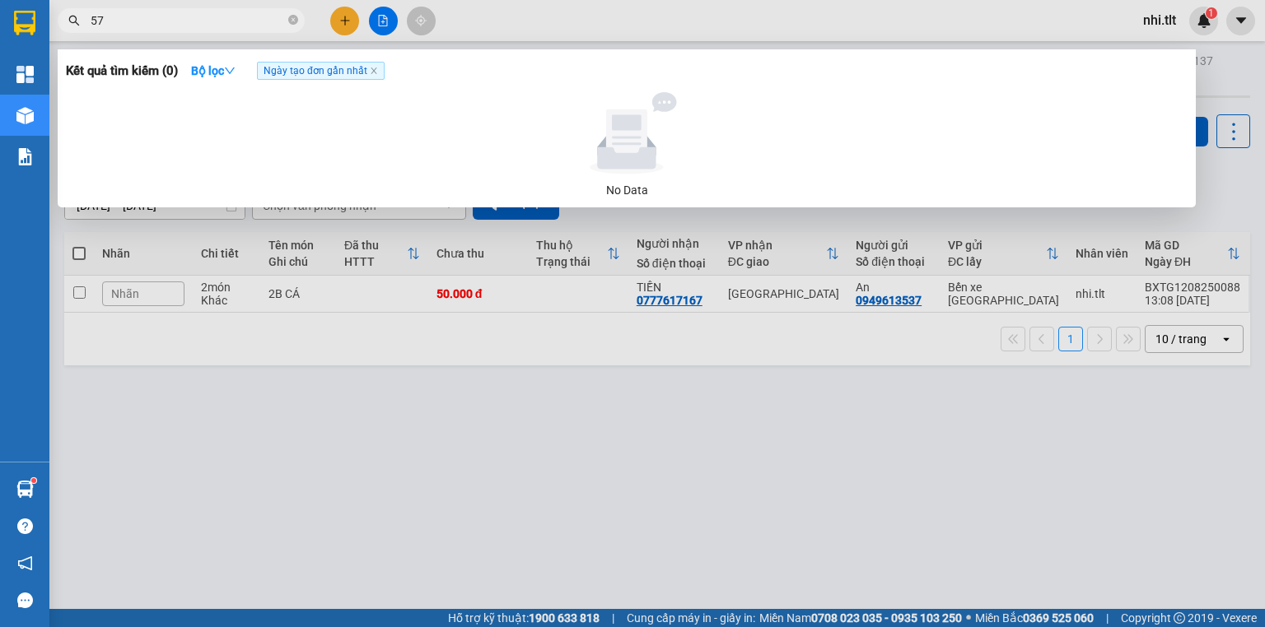
type input "579"
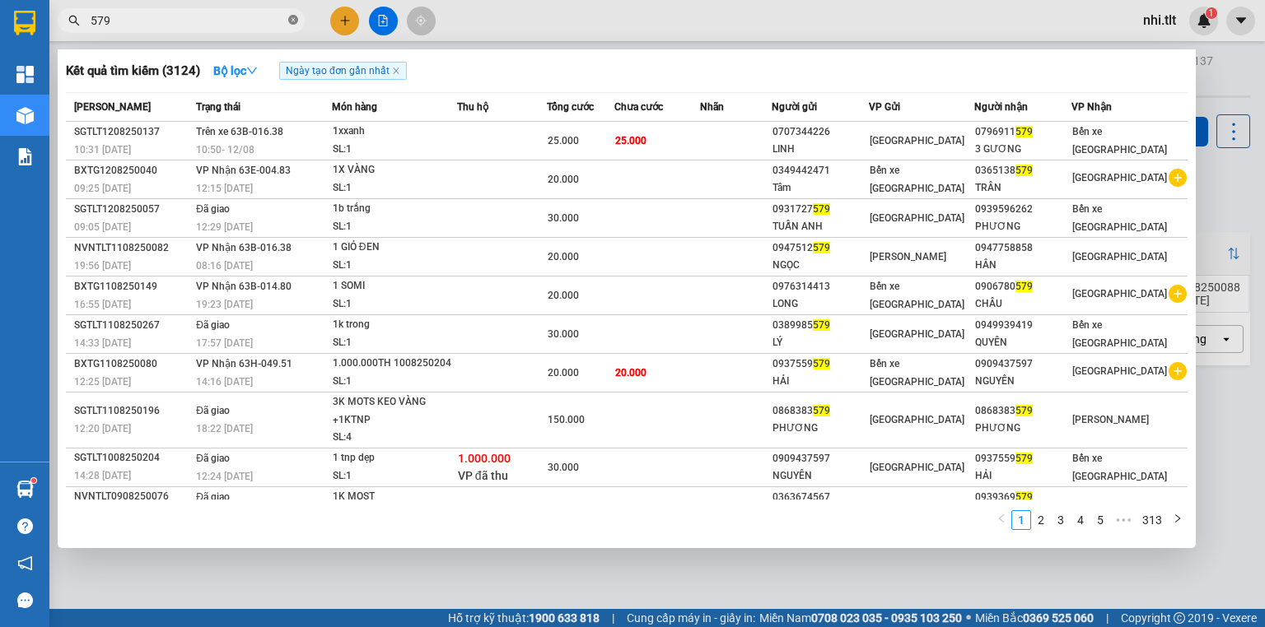
click at [292, 23] on icon "close-circle" at bounding box center [293, 20] width 10 height 10
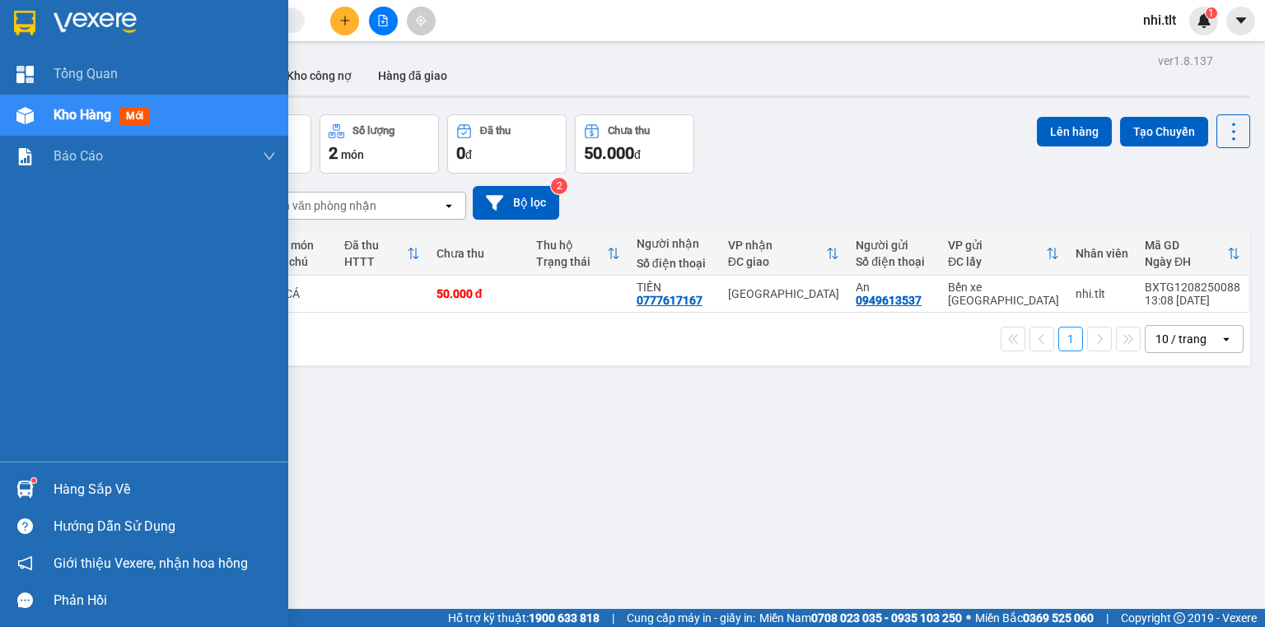
drag, startPoint x: 39, startPoint y: 479, endPoint x: 58, endPoint y: 482, distance: 19.9
click at [39, 480] on div at bounding box center [25, 489] width 29 height 29
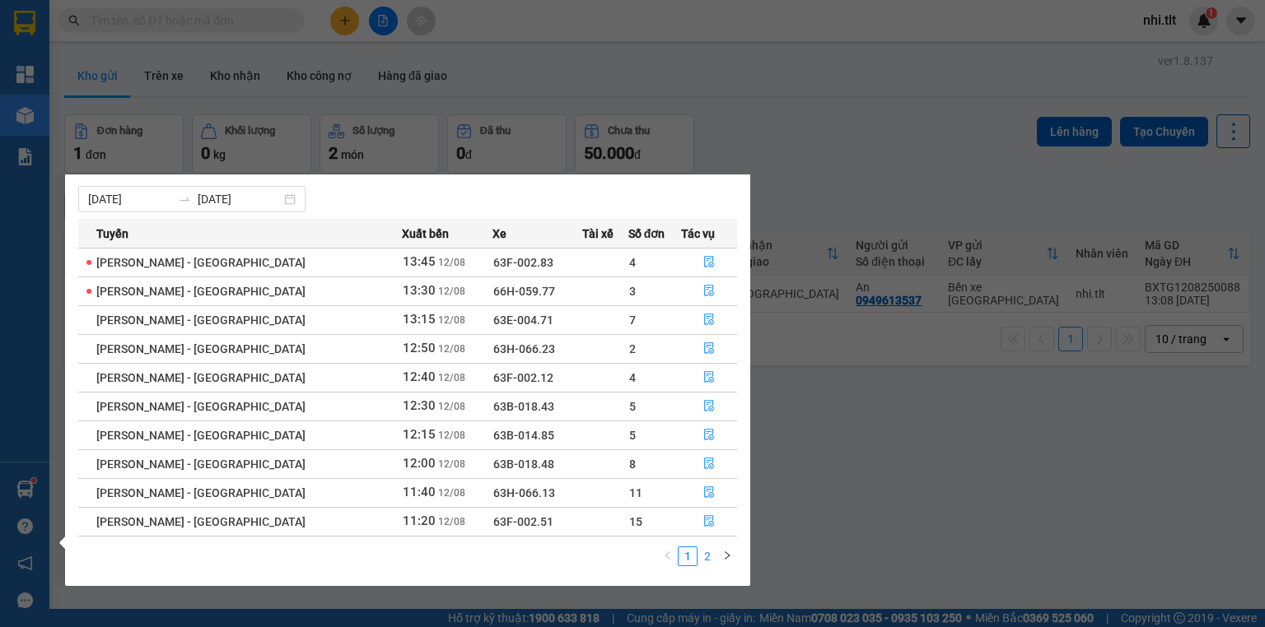
click at [706, 559] on link "2" at bounding box center [707, 557] width 18 height 18
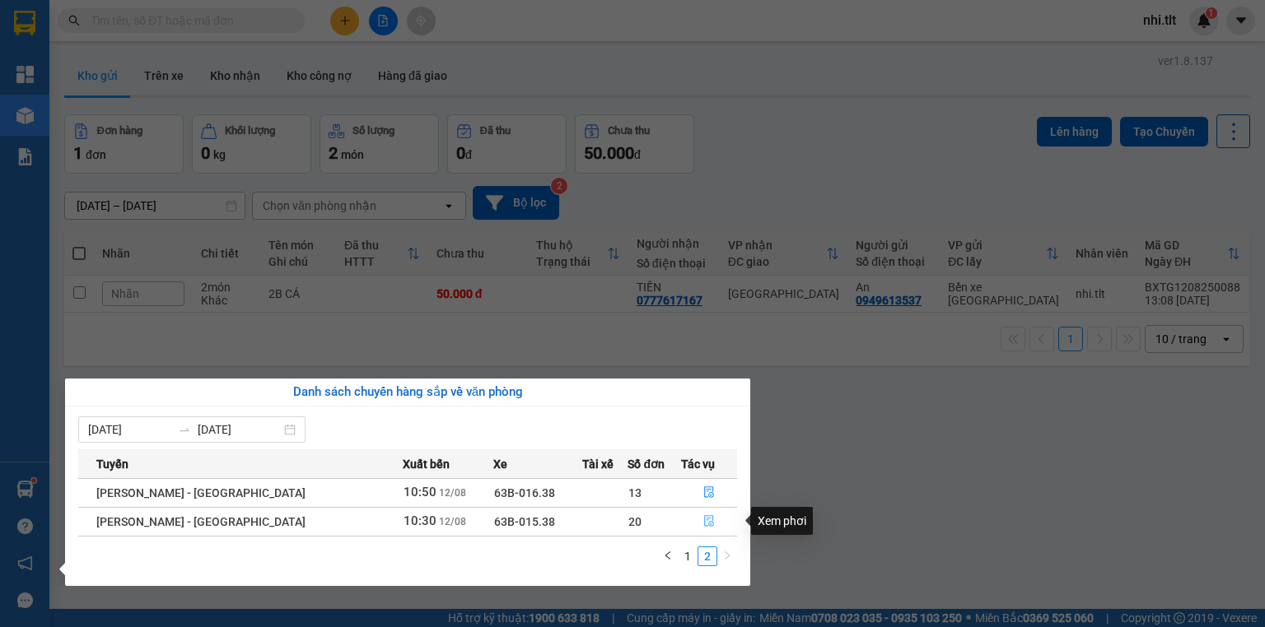
click at [703, 517] on icon "file-done" at bounding box center [709, 521] width 12 height 12
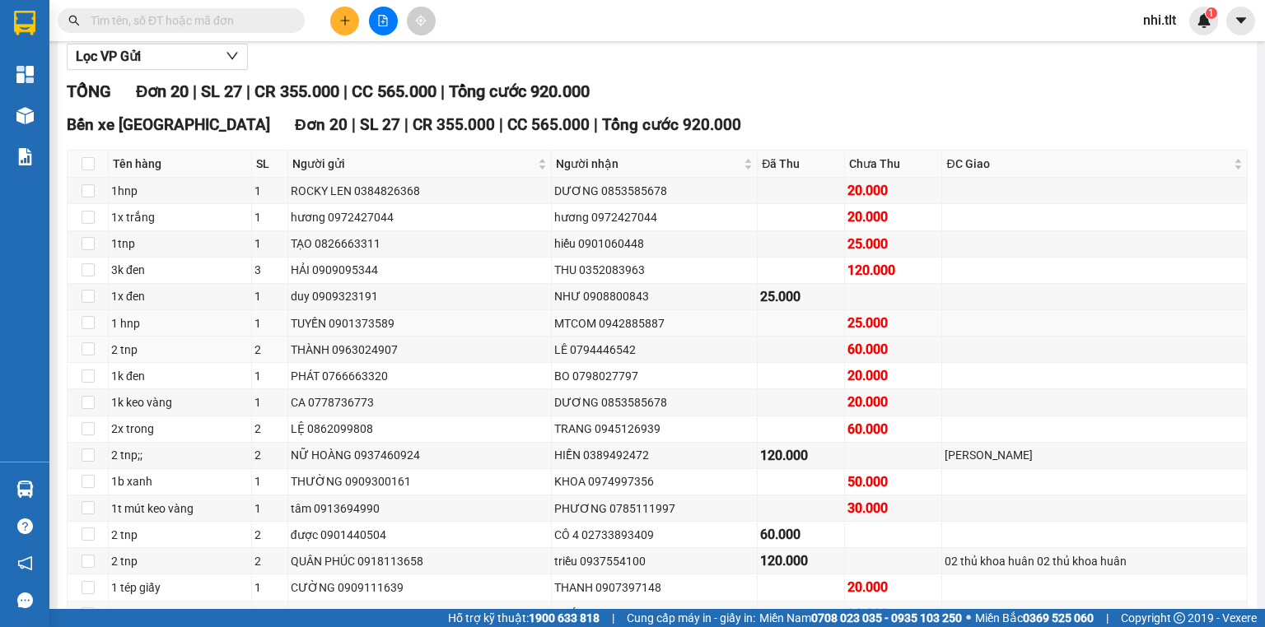
scroll to position [198, 0]
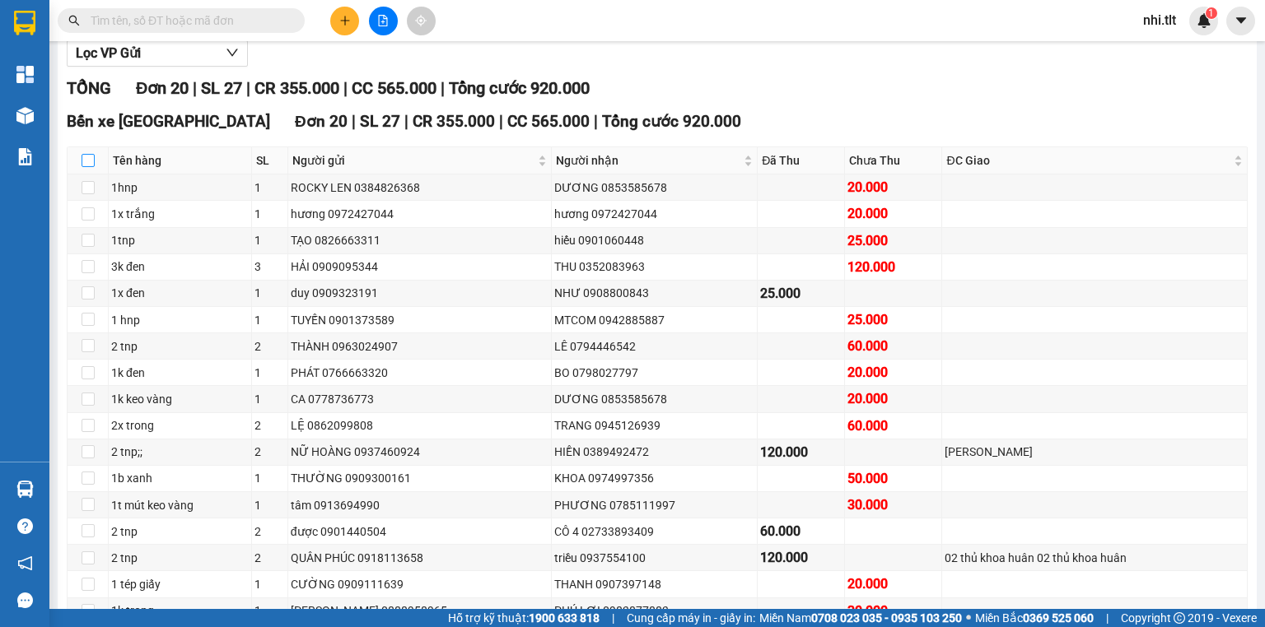
click at [92, 168] on label at bounding box center [88, 161] width 13 height 18
click at [92, 167] on input "checkbox" at bounding box center [88, 160] width 13 height 13
checkbox input "true"
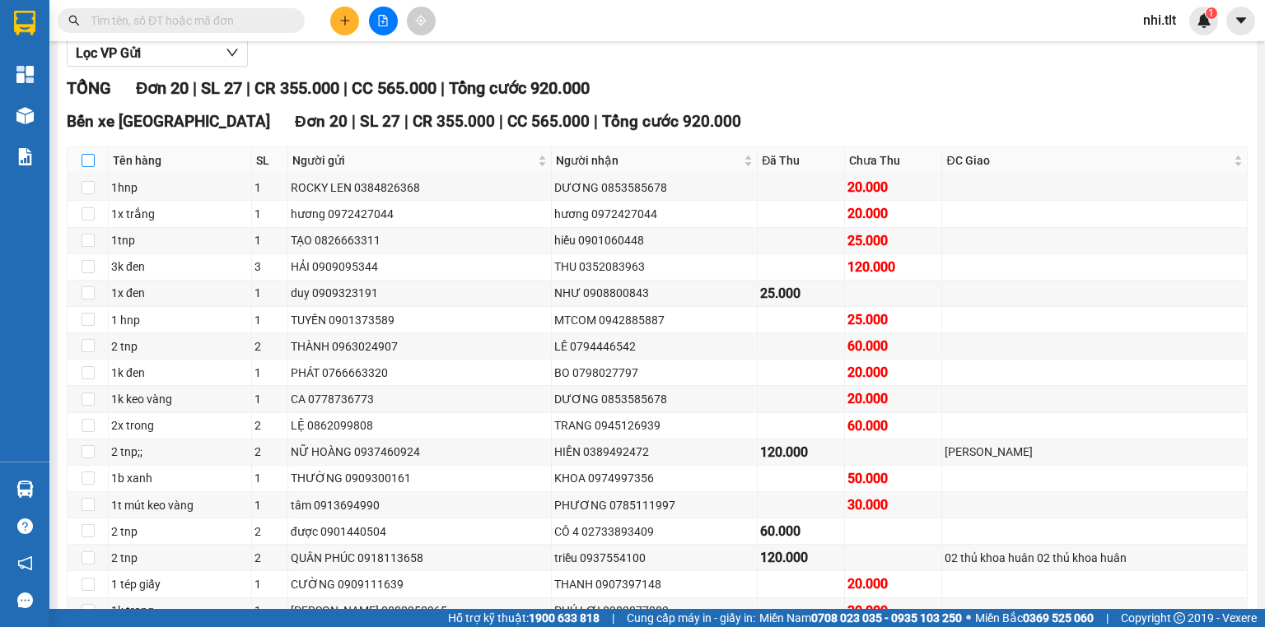
checkbox input "true"
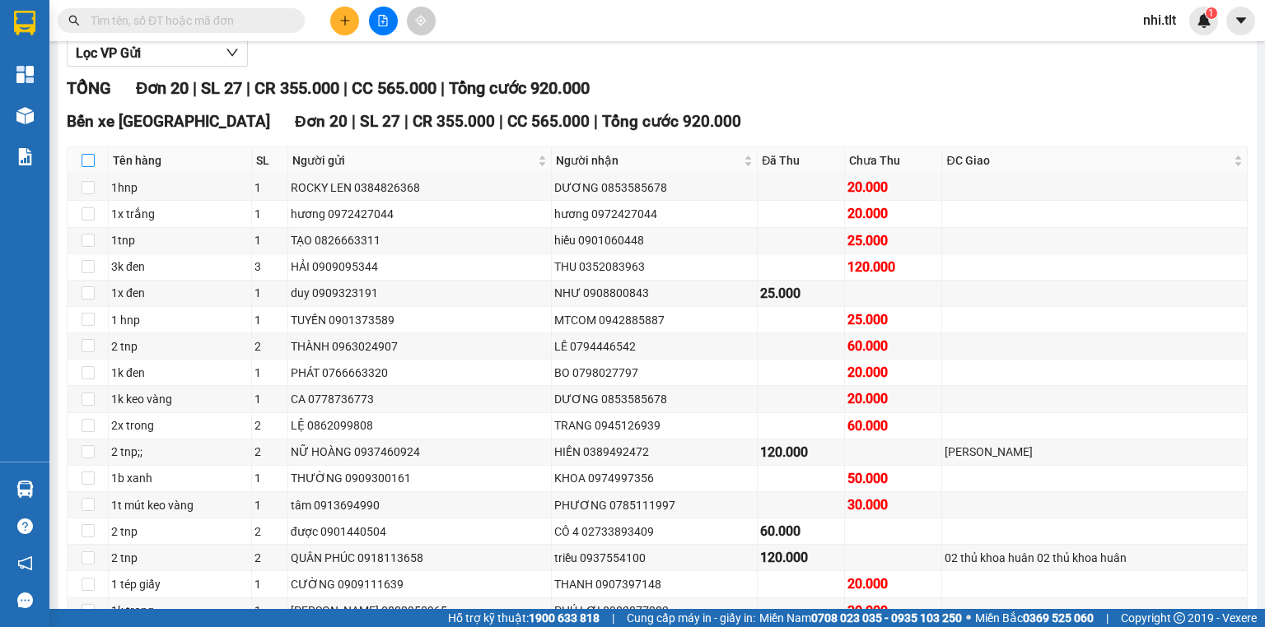
checkbox input "true"
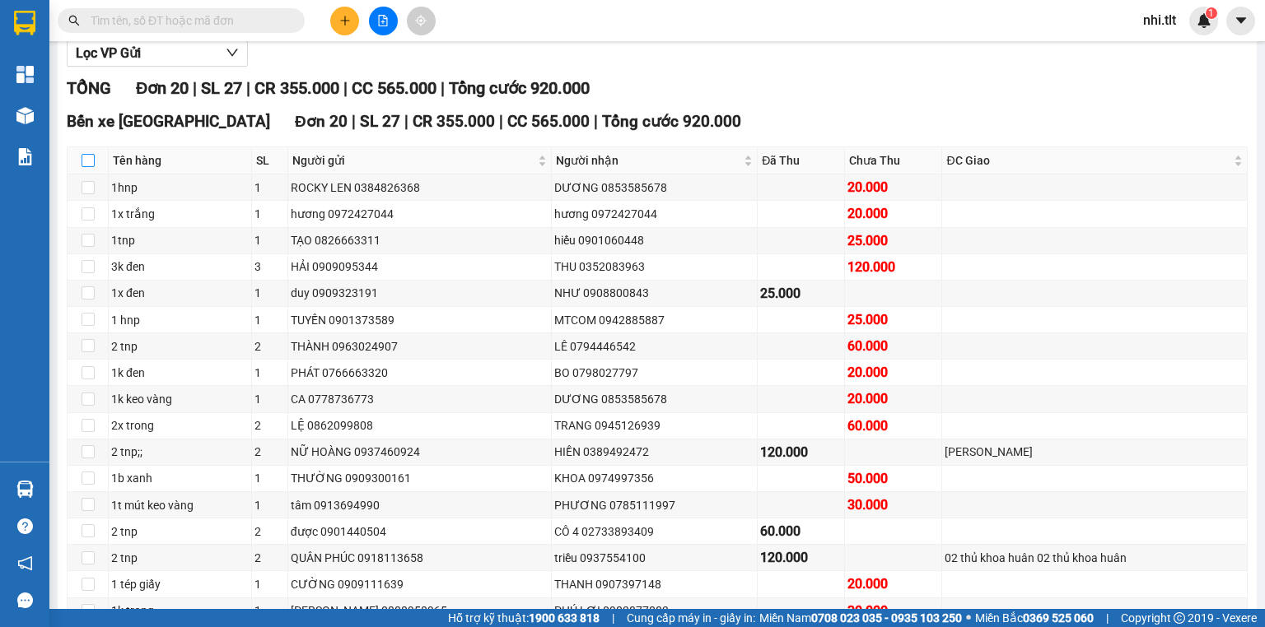
checkbox input "true"
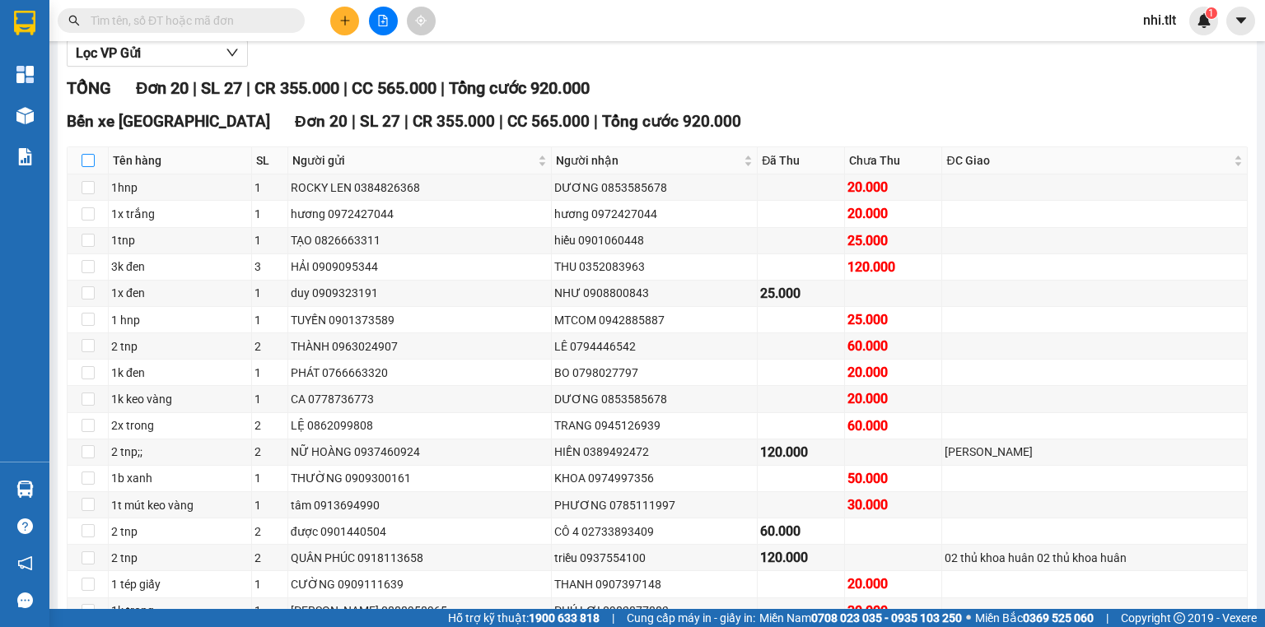
checkbox input "true"
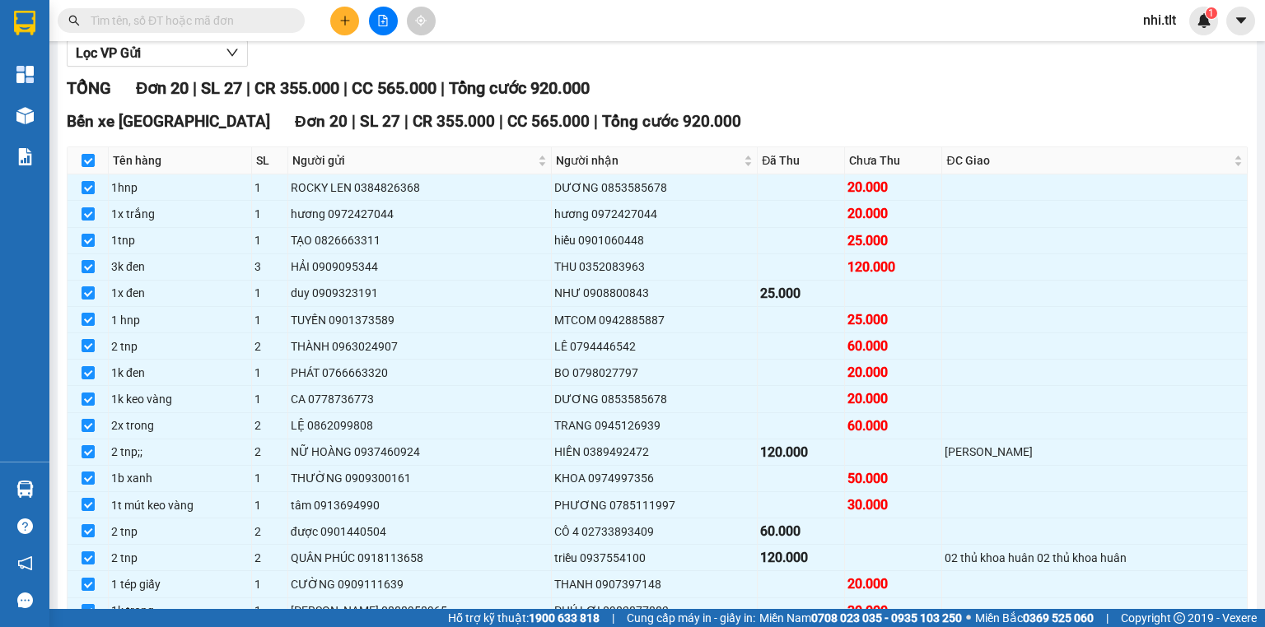
drag, startPoint x: 83, startPoint y: 179, endPoint x: 148, endPoint y: 182, distance: 65.1
click at [82, 167] on input "checkbox" at bounding box center [88, 160] width 13 height 13
checkbox input "false"
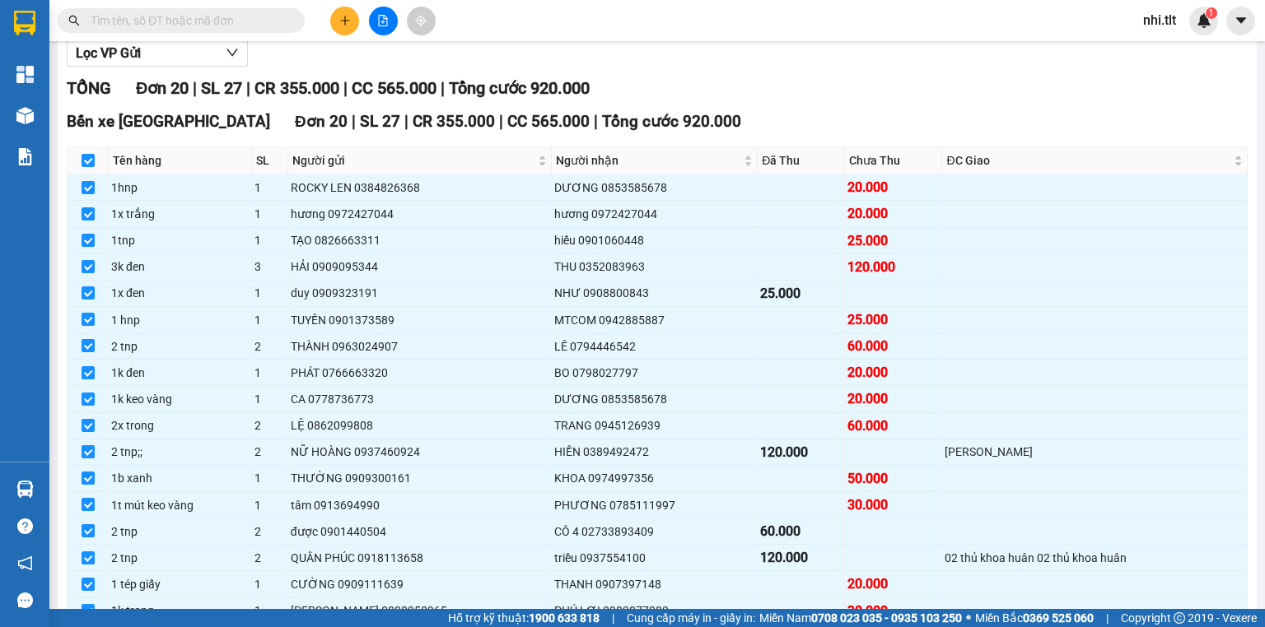
checkbox input "false"
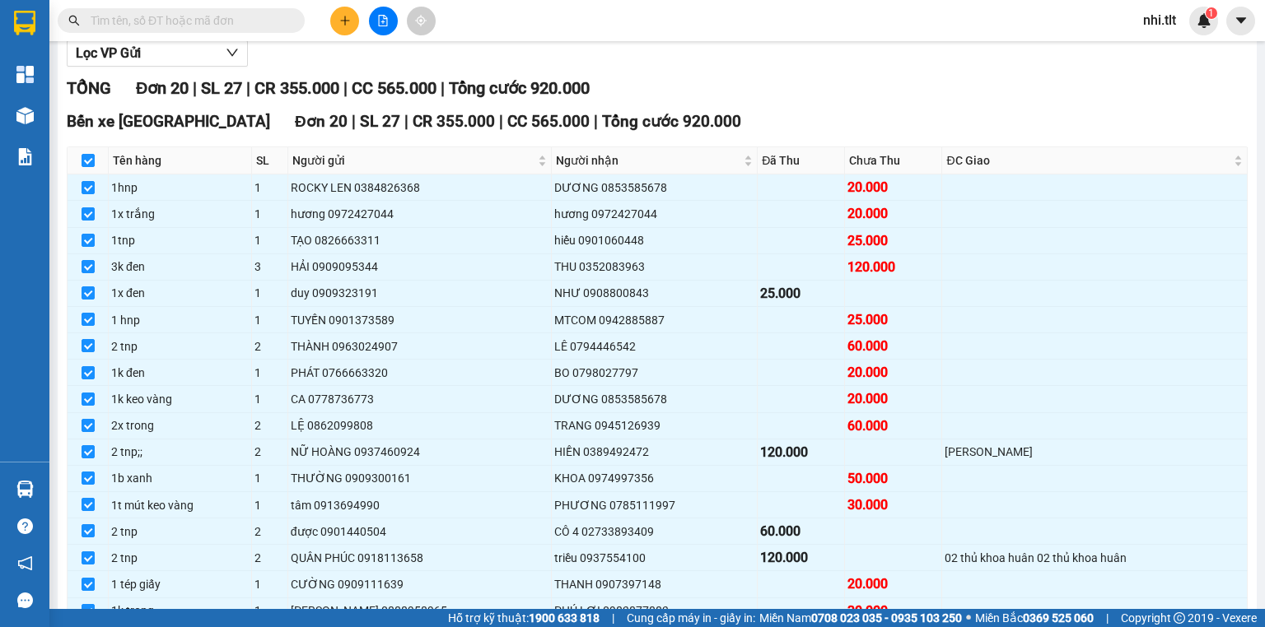
checkbox input "false"
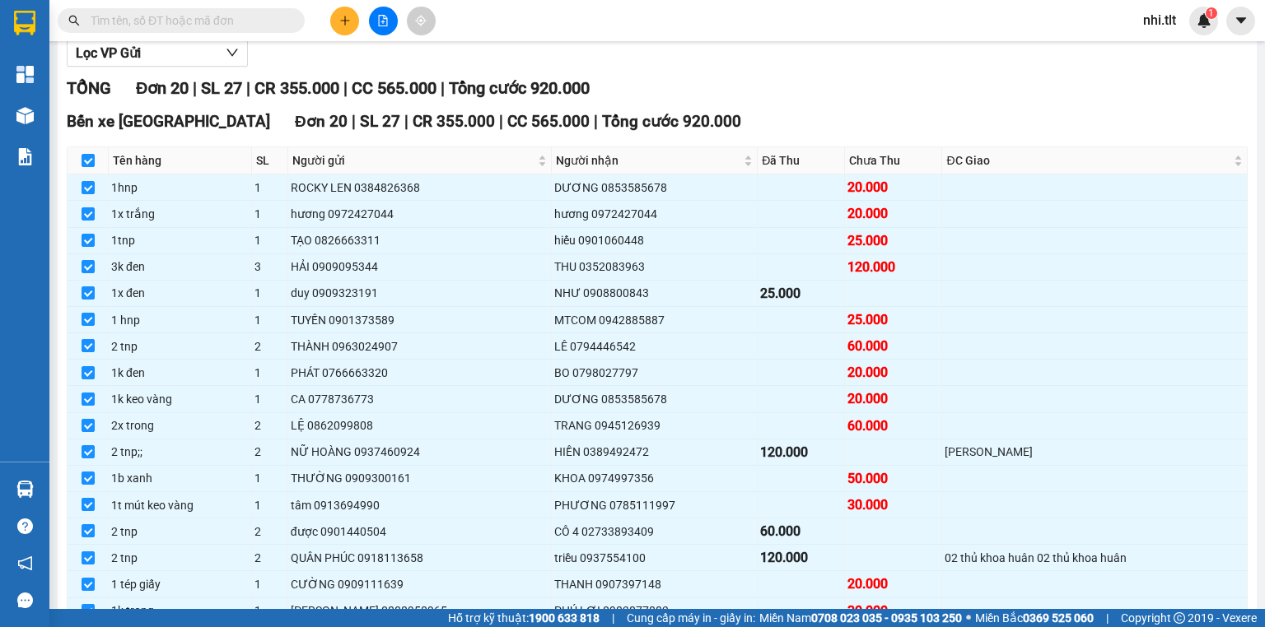
checkbox input "false"
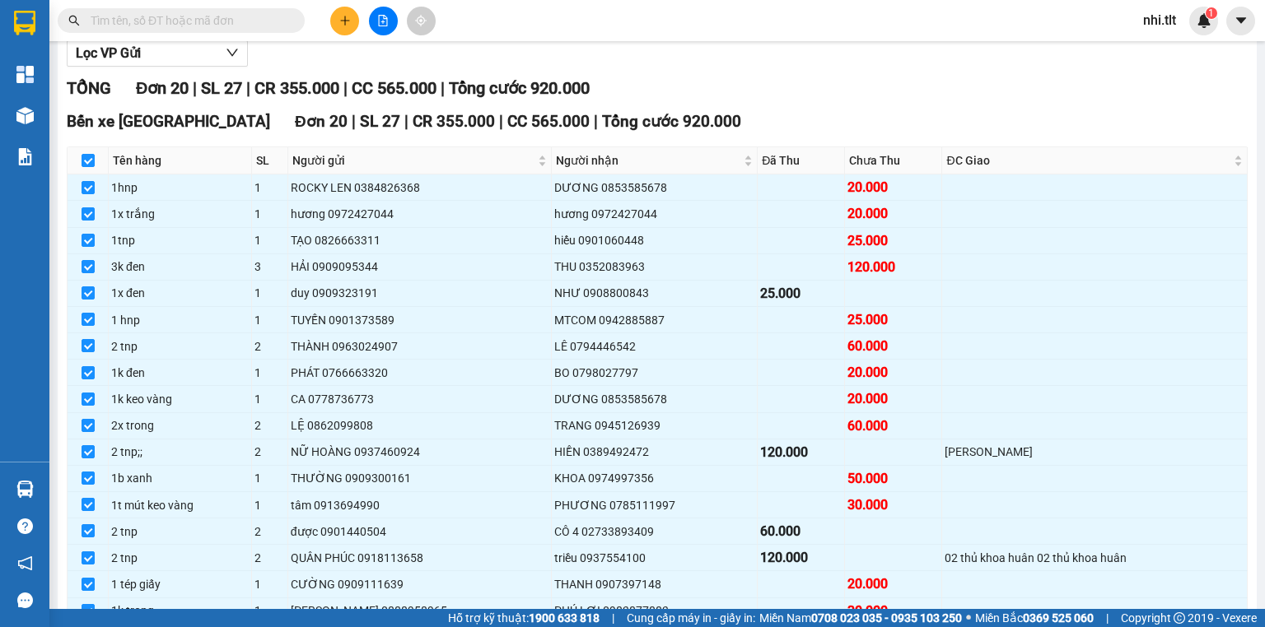
checkbox input "false"
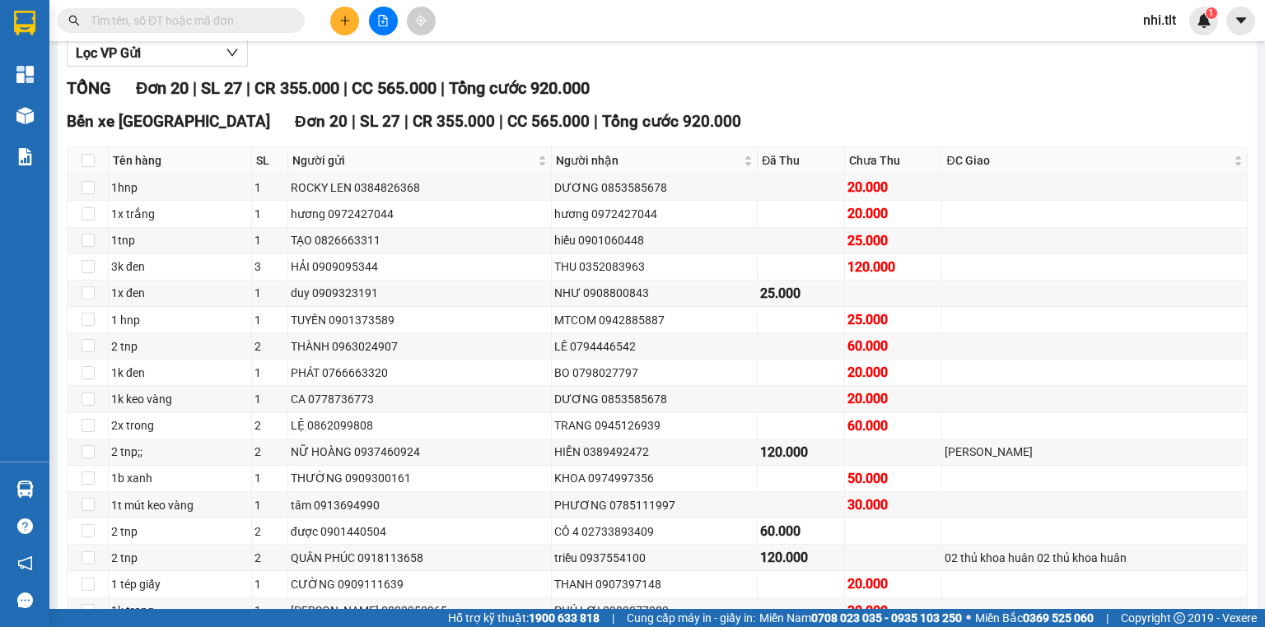
click at [247, 26] on input "text" at bounding box center [188, 21] width 194 height 18
type input "579"
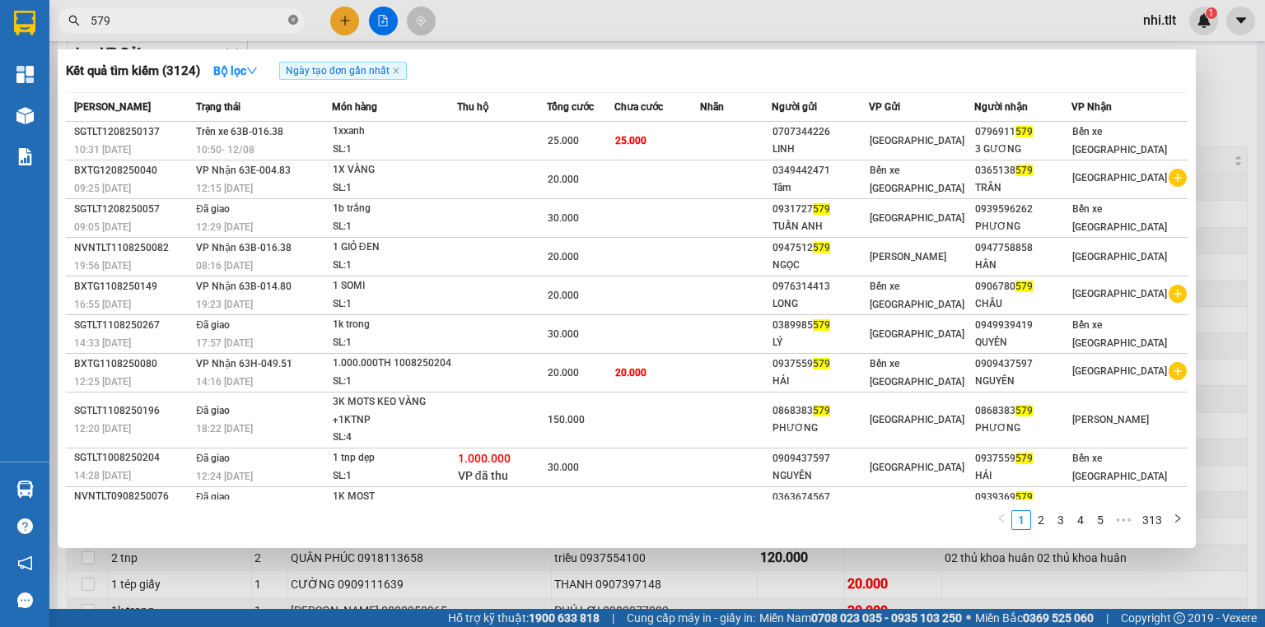
click at [293, 20] on icon "close-circle" at bounding box center [293, 20] width 10 height 10
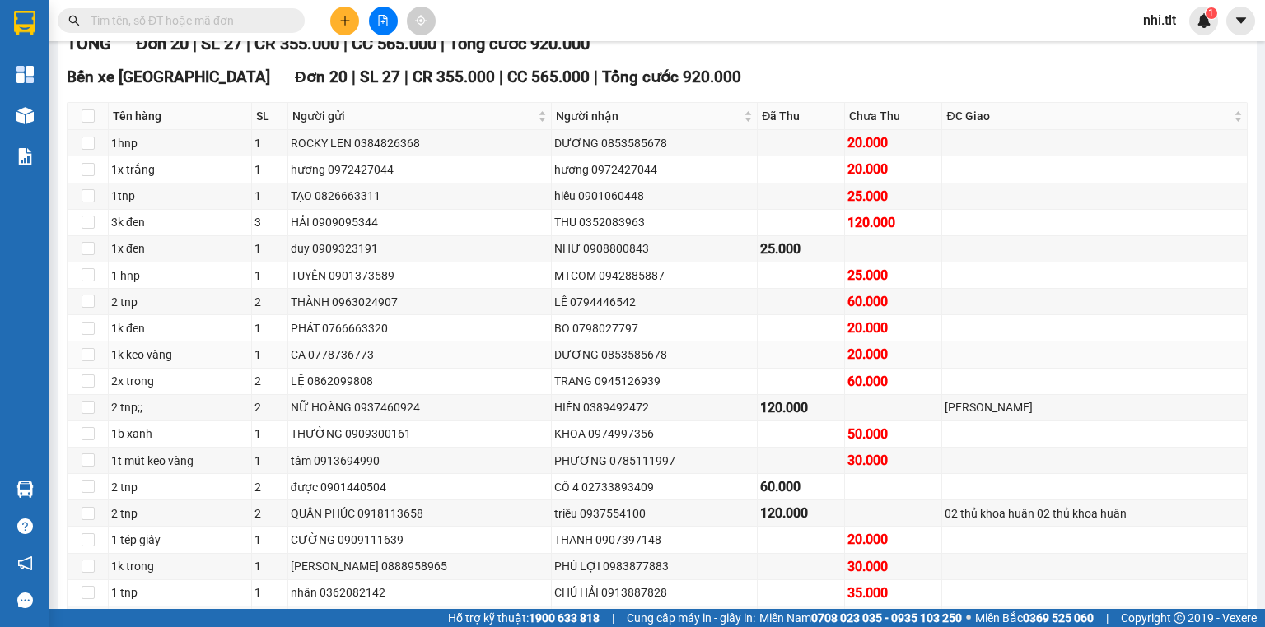
scroll to position [264, 0]
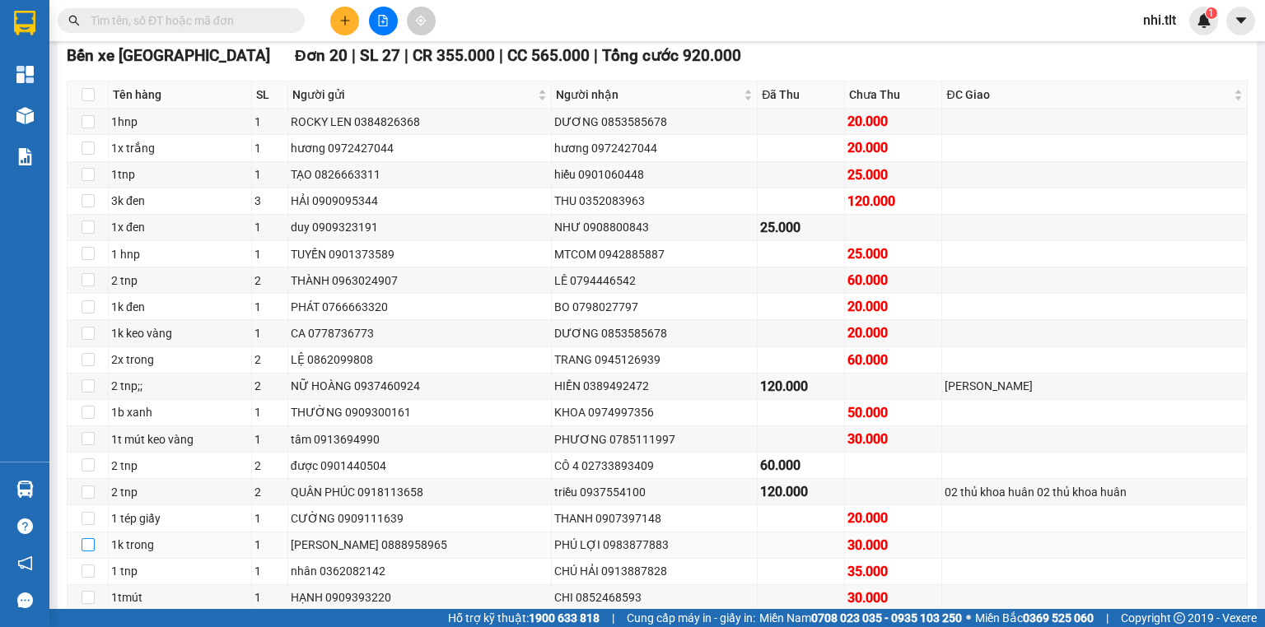
click at [88, 552] on input "checkbox" at bounding box center [88, 545] width 13 height 13
checkbox input "true"
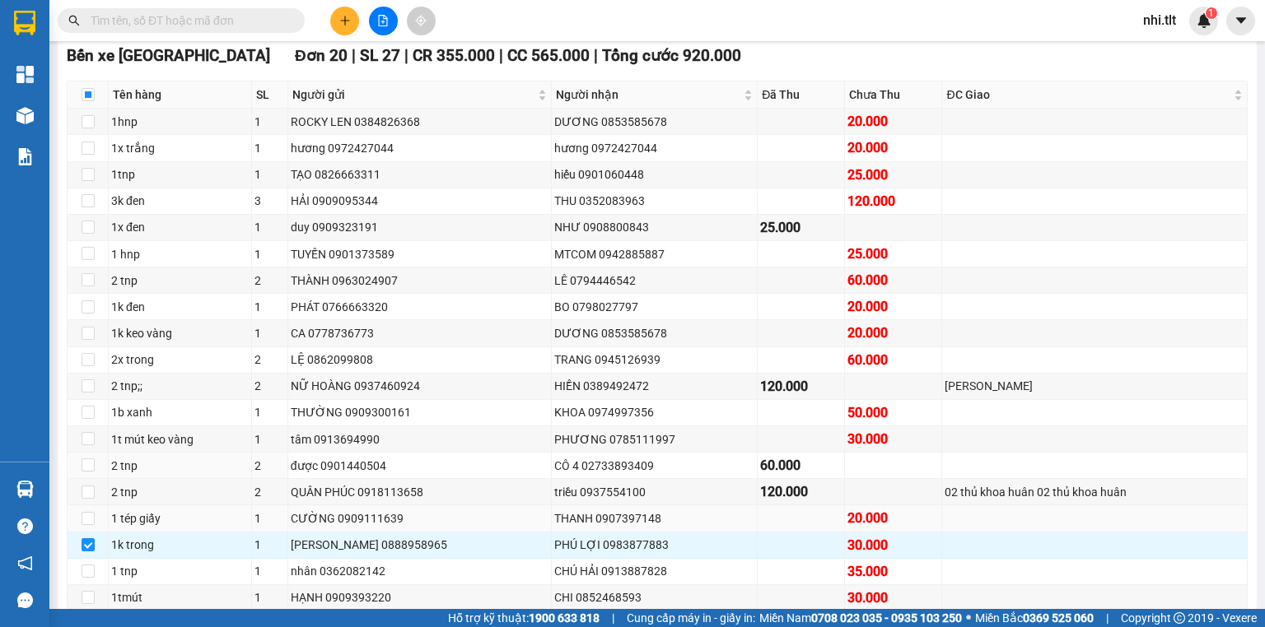
scroll to position [390, 0]
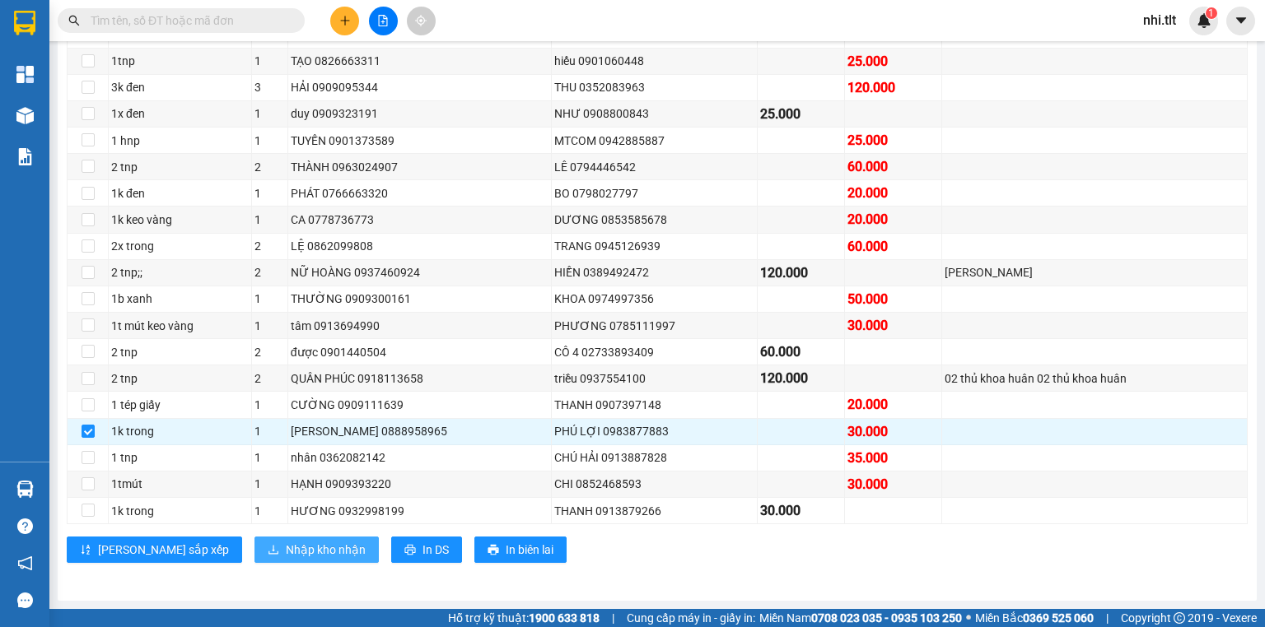
drag, startPoint x: 244, startPoint y: 544, endPoint x: 260, endPoint y: 548, distance: 16.8
click at [286, 546] on span "Nhập kho nhận" at bounding box center [326, 550] width 80 height 18
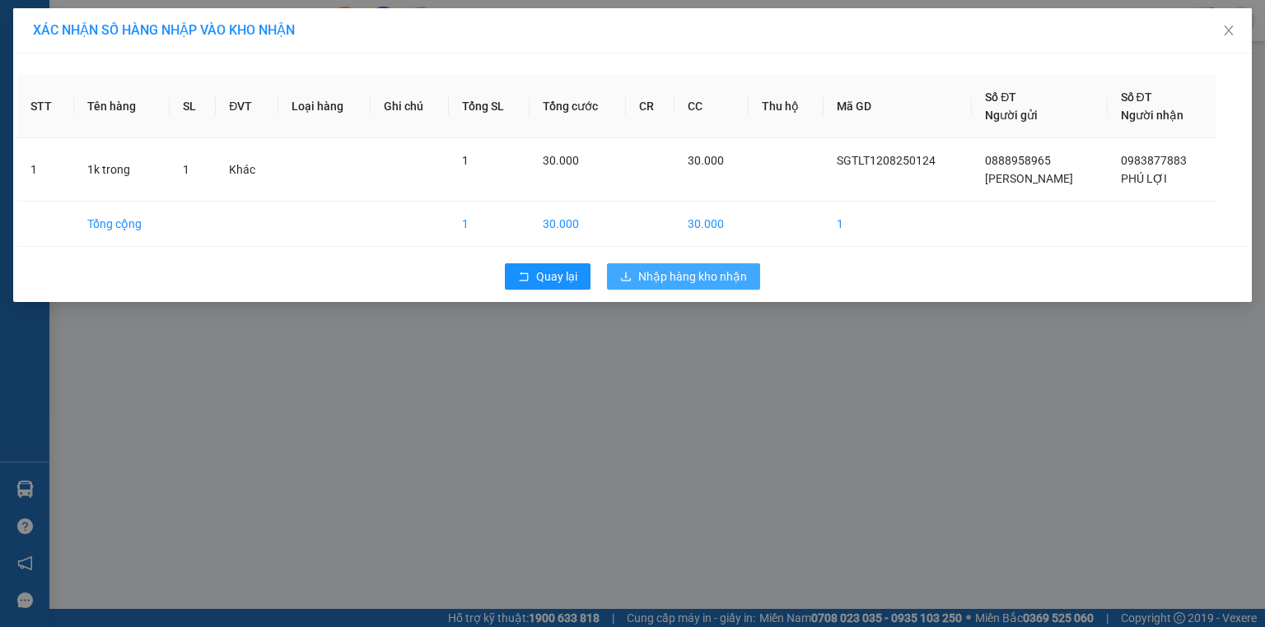
click at [706, 281] on span "Nhập hàng kho nhận" at bounding box center [692, 277] width 109 height 18
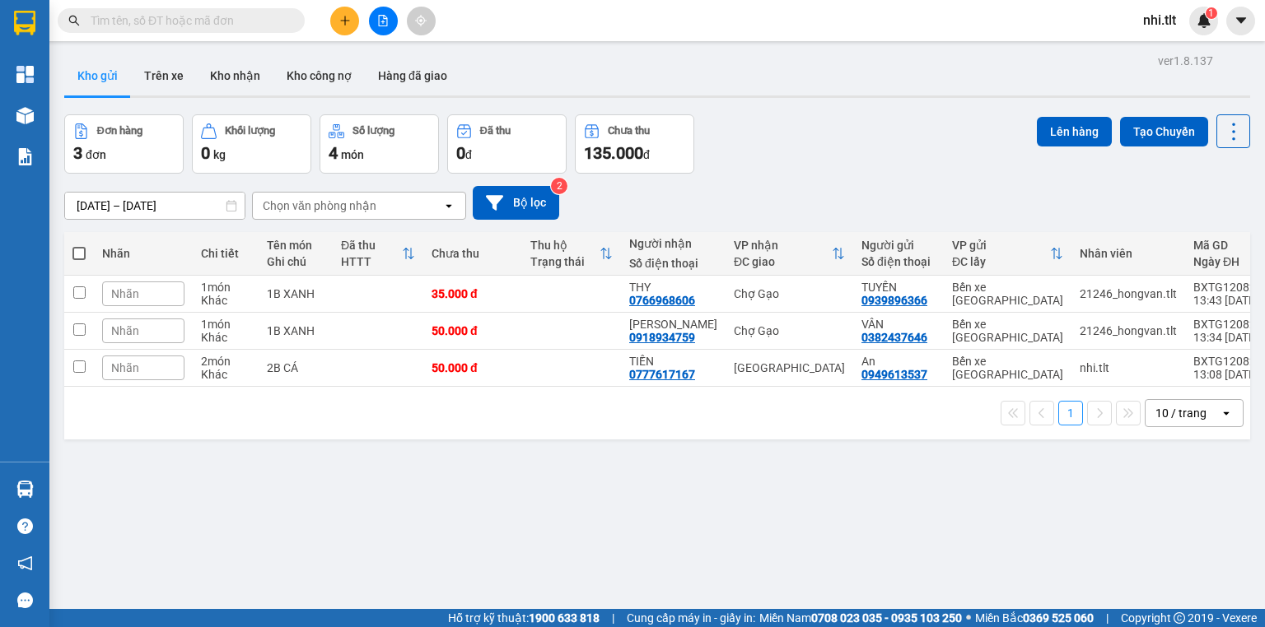
click at [254, 17] on input "text" at bounding box center [188, 21] width 194 height 18
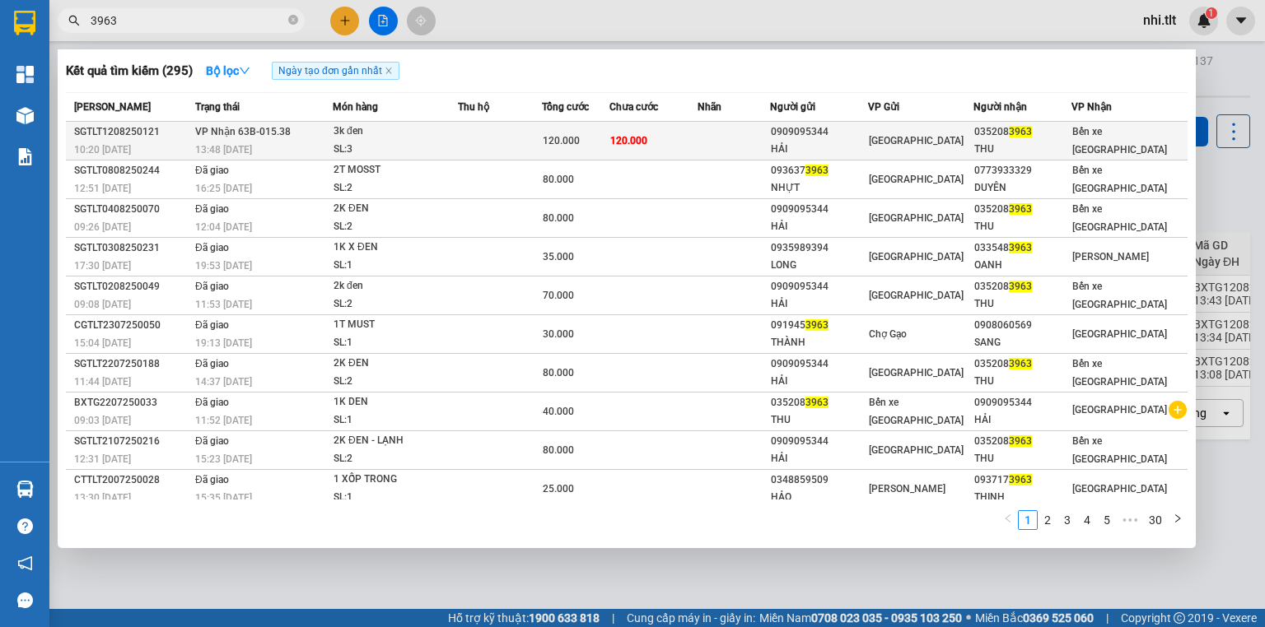
type input "3963"
click at [492, 142] on td at bounding box center [500, 141] width 84 height 39
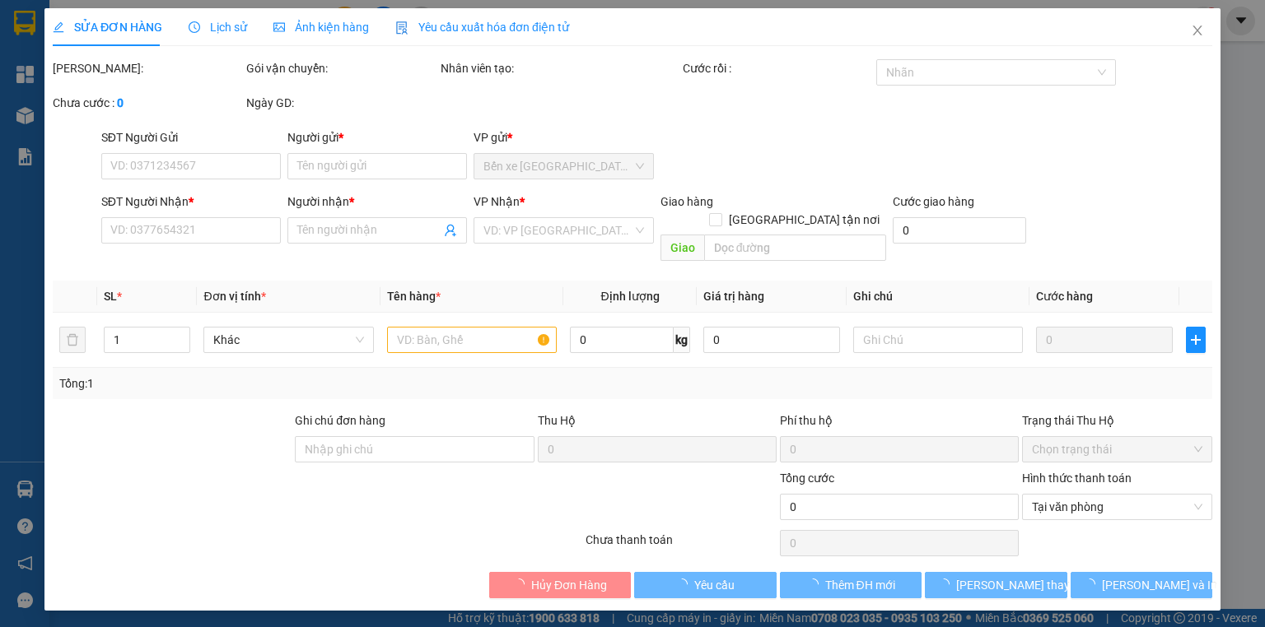
type input "0909095344"
type input "HẢI"
type input "0352083963"
type input "THU"
type input "120.000"
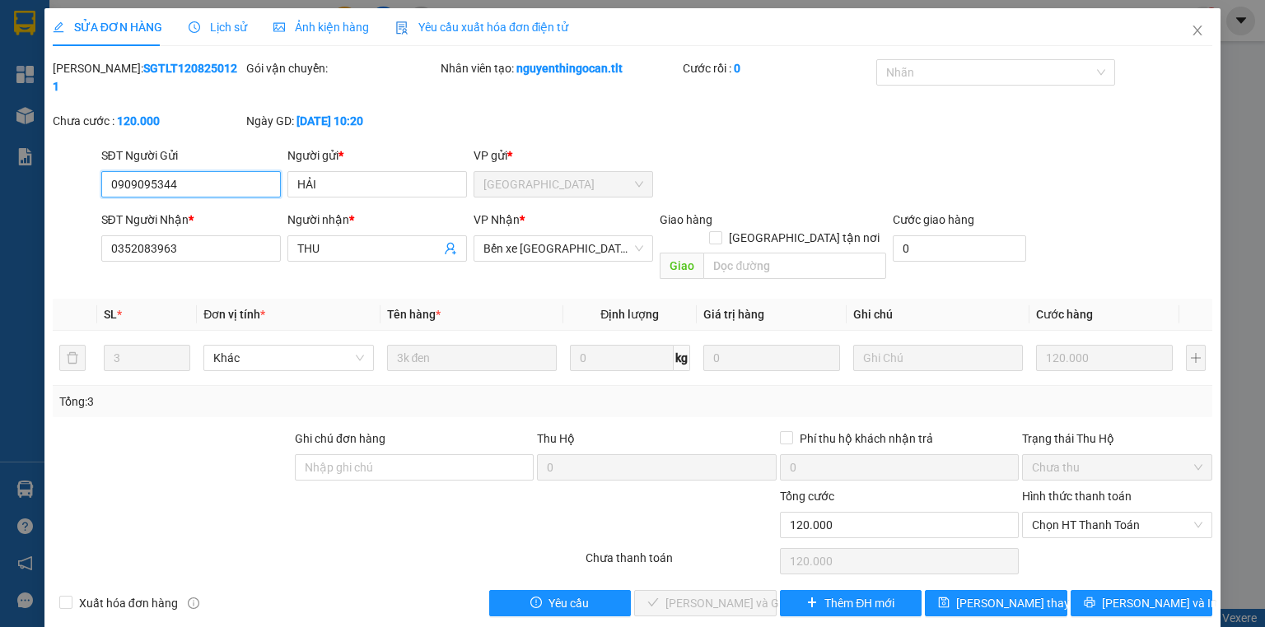
click at [1115, 513] on span "Chọn HT Thanh Toán" at bounding box center [1117, 525] width 170 height 25
drag, startPoint x: 1108, startPoint y: 520, endPoint x: 927, endPoint y: 535, distance: 180.9
click at [1092, 520] on div "Tại văn phòng" at bounding box center [1117, 521] width 170 height 18
type input "0"
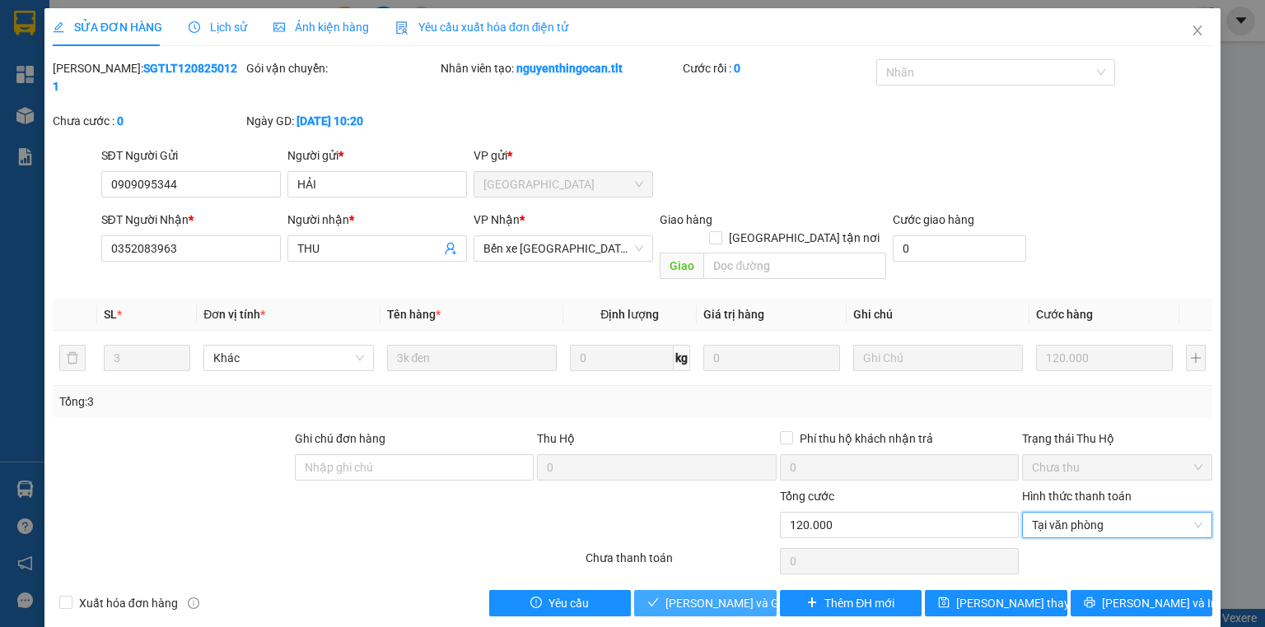
drag, startPoint x: 703, startPoint y: 572, endPoint x: 996, endPoint y: 359, distance: 362.5
click at [704, 595] on span "[PERSON_NAME] và Giao hàng" at bounding box center [744, 604] width 158 height 18
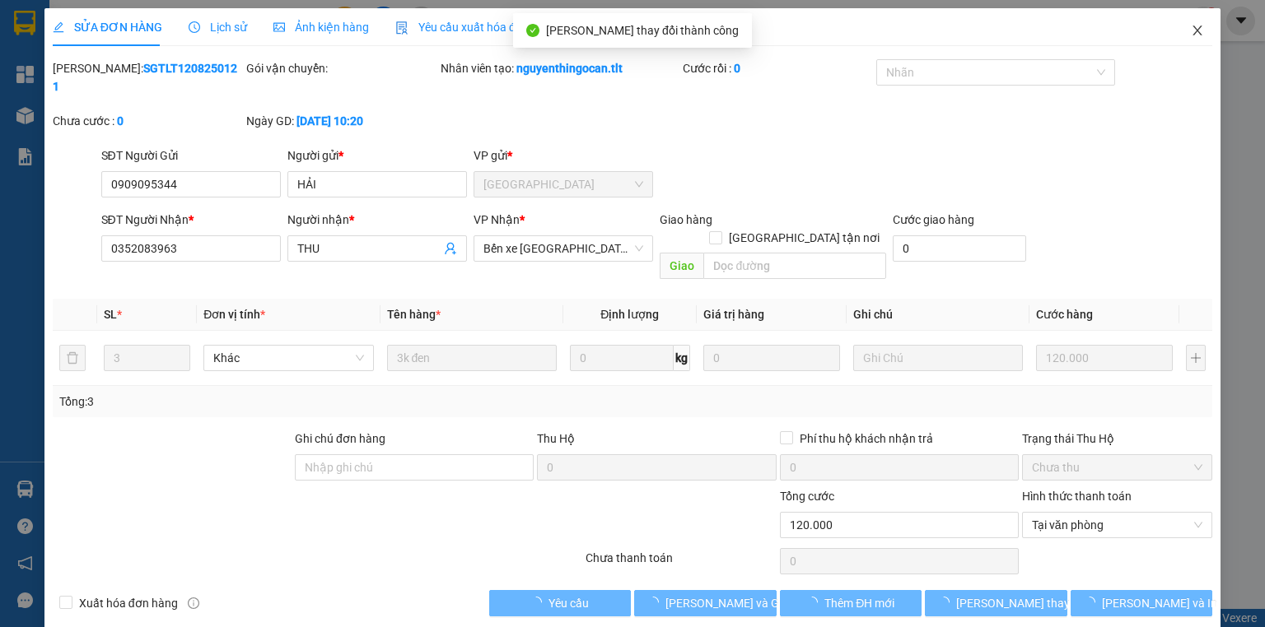
click at [1189, 30] on span "Close" at bounding box center [1197, 31] width 46 height 46
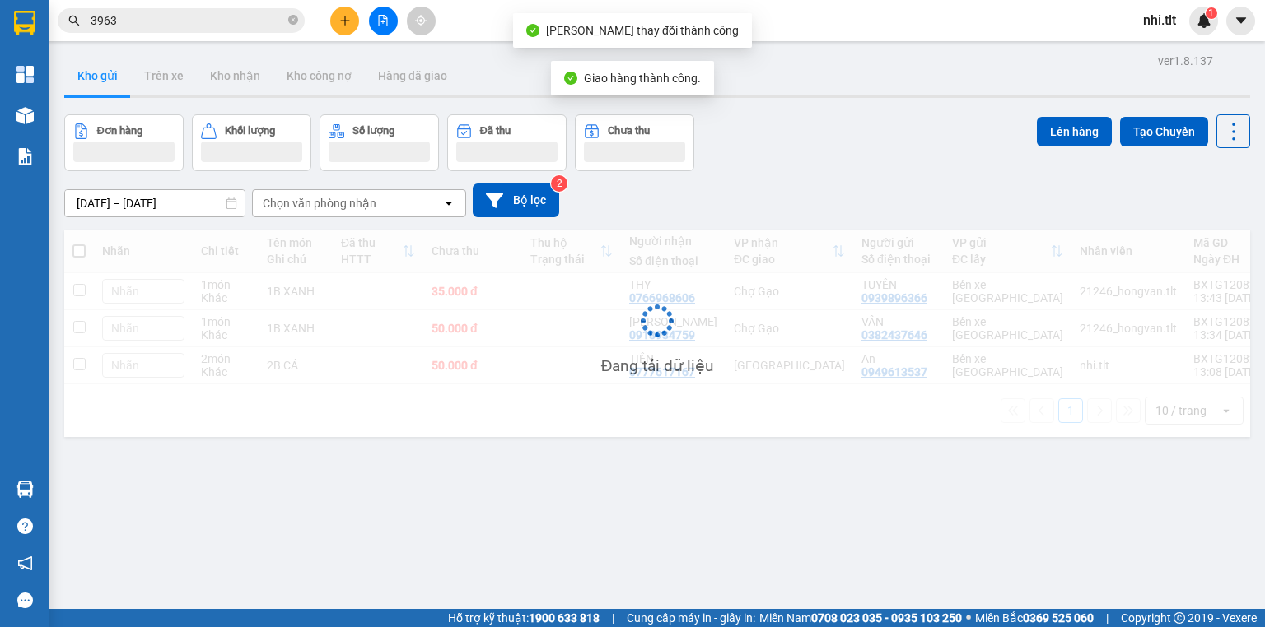
click at [254, 20] on input "3963" at bounding box center [188, 21] width 194 height 18
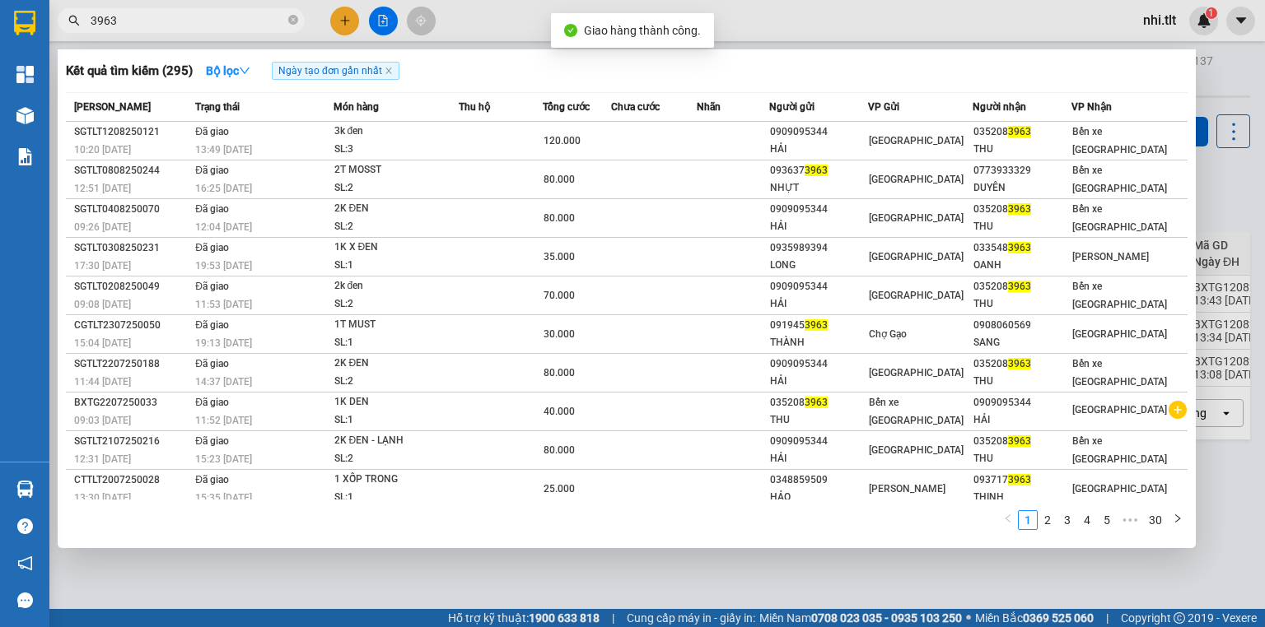
click at [339, 21] on div at bounding box center [632, 313] width 1265 height 627
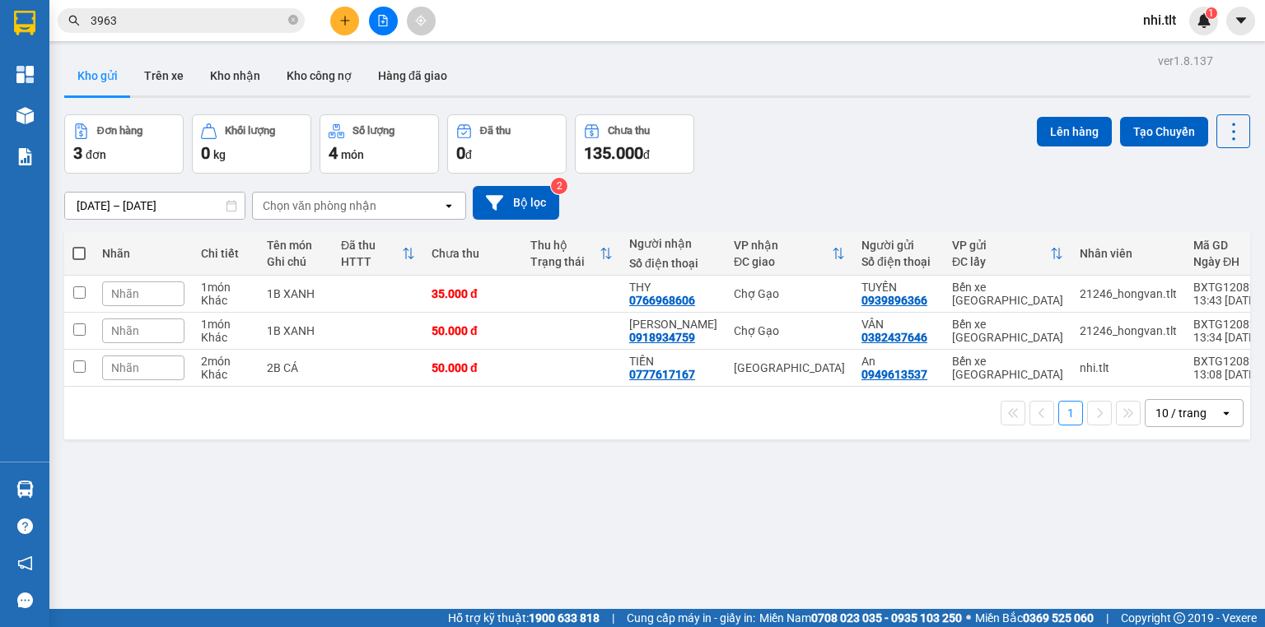
click at [339, 21] on icon "plus" at bounding box center [345, 21] width 12 height 12
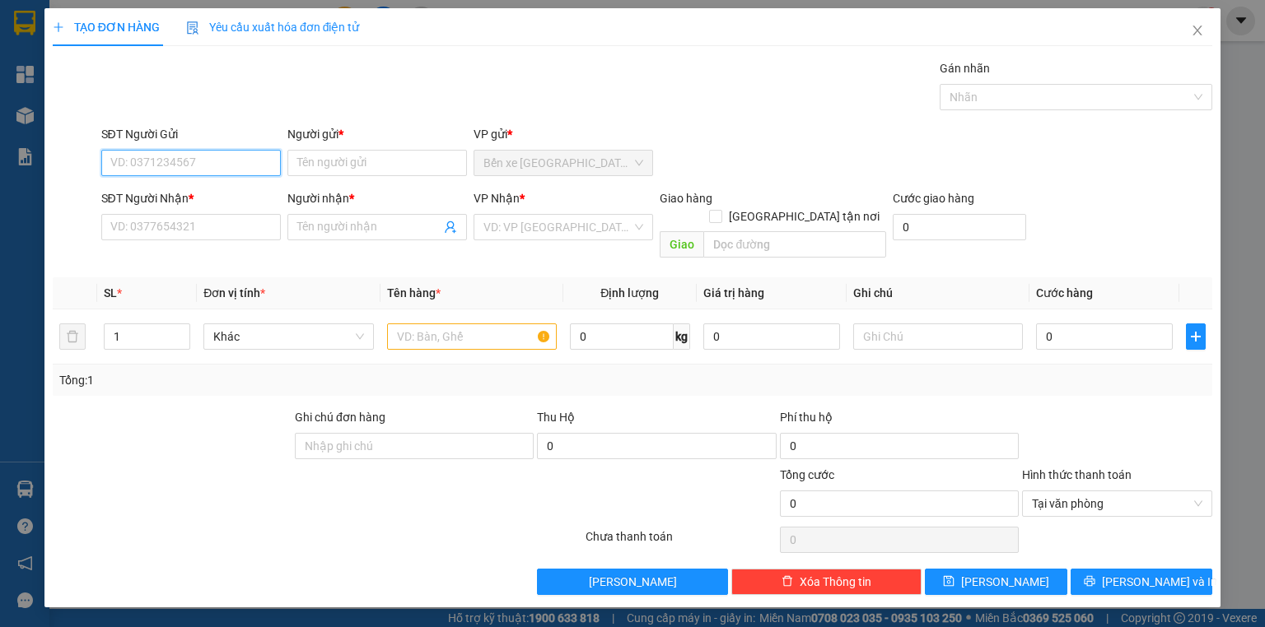
click at [251, 155] on input "SĐT Người Gửi" at bounding box center [191, 163] width 180 height 26
click at [245, 194] on div "0938913246 - SANG" at bounding box center [191, 195] width 160 height 18
type input "0938913246"
type input "SANG"
type input "0938913246"
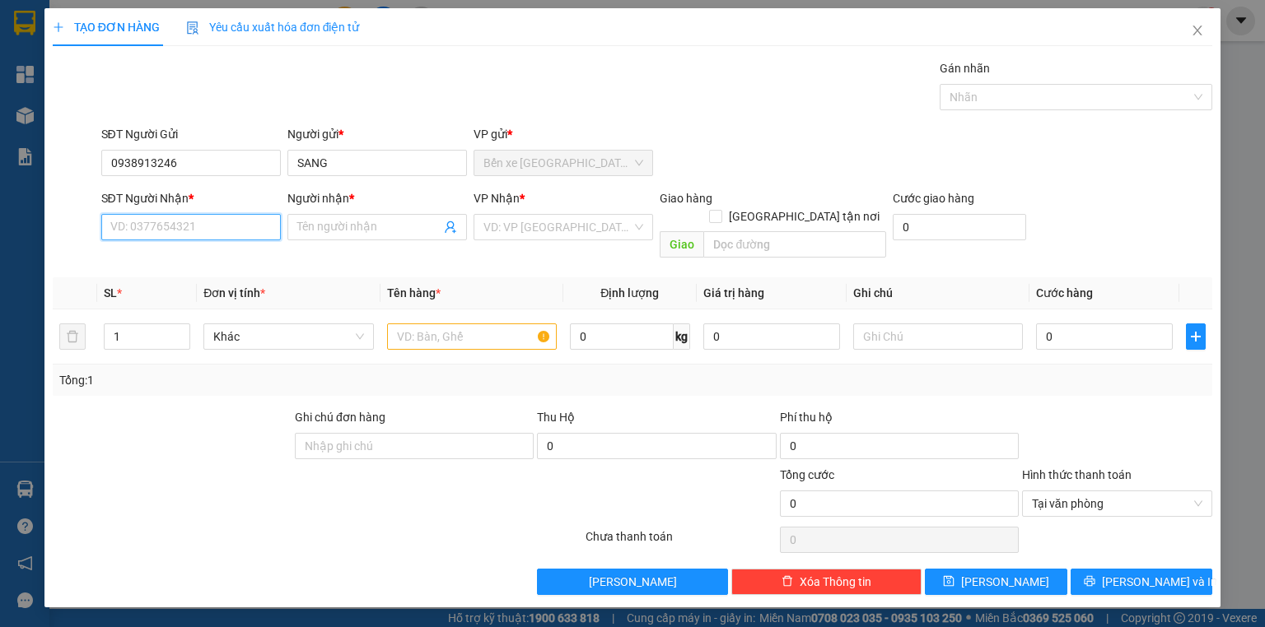
click at [238, 224] on input "SĐT Người Nhận *" at bounding box center [191, 227] width 180 height 26
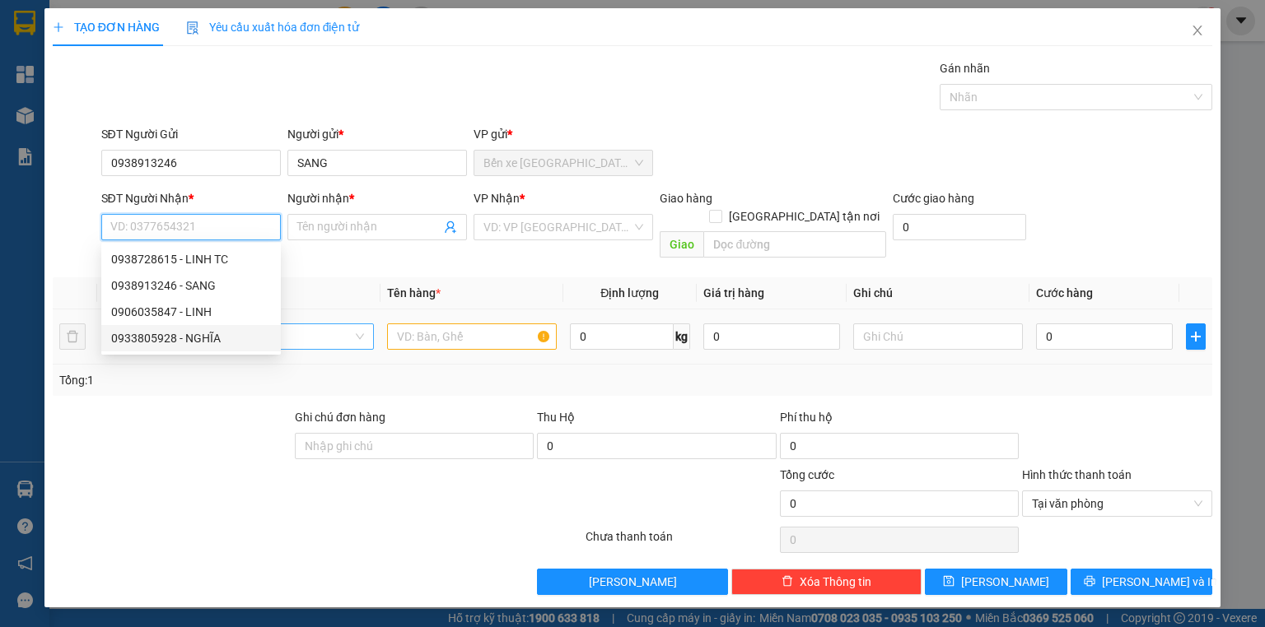
drag, startPoint x: 244, startPoint y: 336, endPoint x: 343, endPoint y: 318, distance: 101.3
click at [245, 335] on div "0933805928 - NGHĨA" at bounding box center [191, 338] width 160 height 18
type input "0933805928"
type input "NGHĨA"
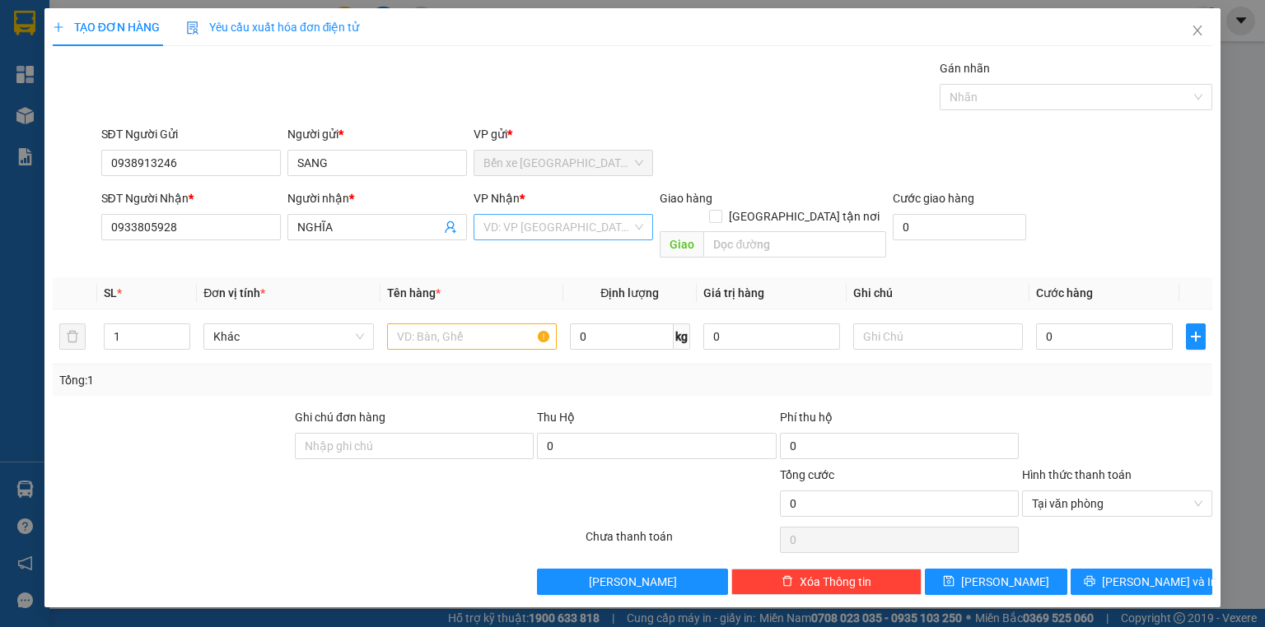
click at [526, 226] on input "search" at bounding box center [557, 227] width 148 height 25
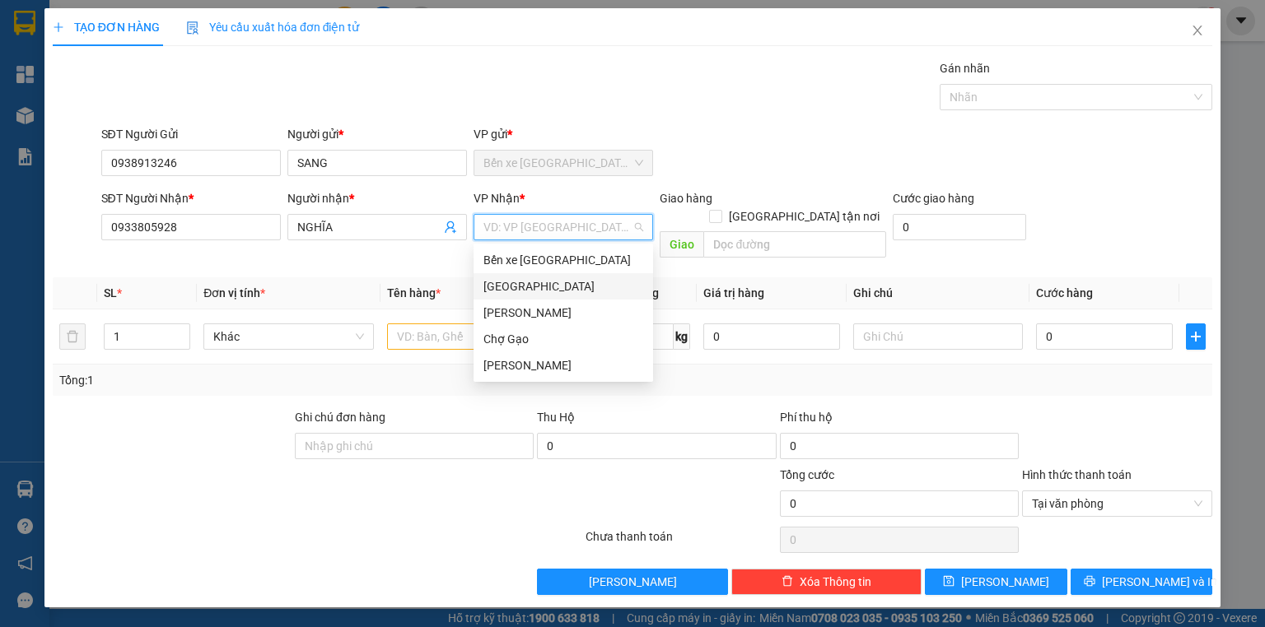
click at [523, 286] on div "[GEOGRAPHIC_DATA]" at bounding box center [563, 287] width 160 height 18
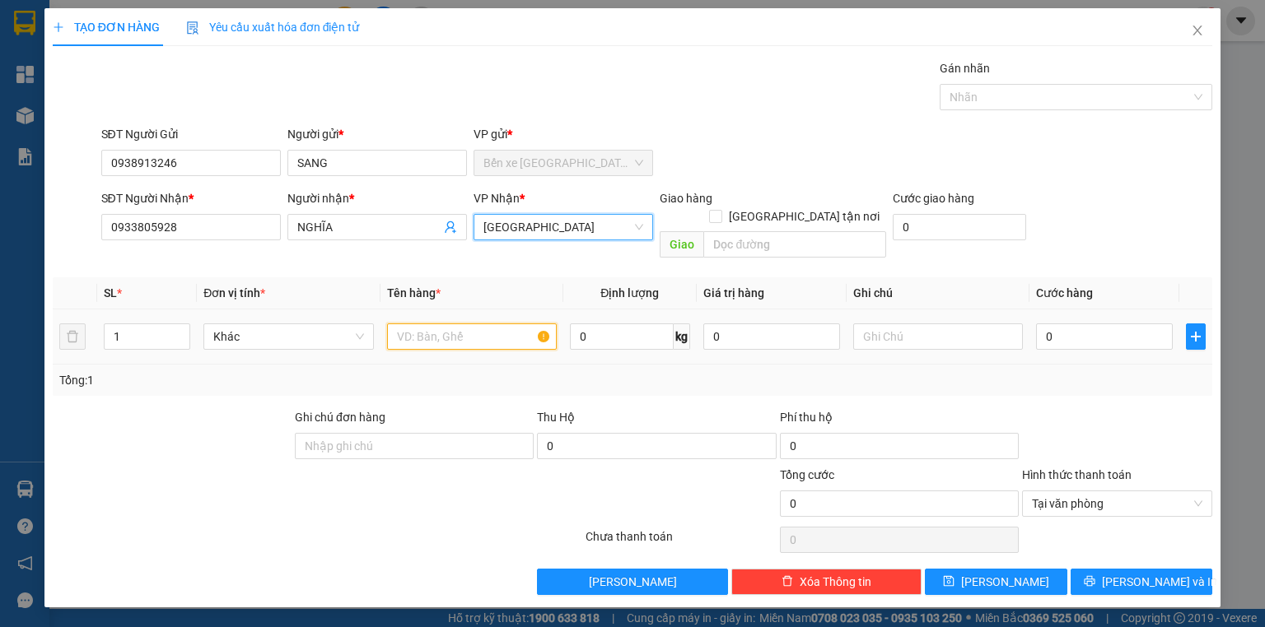
click at [482, 324] on input "text" at bounding box center [472, 337] width 170 height 26
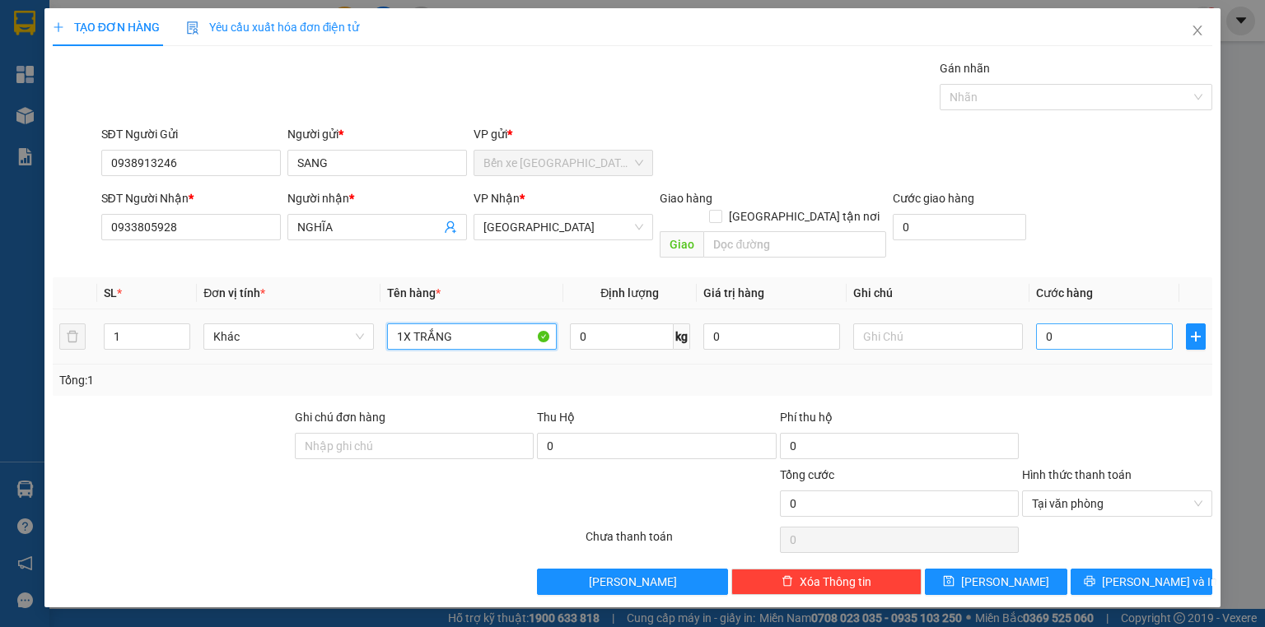
type input "1X TRẮNG"
click at [1086, 324] on input "0" at bounding box center [1104, 337] width 137 height 26
type input "2"
type input "25"
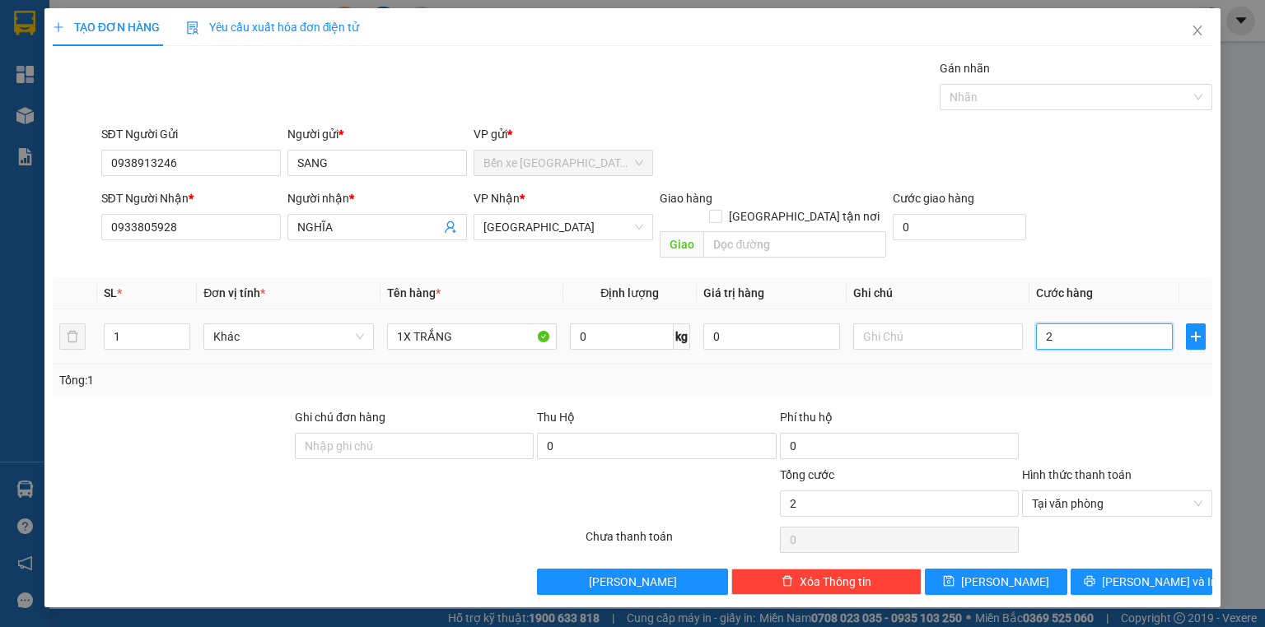
type input "25"
click at [1194, 492] on span "Tại văn phòng" at bounding box center [1117, 504] width 170 height 25
type input "25.000"
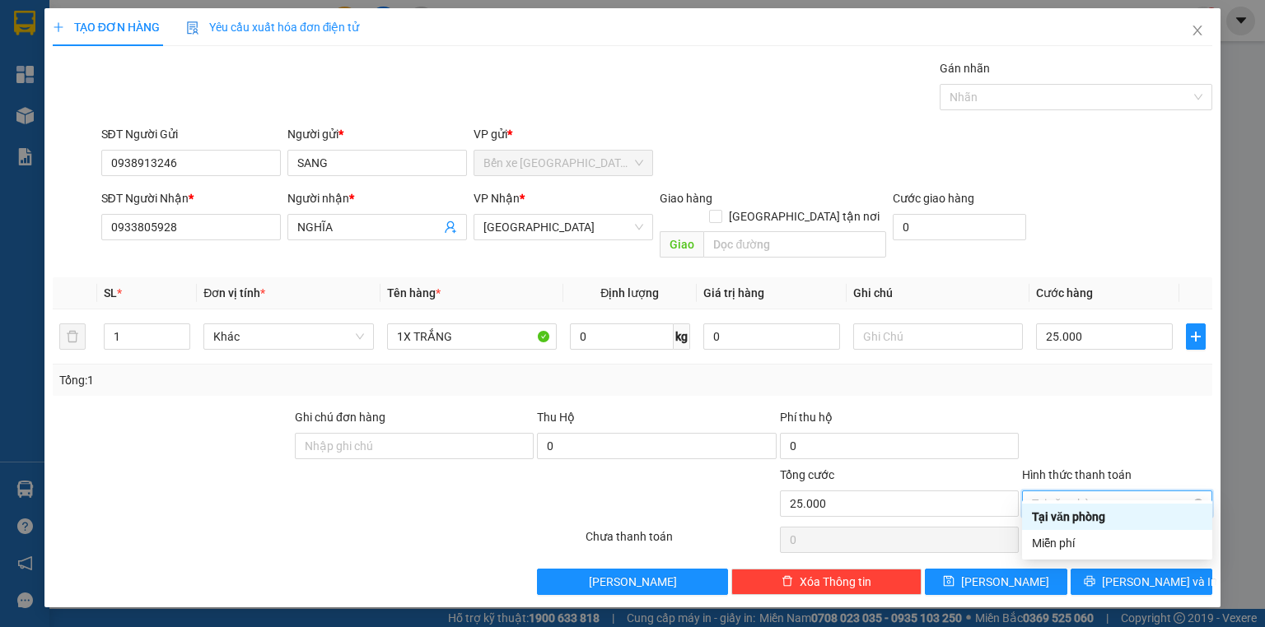
drag, startPoint x: 1154, startPoint y: 429, endPoint x: 1178, endPoint y: 478, distance: 54.5
click at [1154, 431] on div at bounding box center [1117, 437] width 194 height 58
type input "25.000"
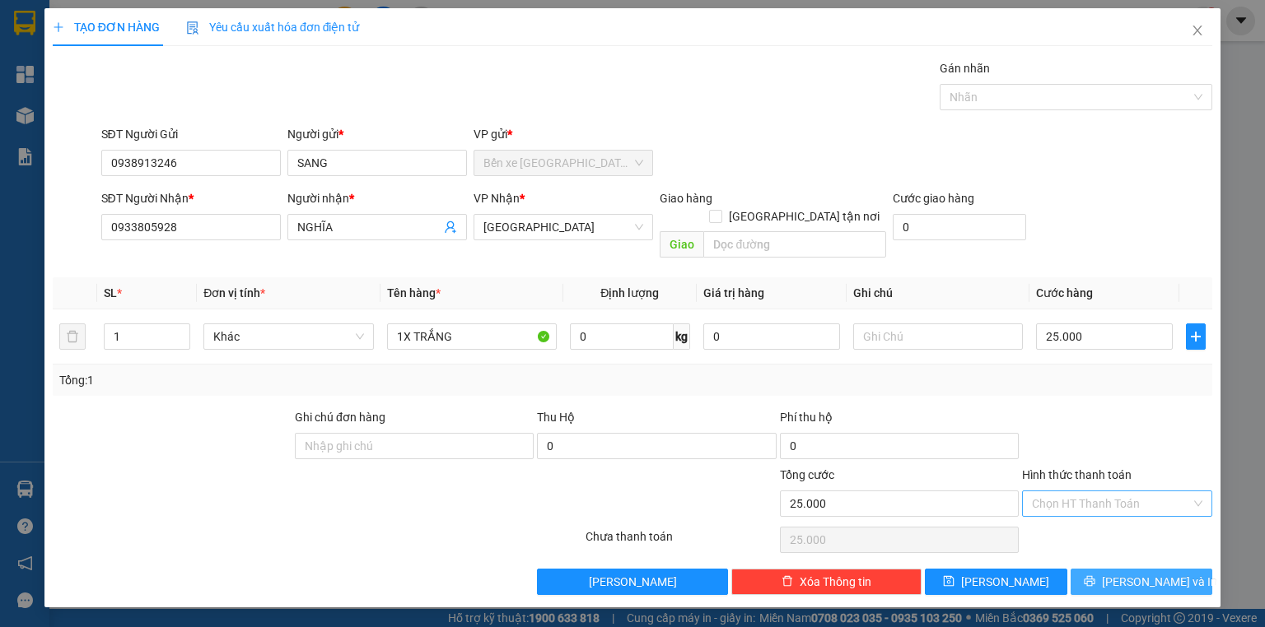
click at [1132, 573] on span "[PERSON_NAME] và In" at bounding box center [1159, 582] width 115 height 18
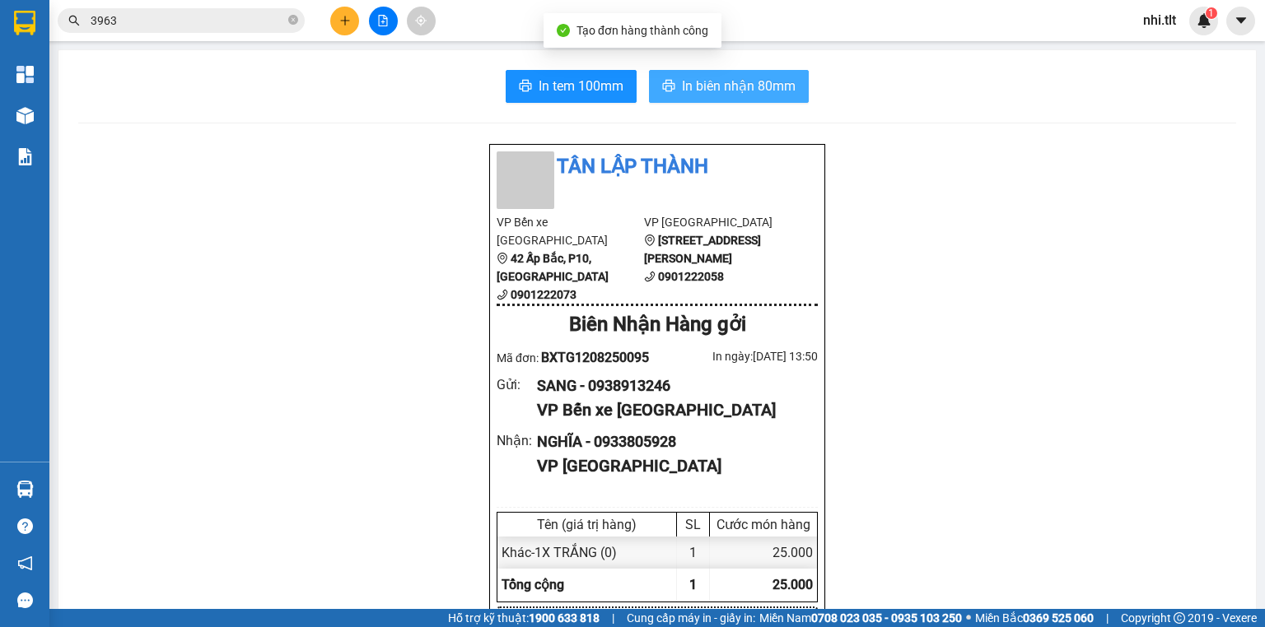
click at [767, 87] on span "In biên nhận 80mm" at bounding box center [739, 86] width 114 height 21
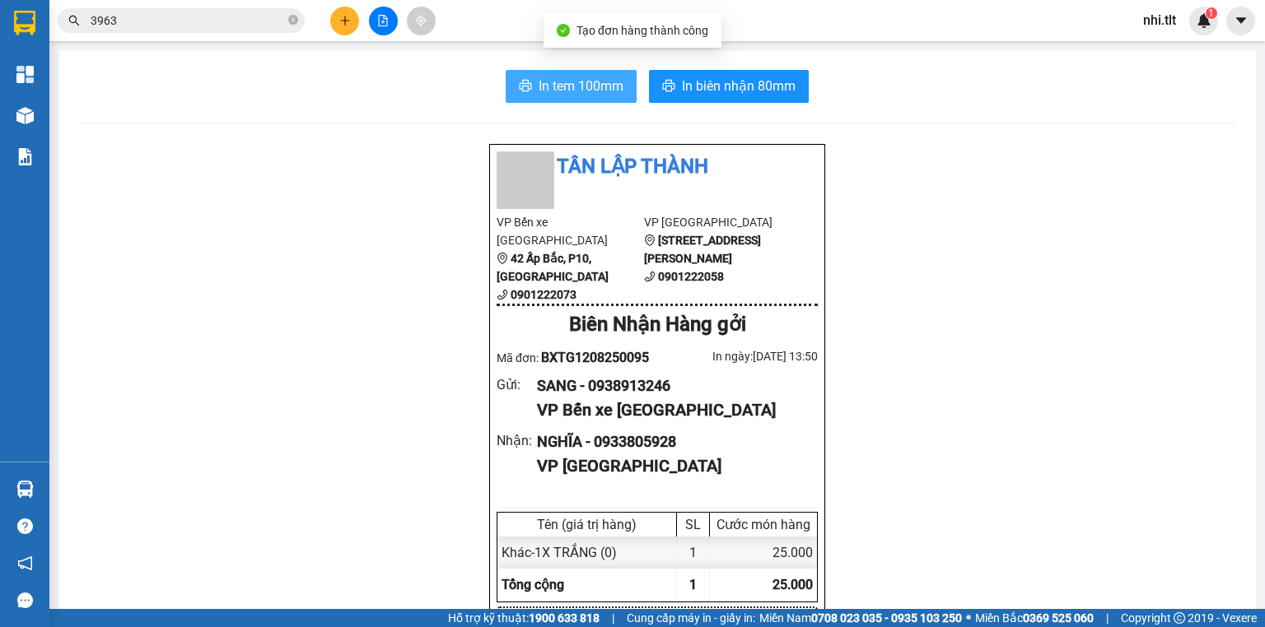
click at [573, 86] on span "In tem 100mm" at bounding box center [581, 86] width 85 height 21
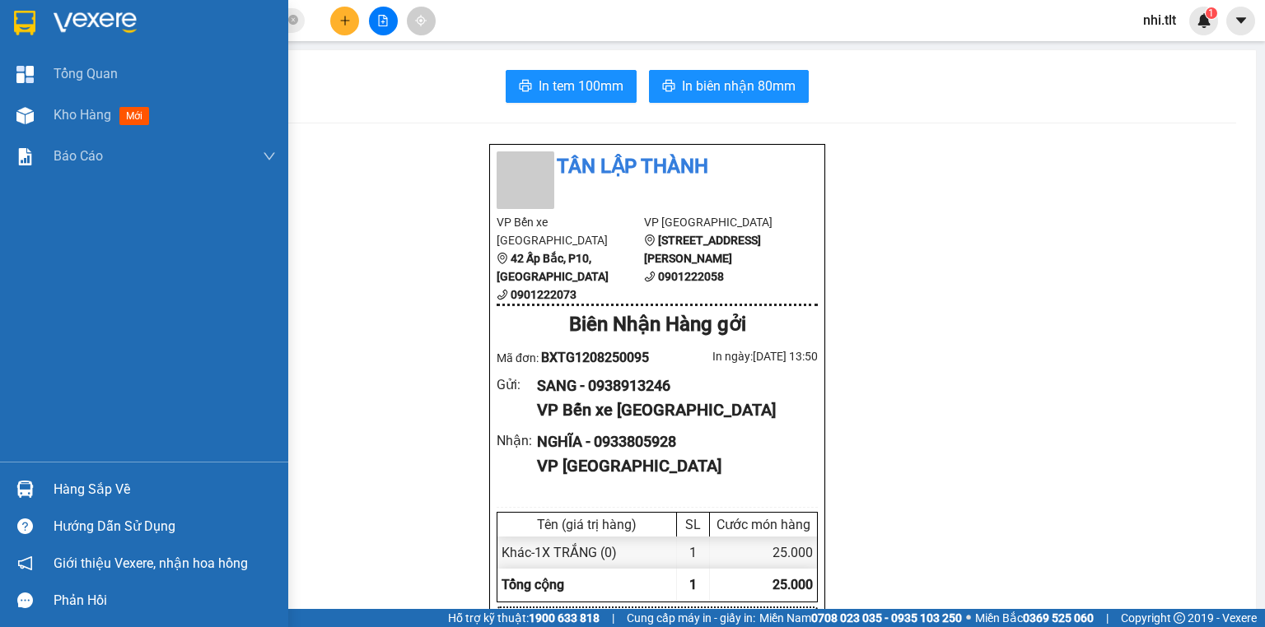
click at [59, 125] on div "Kho hàng mới" at bounding box center [165, 115] width 222 height 41
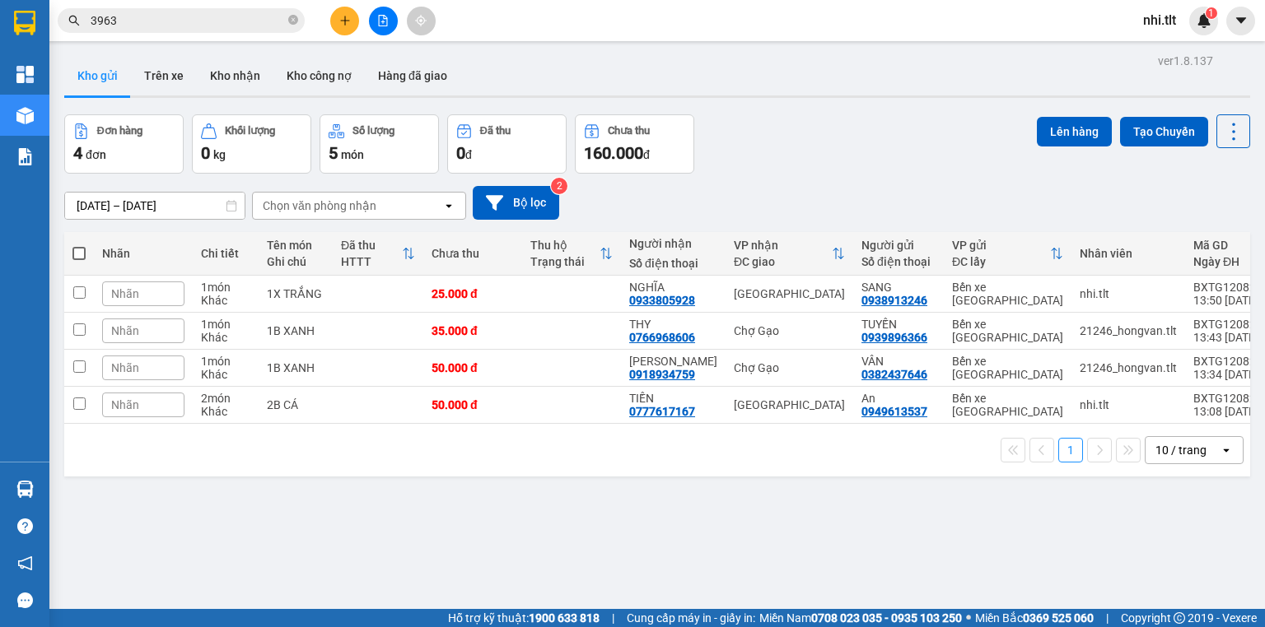
click at [190, 21] on input "3963" at bounding box center [188, 21] width 194 height 18
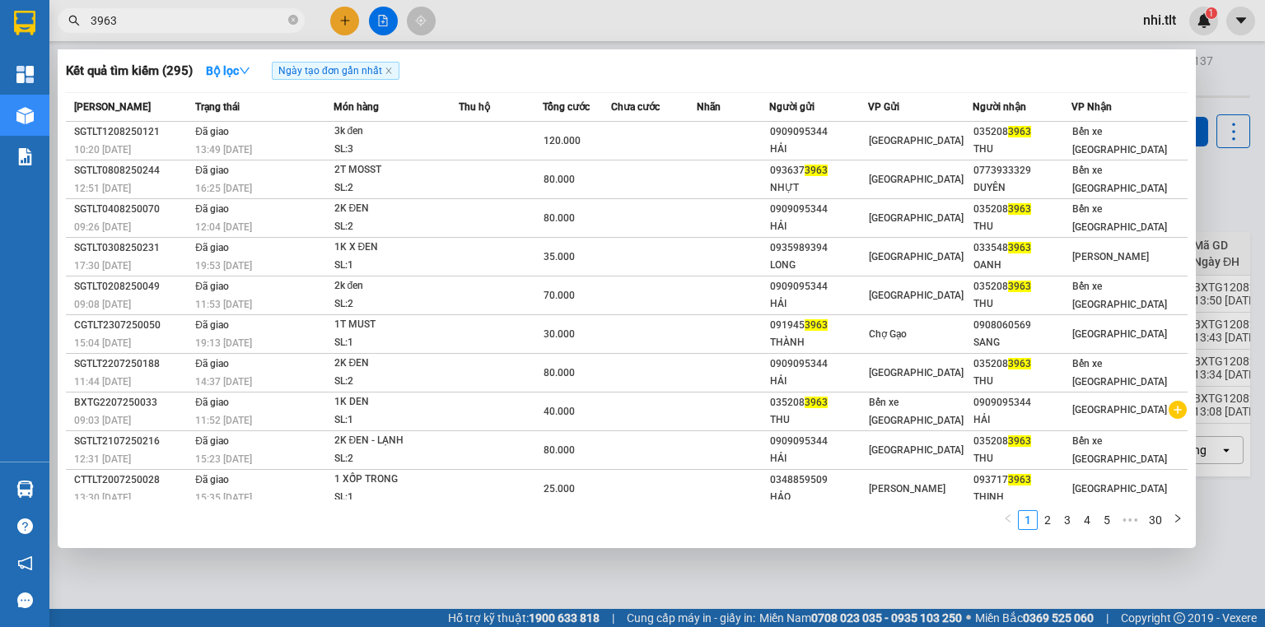
click at [287, 17] on span "3963" at bounding box center [181, 20] width 247 height 25
click at [292, 21] on icon "close-circle" at bounding box center [293, 20] width 10 height 10
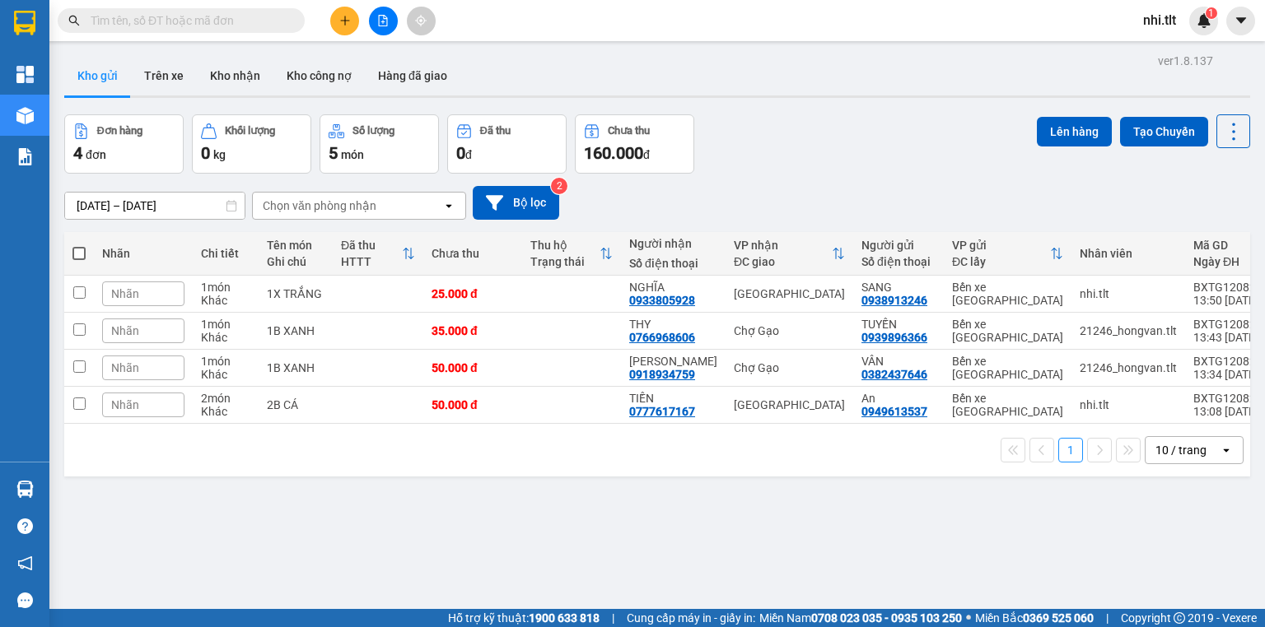
click at [272, 21] on input "text" at bounding box center [188, 21] width 194 height 18
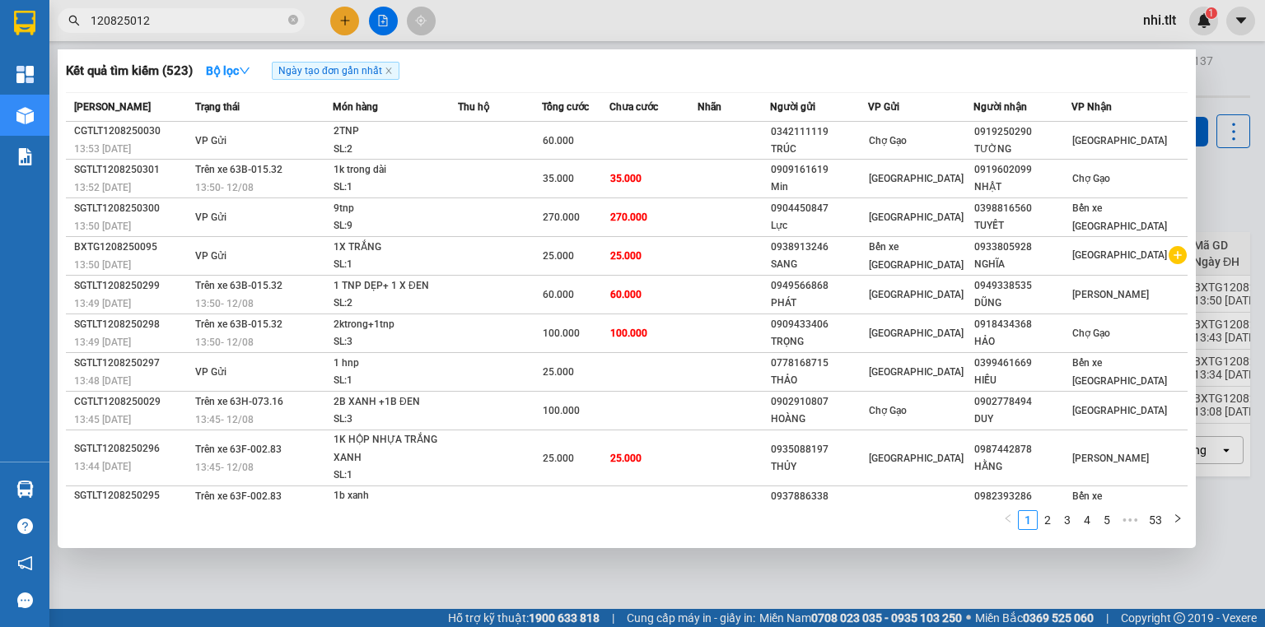
type input "1208250129"
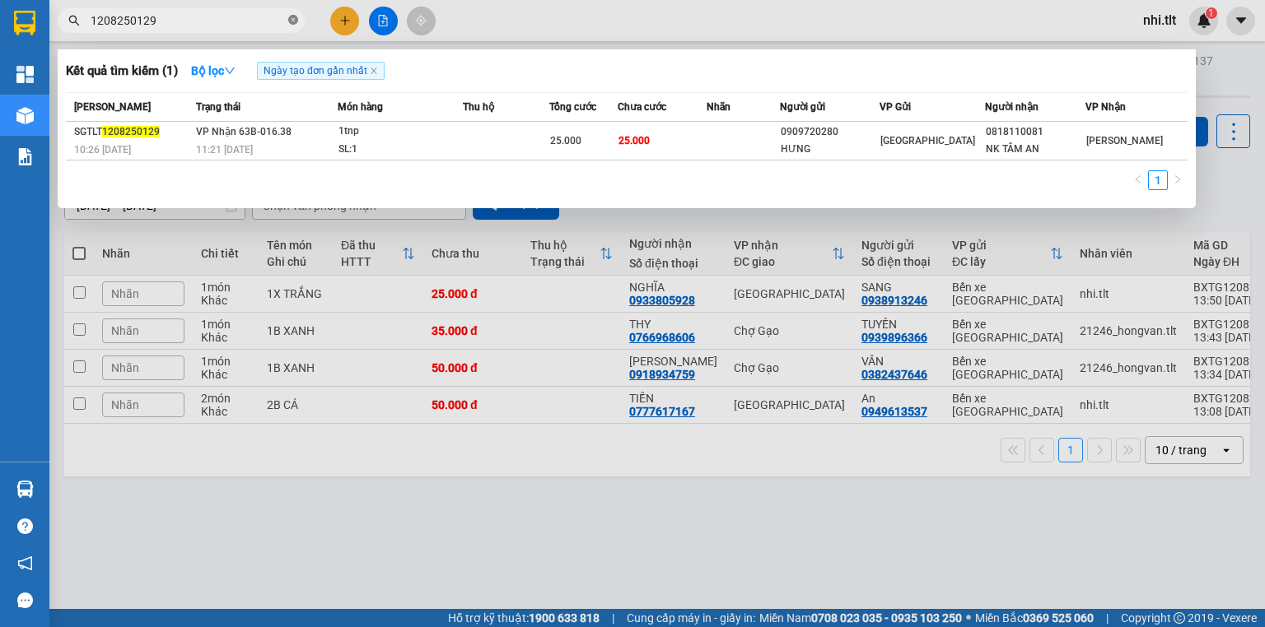
click at [292, 16] on icon "close-circle" at bounding box center [293, 20] width 10 height 10
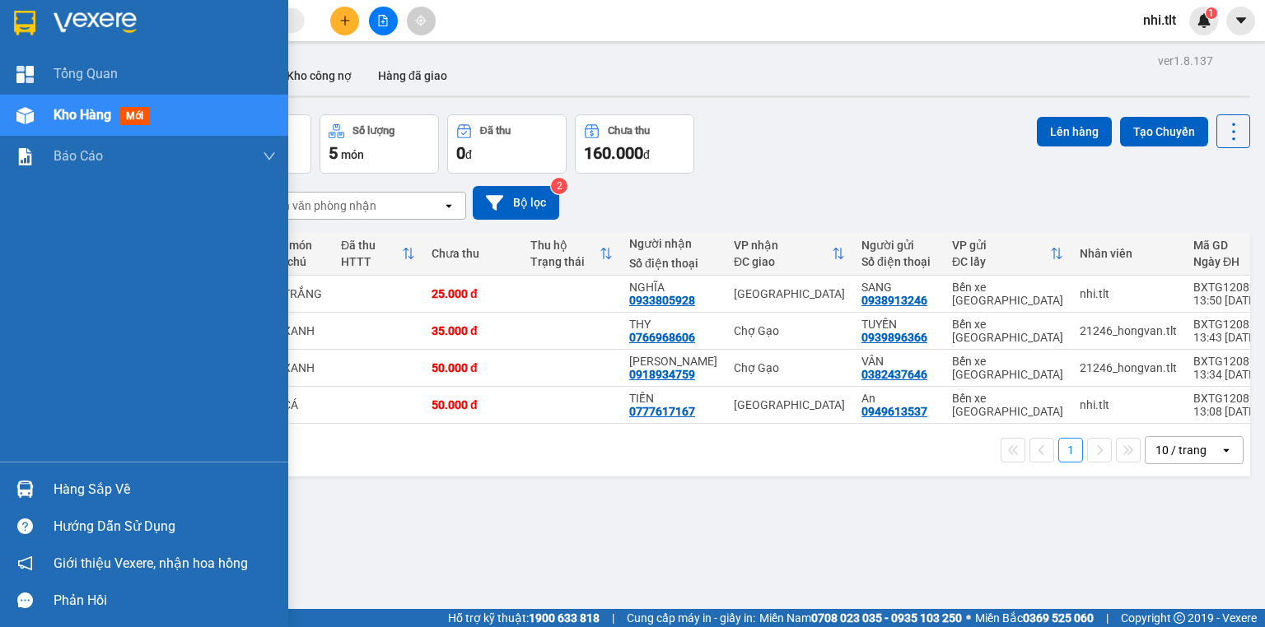
click at [29, 479] on div at bounding box center [25, 489] width 29 height 29
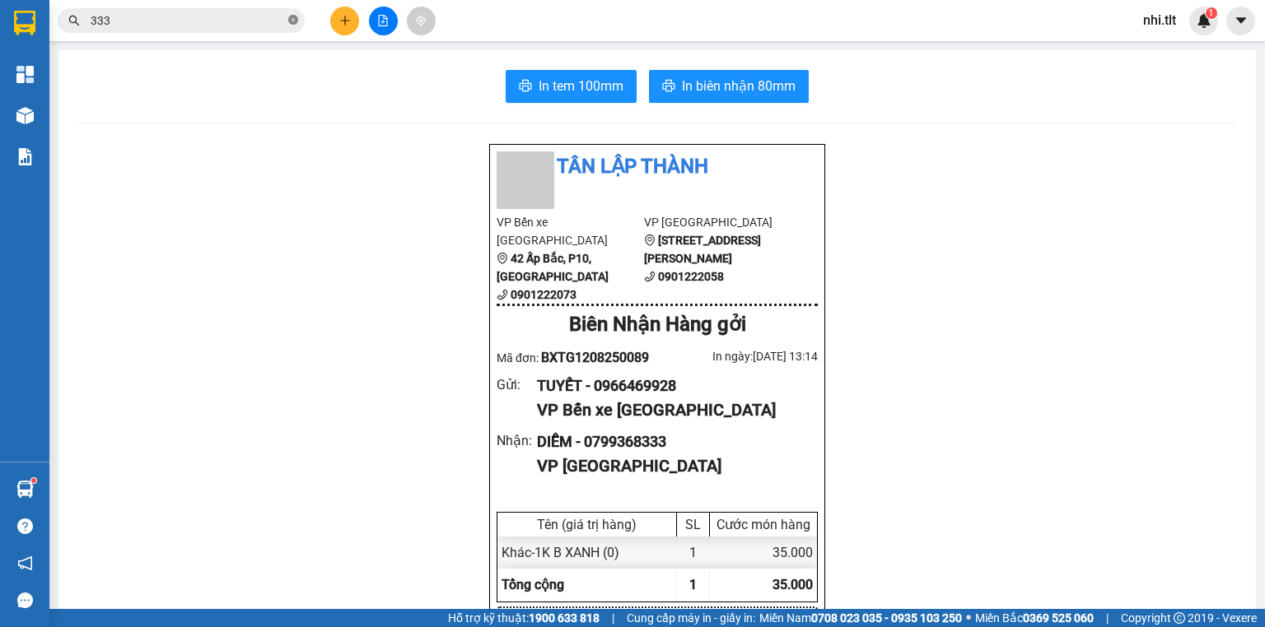
click at [290, 21] on icon "close-circle" at bounding box center [293, 20] width 10 height 10
click at [273, 22] on input "text" at bounding box center [188, 21] width 194 height 18
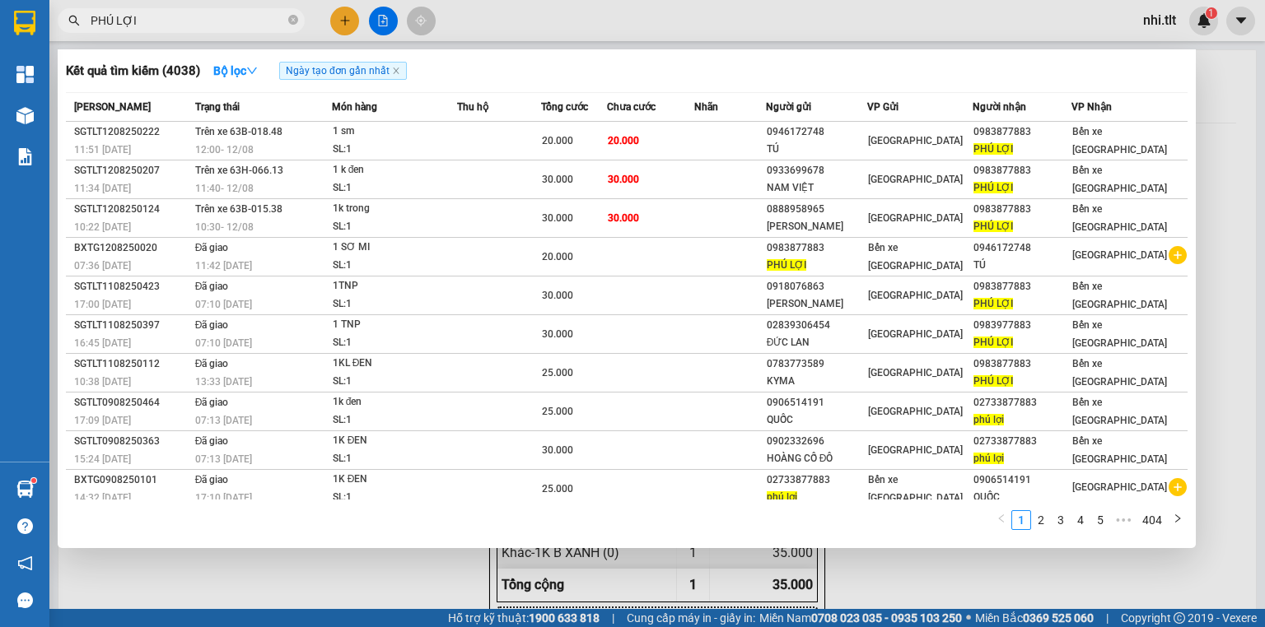
type input "PHÚ LỢI"
click at [490, 40] on div at bounding box center [632, 313] width 1265 height 627
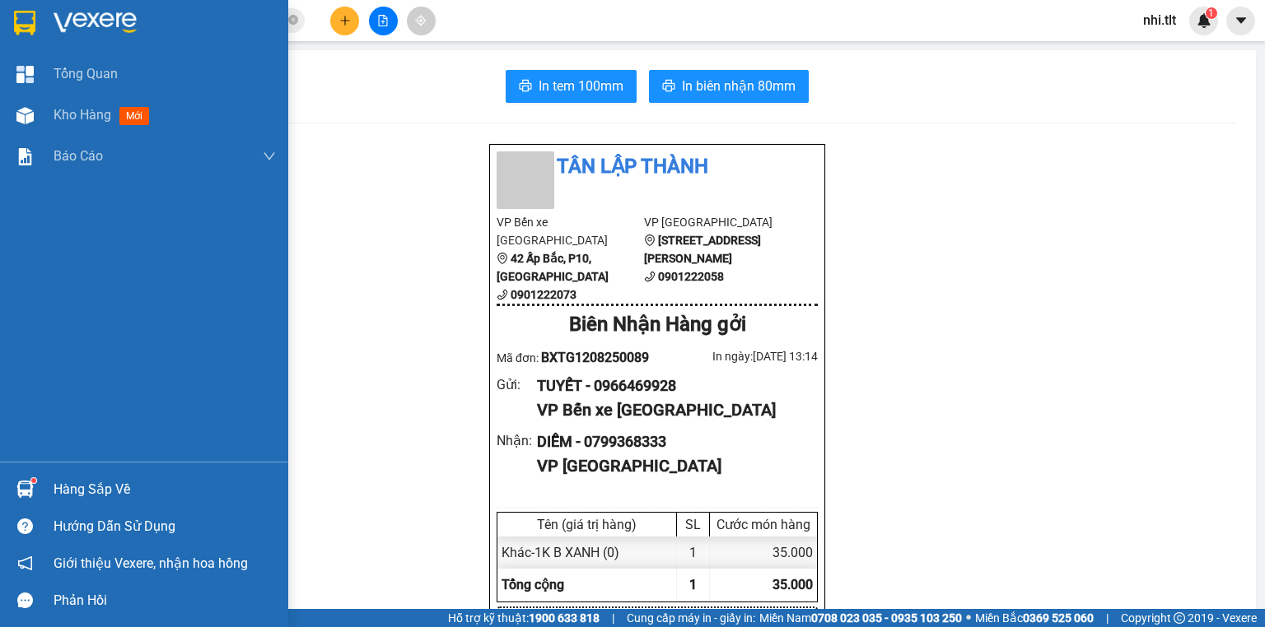
click at [26, 508] on div "Hướng dẫn sử dụng" at bounding box center [144, 526] width 288 height 37
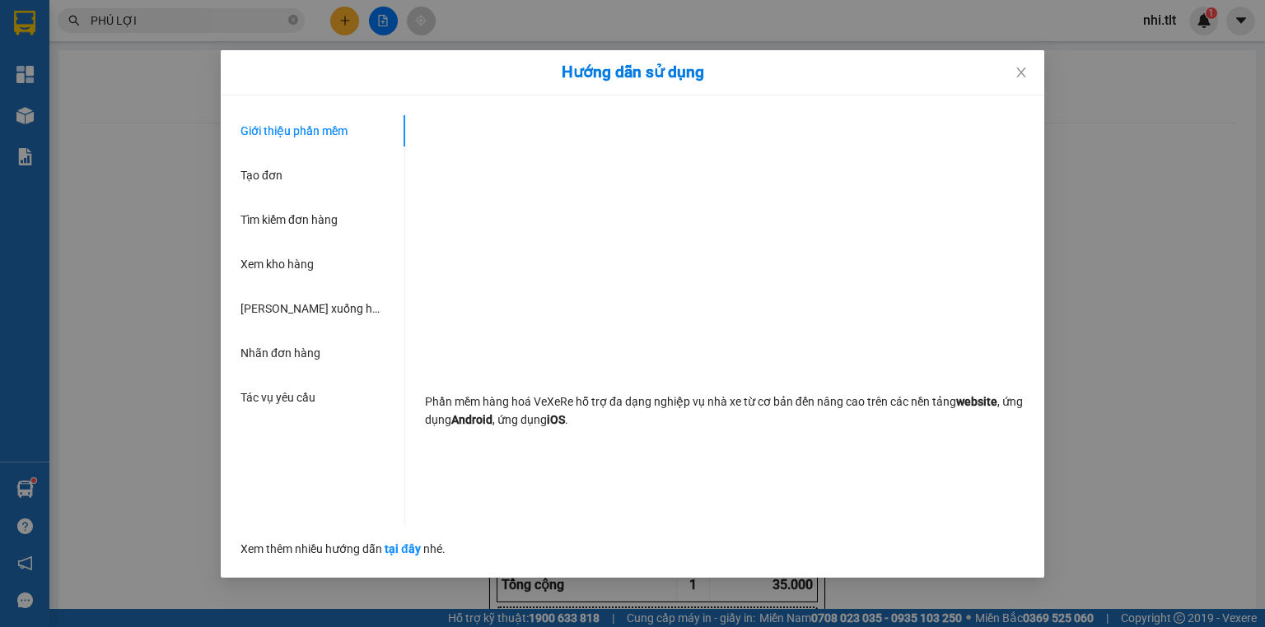
drag, startPoint x: 1146, startPoint y: 439, endPoint x: 1058, endPoint y: 450, distance: 88.9
click at [1135, 444] on div "Hướng dẫn sử dụng Giới thiệu phần mềm Tạo đơn Tìm kiếm đơn hàng Xem kho hàng Lê…" at bounding box center [632, 313] width 1265 height 627
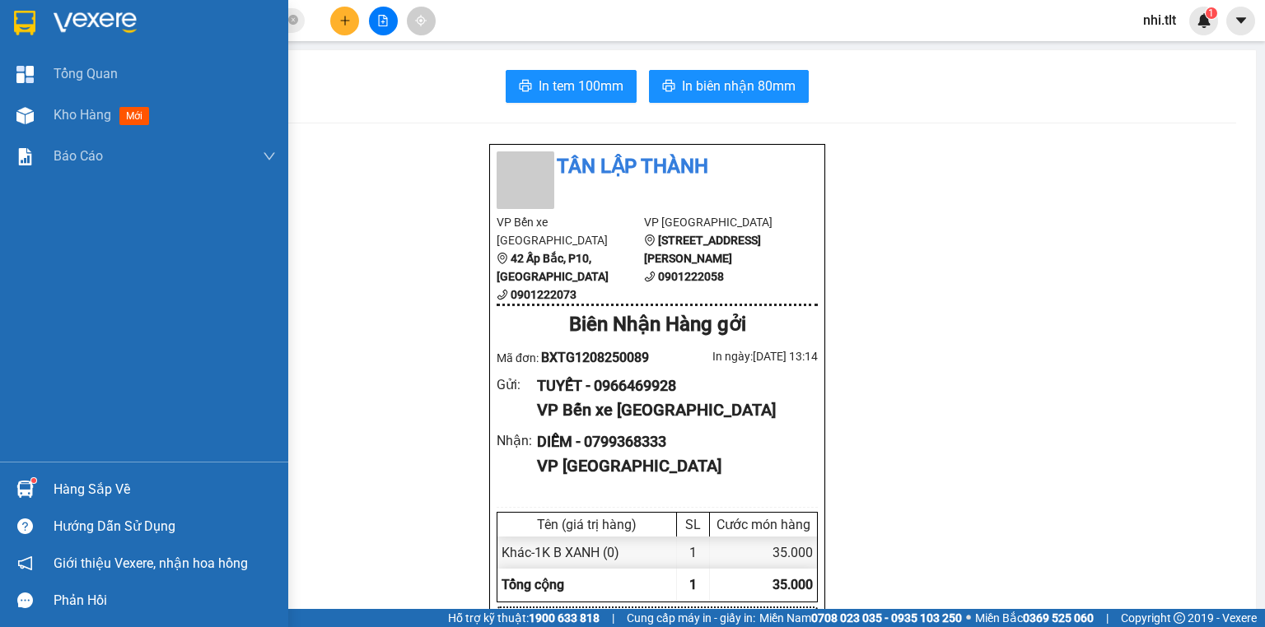
click at [26, 491] on img at bounding box center [24, 489] width 17 height 17
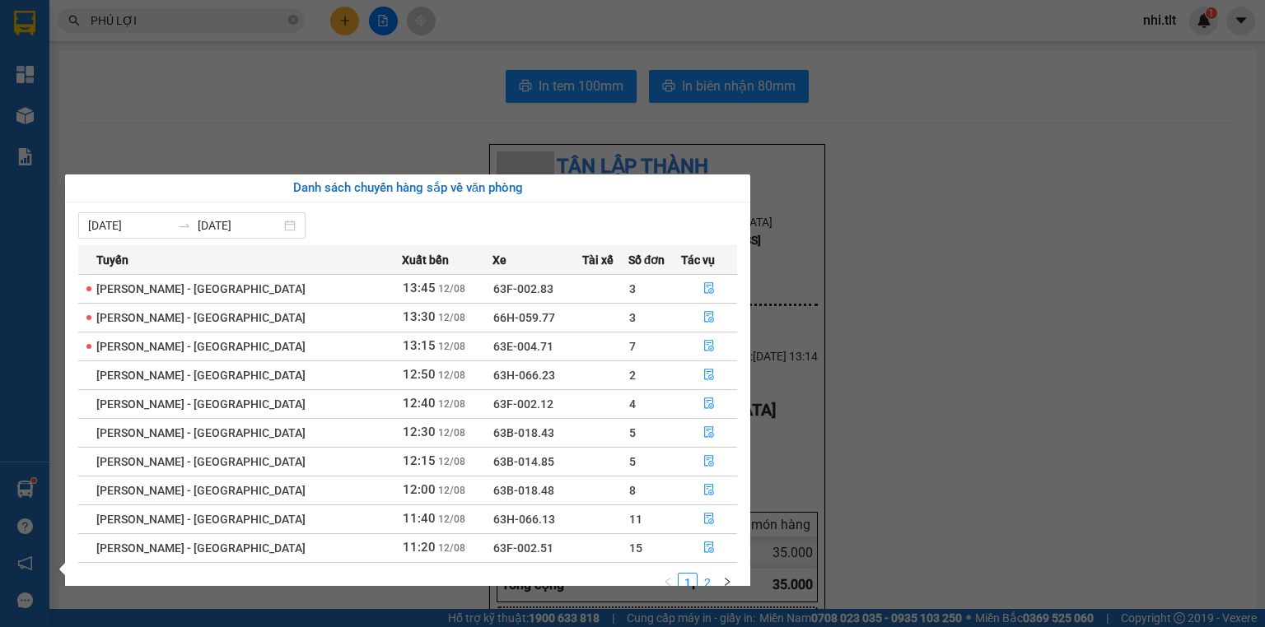
click at [708, 583] on link "2" at bounding box center [707, 583] width 18 height 18
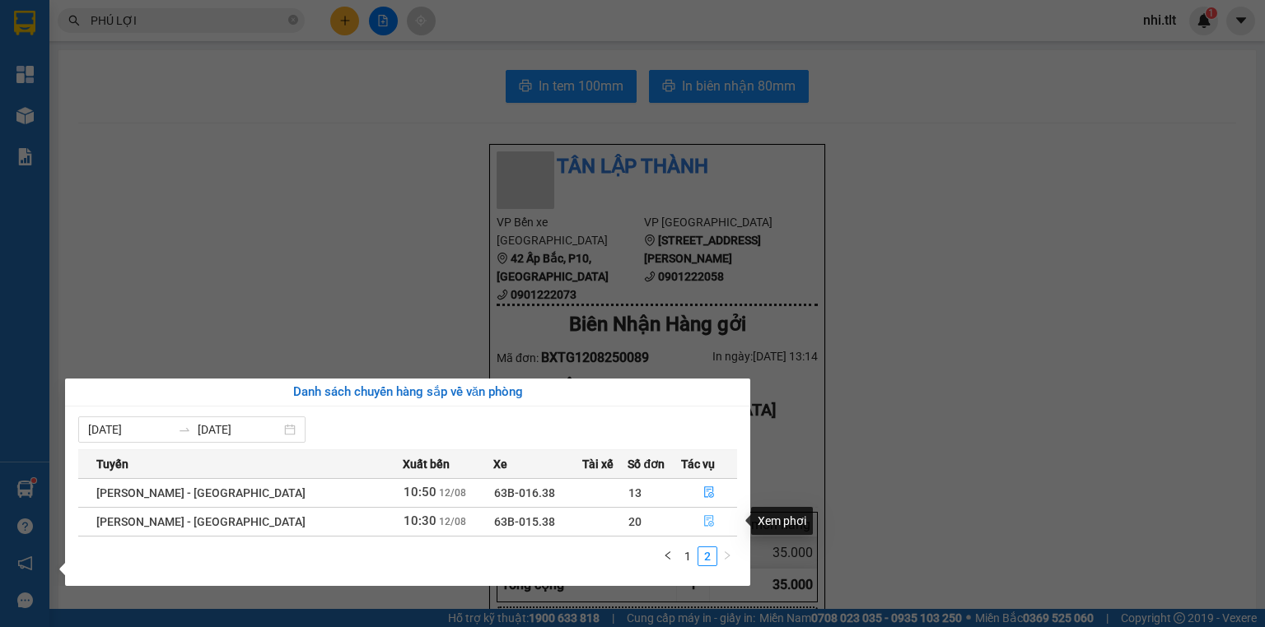
click at [703, 524] on icon "file-done" at bounding box center [709, 521] width 12 height 12
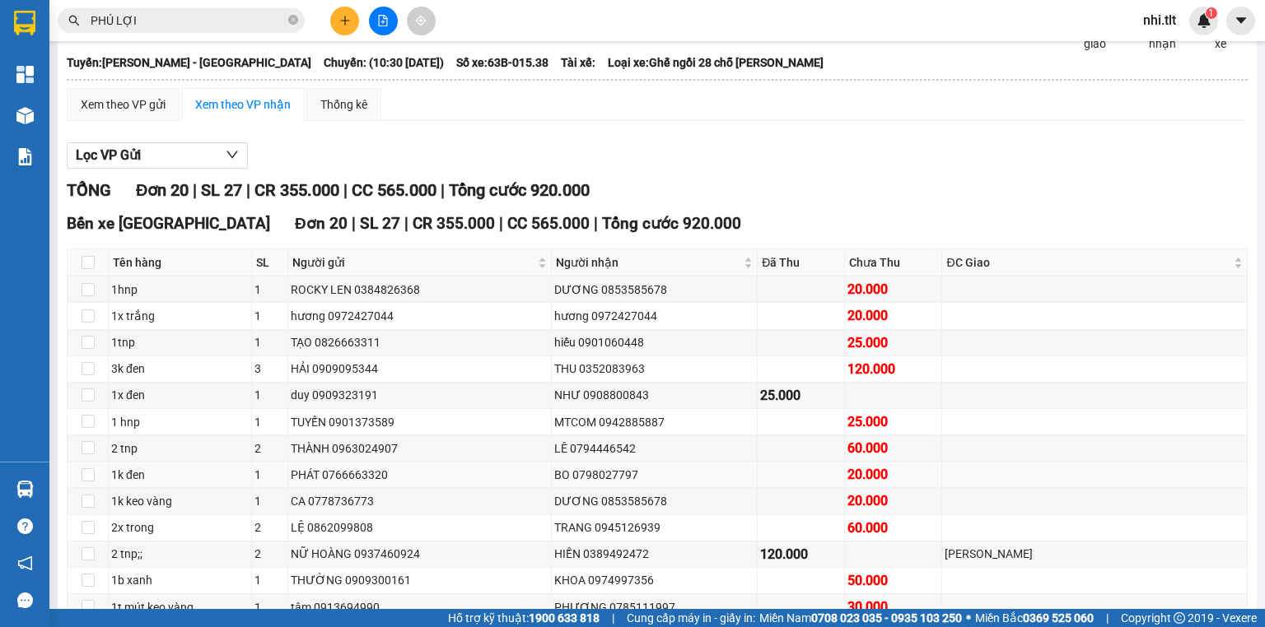
scroll to position [198, 0]
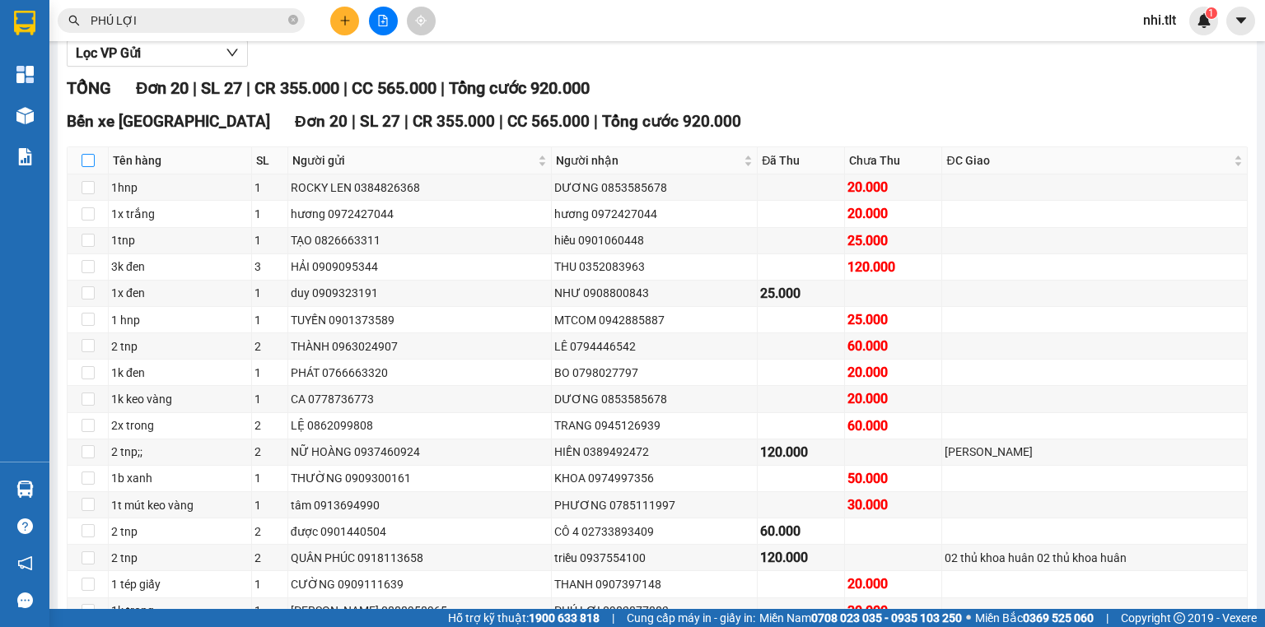
click at [83, 167] on input "checkbox" at bounding box center [88, 160] width 13 height 13
checkbox input "true"
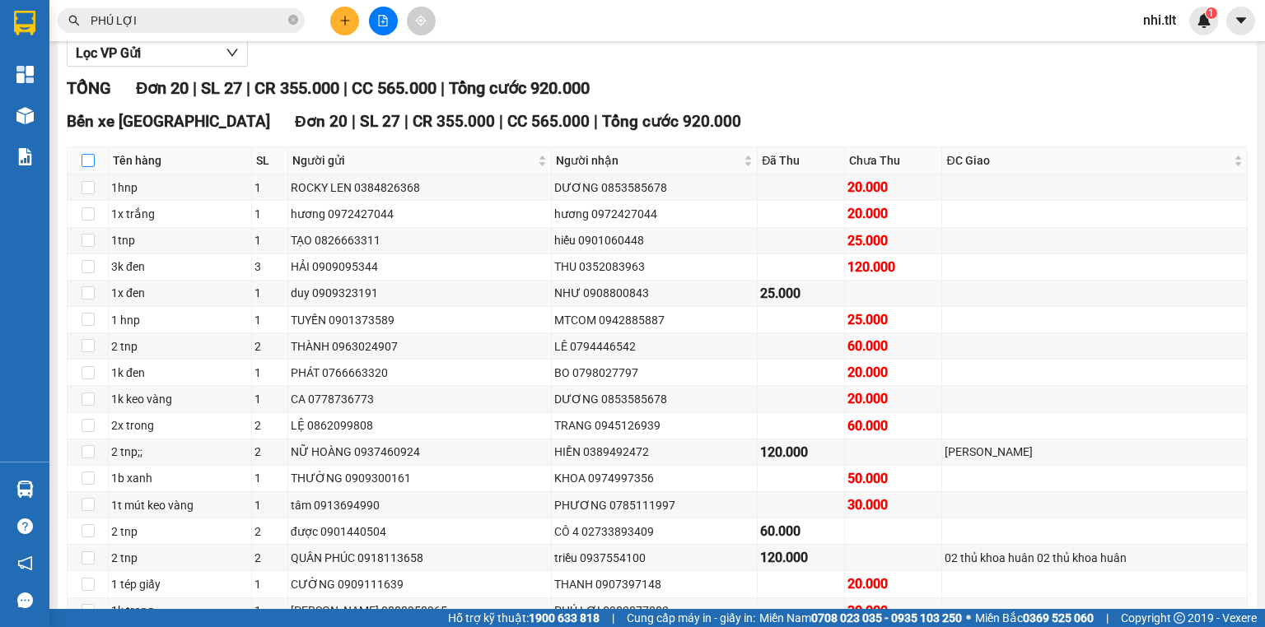
checkbox input "true"
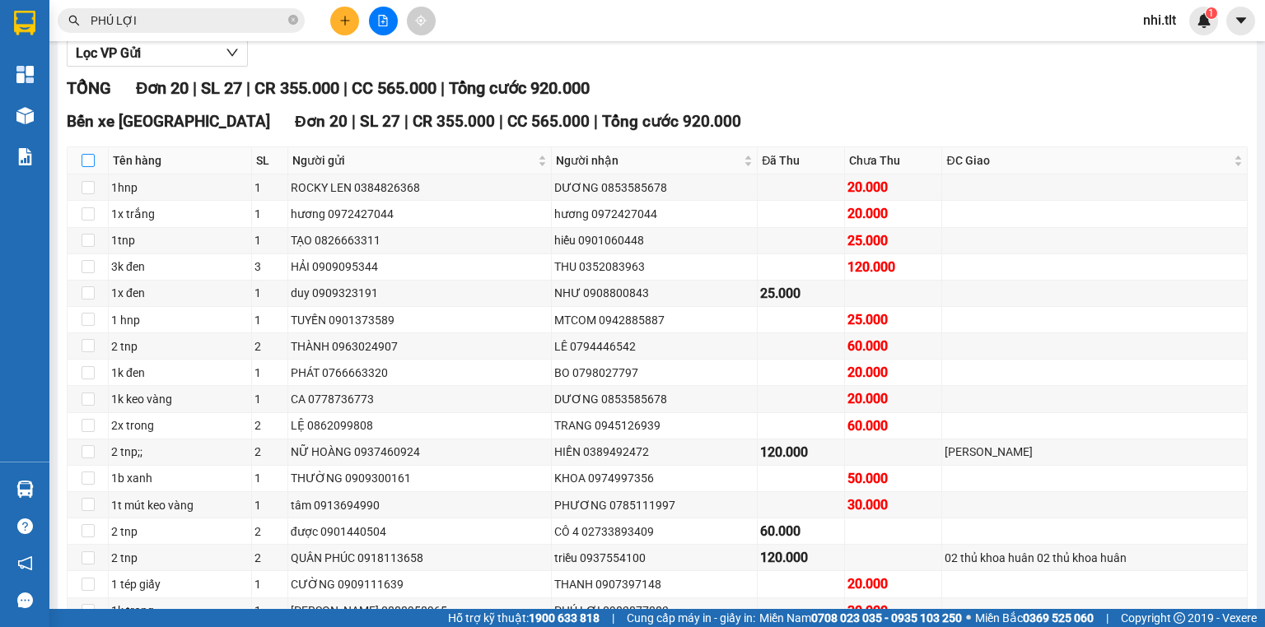
checkbox input "true"
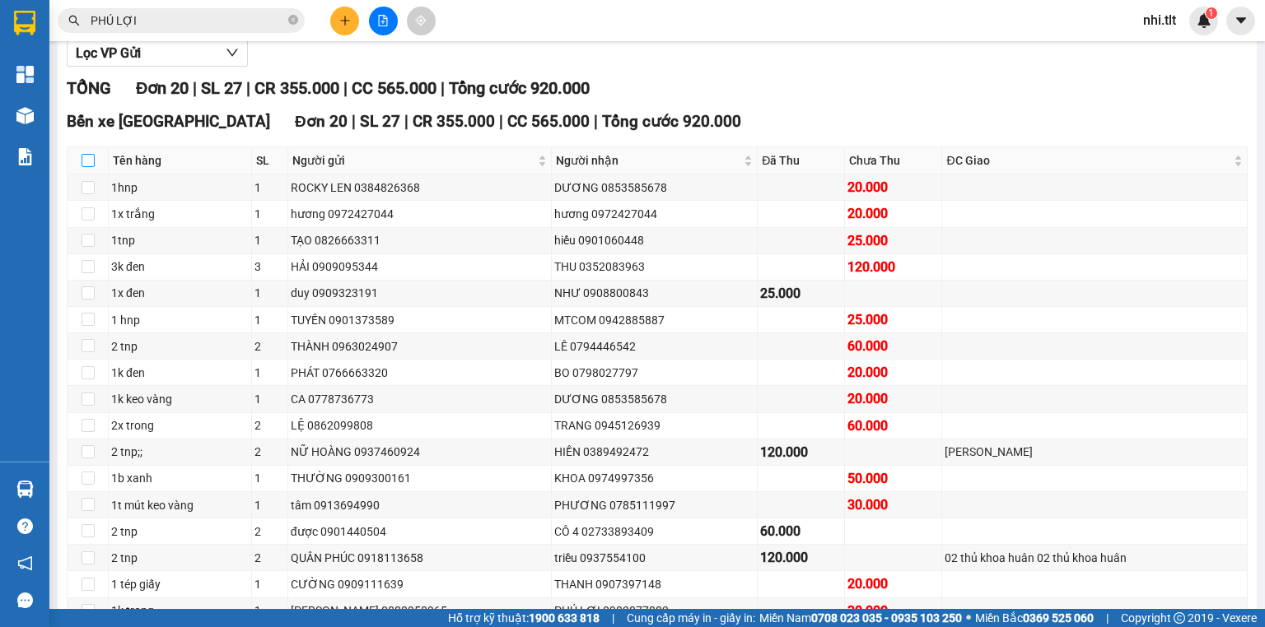
checkbox input "true"
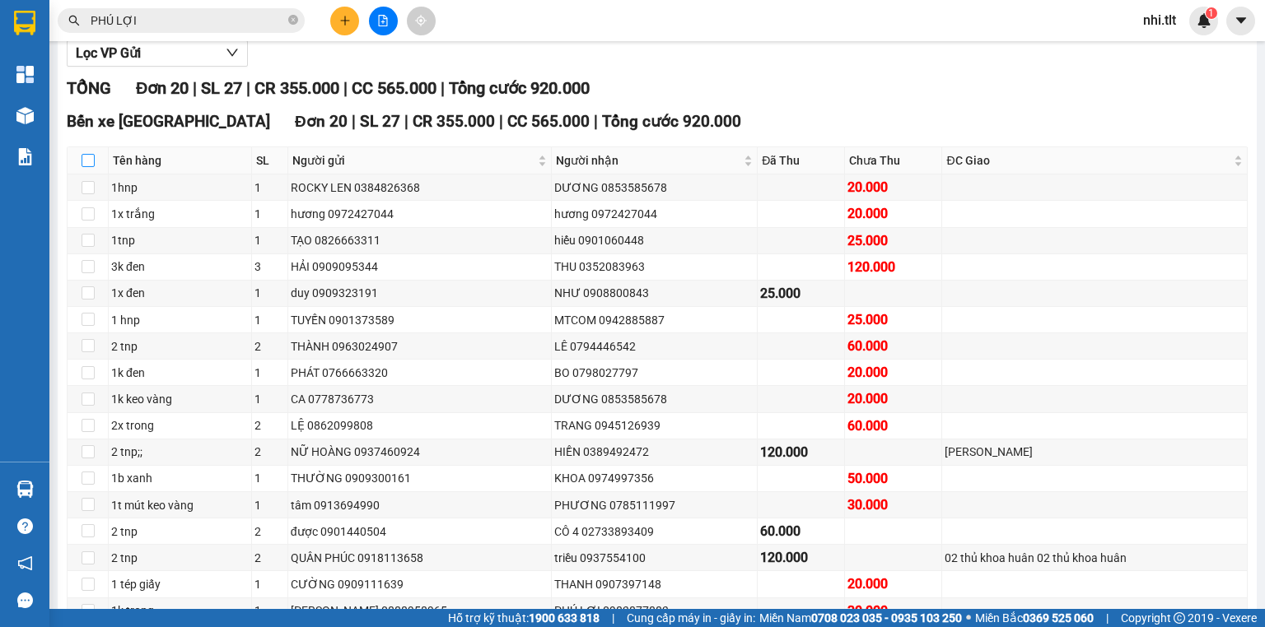
checkbox input "true"
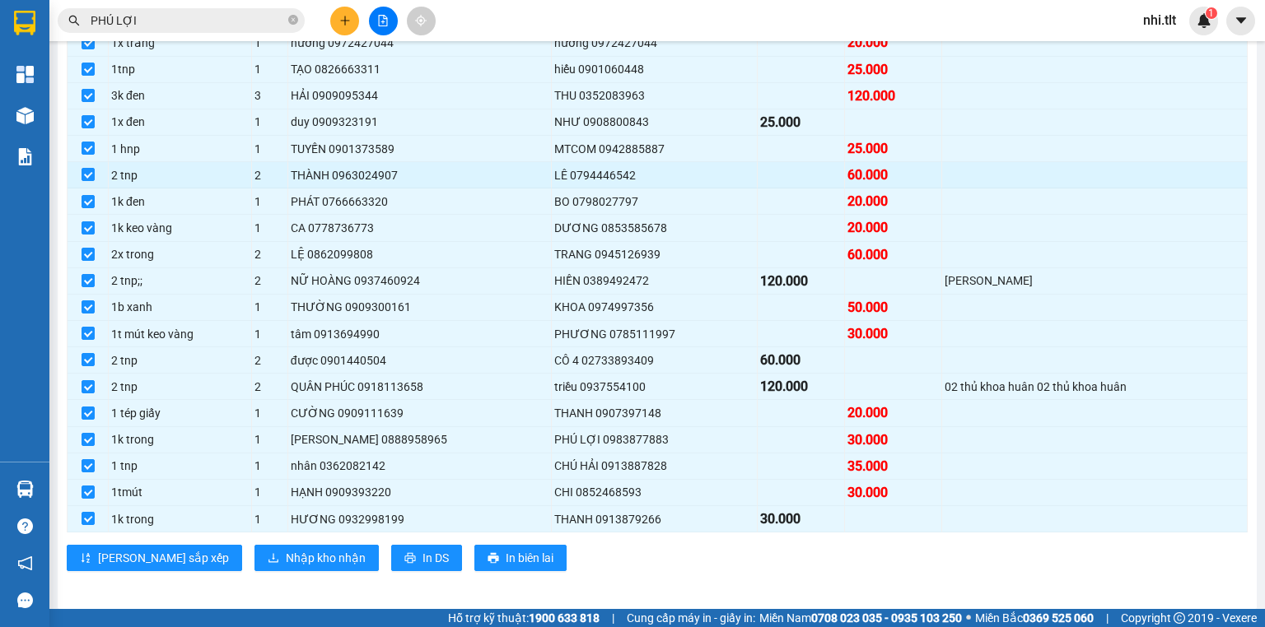
scroll to position [390, 0]
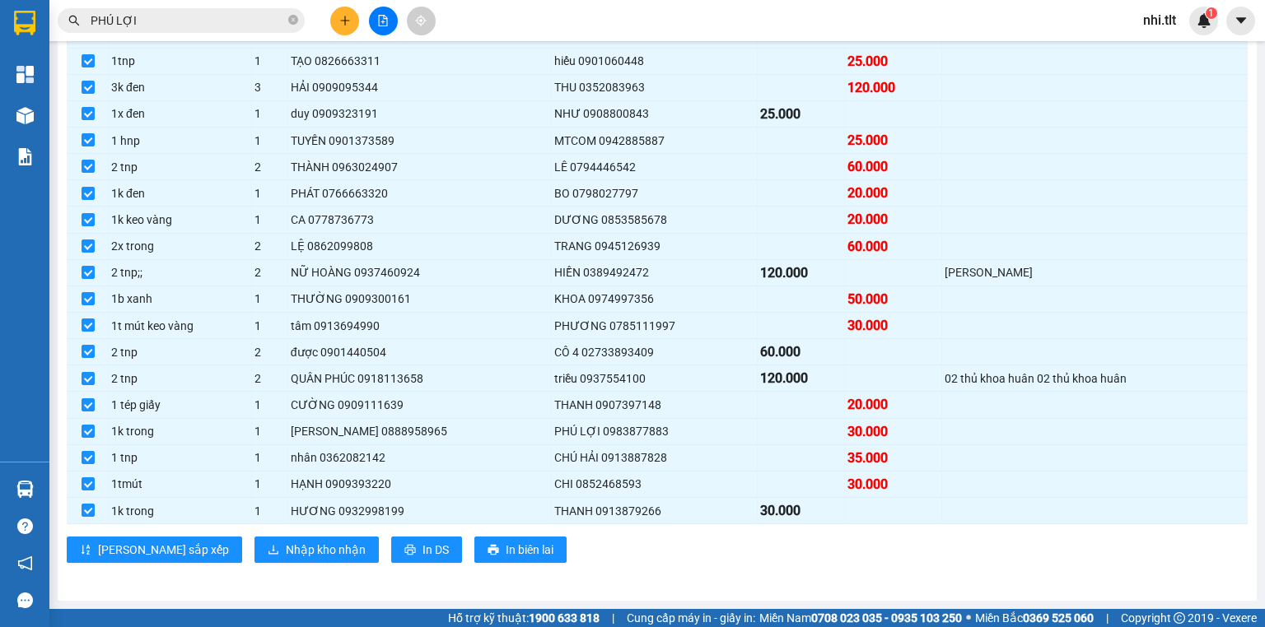
click at [240, 14] on input "PHÚ LỢI" at bounding box center [188, 21] width 194 height 18
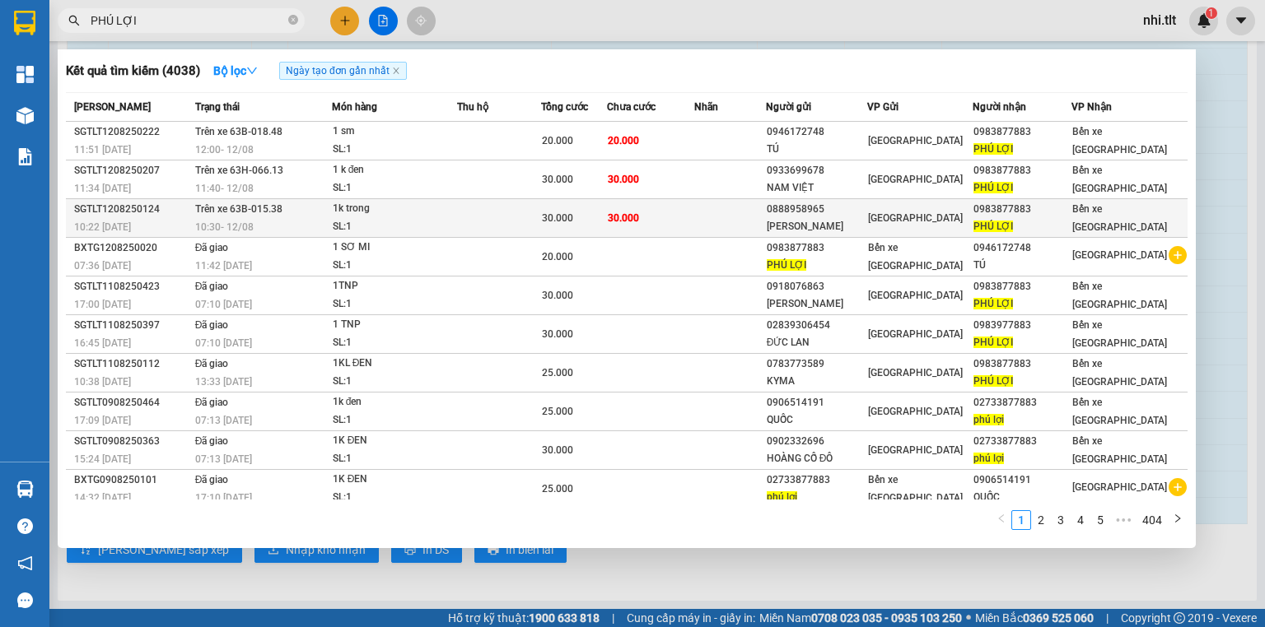
click at [504, 214] on td at bounding box center [499, 218] width 84 height 39
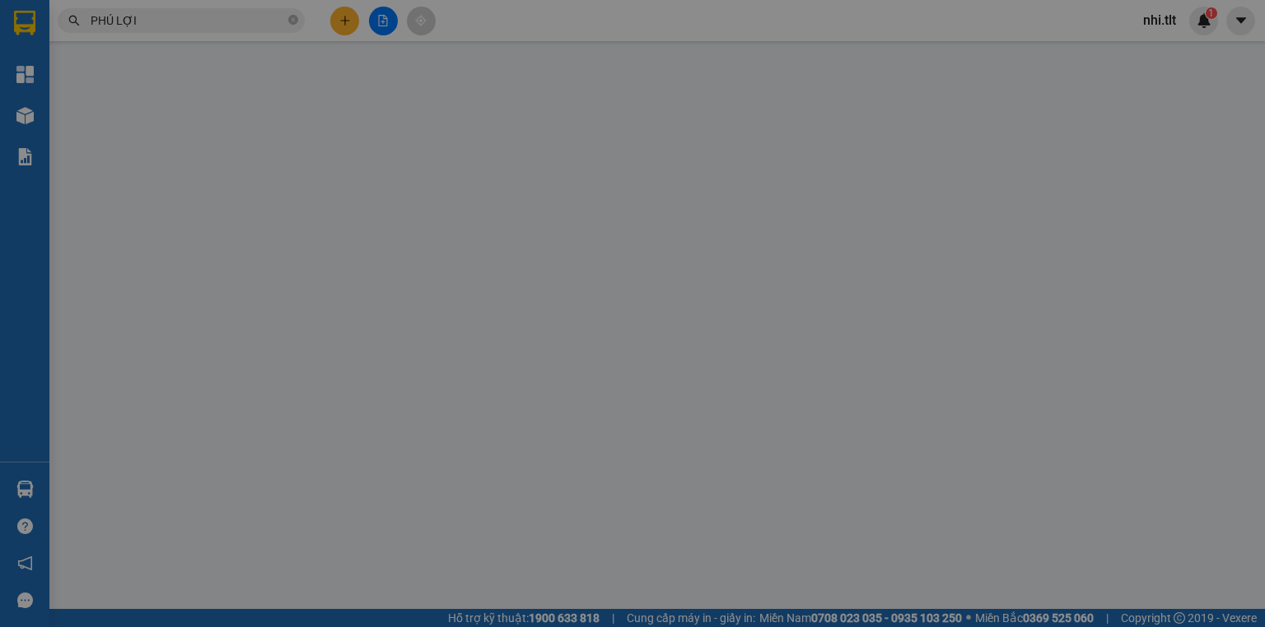
type input "0888958965"
type input "[PERSON_NAME]"
type input "0983877883"
type input "PHÚ LỢI"
type input "30.000"
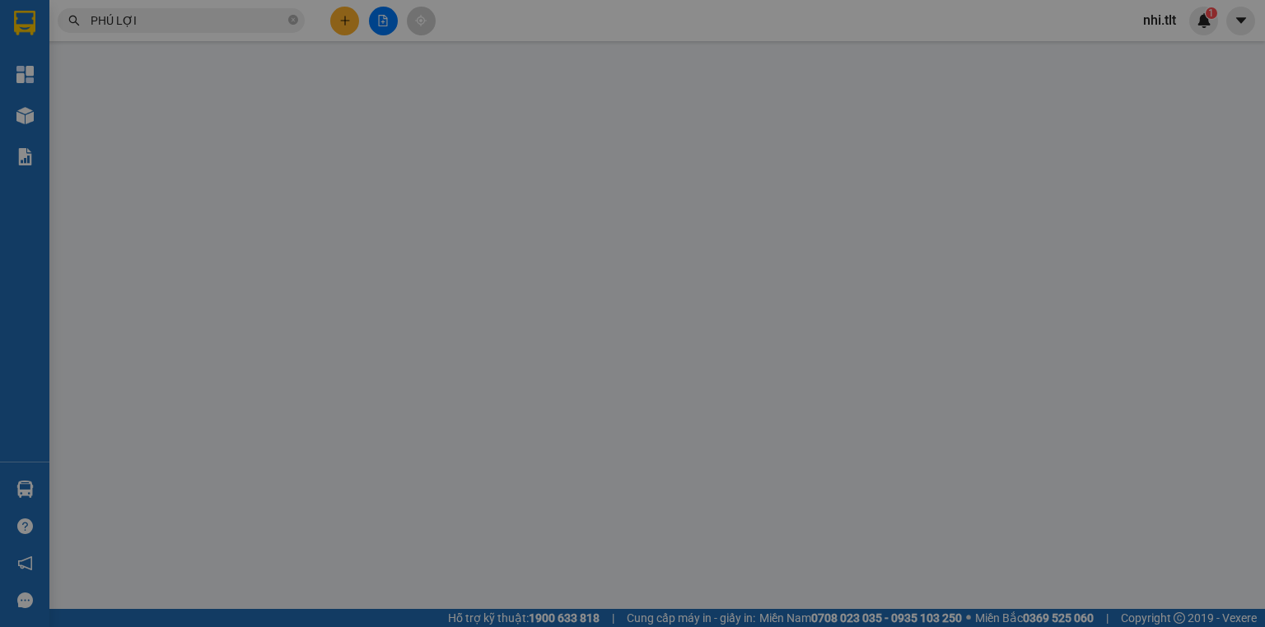
type input "30.000"
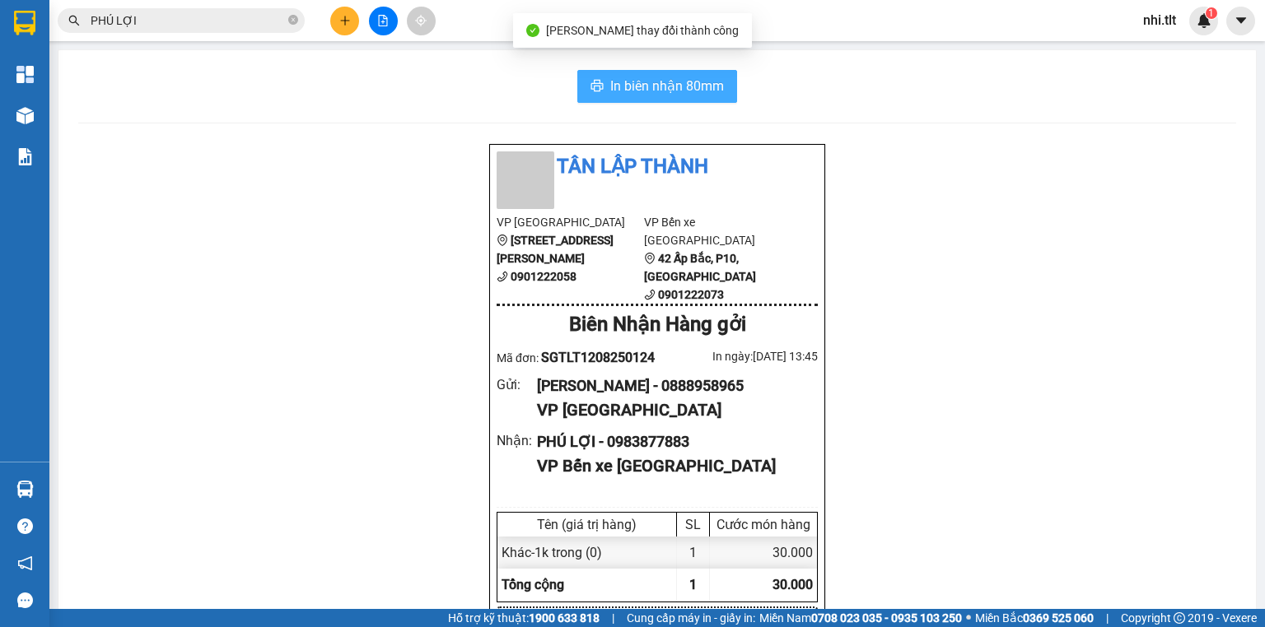
click at [618, 87] on span "In biên nhận 80mm" at bounding box center [667, 86] width 114 height 21
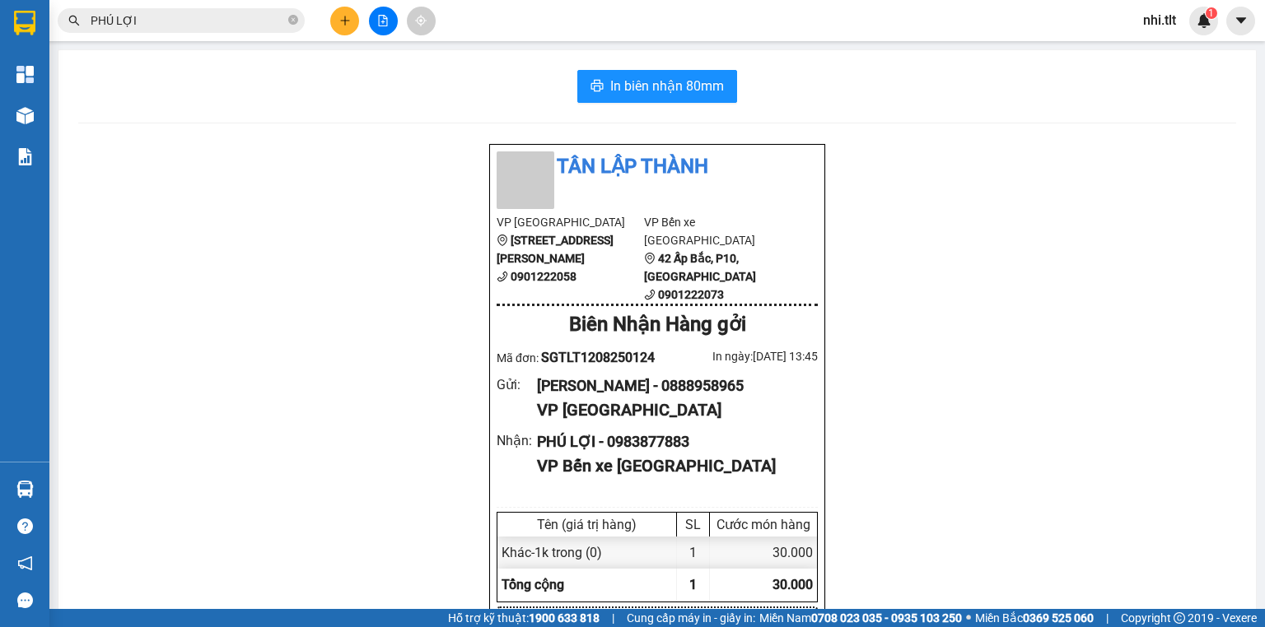
click at [245, 22] on input "PHÚ LỢI" at bounding box center [188, 21] width 194 height 18
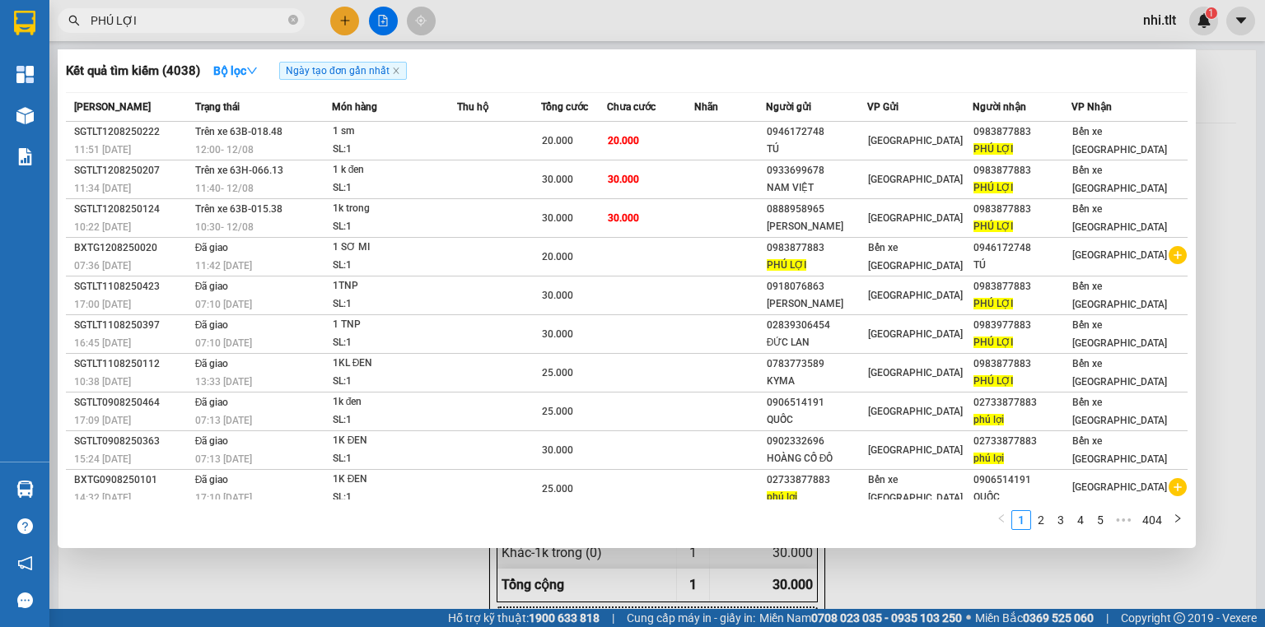
click at [373, 569] on div at bounding box center [632, 313] width 1265 height 627
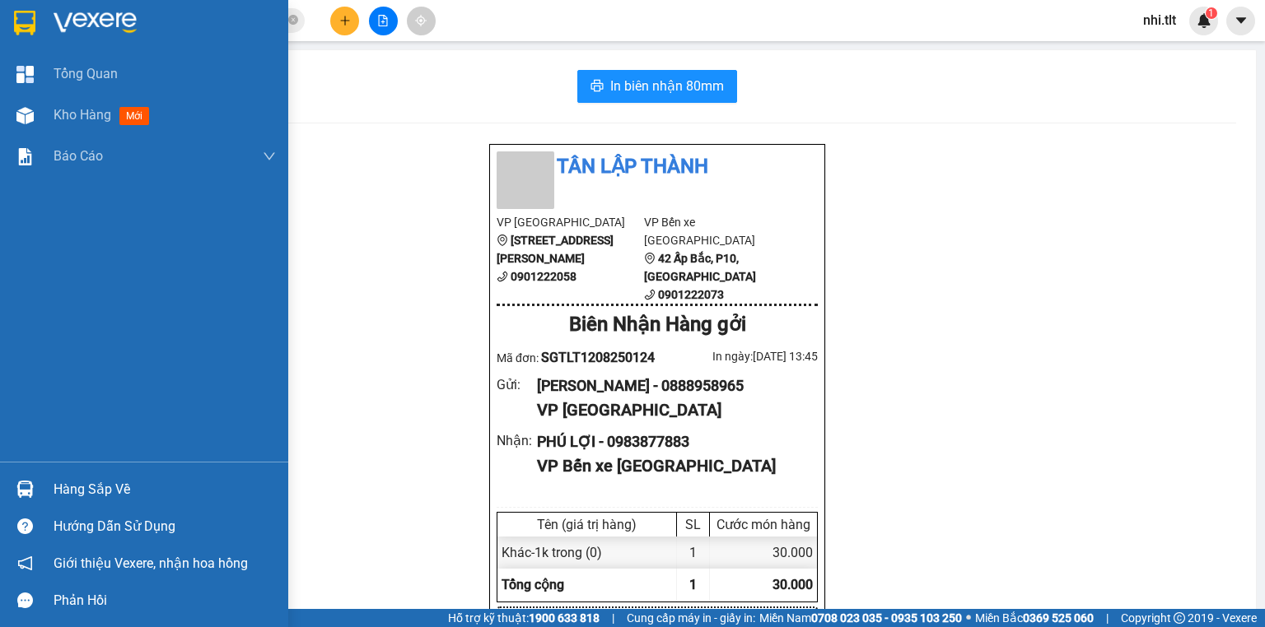
click at [26, 491] on img at bounding box center [24, 489] width 17 height 17
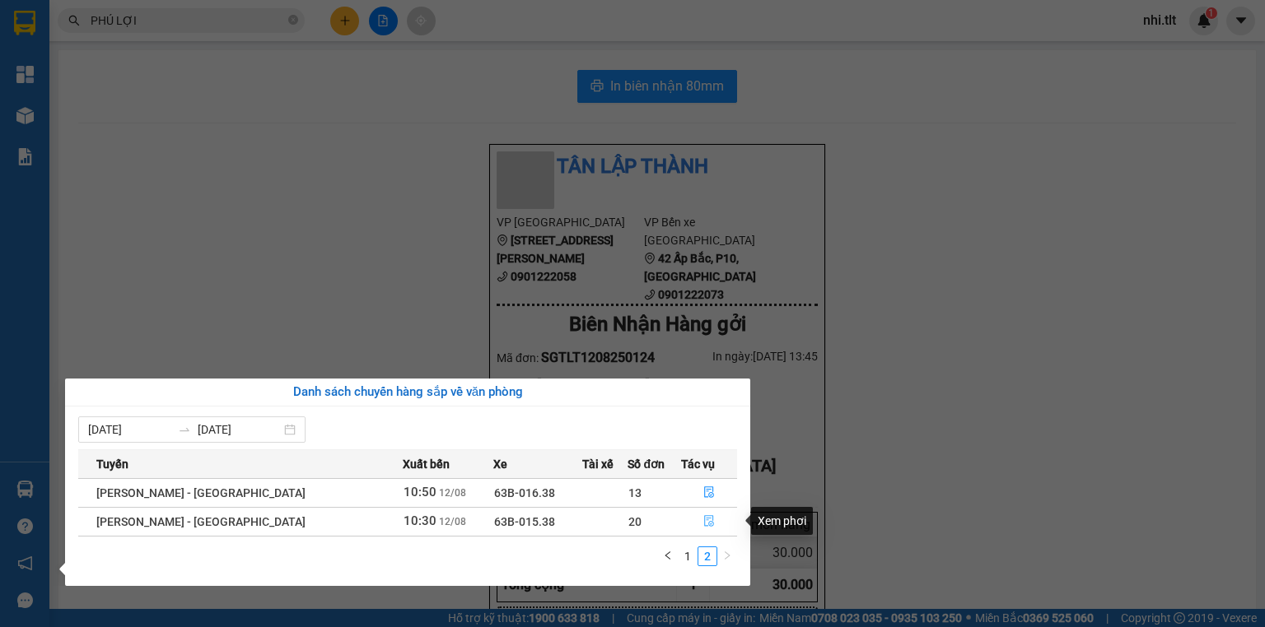
click at [706, 520] on icon "file-done" at bounding box center [709, 521] width 12 height 12
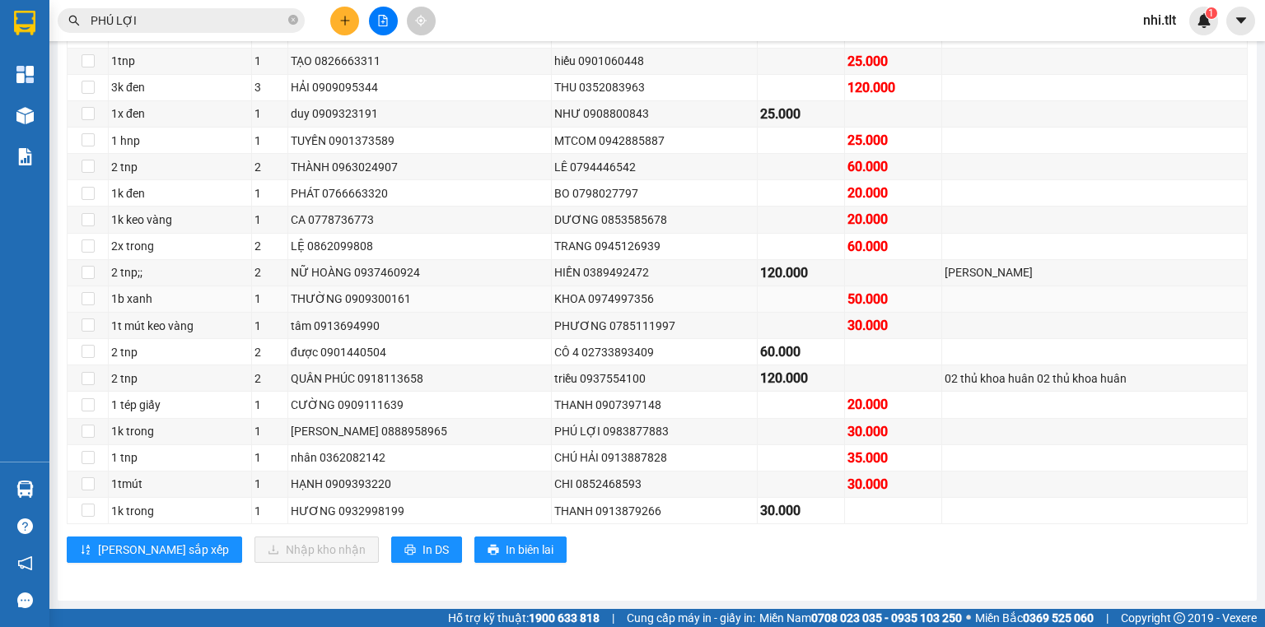
scroll to position [390, 0]
click at [211, 21] on input "PHÚ LỢI" at bounding box center [188, 21] width 194 height 18
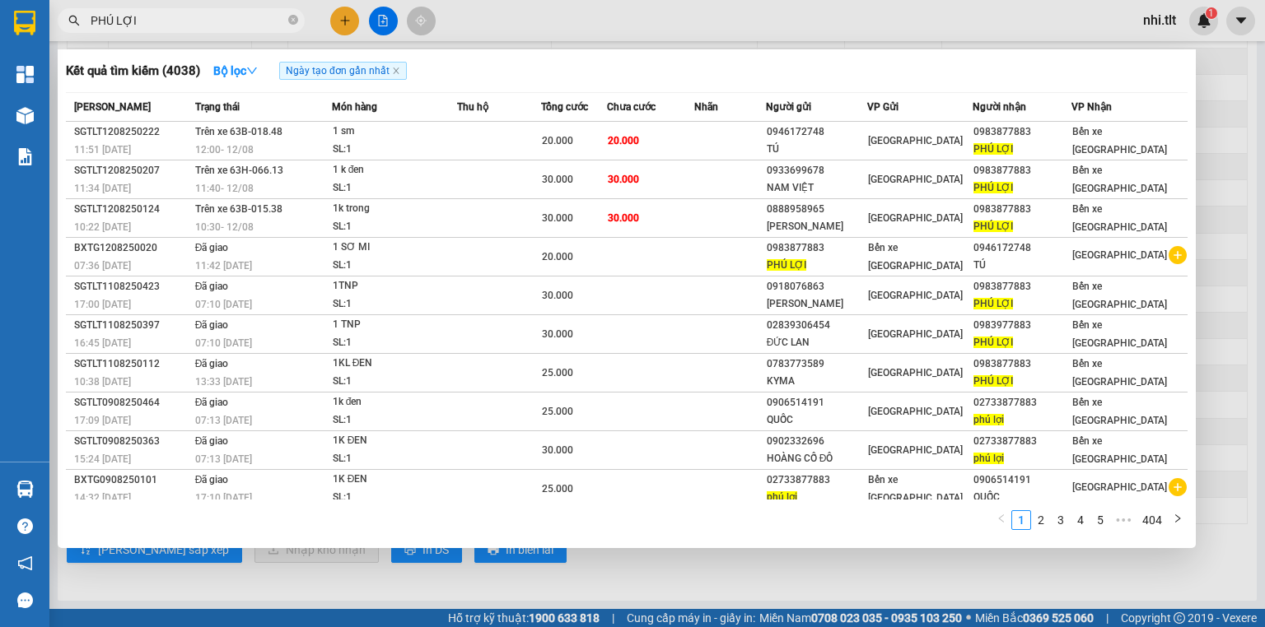
click at [514, 16] on div at bounding box center [632, 313] width 1265 height 627
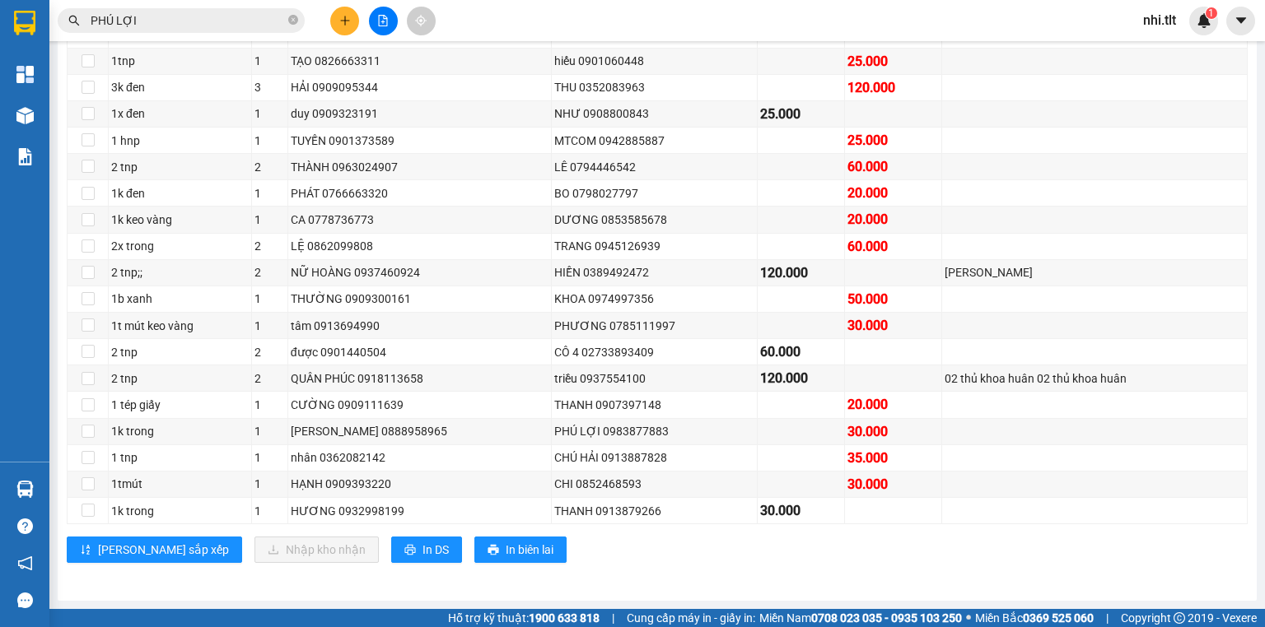
click at [240, 16] on input "PHÚ LỢI" at bounding box center [188, 21] width 194 height 18
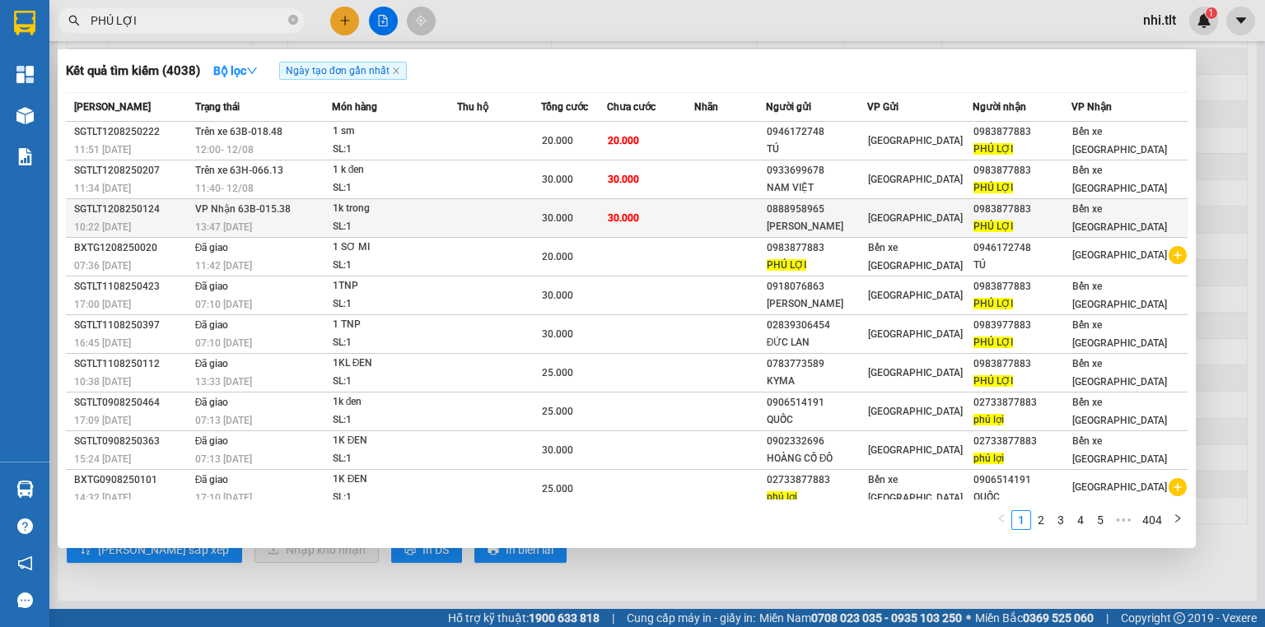
click at [484, 219] on td at bounding box center [499, 218] width 84 height 39
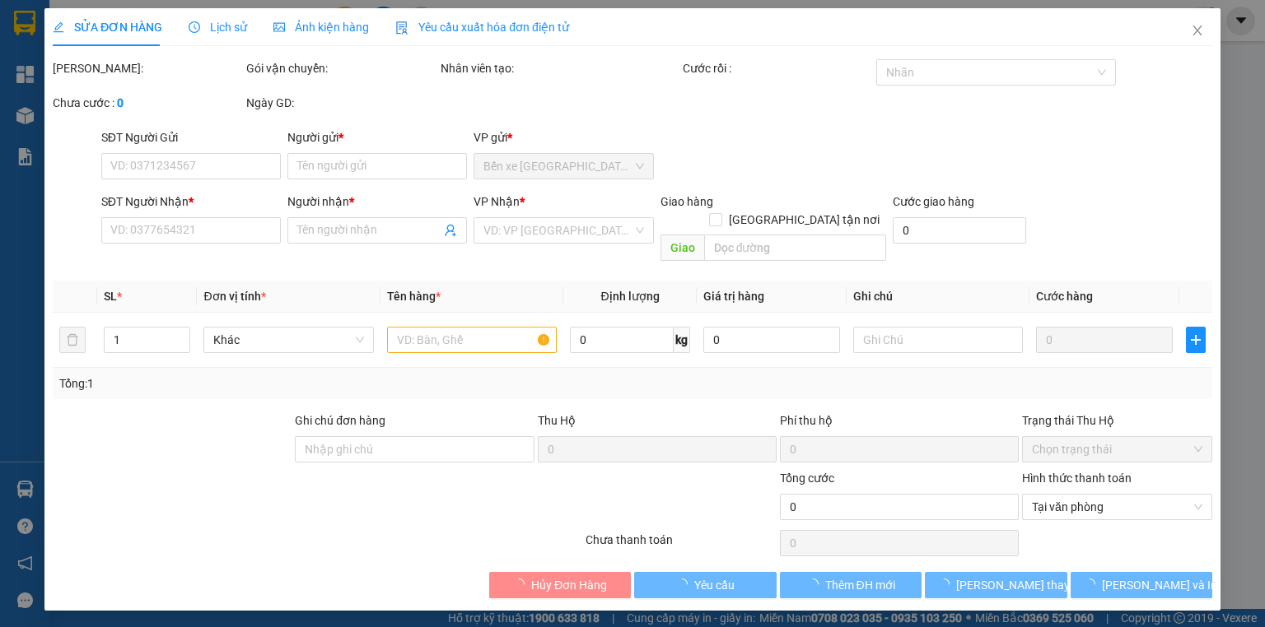
type input "0888958965"
type input "[PERSON_NAME]"
type input "0983877883"
type input "PHÚ LỢI"
type input "30.000"
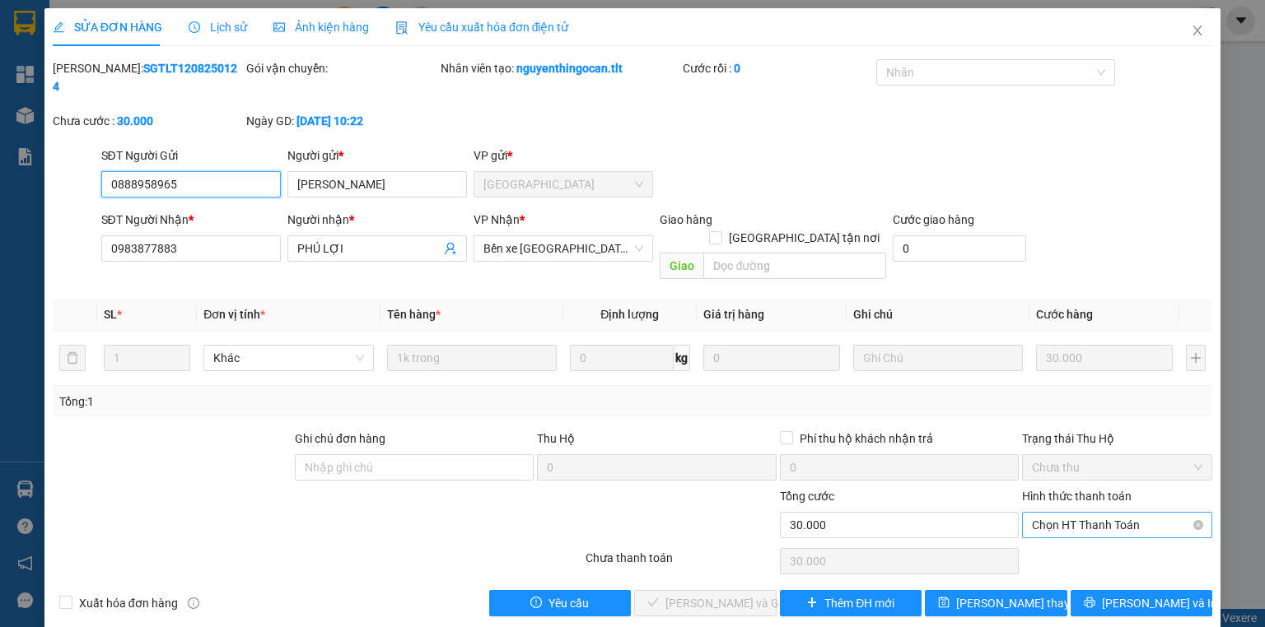
click at [1061, 513] on span "Chọn HT Thanh Toán" at bounding box center [1117, 525] width 170 height 25
click at [1066, 532] on div "Tại văn phòng" at bounding box center [1117, 521] width 190 height 26
type input "0"
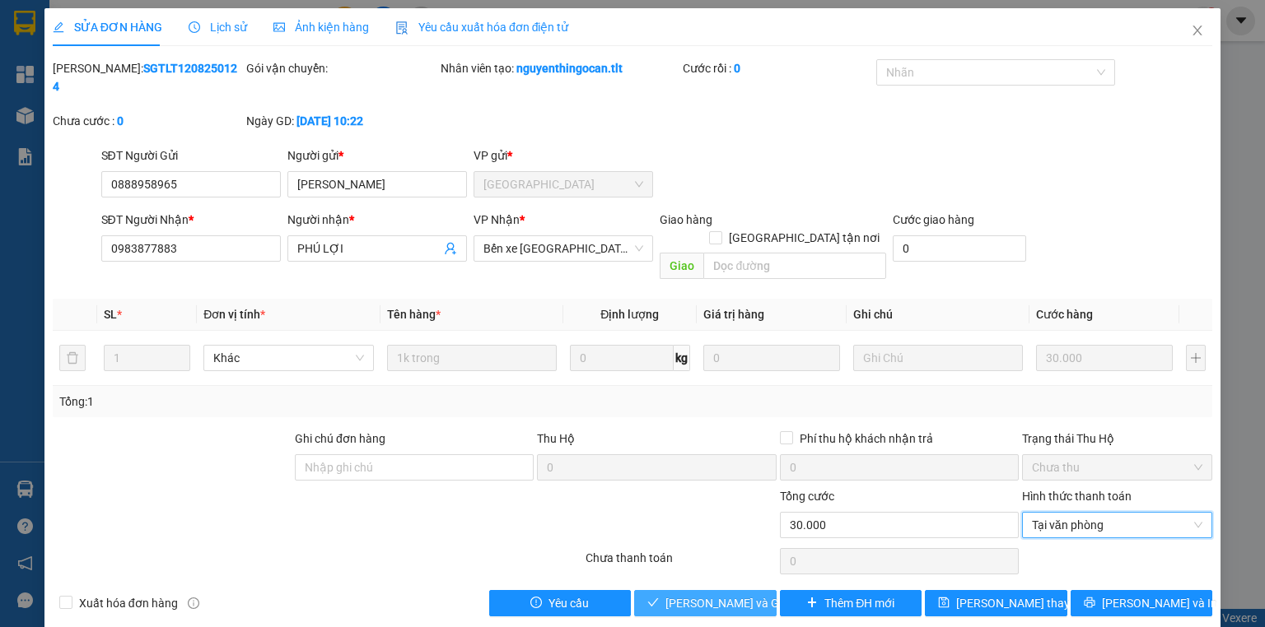
click at [752, 595] on span "[PERSON_NAME] và Giao hàng" at bounding box center [744, 604] width 158 height 18
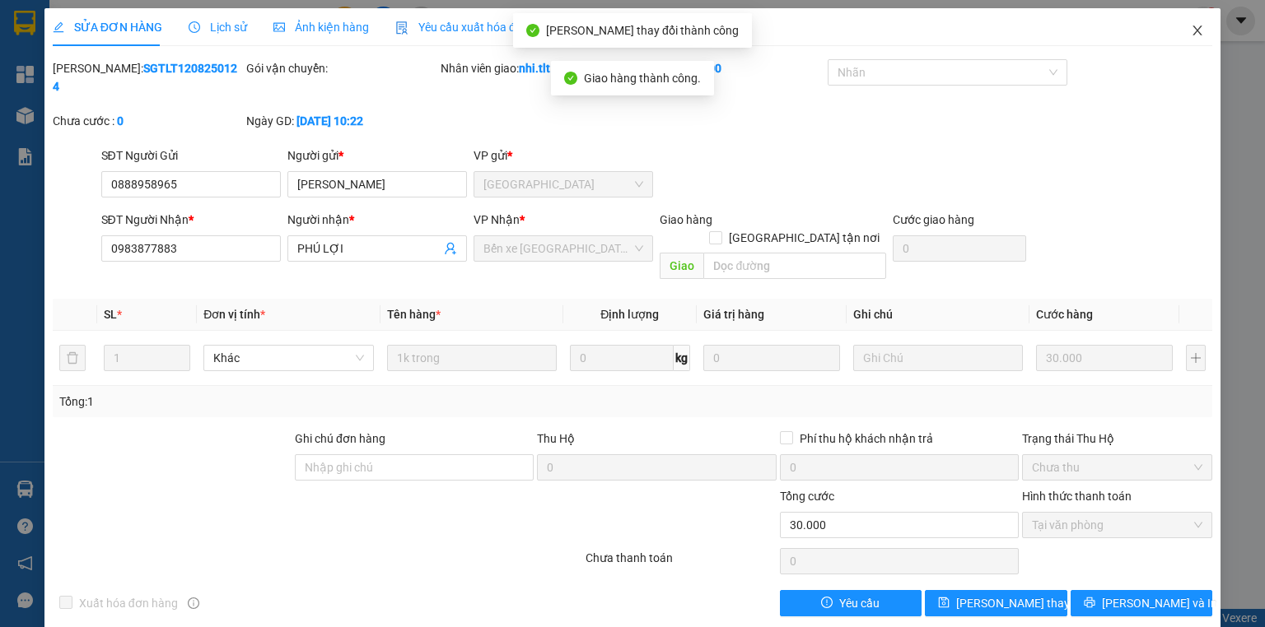
click at [1193, 29] on icon "close" at bounding box center [1197, 30] width 13 height 13
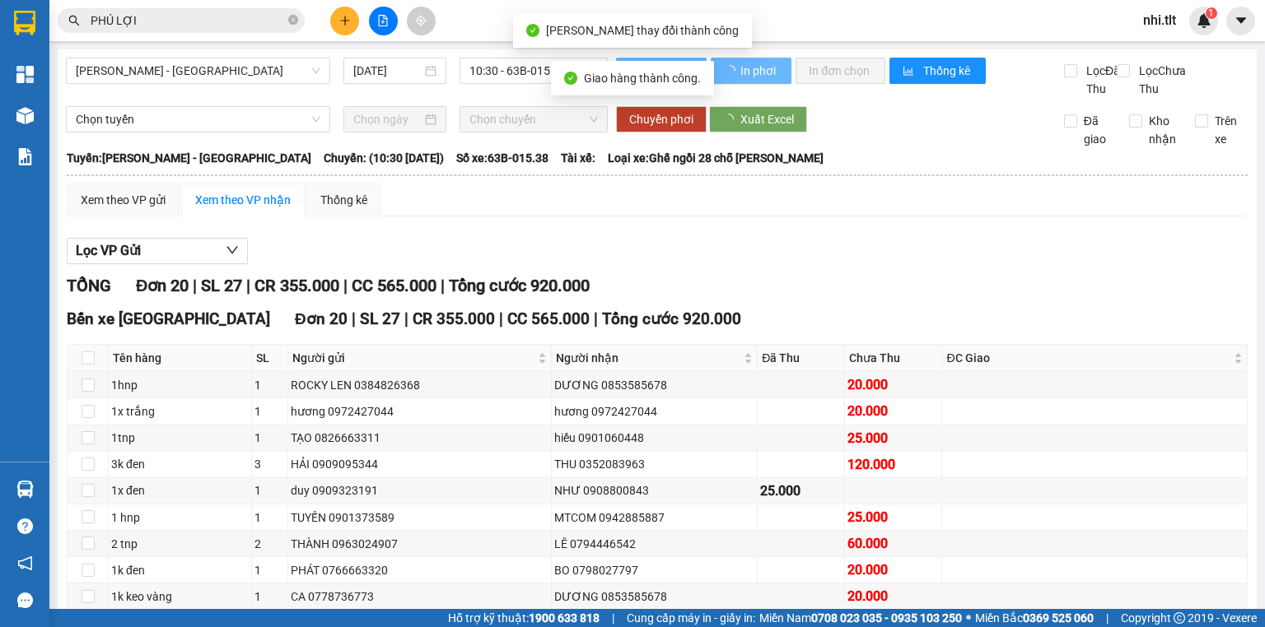
click at [201, 13] on input "PHÚ LỢI" at bounding box center [188, 21] width 194 height 18
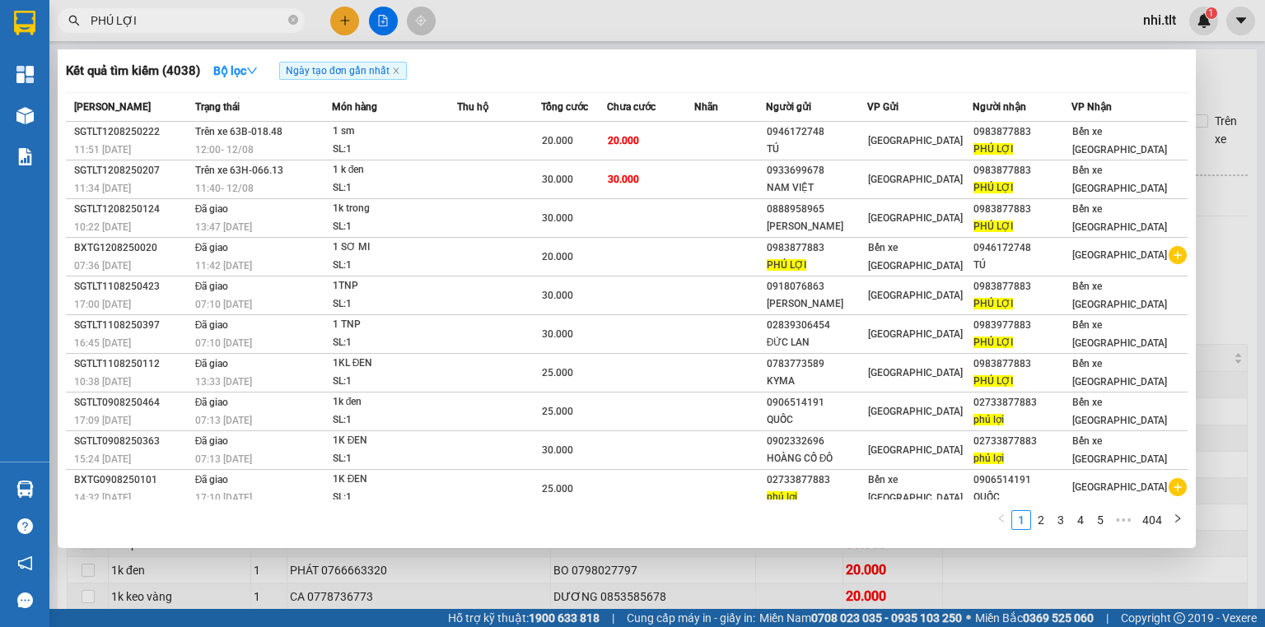
click at [481, 12] on div at bounding box center [632, 313] width 1265 height 627
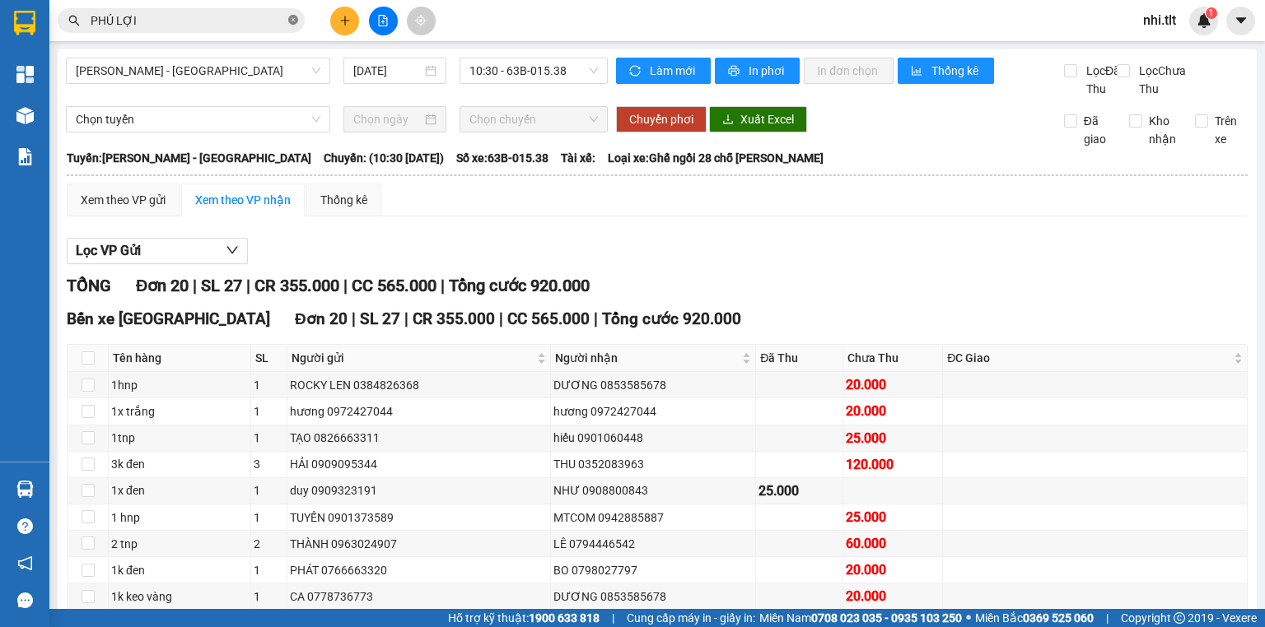
drag, startPoint x: 293, startPoint y: 16, endPoint x: 267, endPoint y: 19, distance: 26.6
click at [293, 16] on icon "close-circle" at bounding box center [293, 20] width 10 height 10
click at [267, 19] on input "text" at bounding box center [188, 21] width 194 height 18
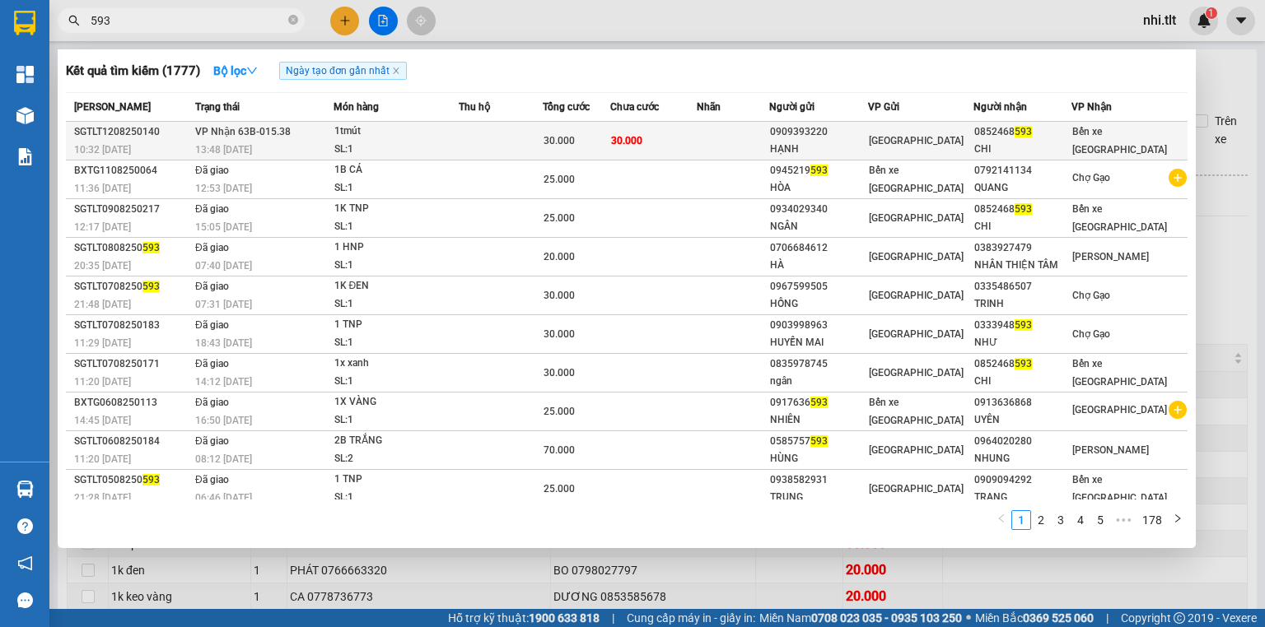
type input "593"
click at [488, 135] on td at bounding box center [501, 141] width 85 height 39
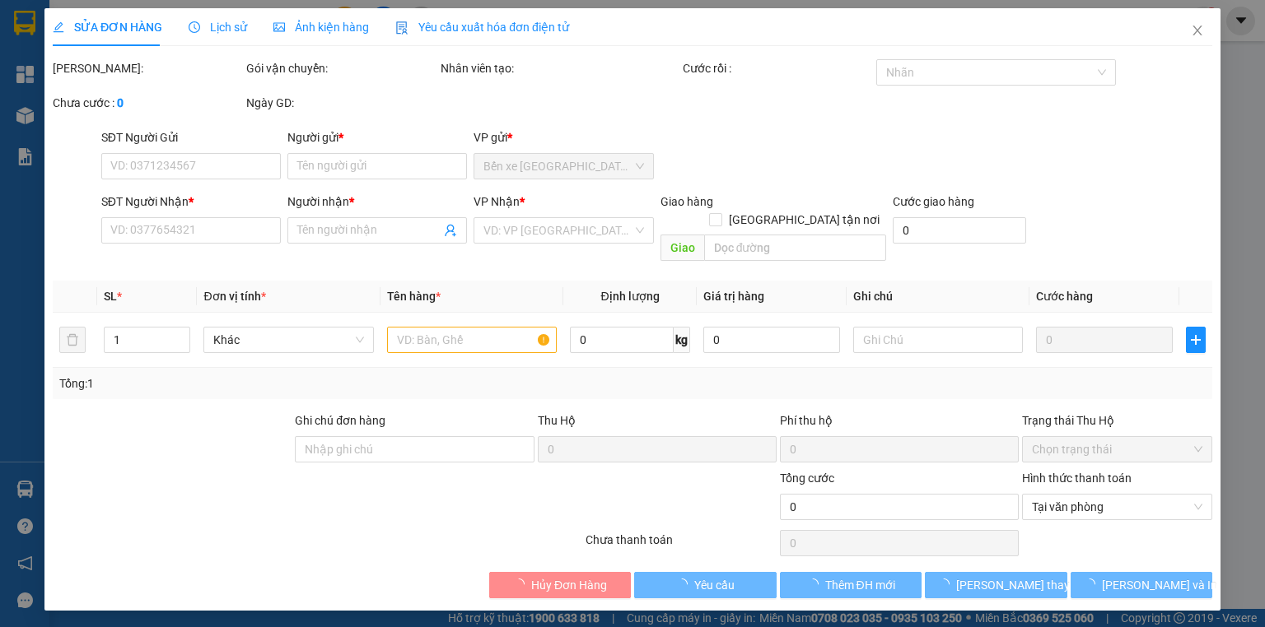
type input "0909393220"
type input "HẠNH"
type input "0852468593"
type input "CHI"
type input "30.000"
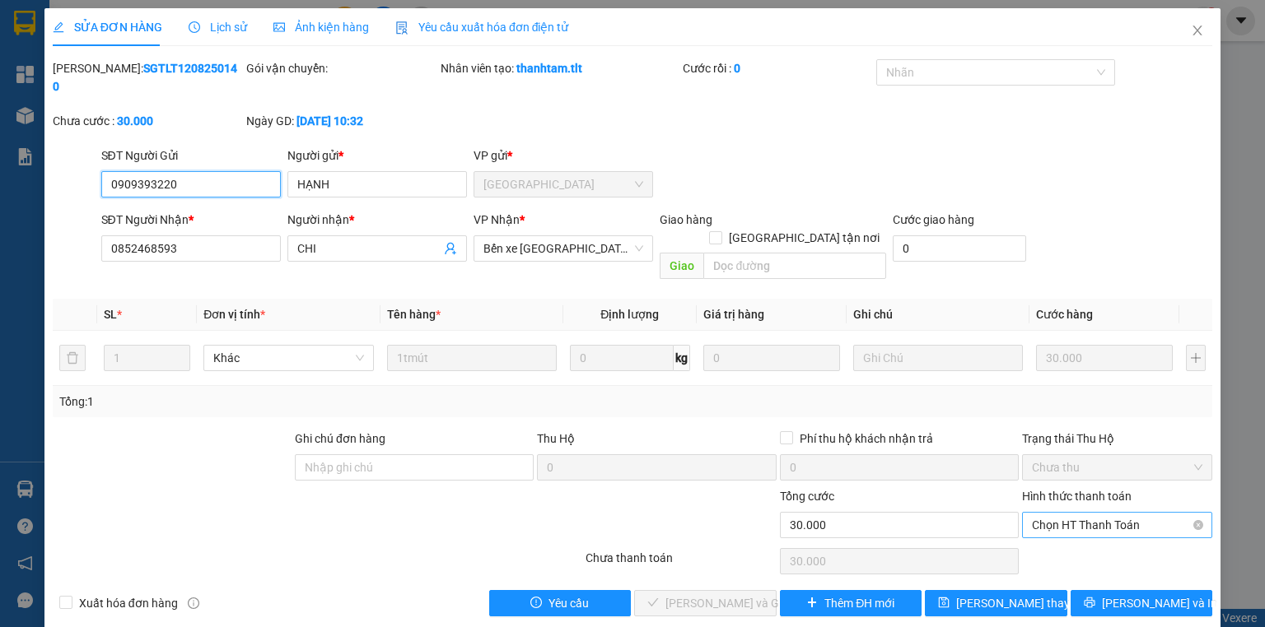
click at [1064, 513] on span "Chọn HT Thanh Toán" at bounding box center [1117, 525] width 170 height 25
drag, startPoint x: 1063, startPoint y: 522, endPoint x: 810, endPoint y: 530, distance: 252.9
click at [1051, 523] on div "Tại văn phòng" at bounding box center [1117, 521] width 170 height 18
type input "0"
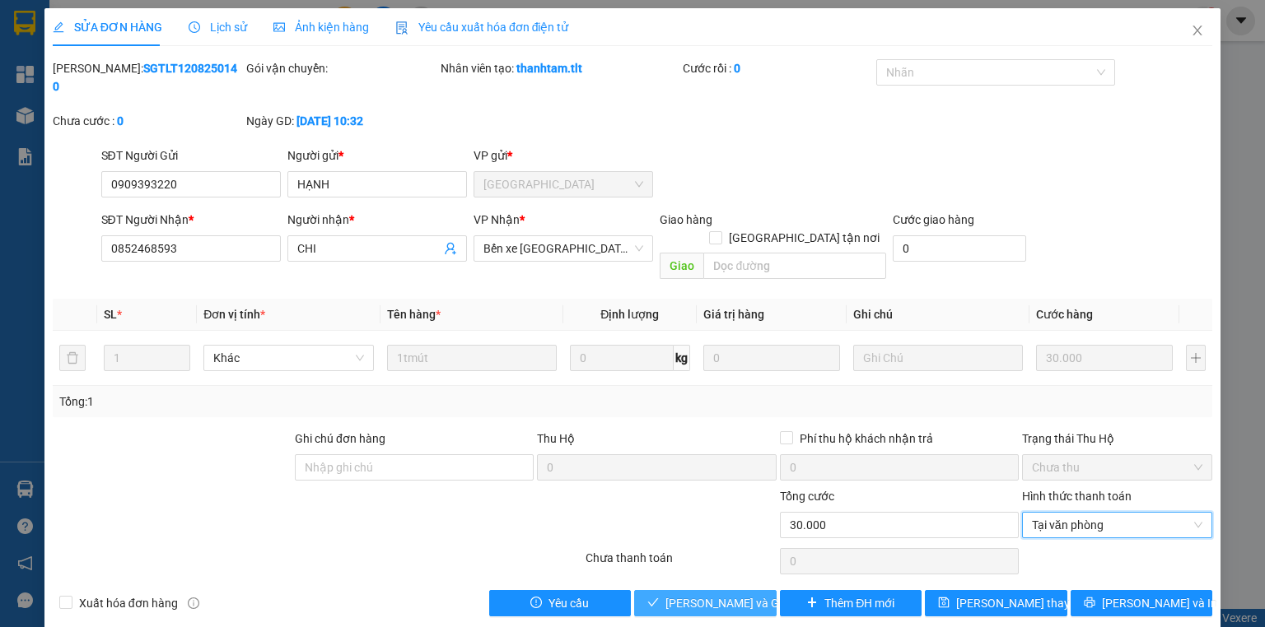
click at [720, 595] on span "[PERSON_NAME] và Giao hàng" at bounding box center [744, 604] width 158 height 18
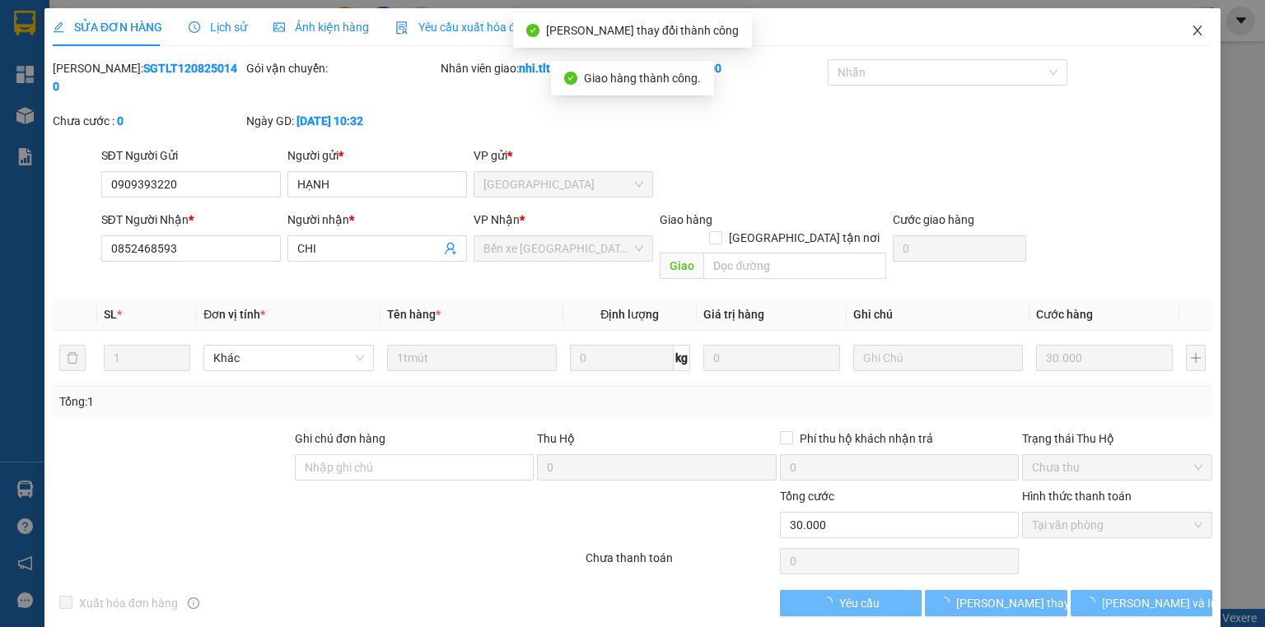
click at [1196, 32] on icon "close" at bounding box center [1197, 31] width 9 height 10
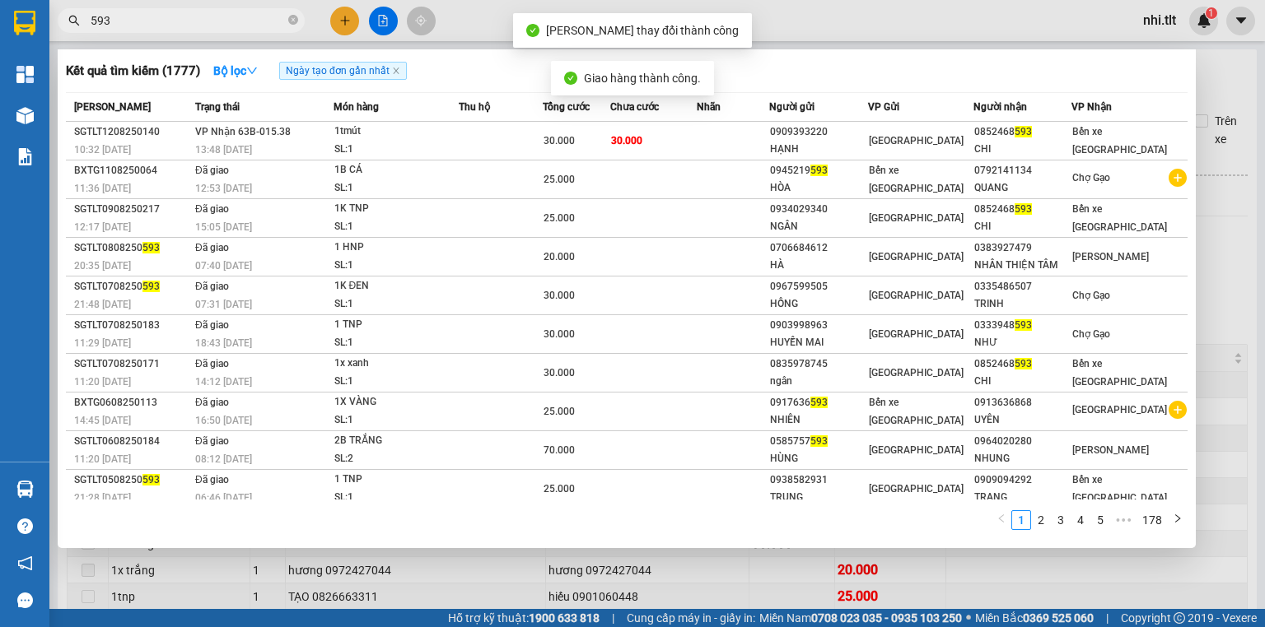
click at [147, 16] on input "593" at bounding box center [188, 21] width 194 height 18
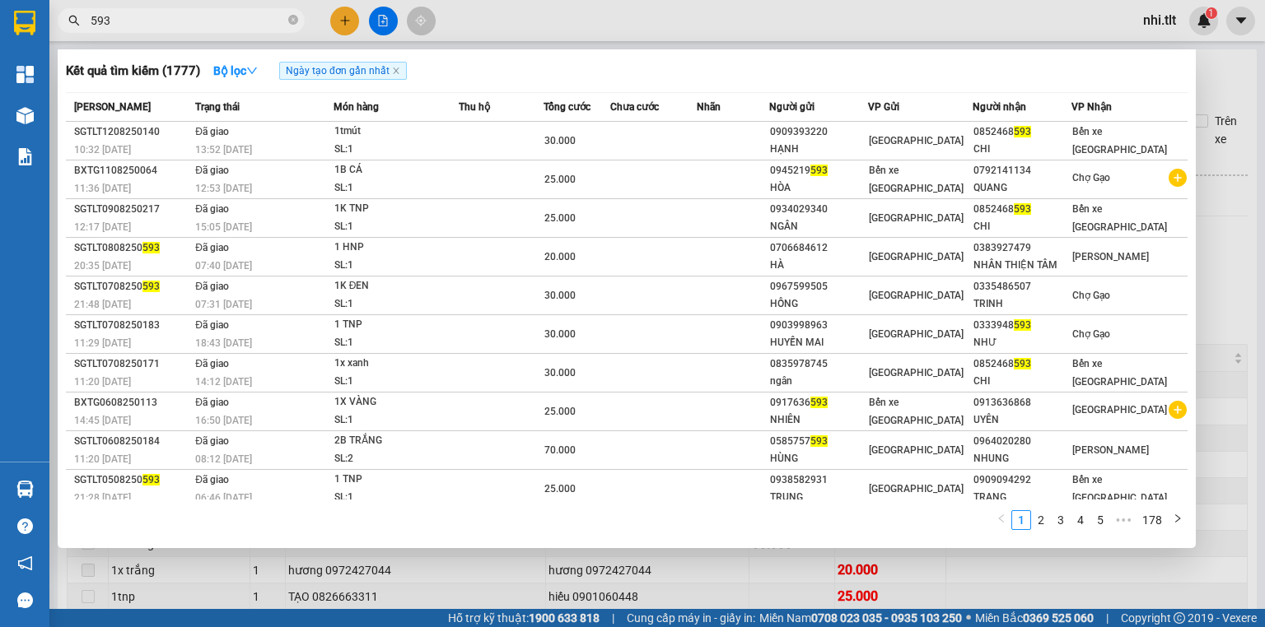
click at [210, 20] on input "593" at bounding box center [188, 21] width 194 height 18
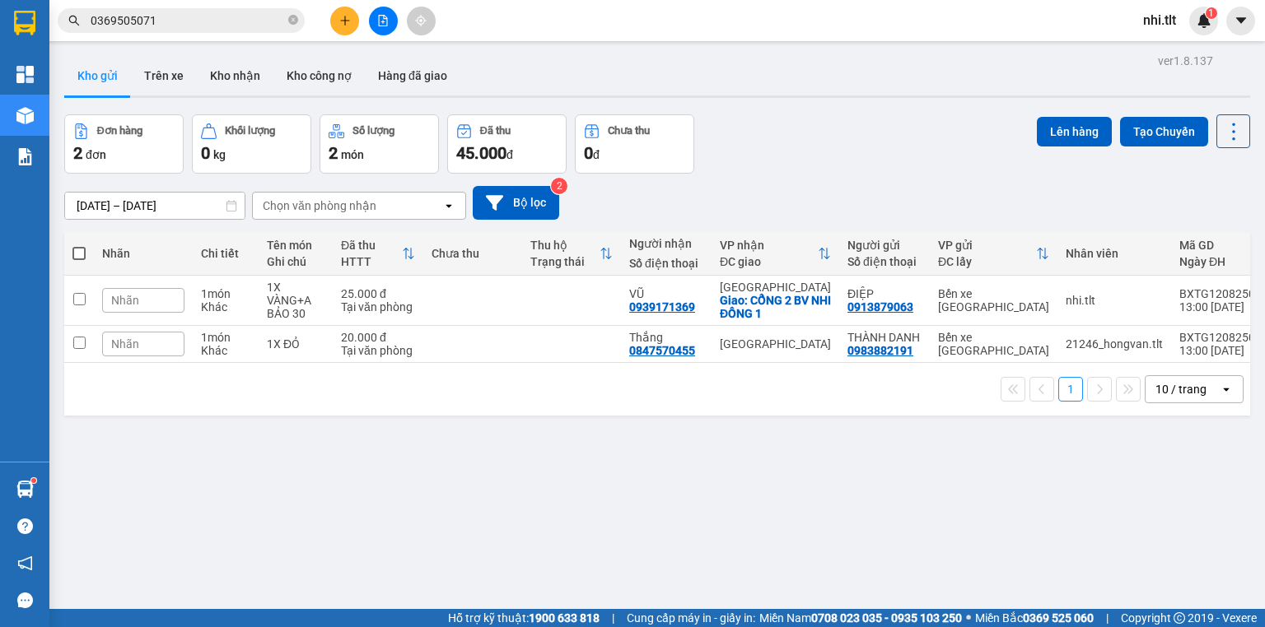
click at [303, 519] on div "ver 1.8.137 Kho gửi Trên xe Kho nhận Kho công nợ Hàng đã giao Đơn hàng 2 đơn Kh…" at bounding box center [657, 362] width 1199 height 627
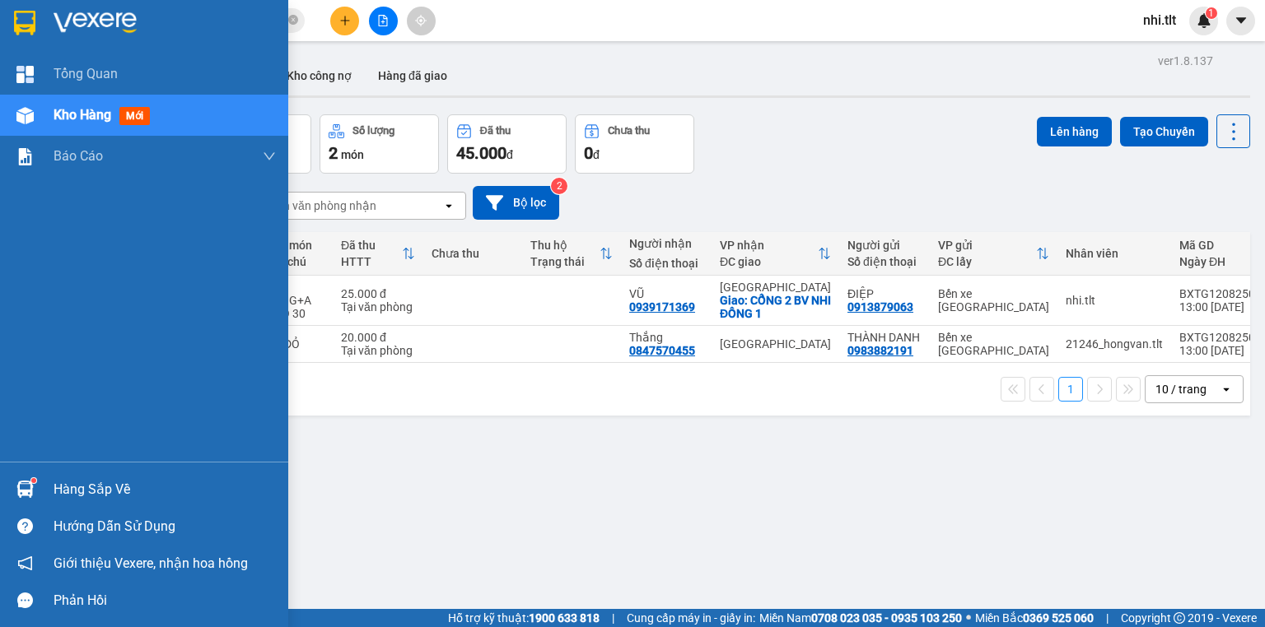
click at [19, 485] on img at bounding box center [24, 489] width 17 height 17
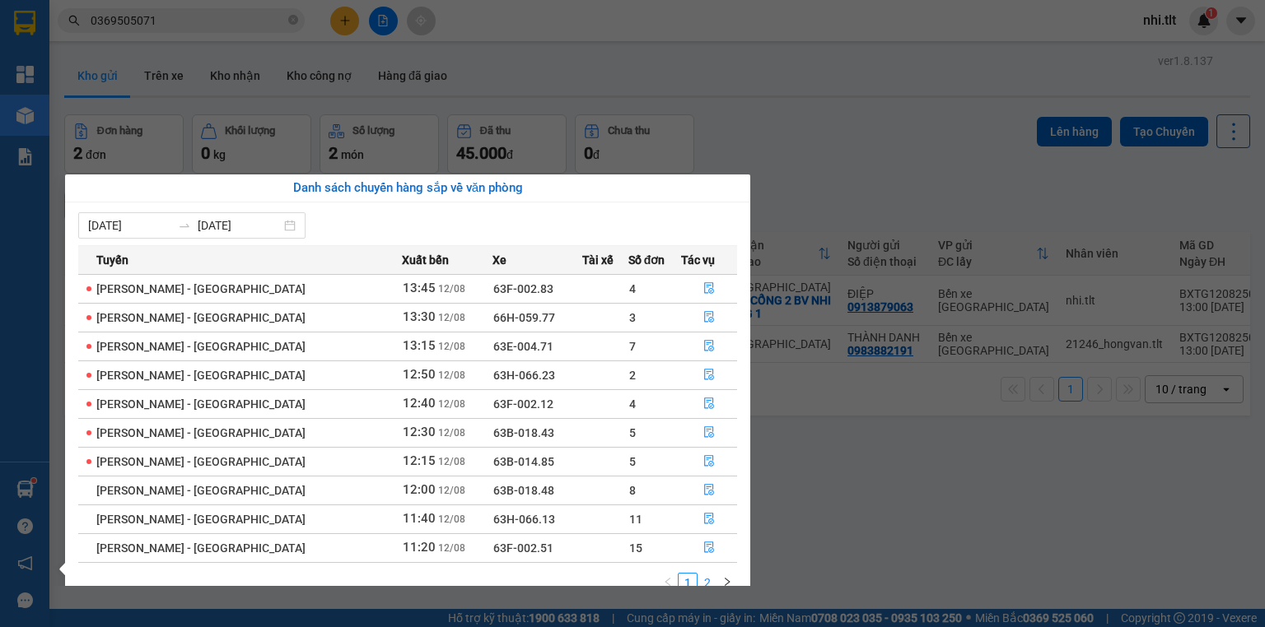
click at [703, 583] on link "2" at bounding box center [707, 583] width 18 height 18
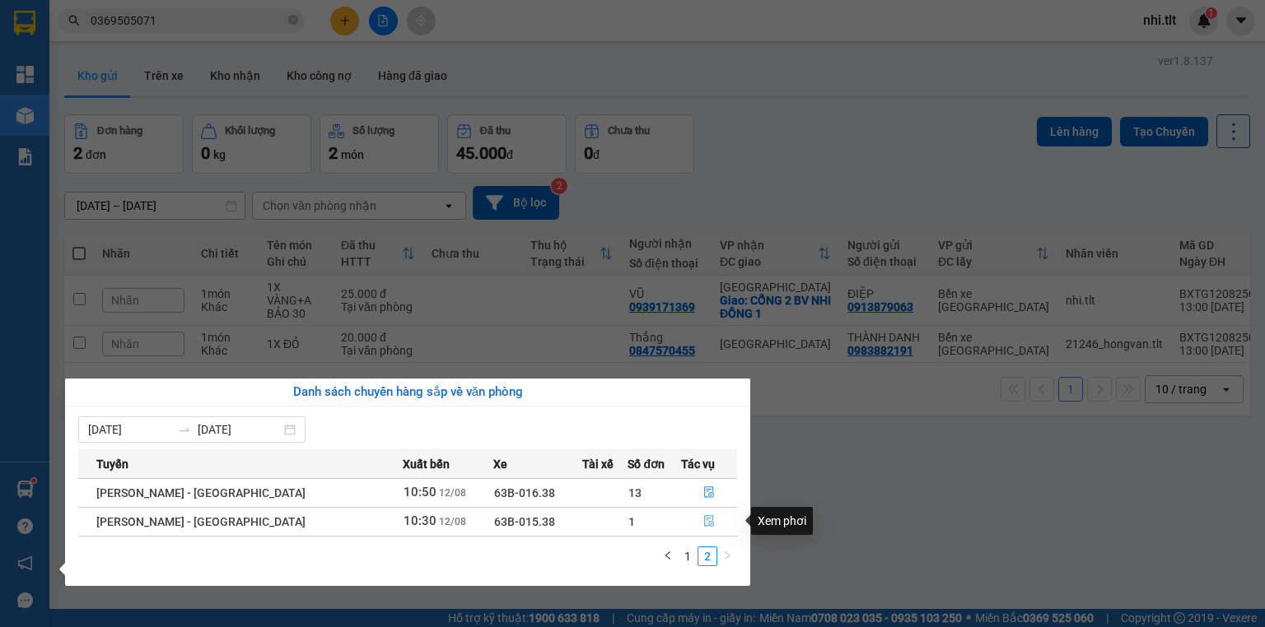
click at [703, 525] on icon "file-done" at bounding box center [709, 521] width 12 height 12
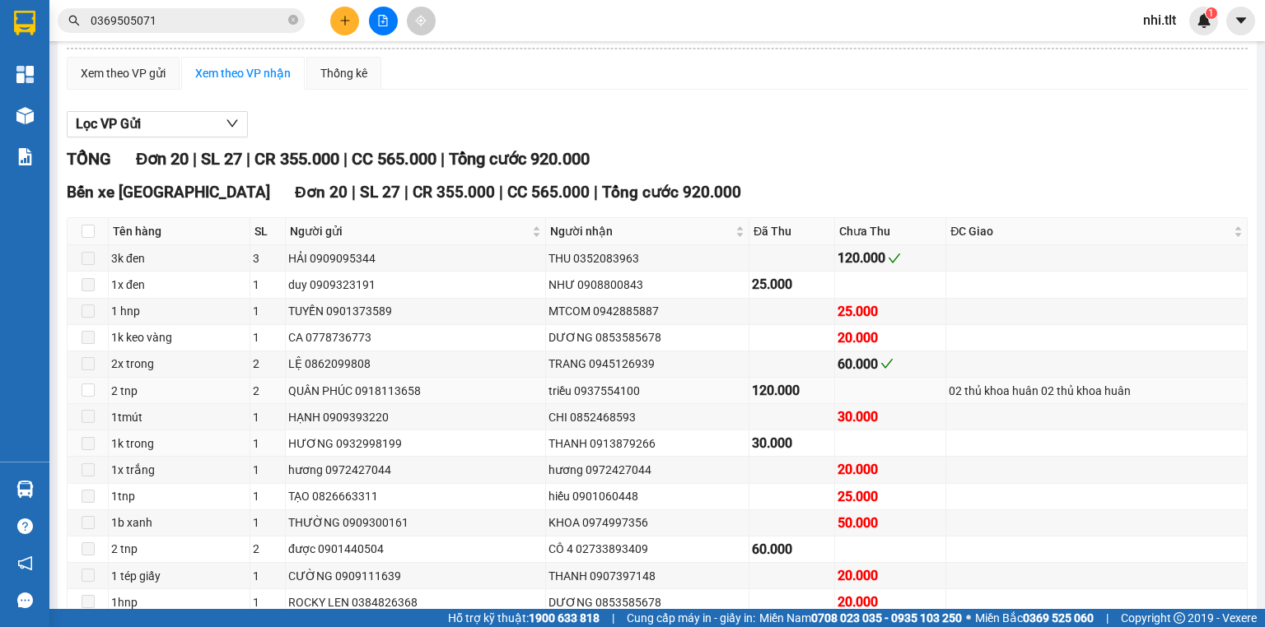
scroll to position [198, 0]
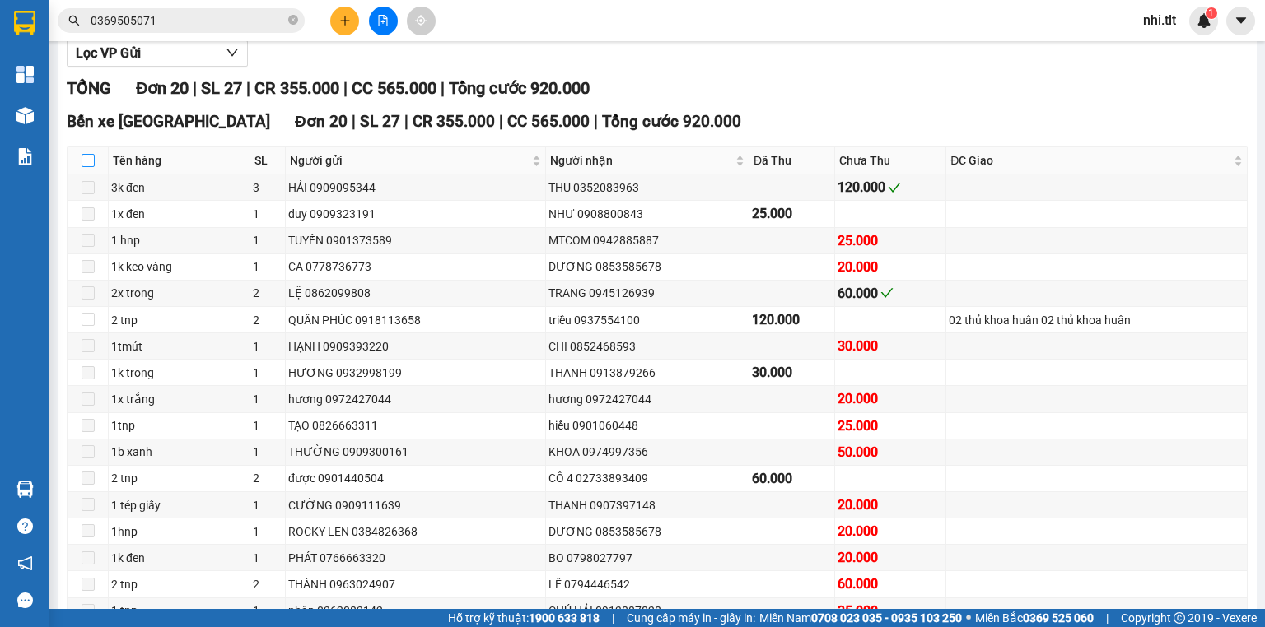
click at [89, 167] on input "checkbox" at bounding box center [88, 160] width 13 height 13
checkbox input "true"
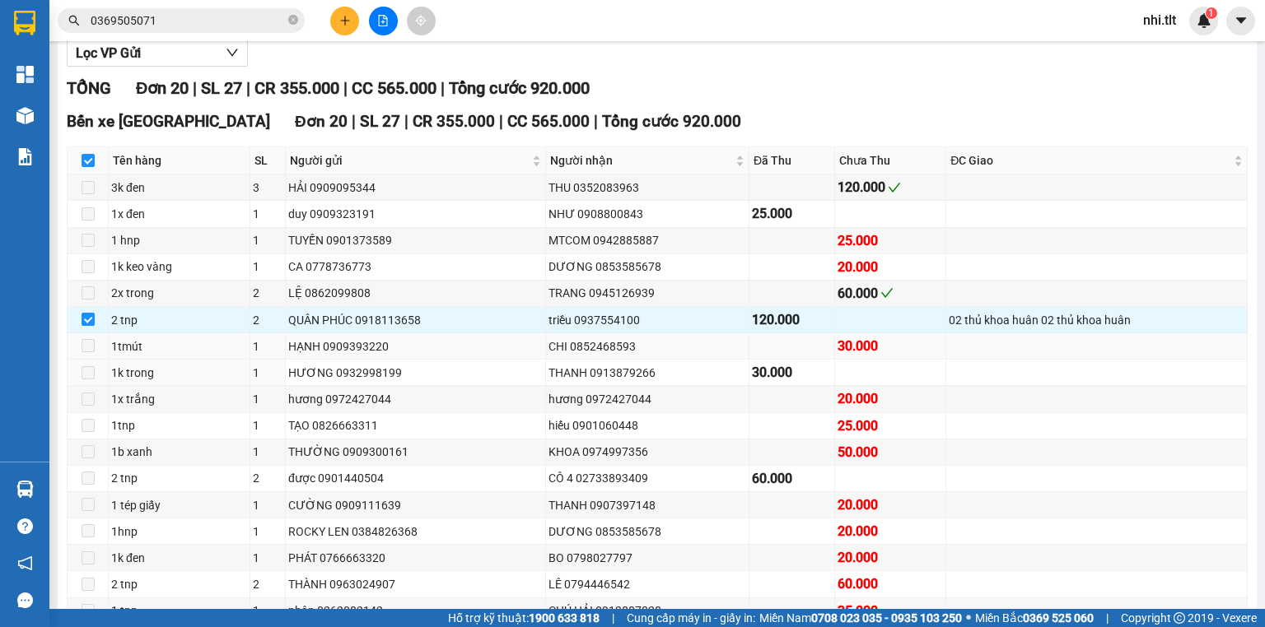
scroll to position [390, 0]
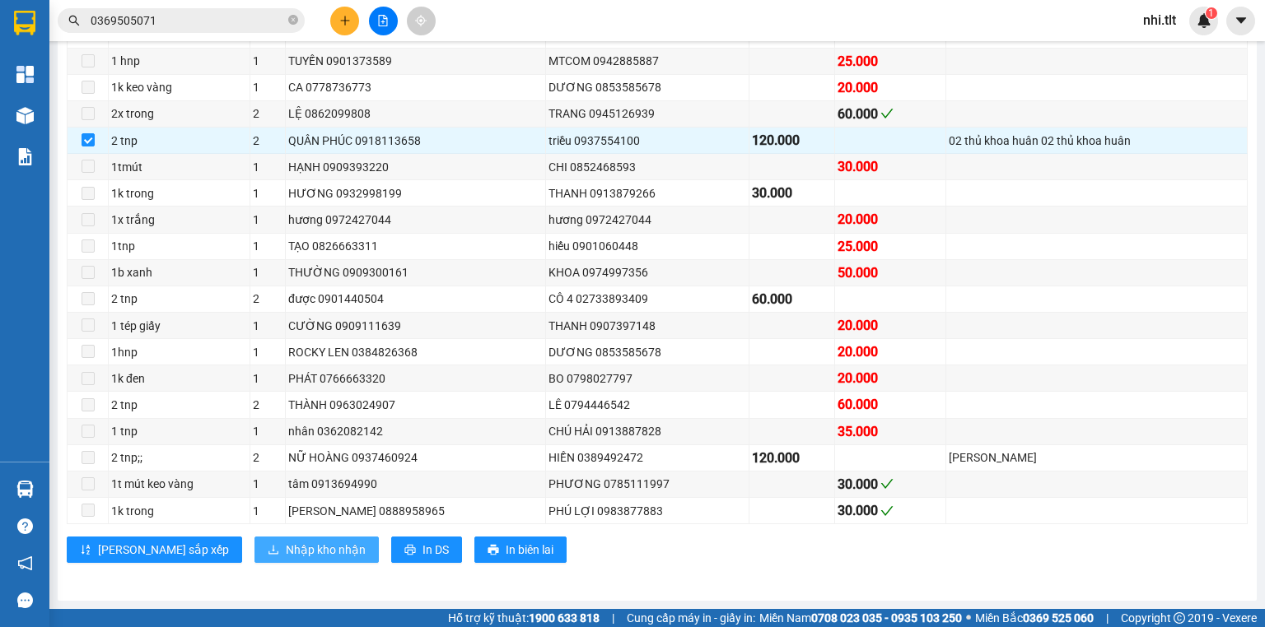
click at [286, 553] on span "Nhập kho nhận" at bounding box center [326, 550] width 80 height 18
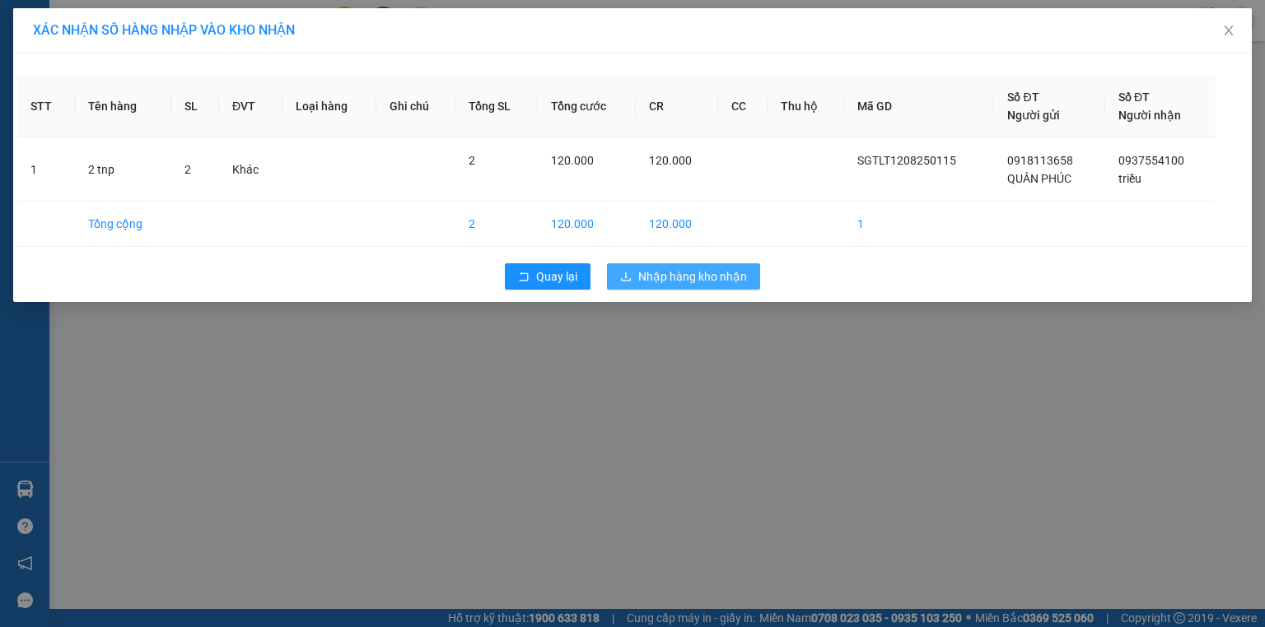
click at [718, 271] on span "Nhập hàng kho nhận" at bounding box center [692, 277] width 109 height 18
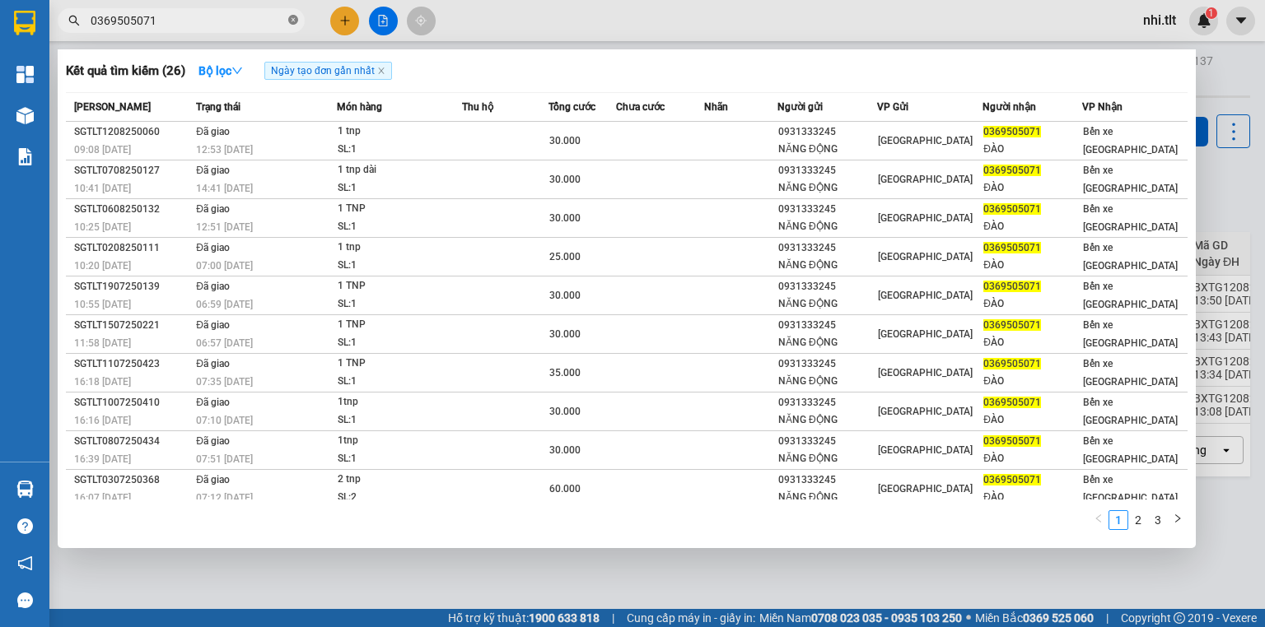
click at [296, 19] on icon "close-circle" at bounding box center [293, 20] width 10 height 10
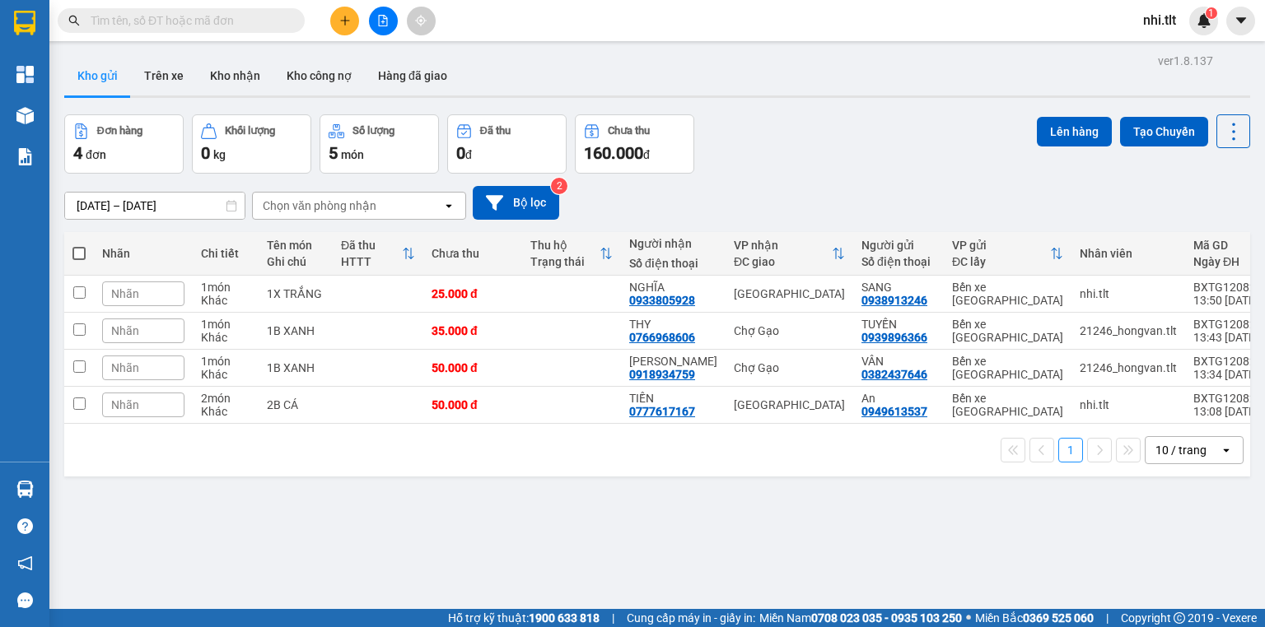
click at [264, 18] on input "text" at bounding box center [188, 21] width 194 height 18
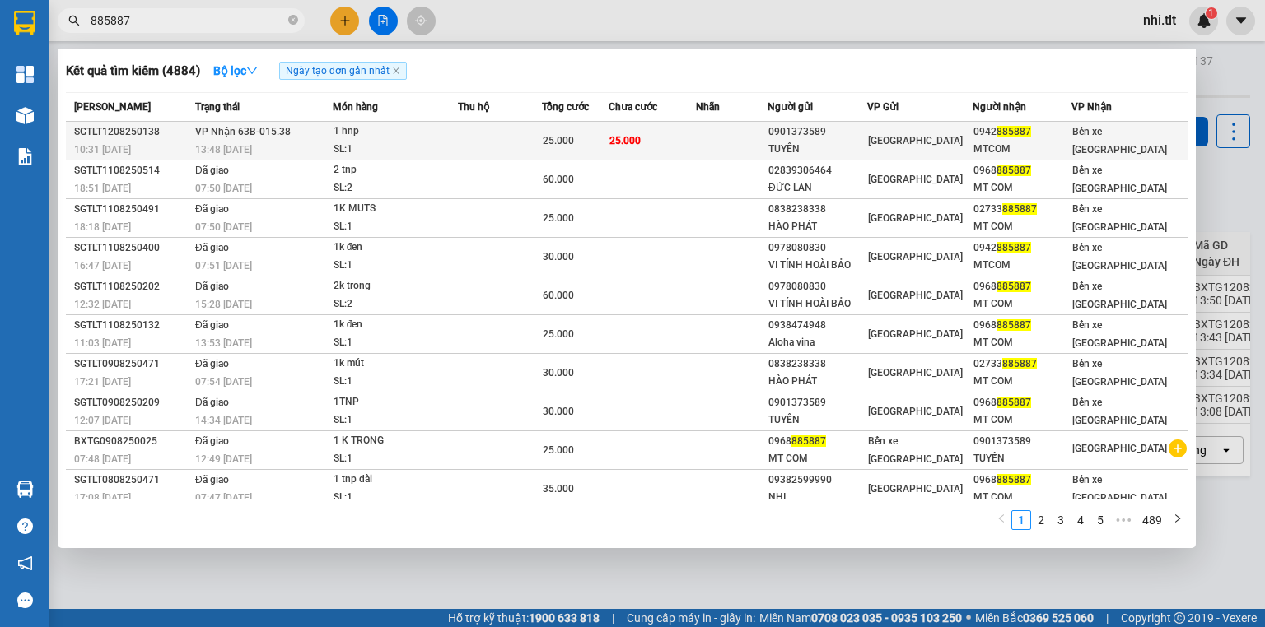
type input "885887"
click at [399, 151] on div "SL: 1" at bounding box center [395, 150] width 124 height 18
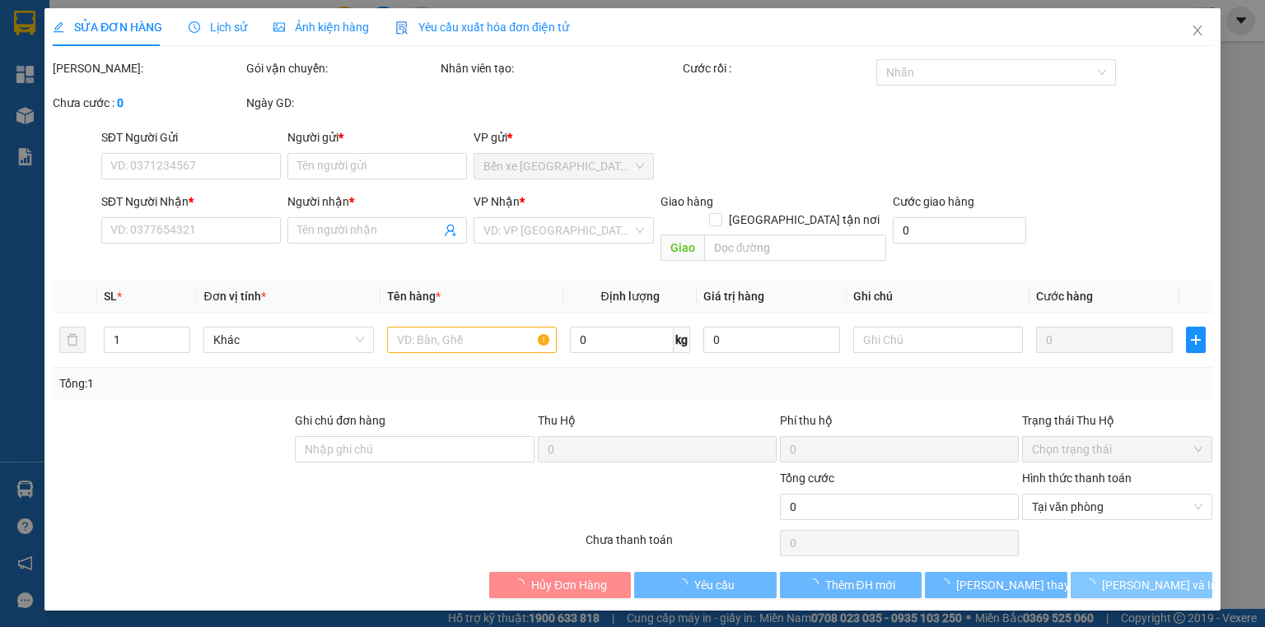
type input "0901373589"
type input "TUYẾN"
type input "0942885887"
type input "MTCOM"
type input "25.000"
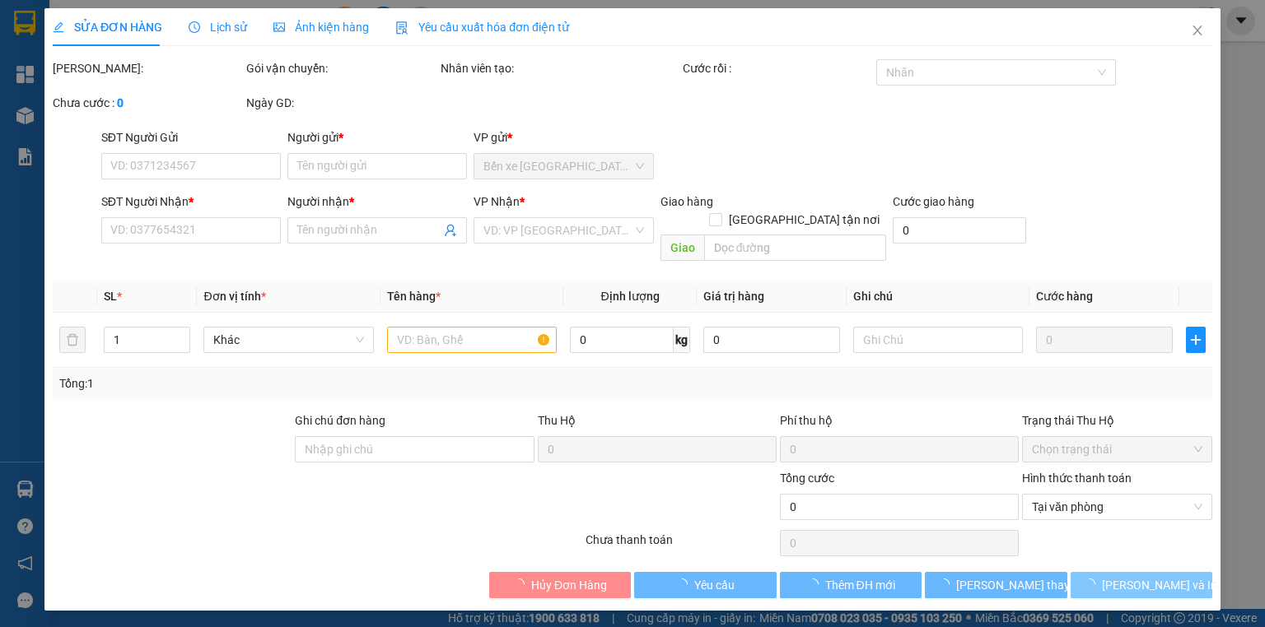
type input "25.000"
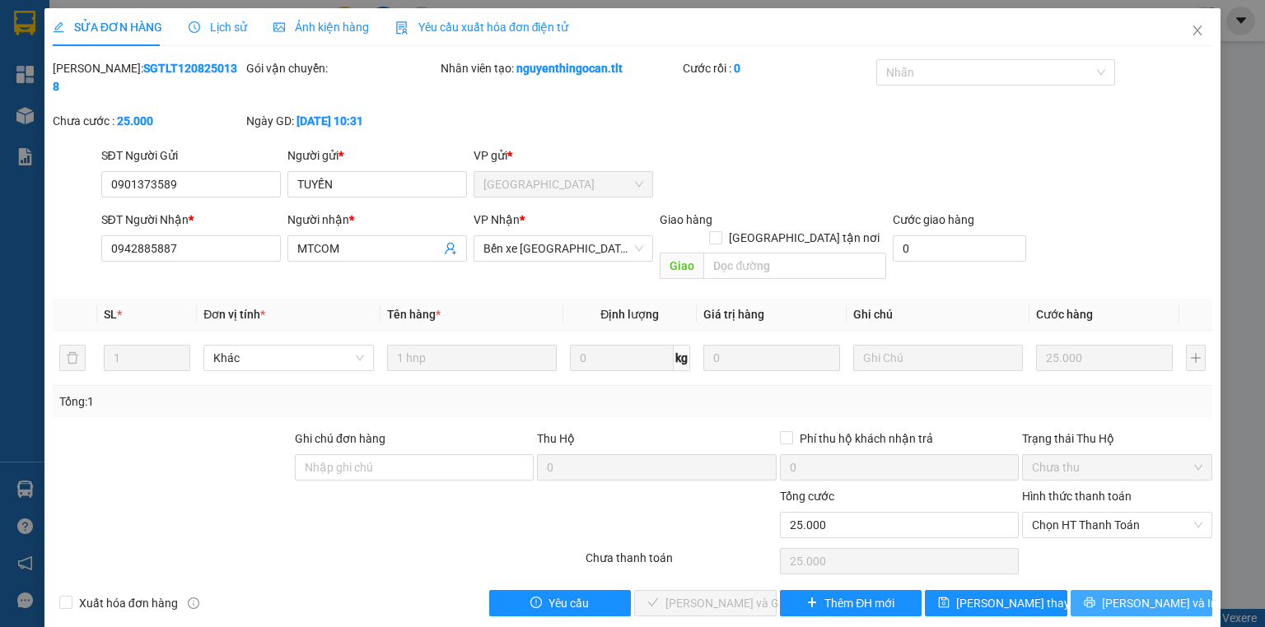
drag, startPoint x: 1092, startPoint y: 568, endPoint x: 866, endPoint y: 434, distance: 262.5
click at [1082, 590] on button "[PERSON_NAME] và In" at bounding box center [1141, 603] width 142 height 26
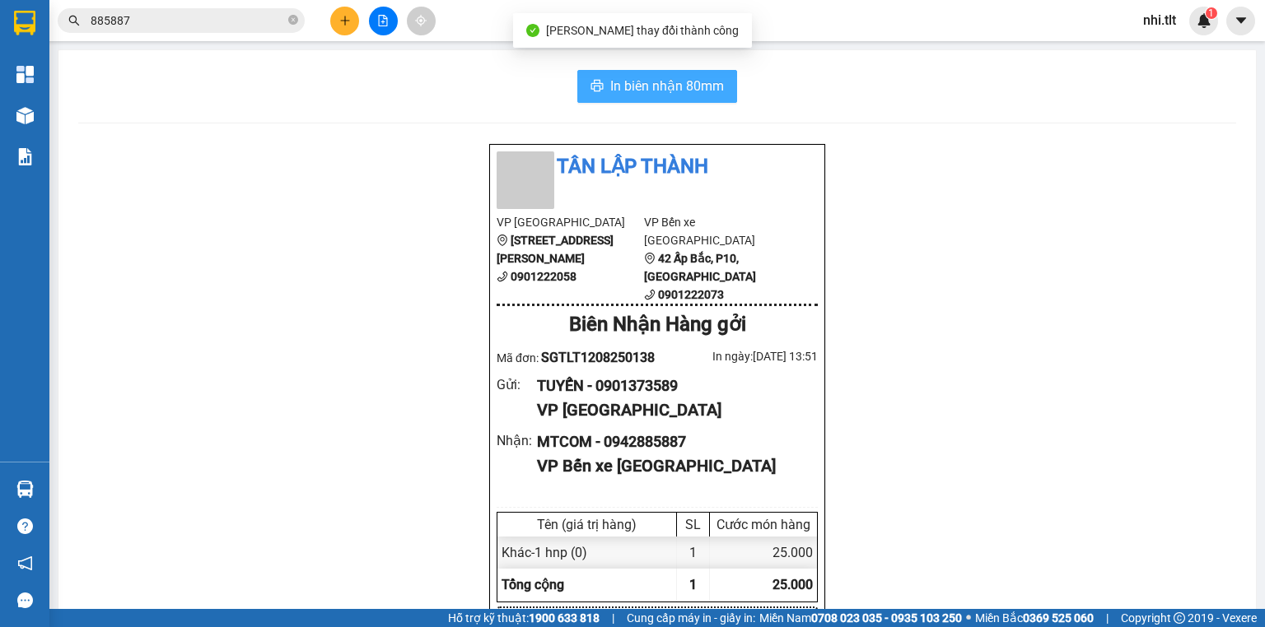
click at [688, 85] on span "In biên nhận 80mm" at bounding box center [667, 86] width 114 height 21
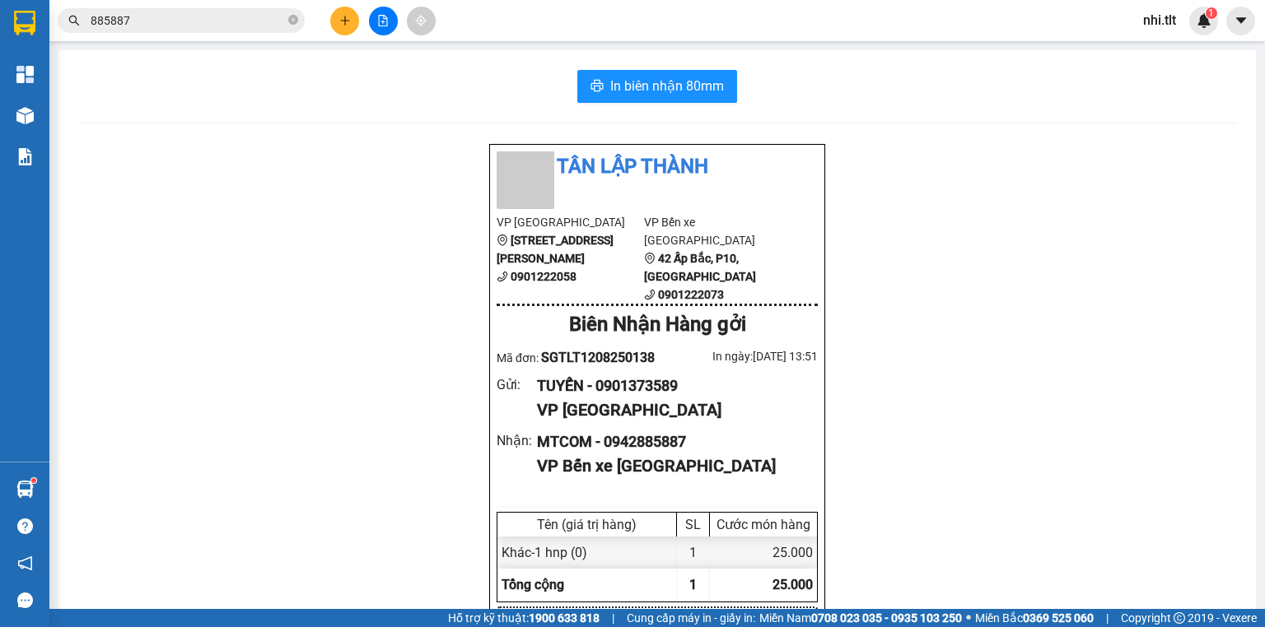
click at [241, 18] on input "885887" at bounding box center [188, 21] width 194 height 18
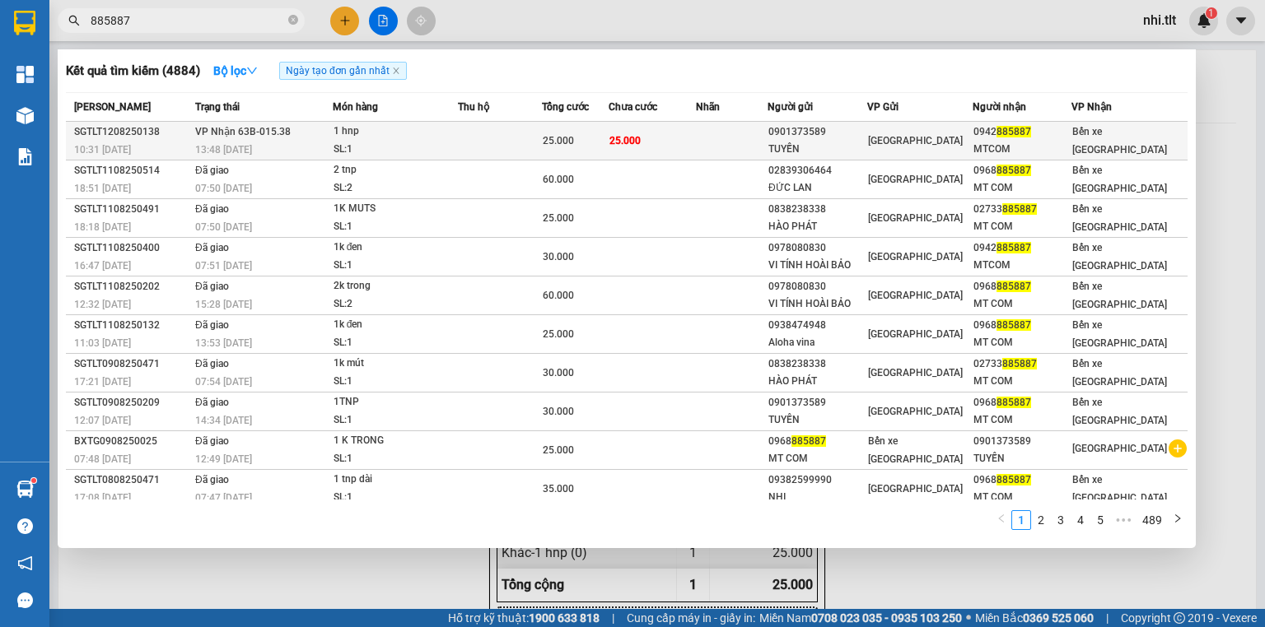
click at [440, 135] on div "1 hnp" at bounding box center [395, 132] width 124 height 18
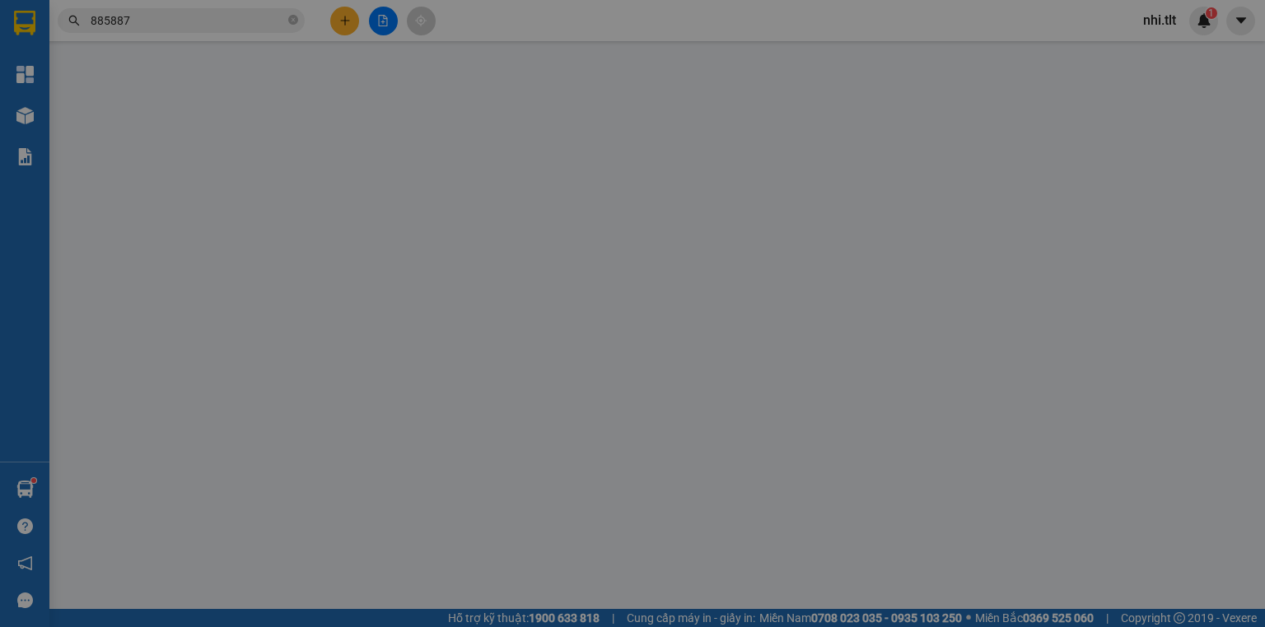
type input "0901373589"
type input "TUYẾN"
type input "0942885887"
type input "MTCOM"
type input "25.000"
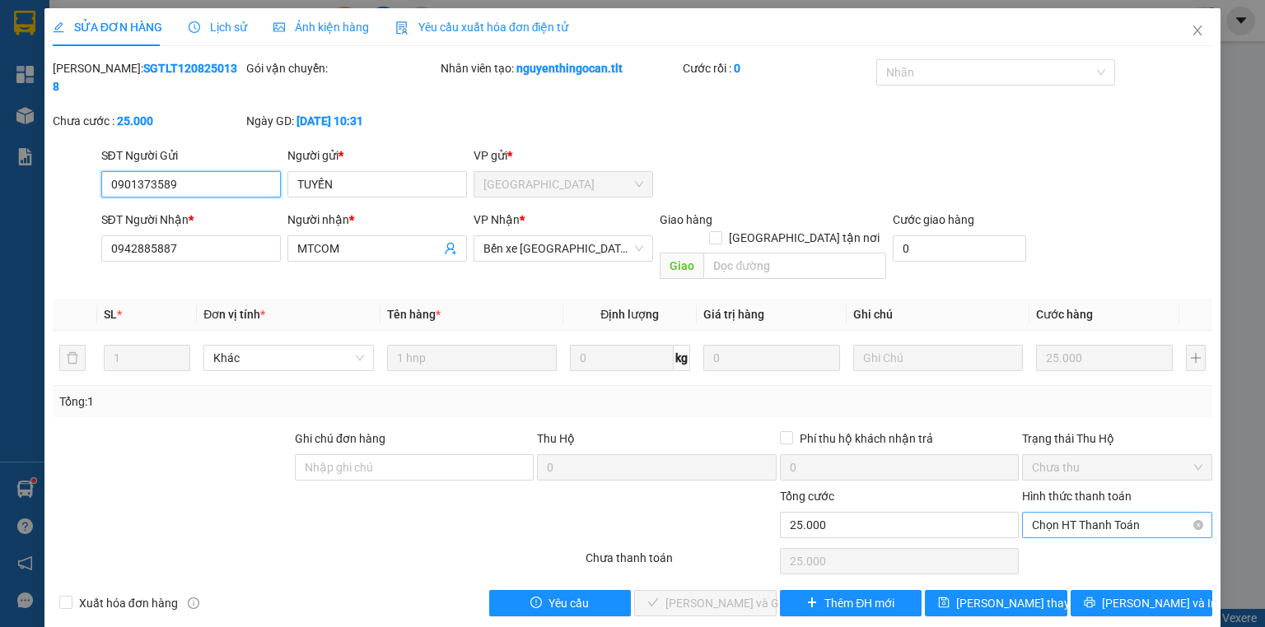
click at [1051, 513] on span "Chọn HT Thanh Toán" at bounding box center [1117, 525] width 170 height 25
click at [1006, 512] on div "Total Paid Fee 0 Total UnPaid Fee 25.000 Cash Collection Total Fee Mã ĐH: SGTLT…" at bounding box center [632, 337] width 1159 height 557
drag, startPoint x: 1090, startPoint y: 517, endPoint x: 827, endPoint y: 555, distance: 266.2
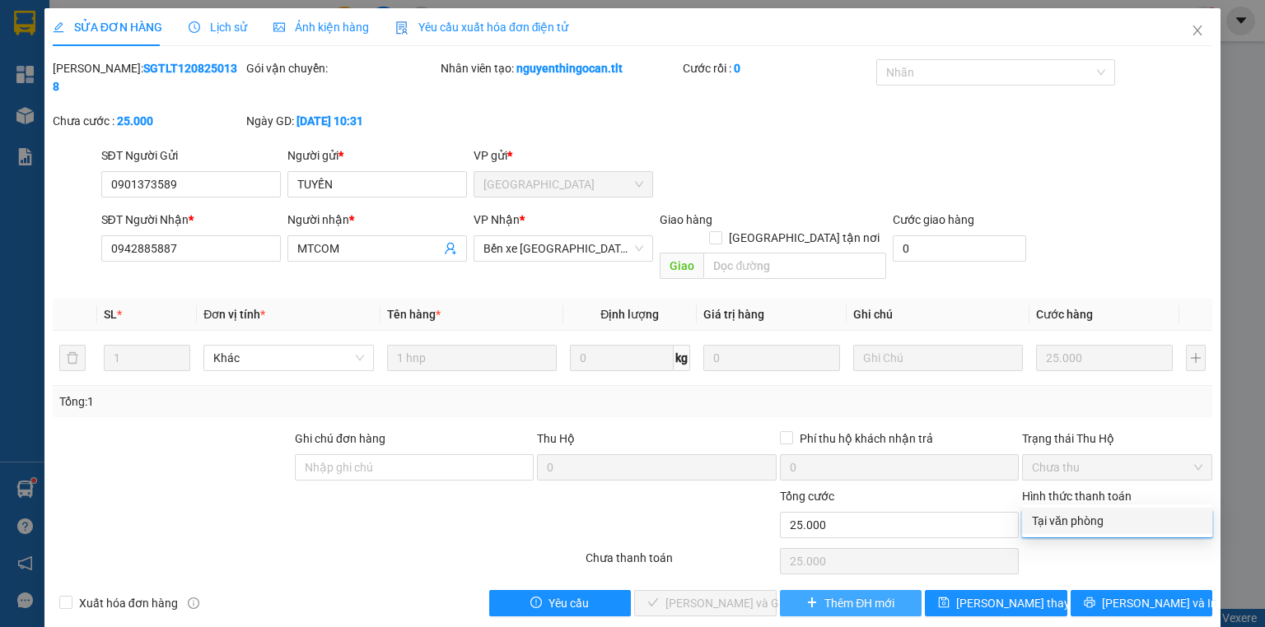
click at [1089, 517] on div "Tại văn phòng" at bounding box center [1117, 521] width 170 height 18
type input "0"
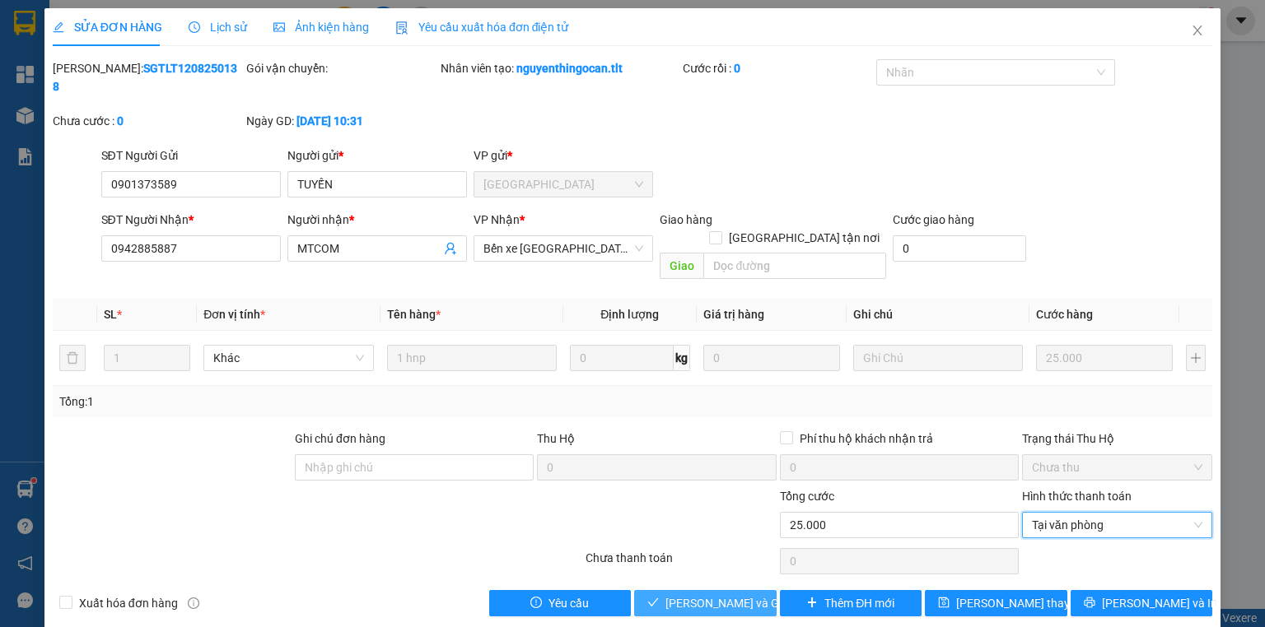
click at [717, 595] on span "[PERSON_NAME] và Giao hàng" at bounding box center [744, 604] width 158 height 18
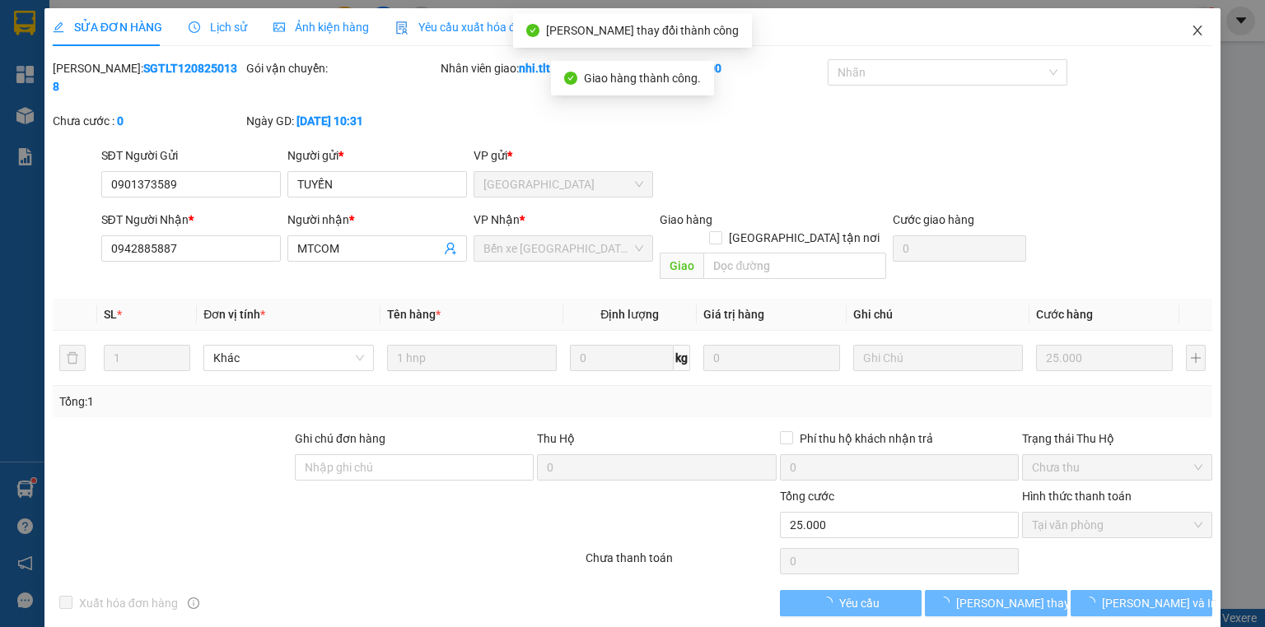
drag, startPoint x: 1192, startPoint y: 29, endPoint x: 1111, endPoint y: 36, distance: 81.9
click at [1192, 29] on icon "close" at bounding box center [1197, 30] width 13 height 13
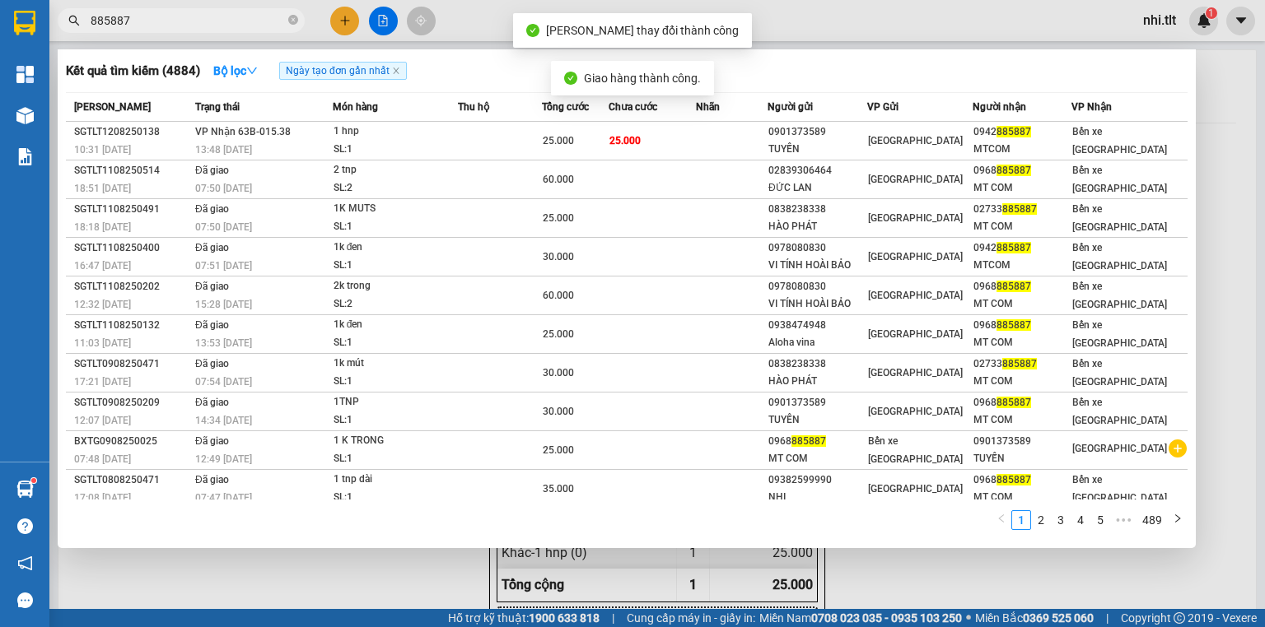
click at [240, 23] on input "885887" at bounding box center [188, 21] width 194 height 18
